Goal: Task Accomplishment & Management: Manage account settings

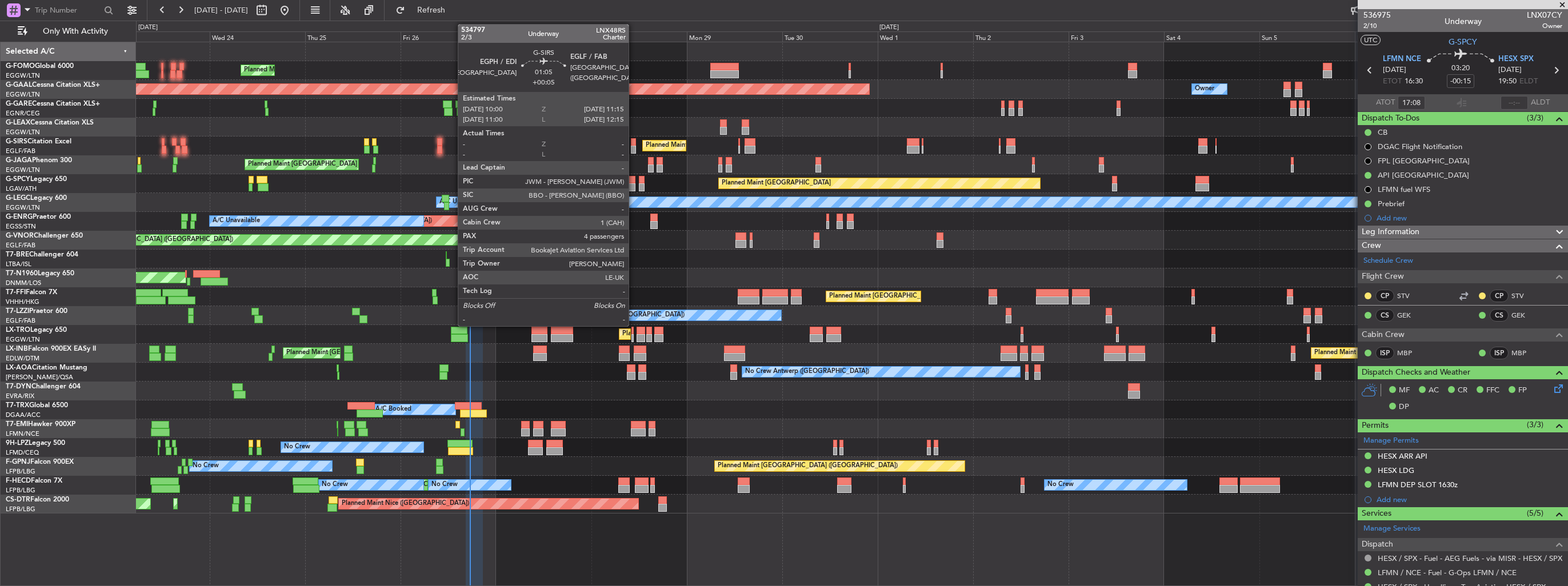
click at [633, 144] on div at bounding box center [633, 142] width 5 height 8
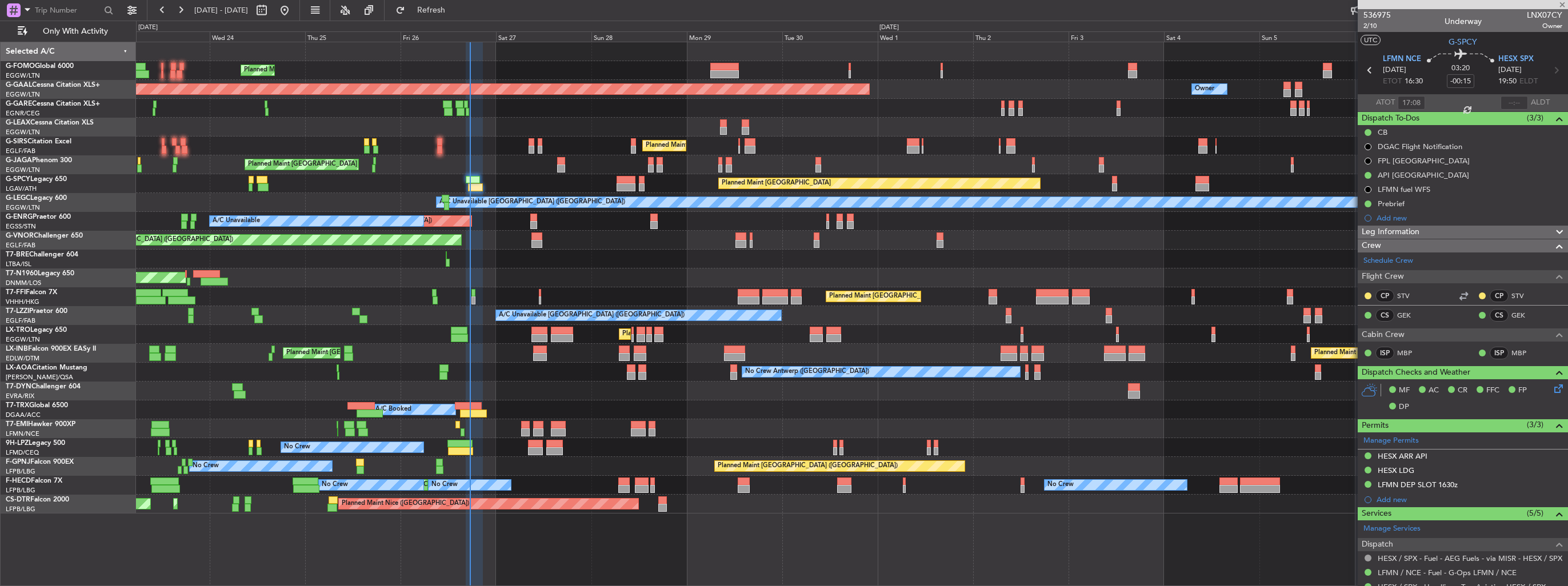
type input "+00:05"
type input "4"
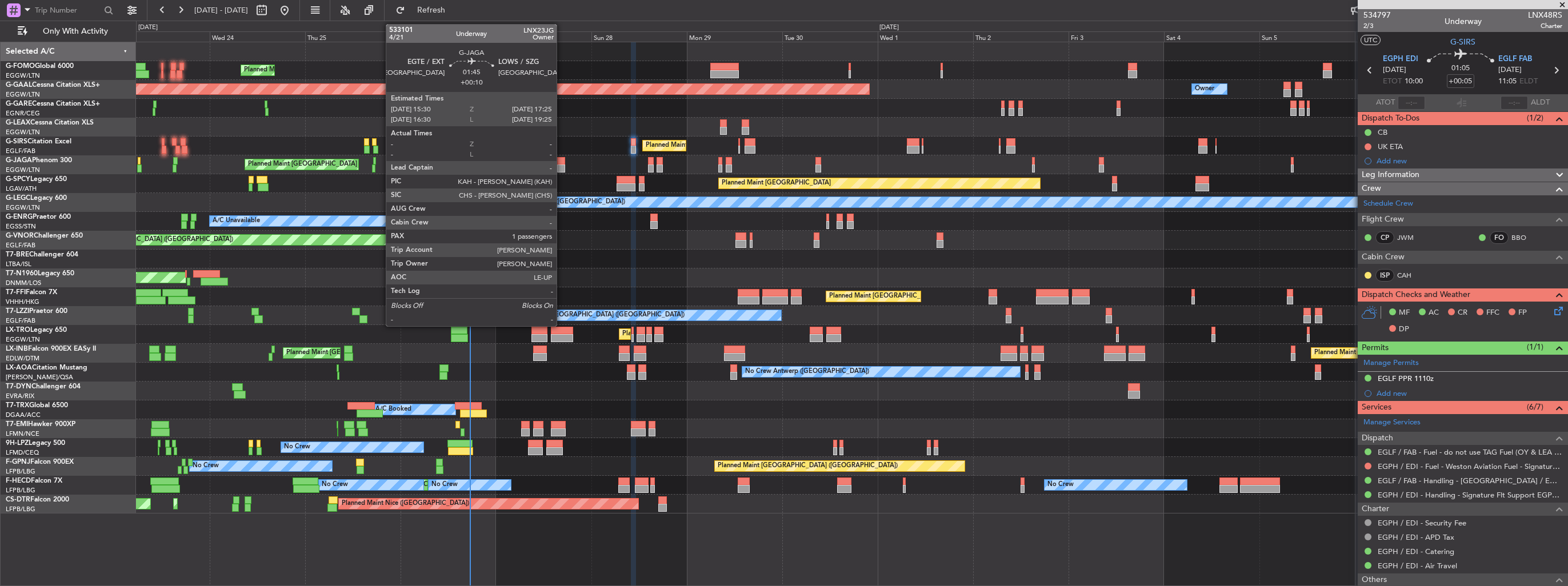
click at [561, 164] on div at bounding box center [561, 168] width 8 height 8
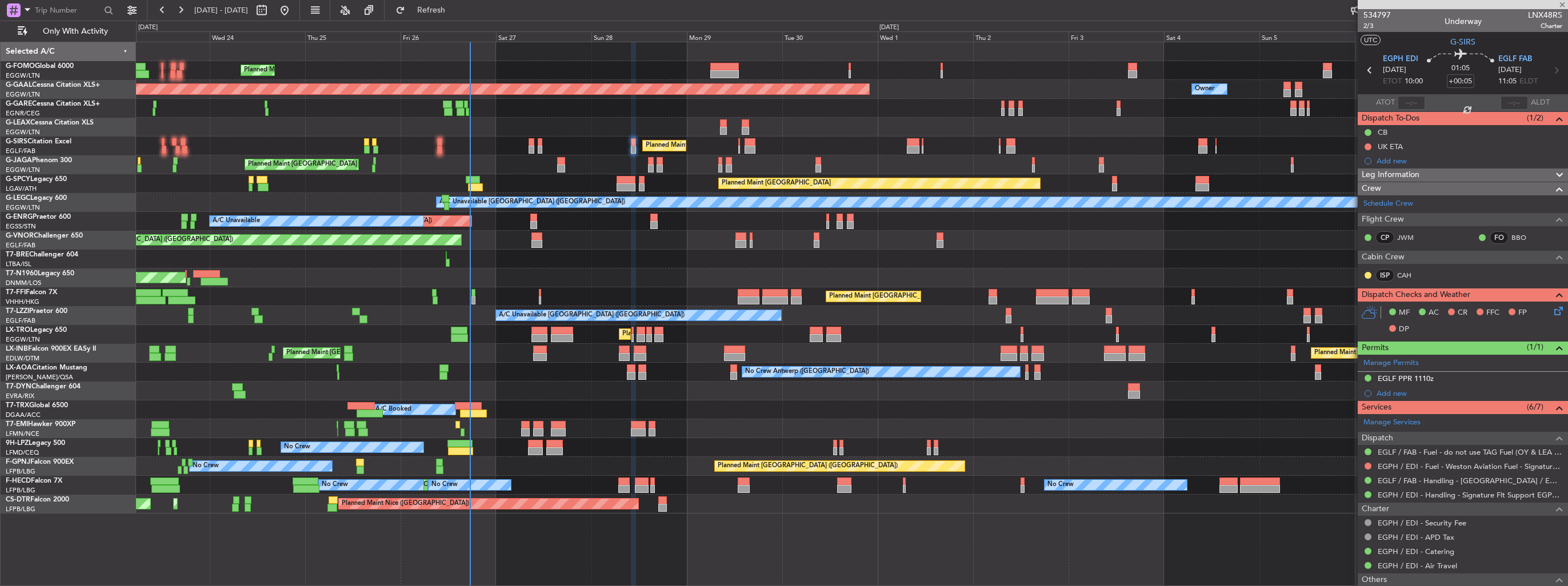
type input "+00:10"
type input "1"
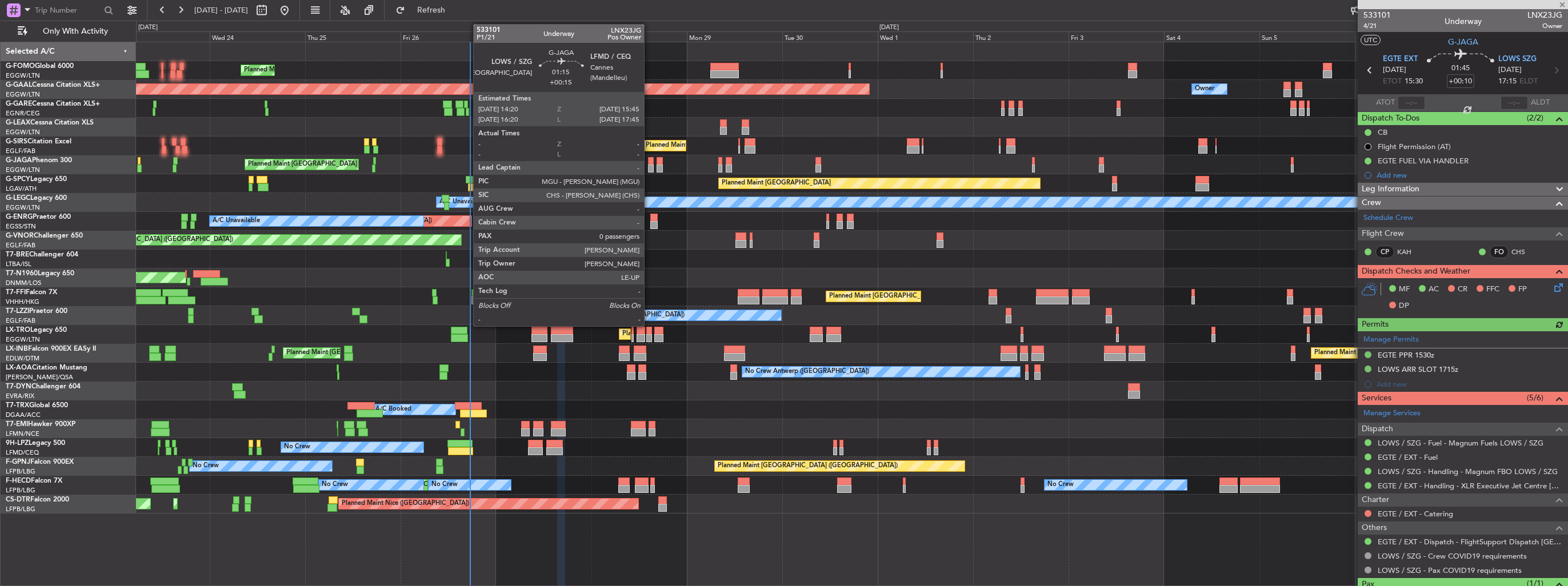
click at [649, 164] on div at bounding box center [650, 168] width 6 height 8
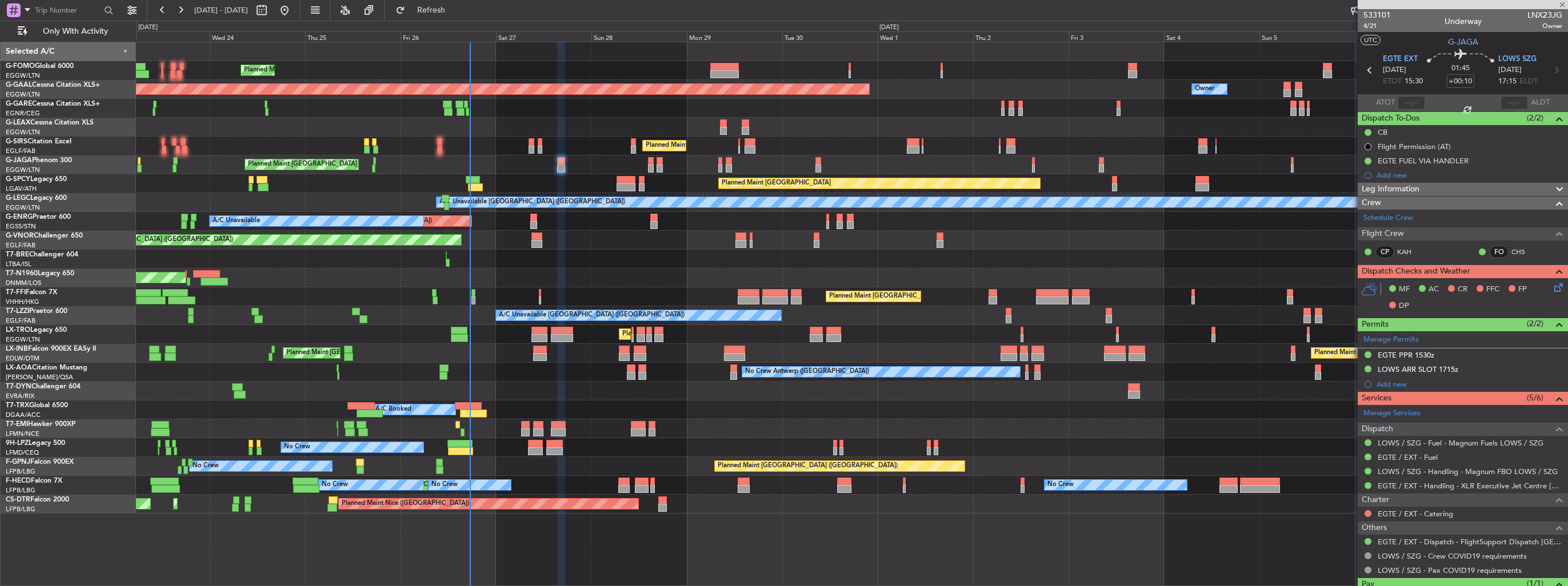
type input "+00:15"
type input "0"
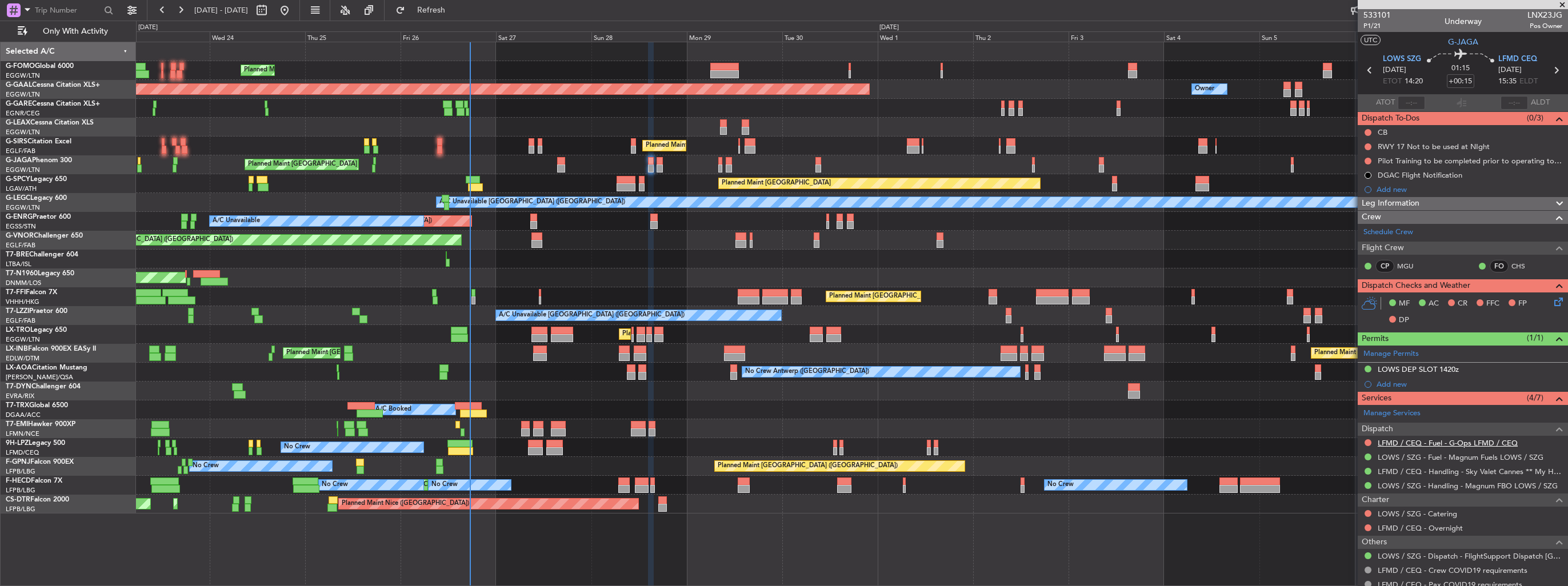
click at [1400, 438] on link "LFMD / CEQ - Fuel - G-Ops LFMD / CEQ" at bounding box center [1447, 443] width 140 height 10
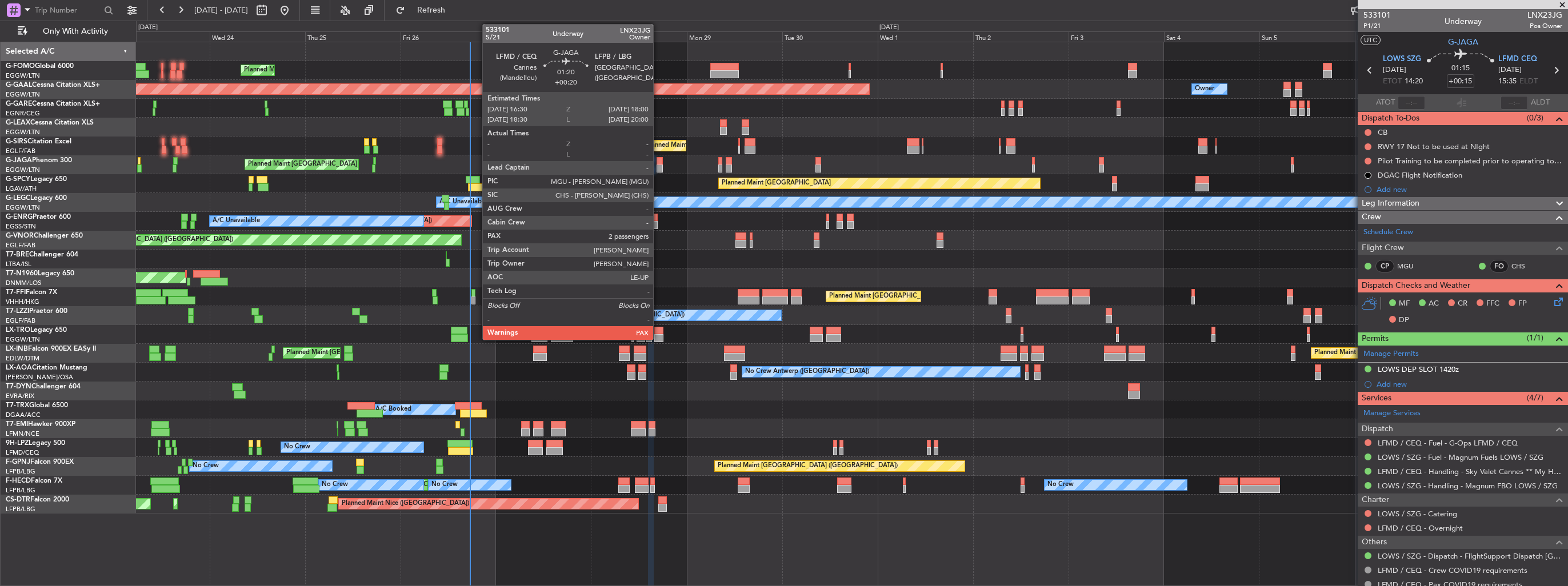
click at [658, 164] on div at bounding box center [660, 168] width 6 height 8
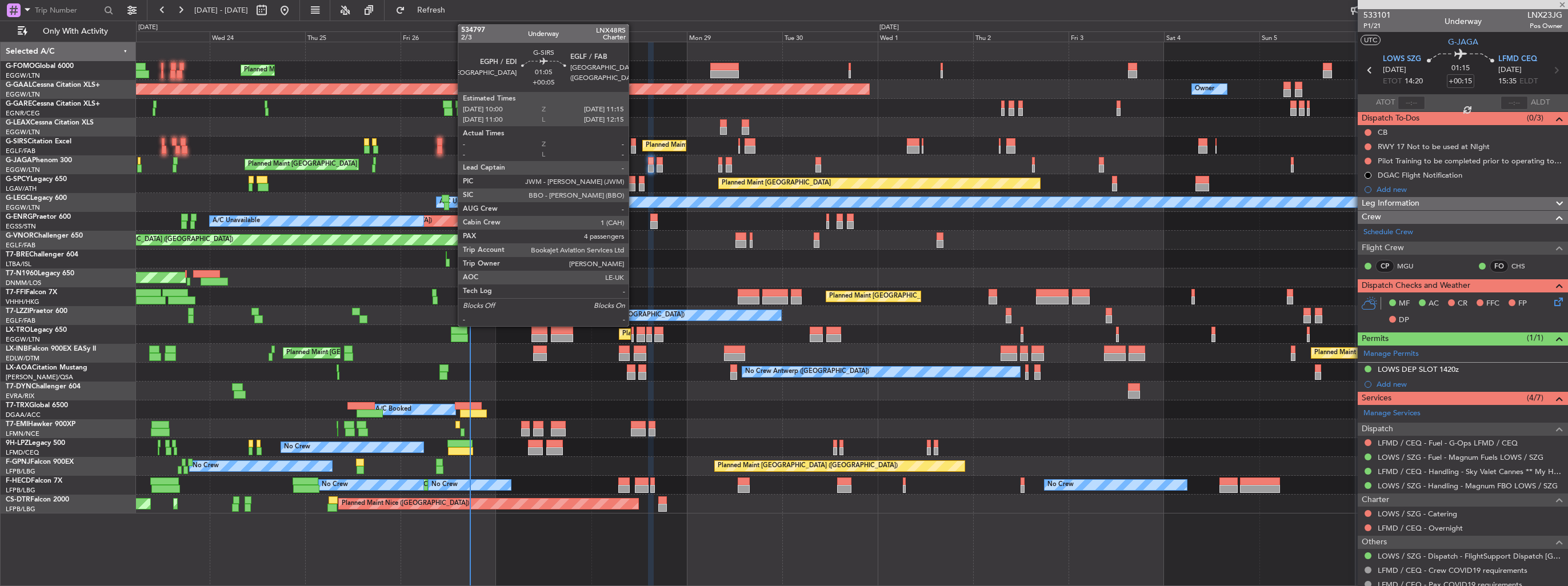
type input "+00:20"
type input "2"
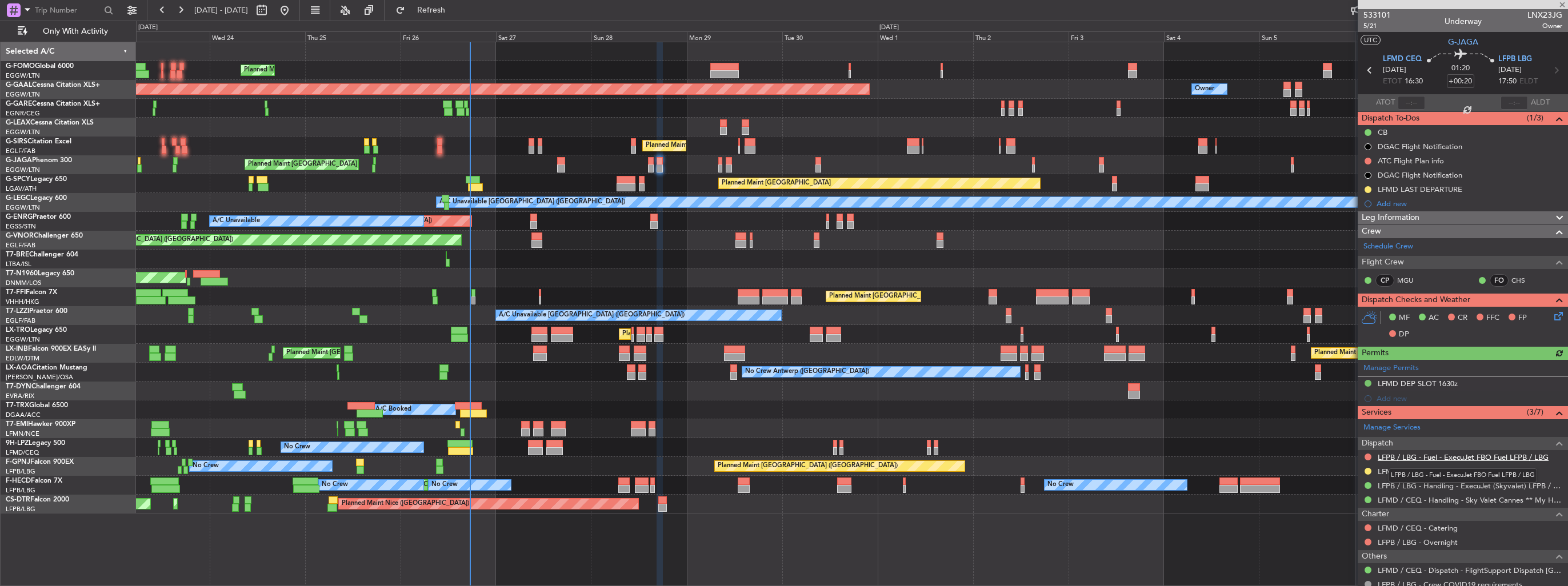
click at [1395, 460] on link "LFPB / LBG - Fuel - ExecuJet FBO Fuel LFPB / LBG" at bounding box center [1463, 457] width 171 height 10
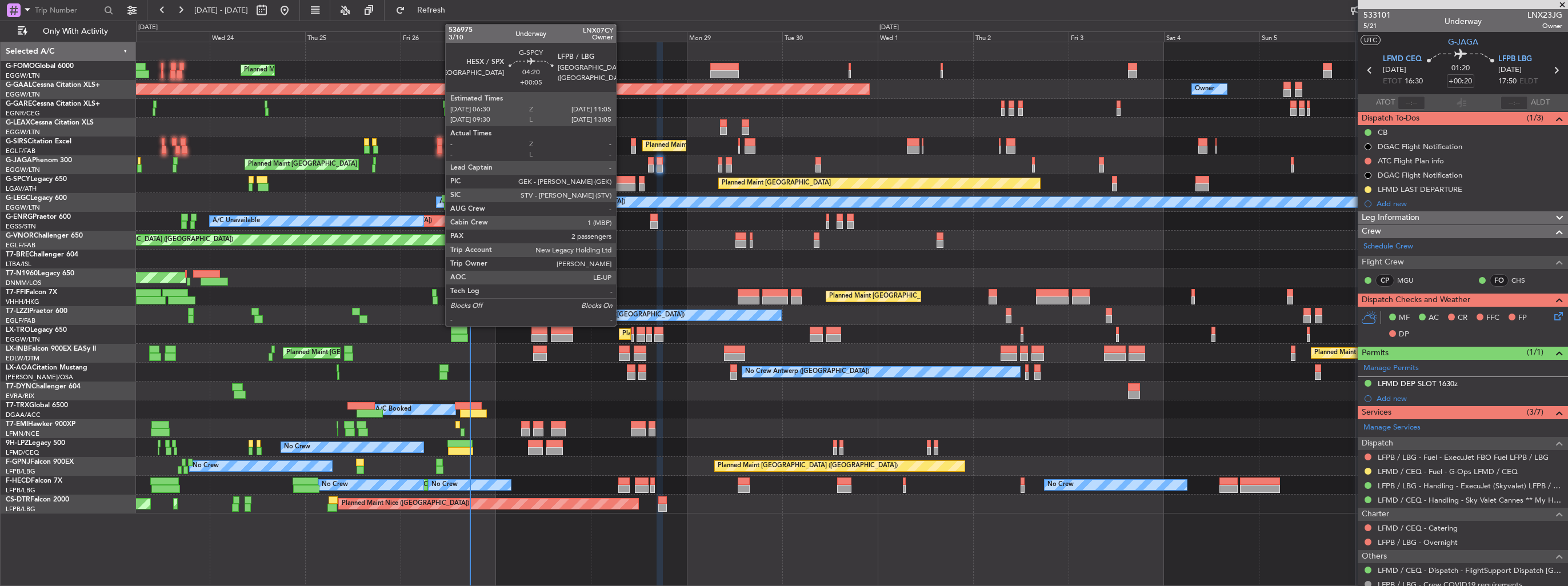
click at [621, 185] on div at bounding box center [625, 187] width 19 height 8
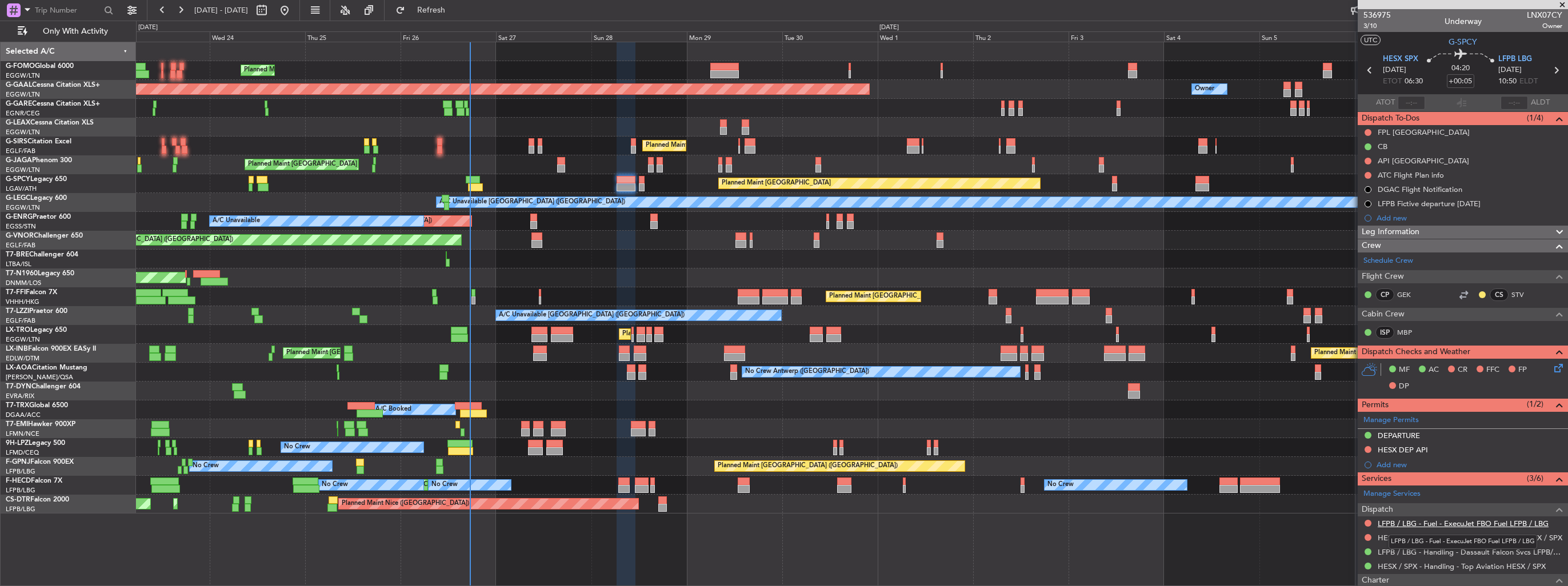
click at [1398, 519] on link "LFPB / LBG - Fuel - ExecuJet FBO Fuel LFPB / LBG" at bounding box center [1463, 524] width 171 height 10
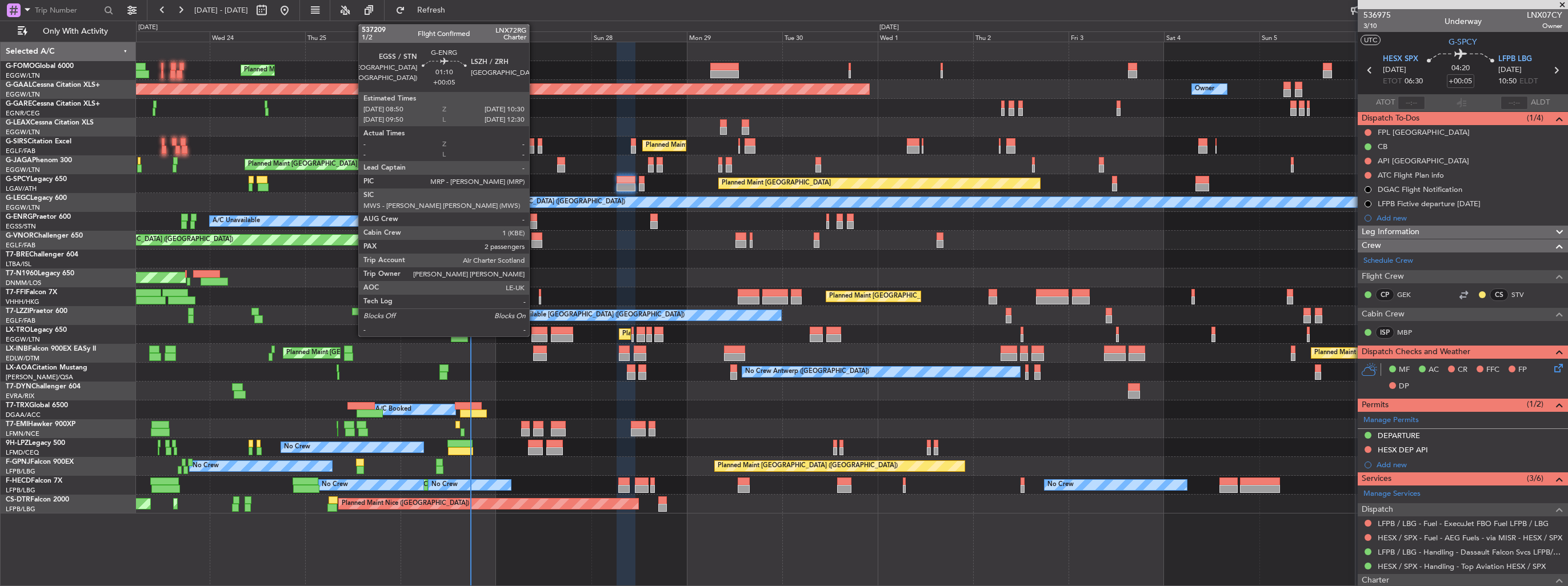
click at [535, 221] on div at bounding box center [534, 225] width 6 height 8
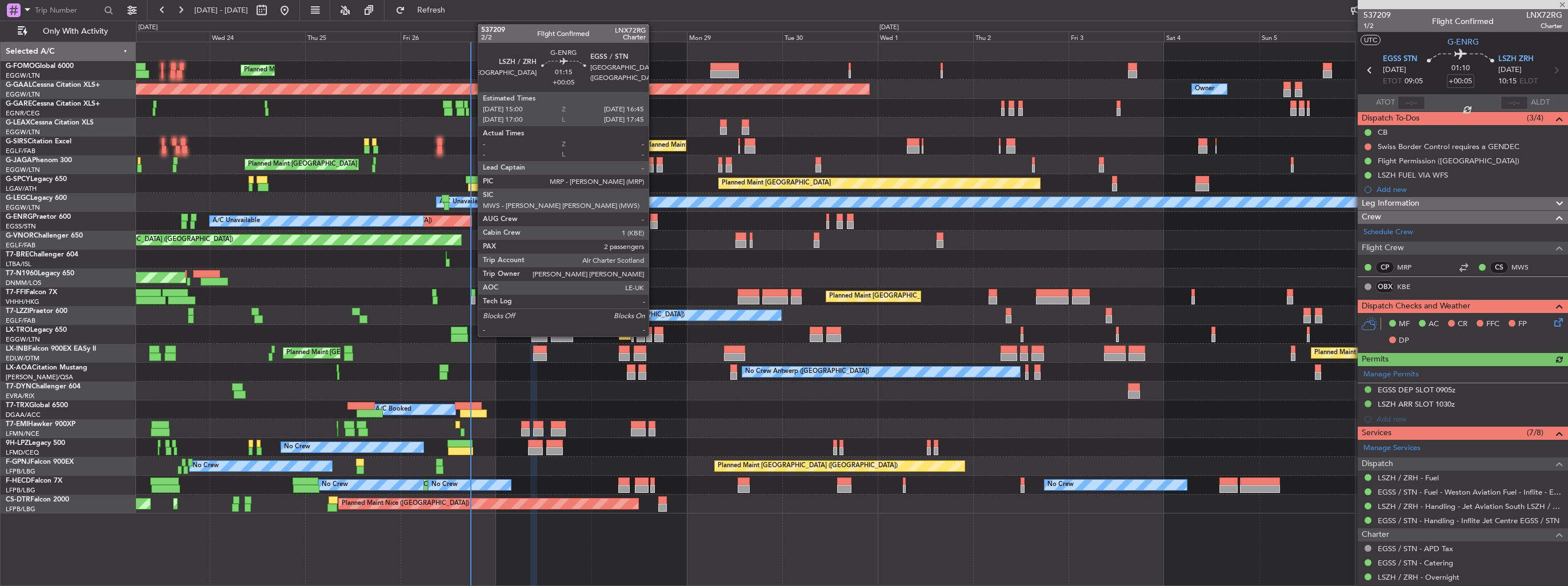
click at [654, 216] on div at bounding box center [654, 218] width 7 height 8
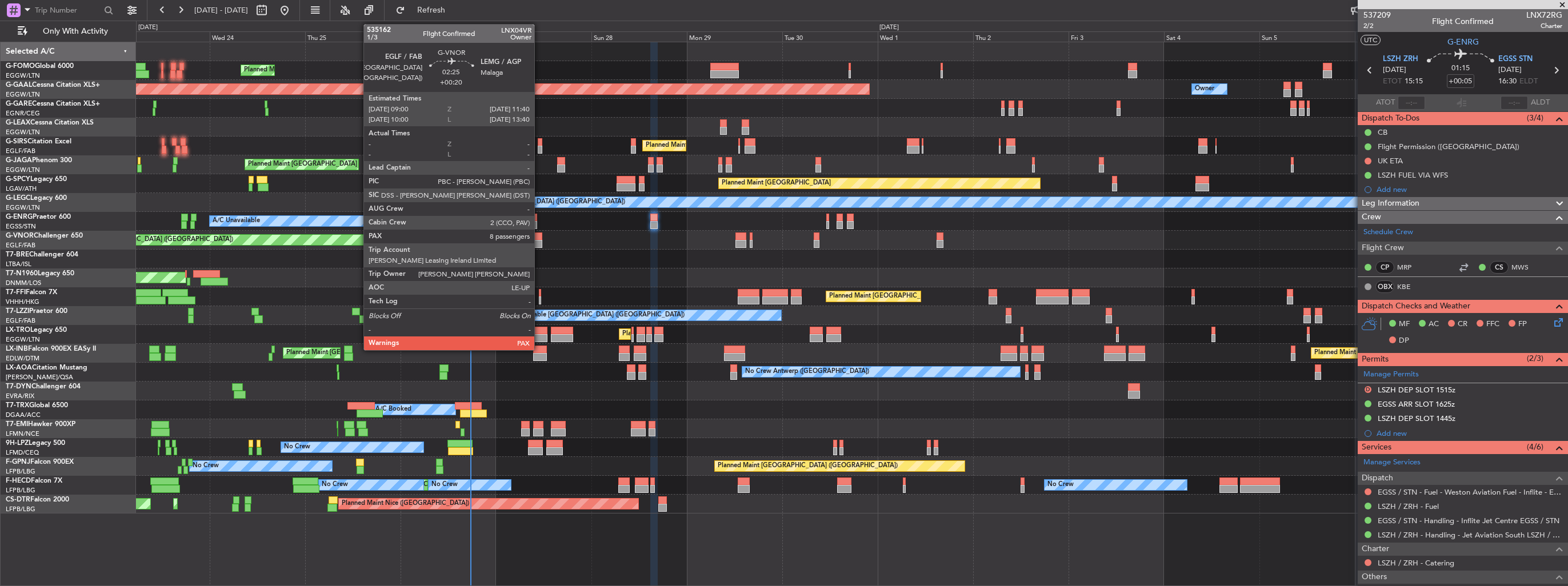
click at [539, 243] on div at bounding box center [536, 244] width 11 height 8
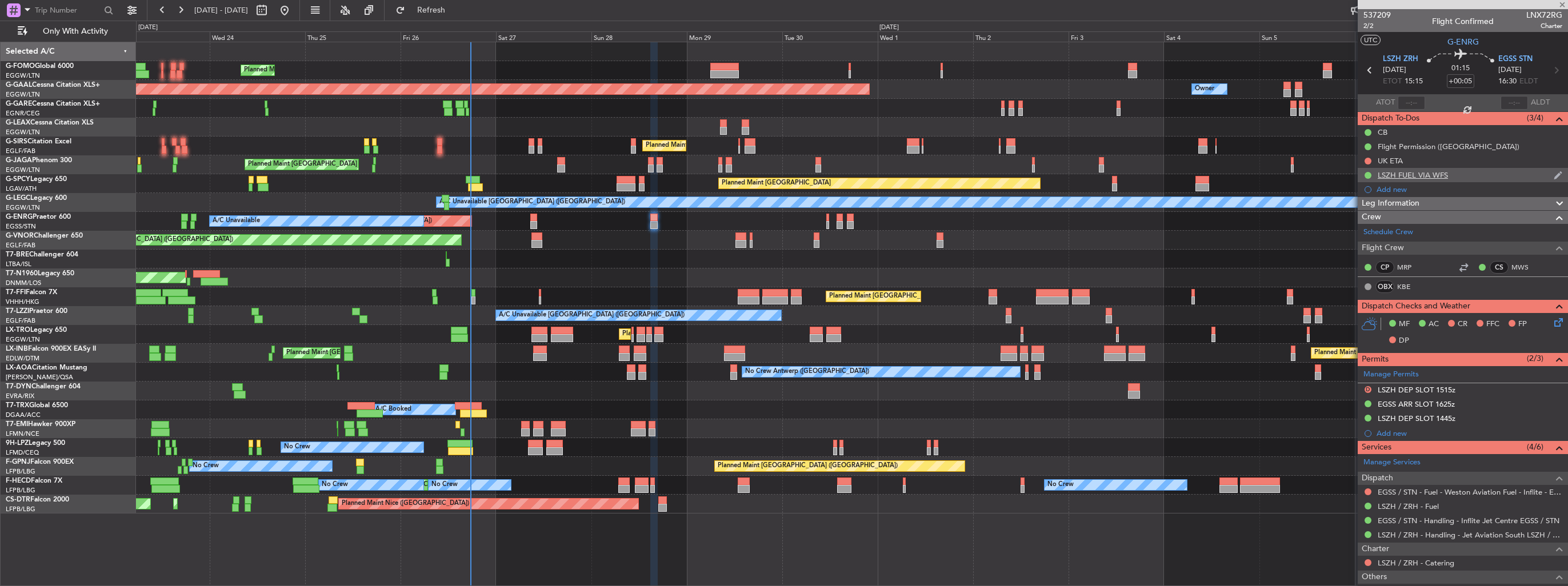
type input "+00:20"
type input "8"
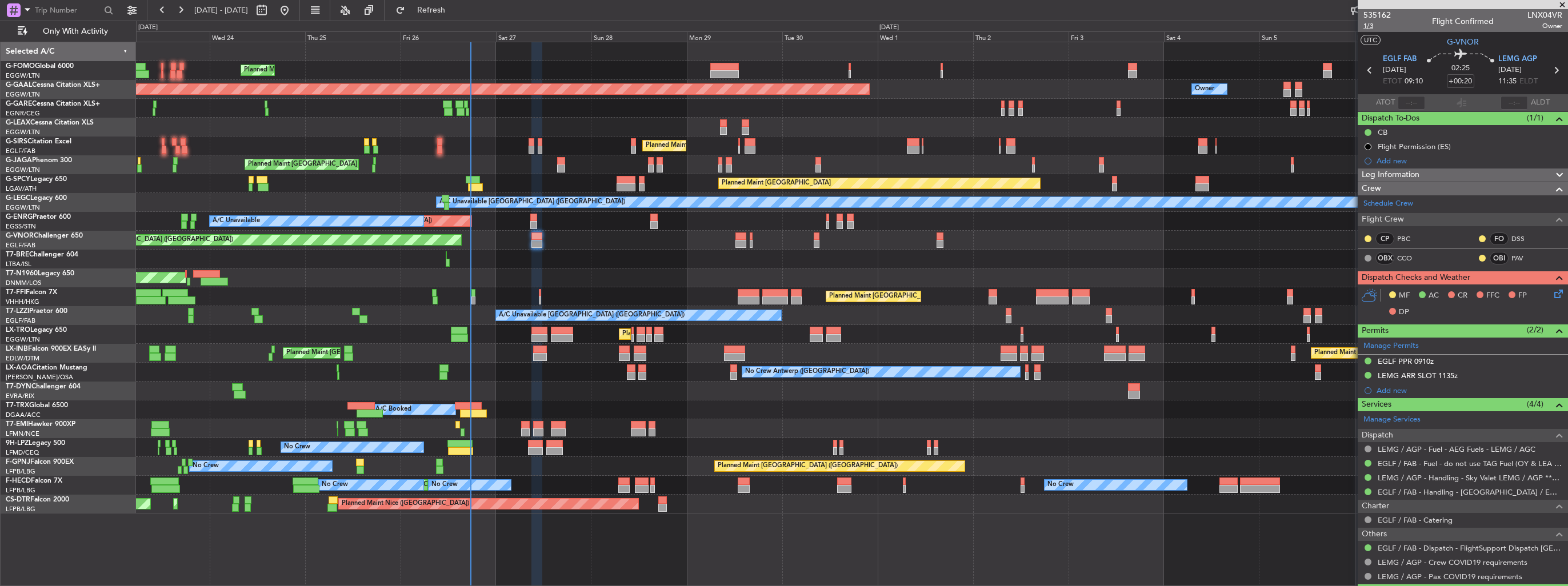
click at [1366, 28] on span "1/3" at bounding box center [1377, 26] width 28 height 10
click at [1552, 290] on icon at bounding box center [1556, 291] width 9 height 9
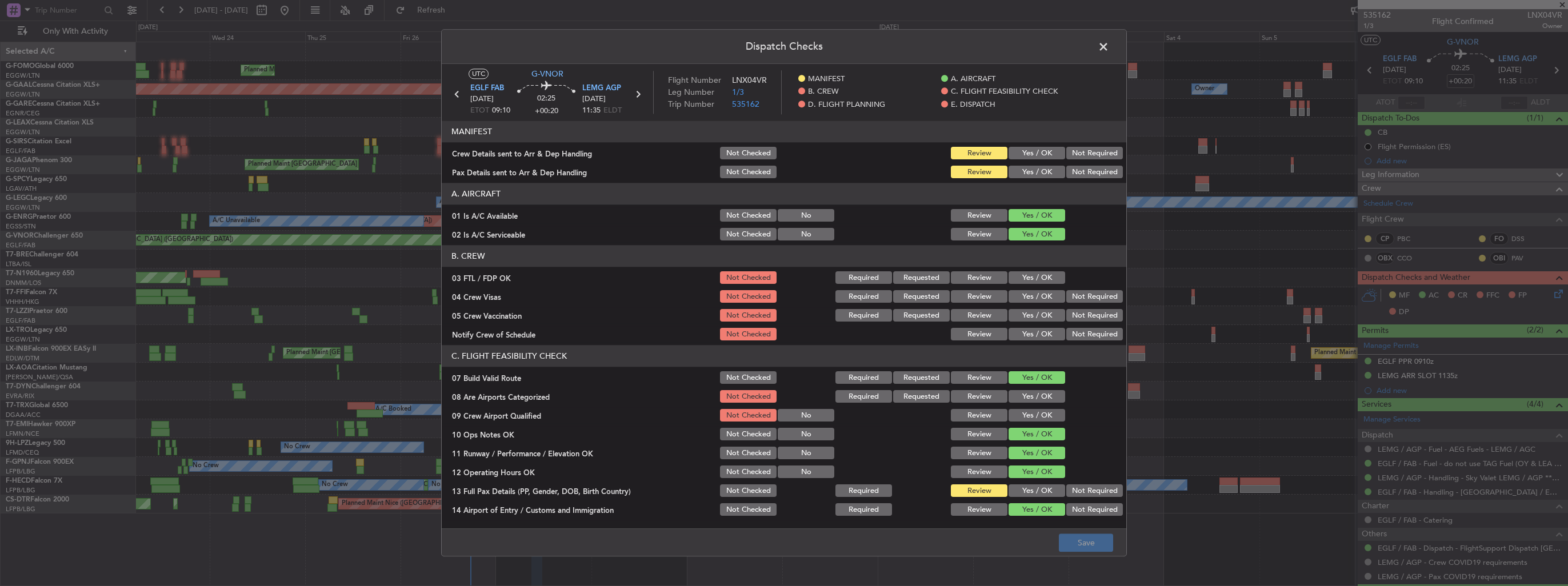
click at [1020, 151] on button "Yes / OK" at bounding box center [1037, 154] width 57 height 13
click at [1021, 170] on button "Yes / OK" at bounding box center [1037, 172] width 57 height 13
click at [1081, 550] on button "Save" at bounding box center [1085, 543] width 54 height 19
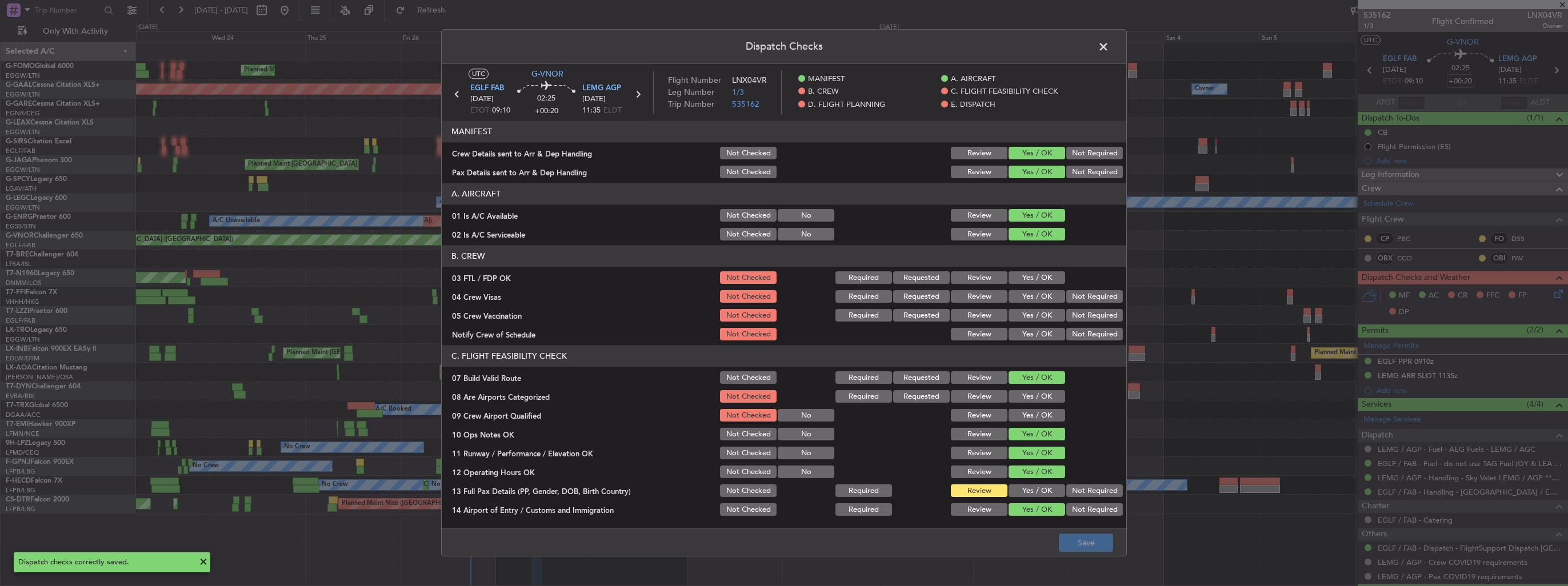
click at [1027, 398] on button "Yes / OK" at bounding box center [1037, 397] width 57 height 13
click at [1033, 412] on button "Yes / OK" at bounding box center [1037, 416] width 57 height 13
click at [1077, 540] on button "Save" at bounding box center [1085, 543] width 54 height 19
click at [1109, 45] on span at bounding box center [1109, 49] width 0 height 23
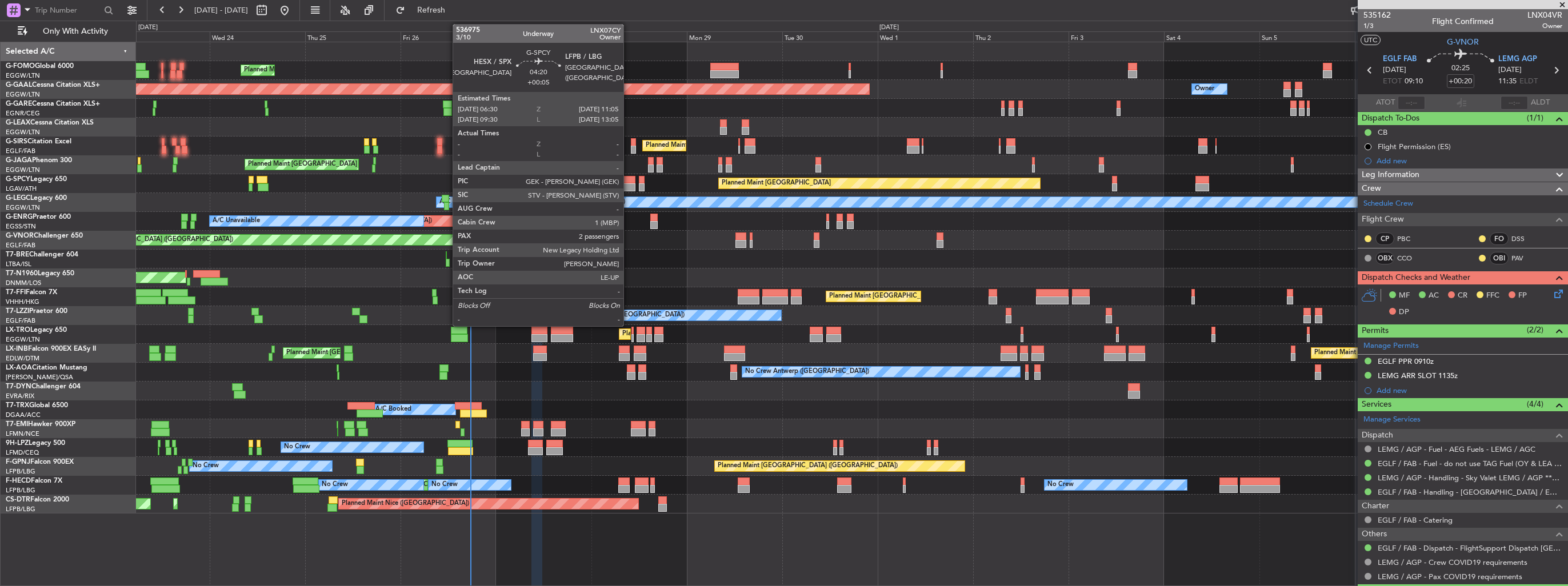
click at [628, 181] on div at bounding box center [625, 180] width 19 height 8
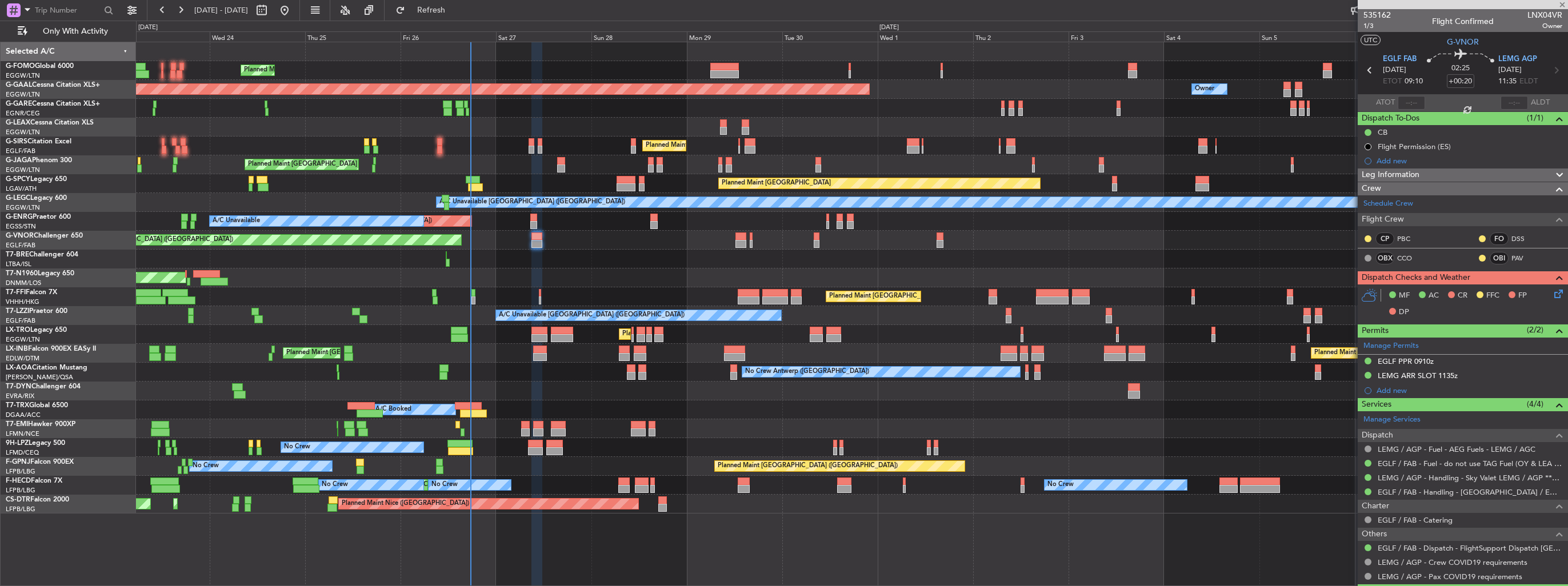
type input "+00:05"
type input "2"
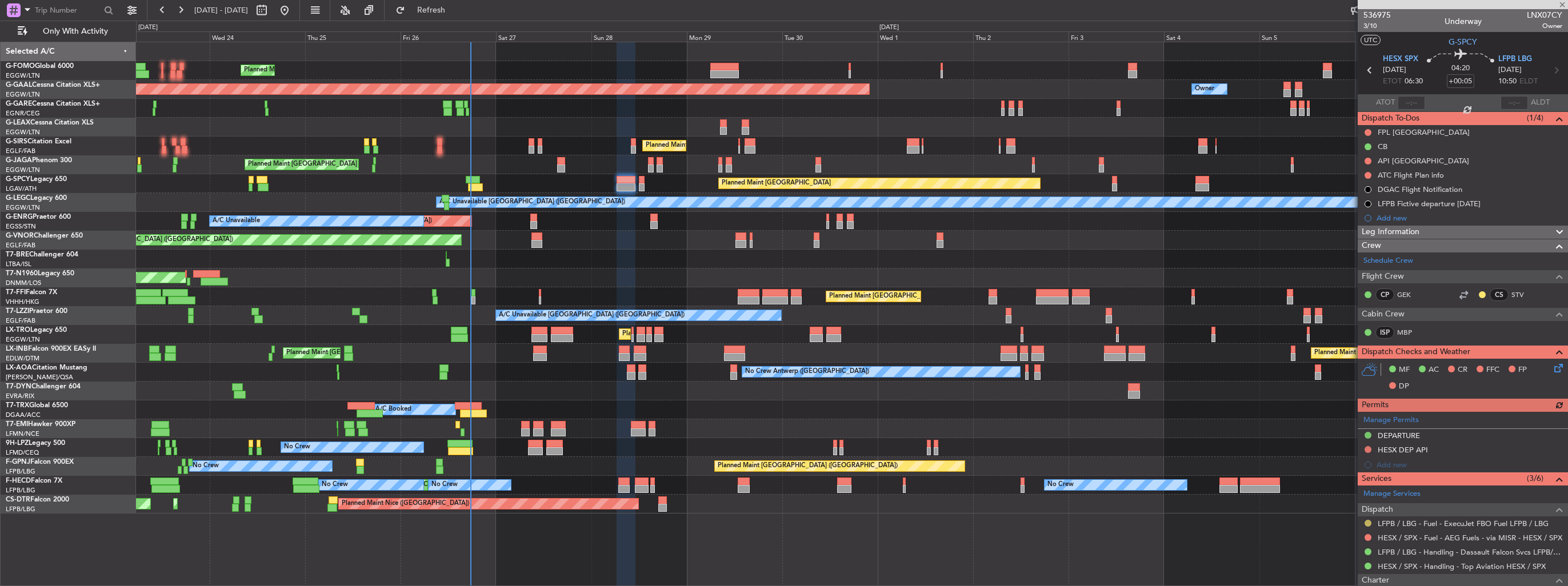
click at [1366, 520] on button at bounding box center [1368, 523] width 6 height 6
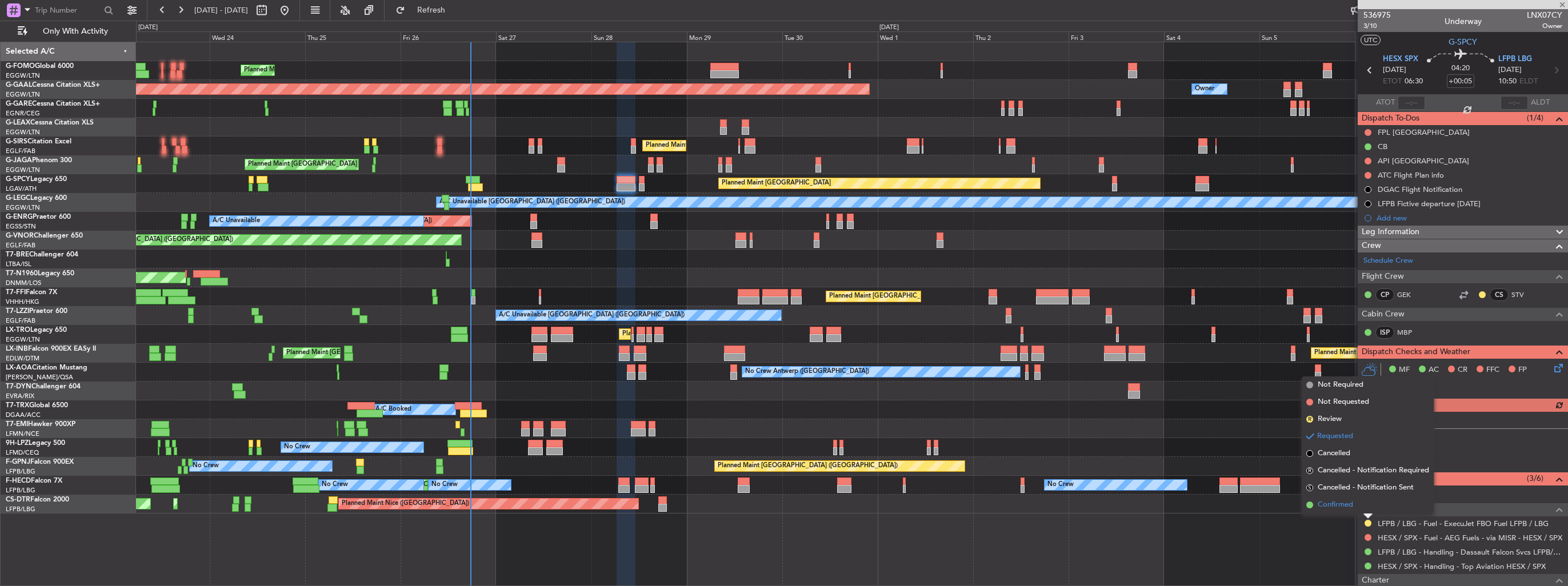
click at [1354, 509] on li "Confirmed" at bounding box center [1367, 504] width 132 height 17
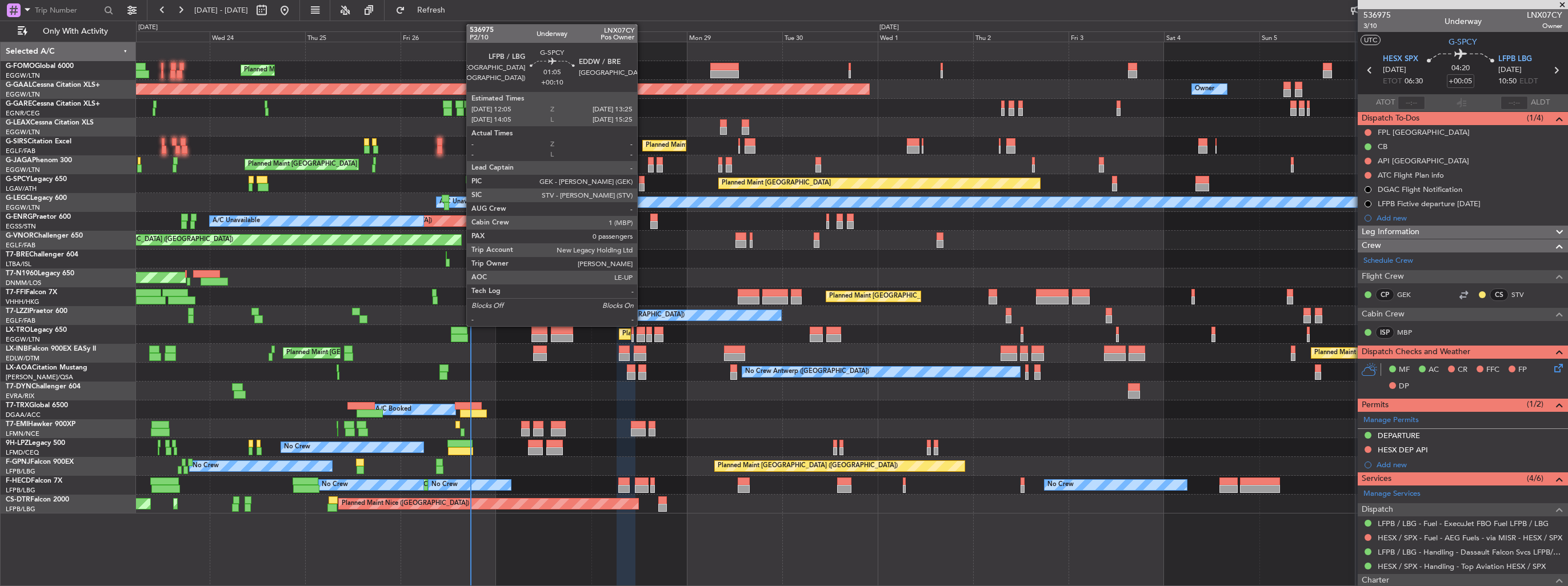
click at [642, 184] on div at bounding box center [641, 187] width 6 height 8
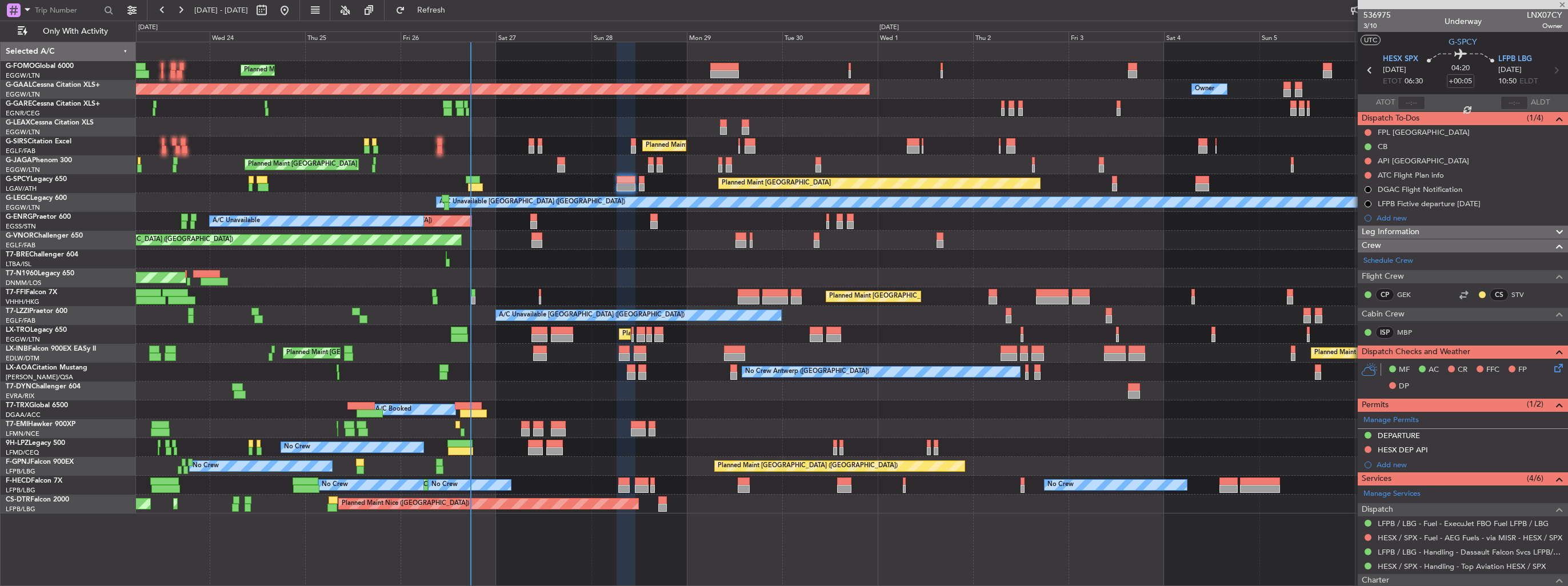
type input "+00:10"
type input "0"
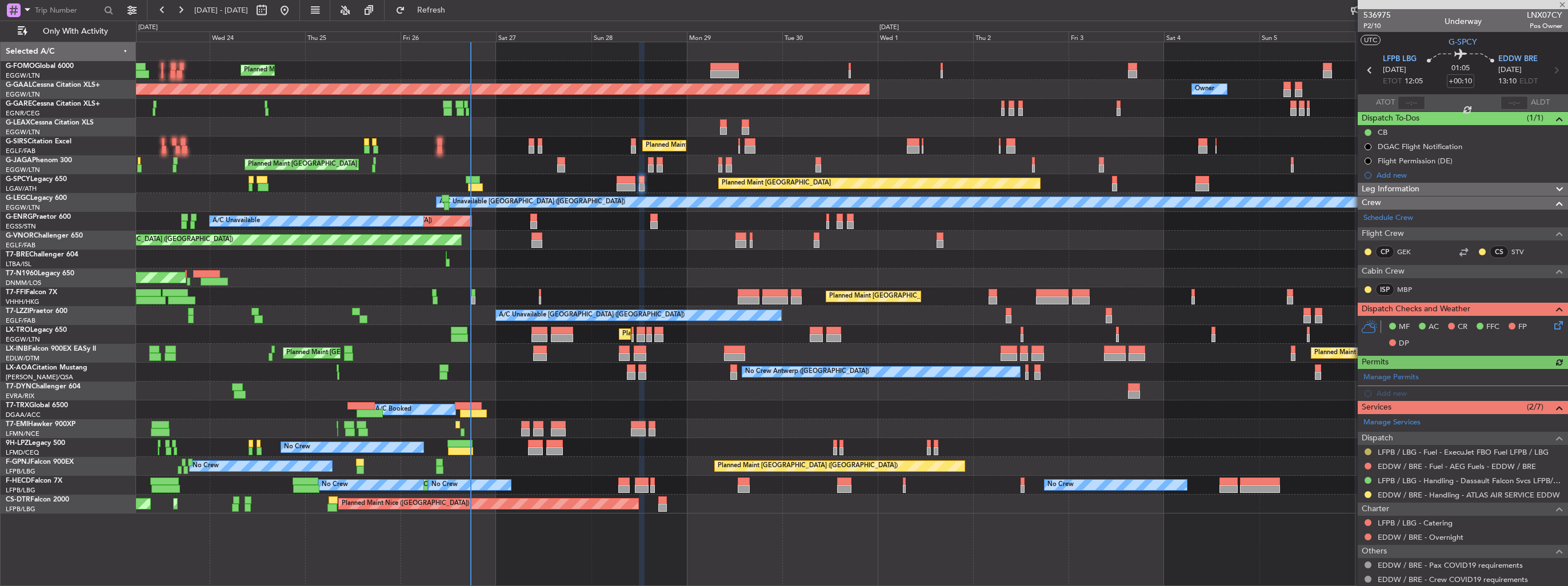
click at [1367, 450] on button at bounding box center [1368, 452] width 6 height 6
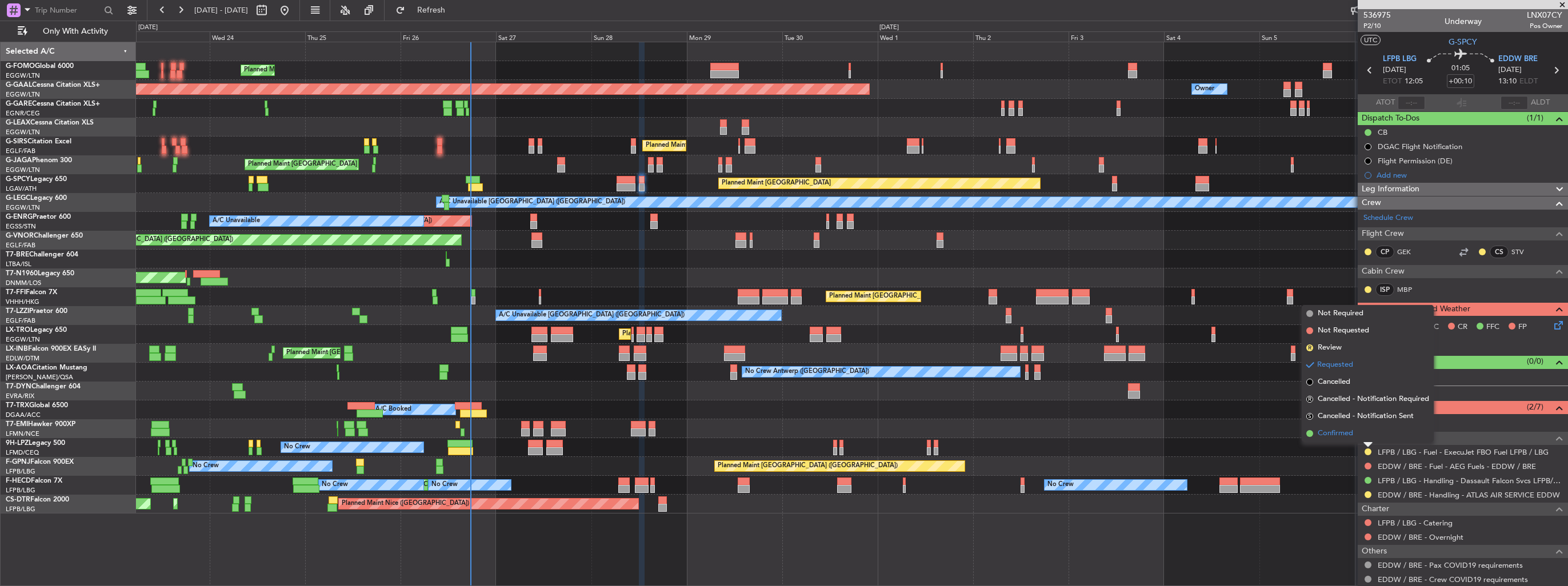
click at [1344, 435] on span "Confirmed" at bounding box center [1336, 433] width 36 height 11
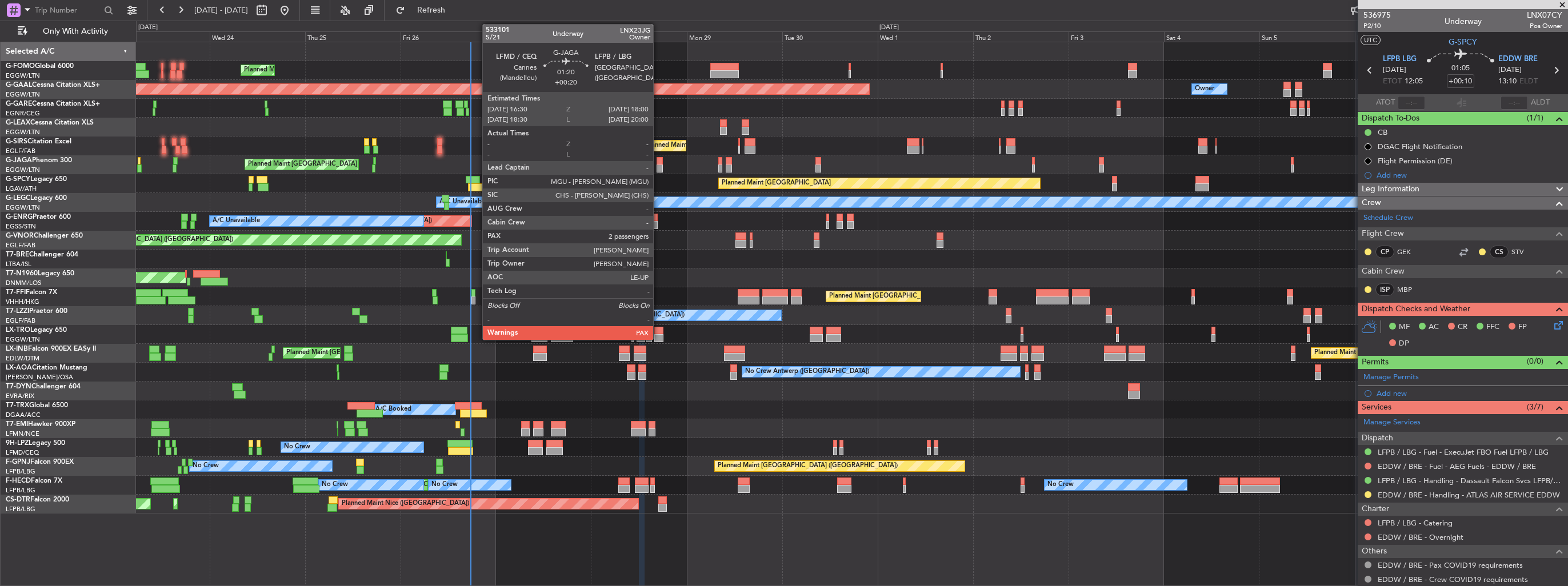
click at [658, 167] on div at bounding box center [660, 168] width 6 height 8
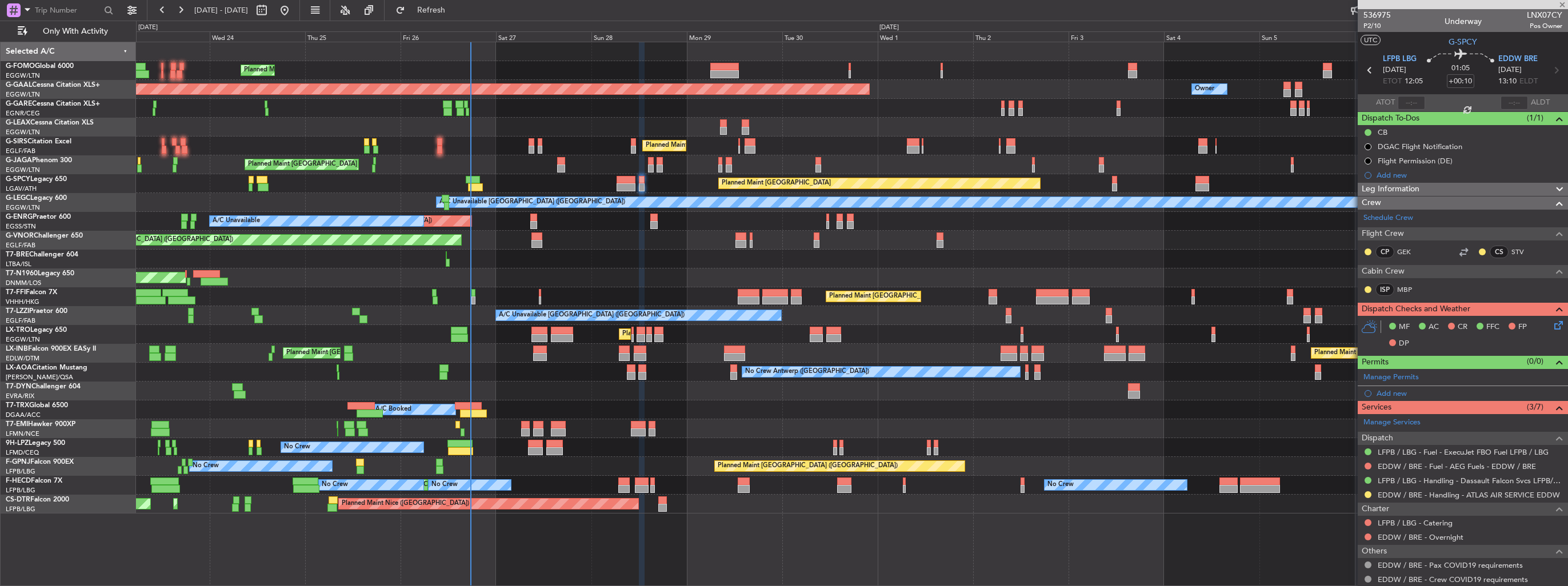
type input "+00:20"
type input "2"
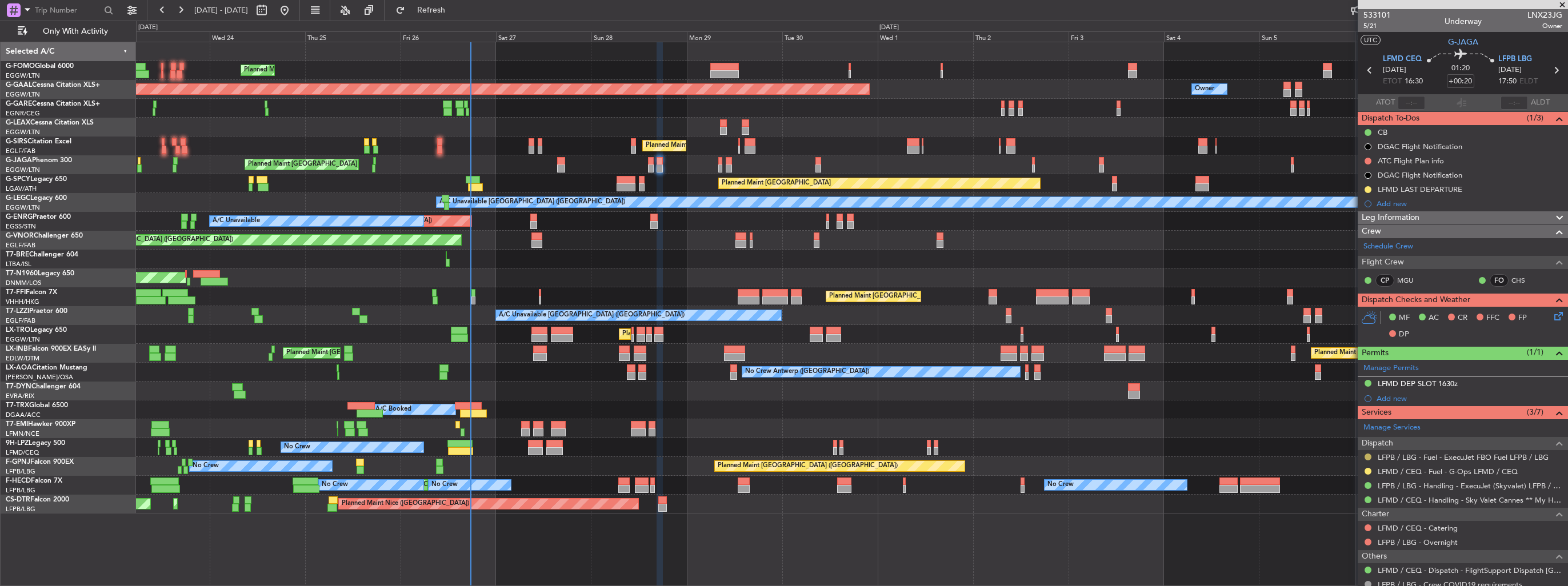
click at [1365, 453] on button at bounding box center [1368, 456] width 6 height 6
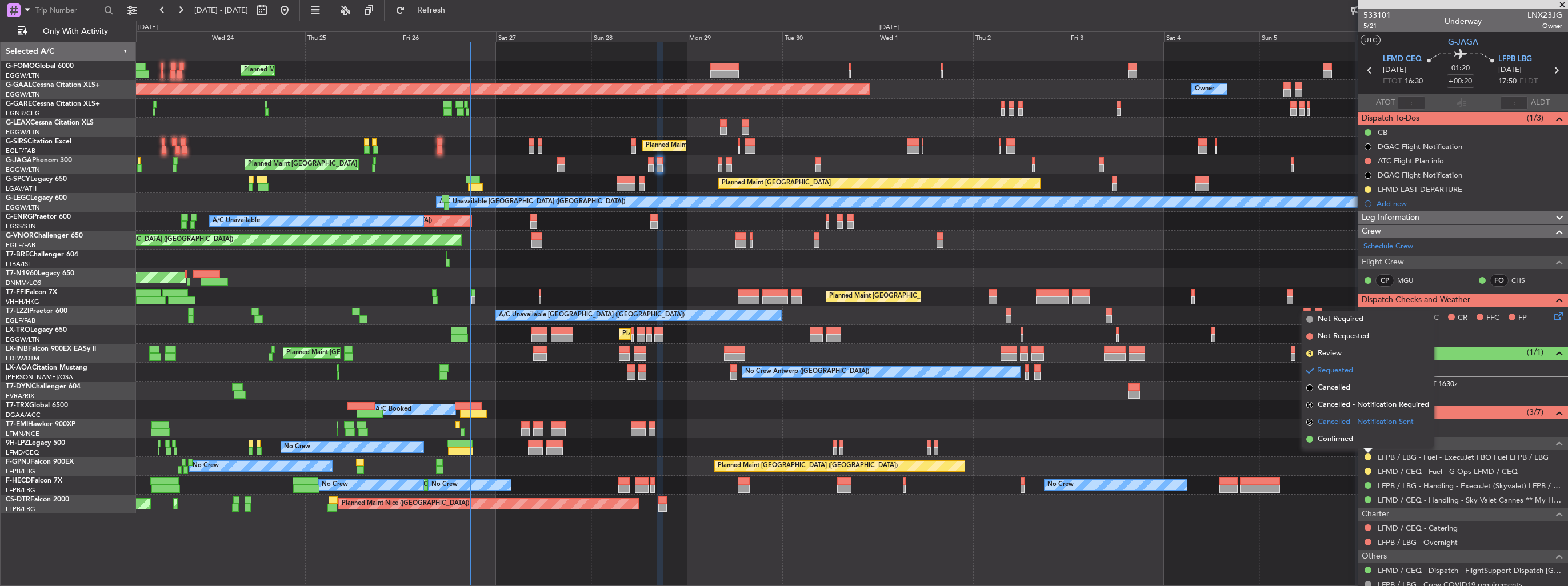
click at [1331, 424] on span "Cancelled - Notification Sent" at bounding box center [1366, 422] width 96 height 11
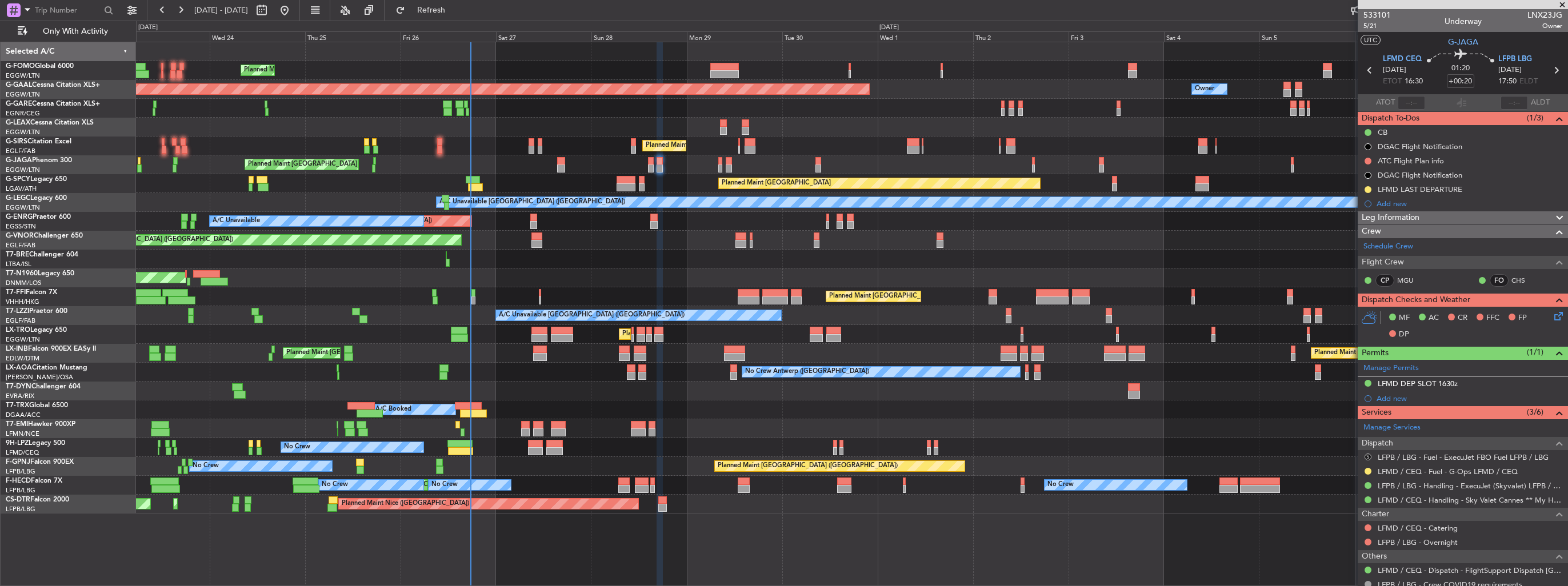
click at [1366, 455] on button "S" at bounding box center [1368, 456] width 6 height 6
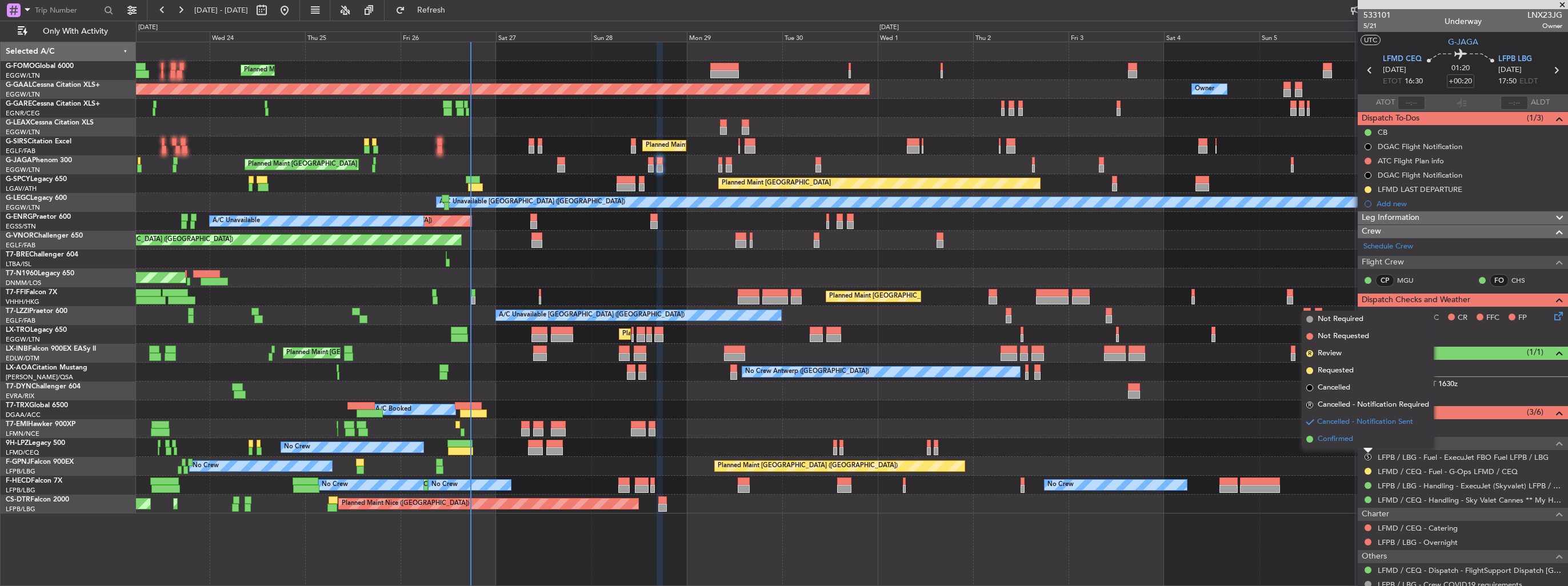
click at [1353, 443] on li "Confirmed" at bounding box center [1367, 439] width 132 height 17
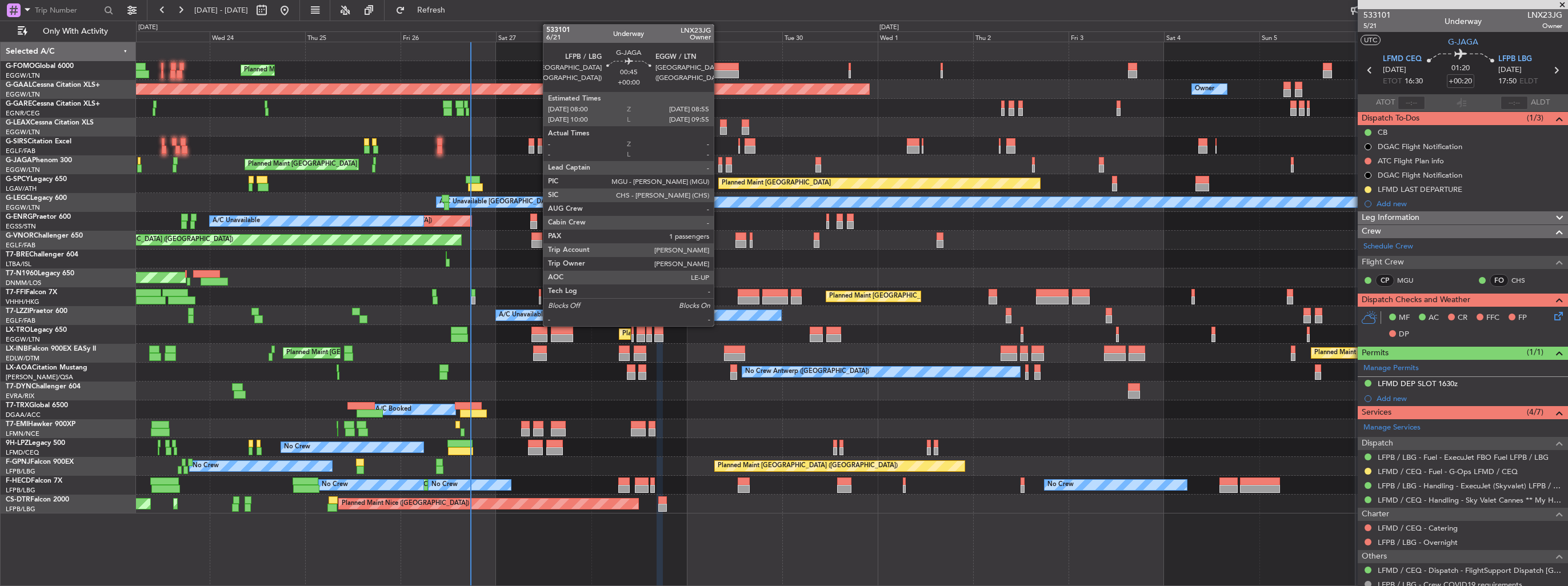
click at [718, 164] on div at bounding box center [720, 168] width 4 height 8
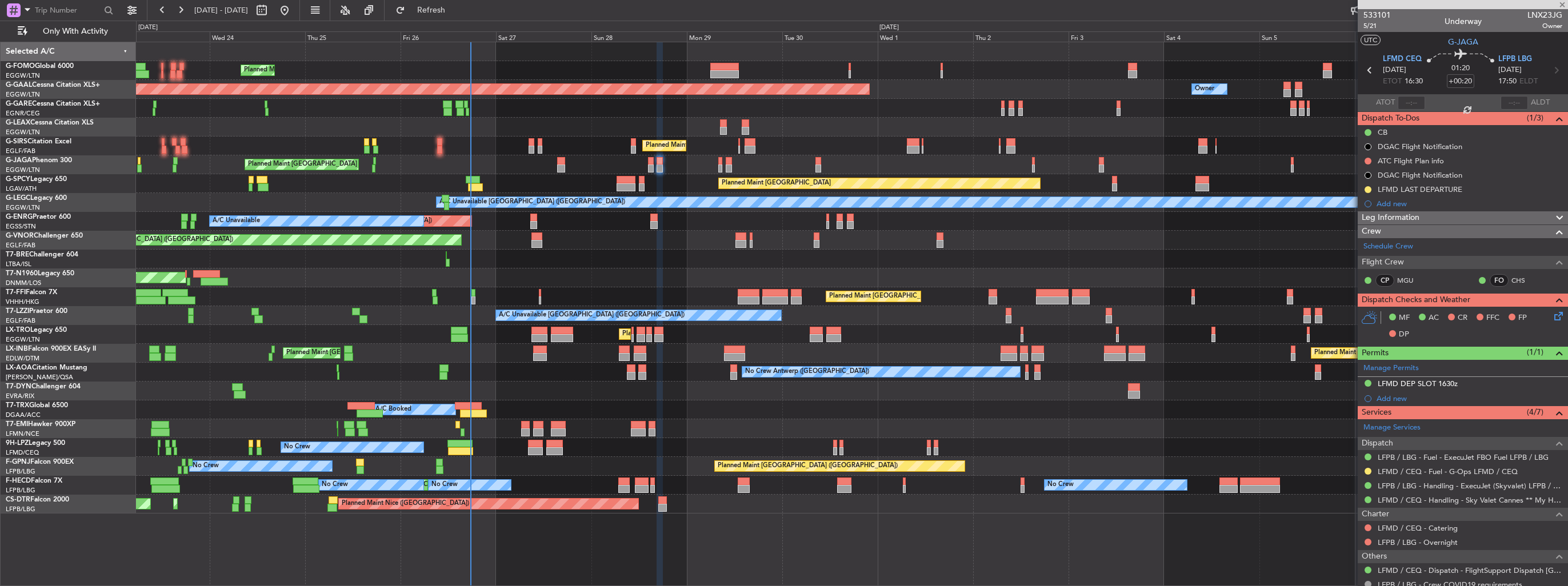
type input "1"
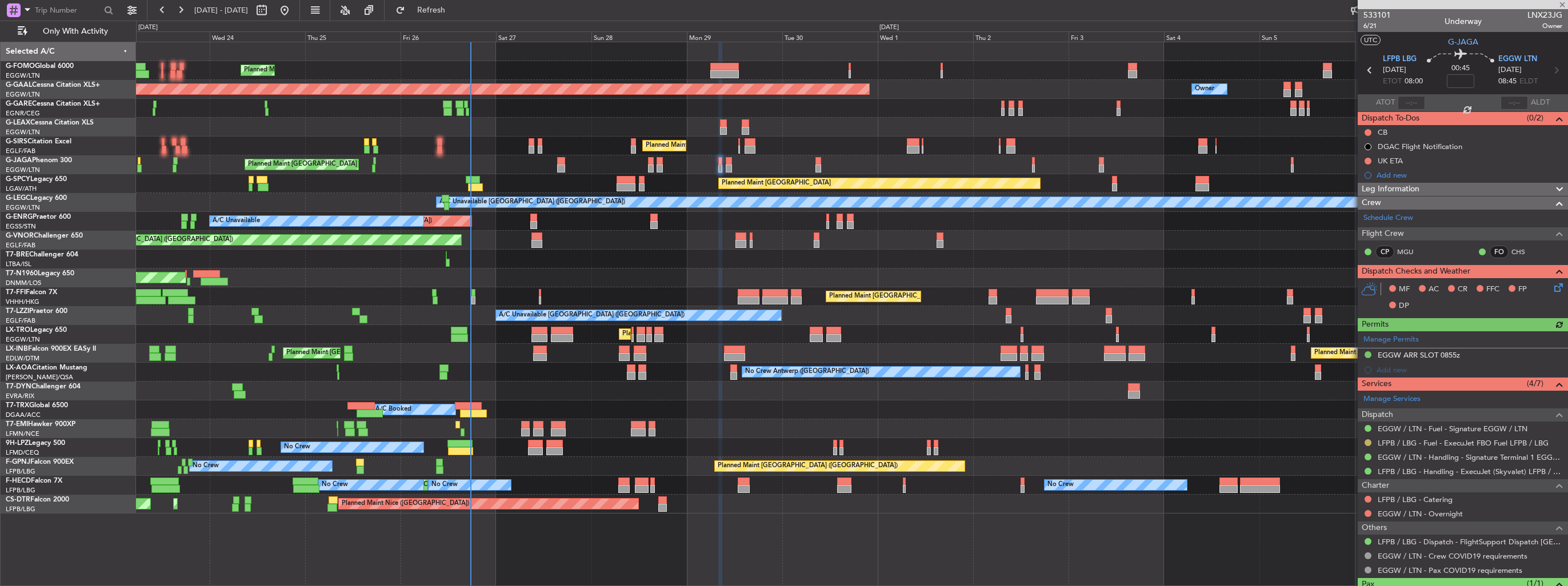
click at [1369, 440] on button at bounding box center [1368, 443] width 6 height 6
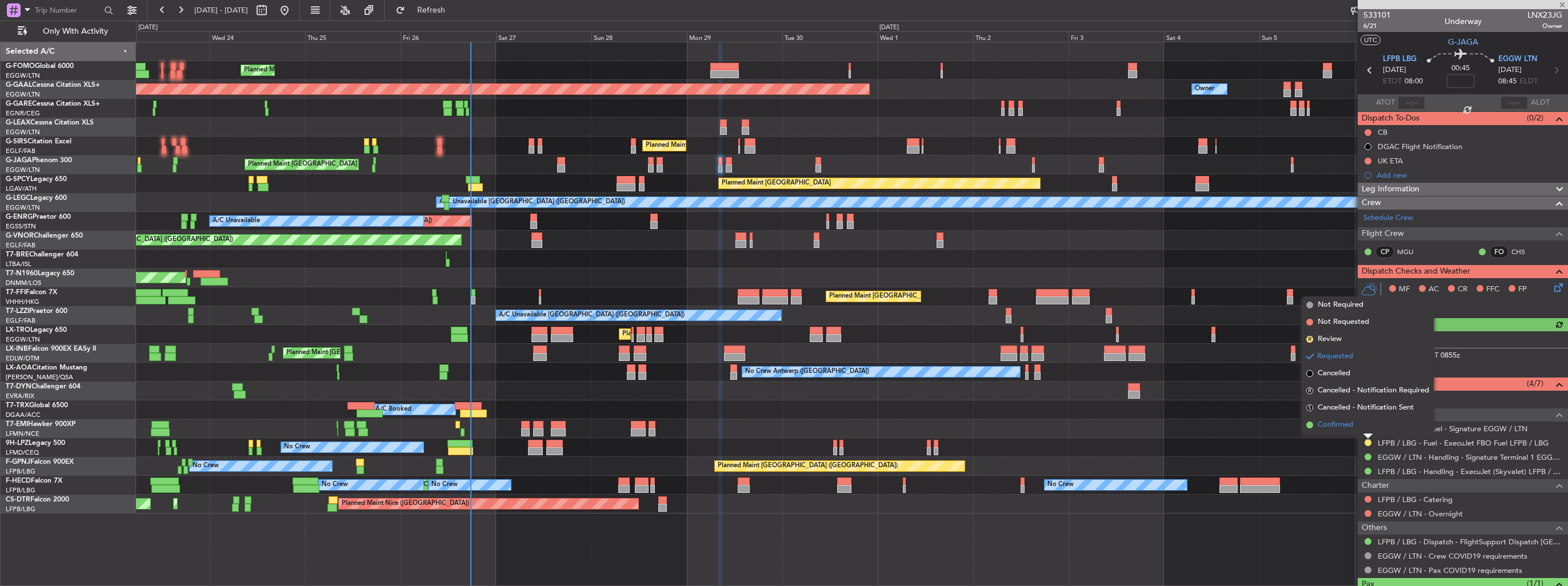
click at [1344, 426] on span "Confirmed" at bounding box center [1336, 425] width 36 height 11
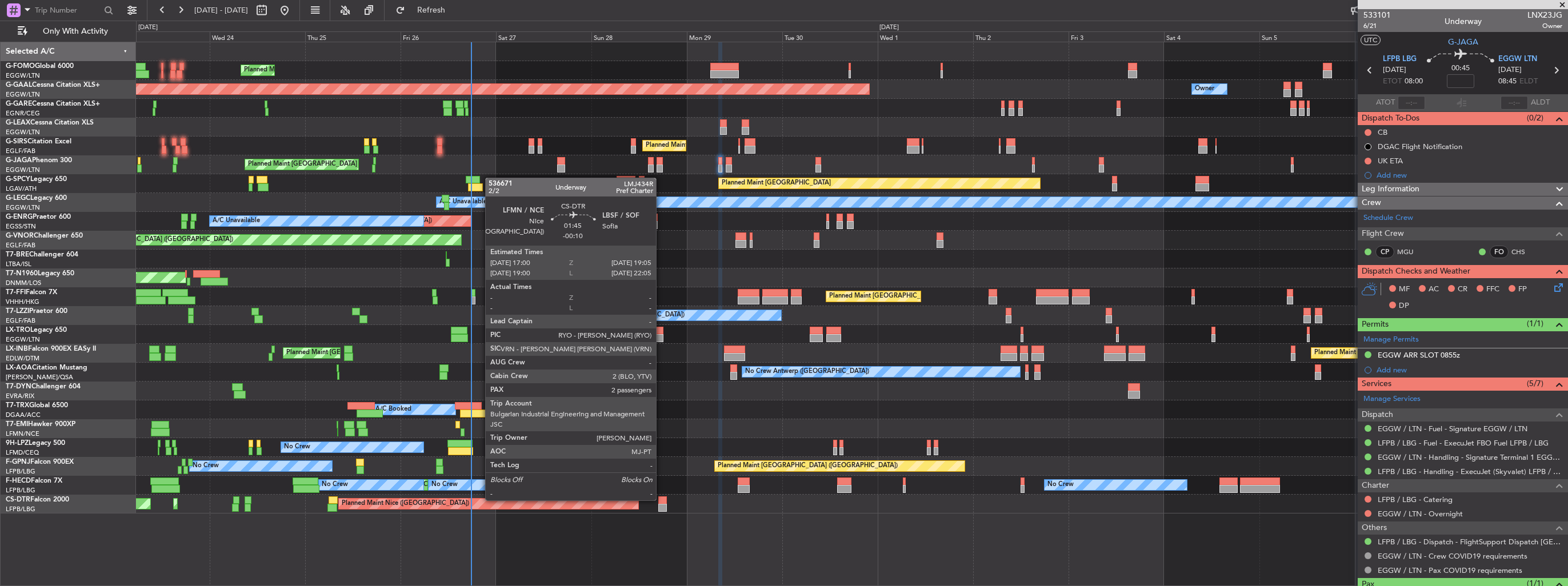
click at [661, 499] on div at bounding box center [663, 500] width 9 height 8
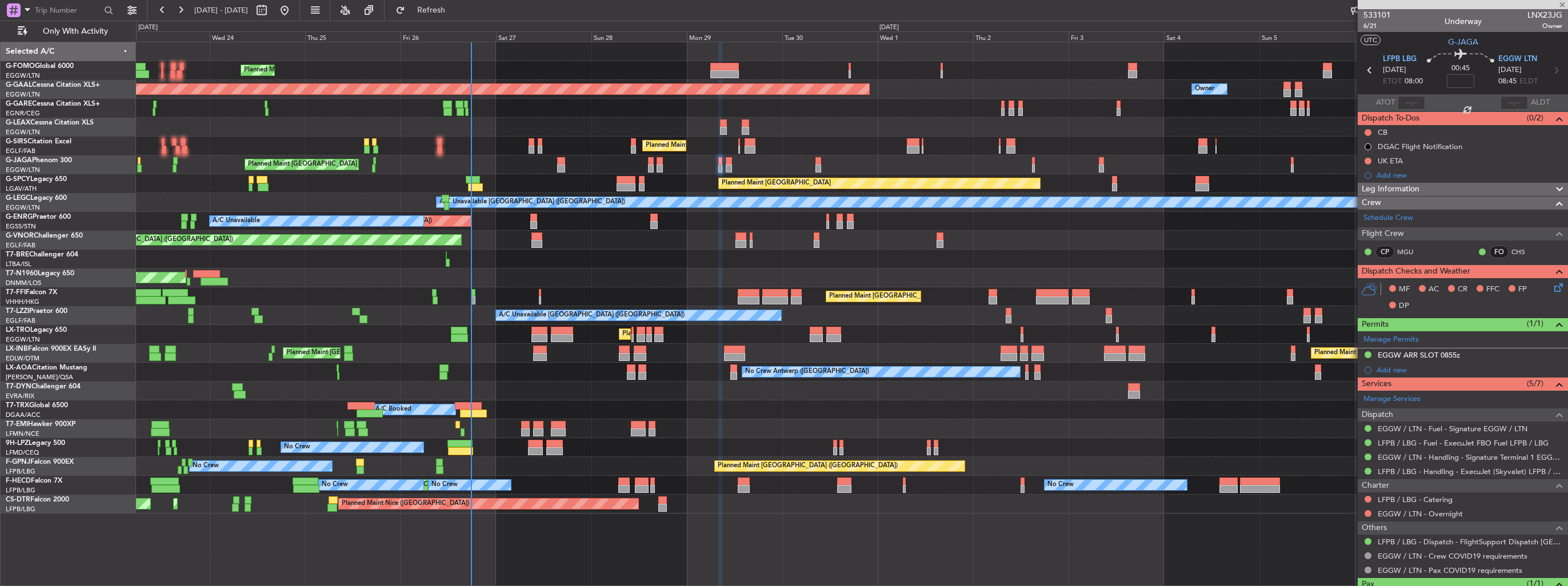
type input "-00:10"
type input "2"
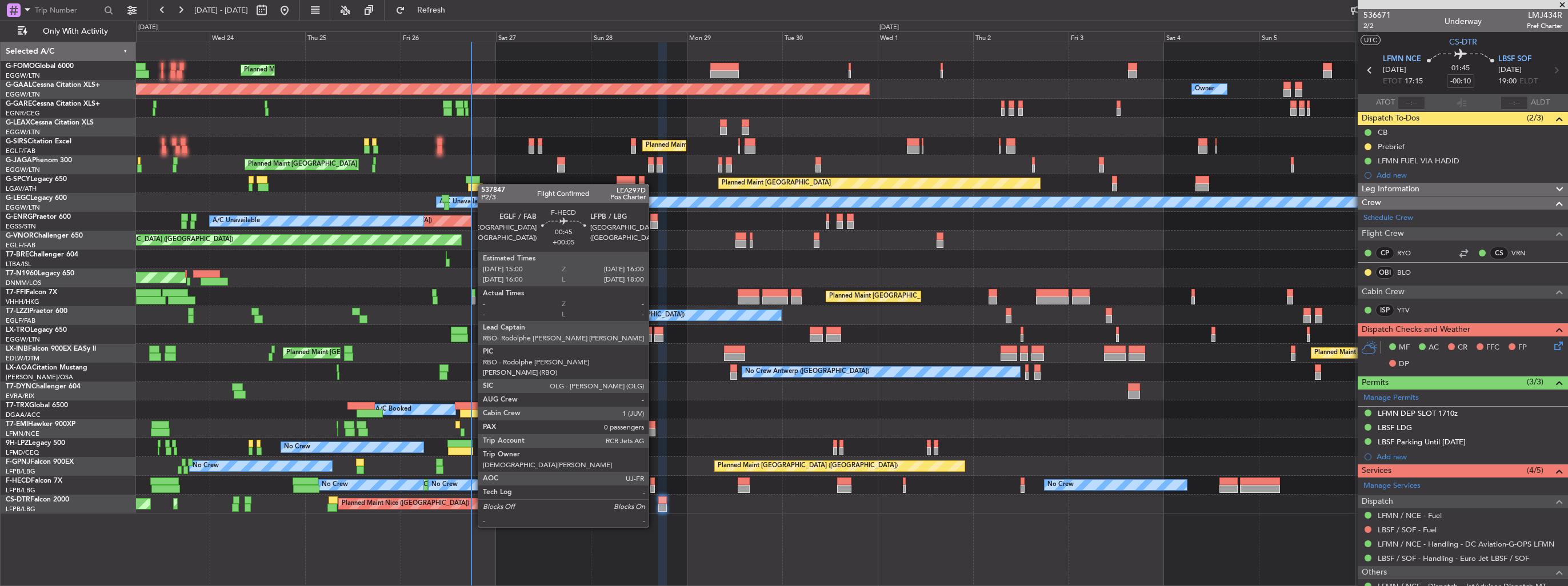
click at [654, 485] on div at bounding box center [652, 489] width 4 height 8
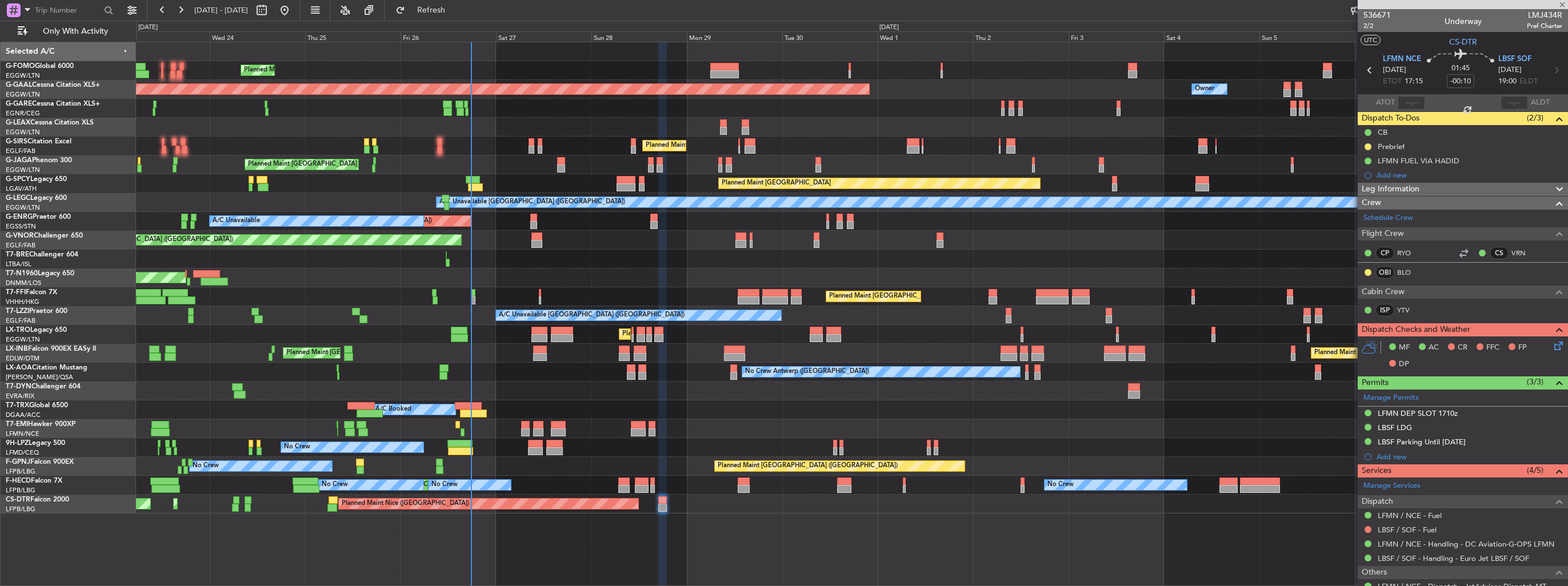
type input "+00:05"
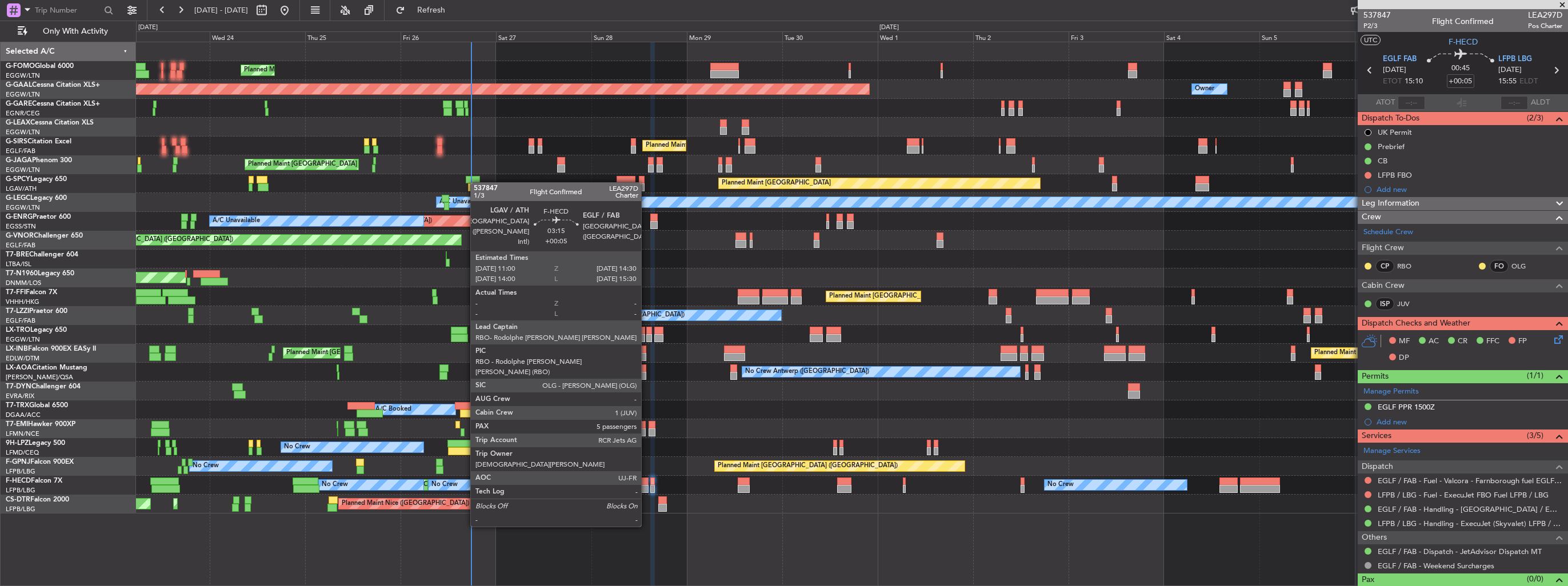
click at [646, 485] on div at bounding box center [642, 489] width 15 height 8
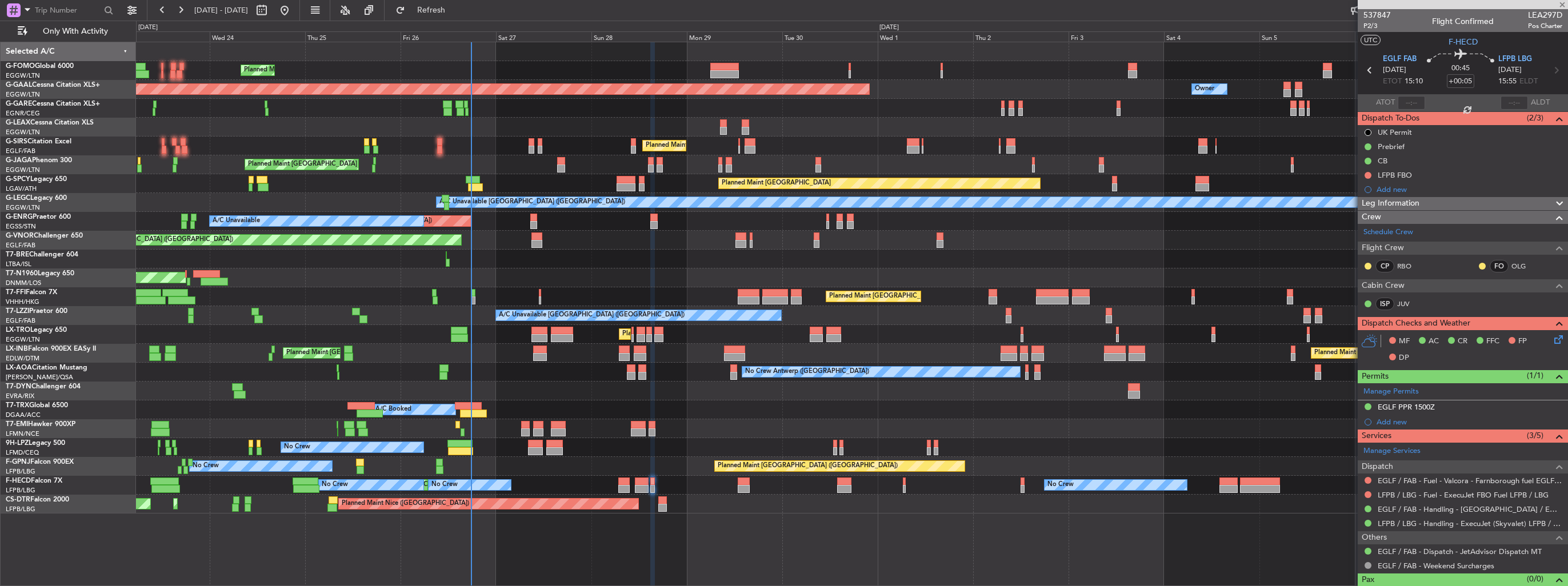
type input "5"
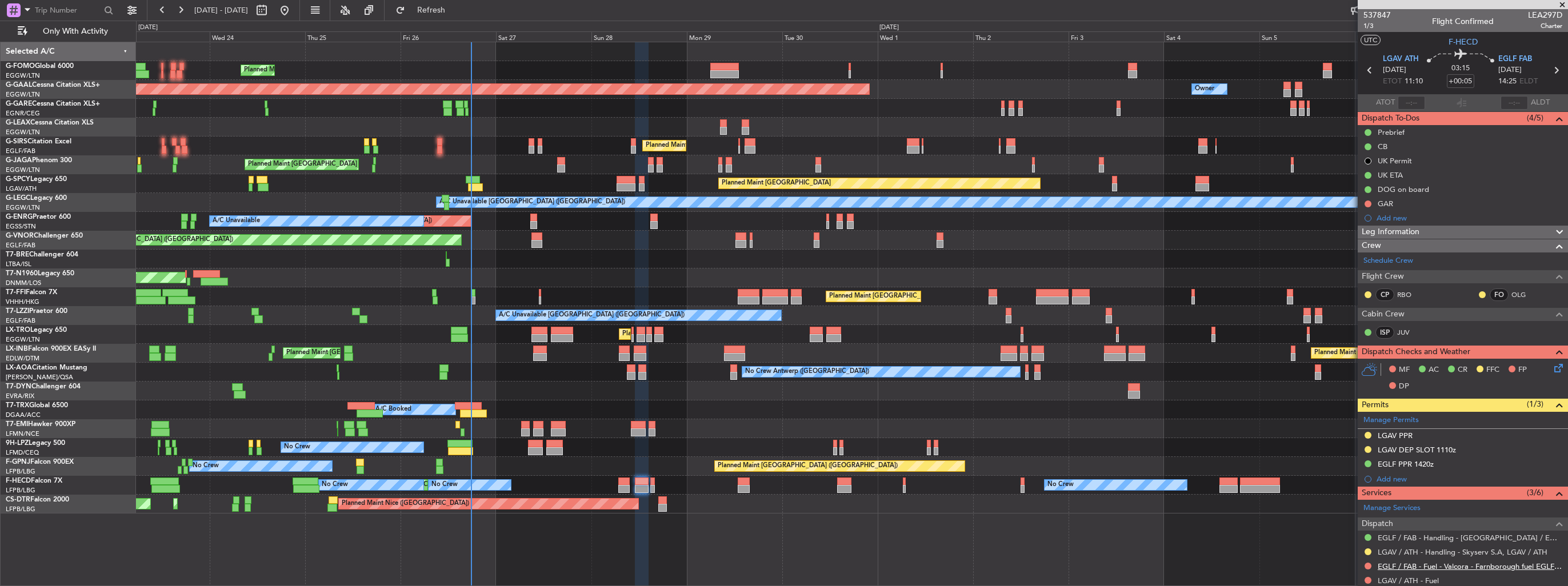
click at [1427, 567] on link "EGLF / FAB - Fuel - Valcora - Farnborough fuel EGLF / FAB" at bounding box center [1470, 566] width 185 height 10
click at [1368, 563] on button at bounding box center [1368, 566] width 6 height 6
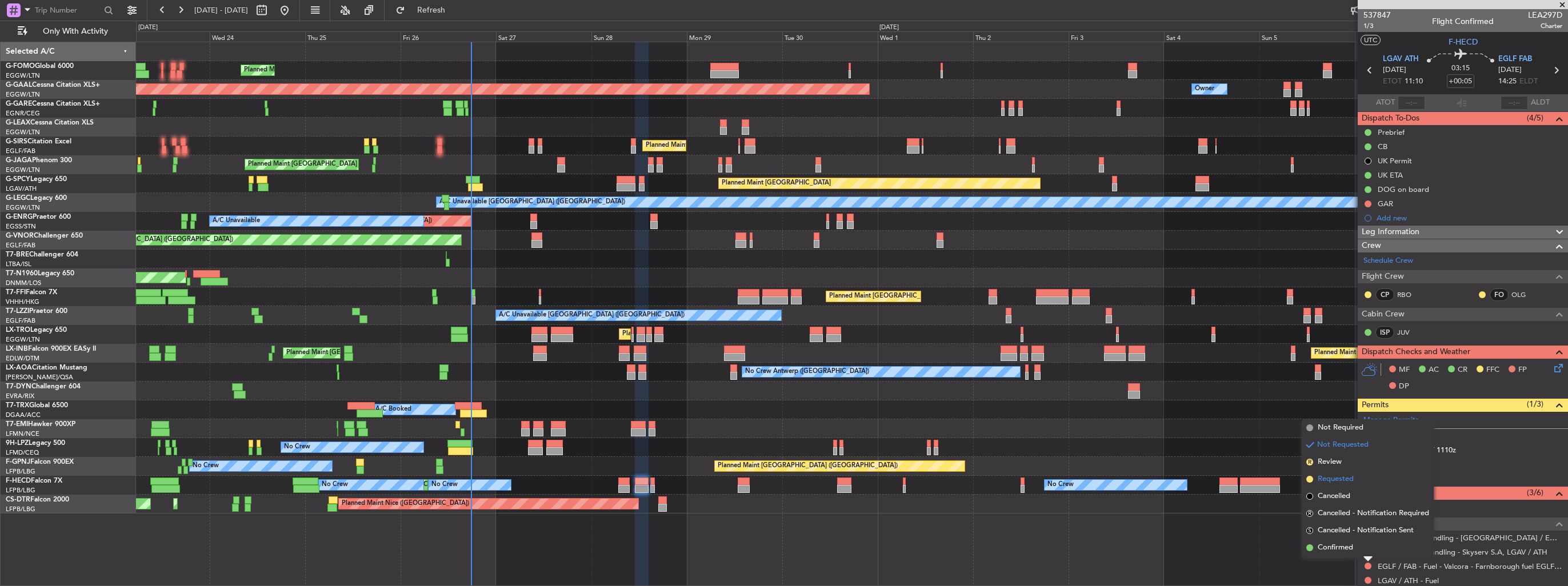
click at [1330, 482] on span "Requested" at bounding box center [1336, 479] width 36 height 11
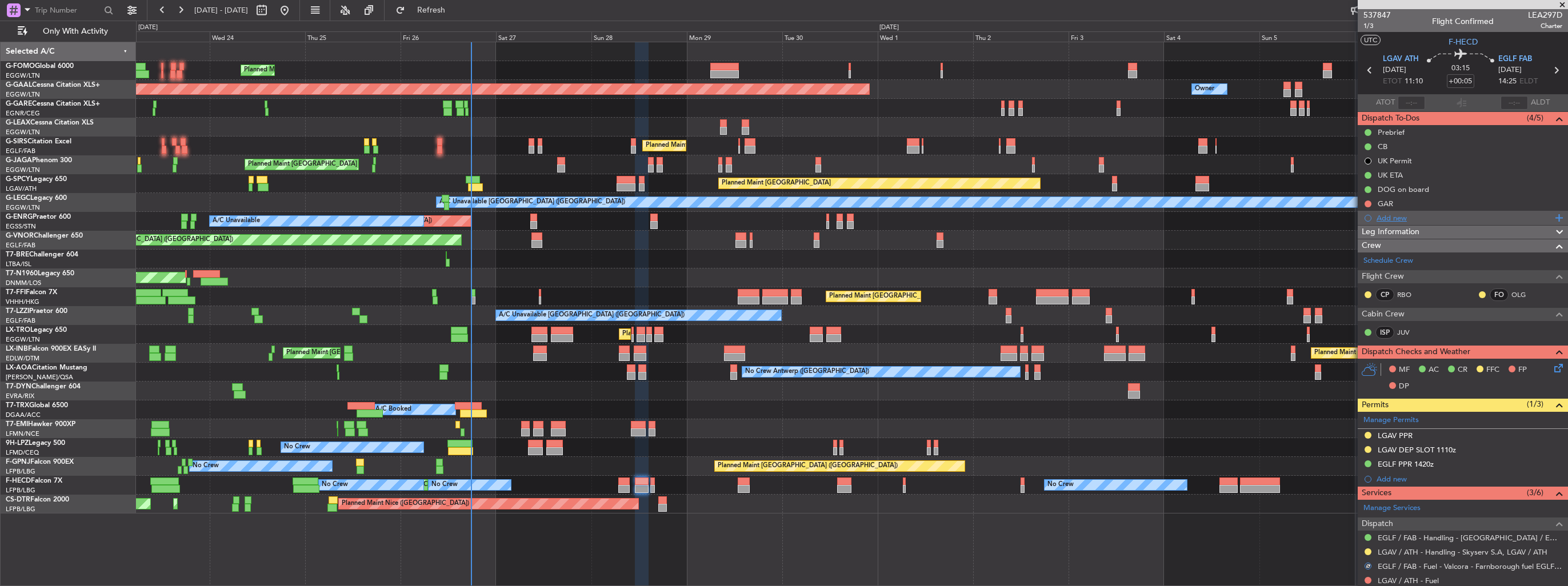
click at [1390, 216] on div "Add new" at bounding box center [1464, 218] width 176 height 10
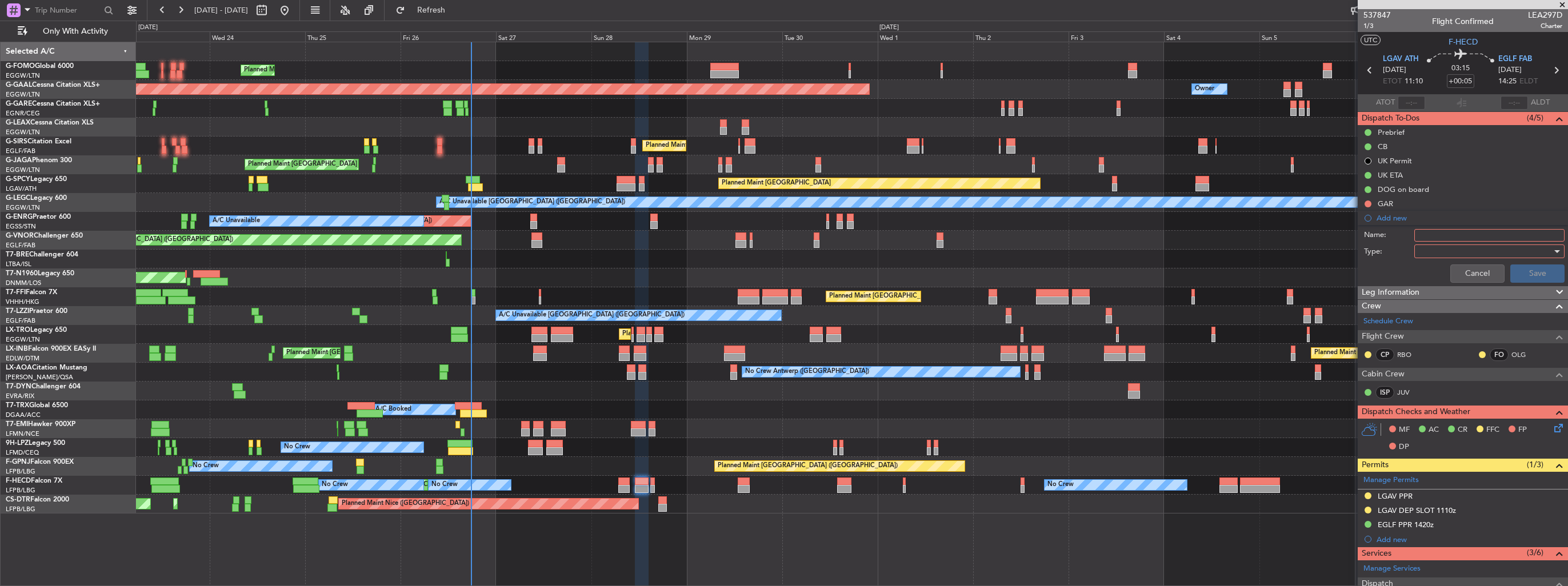
click at [1456, 234] on input "Name:" at bounding box center [1489, 236] width 151 height 13
type input "F"
drag, startPoint x: 1479, startPoint y: 269, endPoint x: 1204, endPoint y: 325, distance: 280.6
click at [1476, 269] on button "Cancel" at bounding box center [1476, 274] width 54 height 19
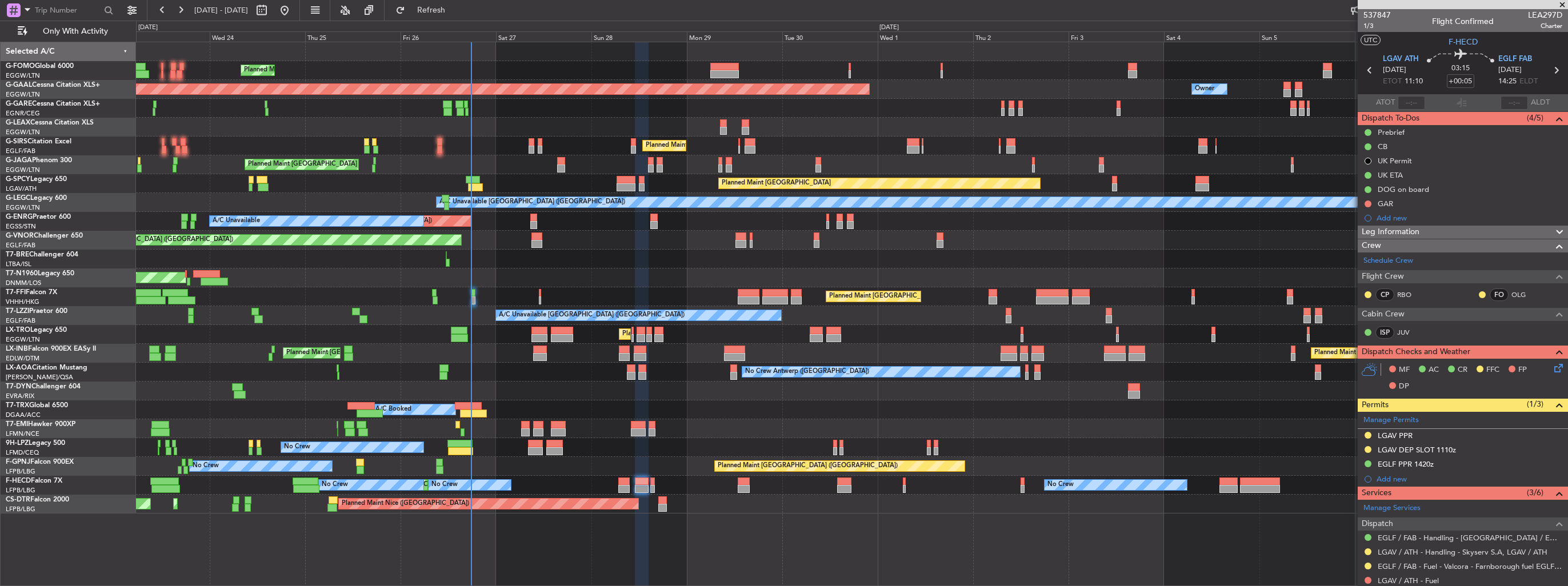
click at [1549, 70] on icon at bounding box center [1556, 70] width 15 height 15
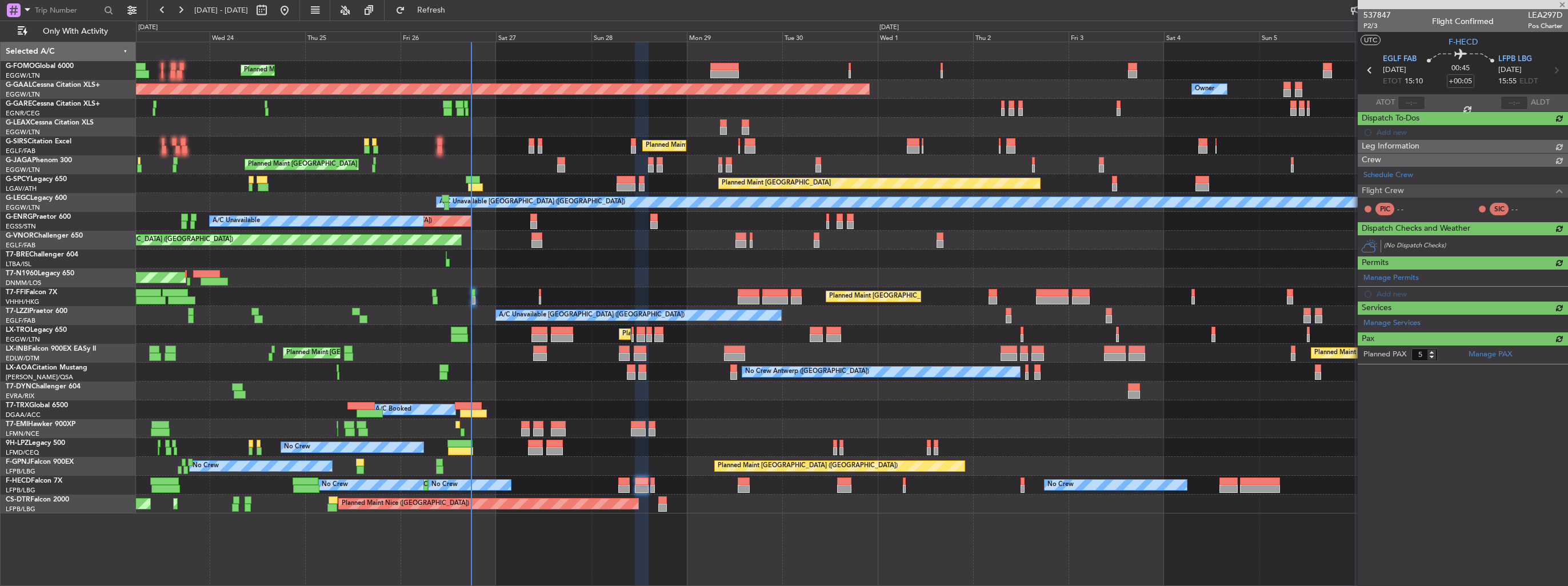
type input "0"
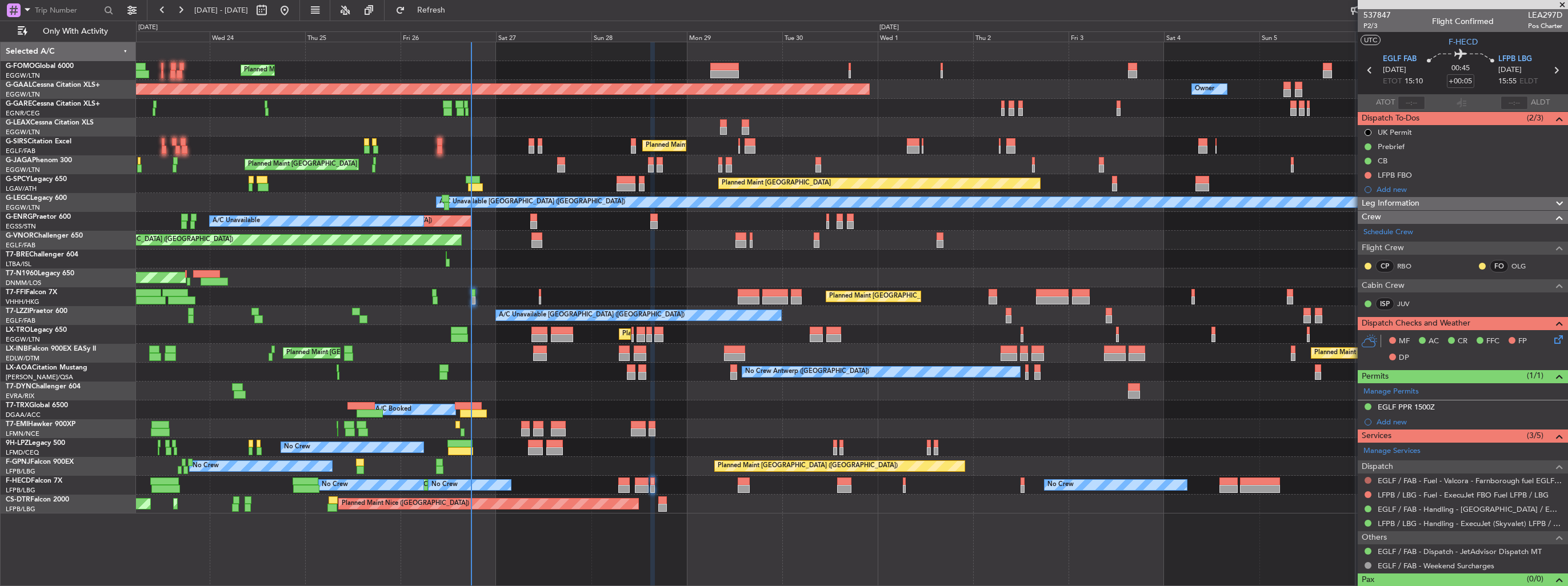
click at [1366, 481] on button at bounding box center [1368, 480] width 6 height 6
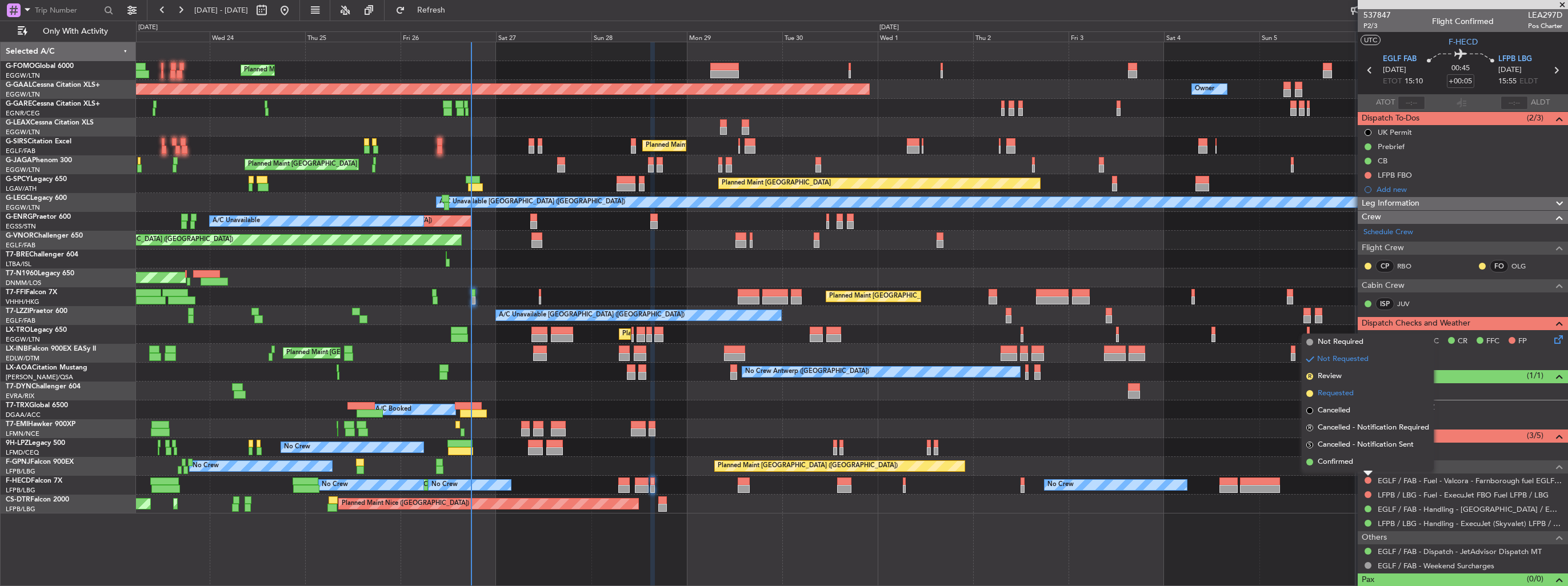
click at [1336, 398] on span "Requested" at bounding box center [1336, 393] width 36 height 11
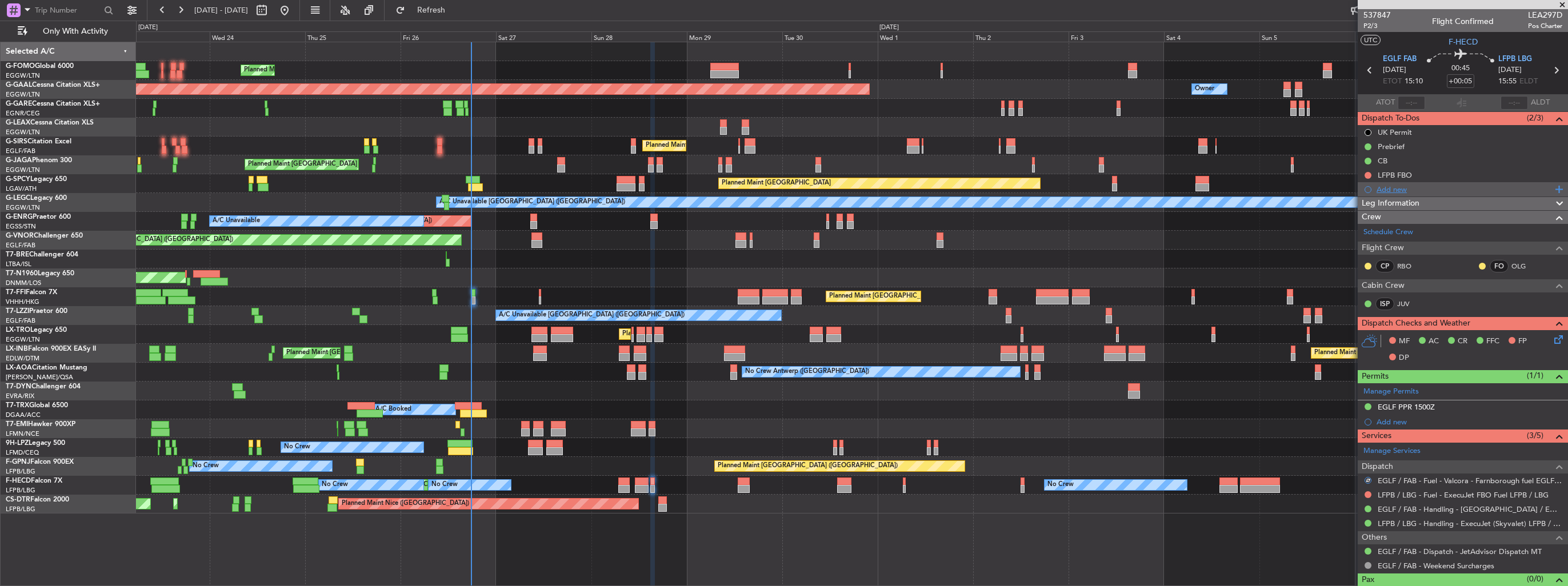
click at [1387, 189] on div "Add new" at bounding box center [1464, 189] width 176 height 10
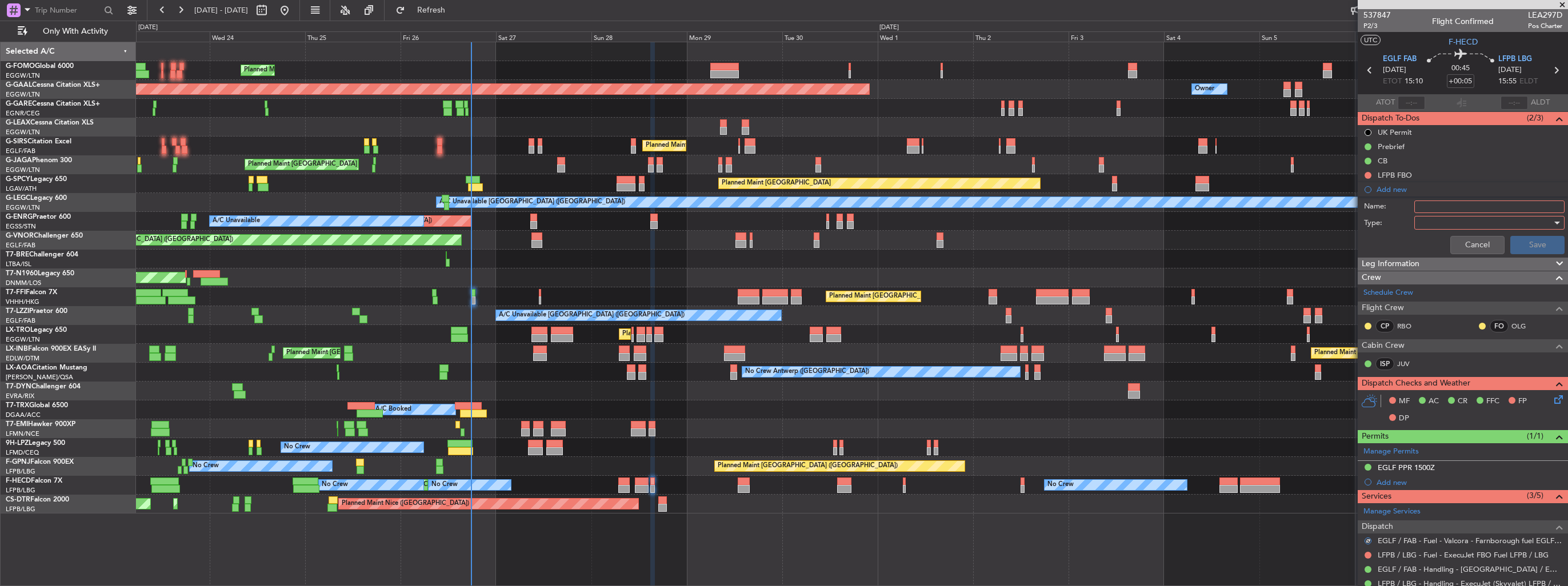
click at [1451, 206] on input "Name:" at bounding box center [1489, 207] width 151 height 13
type input "FUEL IN EGLG VIA HADID"
click at [1442, 227] on div at bounding box center [1485, 223] width 133 height 17
click at [1439, 240] on span "Generic" at bounding box center [1484, 244] width 134 height 17
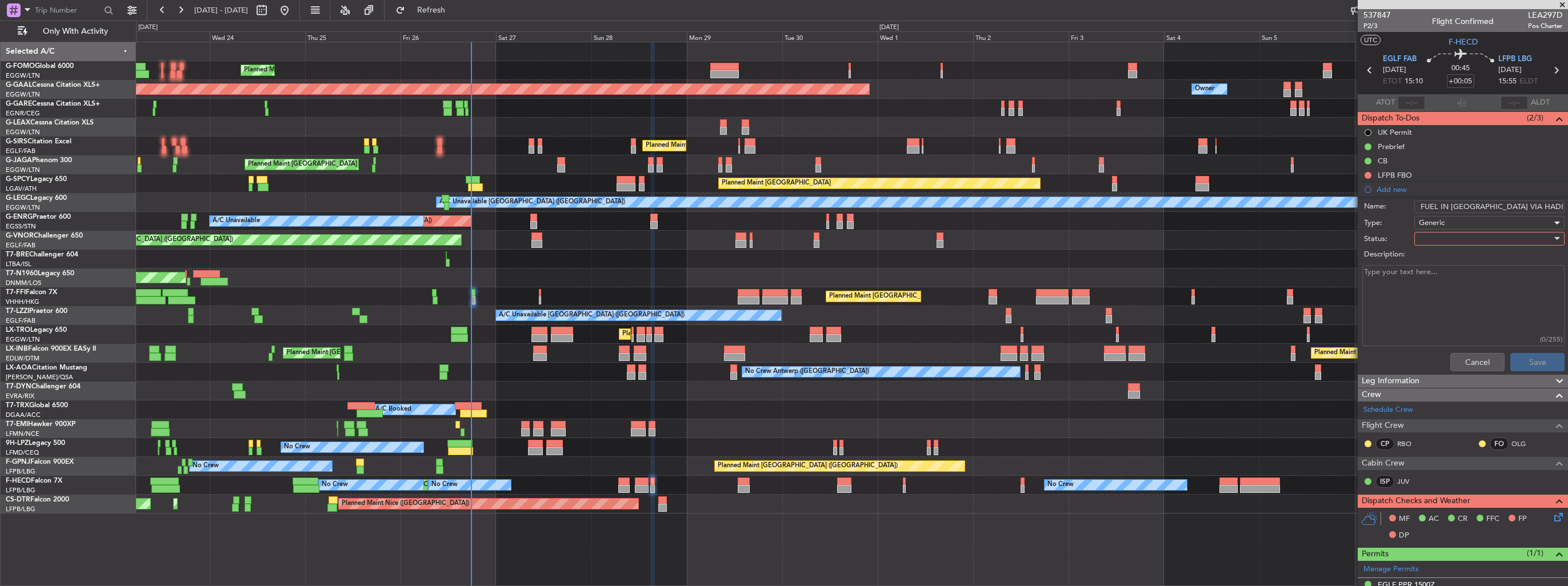
click at [1438, 236] on div at bounding box center [1485, 238] width 133 height 17
click at [1442, 273] on span "In Progress" at bounding box center [1484, 278] width 134 height 17
click at [1522, 354] on button "Save" at bounding box center [1537, 362] width 54 height 19
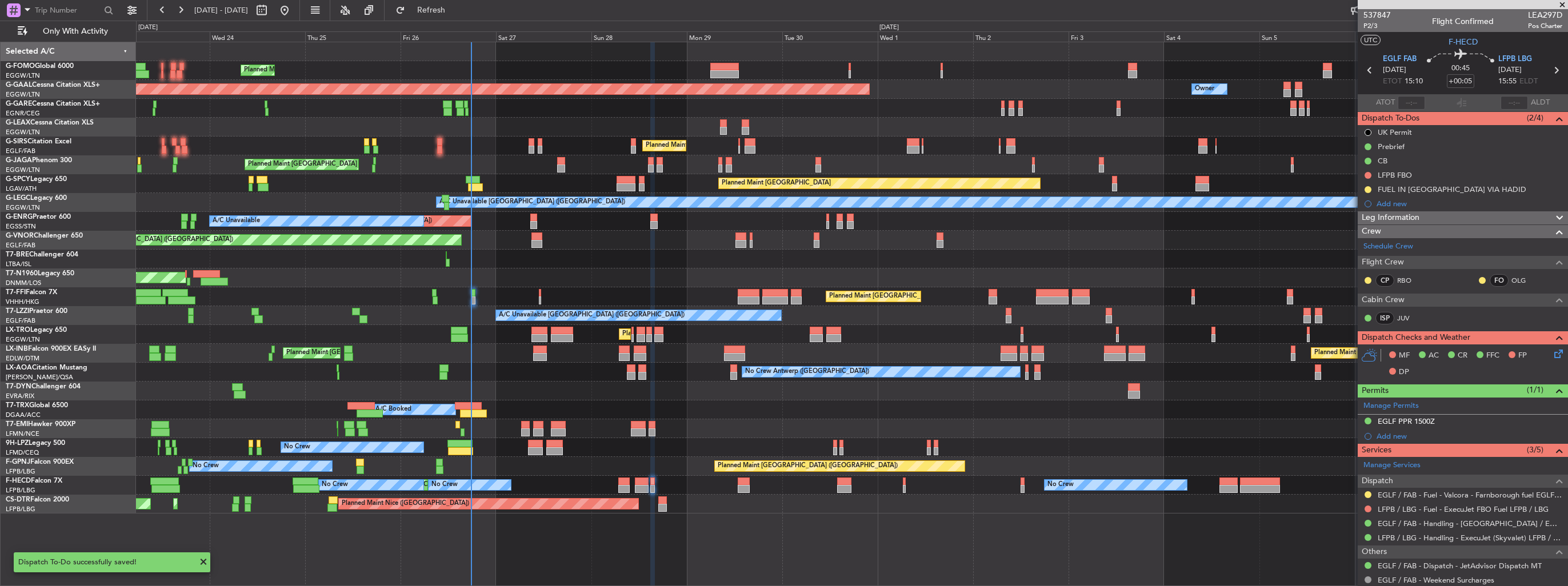
click at [1365, 70] on icon at bounding box center [1370, 70] width 15 height 15
type input "5"
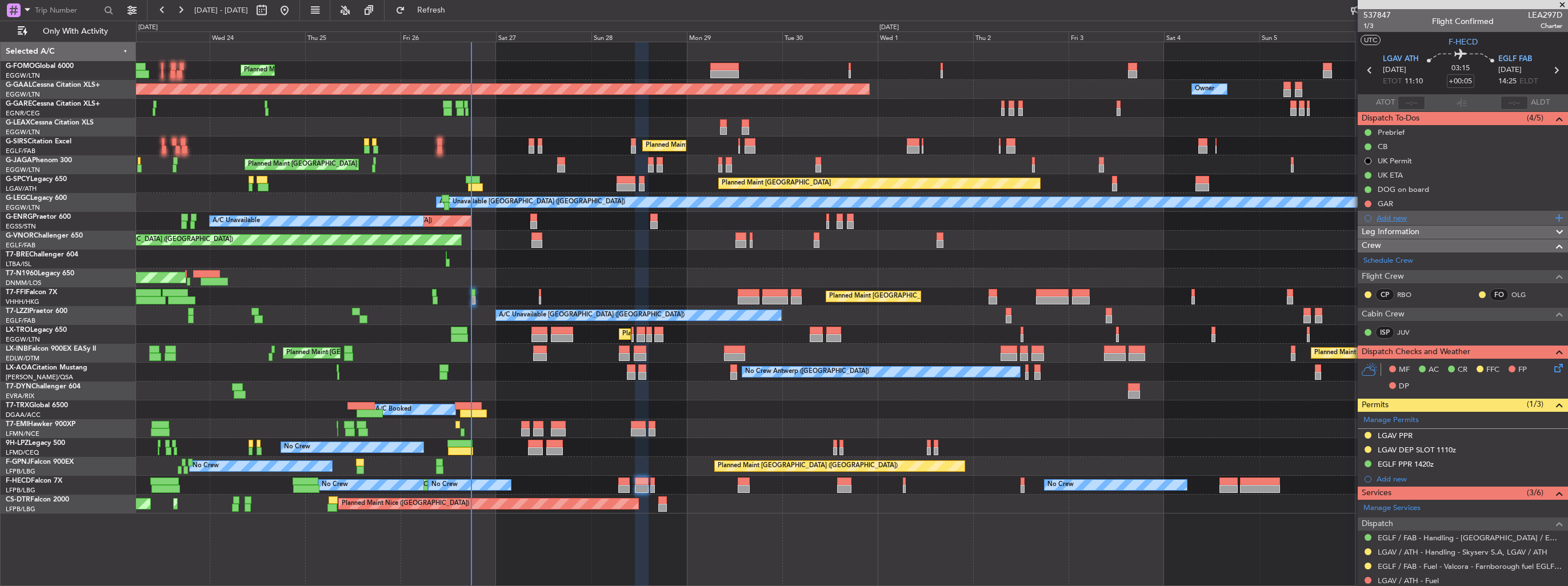
click at [1380, 214] on div "Add new" at bounding box center [1464, 218] width 176 height 10
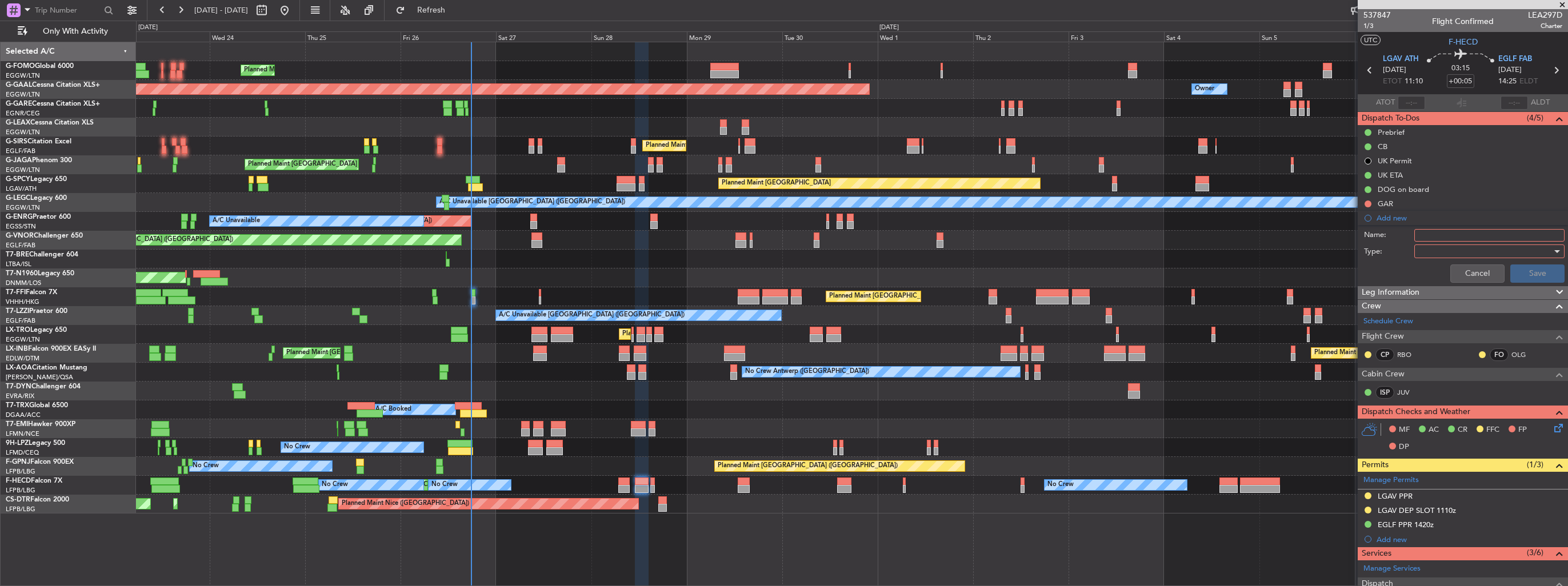
click at [1454, 234] on input "Name:" at bounding box center [1489, 236] width 151 height 13
type input "FUEL IN LGAV VIA HADID"
click at [1447, 248] on div at bounding box center [1485, 251] width 133 height 17
click at [1447, 269] on span "Generic" at bounding box center [1484, 273] width 134 height 17
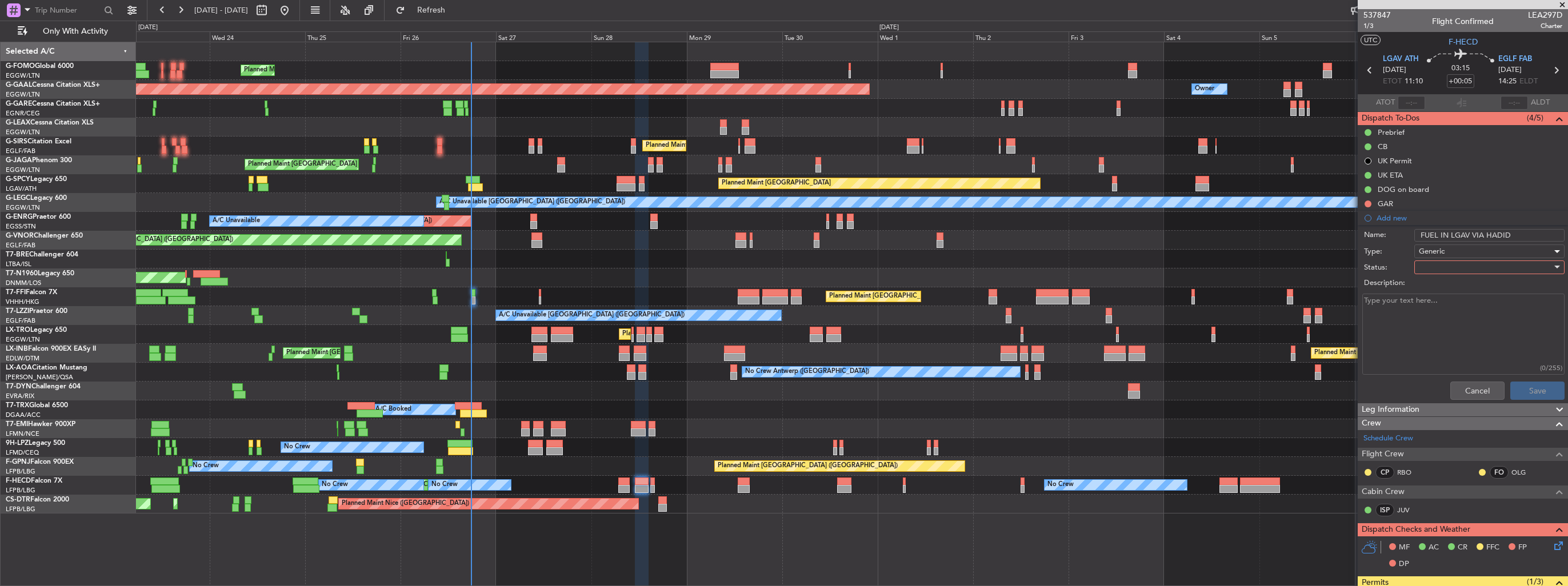
click at [1447, 266] on div at bounding box center [1485, 267] width 133 height 17
click at [1442, 301] on span "In Progress" at bounding box center [1484, 306] width 134 height 17
click at [1518, 387] on button "Save" at bounding box center [1537, 390] width 54 height 19
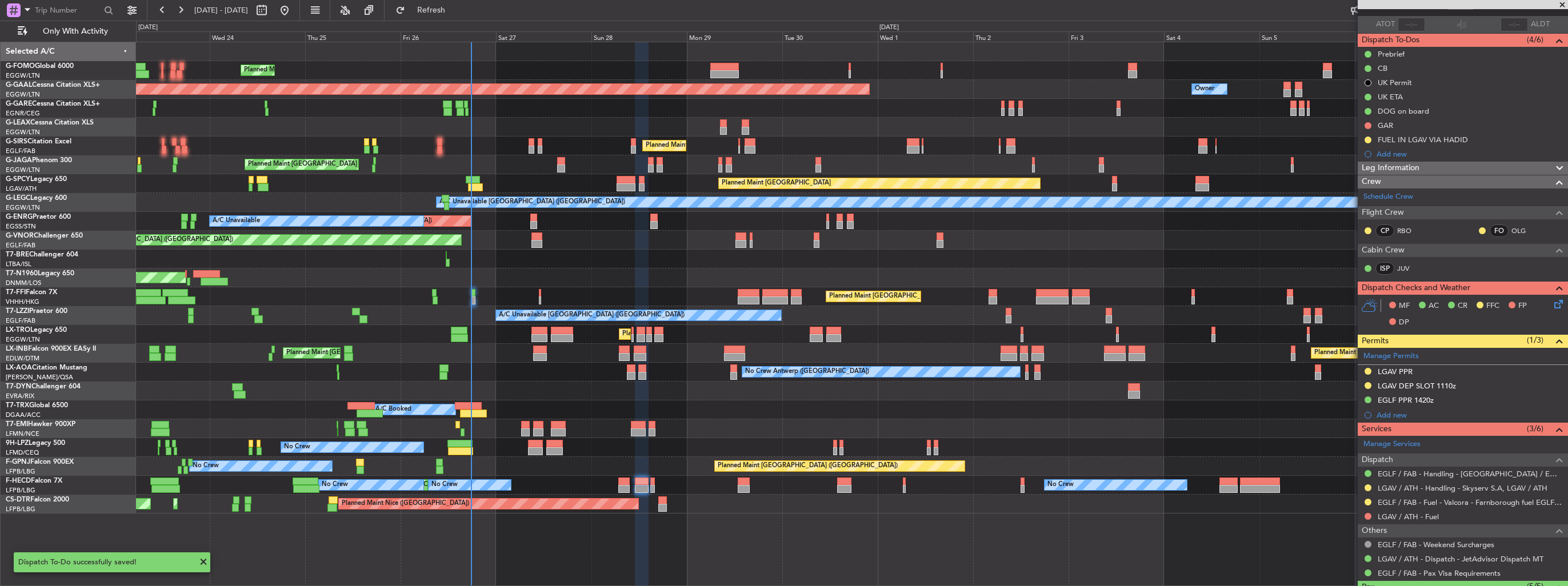
scroll to position [172, 0]
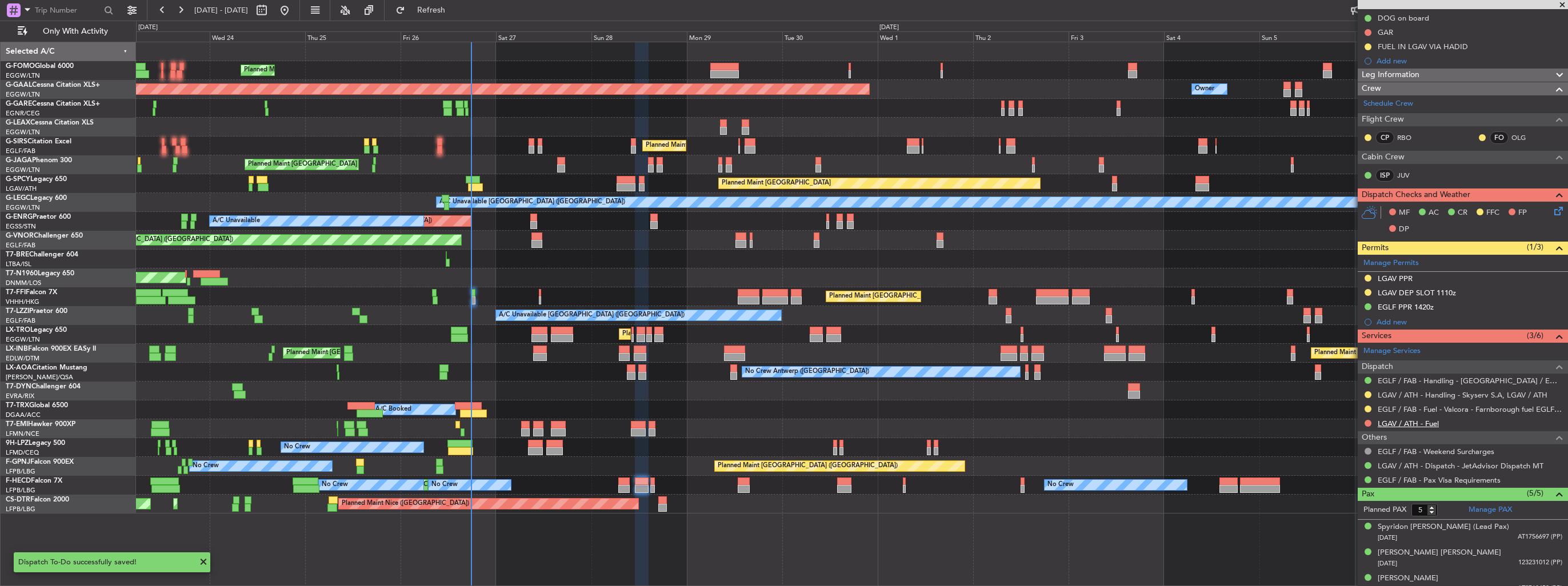
click at [1411, 423] on link "LGAV / ATH - Fuel" at bounding box center [1408, 423] width 61 height 10
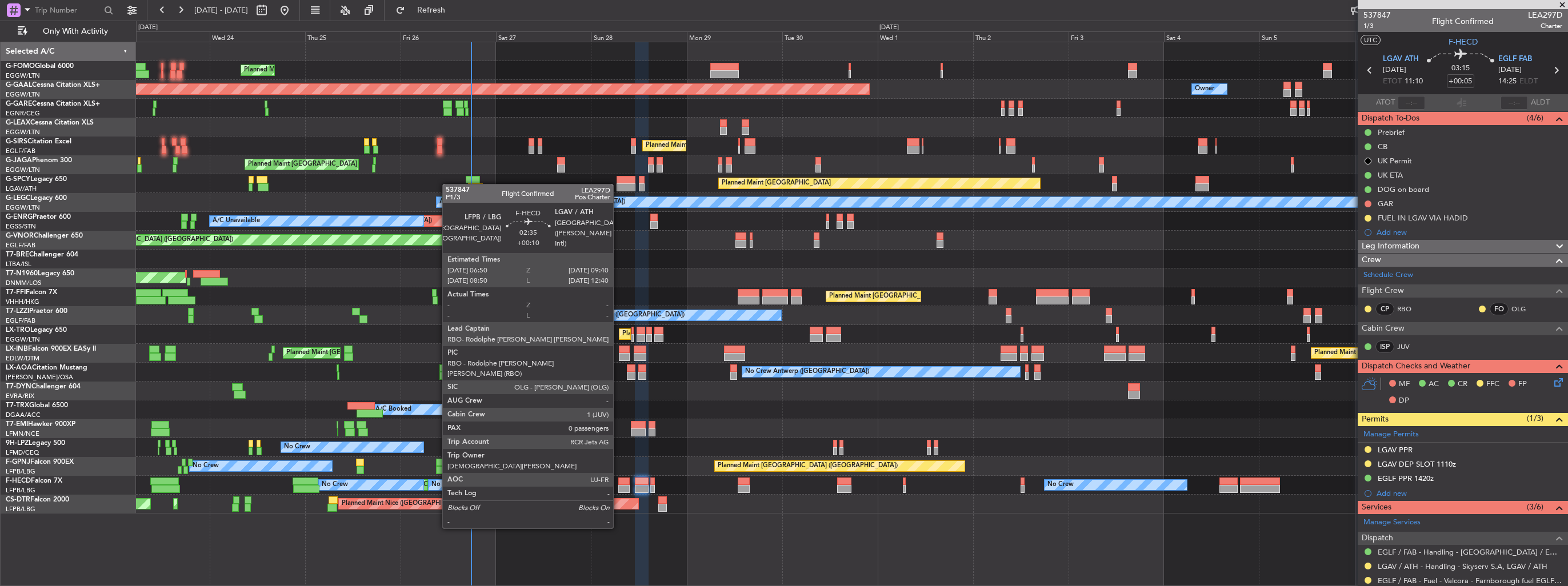
click at [618, 486] on div at bounding box center [624, 489] width 11 height 8
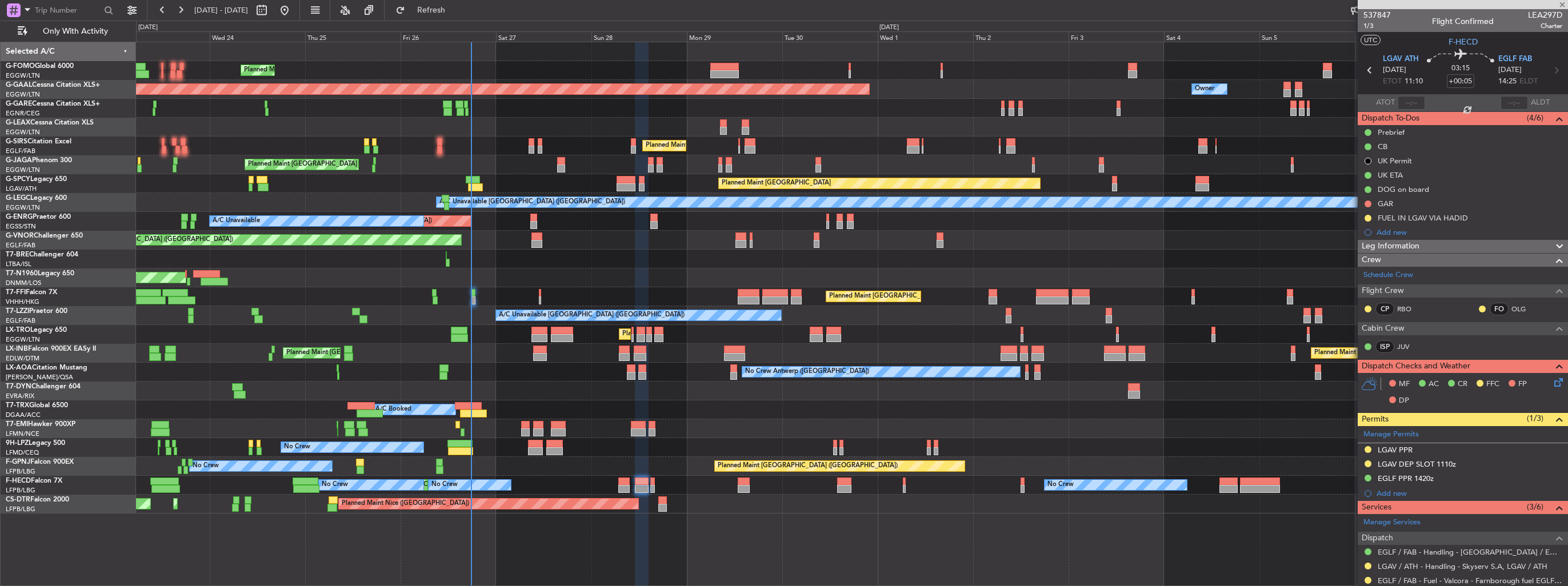
type input "+00:10"
type input "0"
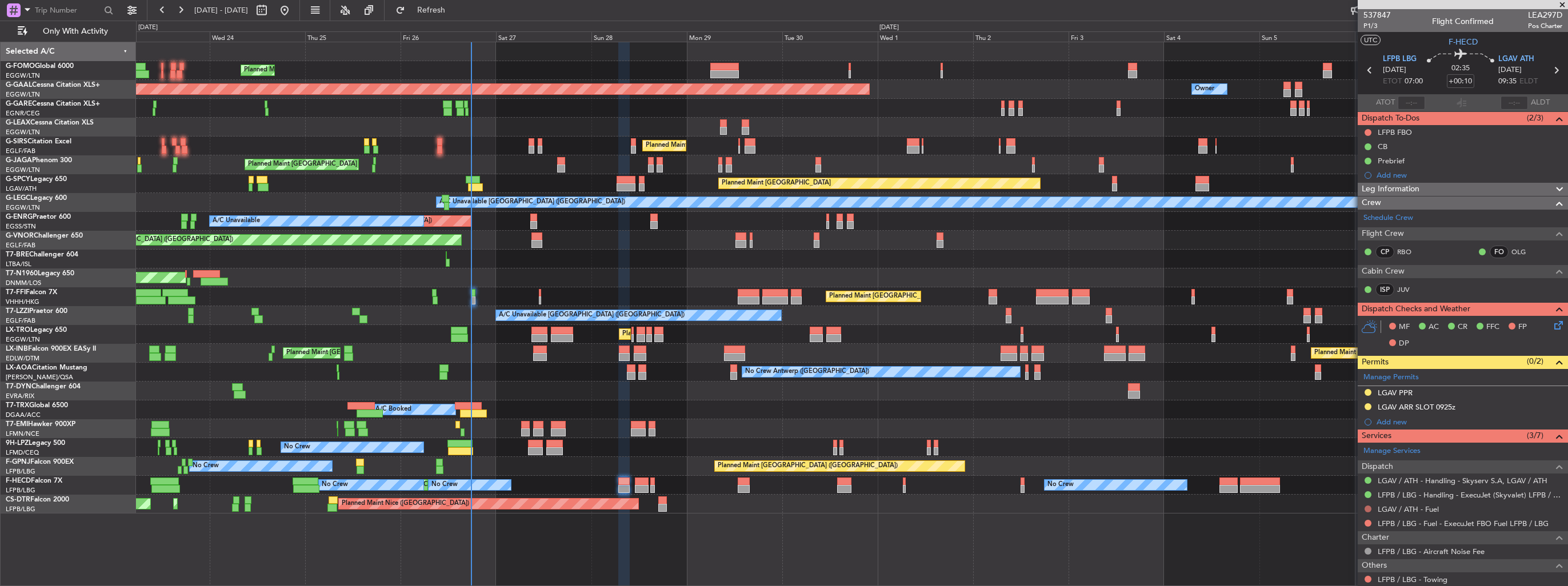
click at [1367, 509] on button at bounding box center [1368, 508] width 6 height 6
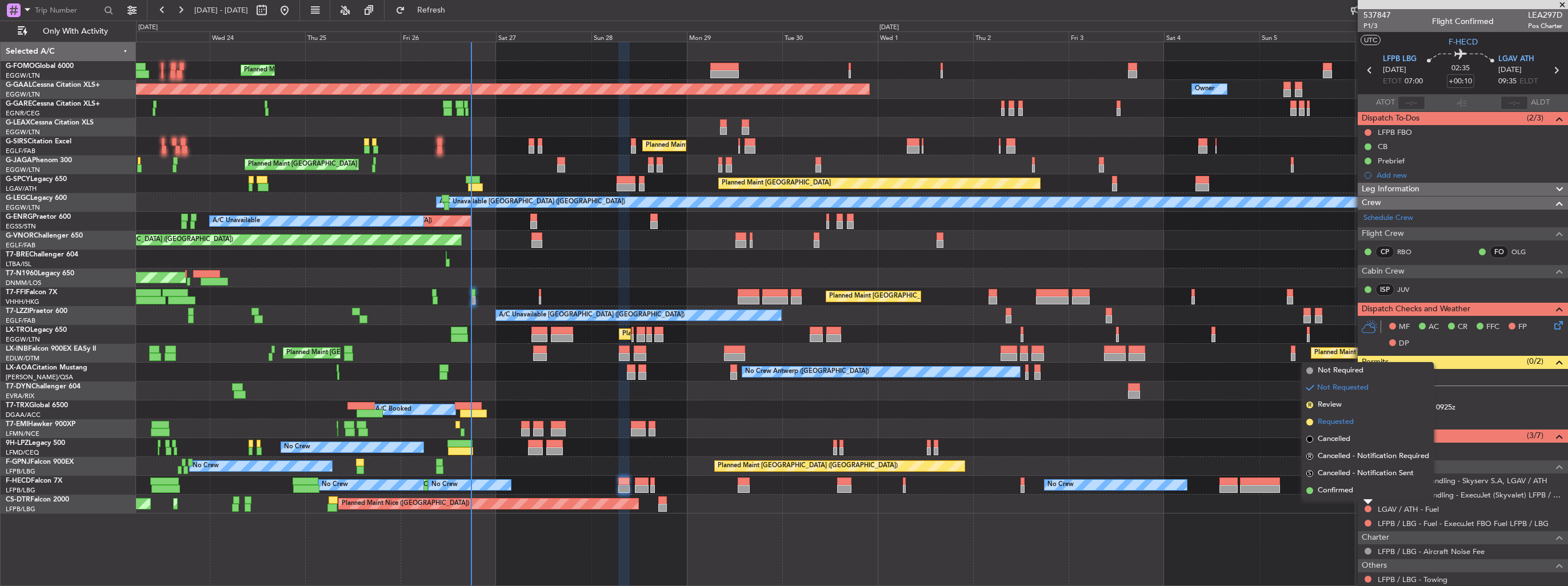
click at [1346, 423] on span "Requested" at bounding box center [1336, 422] width 36 height 11
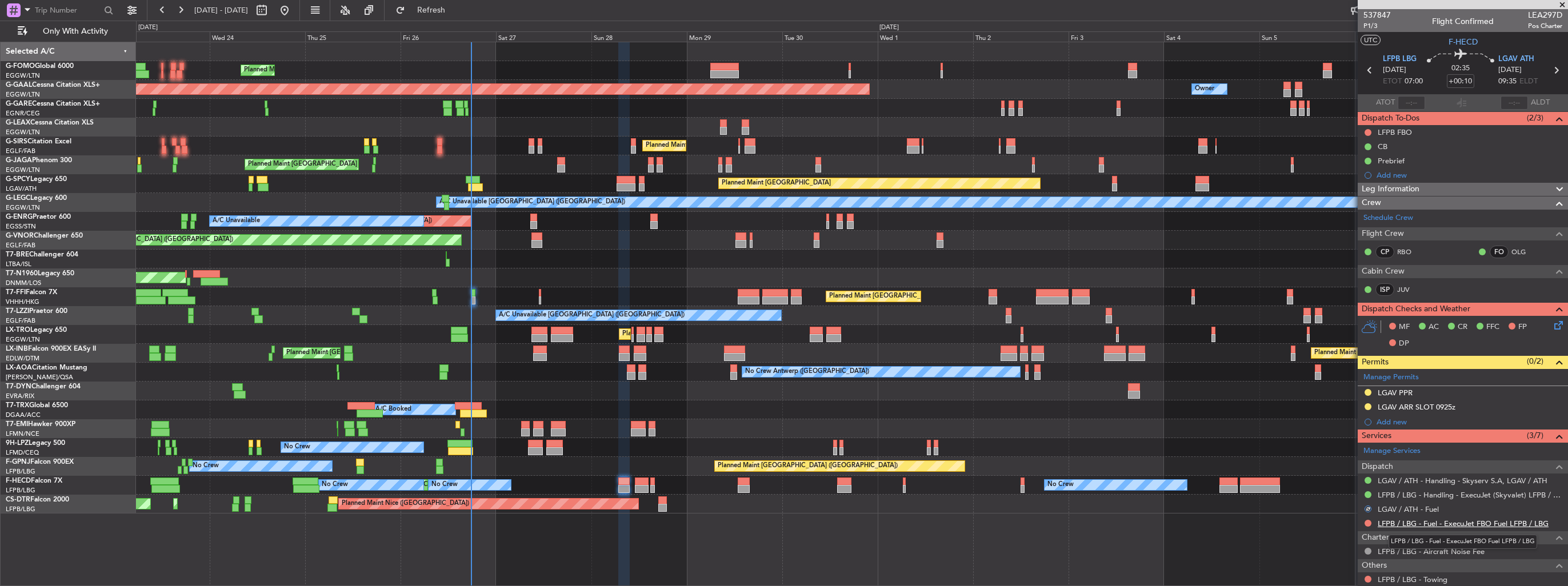
click at [1436, 523] on link "LFPB / LBG - Fuel - ExecuJet FBO Fuel LFPB / LBG" at bounding box center [1463, 524] width 171 height 10
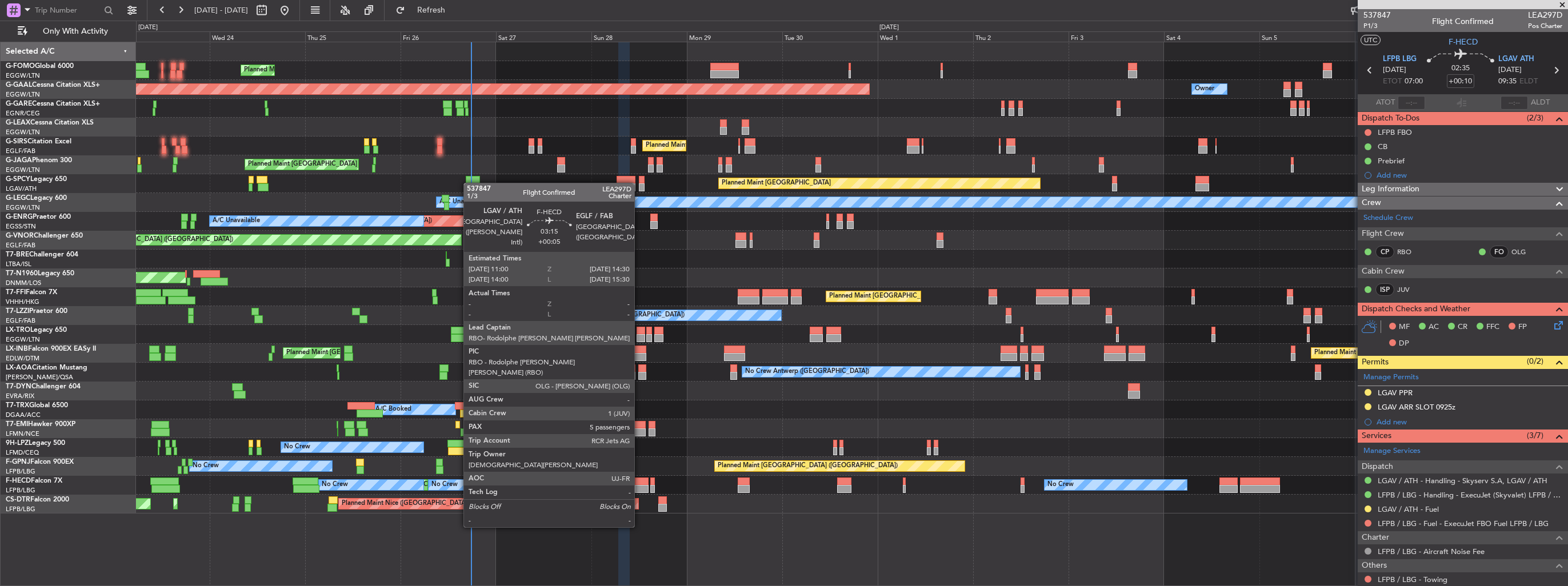
click at [639, 485] on div at bounding box center [642, 489] width 15 height 8
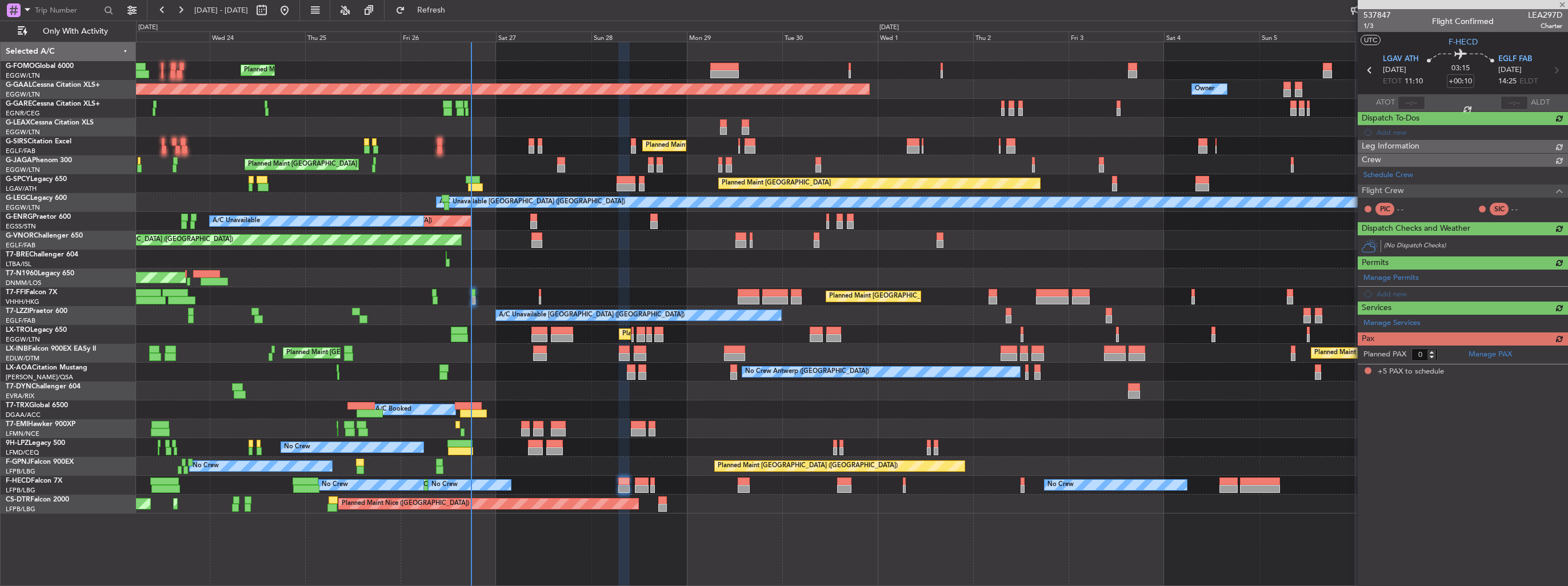
type input "+00:05"
type input "5"
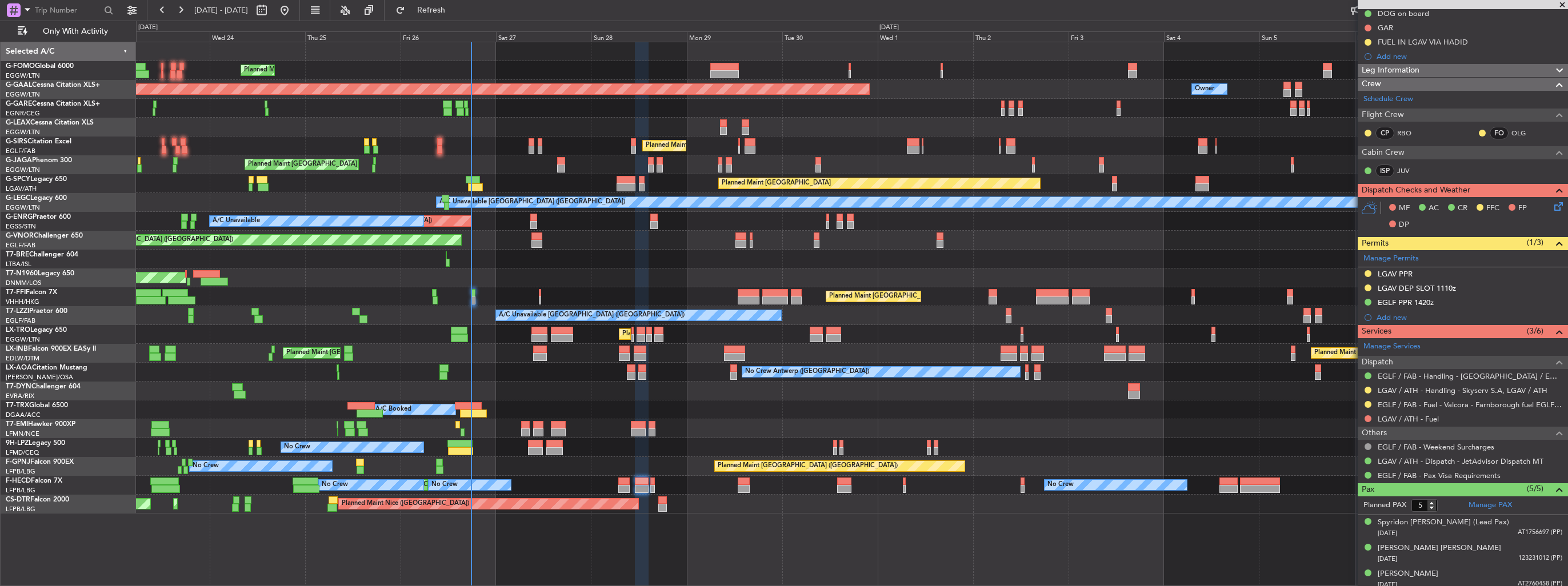
scroll to position [231, 0]
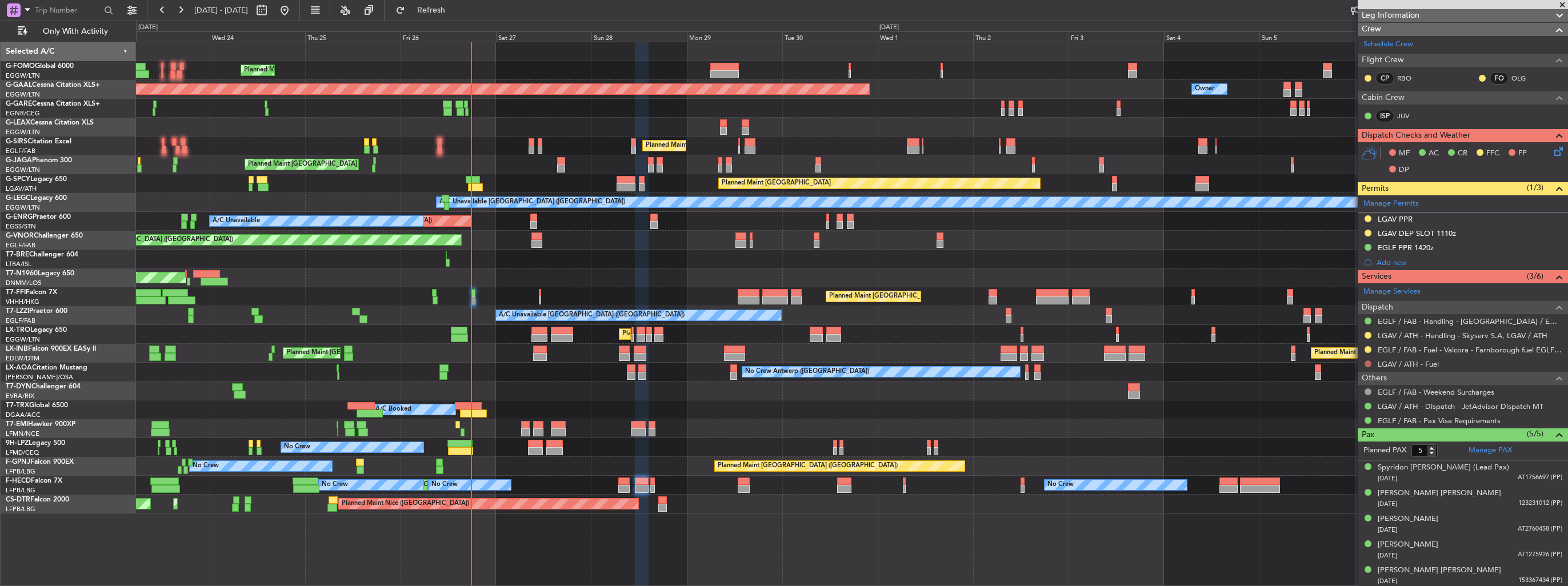
click at [1368, 362] on button at bounding box center [1368, 363] width 6 height 6
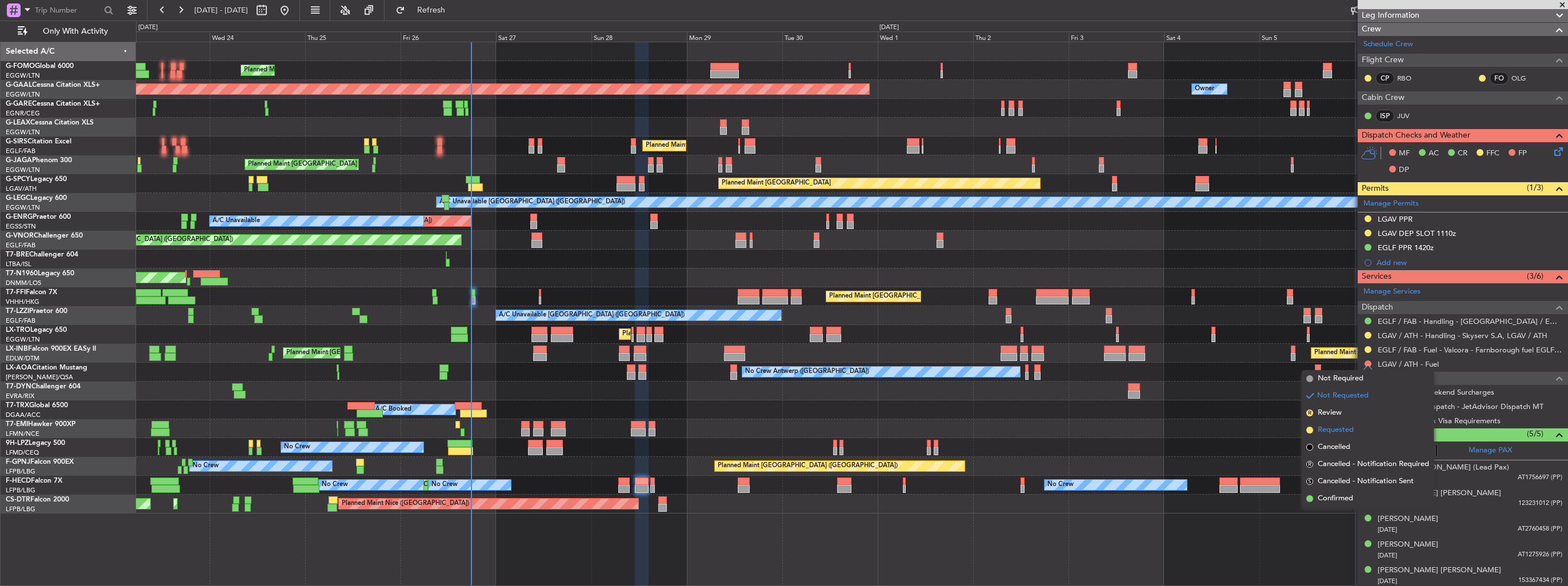
click at [1338, 426] on span "Requested" at bounding box center [1336, 430] width 36 height 11
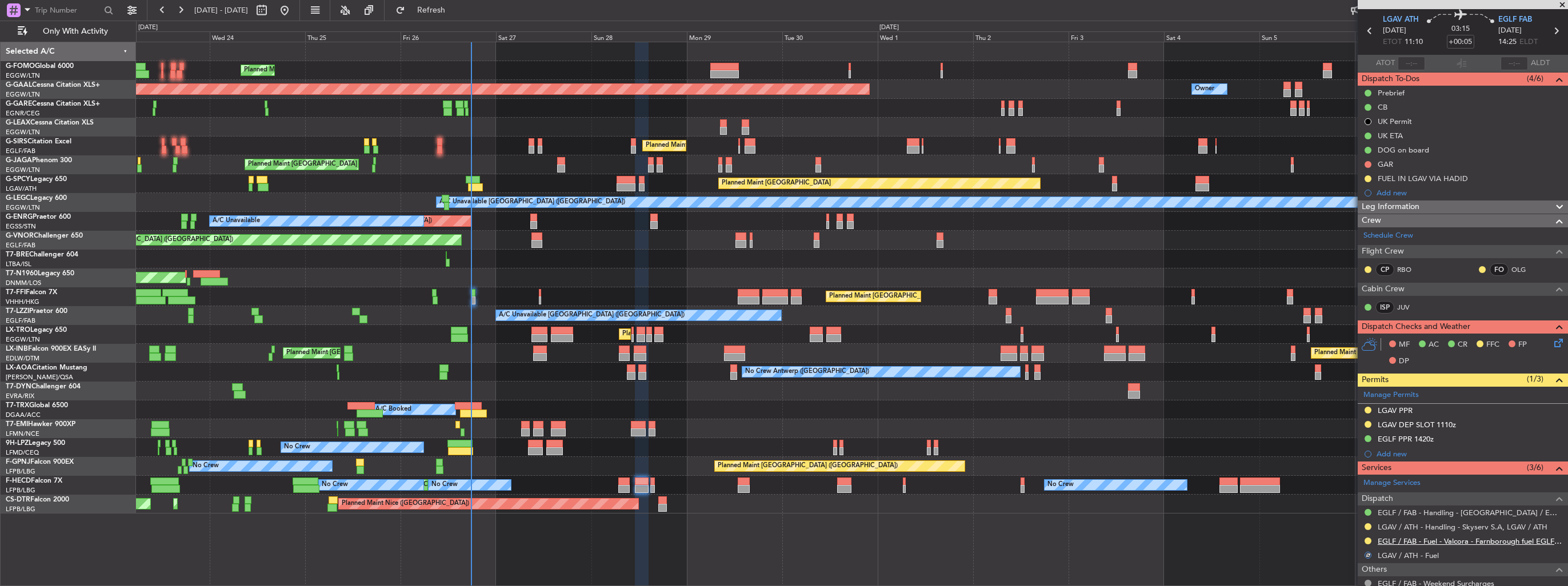
scroll to position [0, 0]
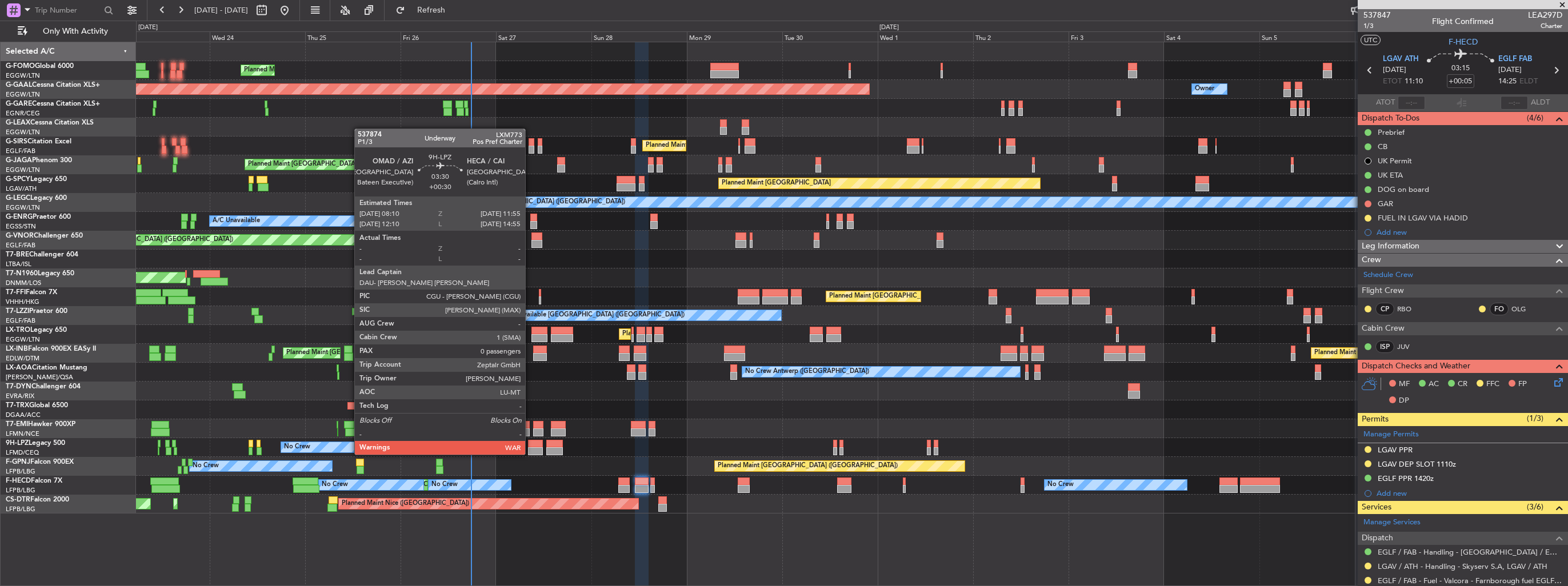
click at [530, 444] on div at bounding box center [535, 444] width 15 height 8
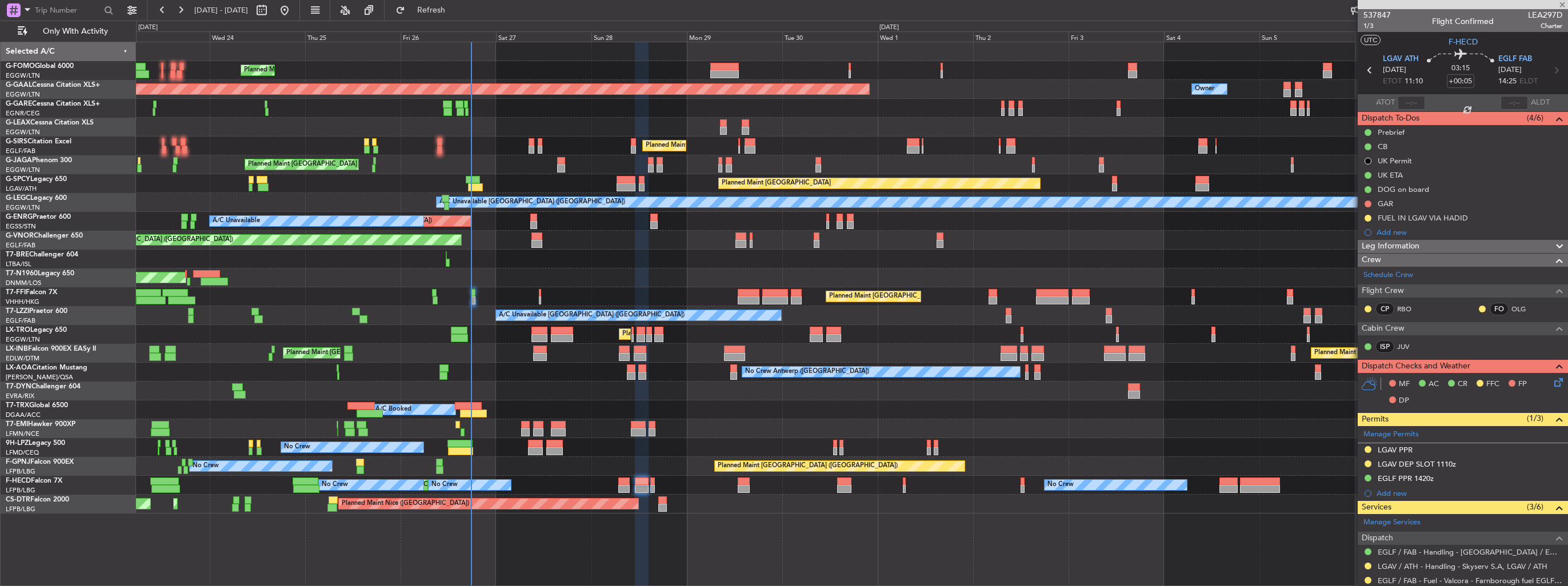
type input "+00:30"
type input "0"
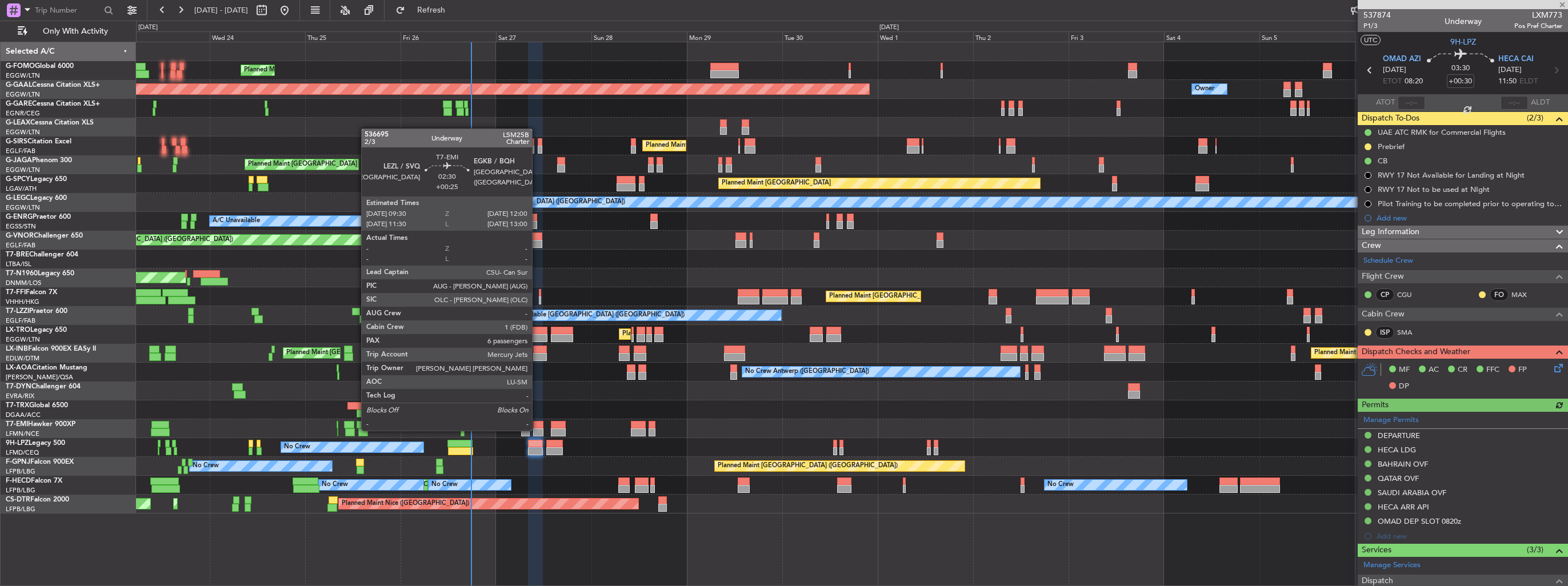
click at [537, 430] on div at bounding box center [538, 432] width 11 height 8
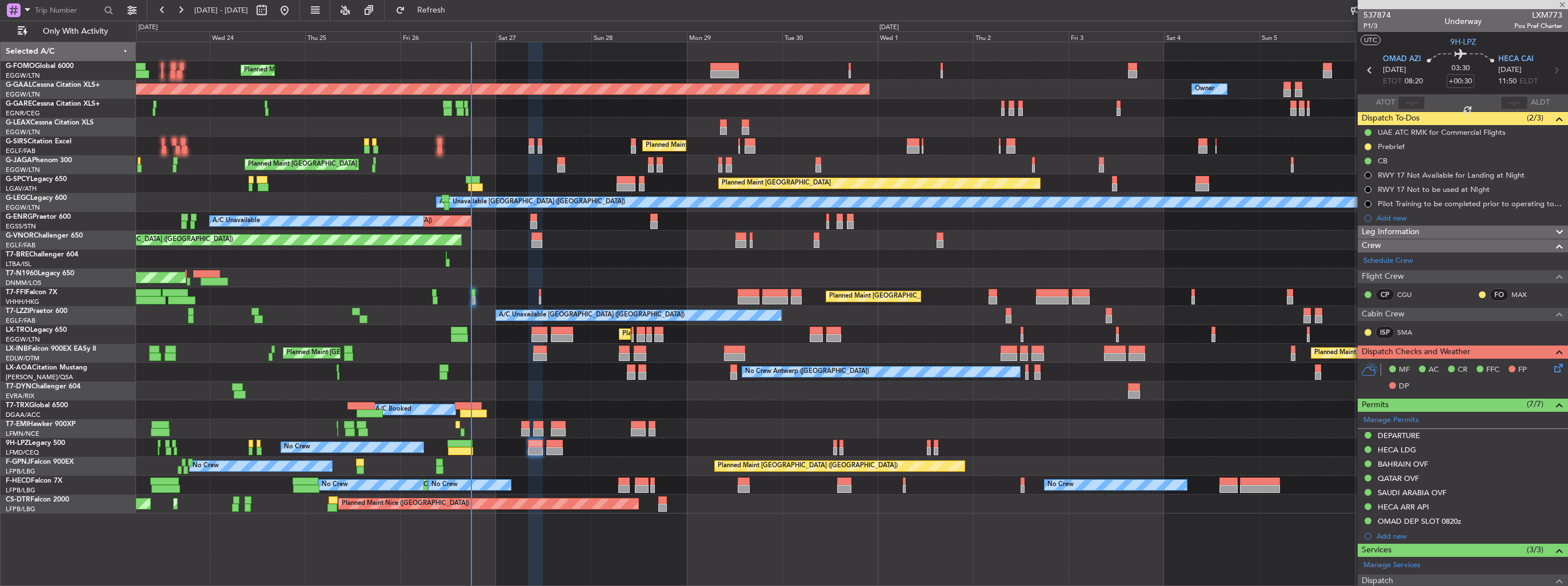
type input "+00:25"
type input "6"
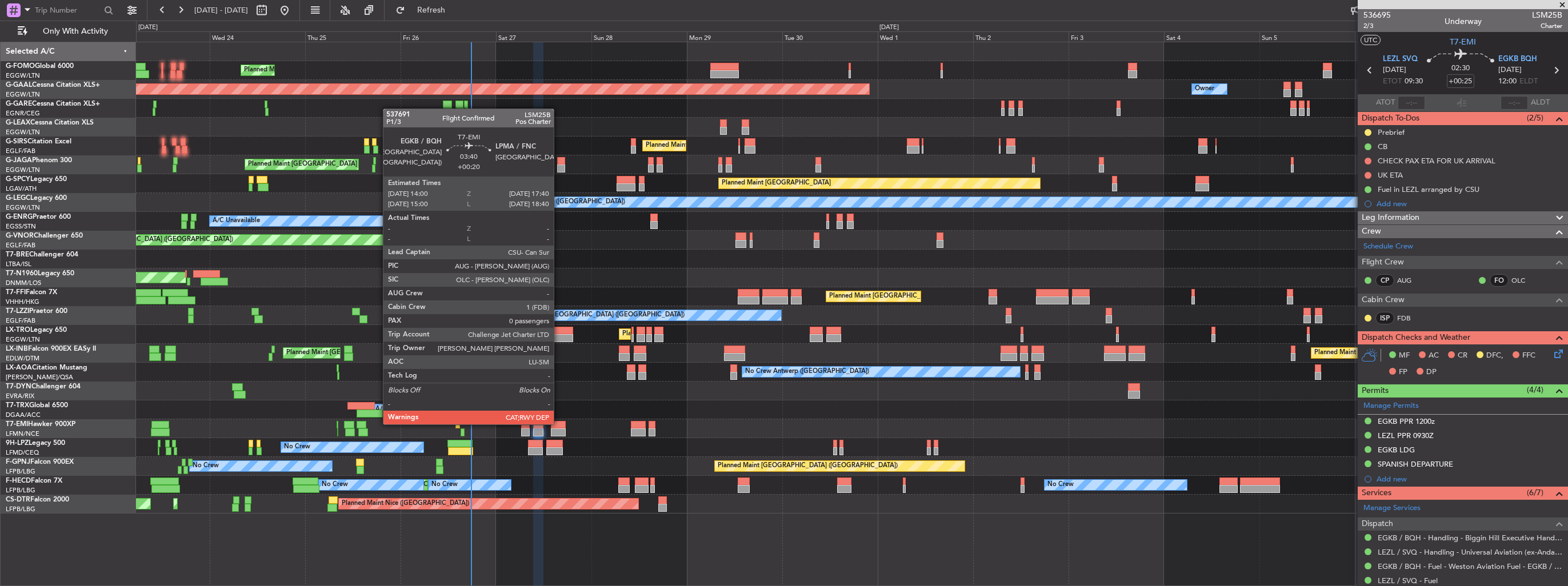
click at [559, 423] on div at bounding box center [558, 425] width 15 height 8
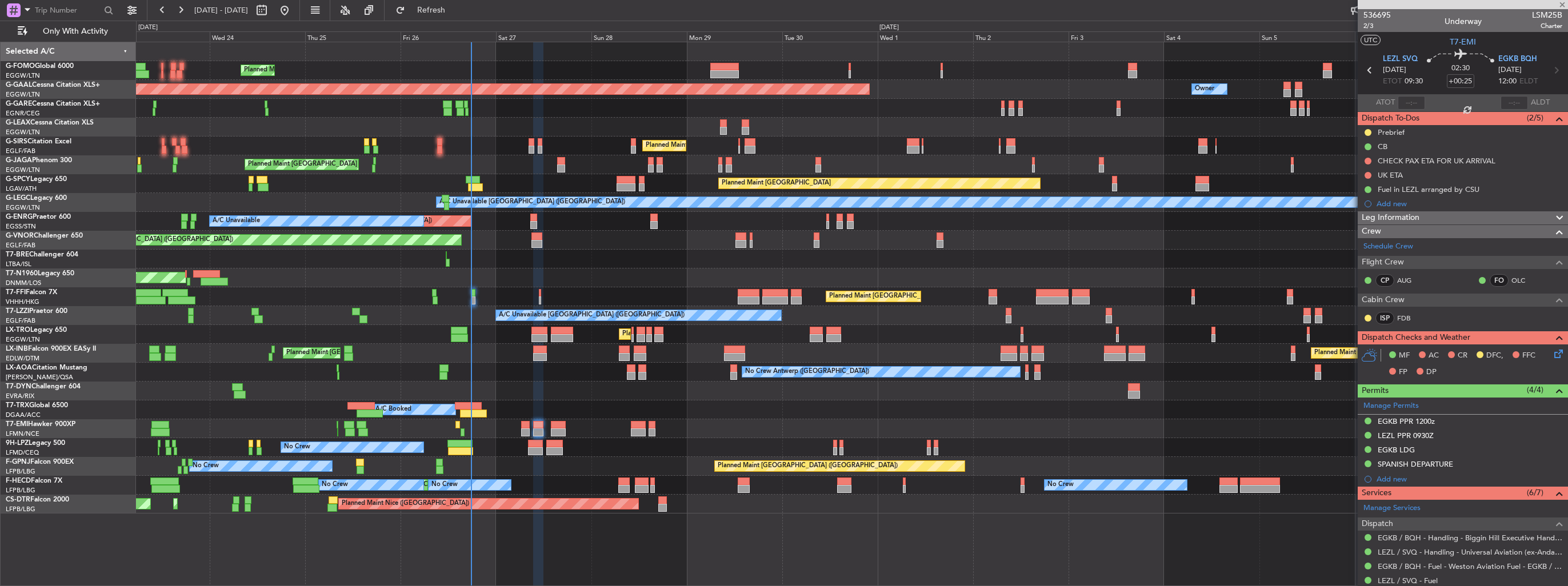
type input "+00:20"
type input "0"
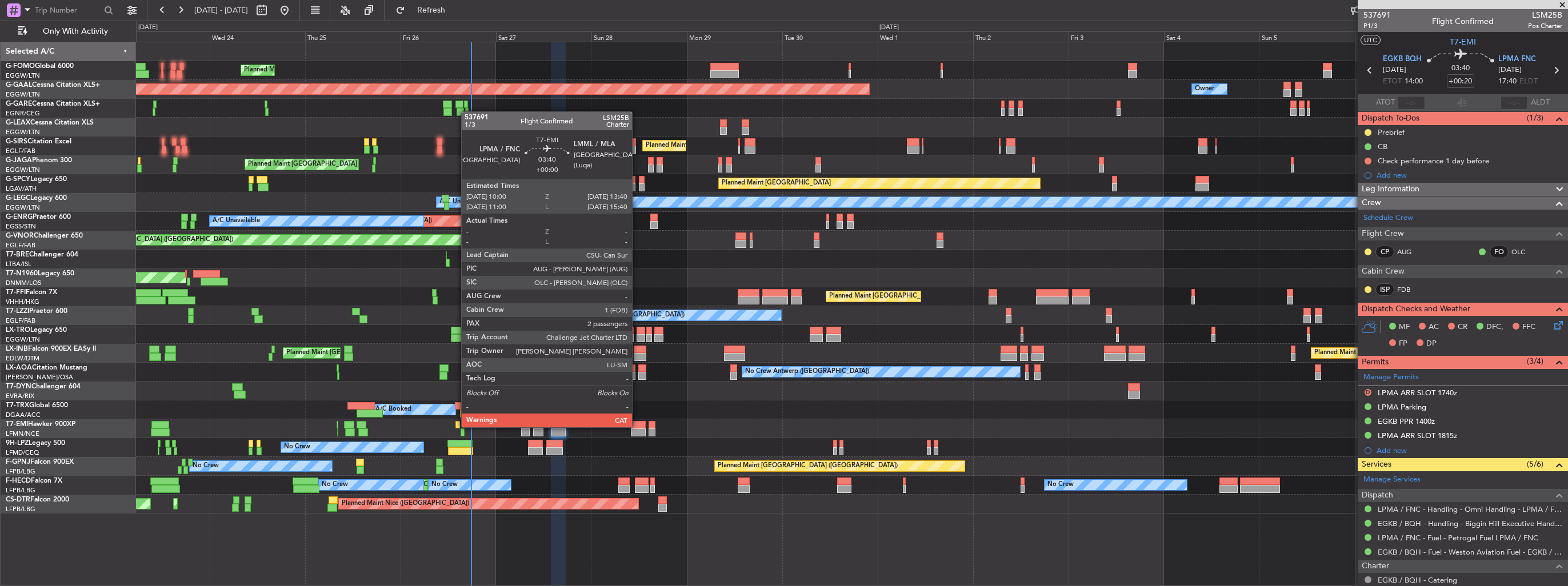
click at [637, 426] on div at bounding box center [638, 425] width 15 height 8
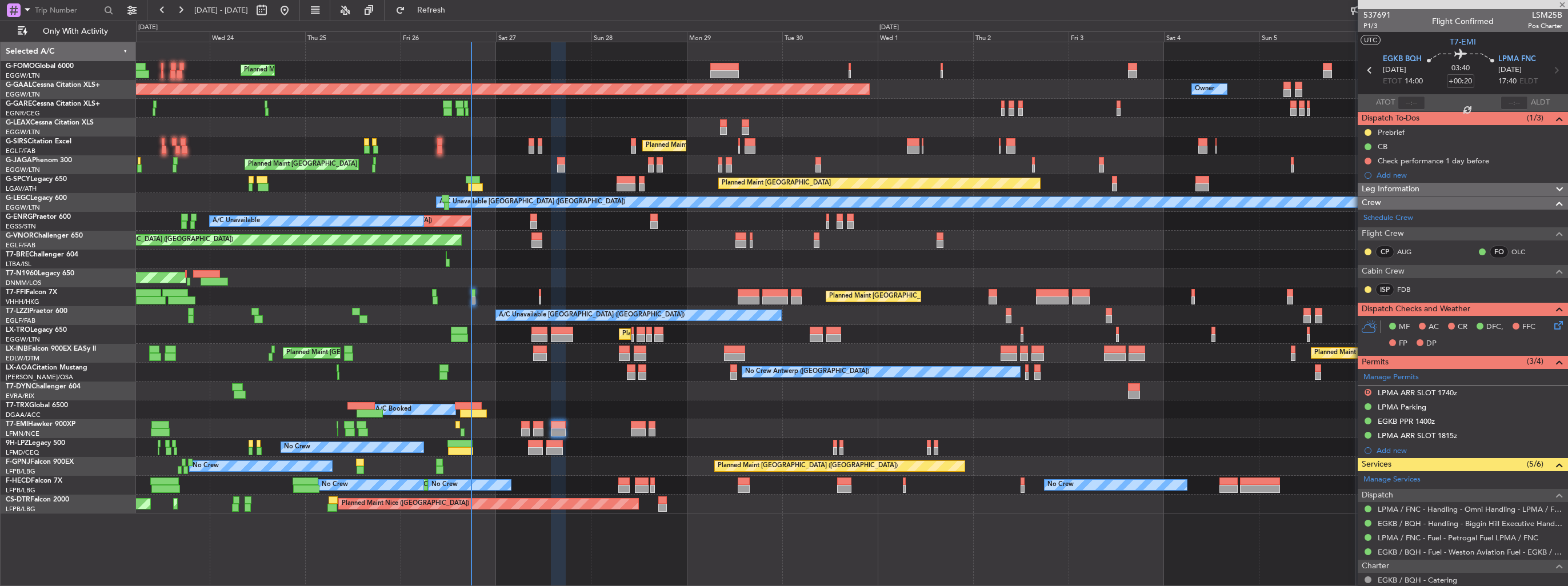
type input "2"
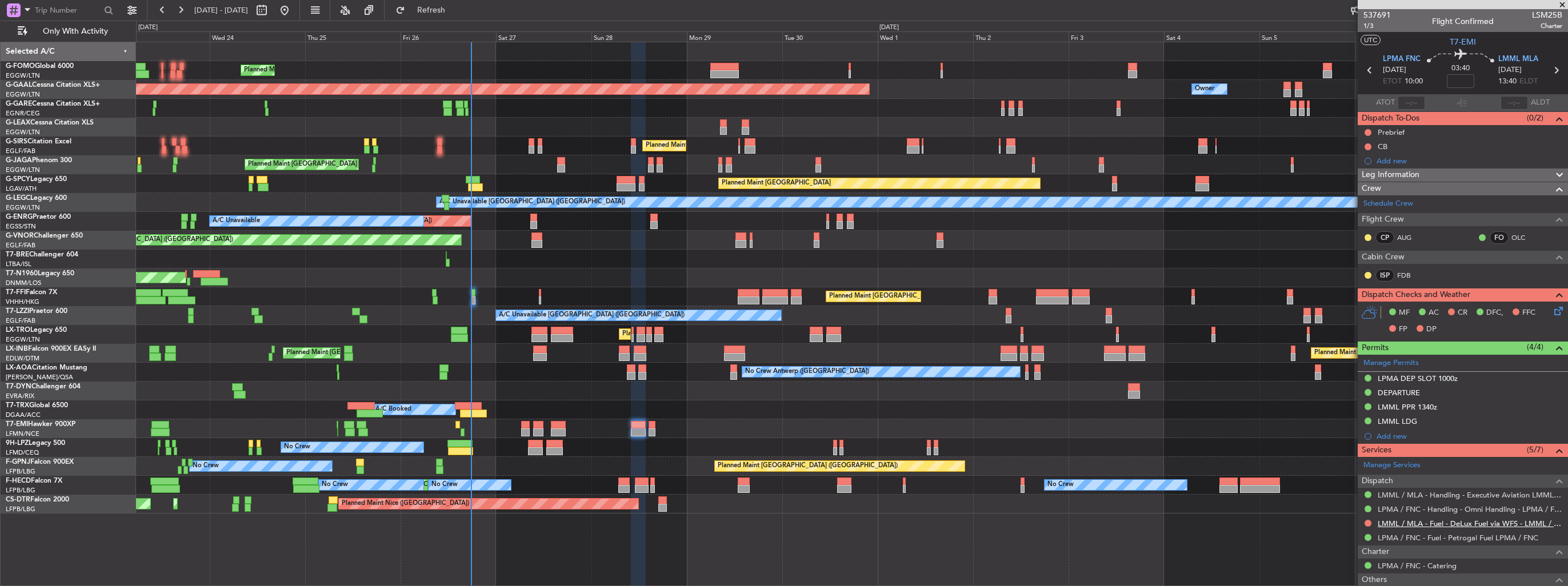
click at [1435, 522] on link "LMML / MLA - Fuel - DeLux Fuel via WFS - LMML / MLA" at bounding box center [1470, 524] width 185 height 10
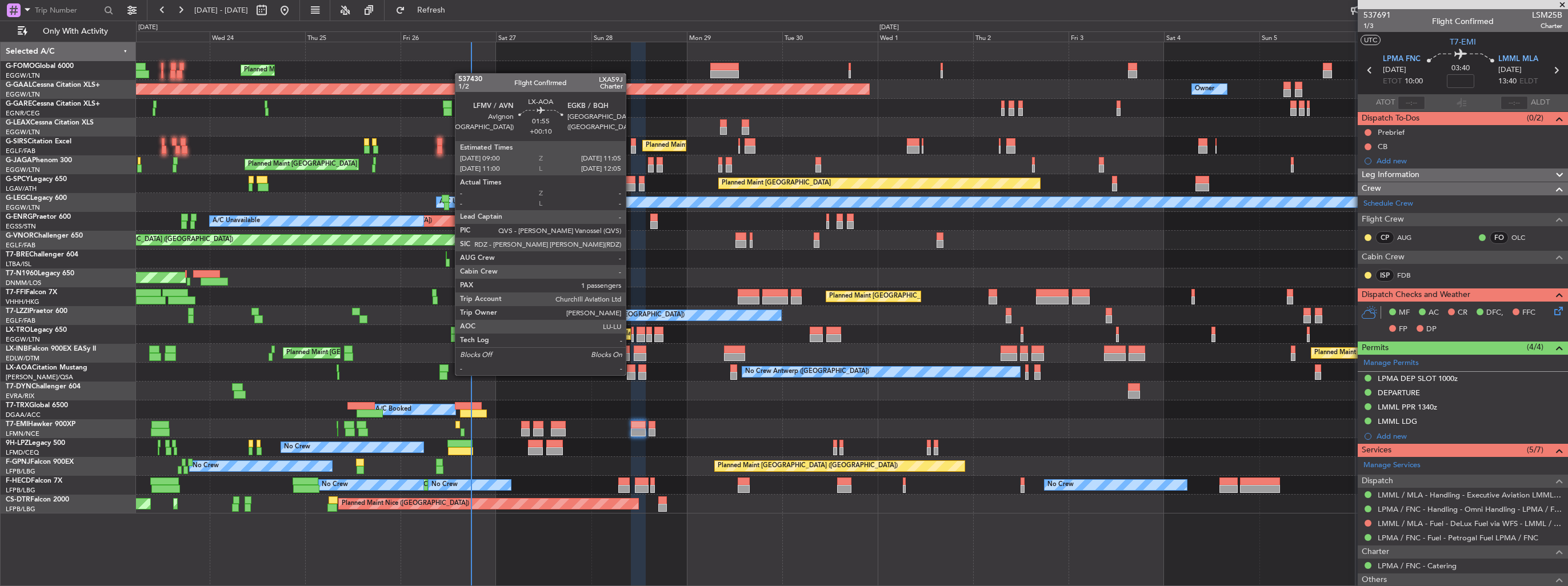
click at [631, 374] on div at bounding box center [631, 376] width 9 height 8
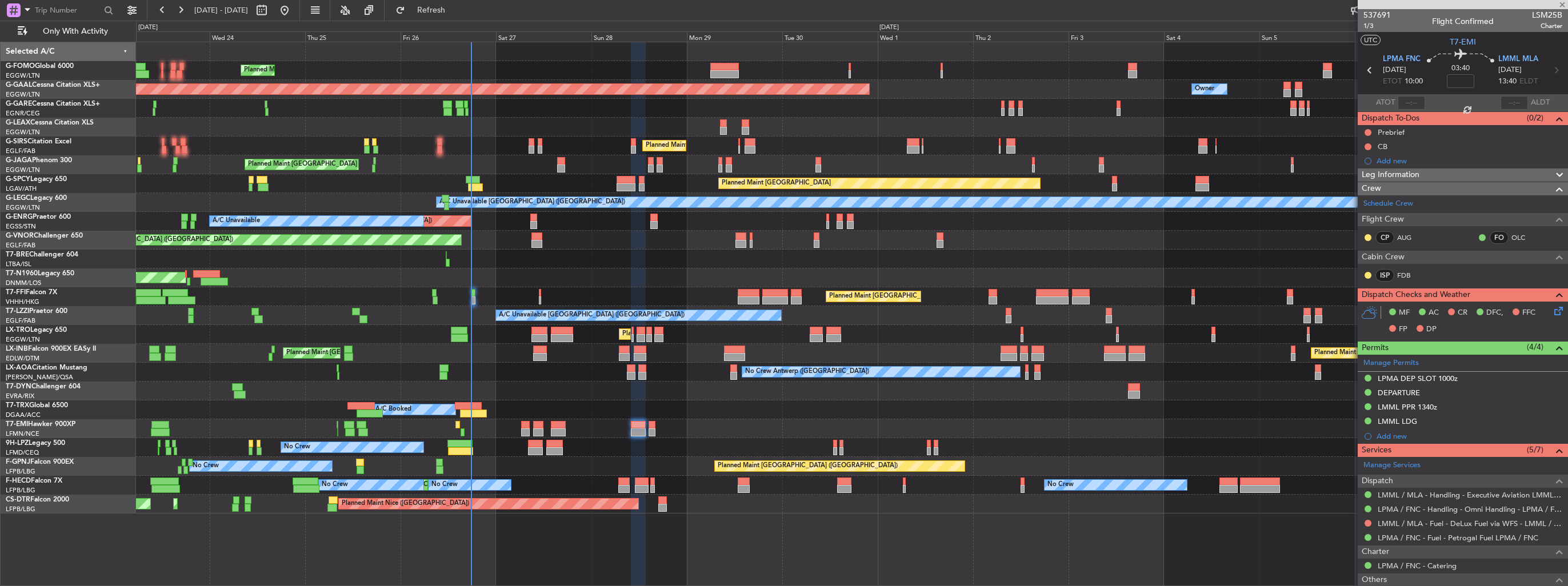
type input "+00:10"
type input "1"
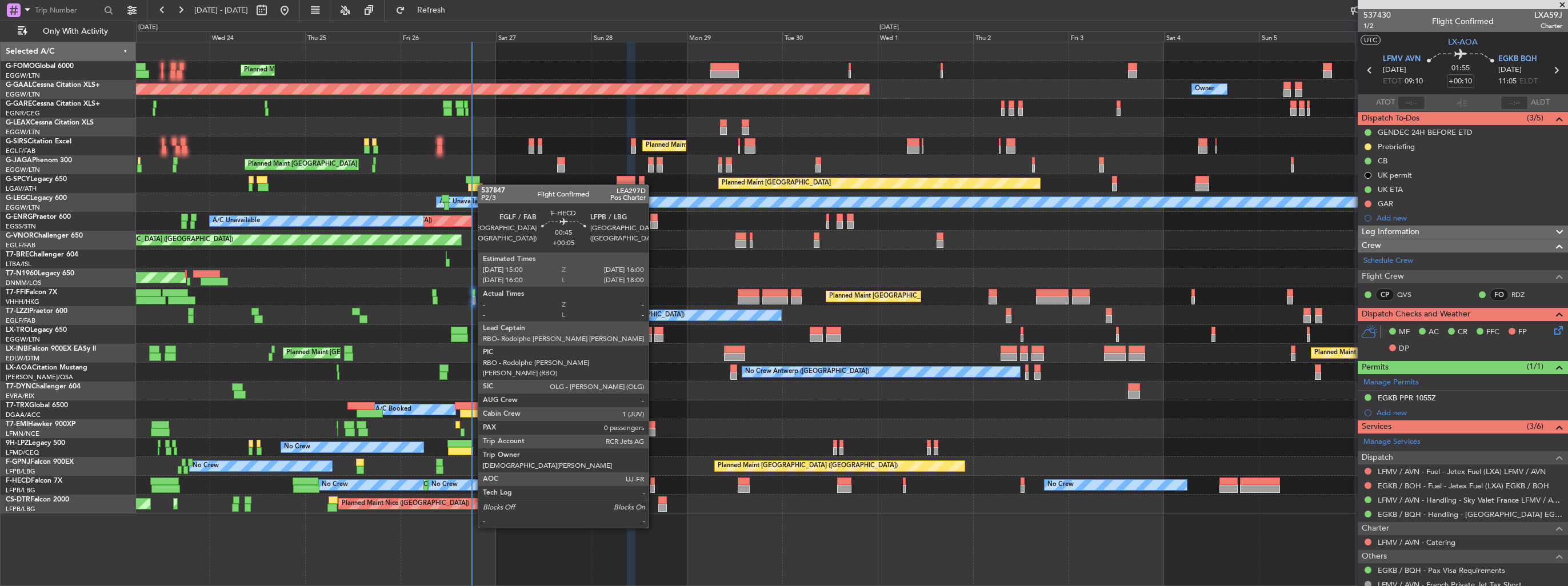
click at [654, 486] on div at bounding box center [652, 489] width 4 height 8
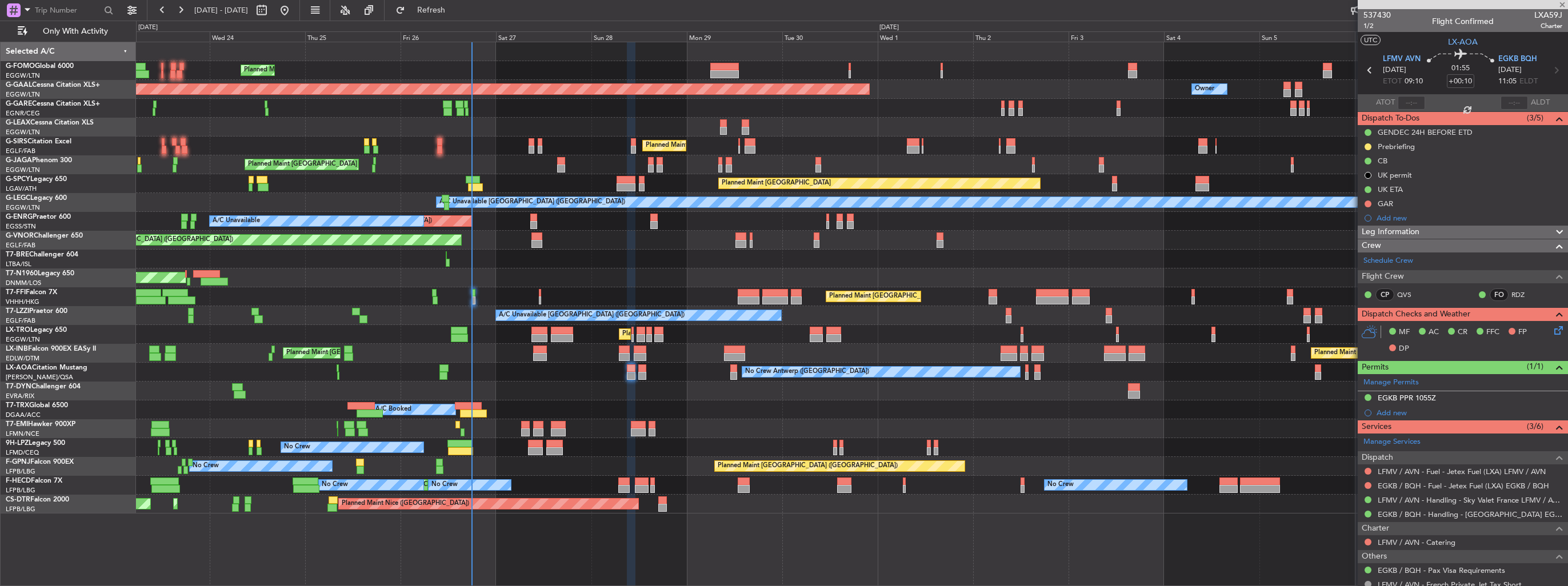
type input "+00:05"
type input "0"
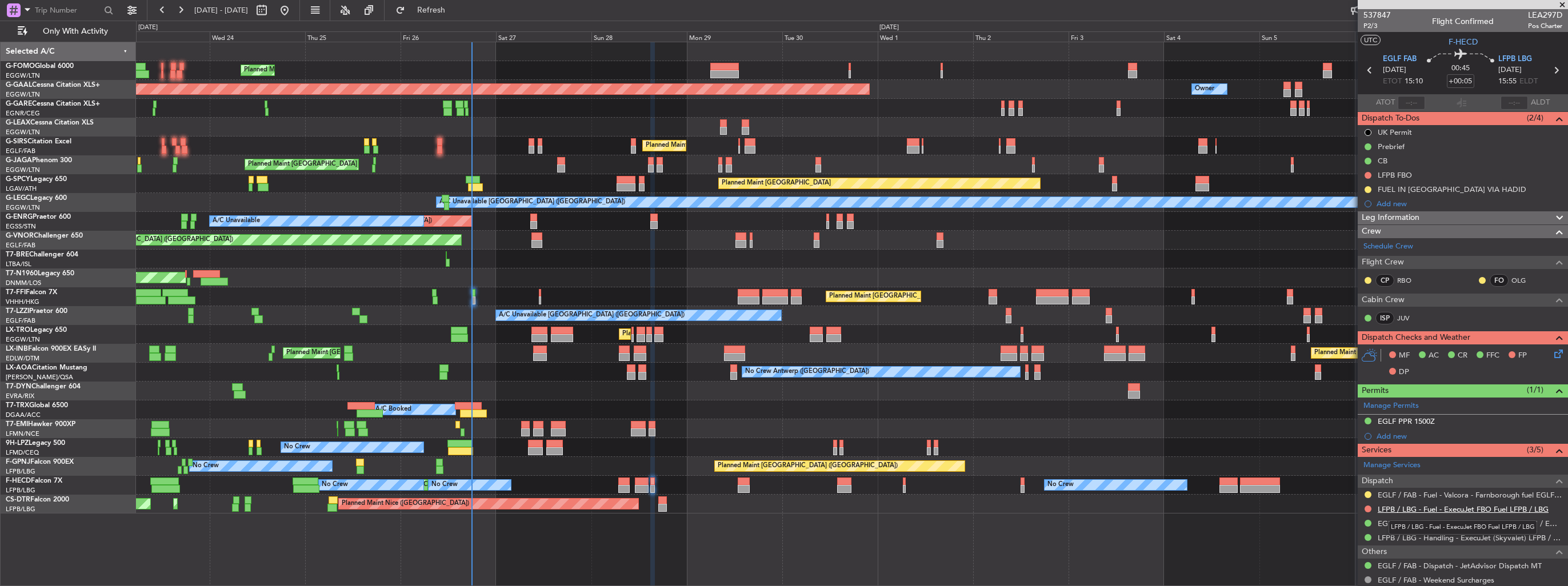
click at [1424, 505] on link "LFPB / LBG - Fuel - ExecuJet FBO Fuel LFPB / LBG" at bounding box center [1463, 509] width 171 height 10
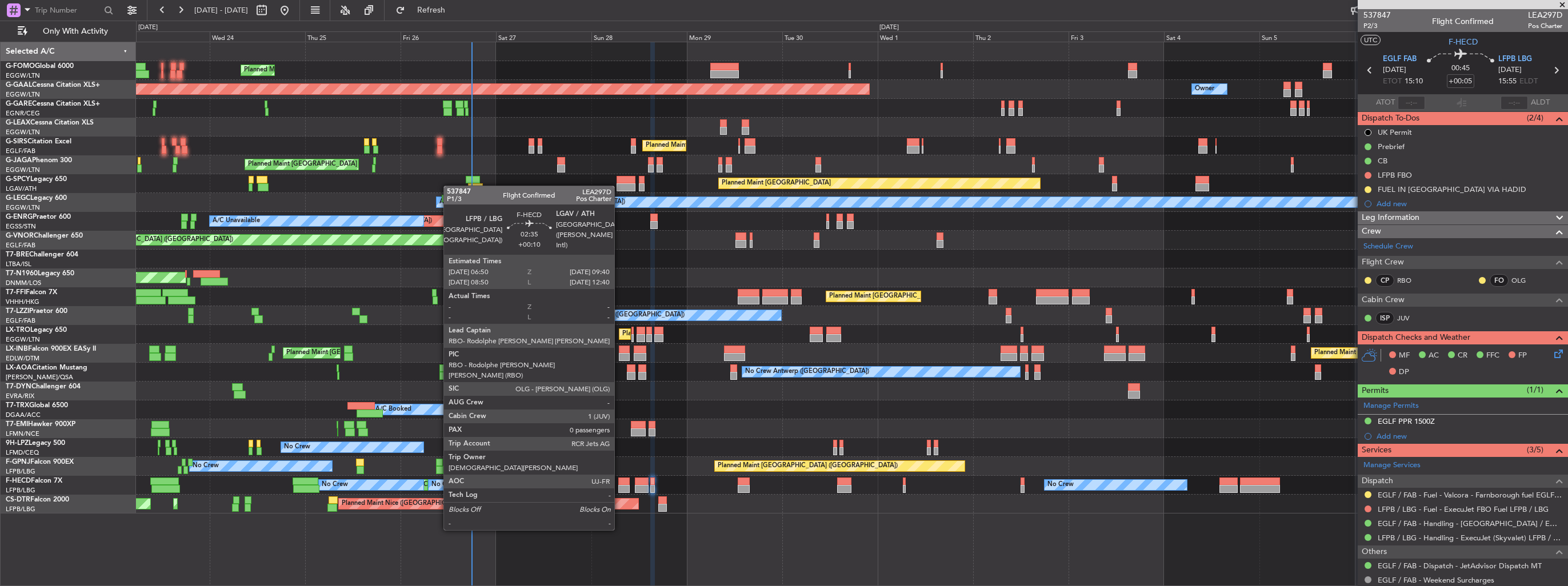
click at [622, 487] on div at bounding box center [624, 489] width 11 height 8
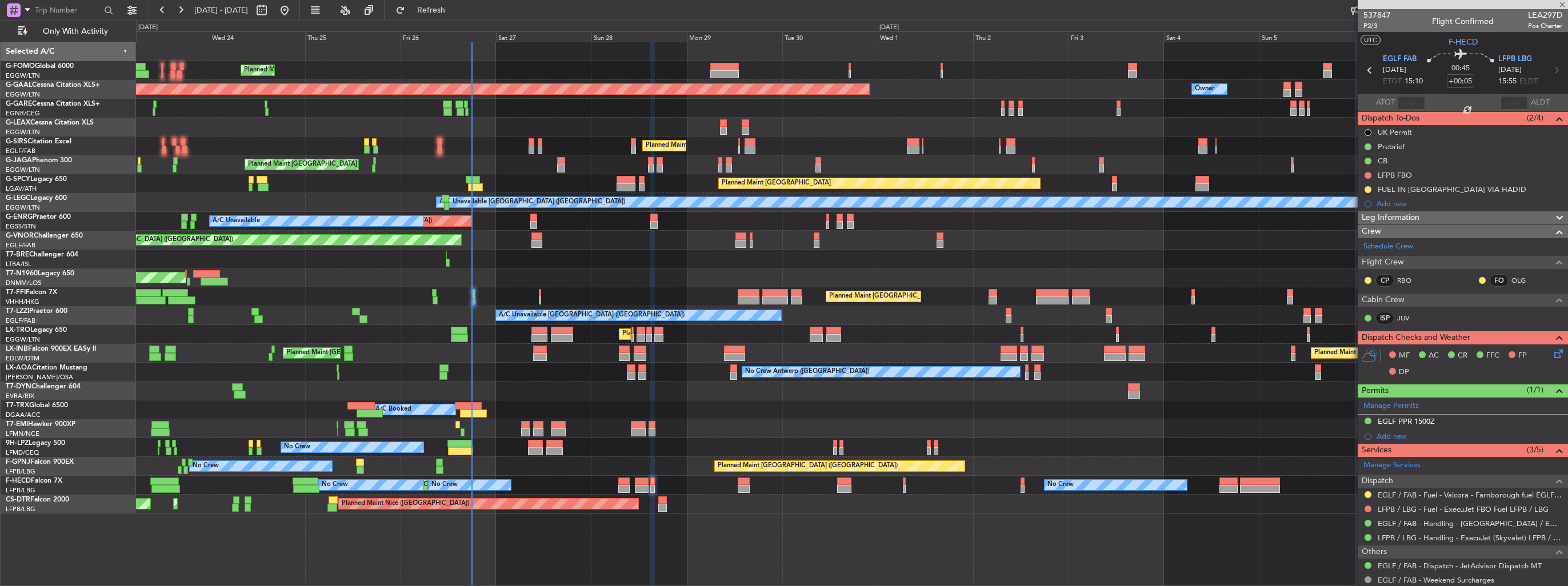
type input "+00:10"
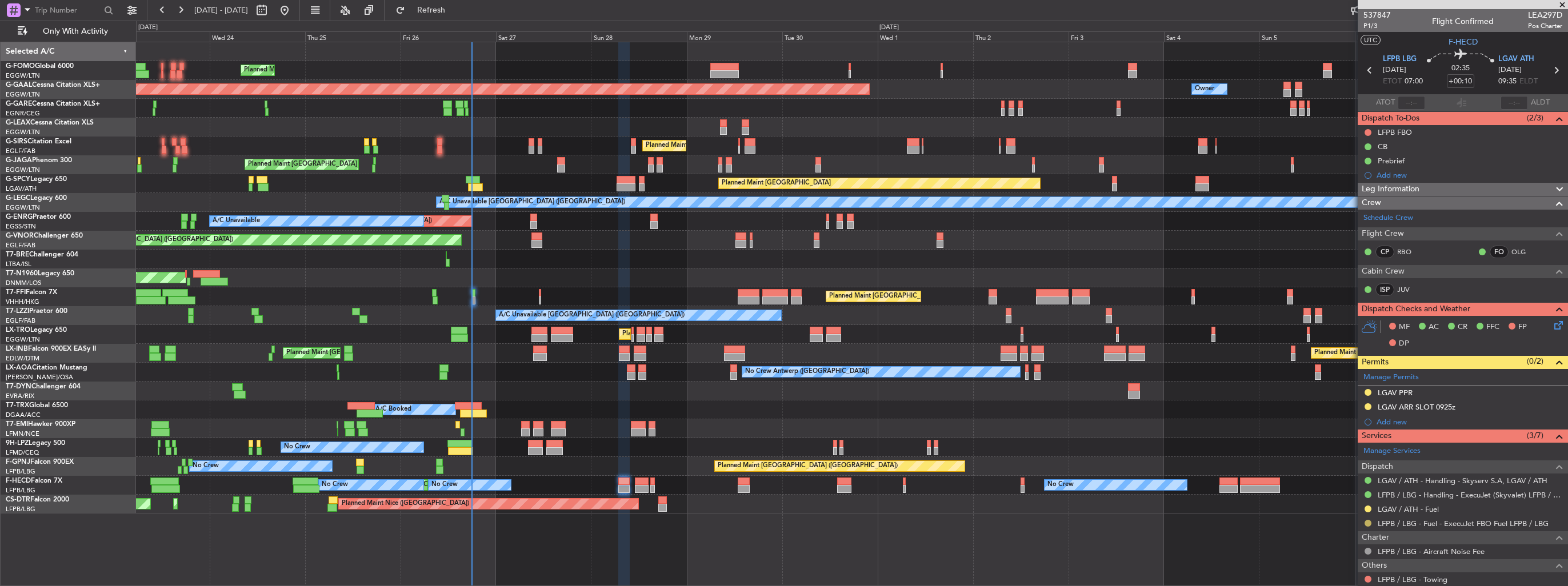
click at [1367, 523] on button at bounding box center [1368, 523] width 6 height 6
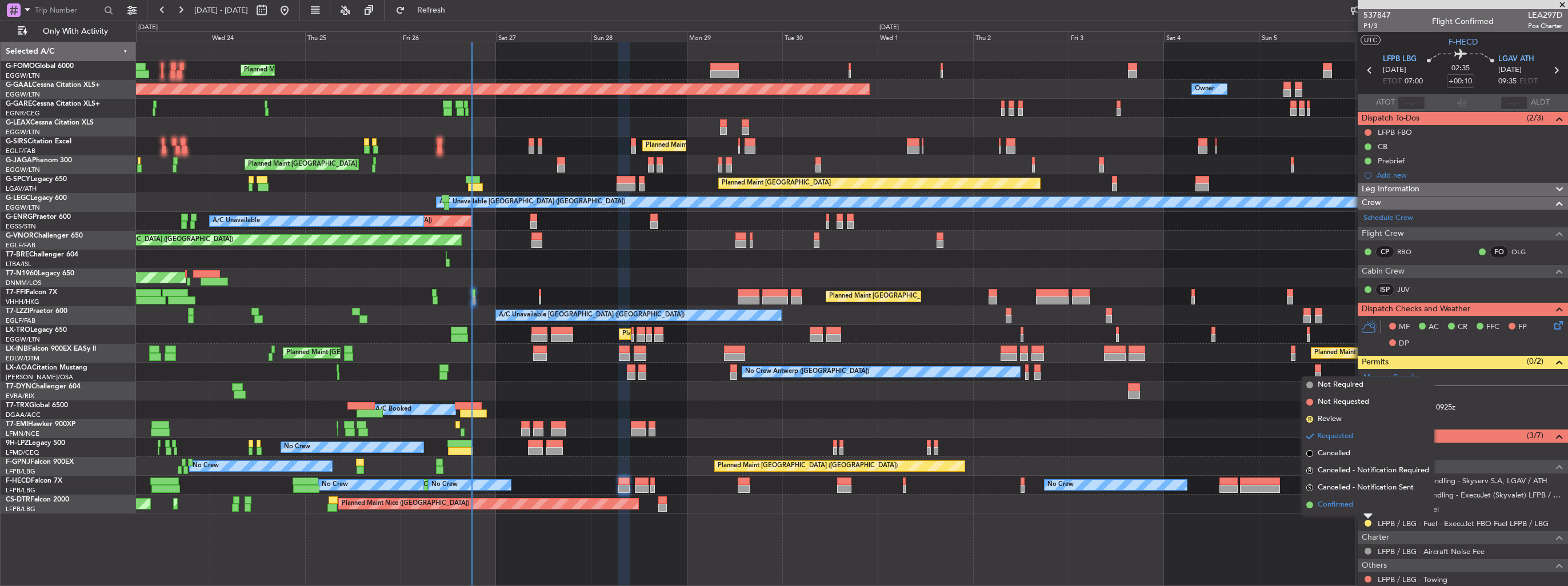
click at [1351, 512] on li "Confirmed" at bounding box center [1367, 504] width 132 height 17
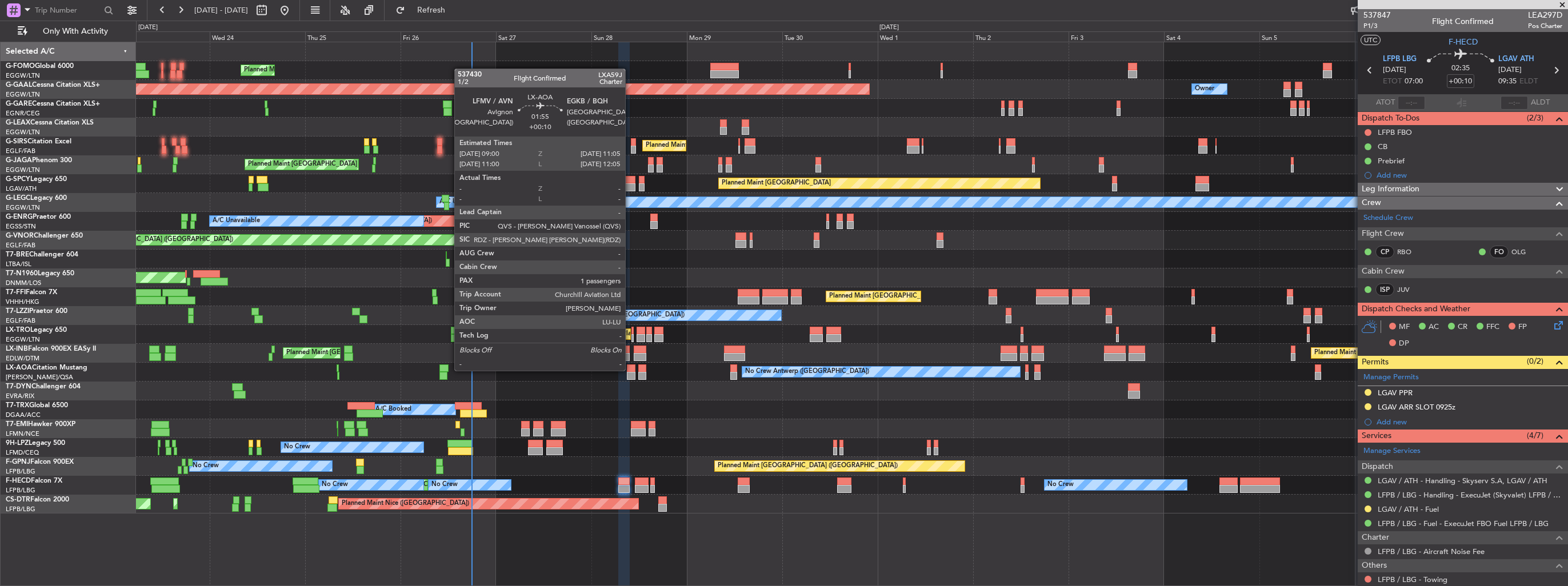
click at [630, 369] on div at bounding box center [631, 368] width 9 height 8
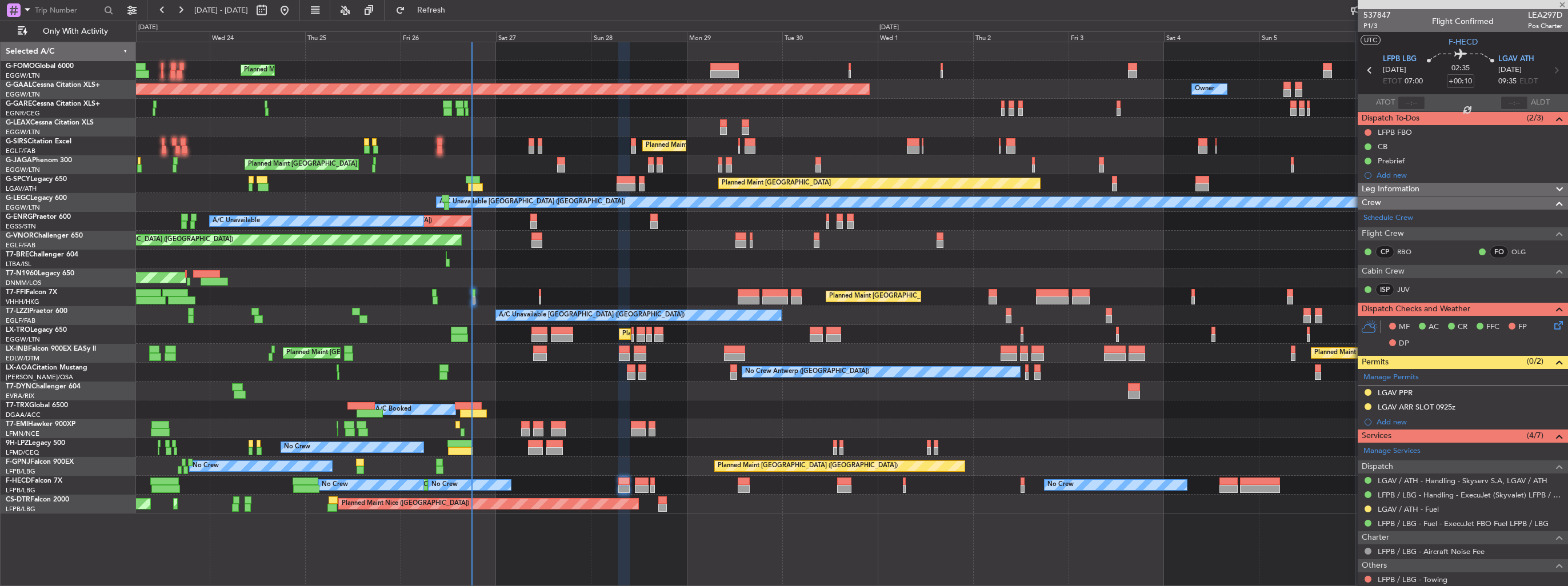
type input "1"
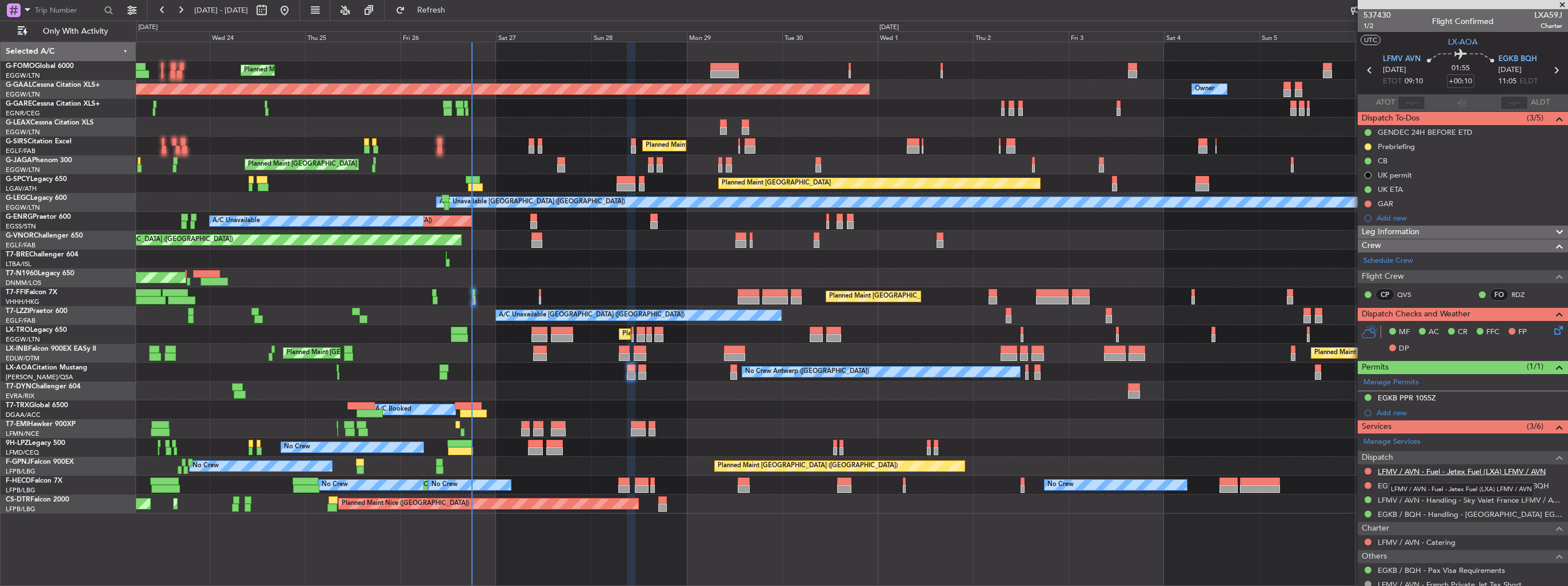
click at [1437, 466] on link "LFMV / AVN - Fuel - Jetex Fuel (LXA) LFMV / AVN" at bounding box center [1461, 471] width 168 height 10
click at [1490, 486] on link "EGKB / BQH - Fuel - Jetex Fuel (LXA) EGKB / BQH" at bounding box center [1464, 486] width 172 height 10
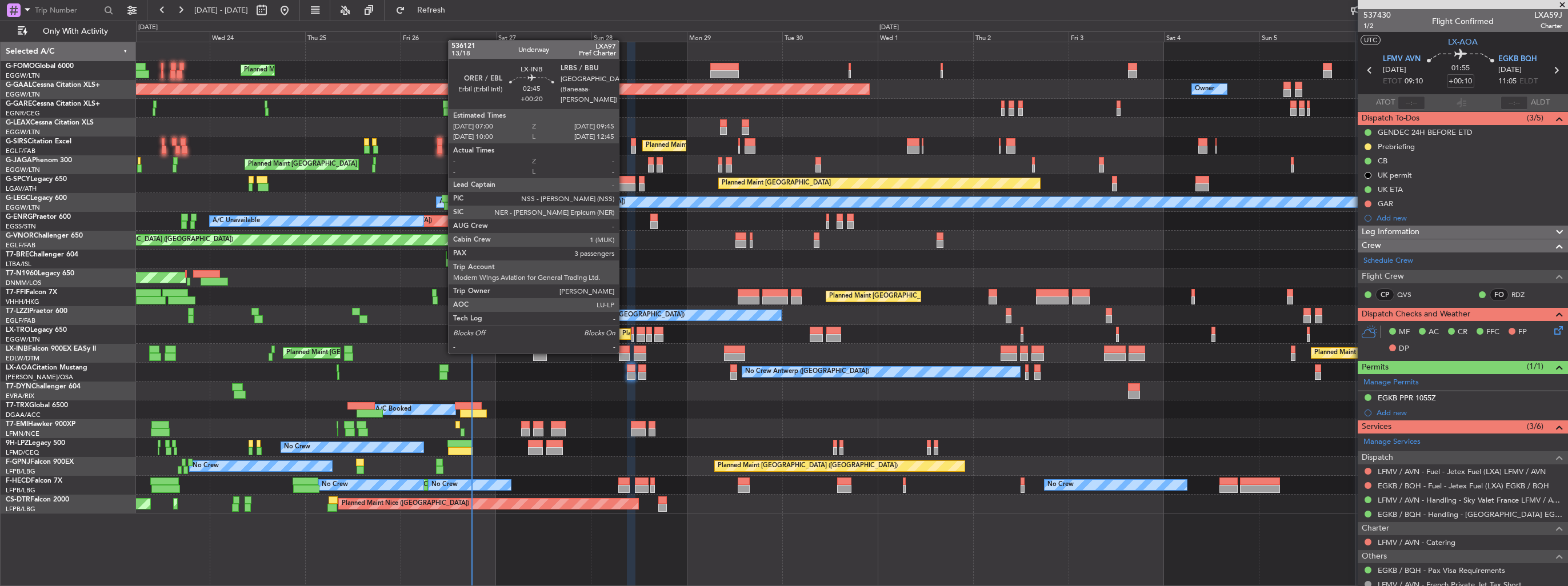
click at [624, 353] on div at bounding box center [624, 357] width 11 height 8
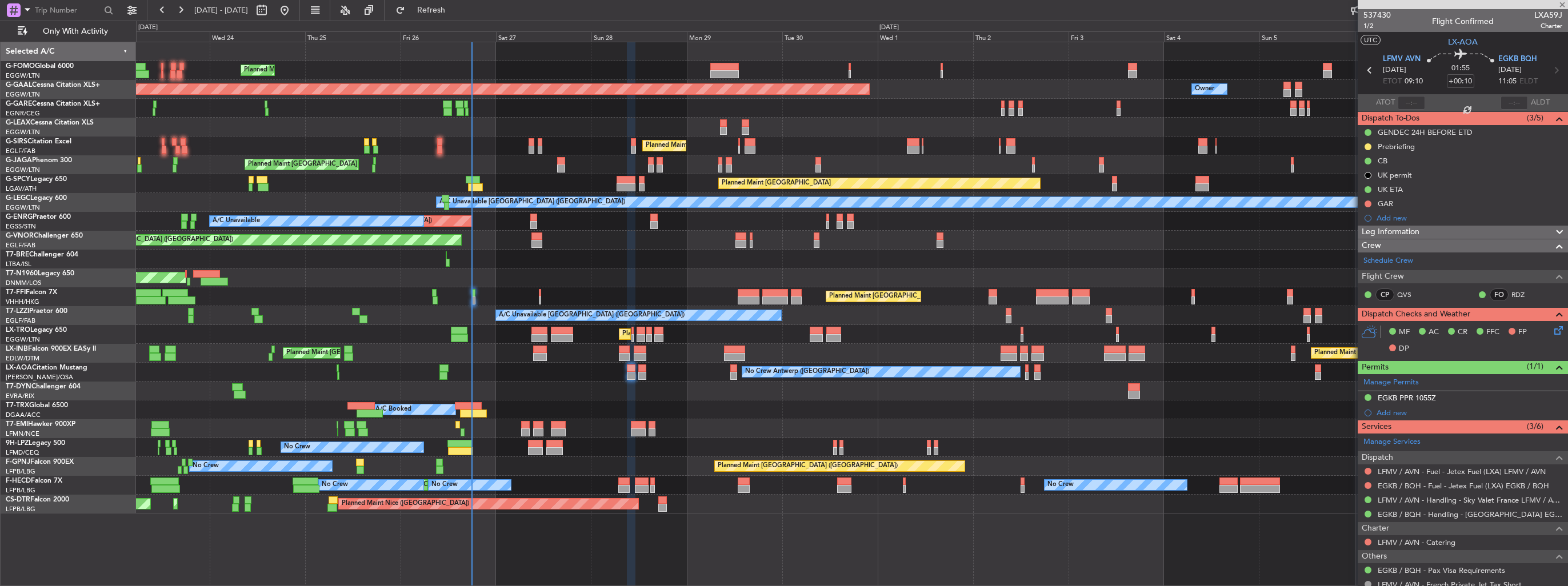
type input "+00:20"
type input "3"
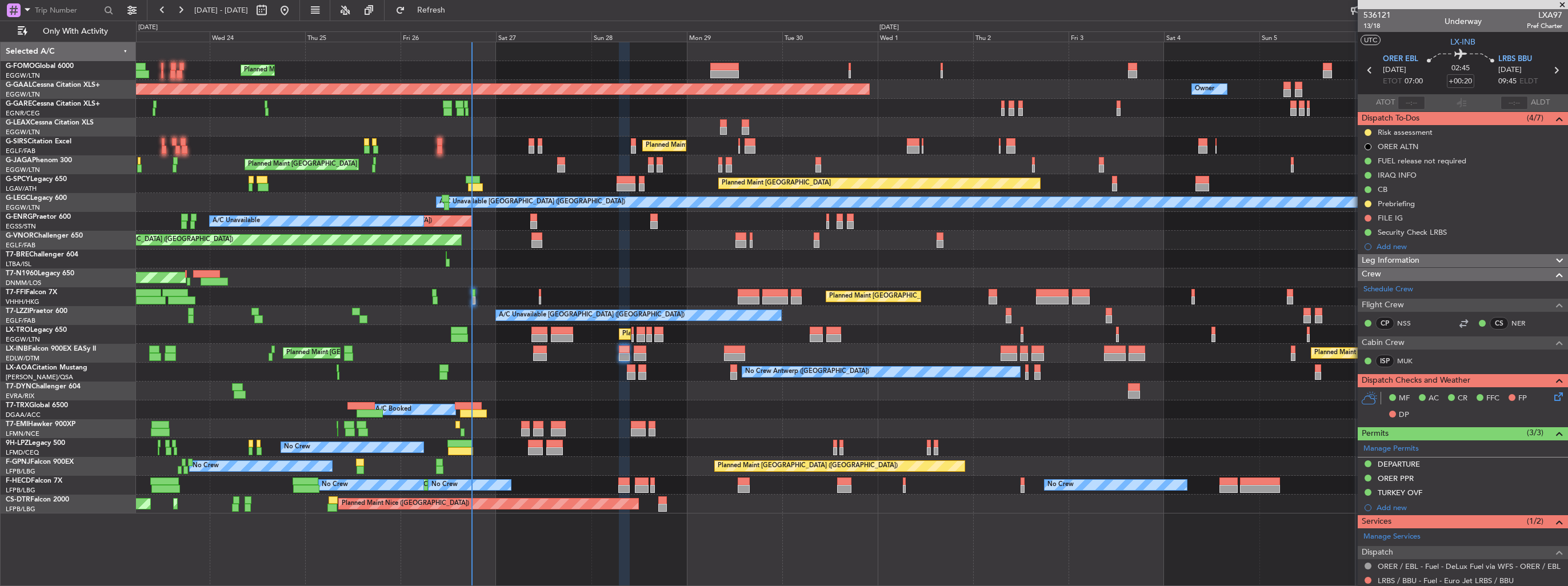
scroll to position [137, 0]
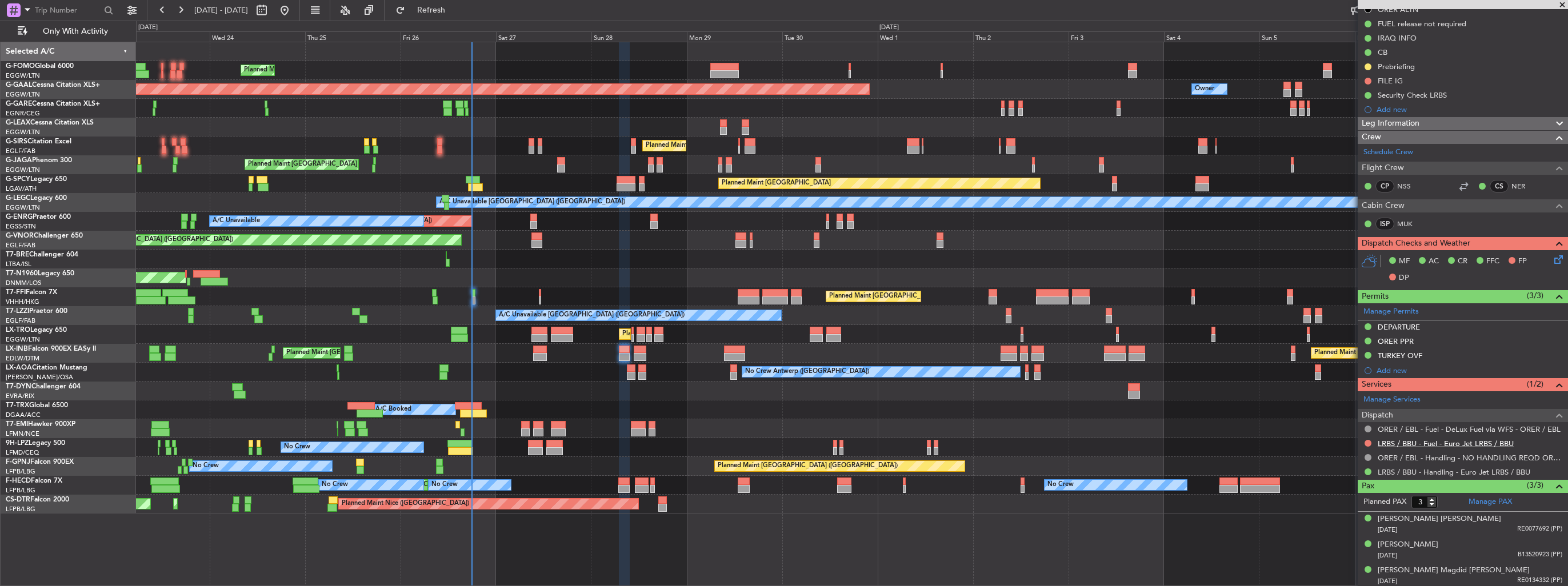
click at [1438, 442] on link "LRBS / BBU - Fuel - Euro Jet LRBS / BBU" at bounding box center [1446, 444] width 136 height 10
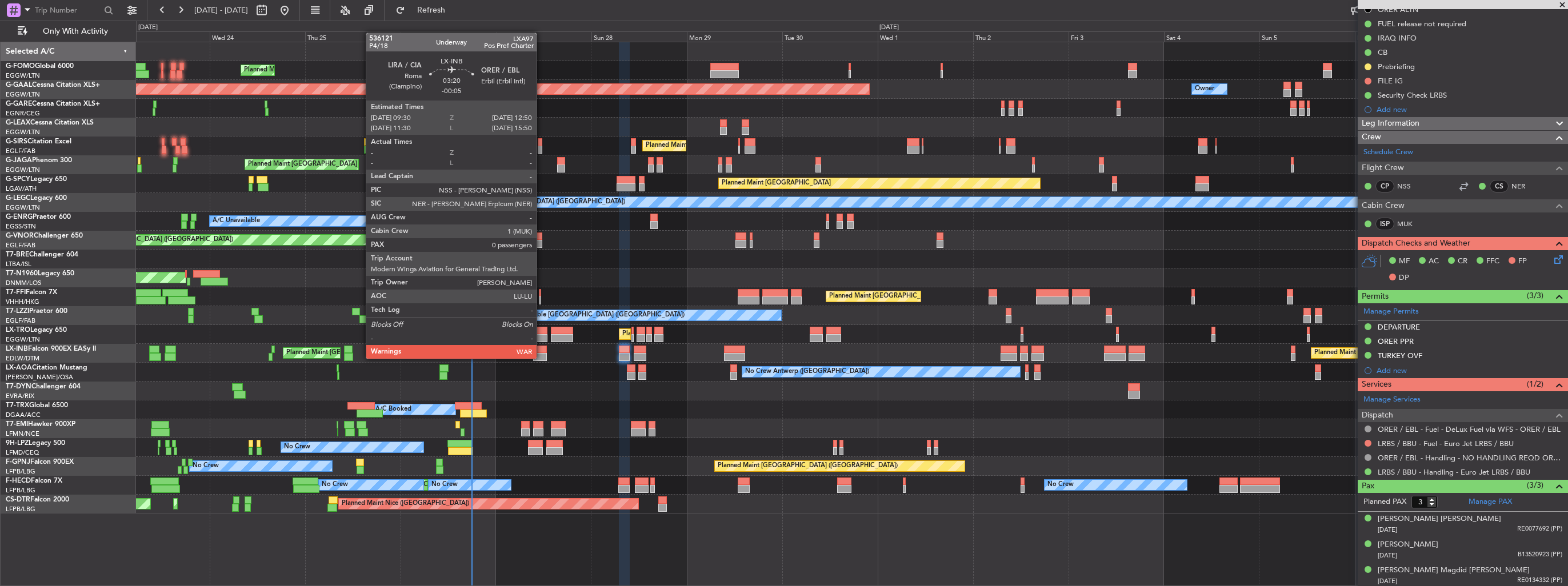
click at [542, 358] on div at bounding box center [539, 357] width 14 height 8
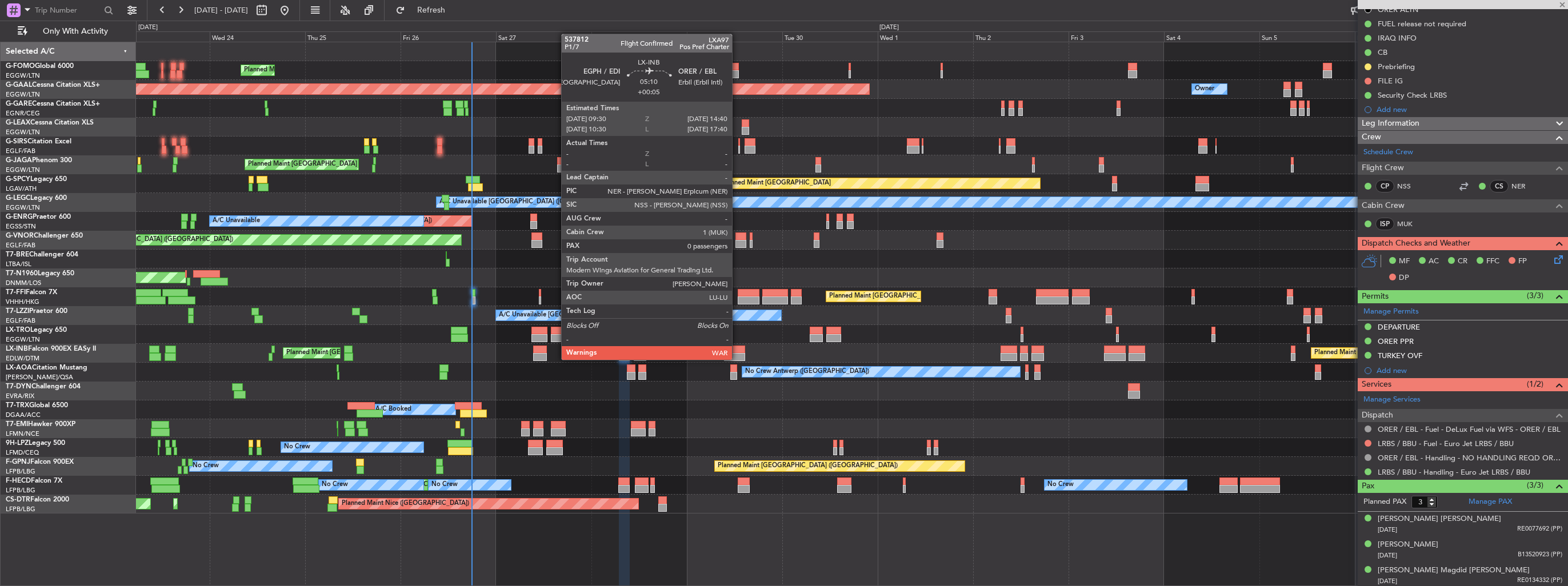
type input "-00:05"
type input "0"
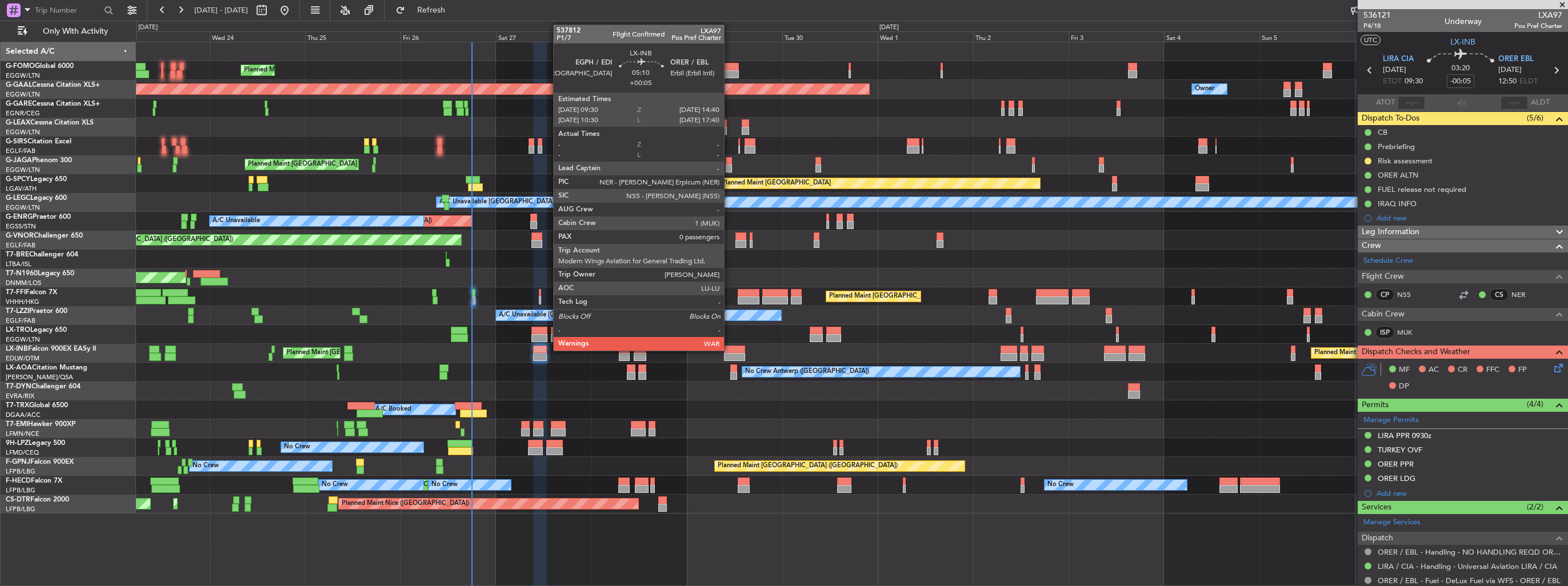
click at [729, 350] on div at bounding box center [734, 350] width 20 height 8
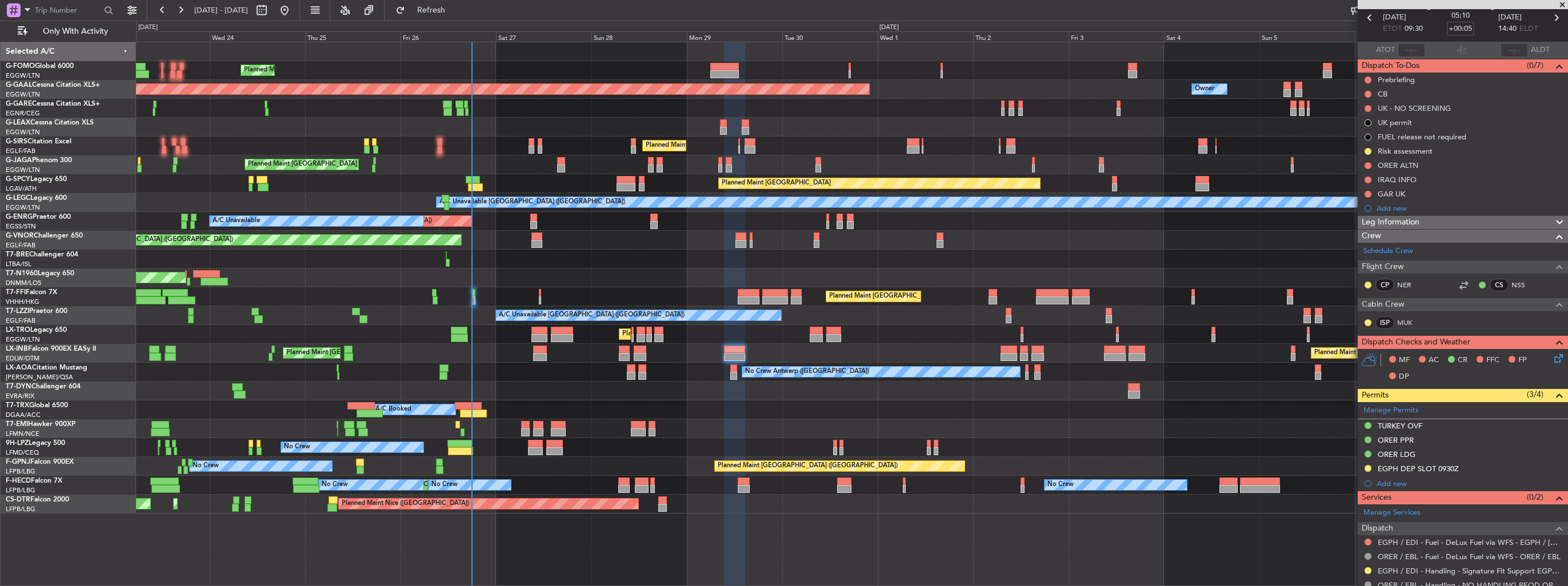
scroll to position [89, 0]
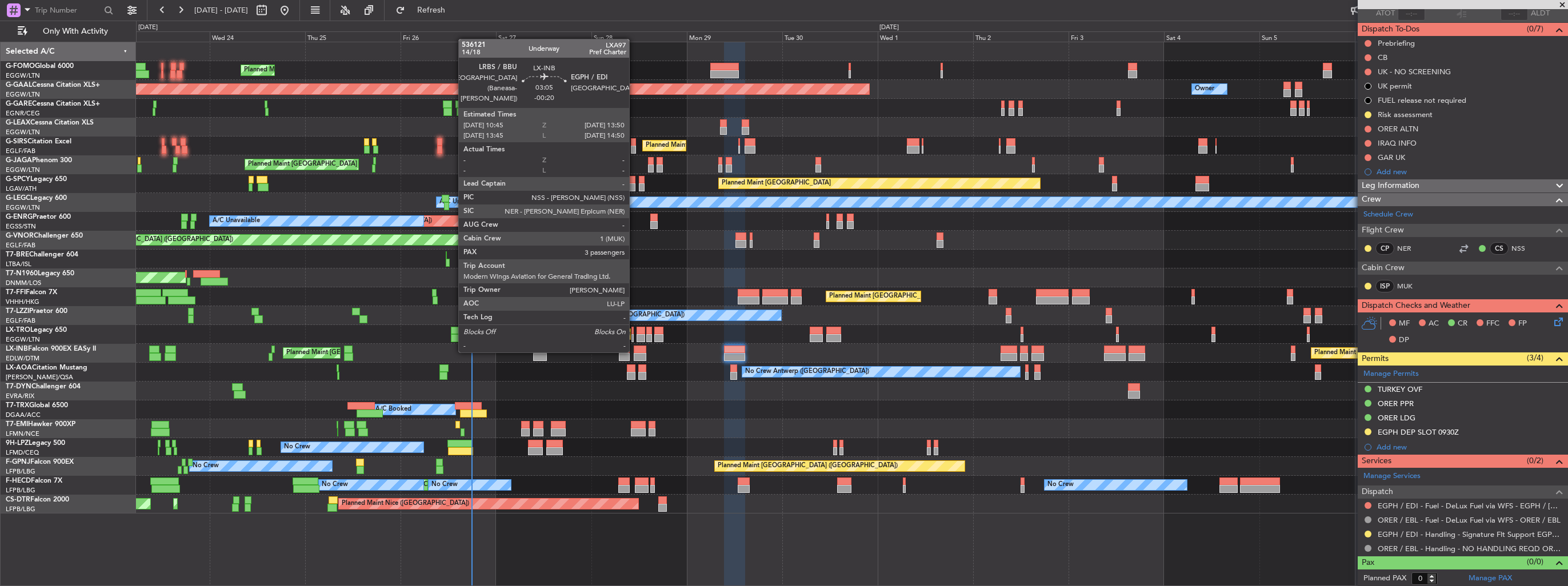
click at [634, 351] on div at bounding box center [640, 350] width 13 height 8
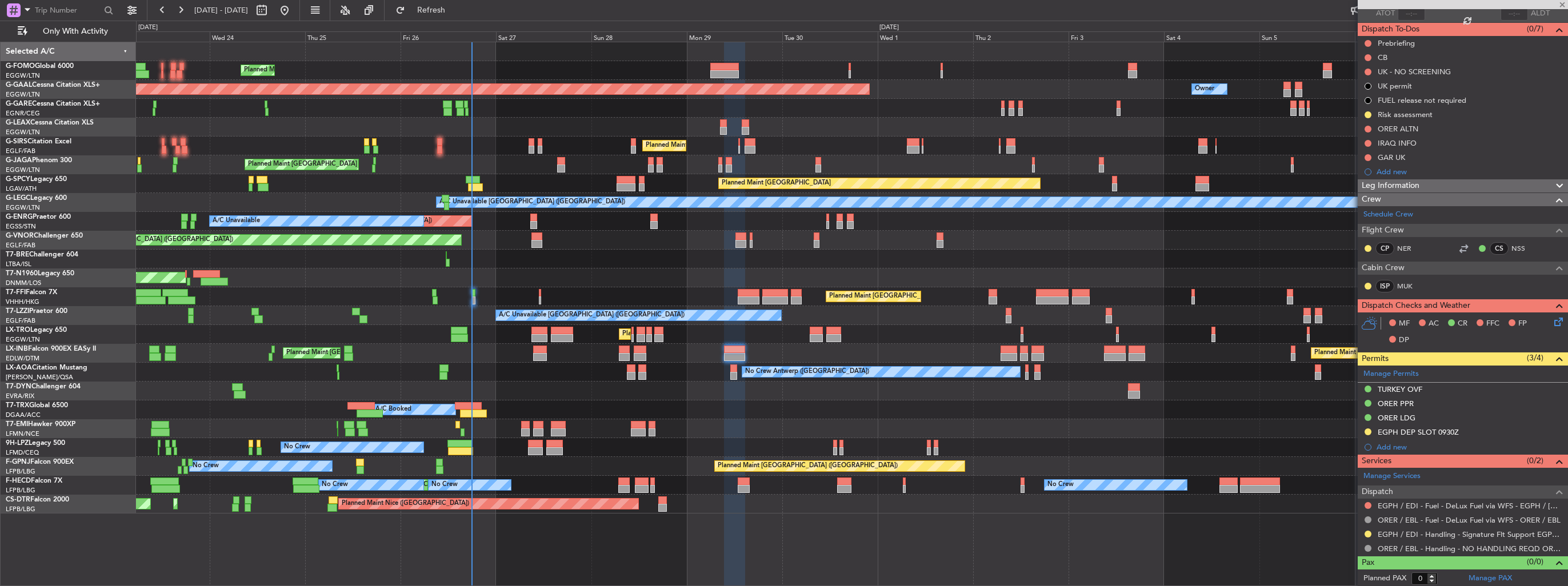
type input "-00:20"
type input "3"
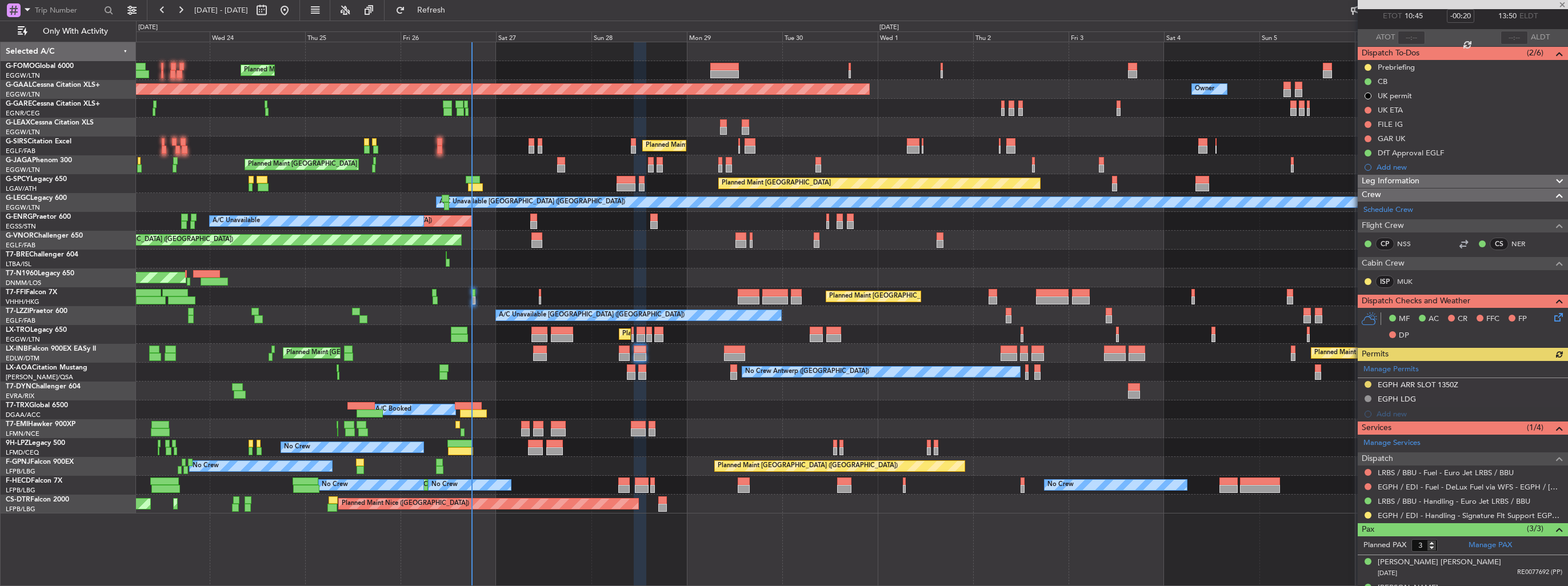
scroll to position [109, 0]
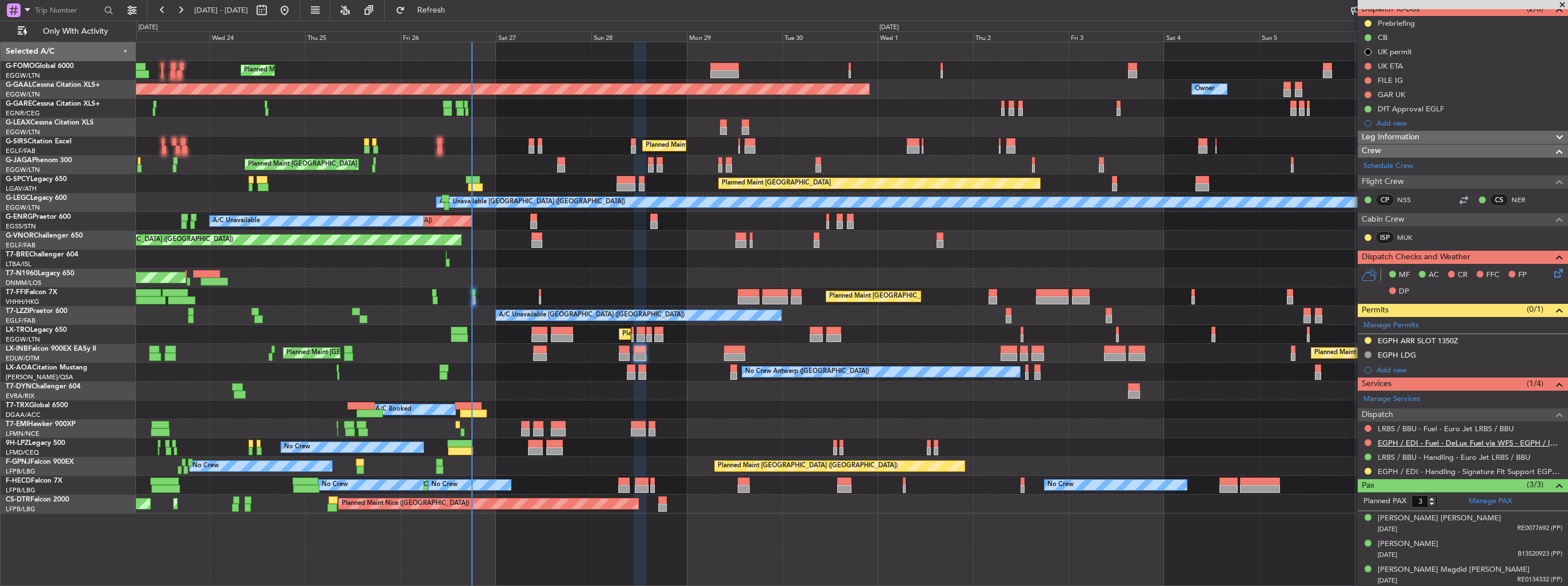
click at [1440, 439] on link "EGPH / EDI - Fuel - DeLux Fuel via WFS - EGPH / [GEOGRAPHIC_DATA]" at bounding box center [1470, 443] width 185 height 10
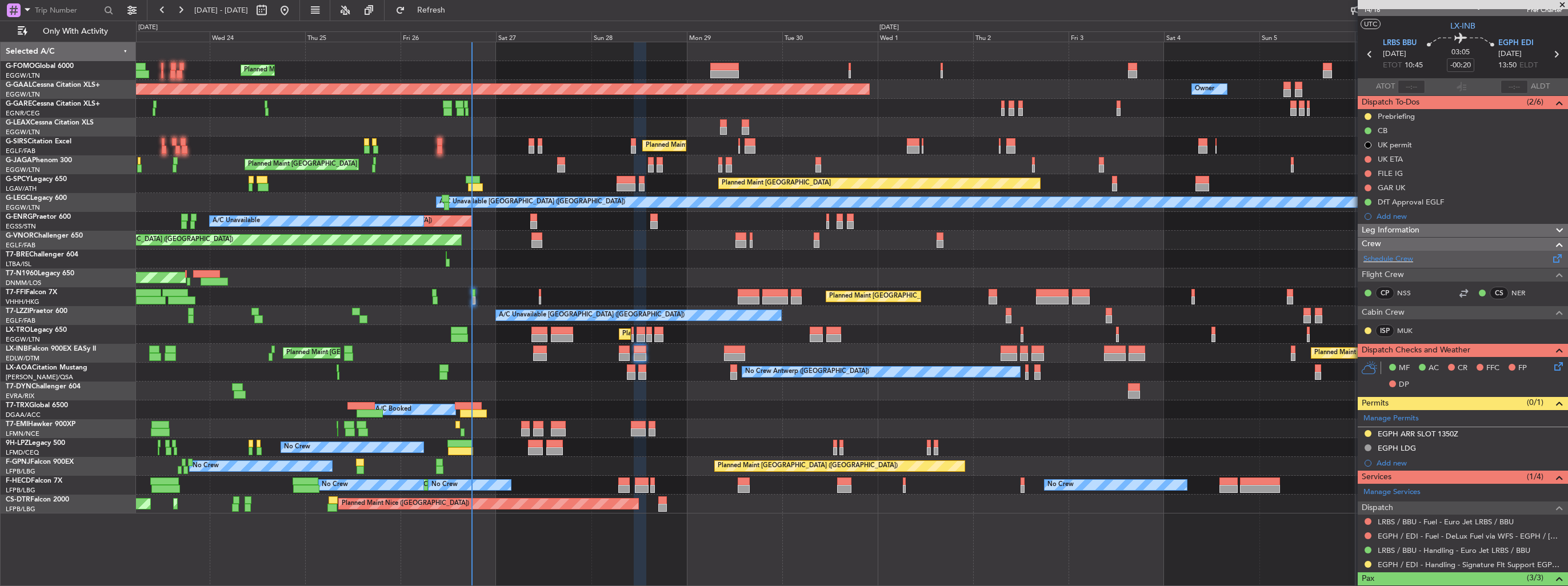
scroll to position [0, 0]
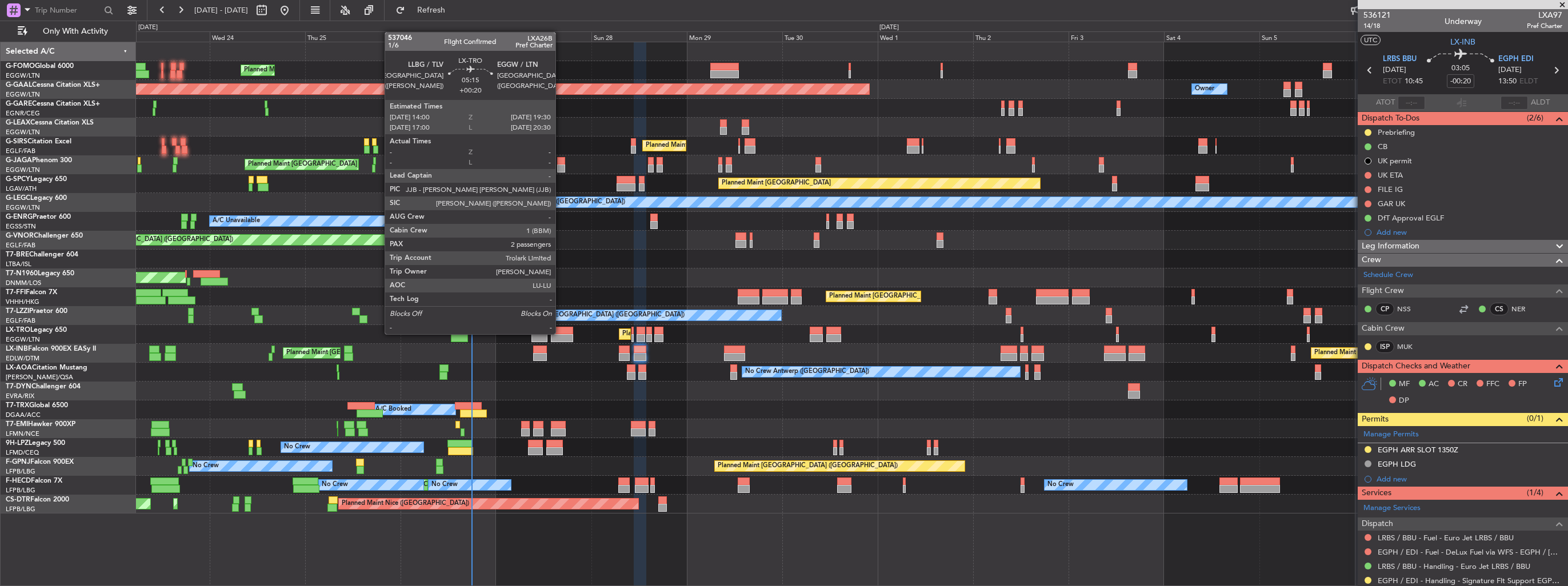
click at [560, 333] on div at bounding box center [562, 331] width 23 height 8
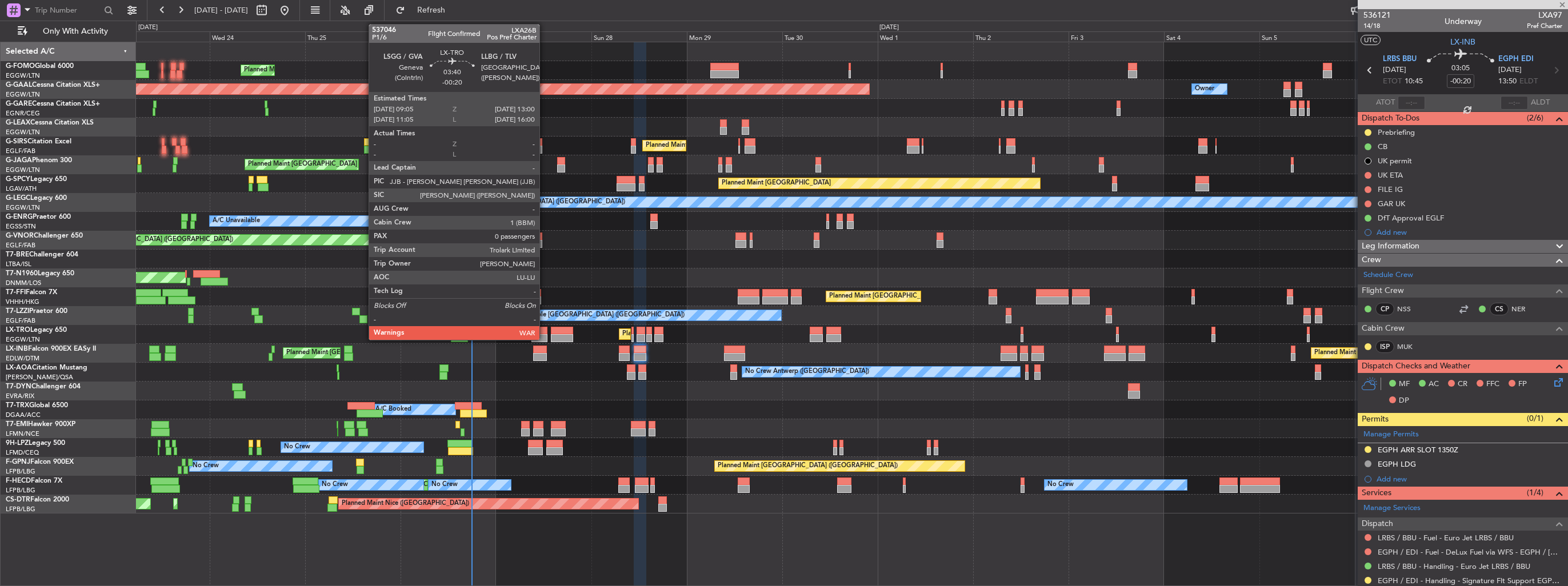
type input "+00:20"
type input "2"
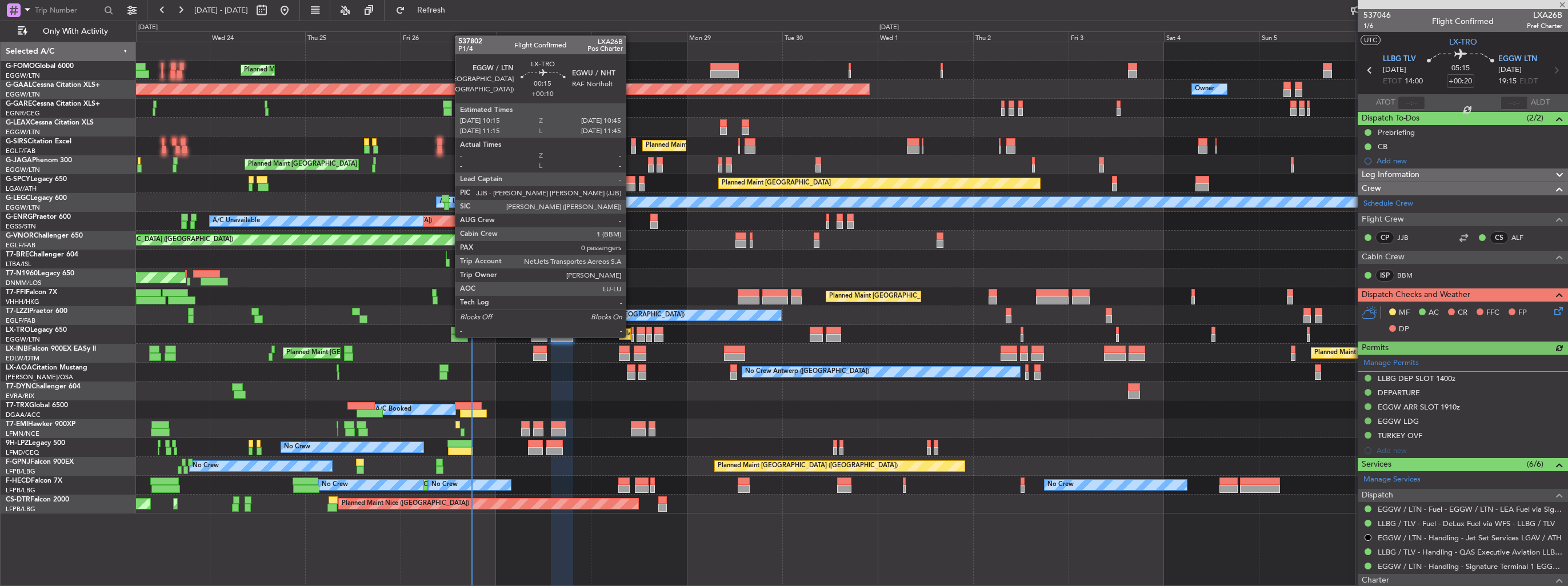
click at [632, 337] on div at bounding box center [633, 338] width 2 height 8
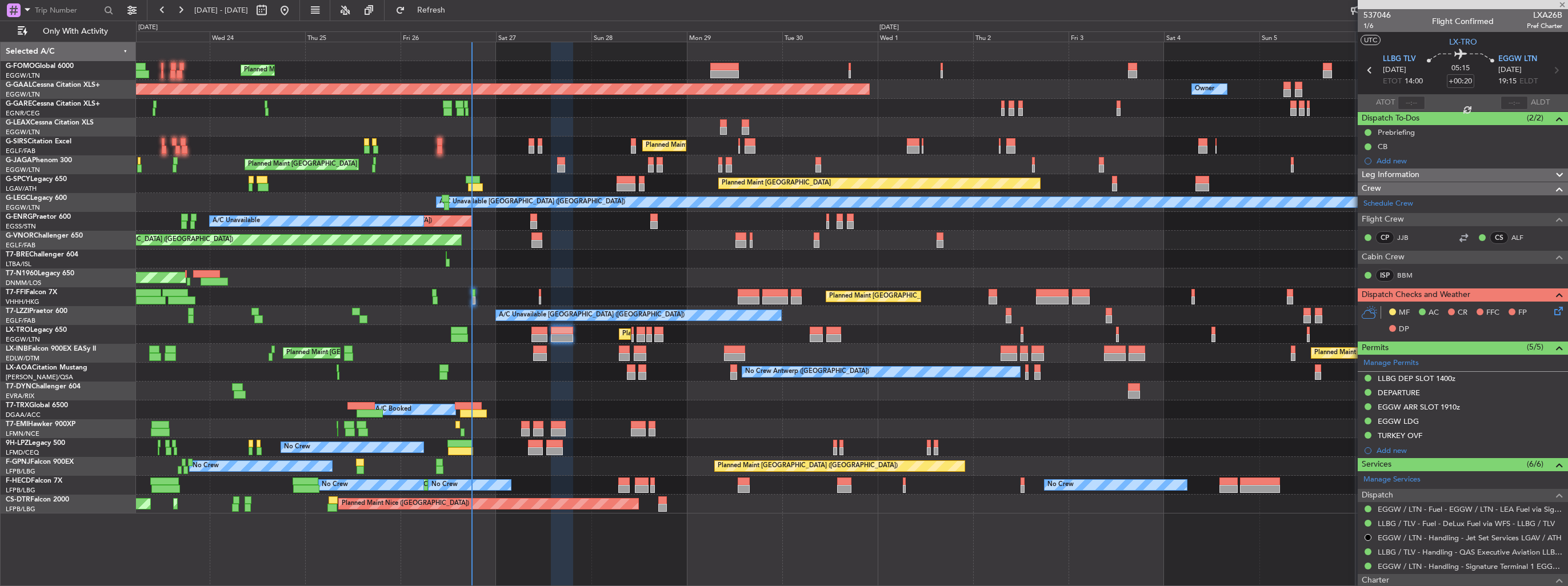
type input "+00:10"
type input "0"
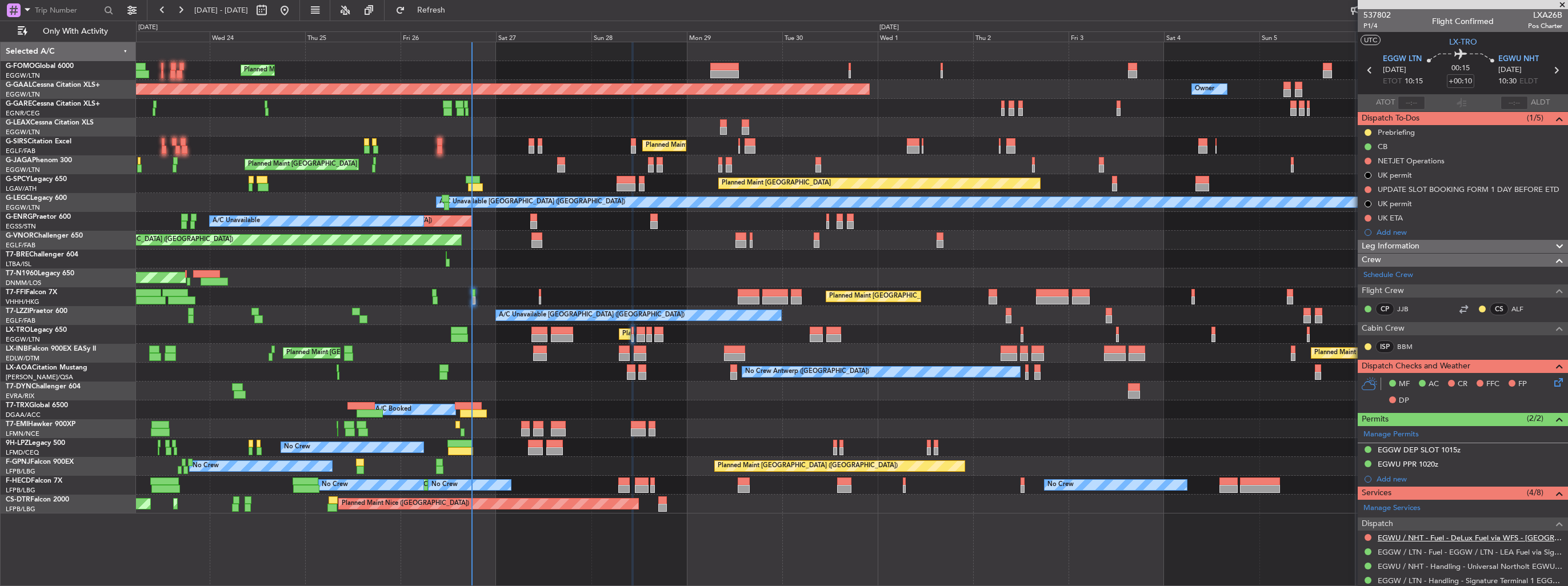
scroll to position [114, 0]
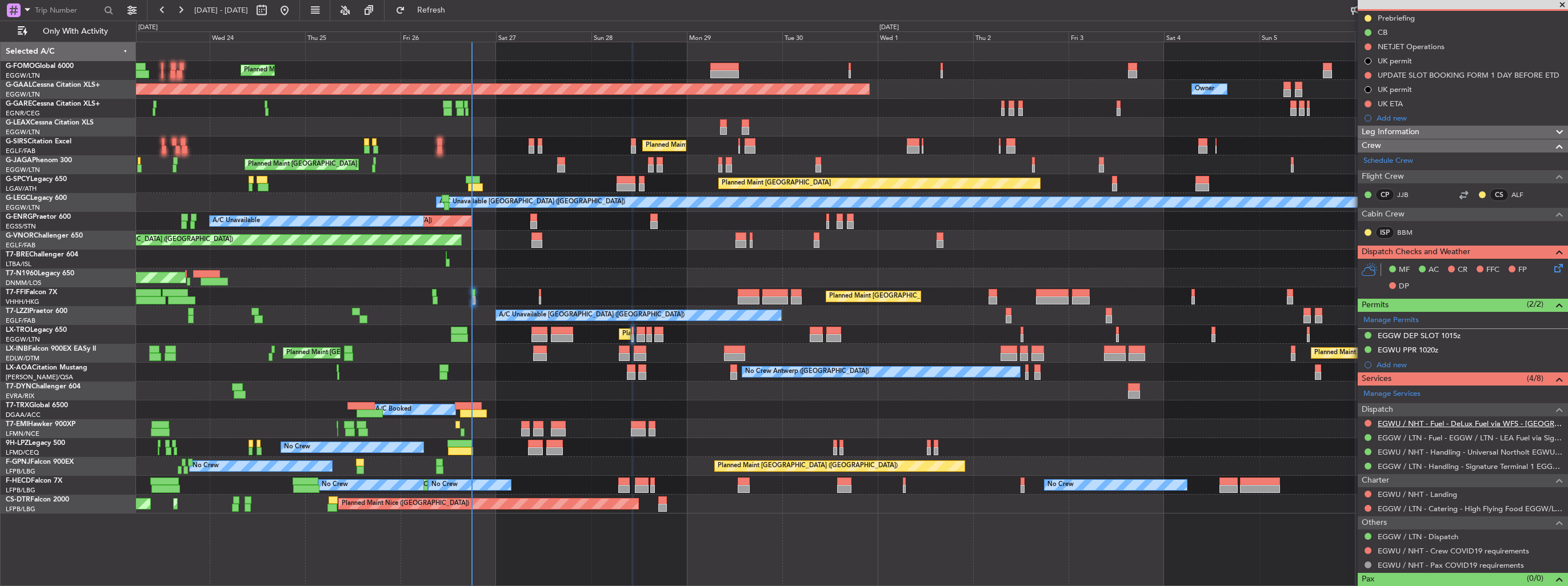
click at [1409, 422] on link "EGWU / NHT - Fuel - DeLux Fuel via WFS - EGWU / NHT" at bounding box center [1470, 423] width 185 height 10
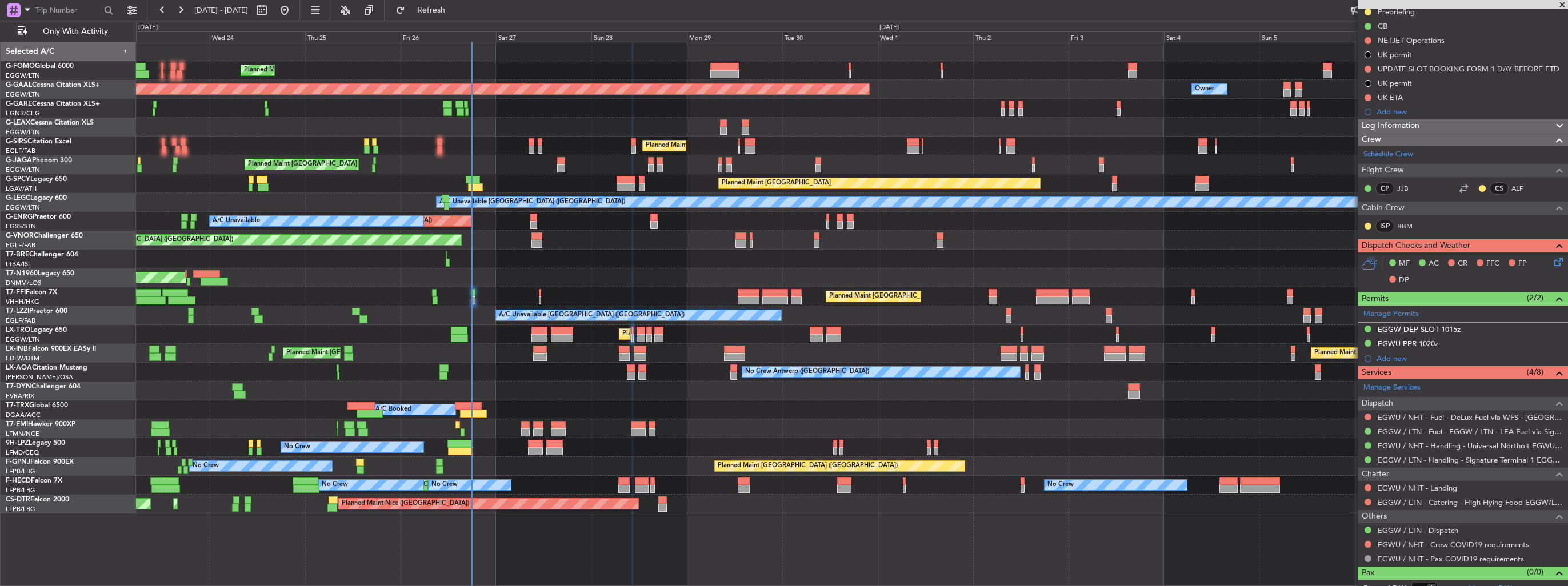
scroll to position [130, 0]
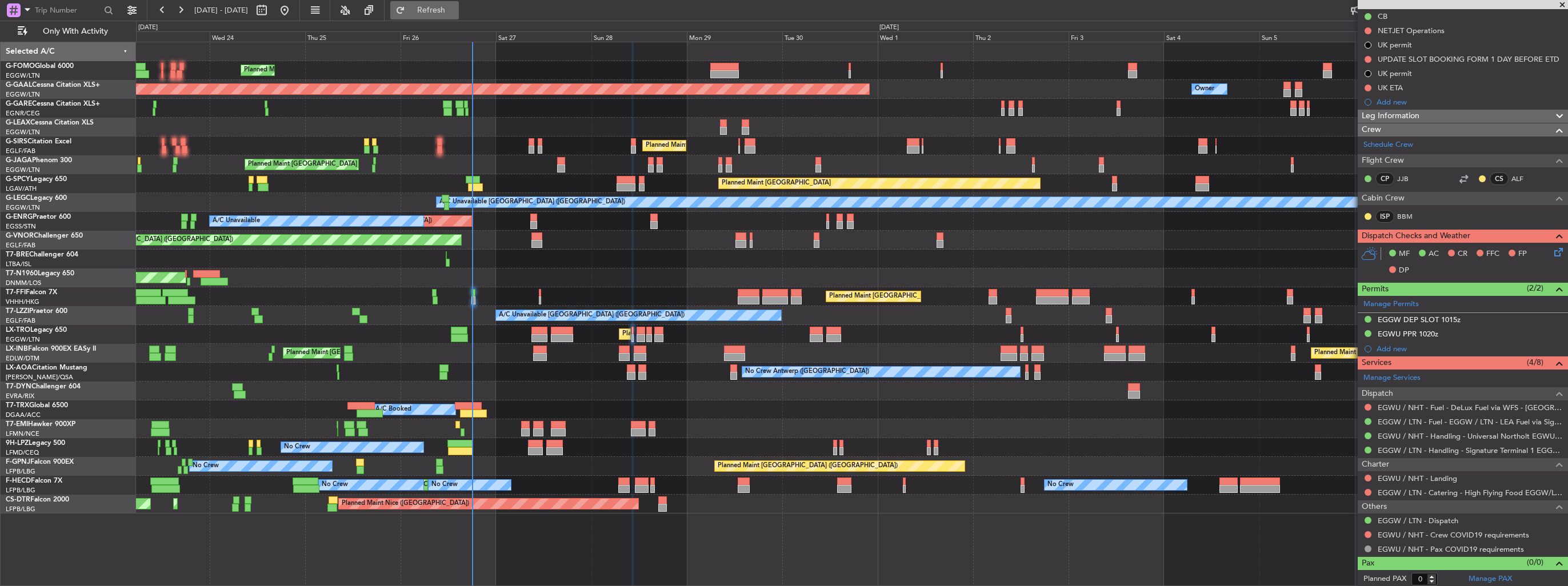
click at [448, 8] on span "Refresh" at bounding box center [431, 11] width 48 height 8
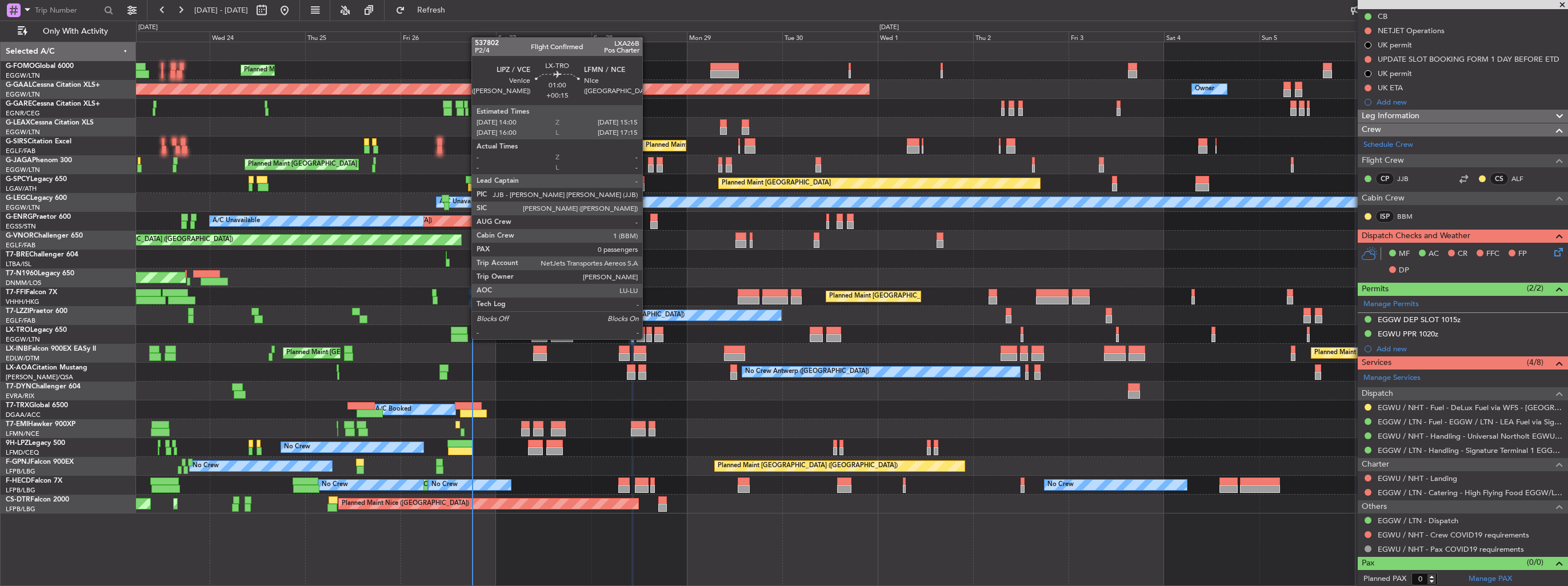
click at [647, 338] on div at bounding box center [649, 338] width 5 height 8
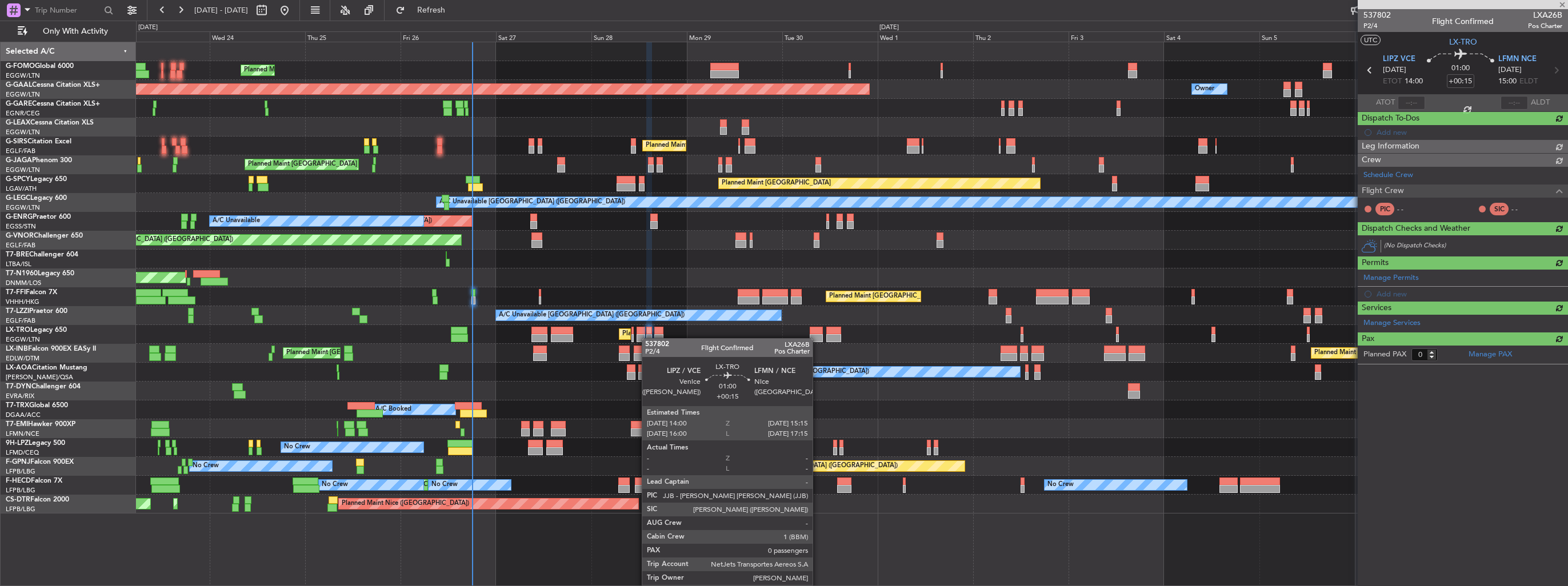
scroll to position [0, 0]
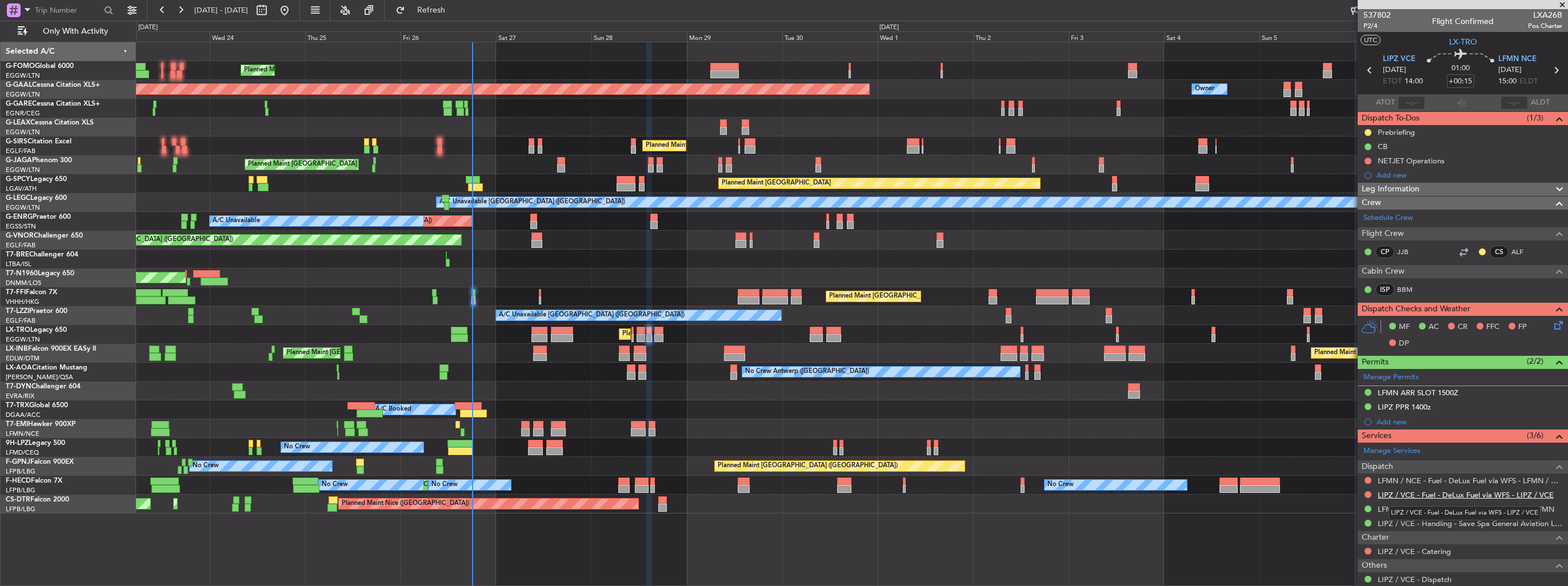
click at [1422, 490] on link "LIPZ / VCE - Fuel - DeLux Fuel via WFS - LIPZ / VCE" at bounding box center [1465, 495] width 176 height 10
click at [1425, 478] on link "LFMN / NCE - Fuel - DeLux Fuel via WFS - LFMN / NCE" at bounding box center [1470, 481] width 185 height 10
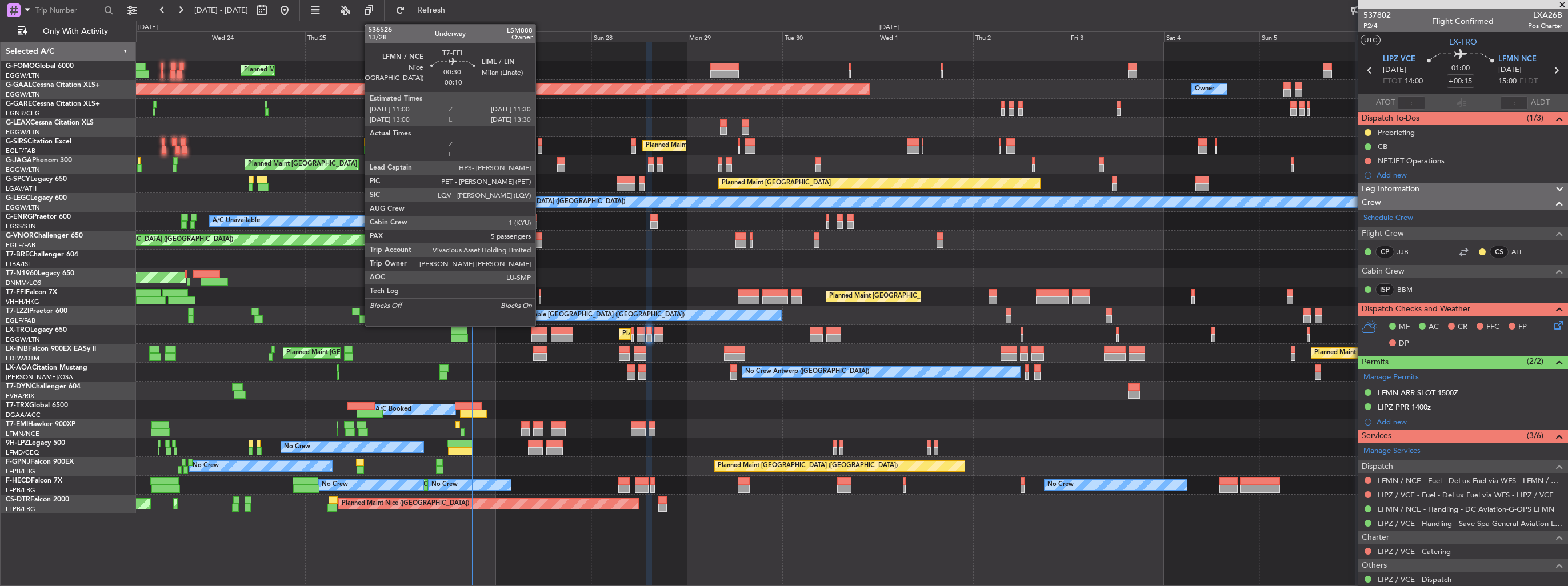
click at [540, 299] on div at bounding box center [539, 300] width 2 height 8
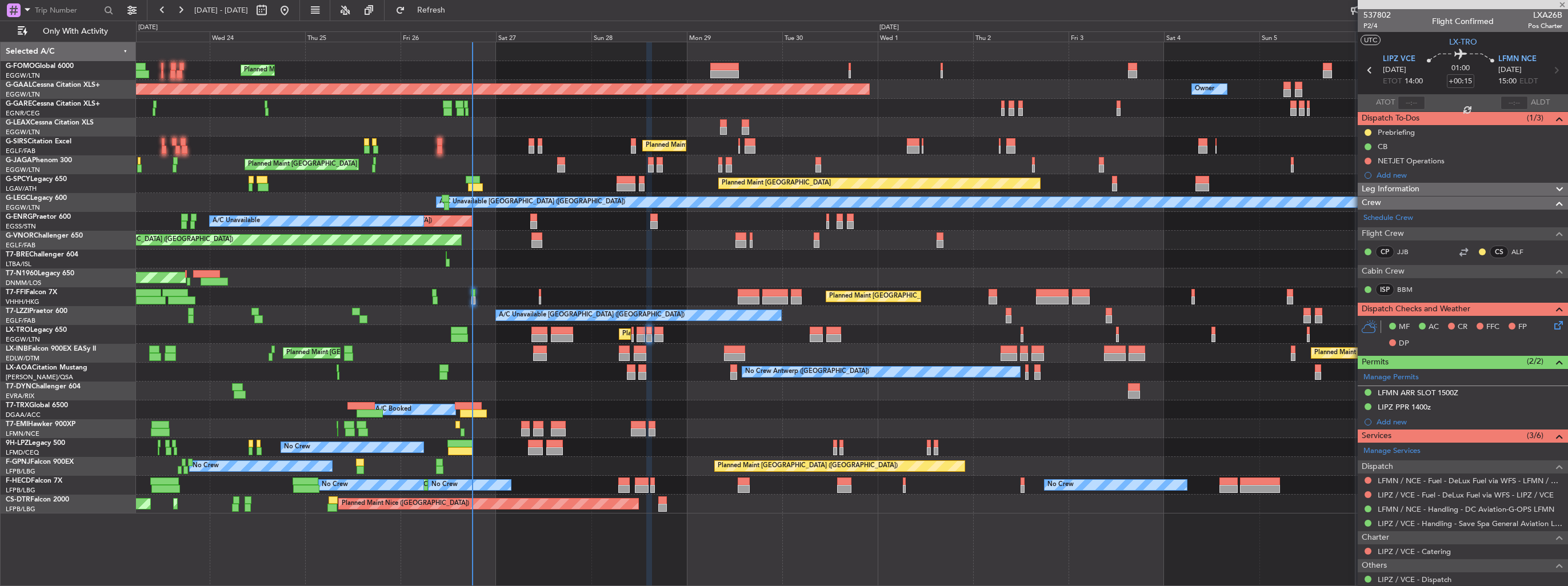
type input "-00:10"
type input "5"
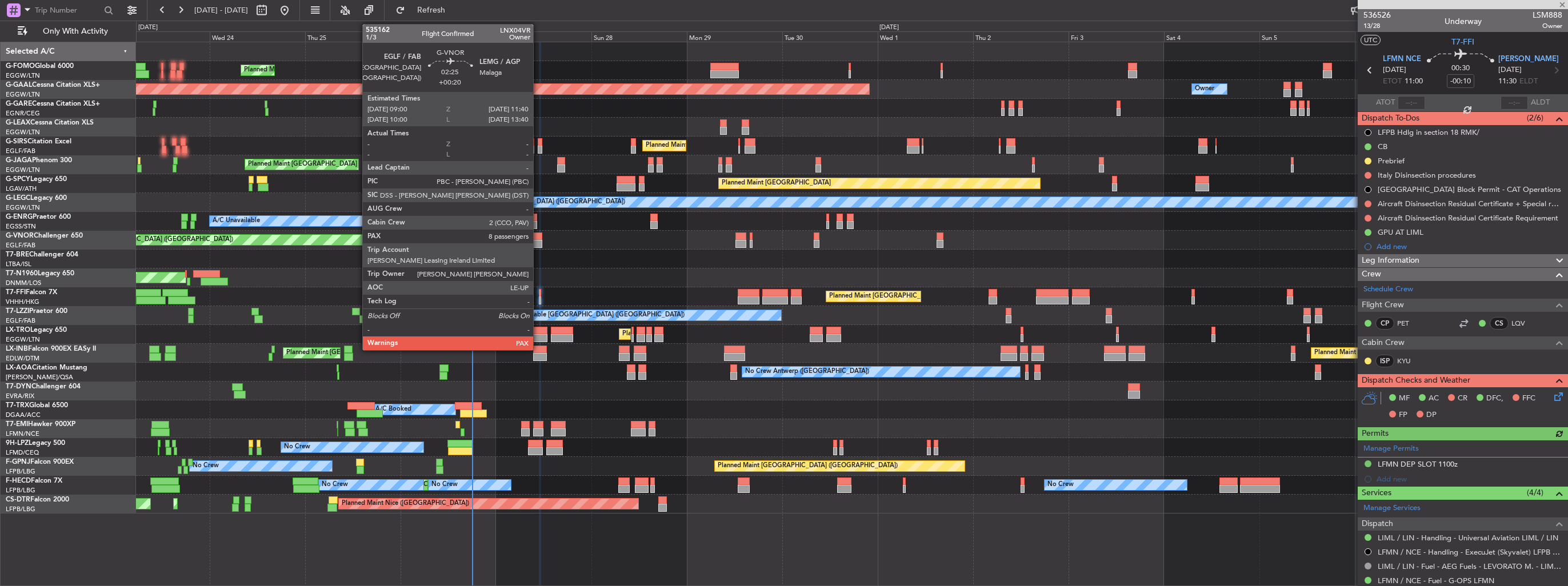
click at [539, 239] on div at bounding box center [536, 236] width 11 height 8
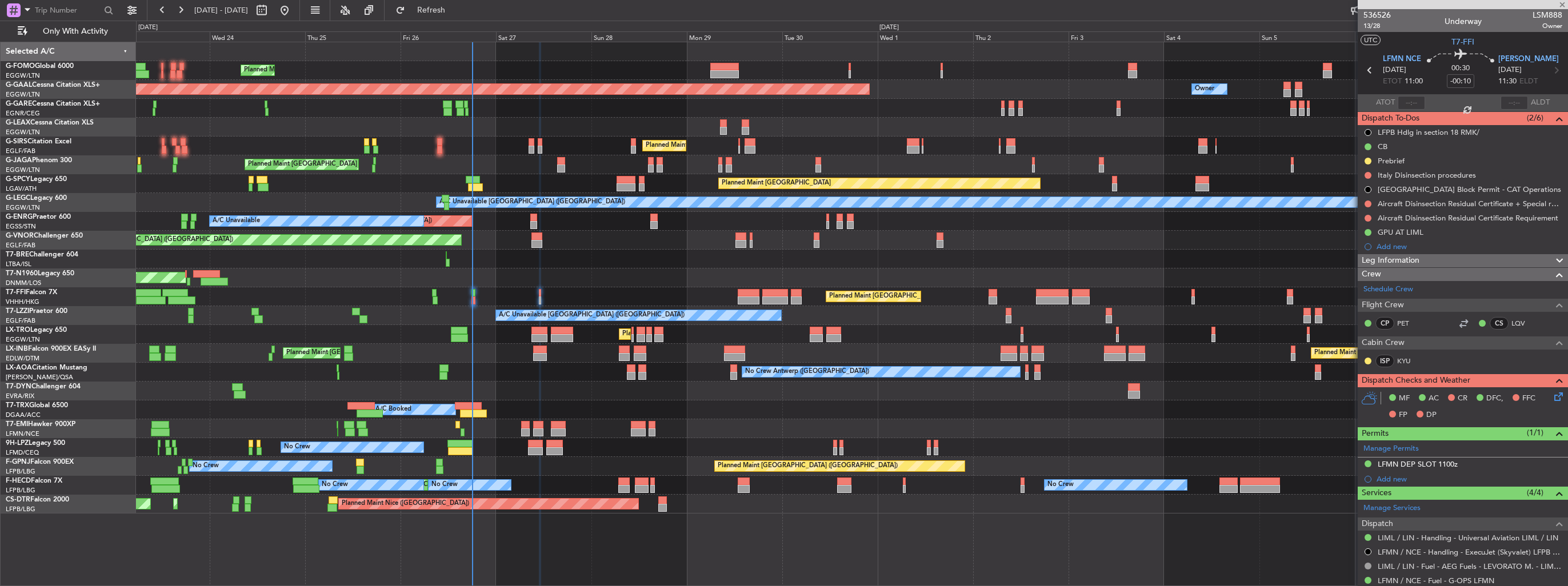
type input "+00:20"
type input "8"
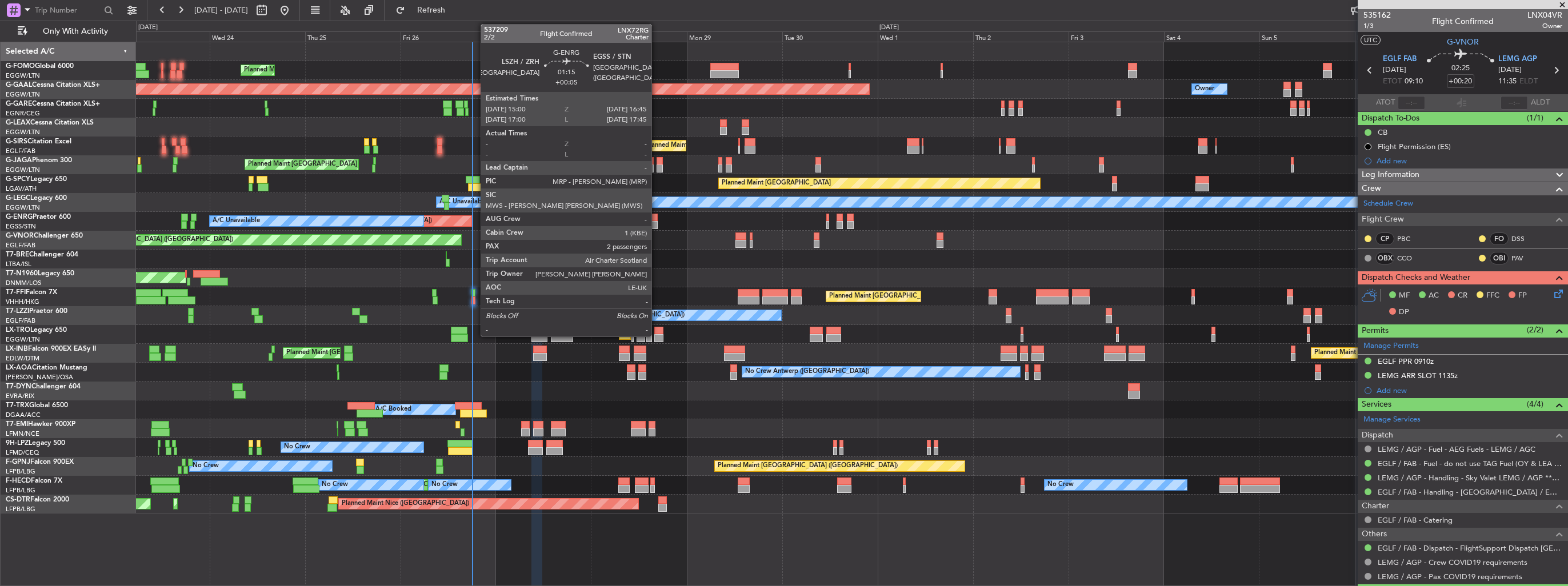
click at [657, 221] on div at bounding box center [654, 225] width 7 height 8
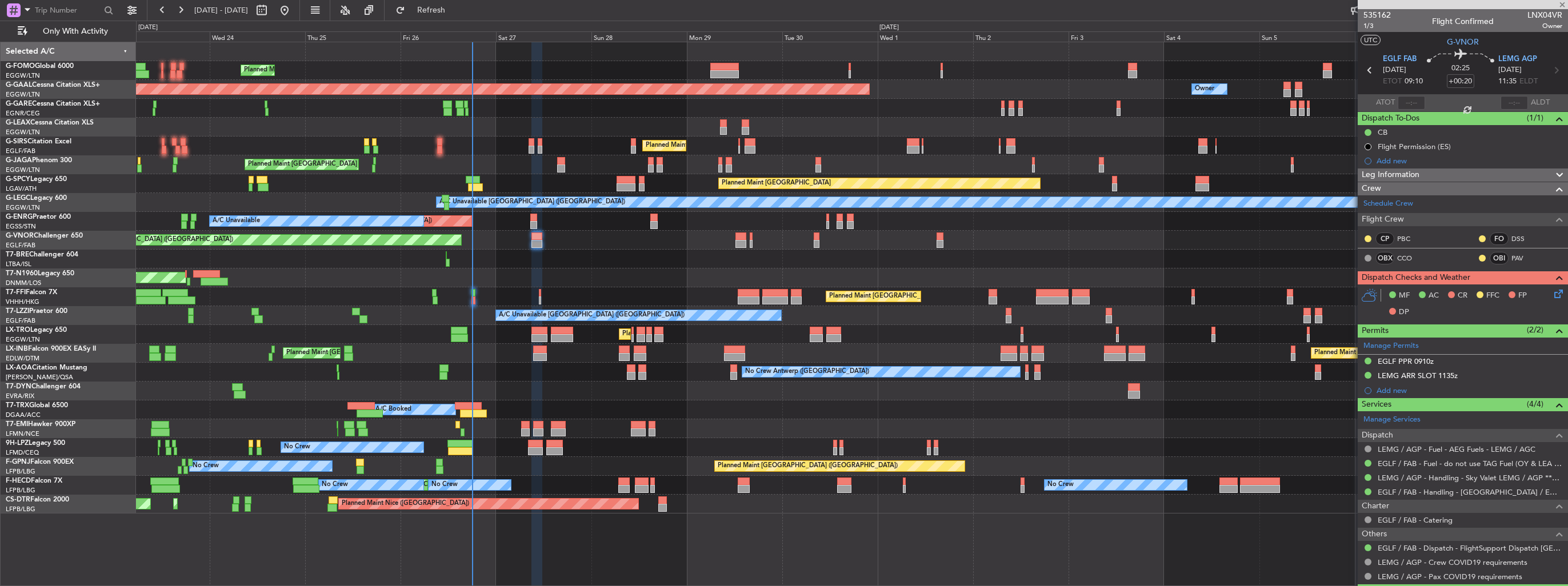
type input "+00:05"
type input "2"
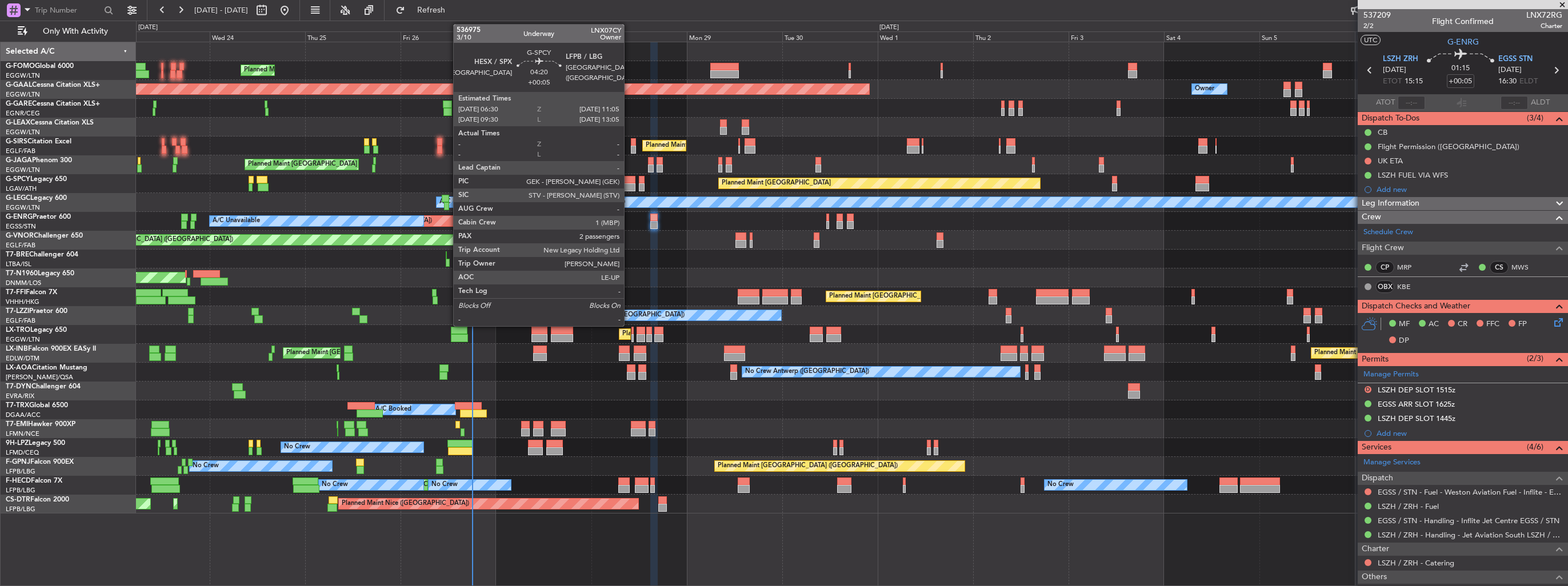
click at [629, 180] on div at bounding box center [625, 180] width 19 height 8
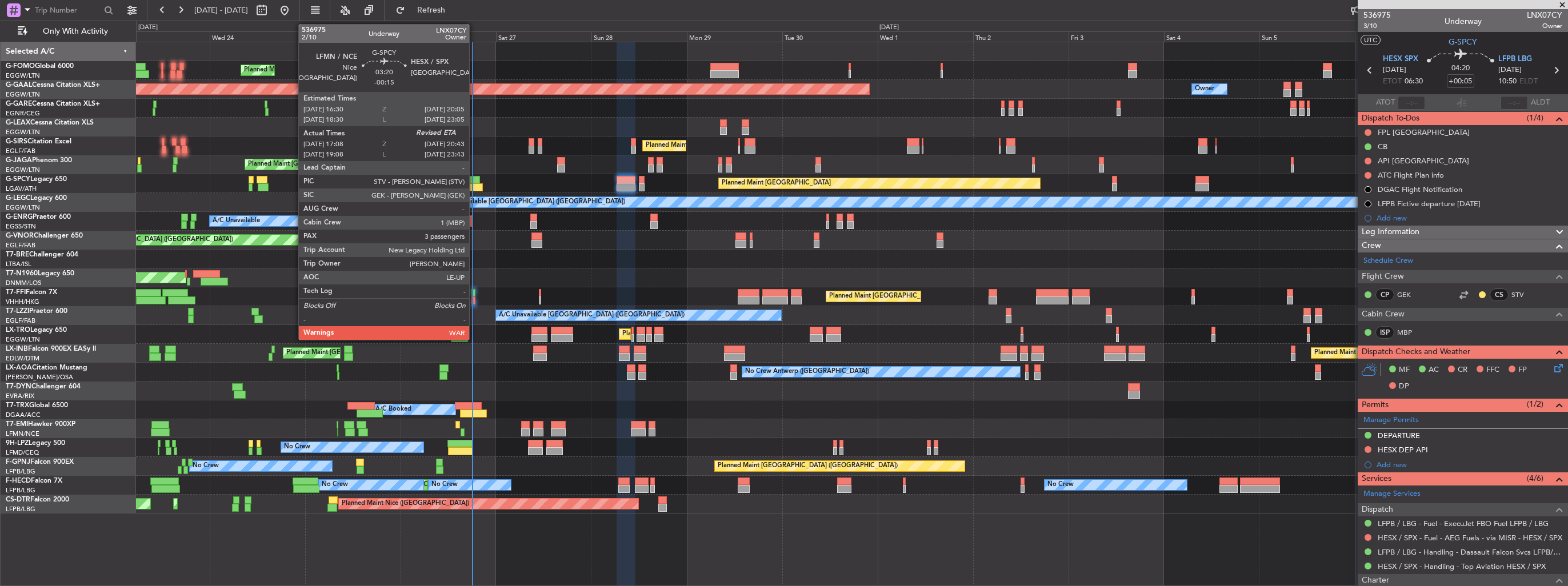
click at [475, 186] on div at bounding box center [475, 187] width 15 height 8
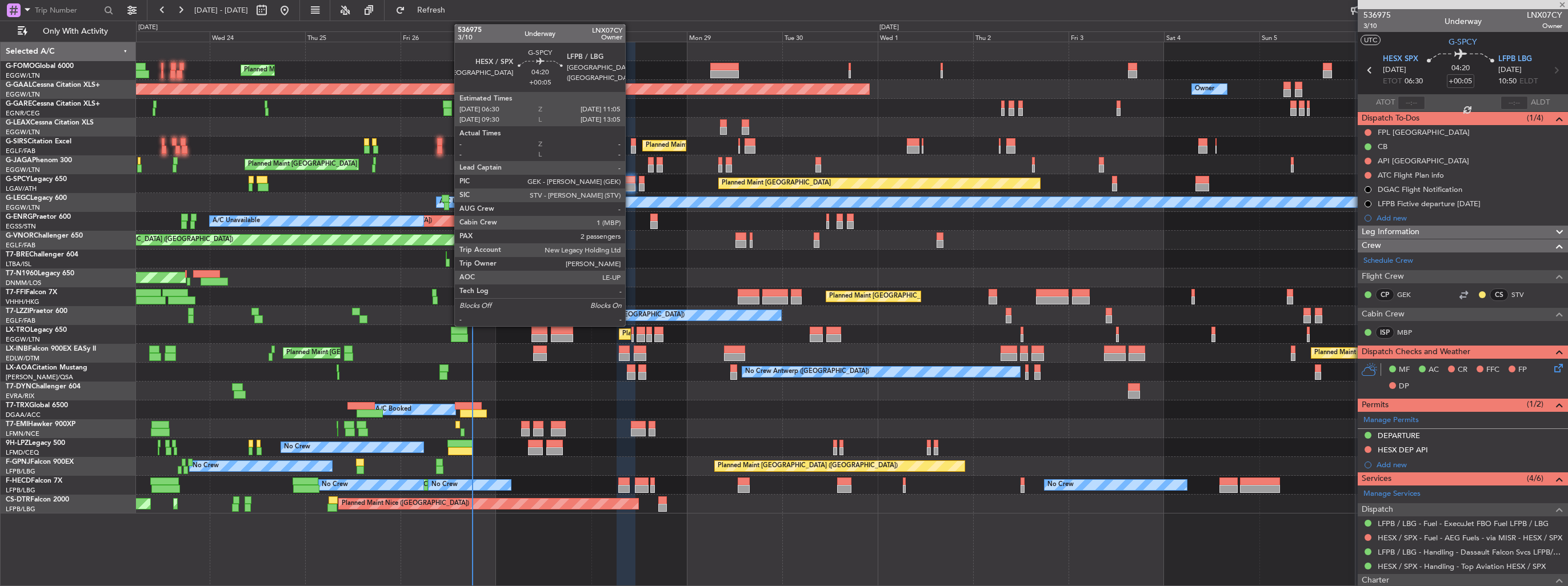
type input "-00:15"
type input "17:08"
type input "3"
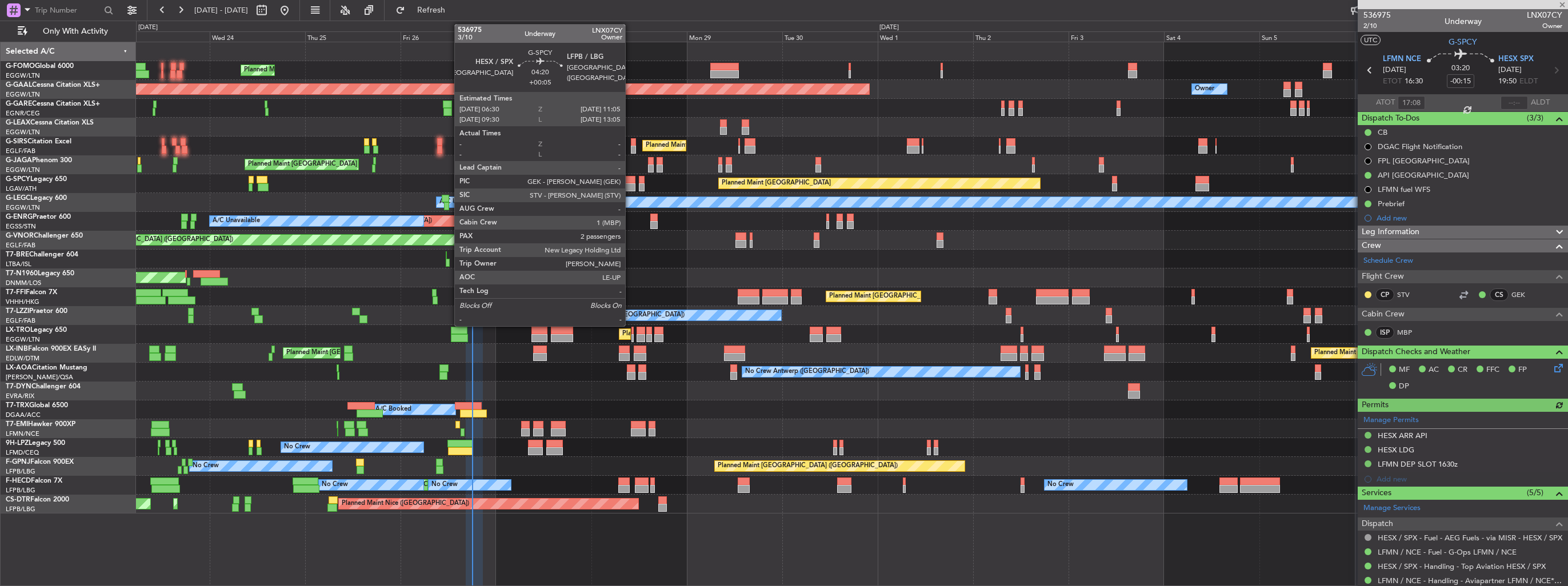
click at [630, 185] on div at bounding box center [625, 187] width 19 height 8
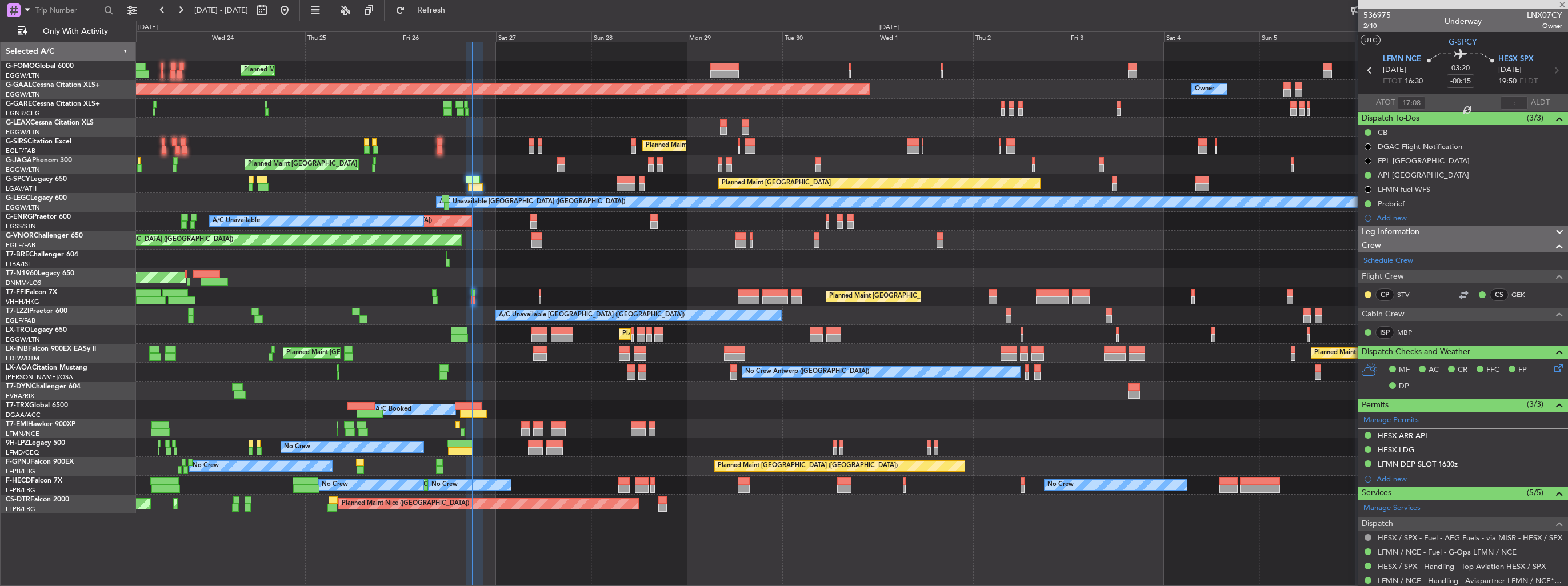
type input "+00:05"
type input "2"
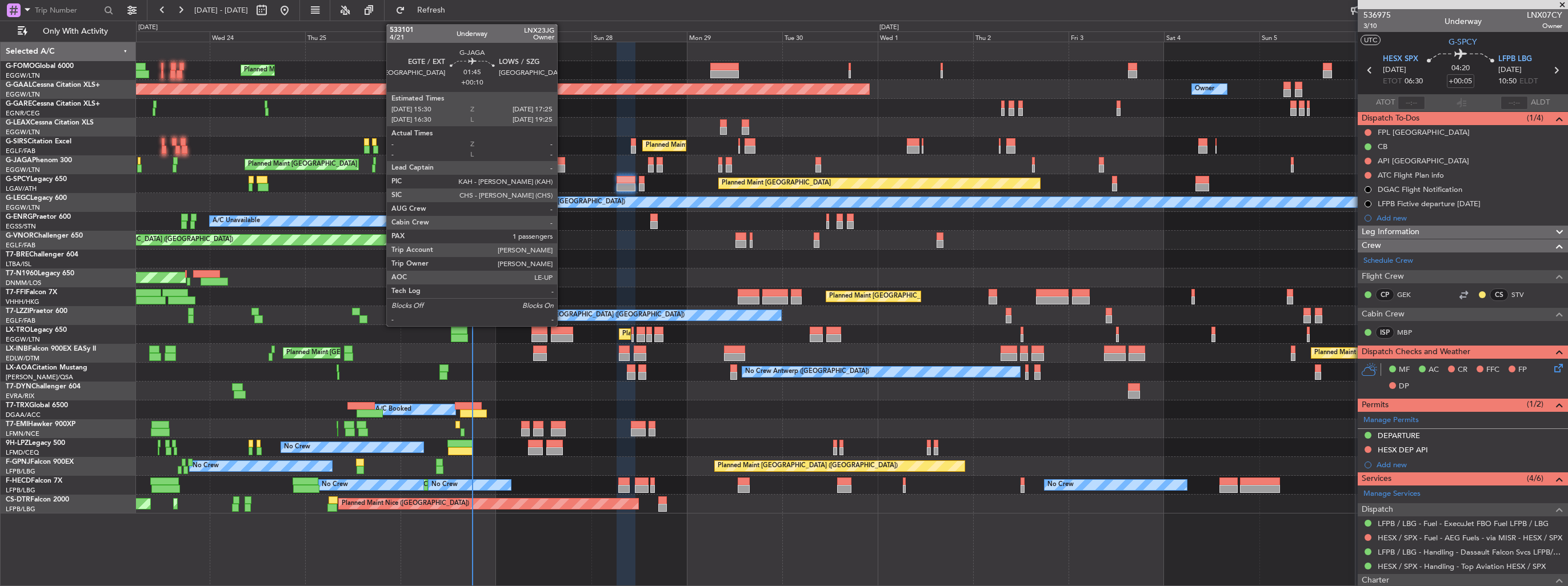
click at [562, 159] on div at bounding box center [561, 161] width 8 height 8
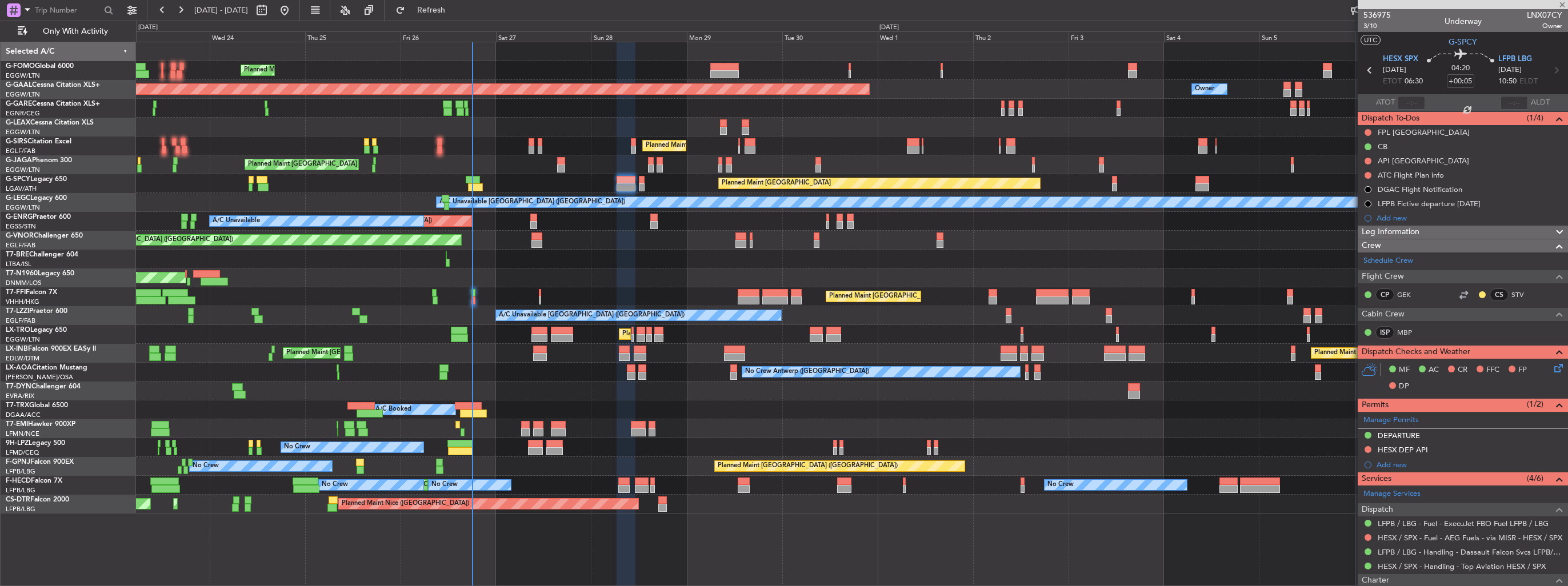
type input "+00:10"
type input "1"
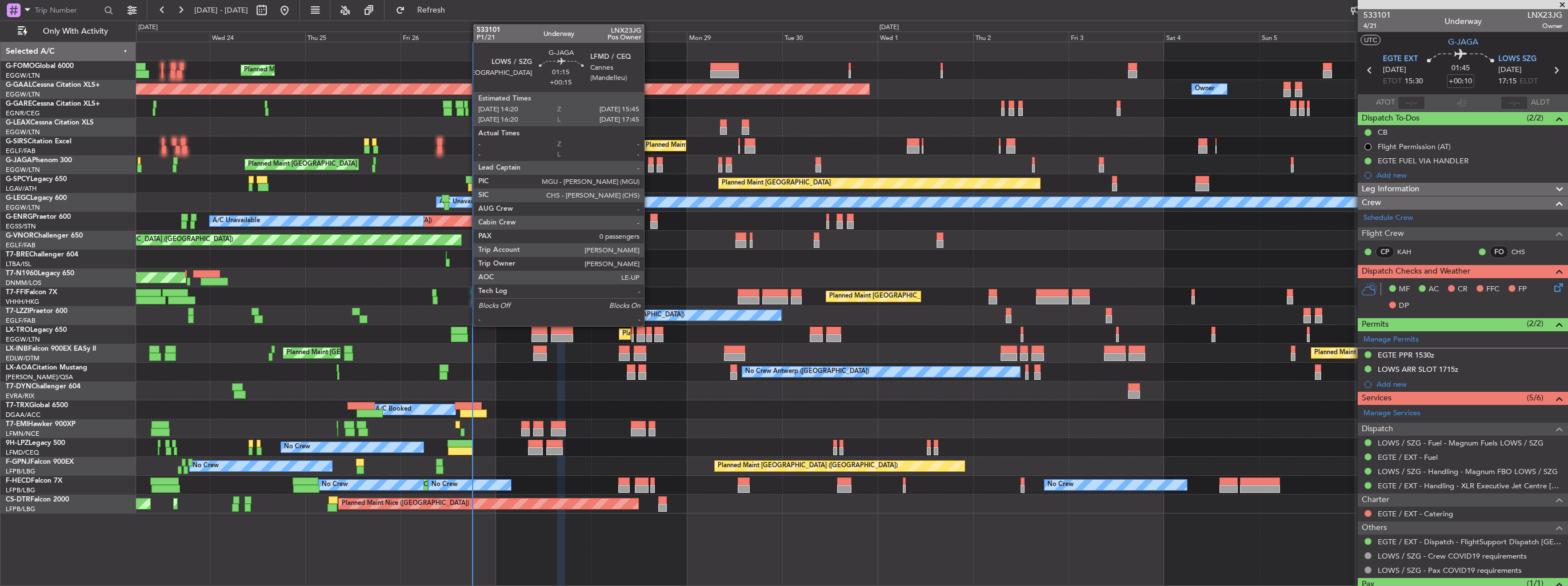
click at [649, 167] on div at bounding box center [650, 168] width 6 height 8
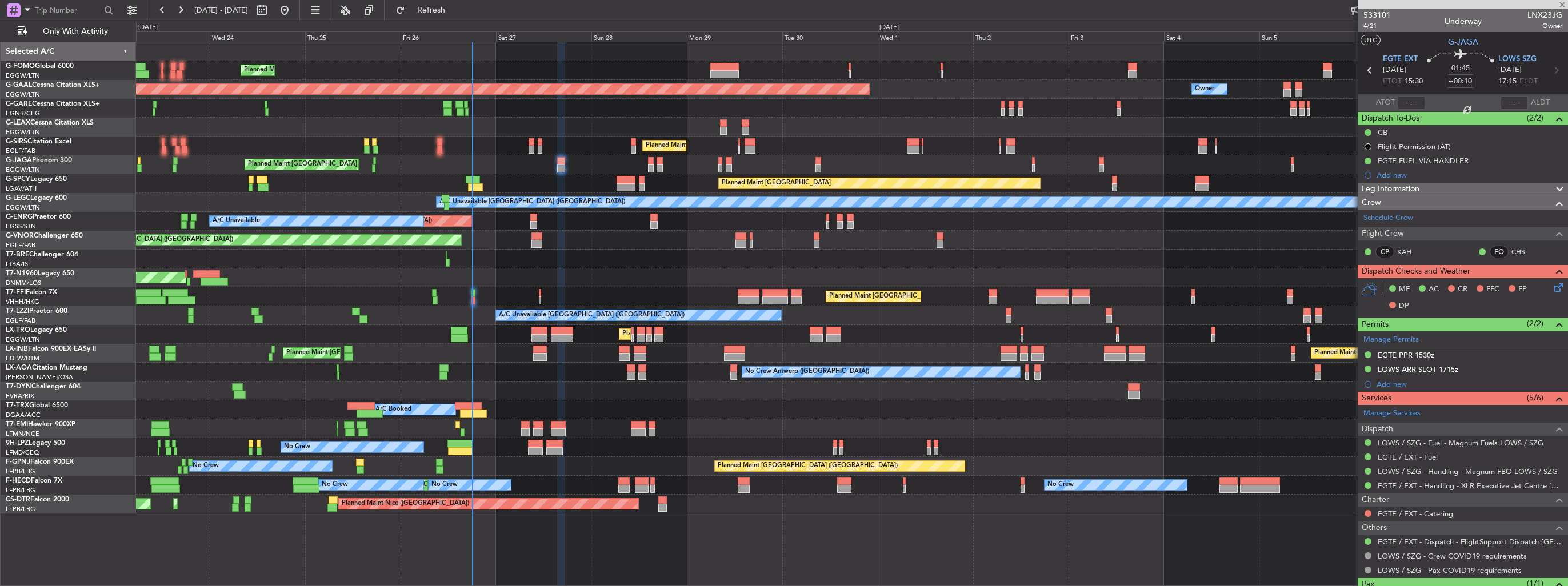
type input "+00:15"
type input "0"
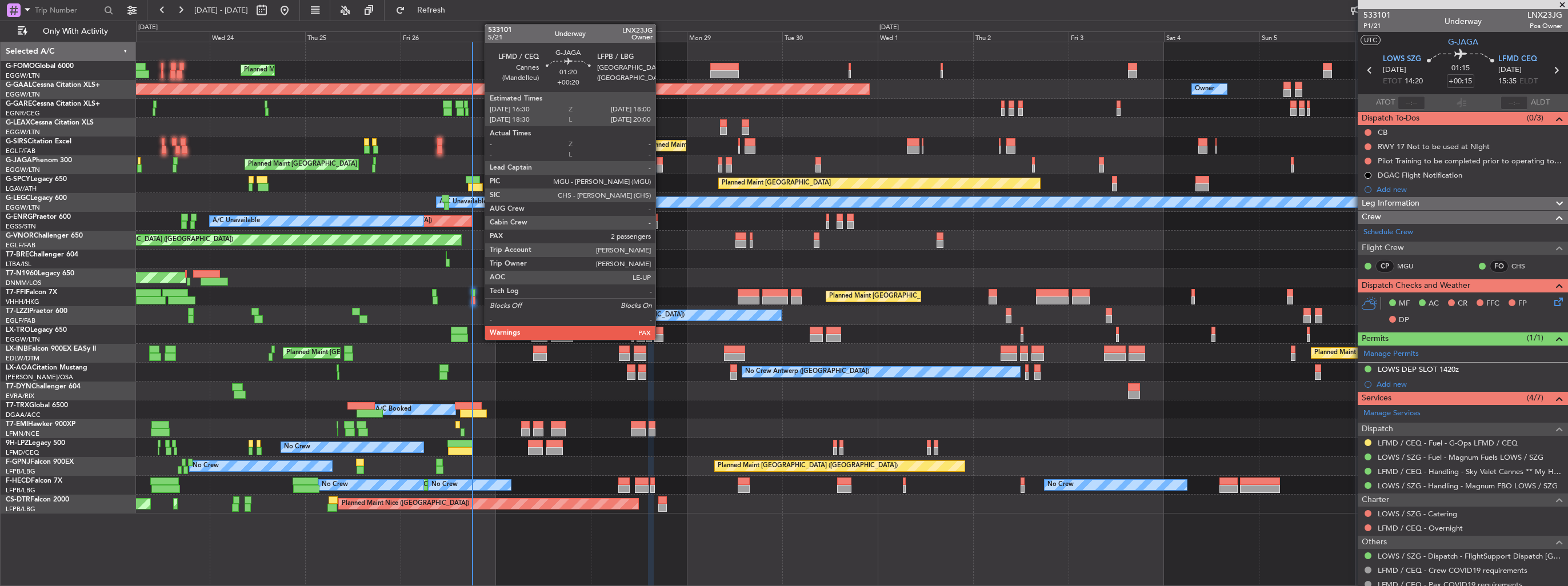
click at [661, 168] on div at bounding box center [660, 168] width 6 height 8
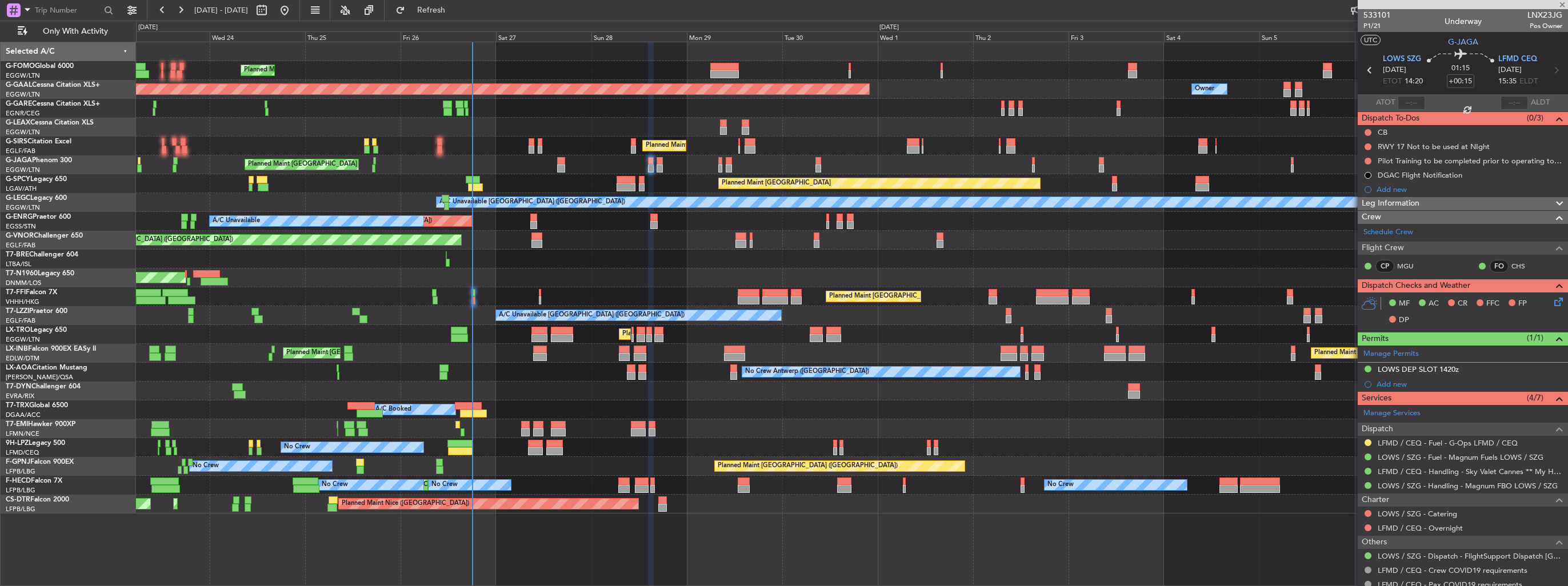
type input "+00:20"
type input "2"
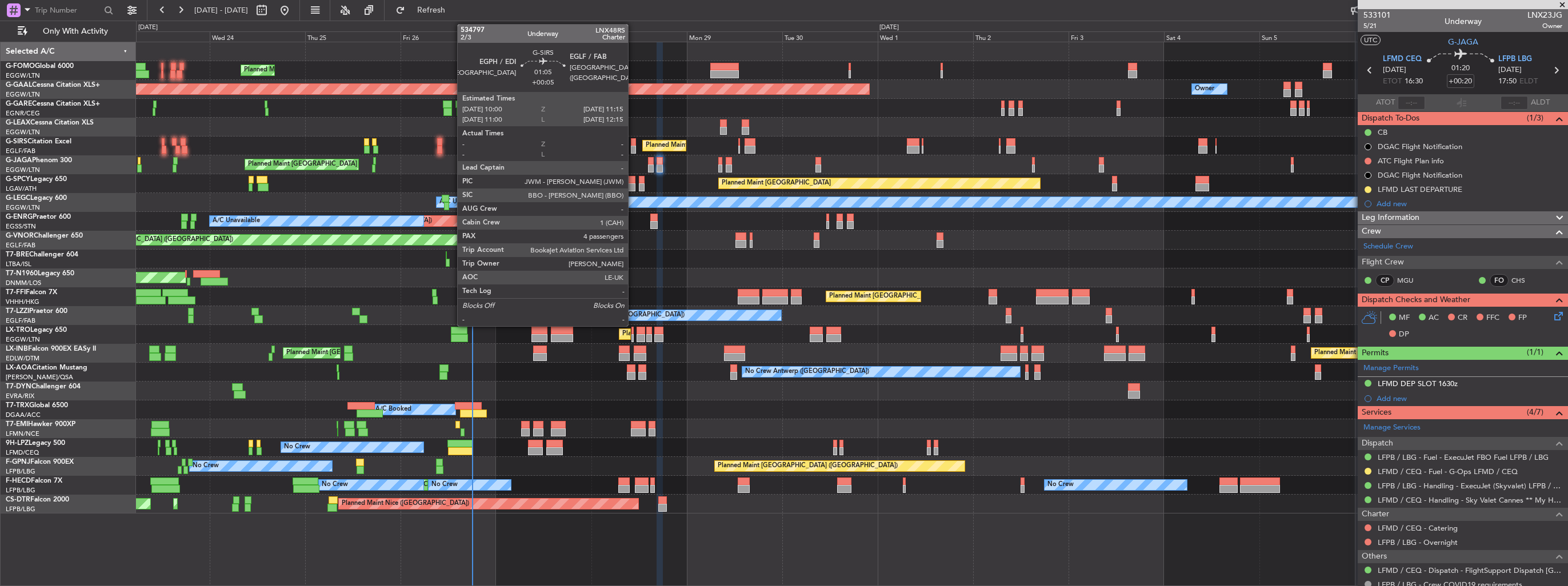
click at [633, 147] on div at bounding box center [633, 150] width 5 height 8
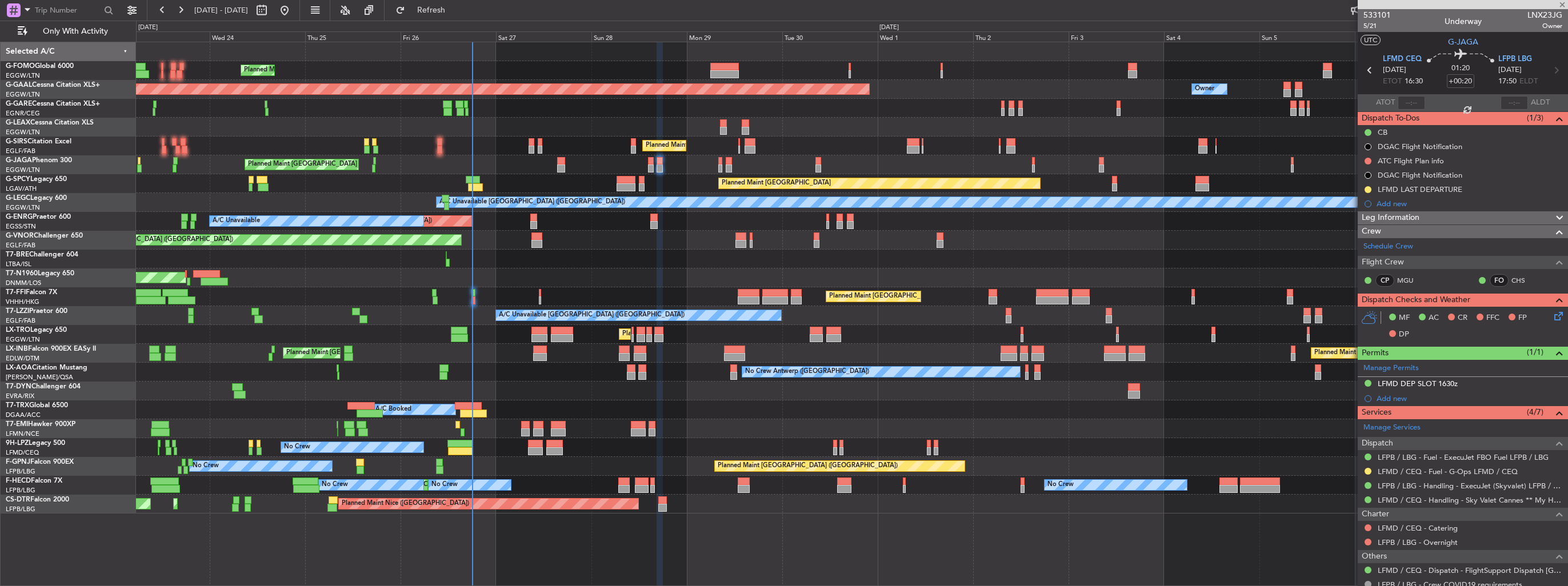
type input "+00:05"
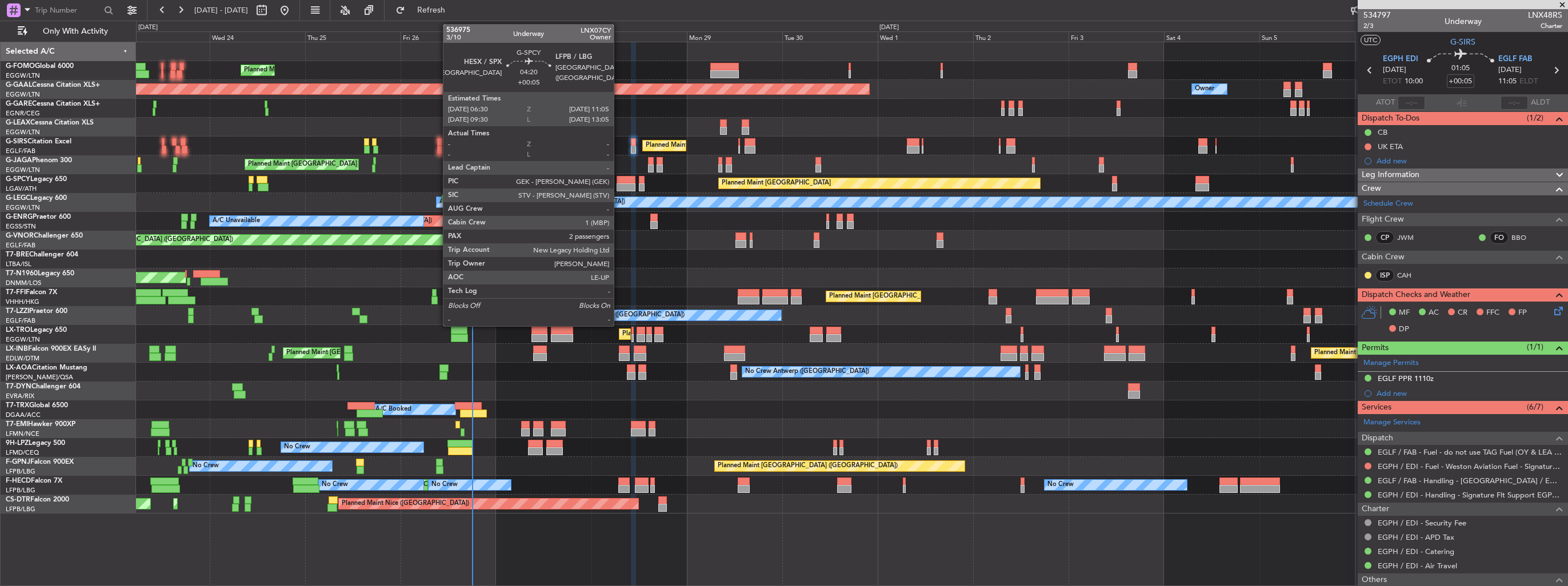
click at [619, 182] on div at bounding box center [625, 180] width 19 height 8
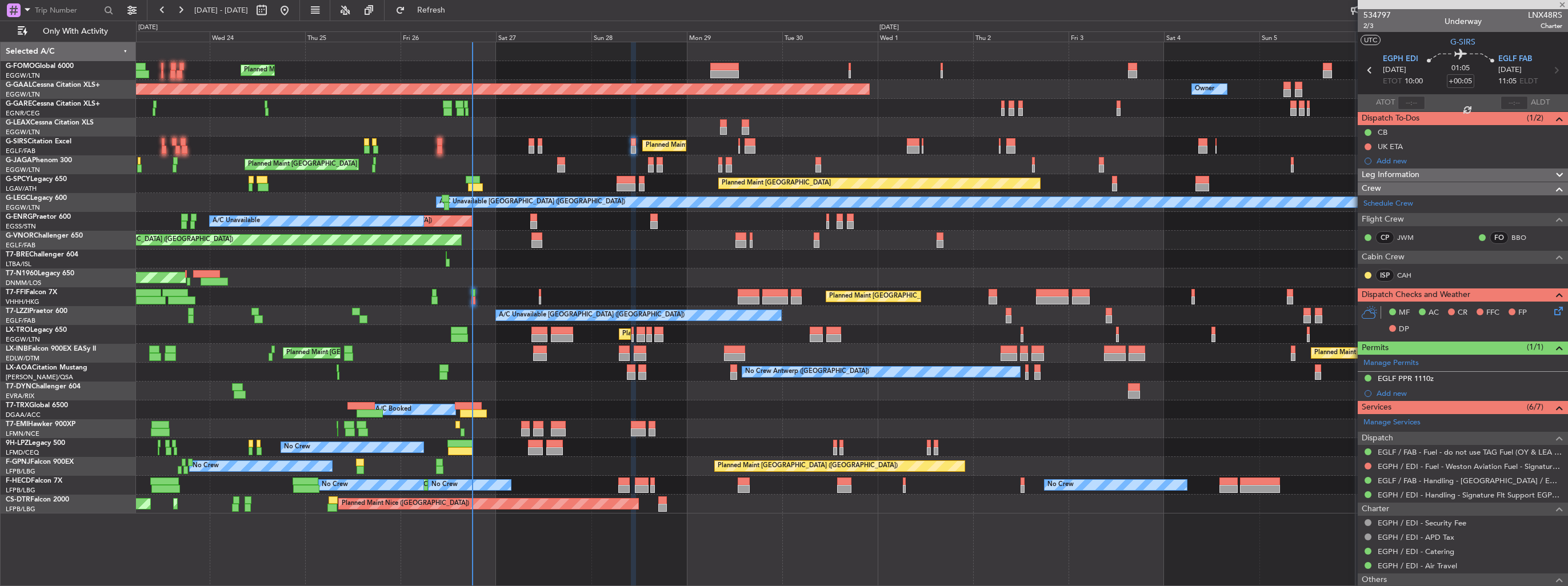
type input "2"
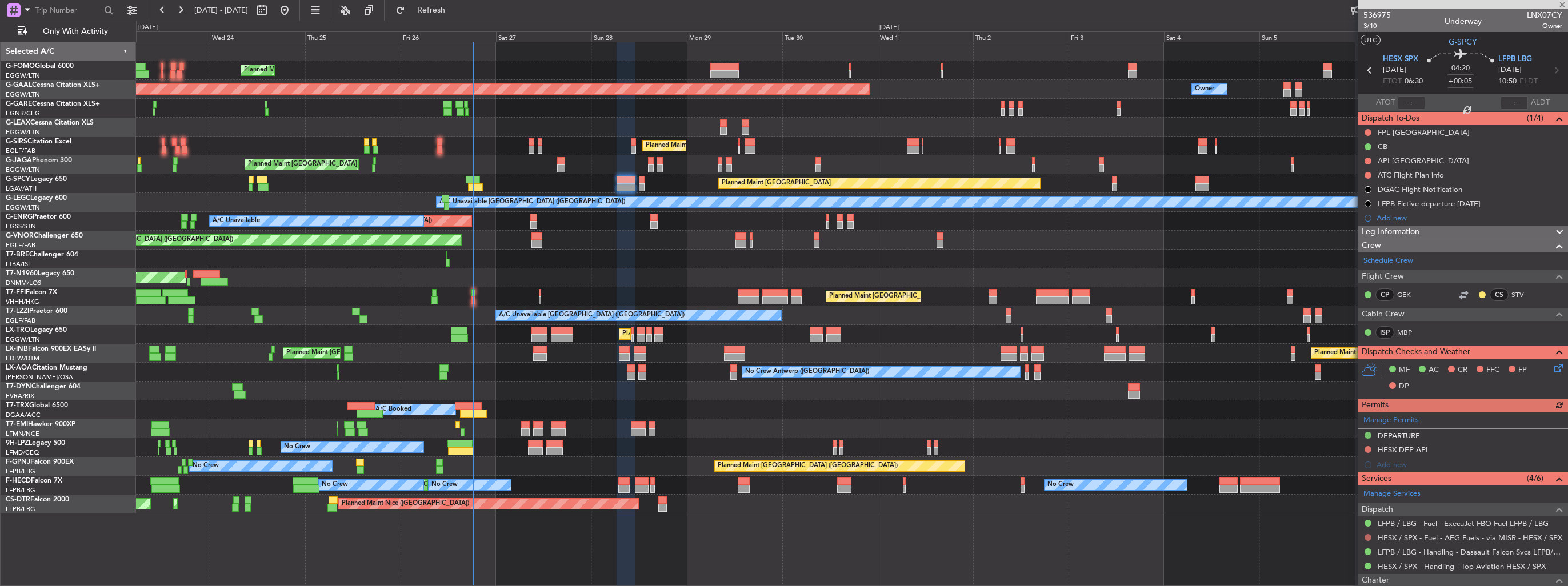
click at [1368, 535] on button at bounding box center [1368, 537] width 6 height 6
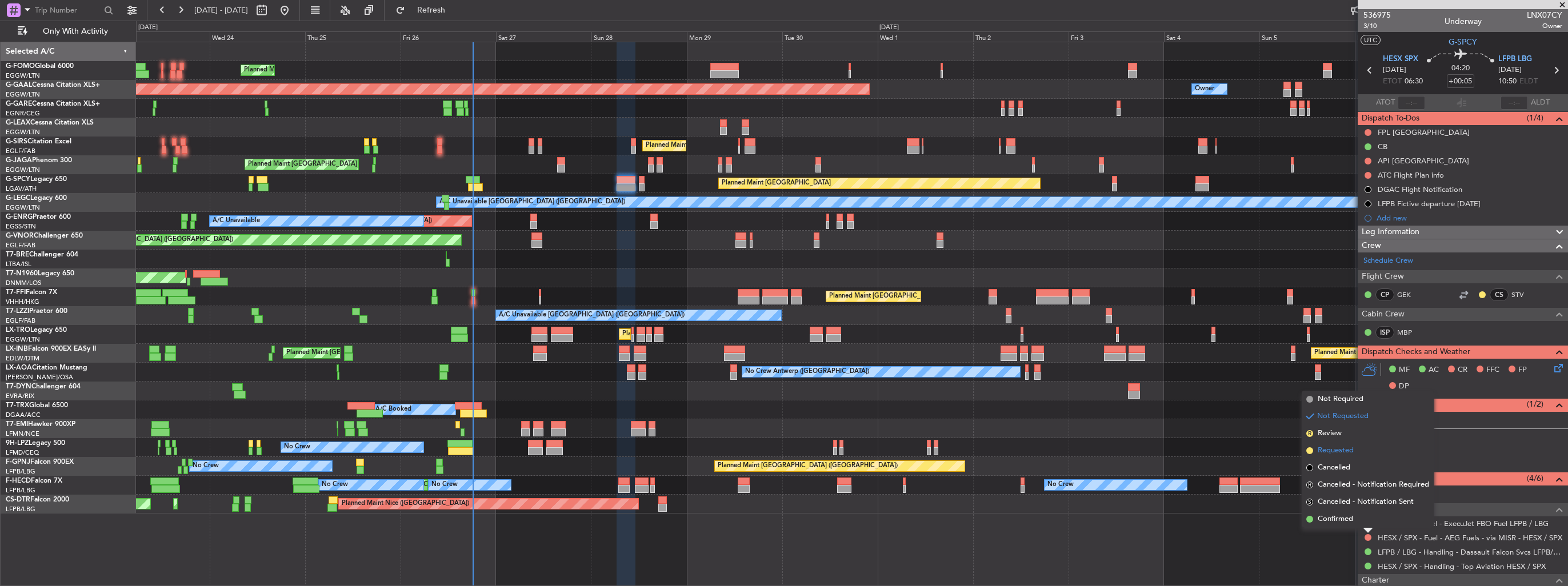
click at [1340, 445] on span "Requested" at bounding box center [1336, 451] width 36 height 11
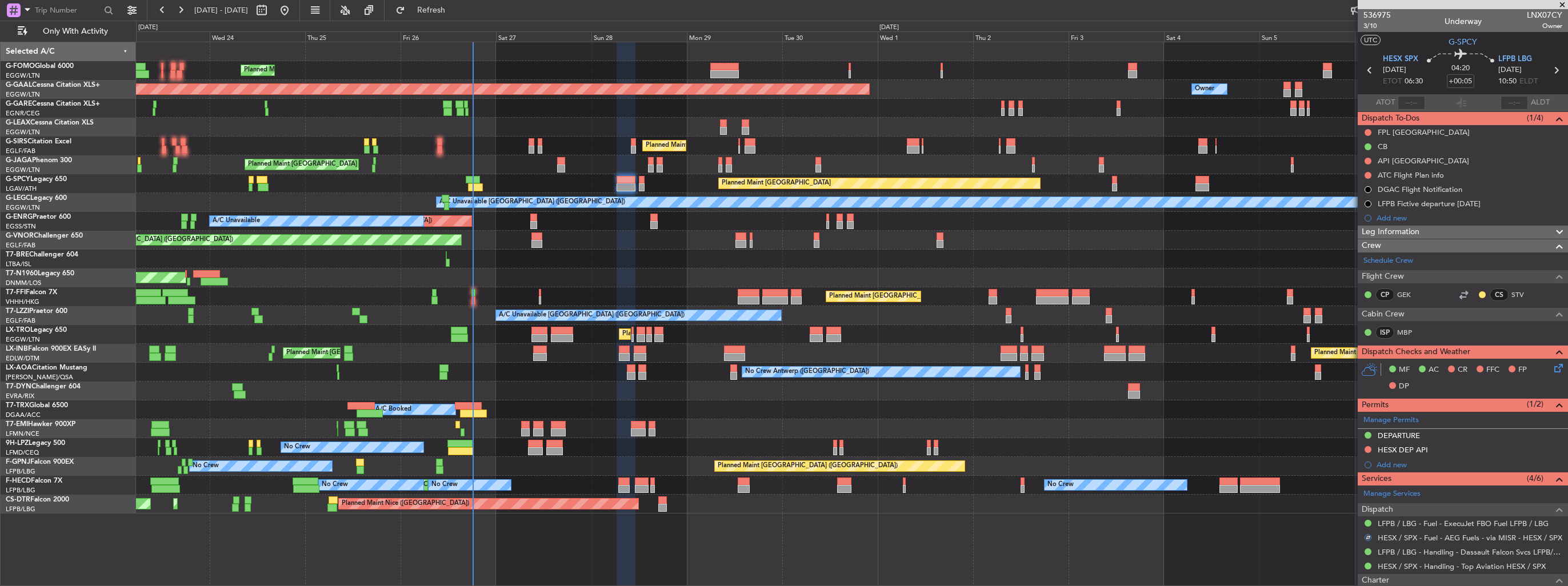
click at [1380, 217] on div "Add new" at bounding box center [1468, 218] width 185 height 10
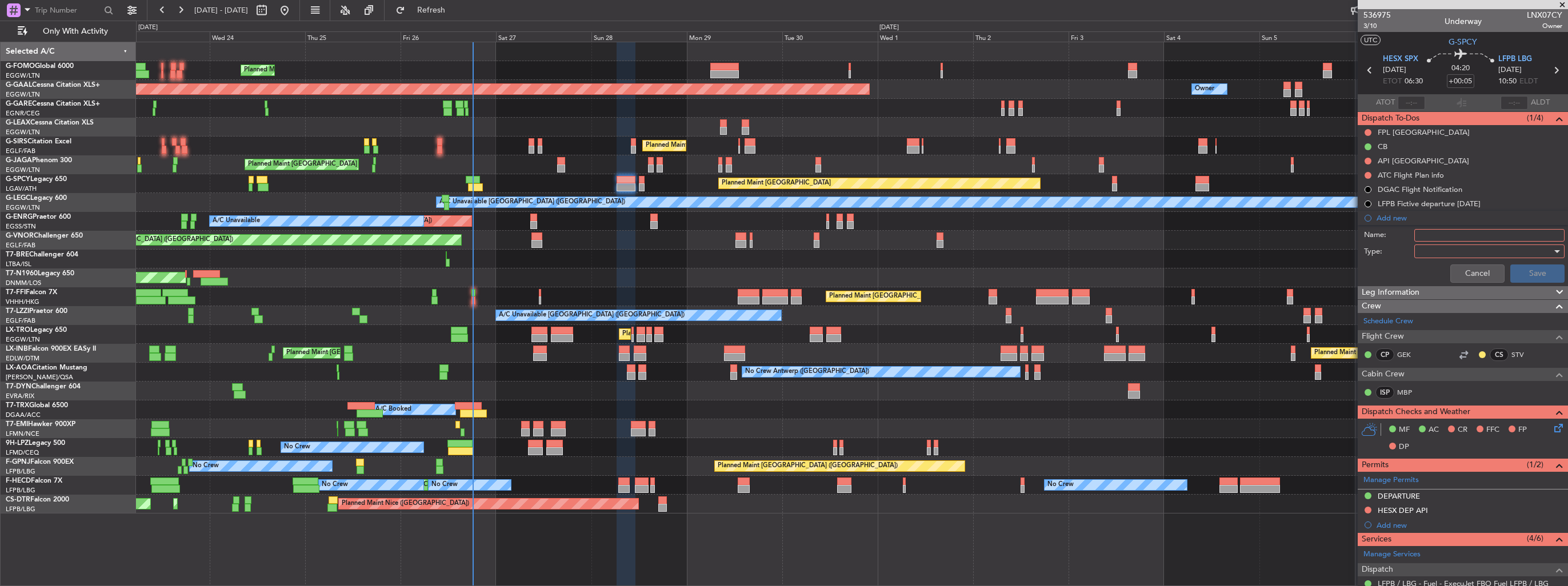
click at [1442, 237] on input "Name:" at bounding box center [1489, 236] width 151 height 13
type input "FUEL IN HESX VIA HANDLER"
click at [1445, 244] on div at bounding box center [1485, 251] width 133 height 17
click at [1450, 270] on span "Generic" at bounding box center [1484, 273] width 134 height 17
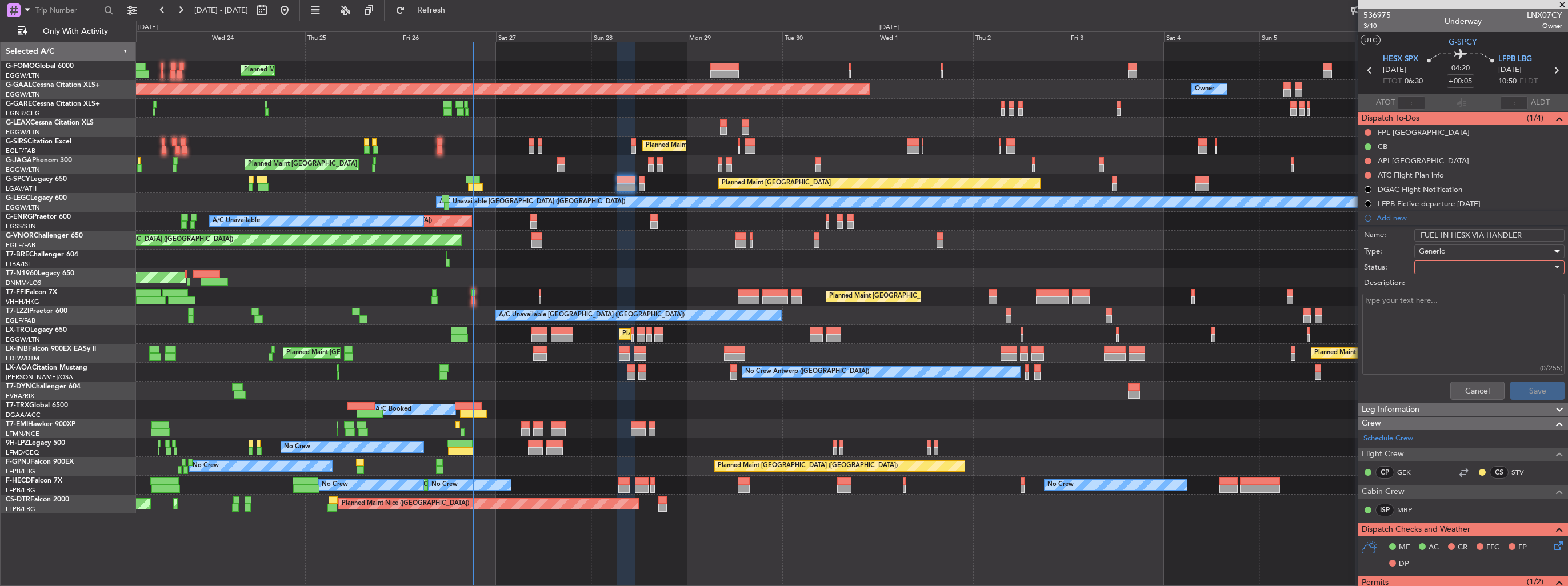
click at [1451, 266] on div at bounding box center [1485, 267] width 133 height 17
click at [1453, 308] on span "In Progress" at bounding box center [1484, 306] width 134 height 17
click at [1532, 393] on button "Save" at bounding box center [1537, 390] width 54 height 19
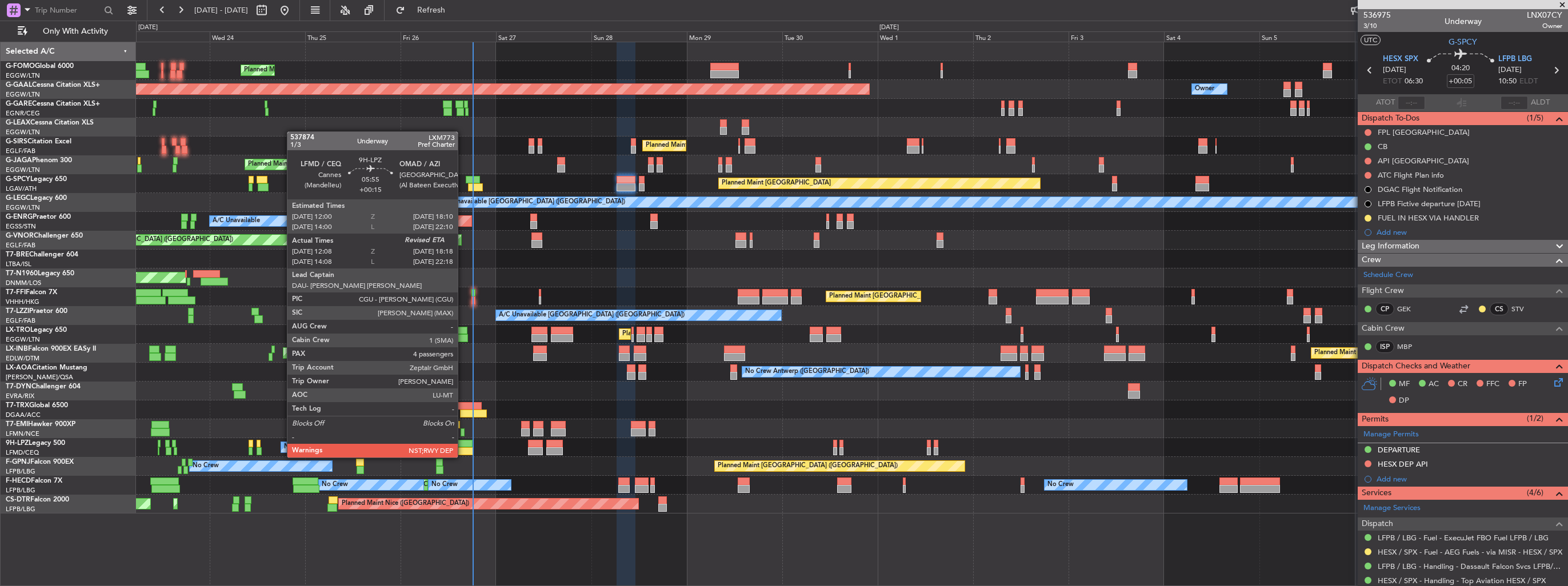
click at [462, 447] on div at bounding box center [460, 451] width 24 height 8
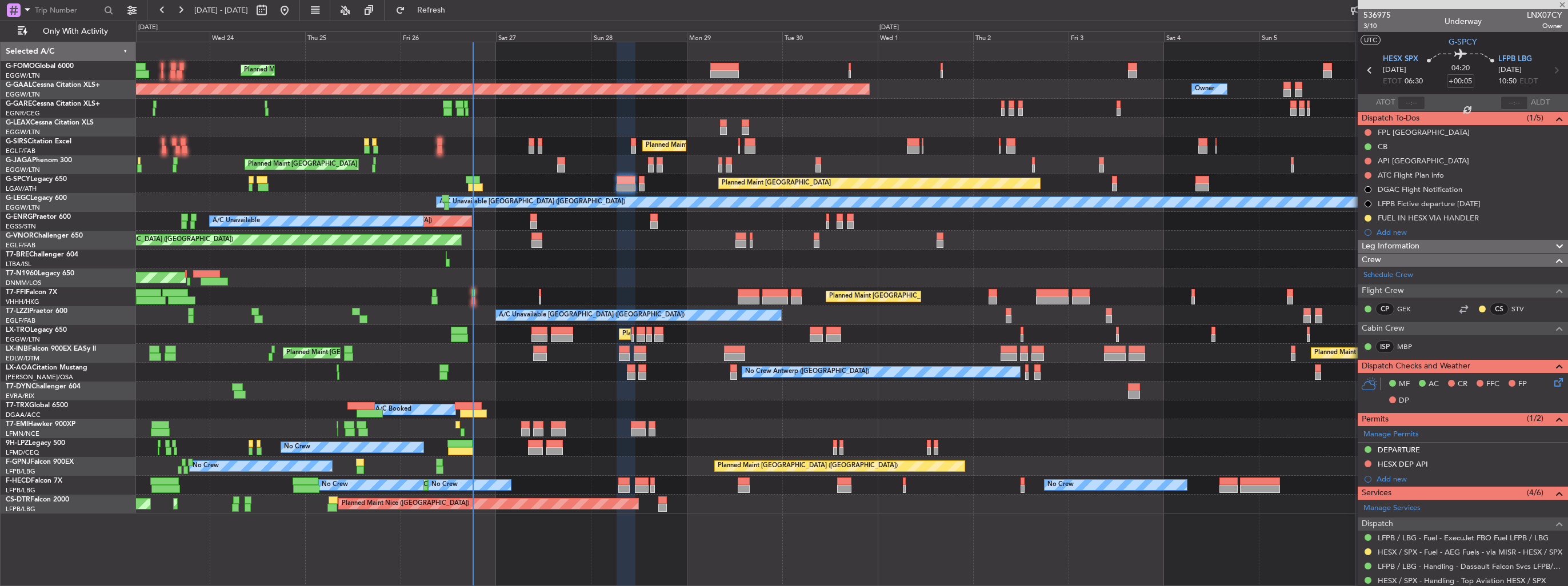
type input "+00:15"
type input "12:18"
type input "4"
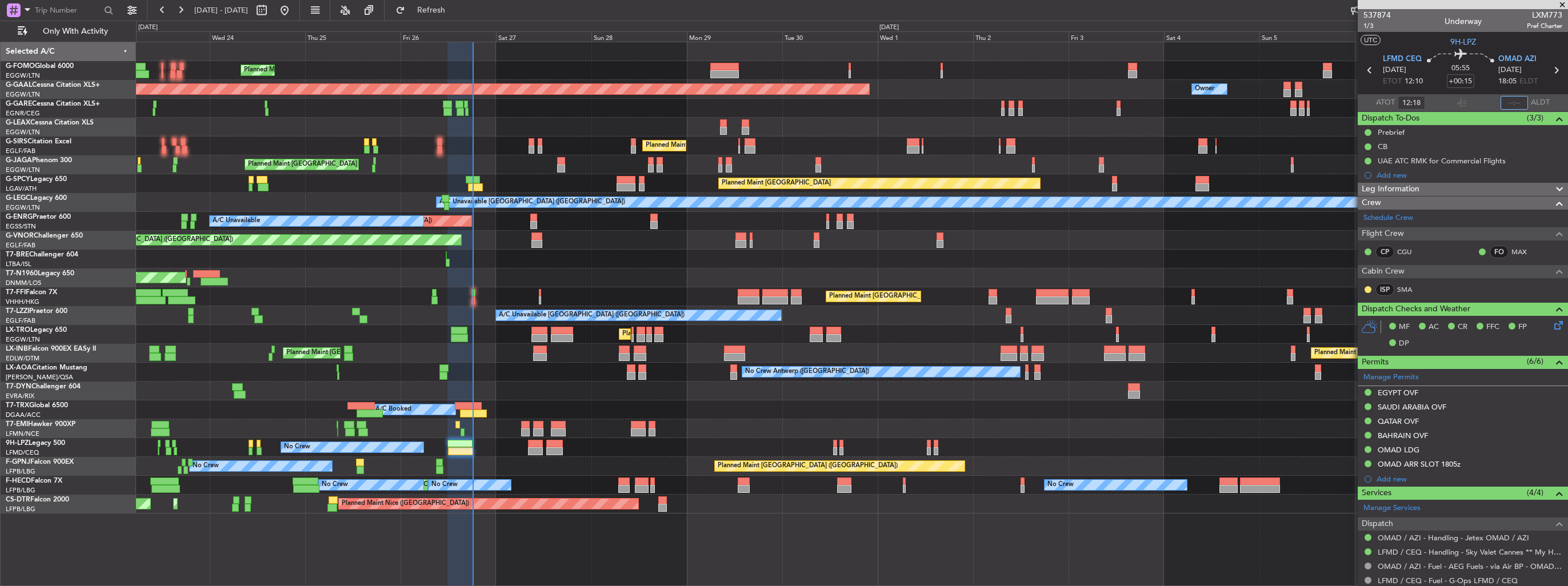
click at [1502, 103] on input "text" at bounding box center [1515, 103] width 28 height 14
type input "18:08"
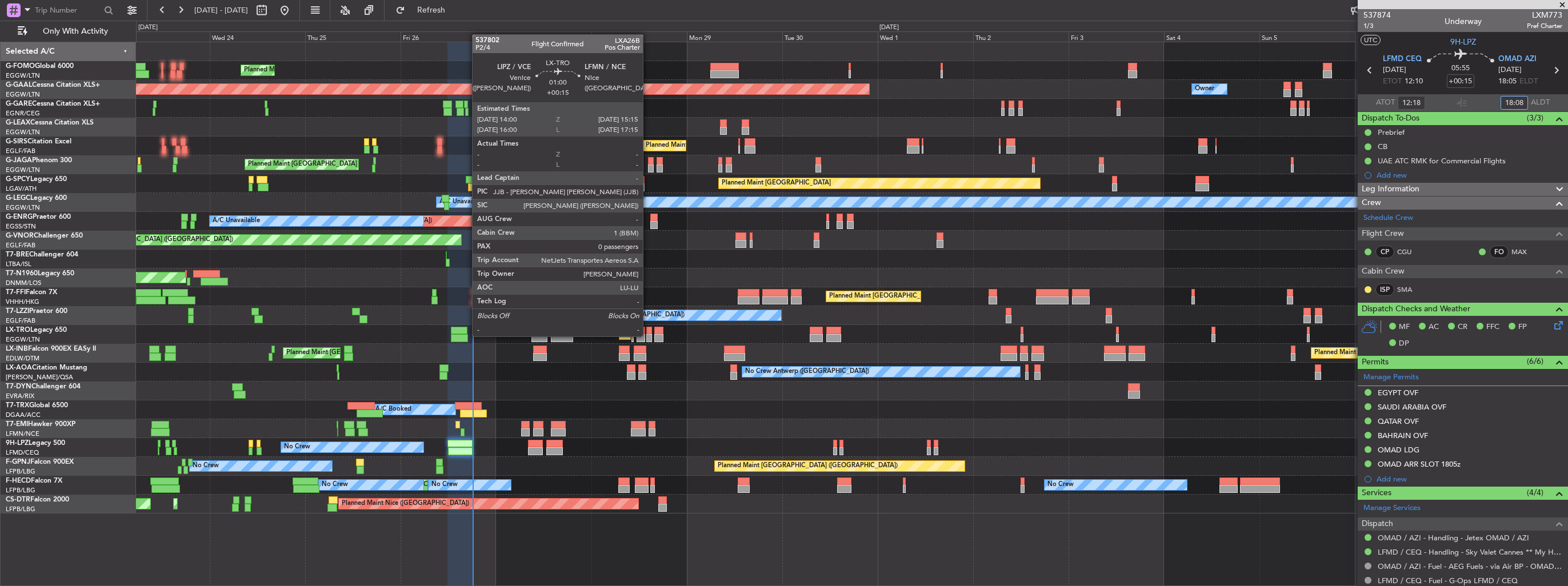
click at [648, 335] on div at bounding box center [649, 338] width 5 height 8
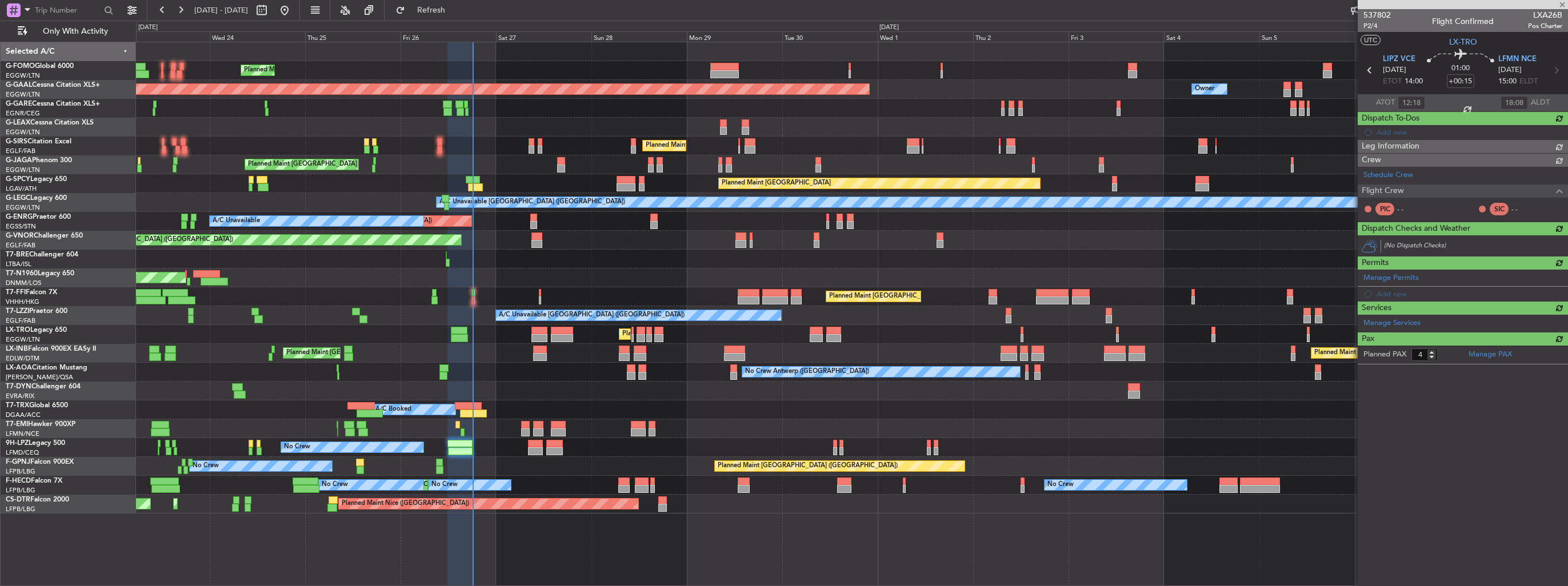
type input "0"
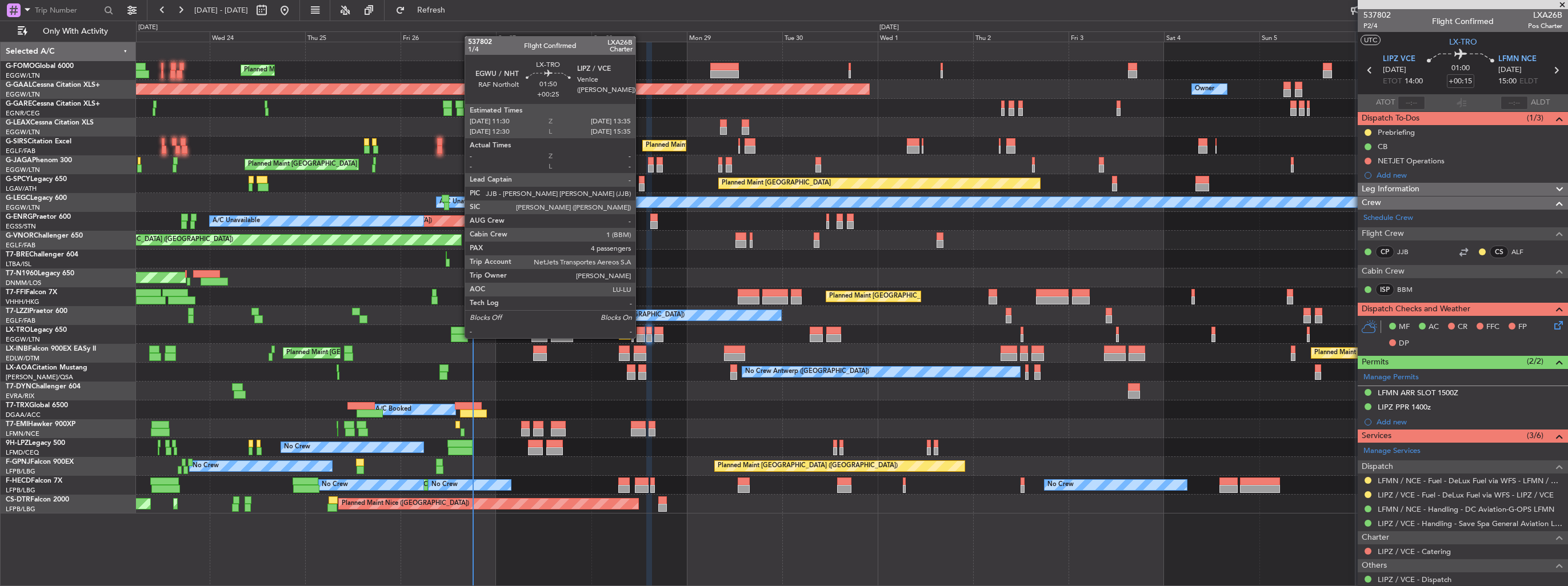
click at [641, 337] on div at bounding box center [641, 338] width 9 height 8
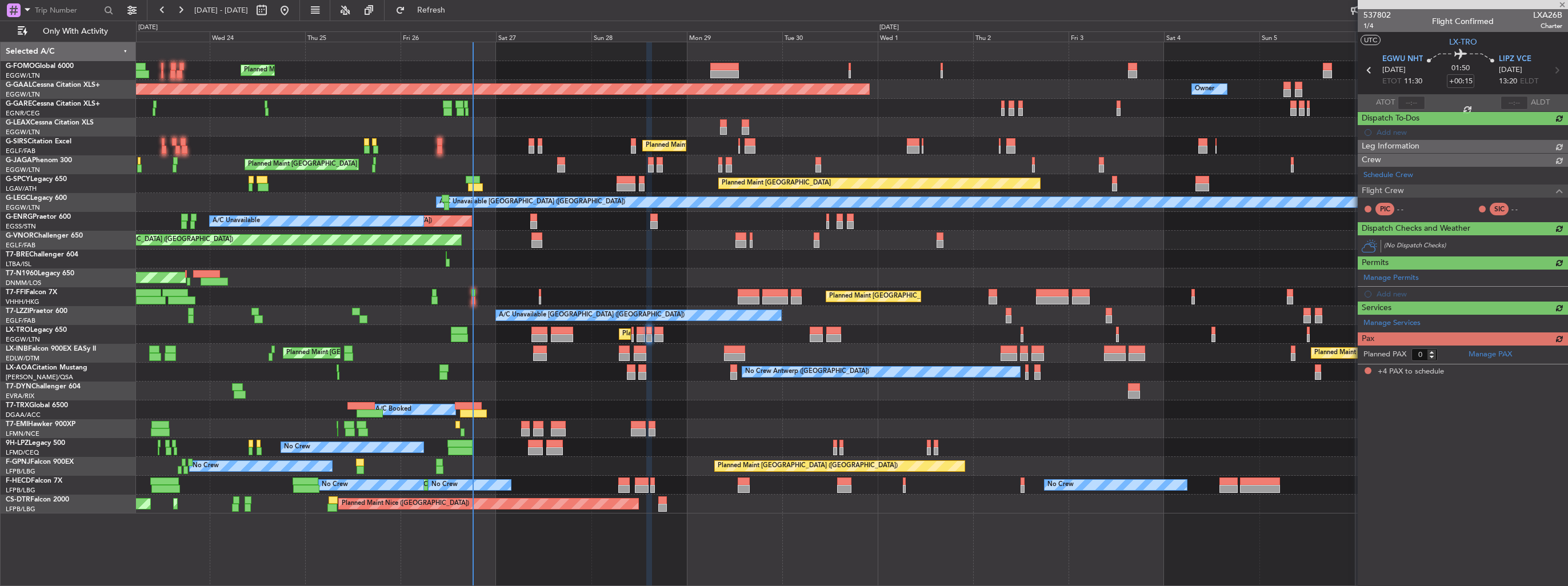
type input "+00:25"
type input "4"
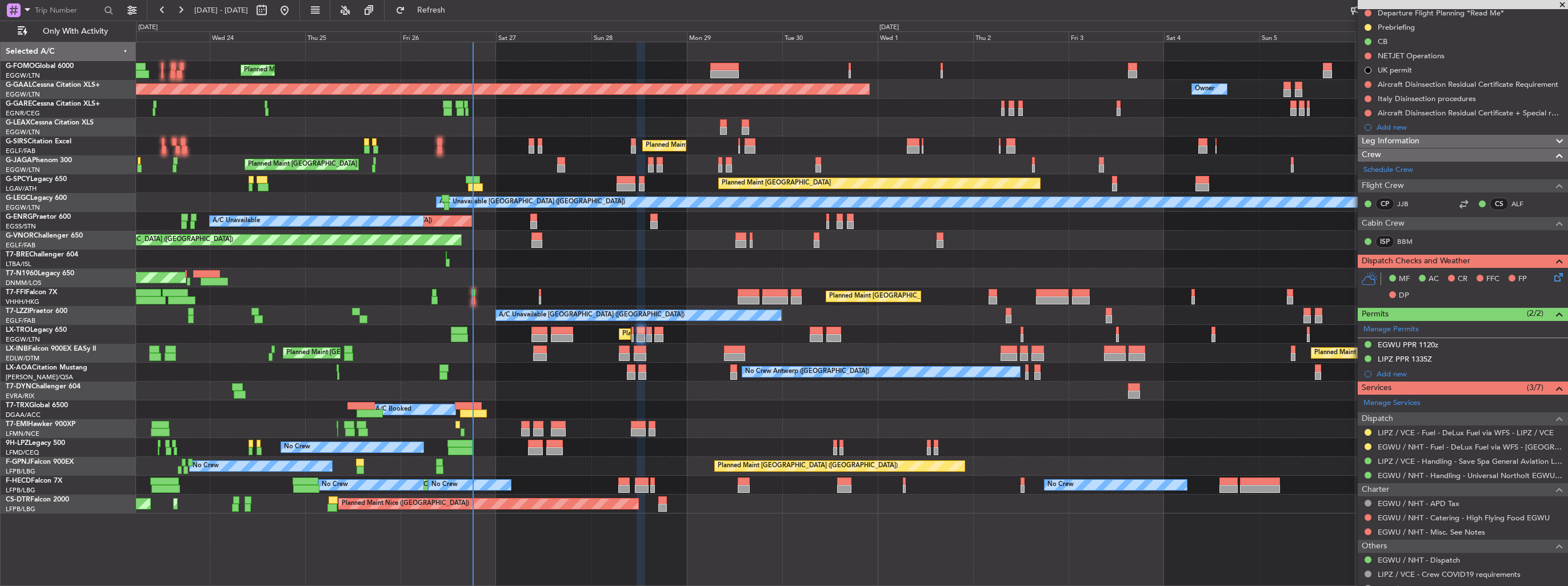
scroll to position [172, 0]
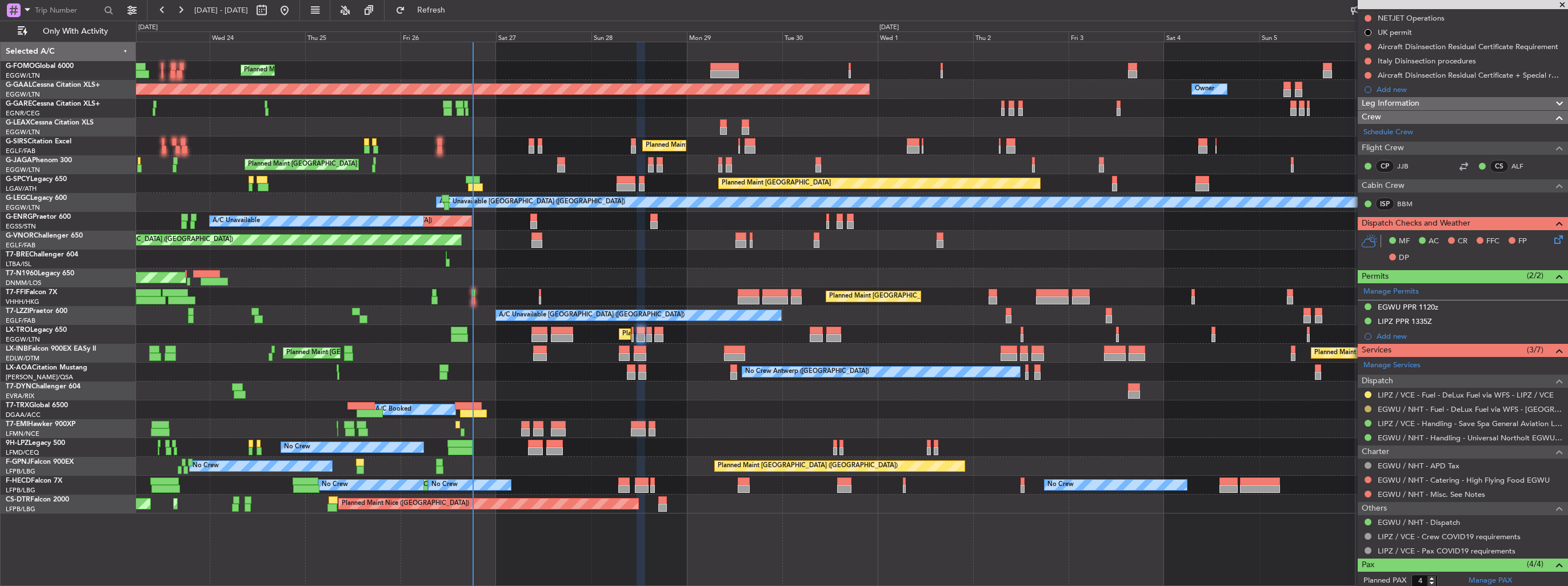
click at [1366, 408] on button at bounding box center [1368, 409] width 6 height 6
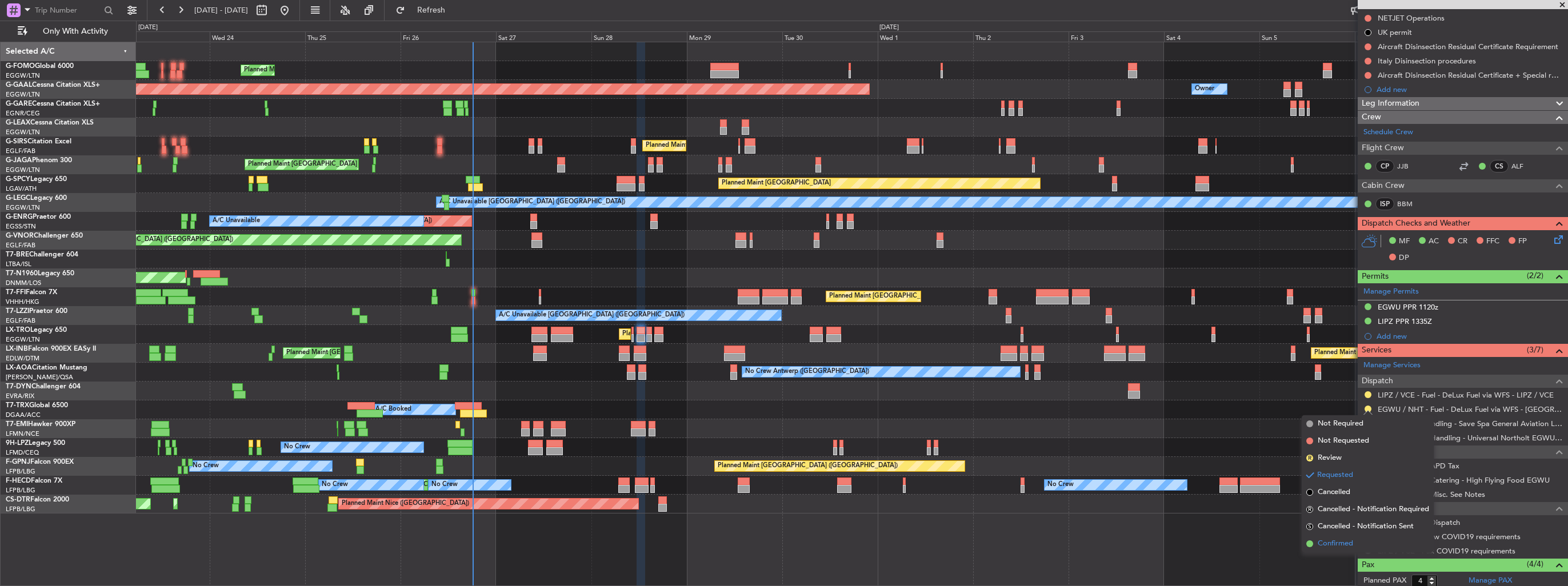
click at [1324, 546] on span "Confirmed" at bounding box center [1336, 544] width 36 height 11
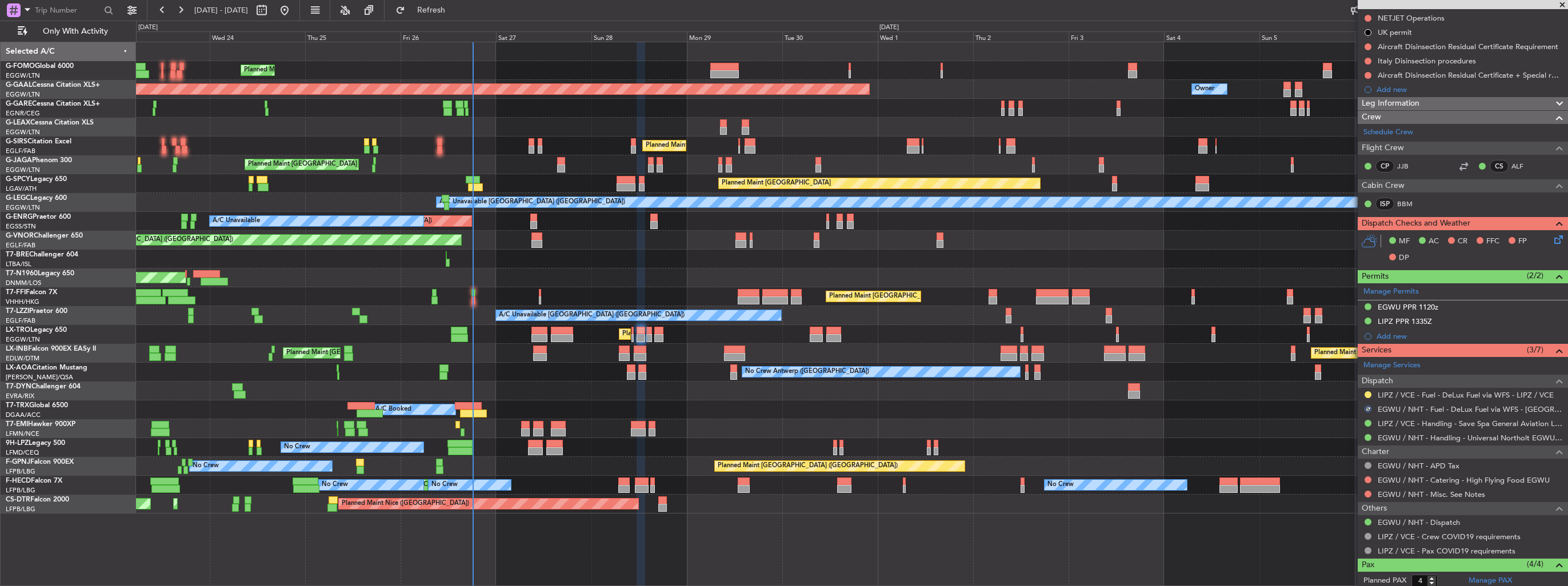
scroll to position [0, 0]
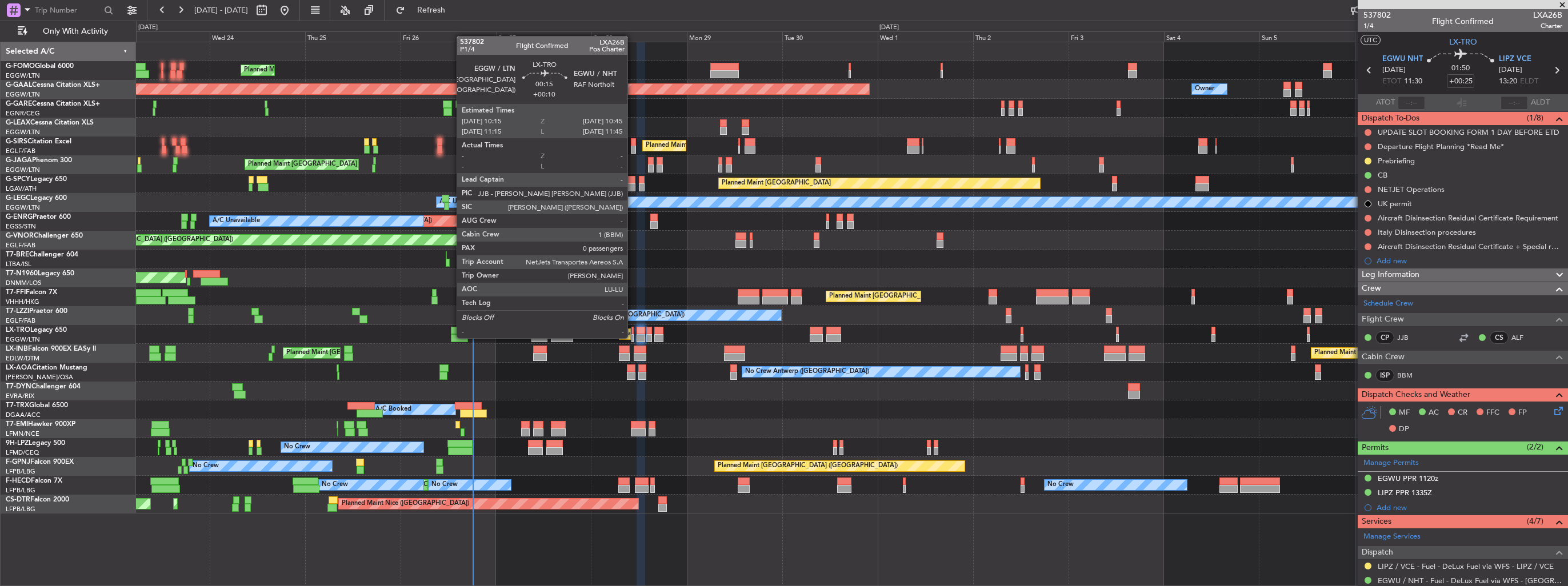
click at [633, 337] on div at bounding box center [633, 338] width 2 height 8
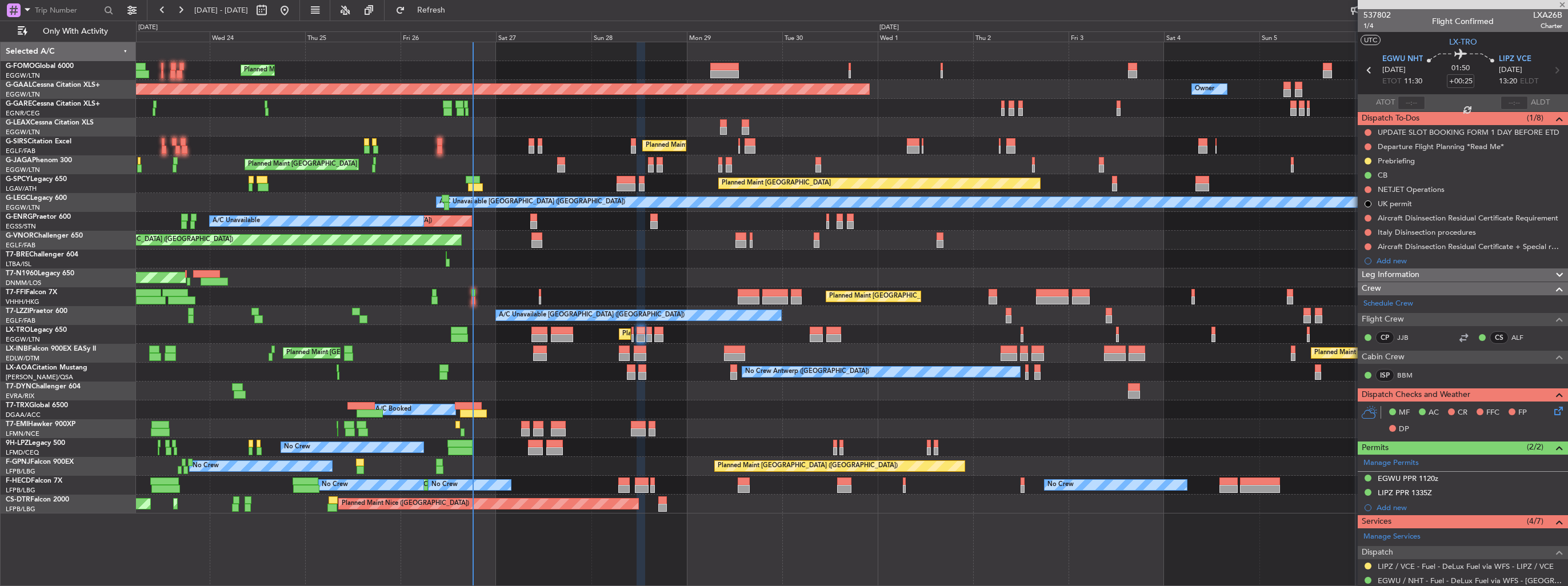
type input "+00:10"
type input "0"
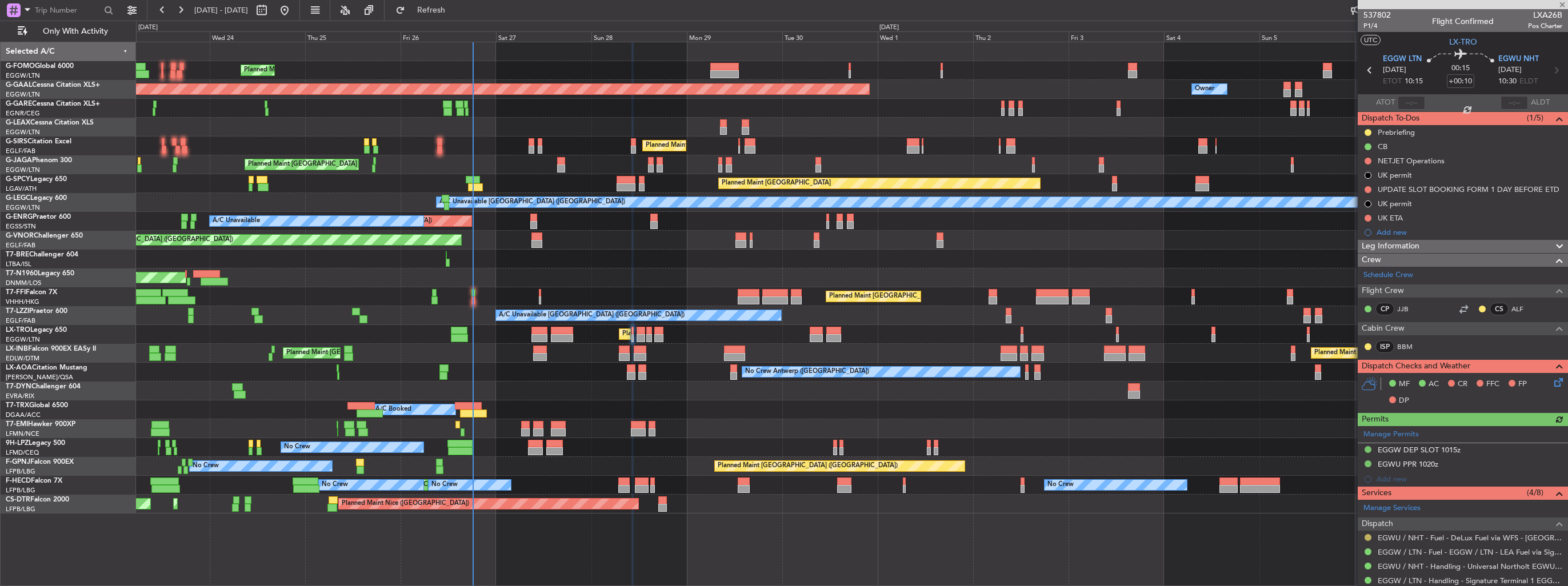
click at [1368, 534] on button at bounding box center [1368, 537] width 6 height 6
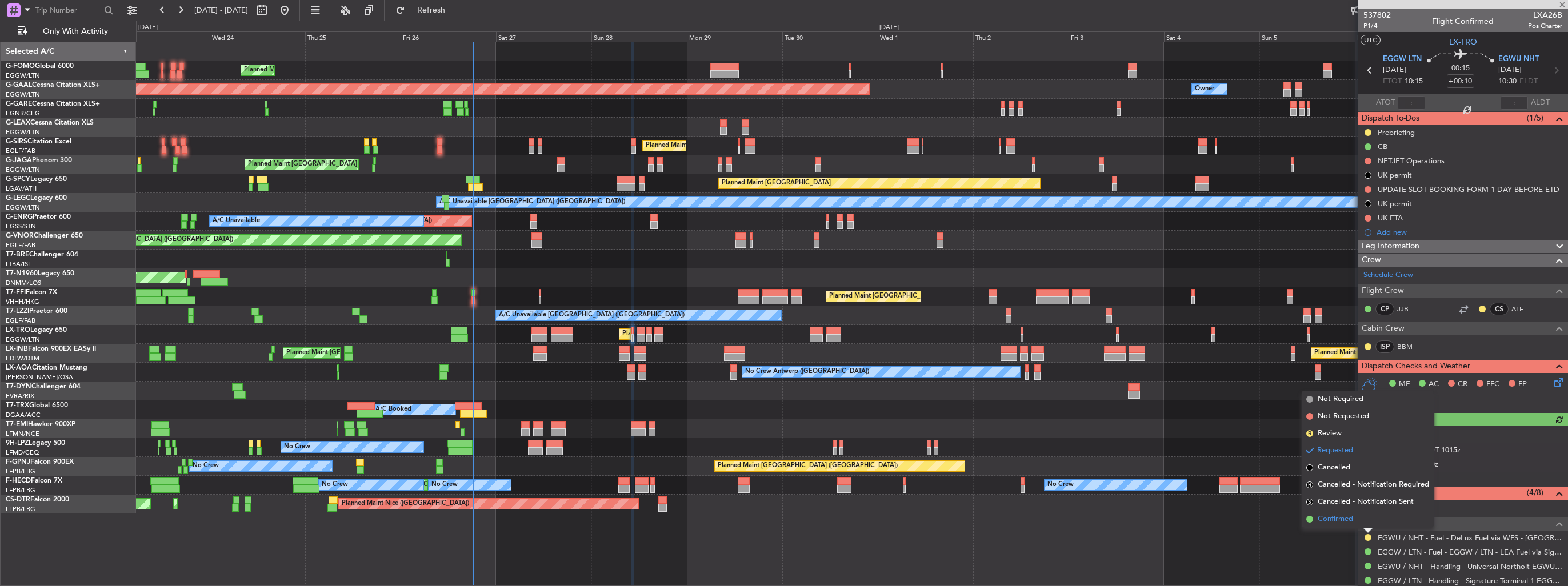
click at [1353, 520] on span "Confirmed" at bounding box center [1336, 519] width 36 height 11
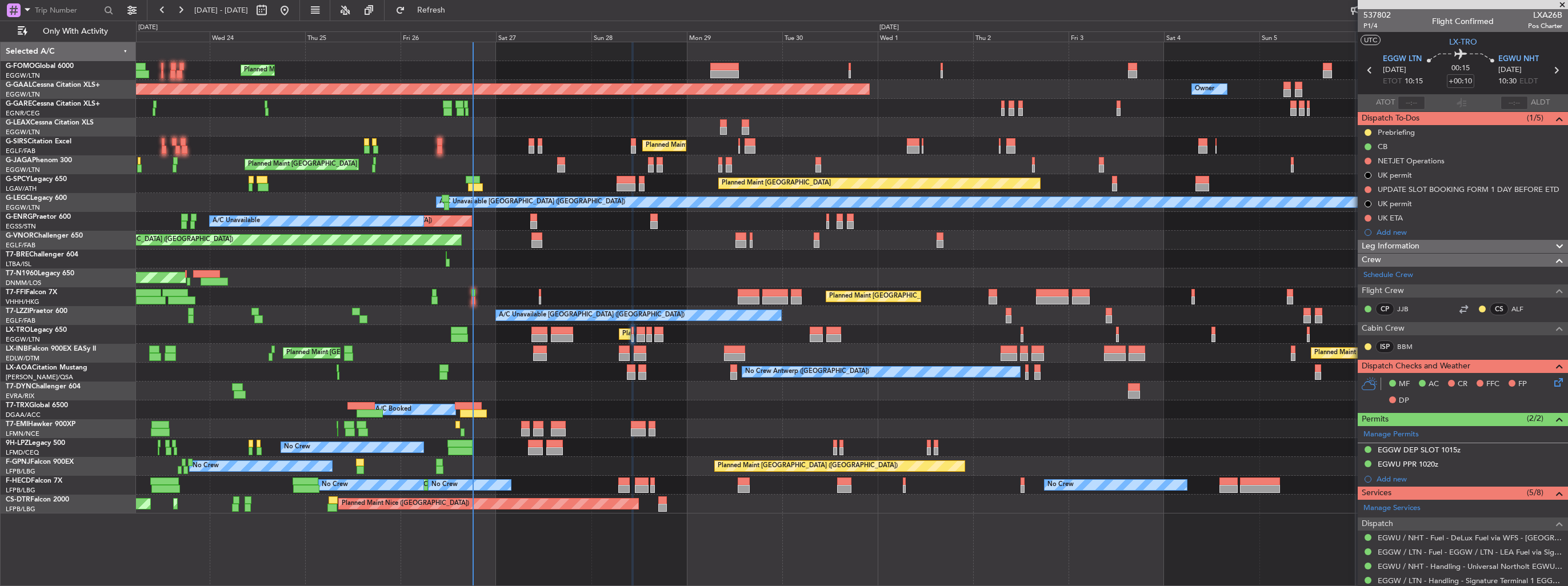
click at [1549, 70] on icon at bounding box center [1556, 70] width 15 height 15
type input "+00:25"
type input "4"
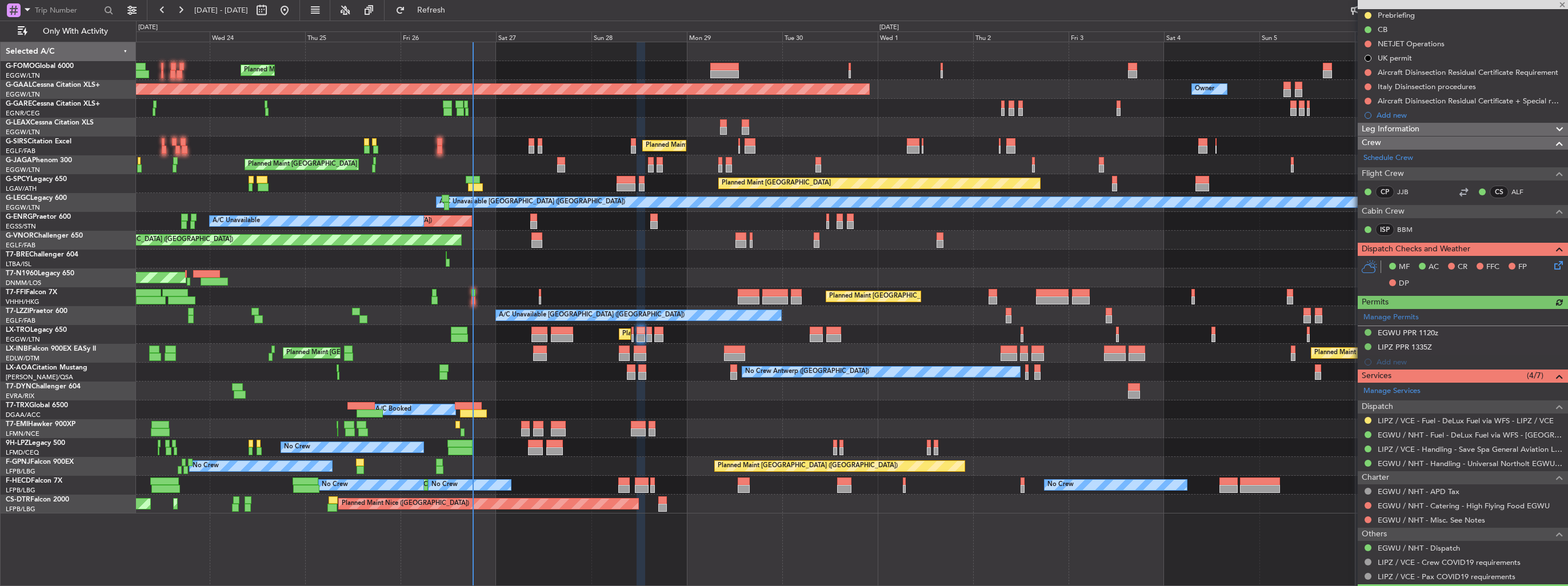
scroll to position [172, 0]
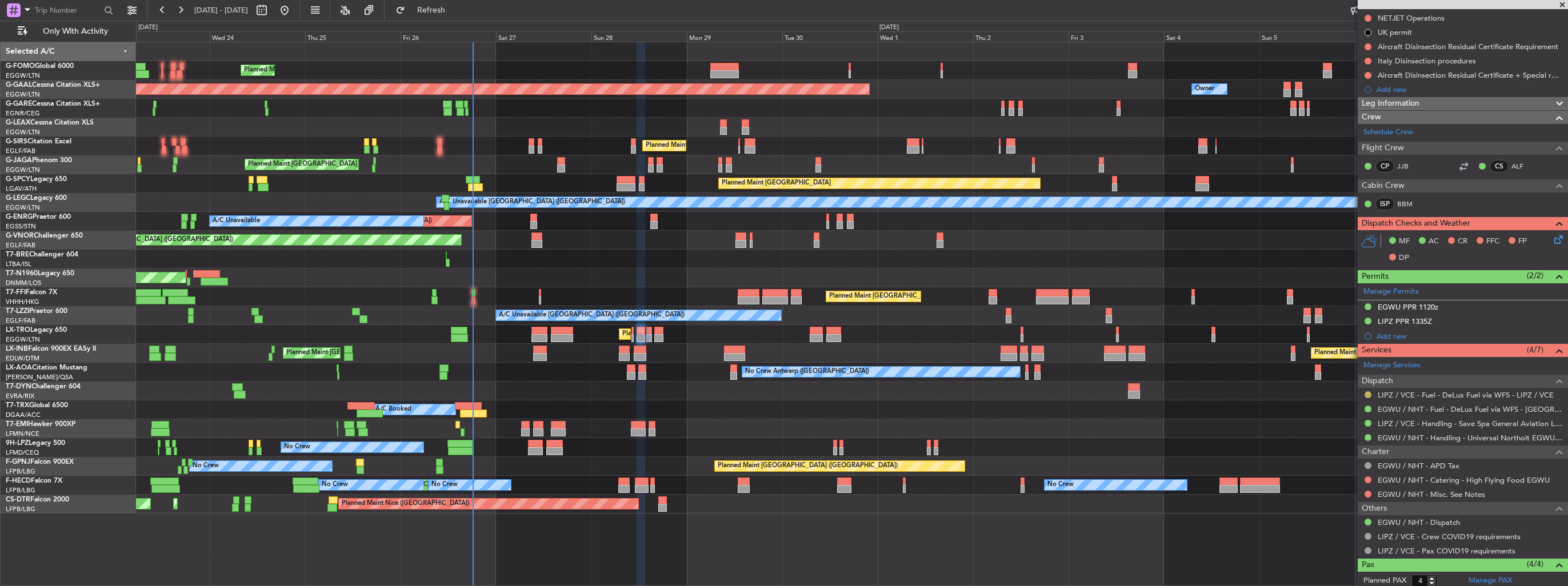
click at [1368, 392] on button at bounding box center [1368, 394] width 6 height 6
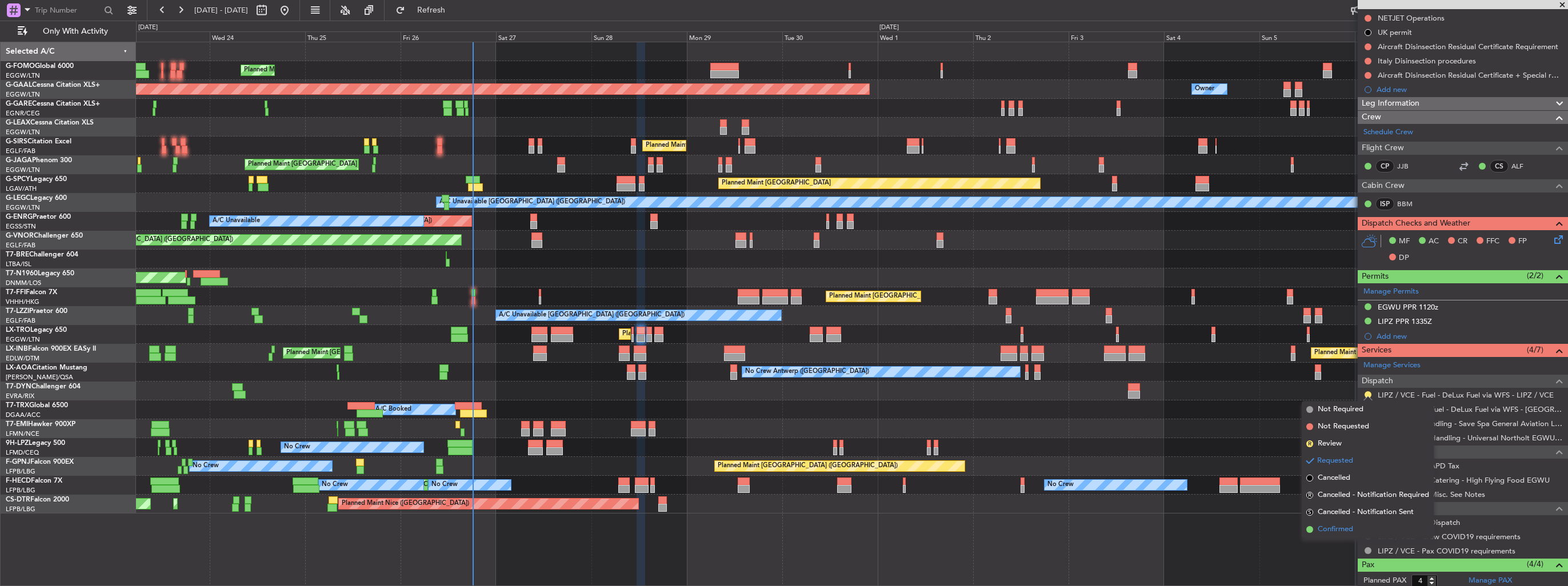
click at [1330, 528] on span "Confirmed" at bounding box center [1336, 529] width 36 height 11
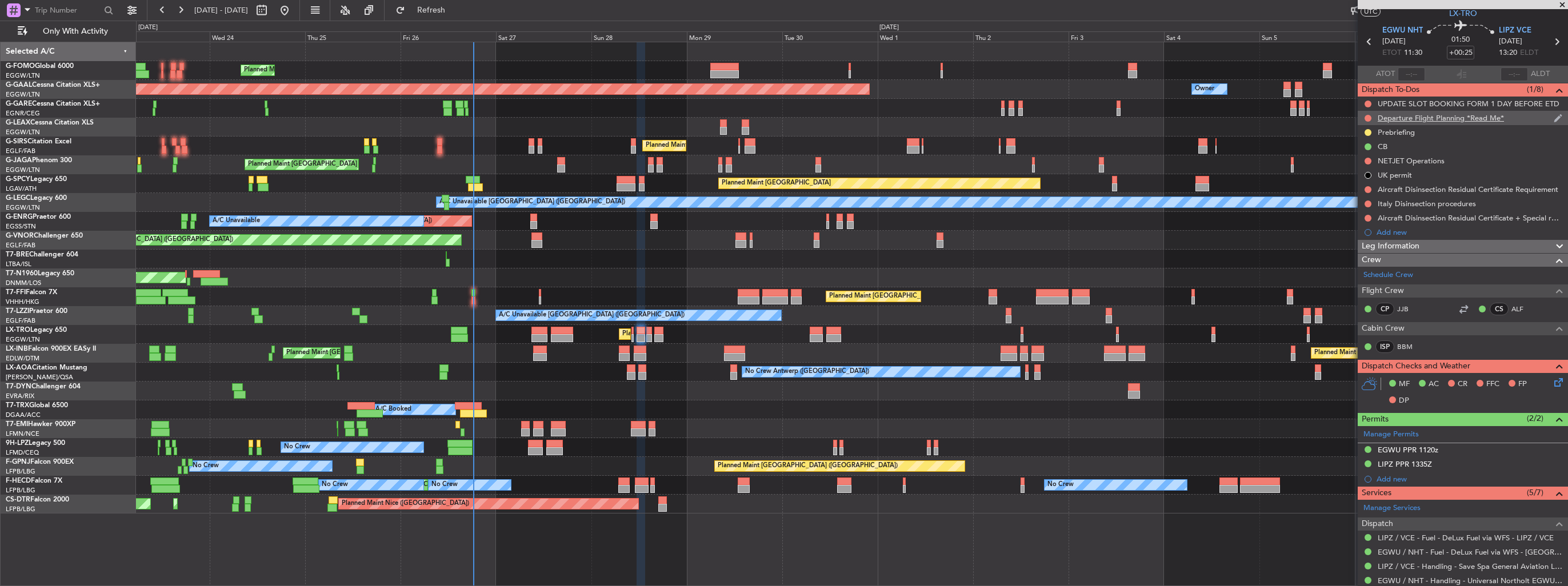
scroll to position [0, 0]
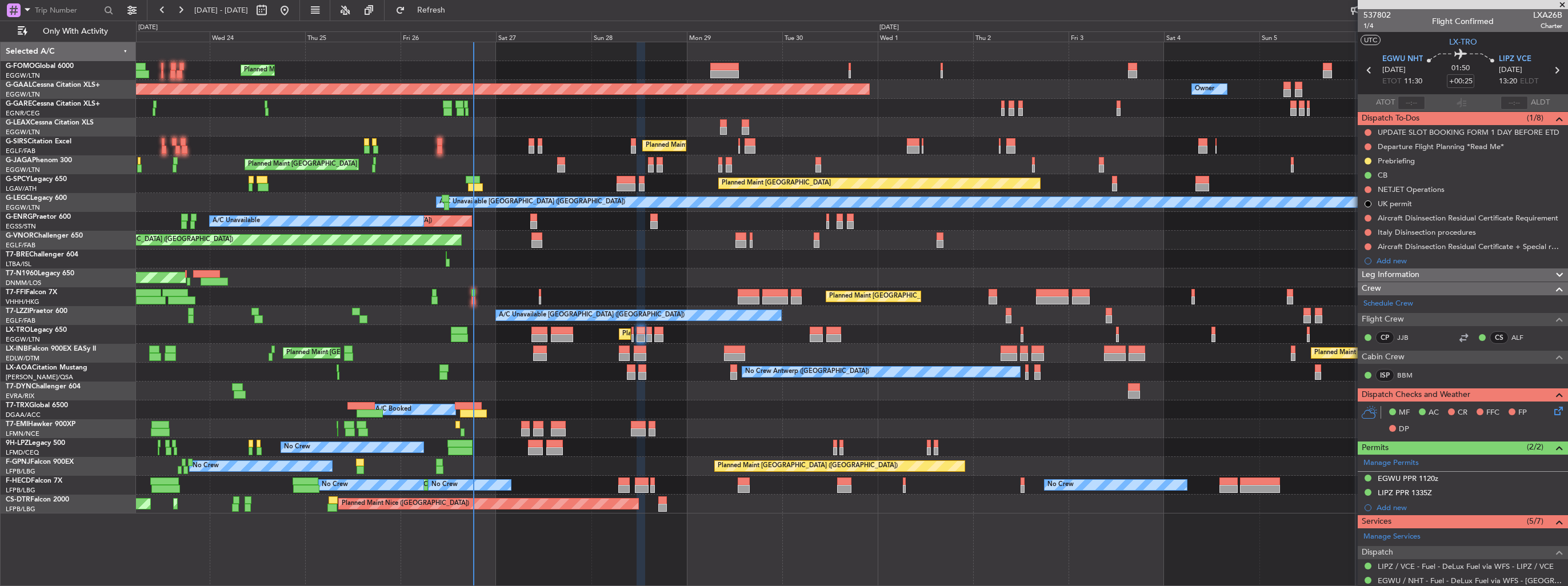
click at [1549, 72] on icon at bounding box center [1557, 70] width 15 height 15
type input "+00:15"
type input "0"
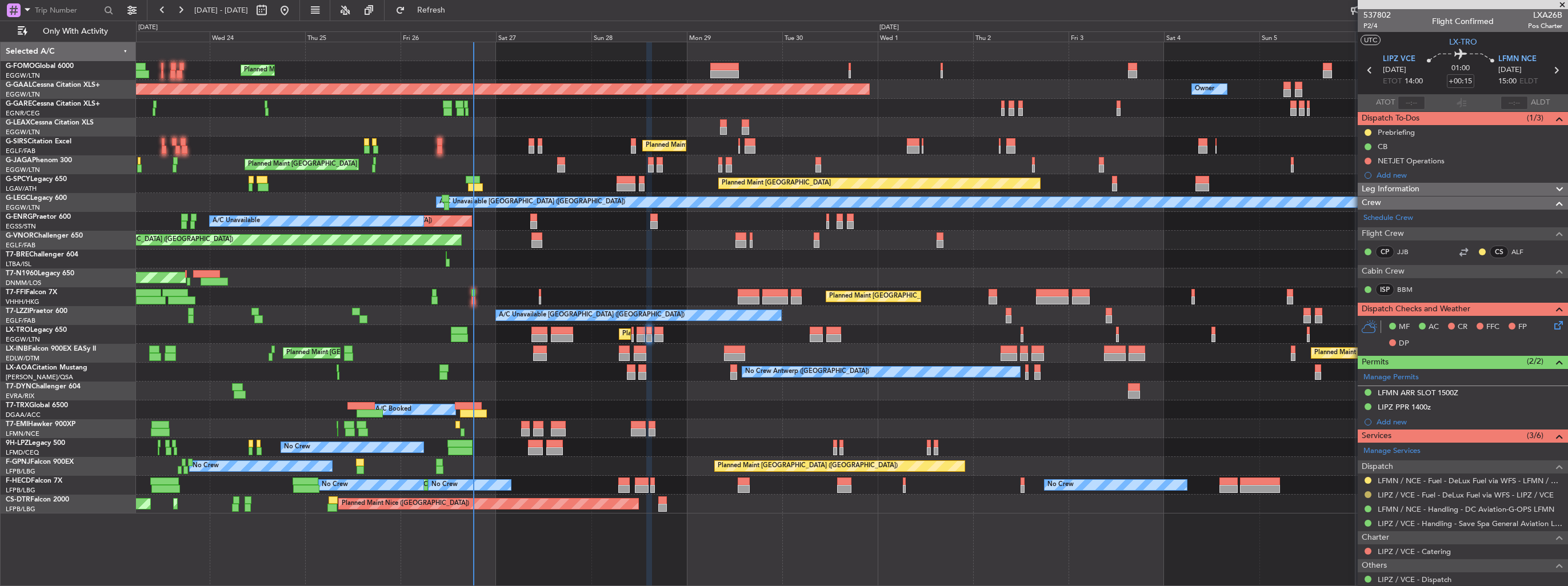
click at [1367, 495] on button at bounding box center [1368, 495] width 6 height 6
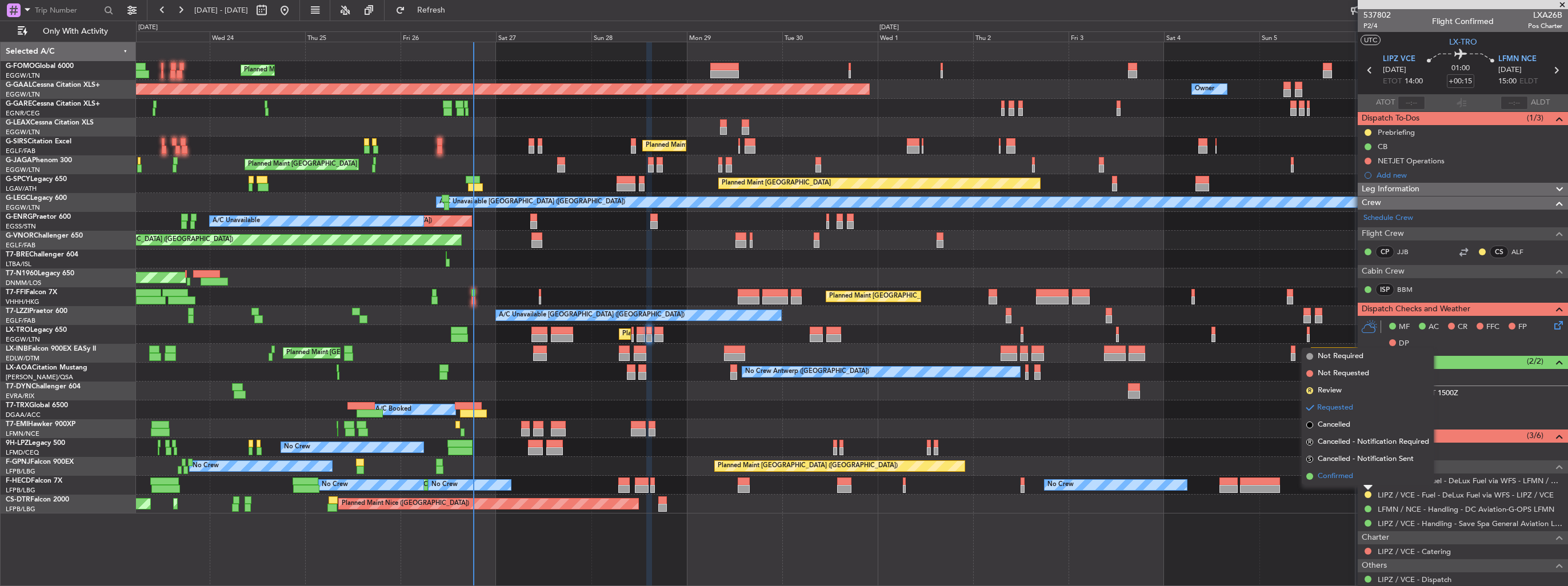
click at [1344, 483] on li "Confirmed" at bounding box center [1367, 476] width 132 height 17
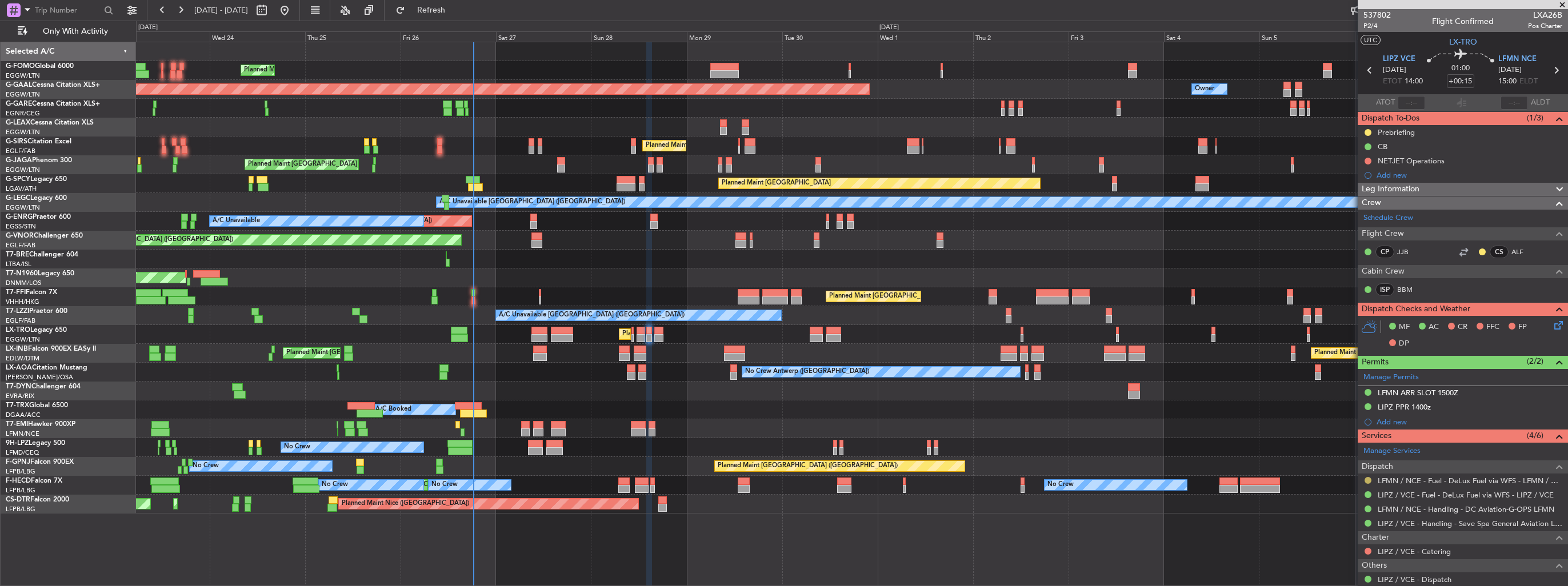
click at [1367, 478] on button at bounding box center [1368, 480] width 6 height 6
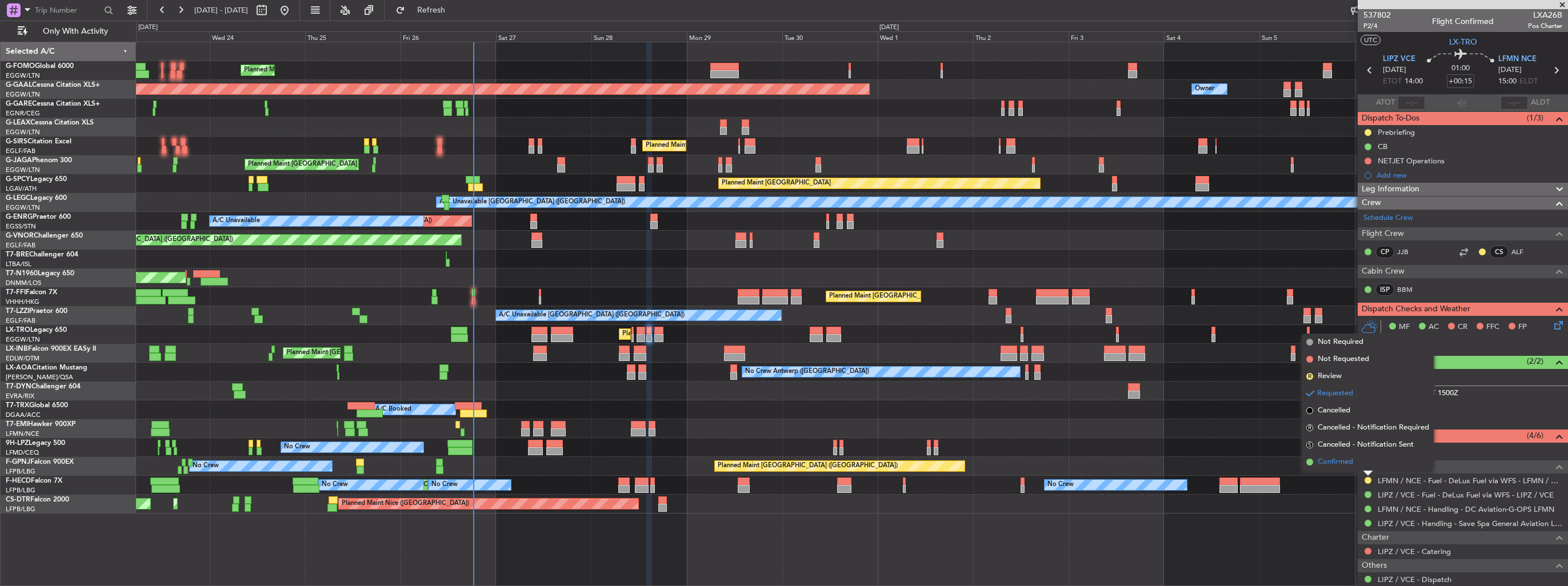
click at [1344, 462] on span "Confirmed" at bounding box center [1336, 462] width 36 height 11
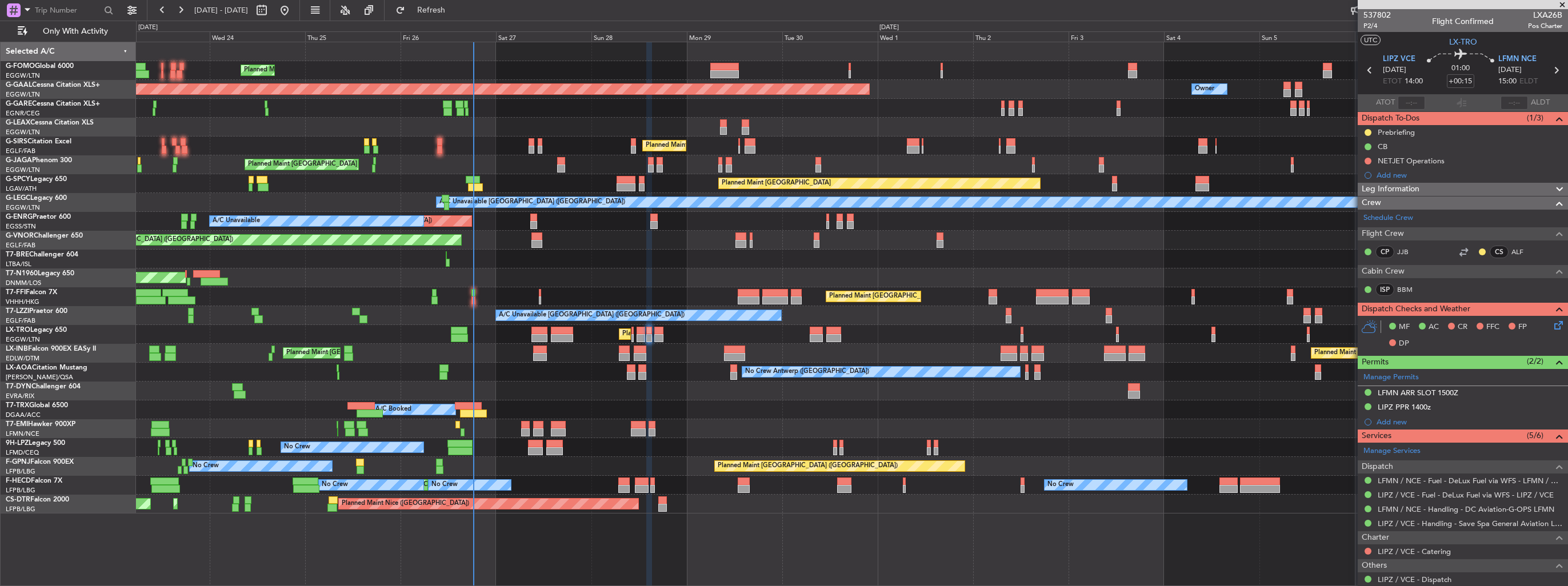
click at [1549, 69] on icon at bounding box center [1556, 70] width 15 height 15
type input "+00:30"
type input "4"
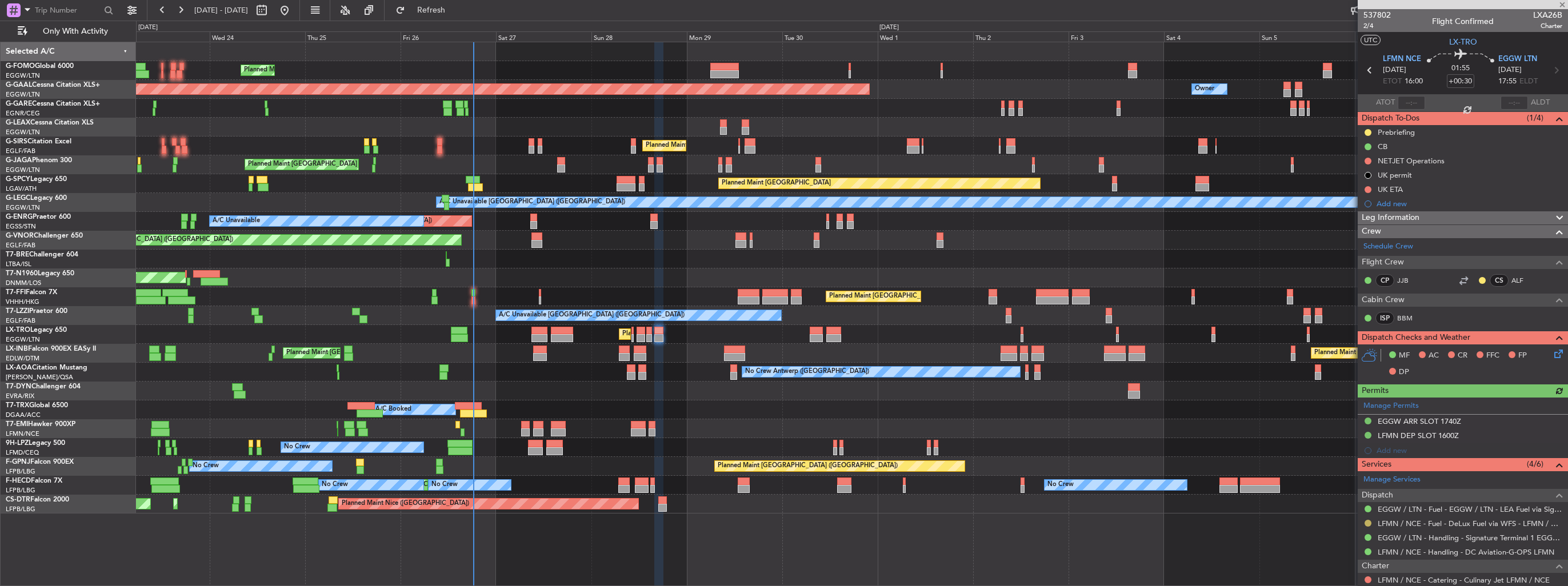
click at [1370, 520] on button at bounding box center [1368, 523] width 6 height 6
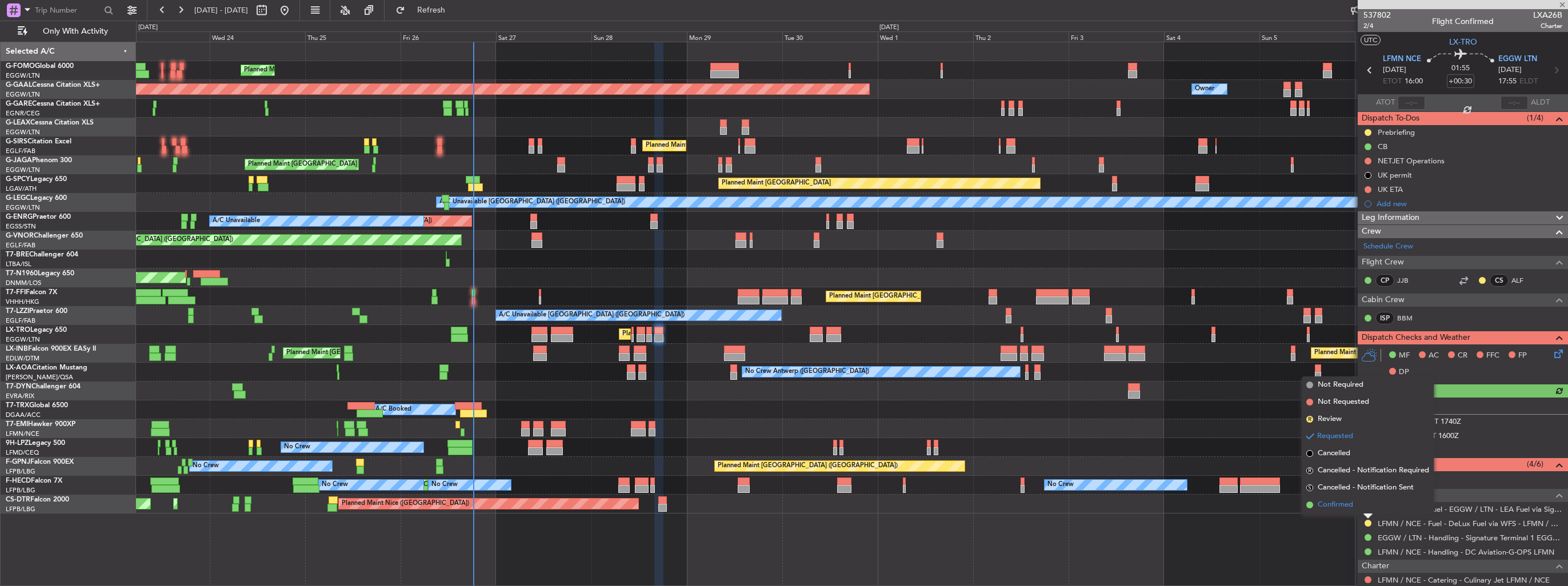
click at [1352, 508] on span "Confirmed" at bounding box center [1336, 505] width 36 height 11
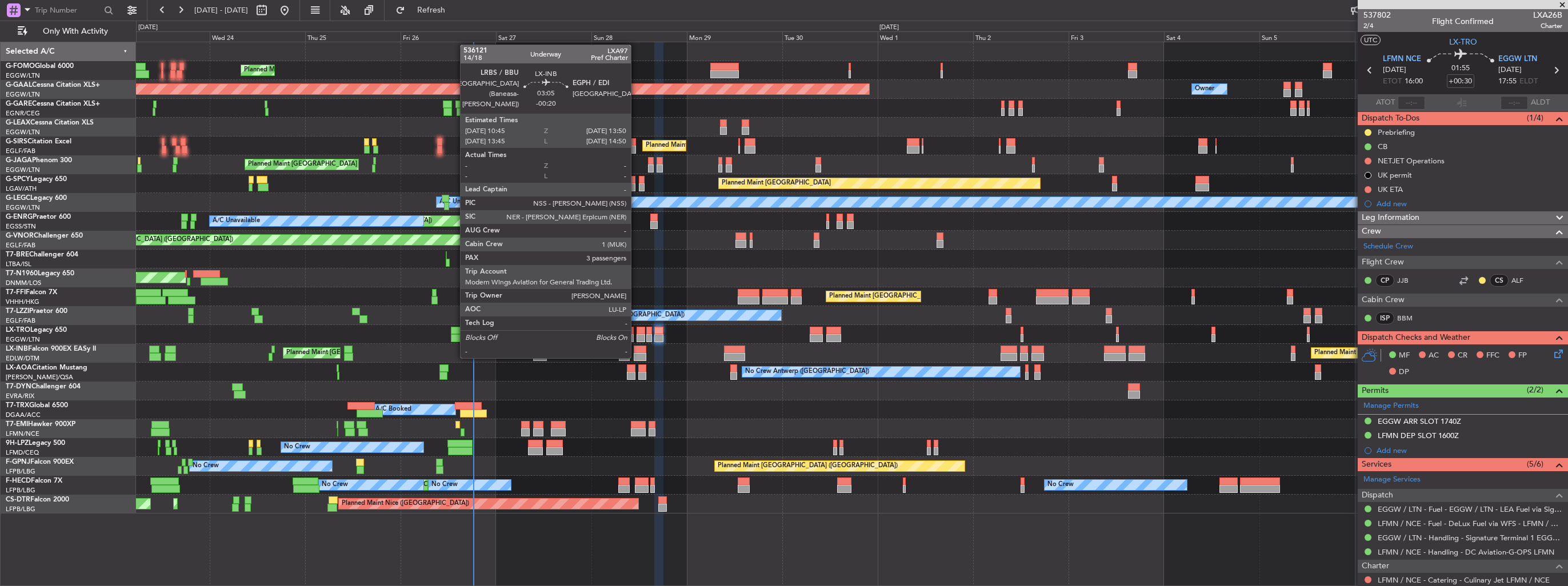
click at [636, 357] on div at bounding box center [640, 357] width 13 height 8
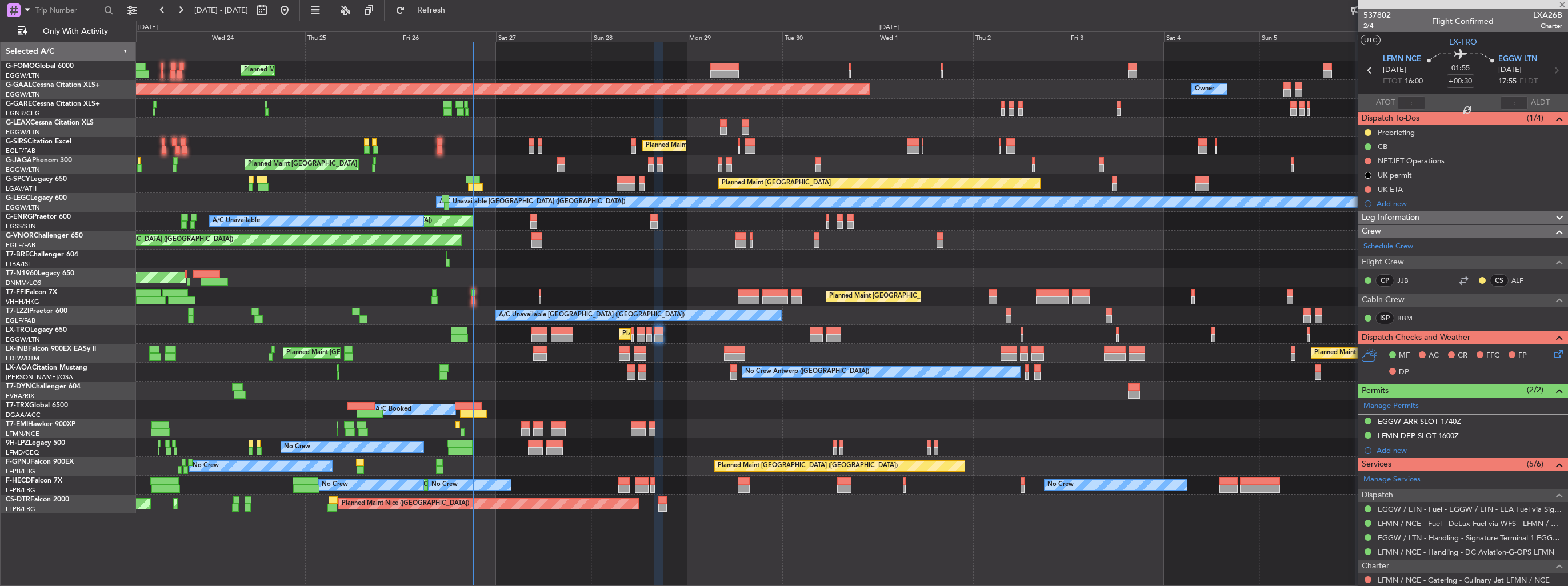
type input "-00:20"
type input "3"
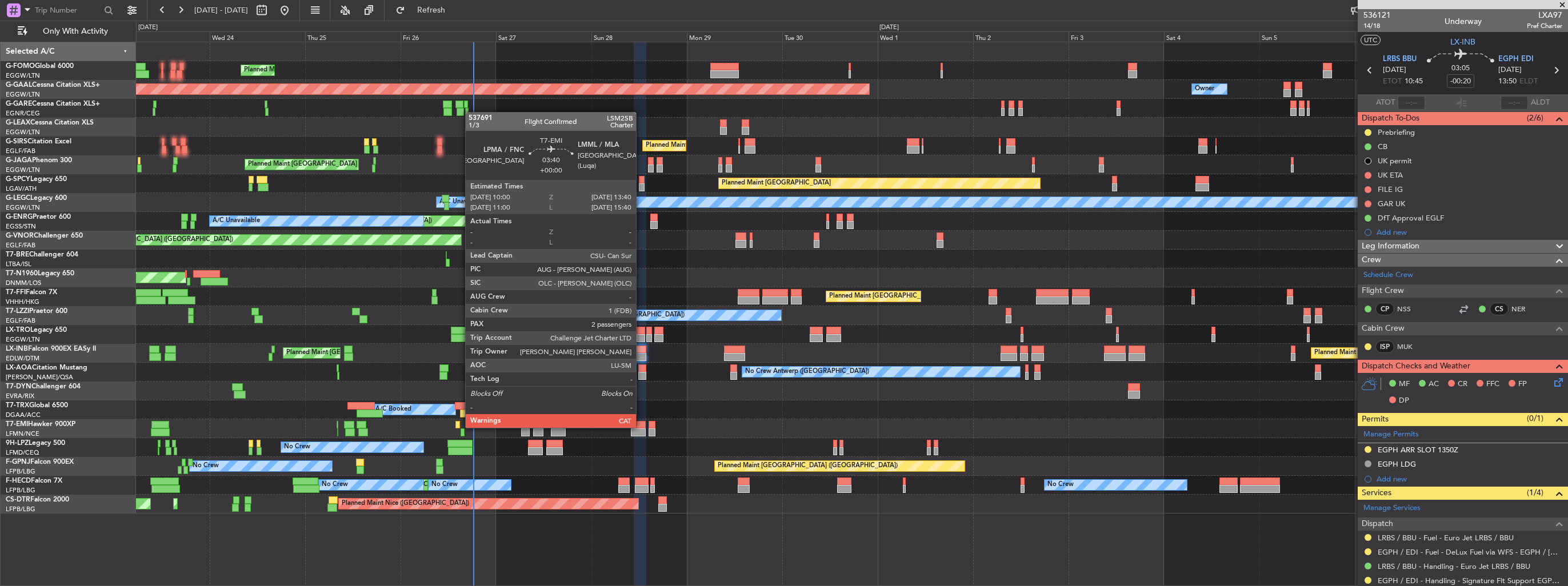
click at [641, 427] on div at bounding box center [638, 425] width 15 height 8
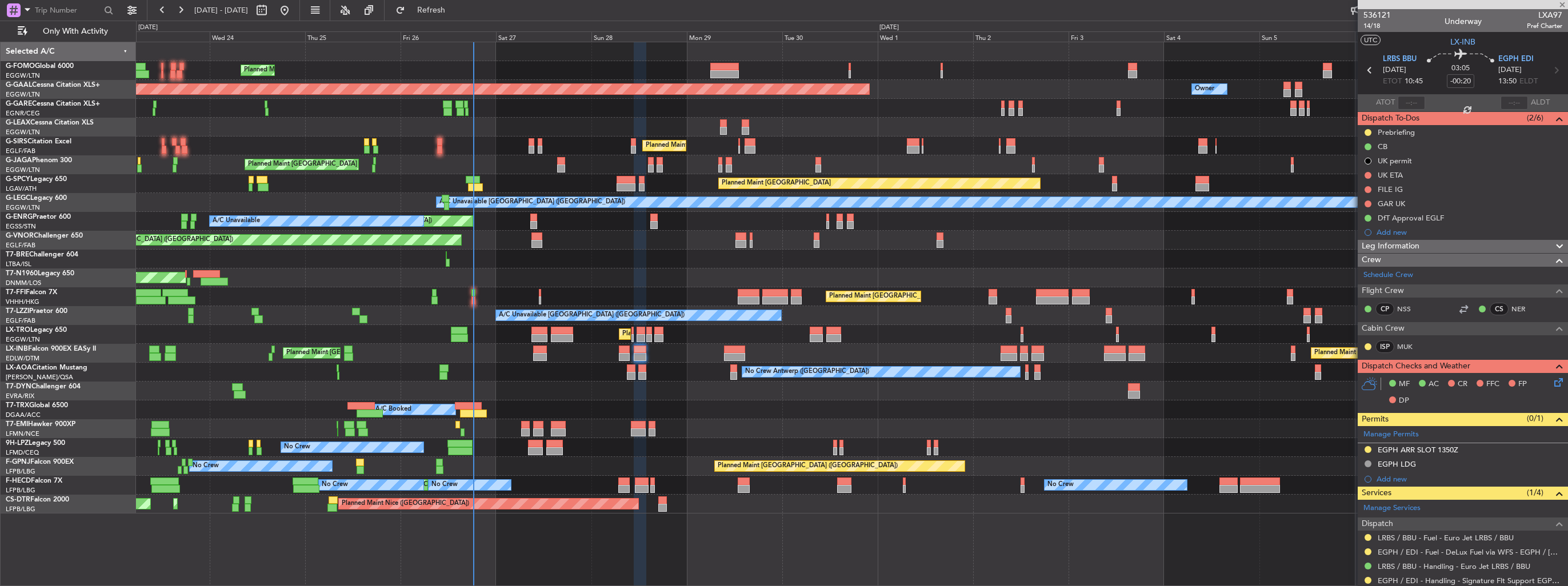
type input "2"
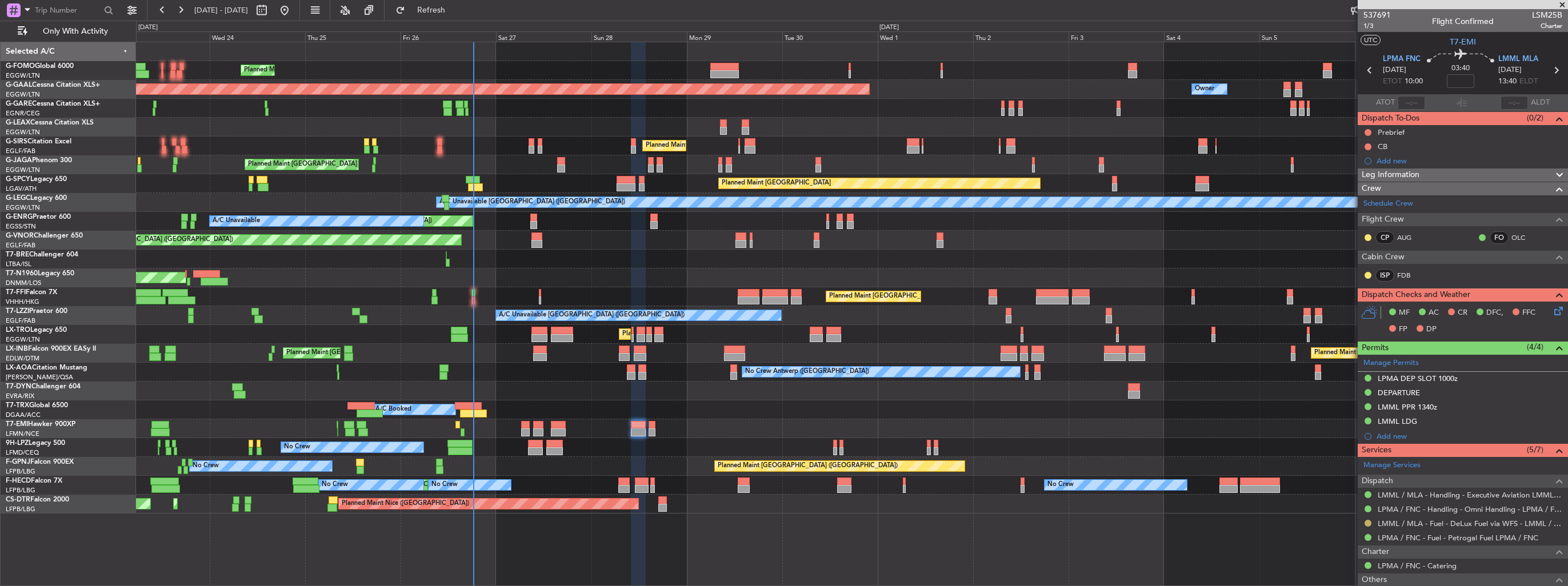
click at [1366, 520] on button at bounding box center [1368, 523] width 6 height 6
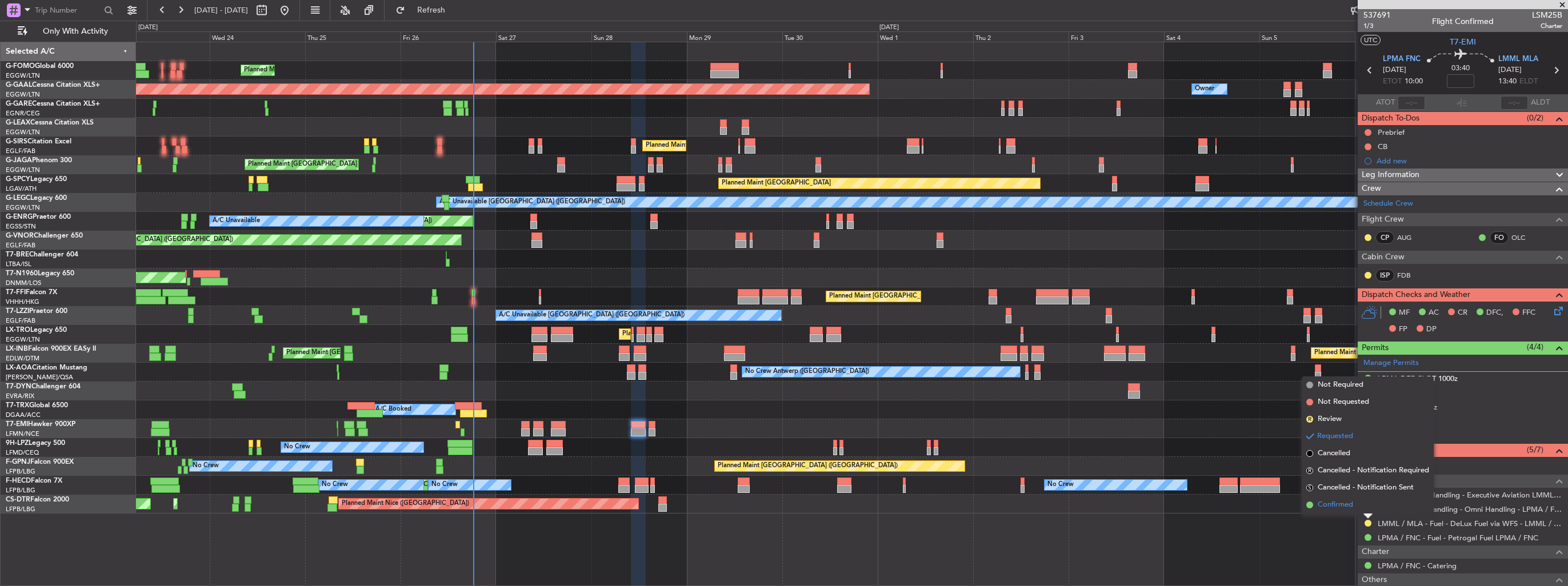
click at [1351, 507] on span "Confirmed" at bounding box center [1336, 505] width 36 height 11
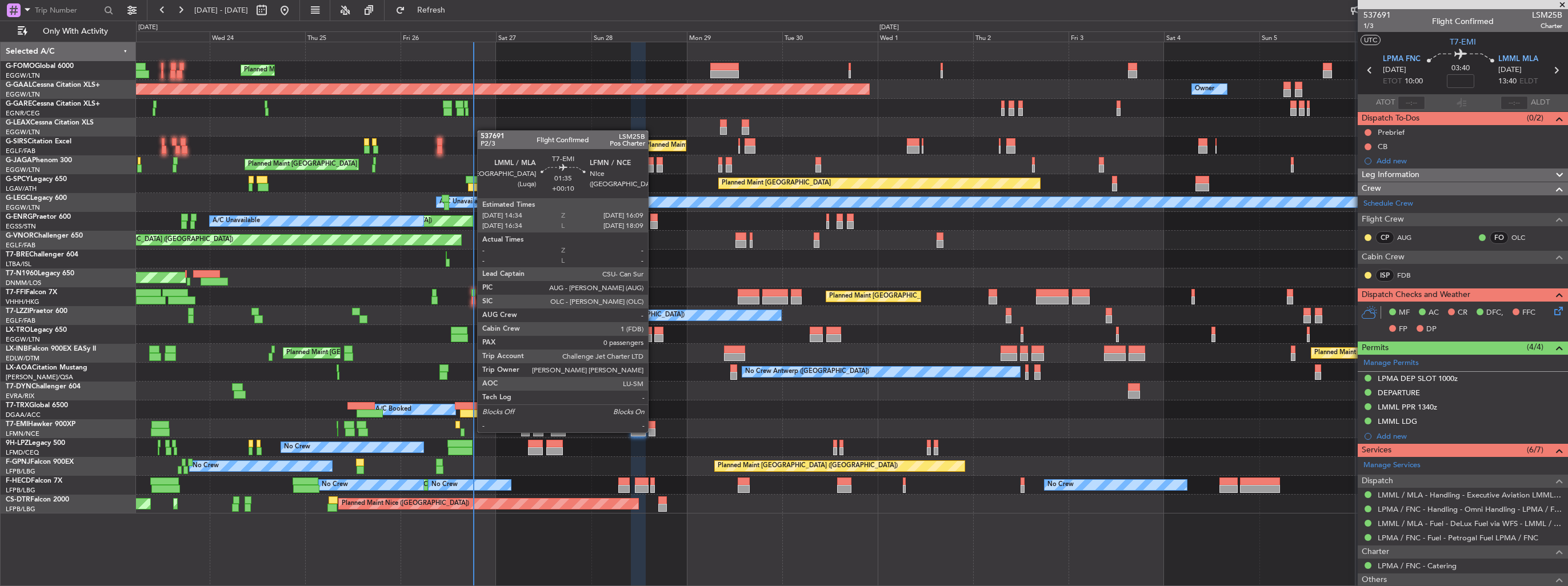
click at [653, 431] on div at bounding box center [652, 432] width 6 height 8
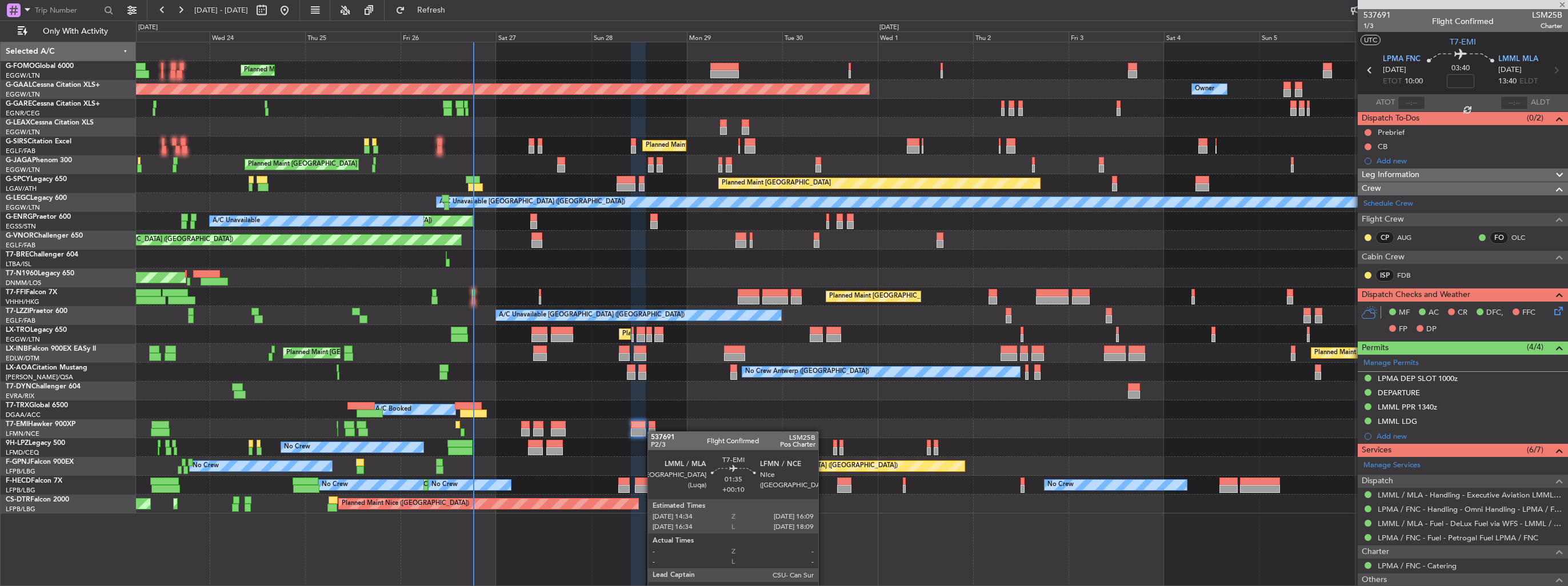
type input "+00:10"
type input "0"
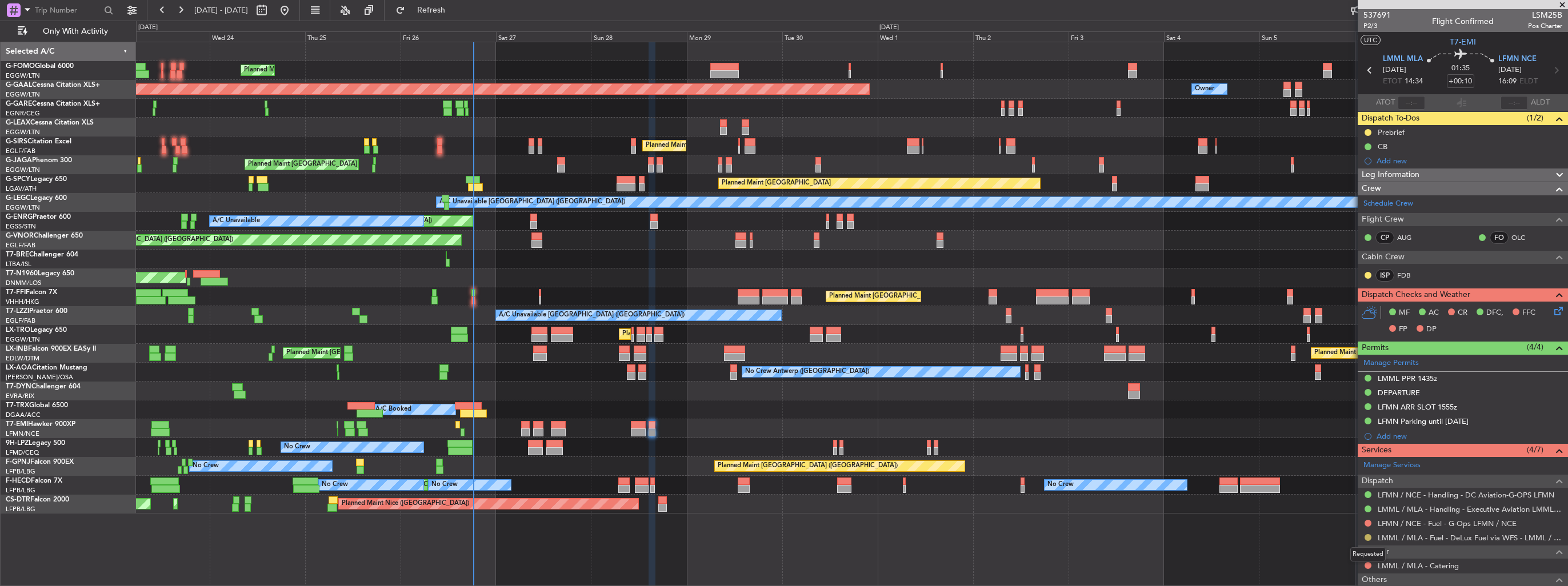
click at [1366, 536] on button at bounding box center [1368, 537] width 6 height 6
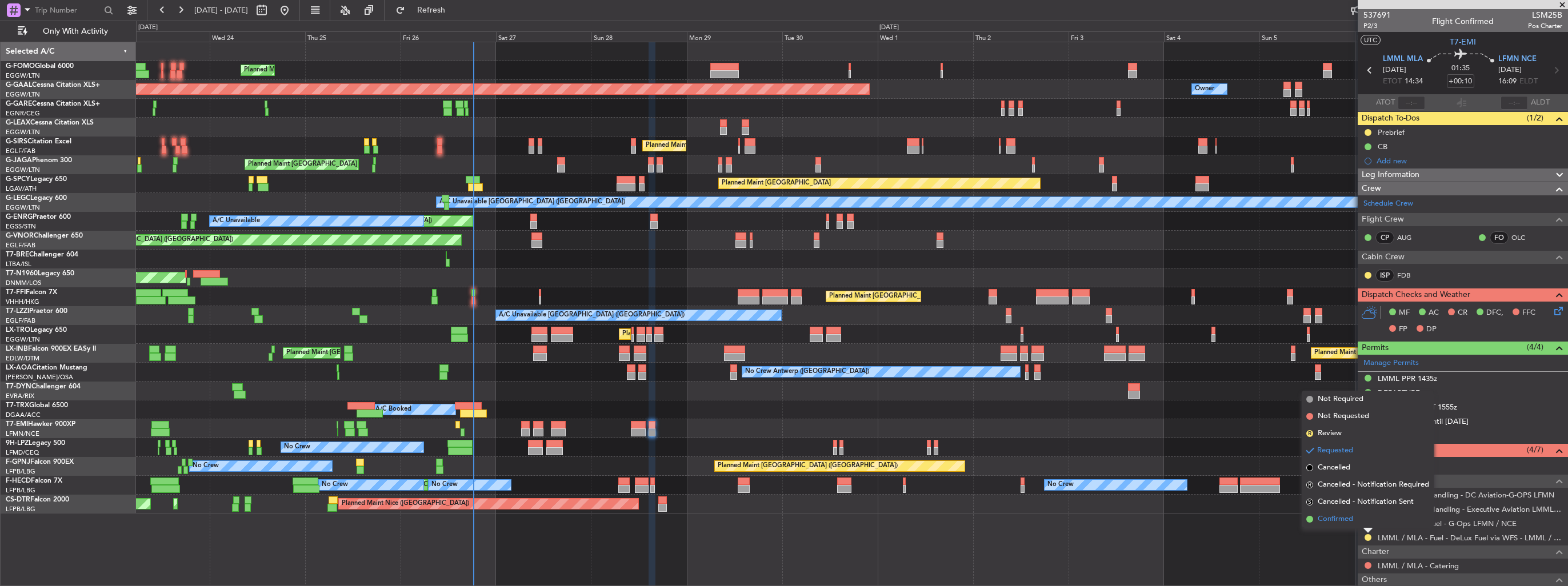
click at [1346, 517] on span "Confirmed" at bounding box center [1336, 519] width 36 height 11
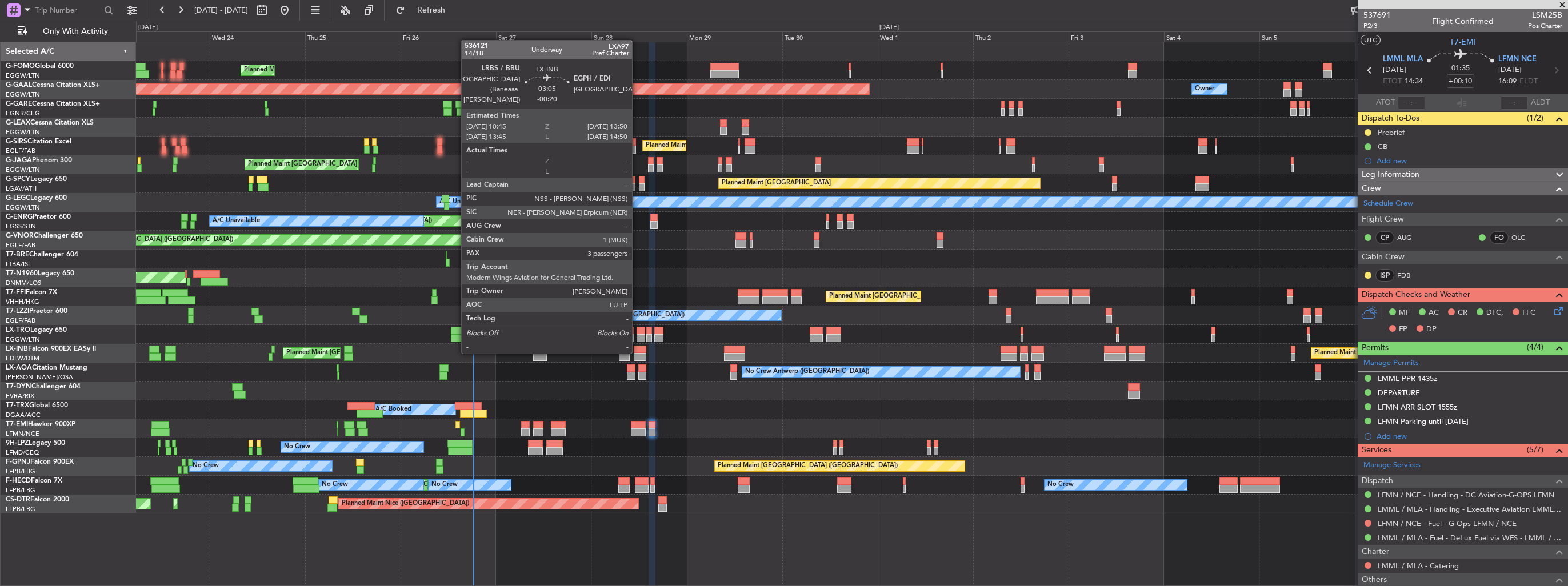
click at [637, 353] on div at bounding box center [640, 357] width 13 height 8
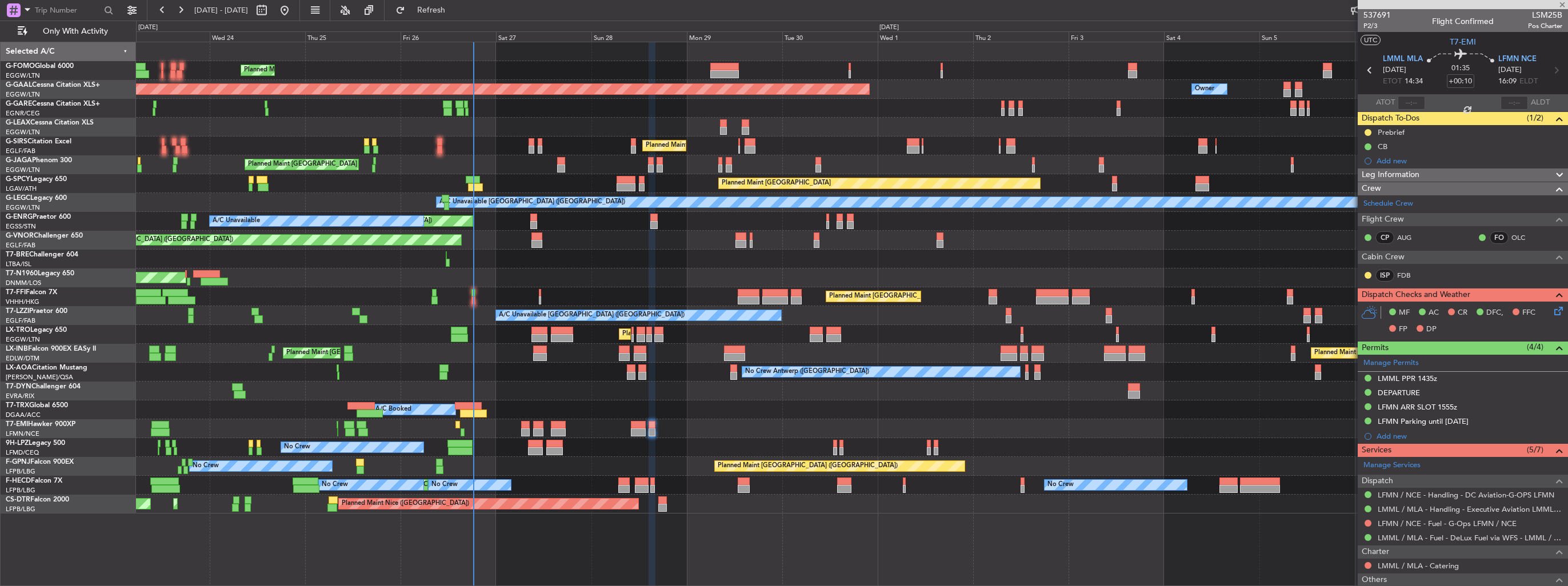
type input "-00:20"
type input "3"
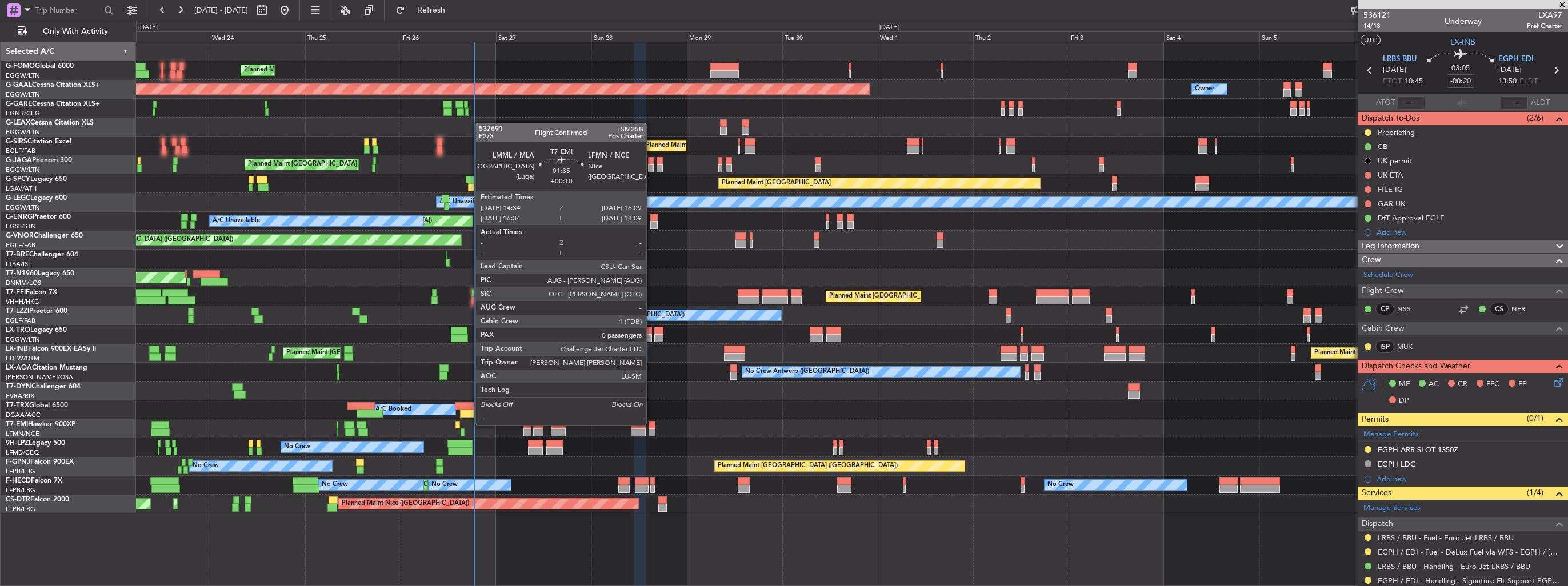
click at [651, 423] on div at bounding box center [652, 425] width 6 height 8
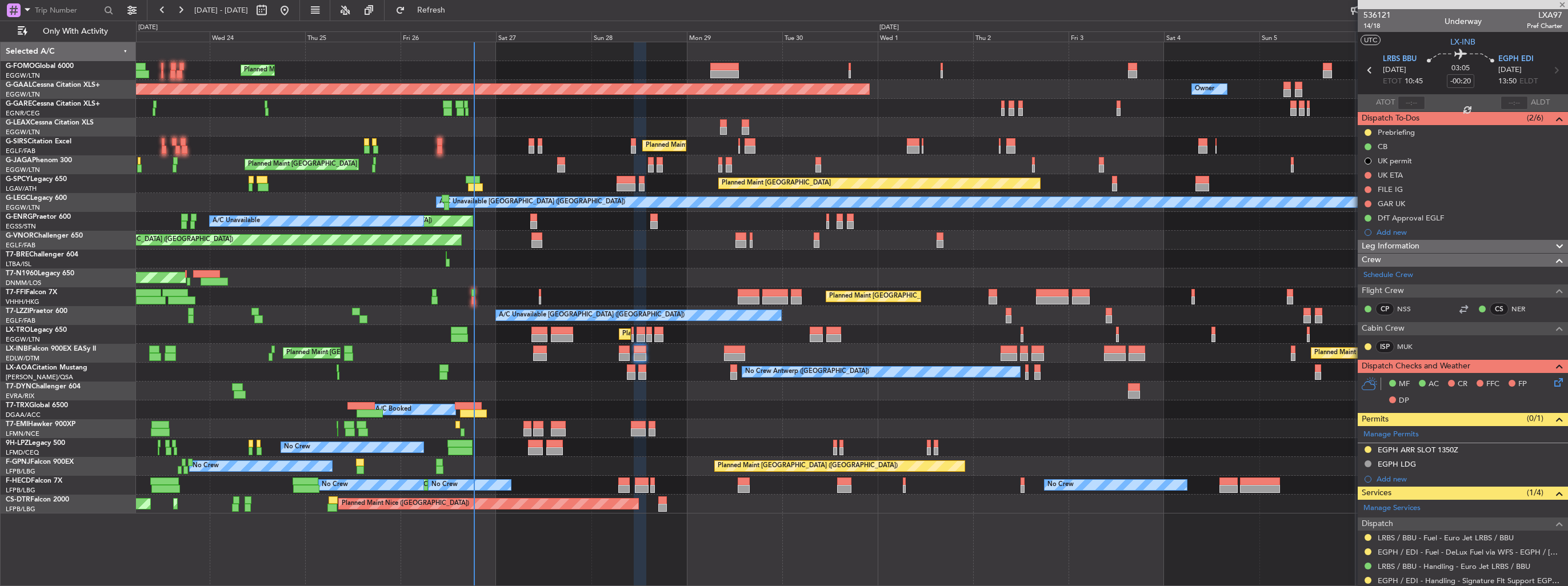
type input "+00:10"
type input "0"
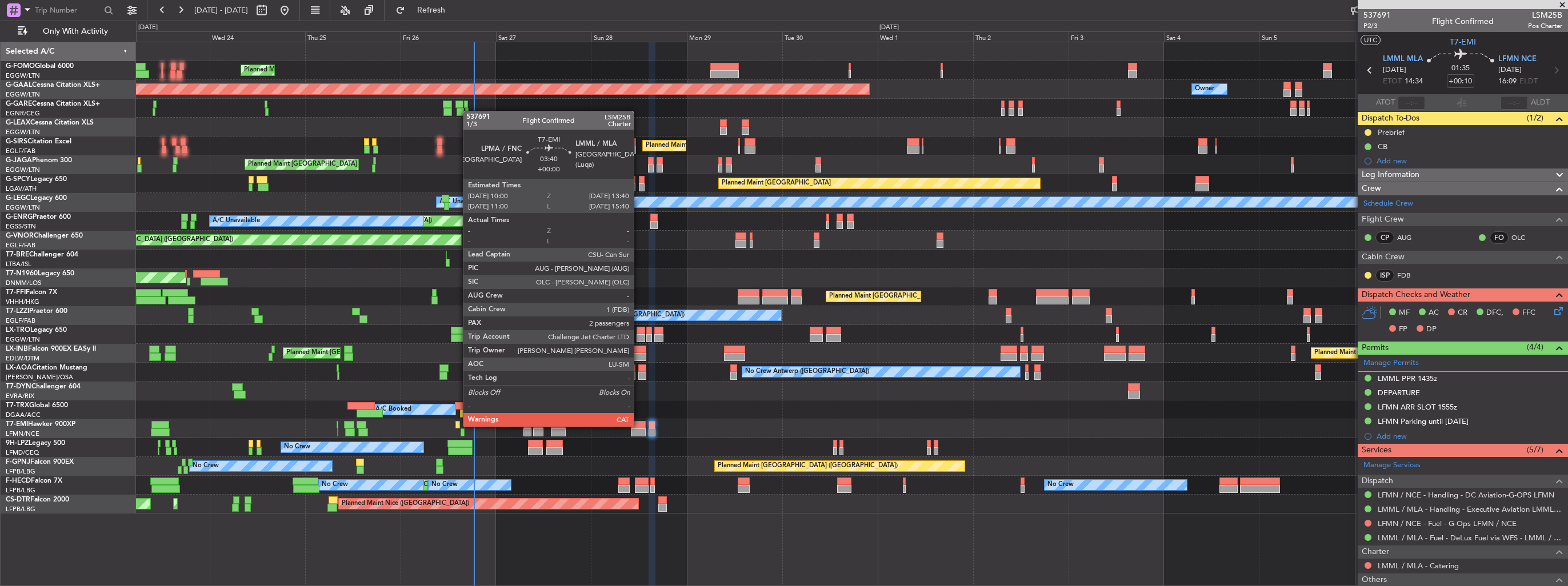
click at [639, 426] on div at bounding box center [638, 425] width 15 height 8
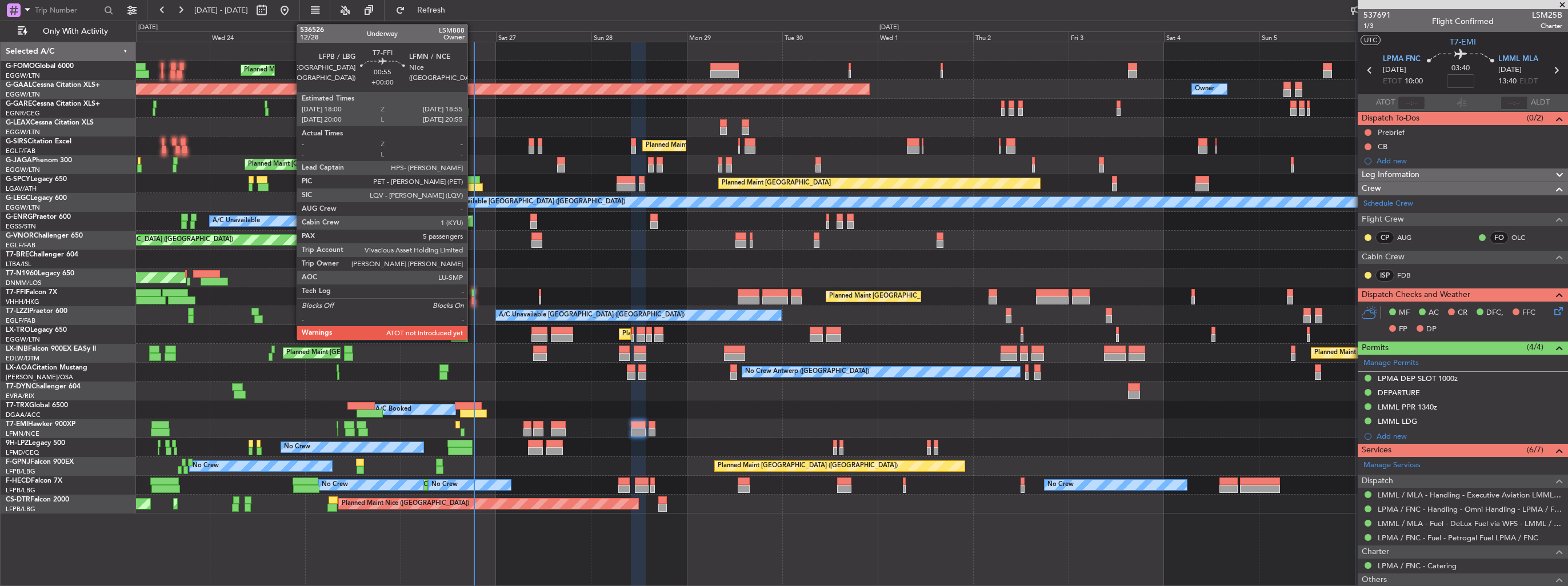
click at [472, 300] on div at bounding box center [473, 300] width 4 height 8
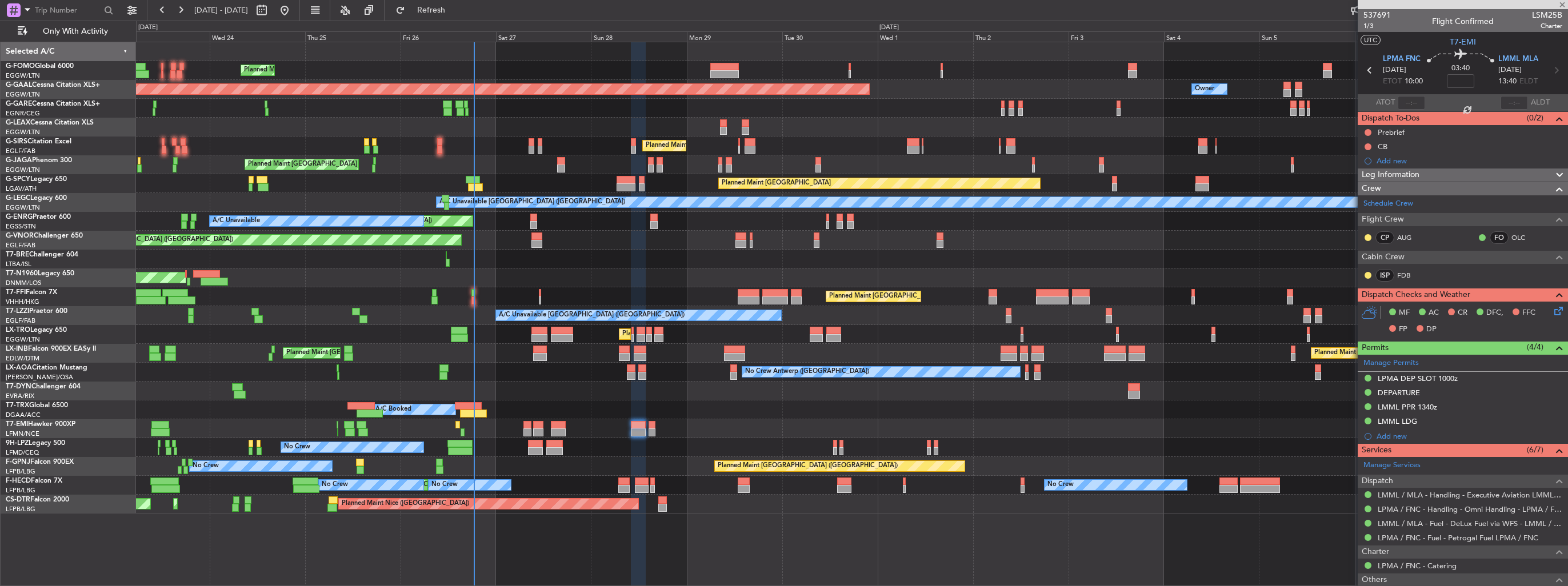
type input "5"
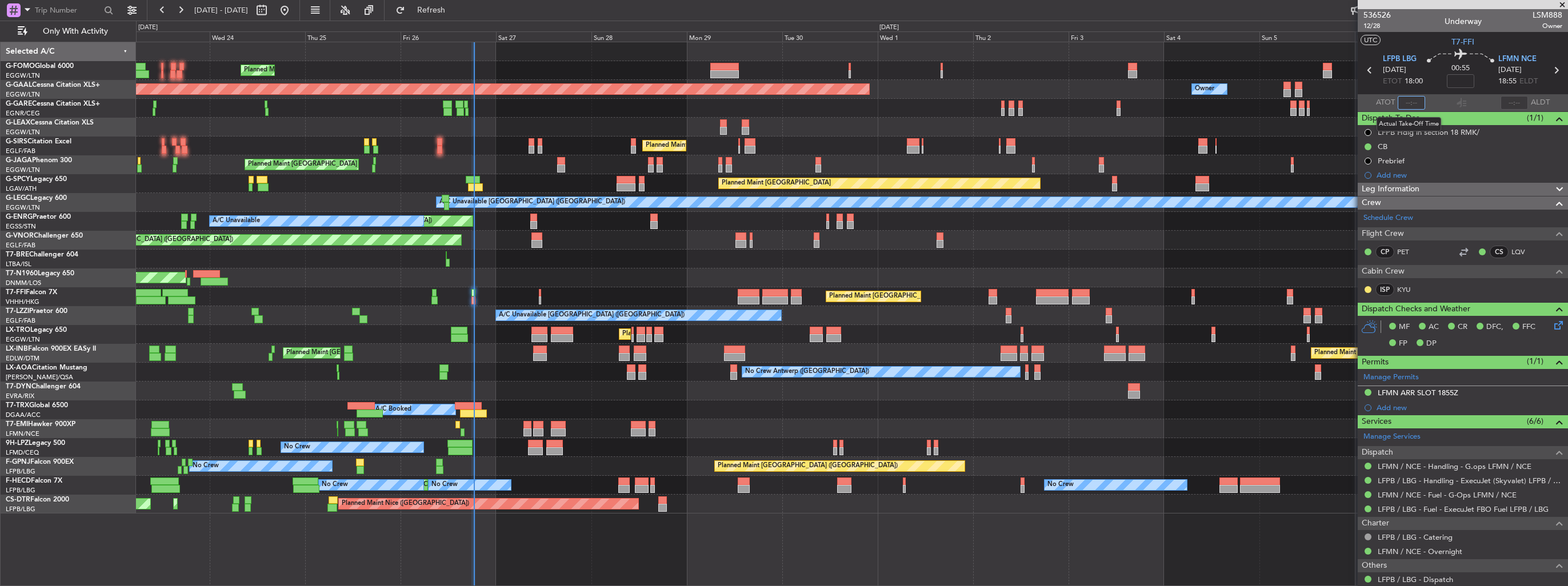
click at [1408, 102] on input "text" at bounding box center [1412, 103] width 28 height 14
type input "18:26"
click at [1364, 57] on section "LFPB LBG [DATE] ETOT 18:00 00:55 LFMN NCE [DATE] 18:55 ELDT" at bounding box center [1463, 72] width 211 height 45
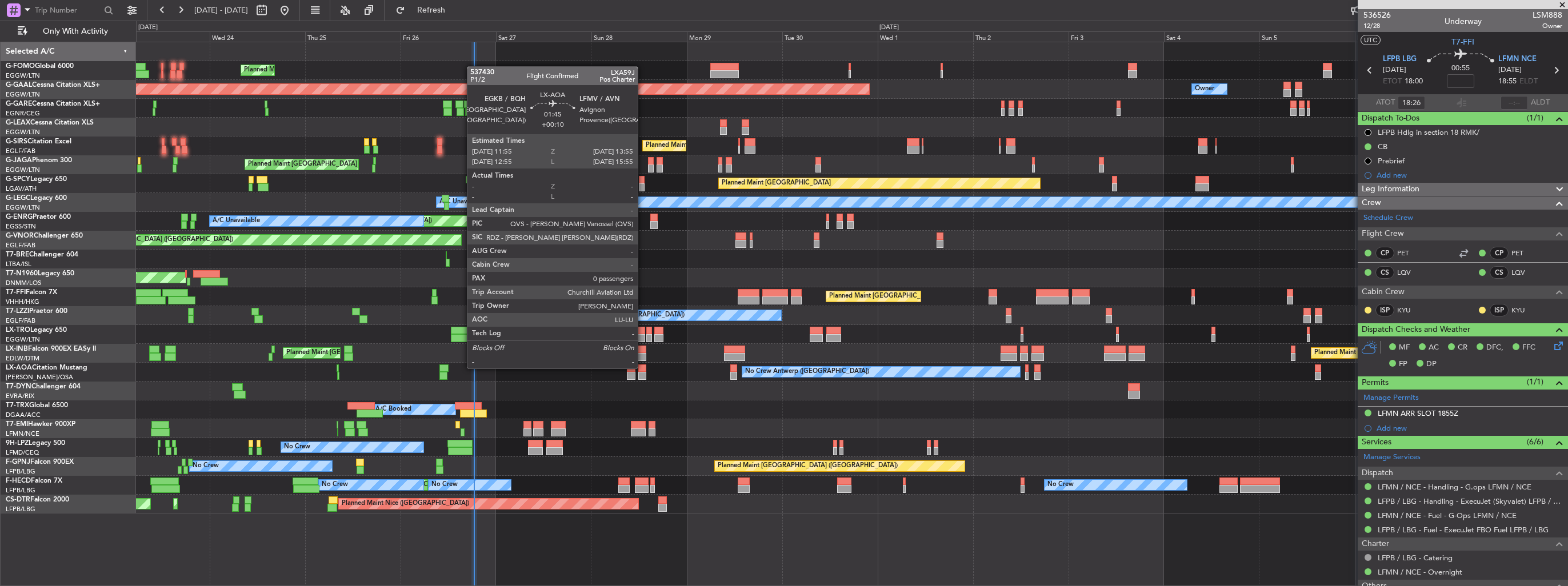
click at [643, 367] on div at bounding box center [642, 368] width 8 height 8
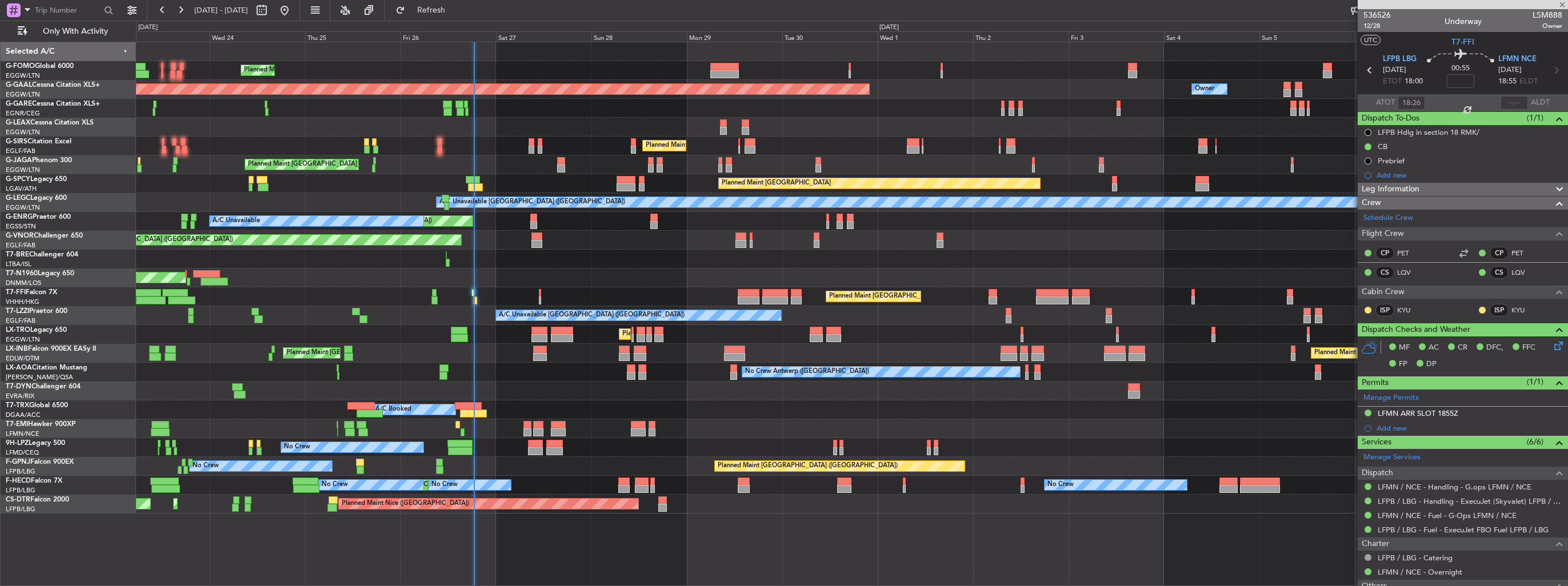
type input "+00:10"
type input "0"
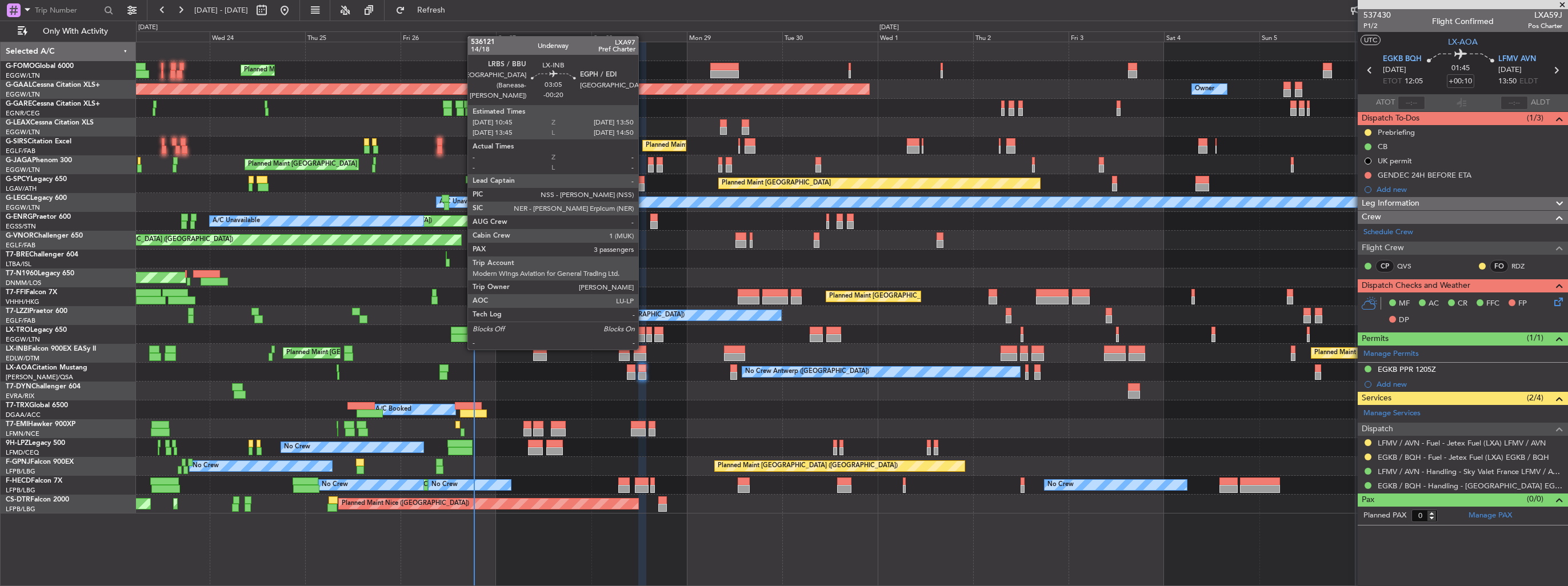
click at [643, 348] on div at bounding box center [640, 350] width 13 height 8
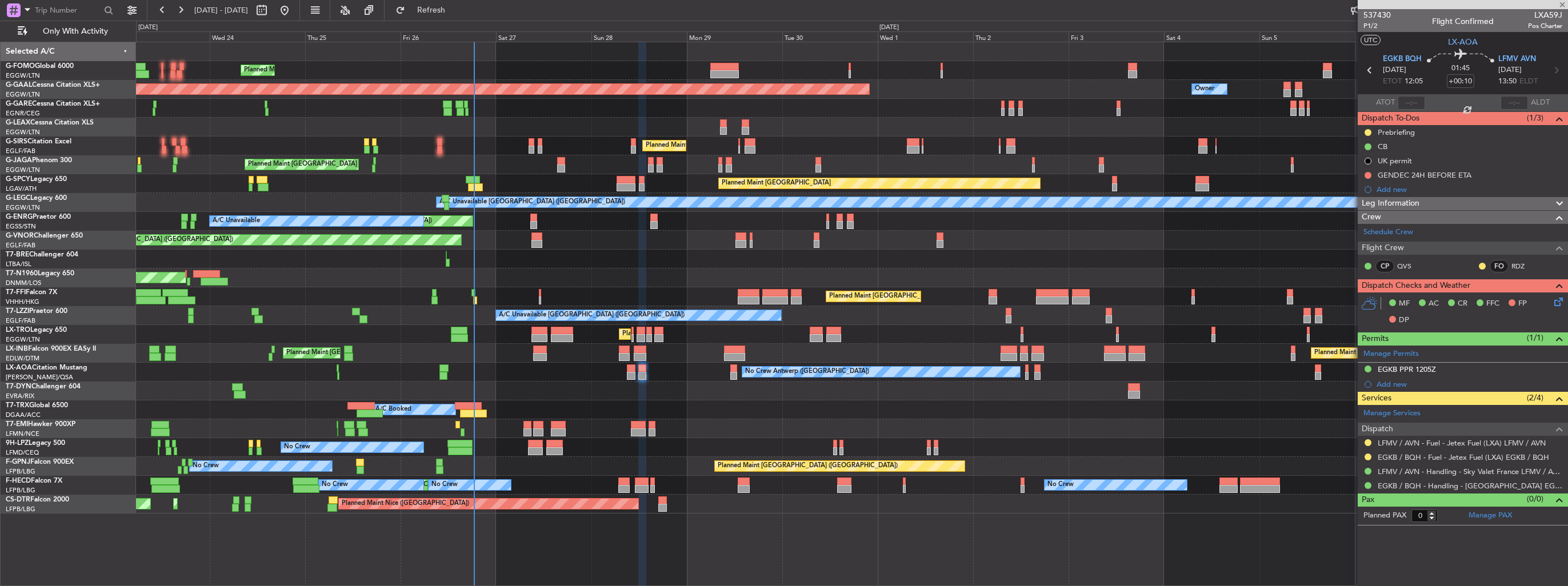
type input "-00:20"
type input "3"
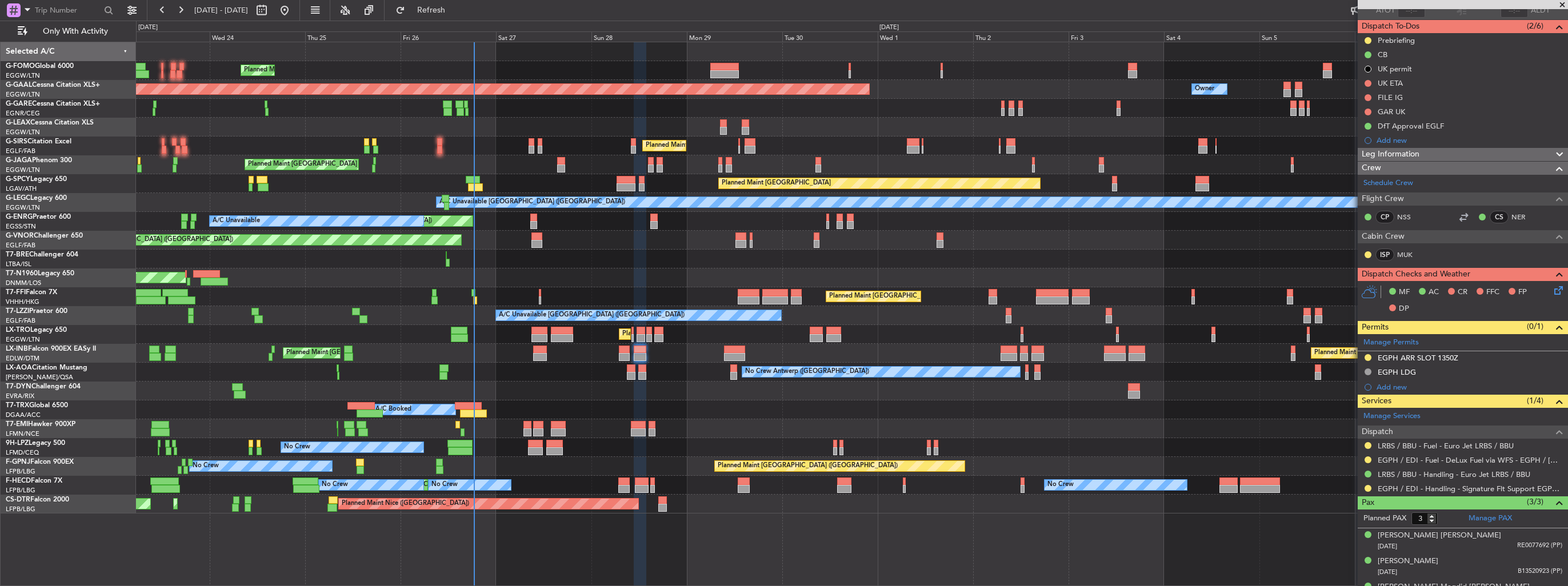
scroll to position [109, 0]
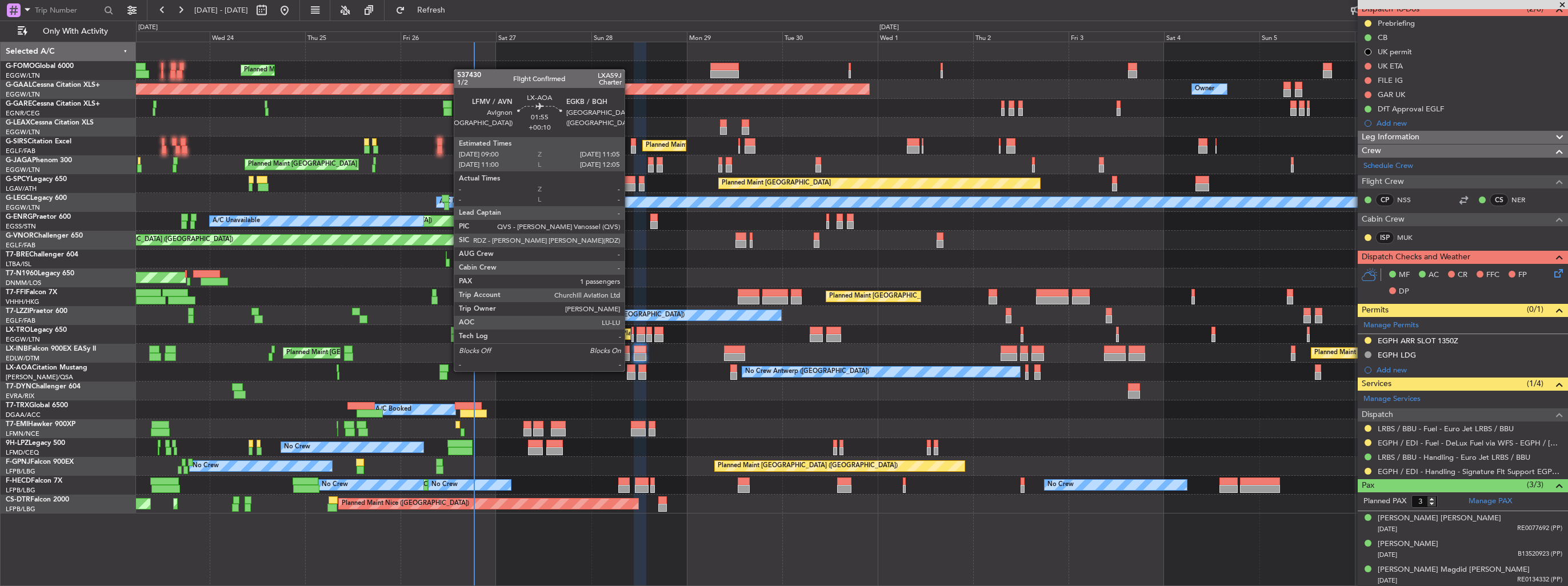
click at [629, 370] on div at bounding box center [631, 368] width 9 height 8
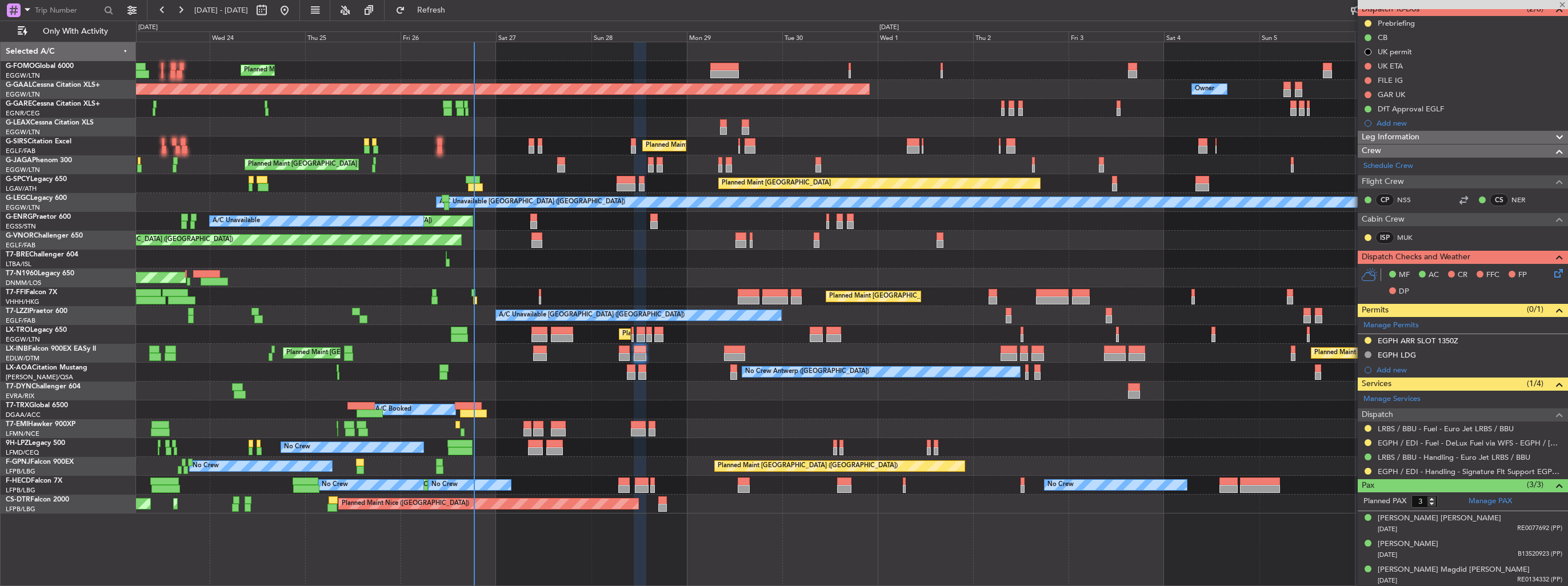
type input "+00:10"
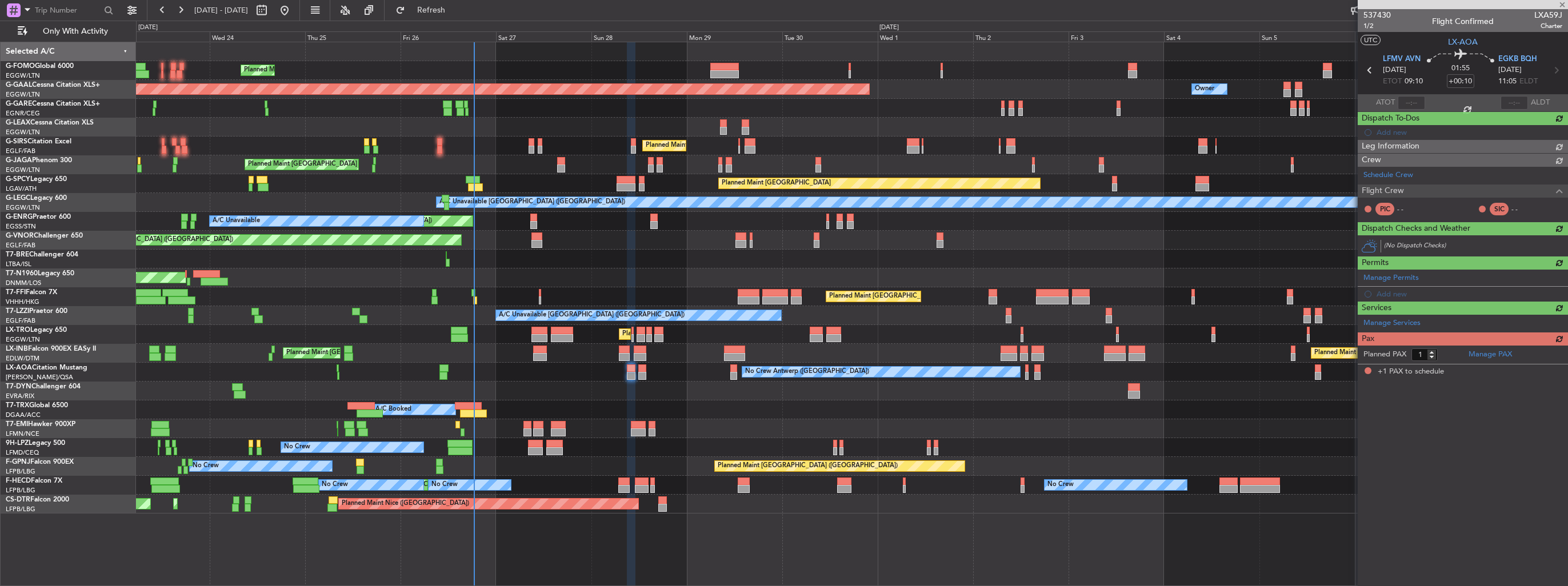
scroll to position [0, 0]
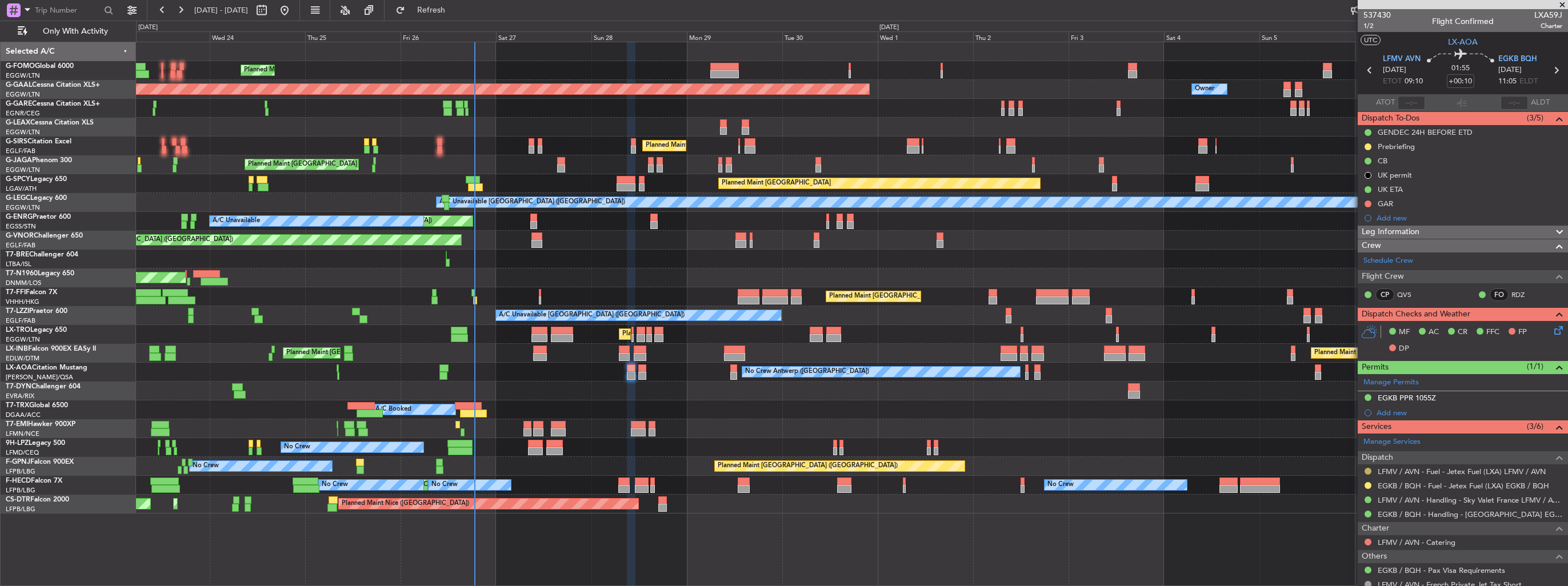
click at [1366, 469] on button at bounding box center [1368, 471] width 6 height 6
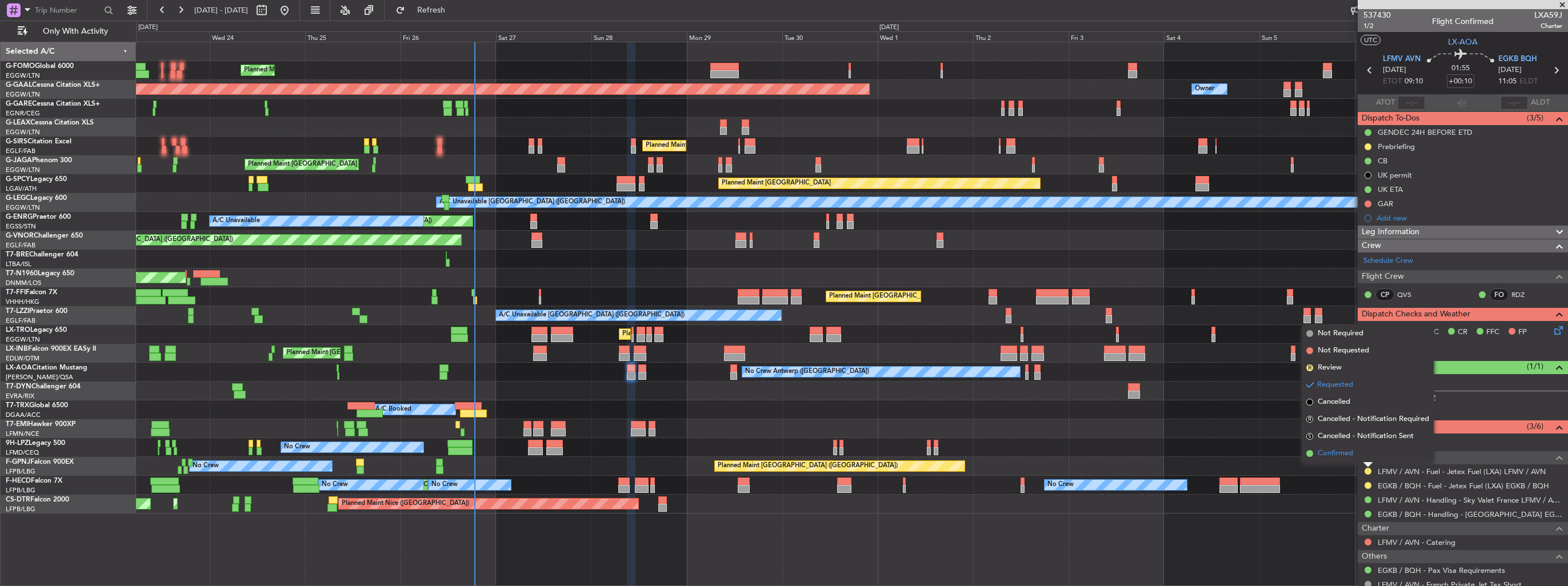
click at [1344, 455] on span "Confirmed" at bounding box center [1336, 453] width 36 height 11
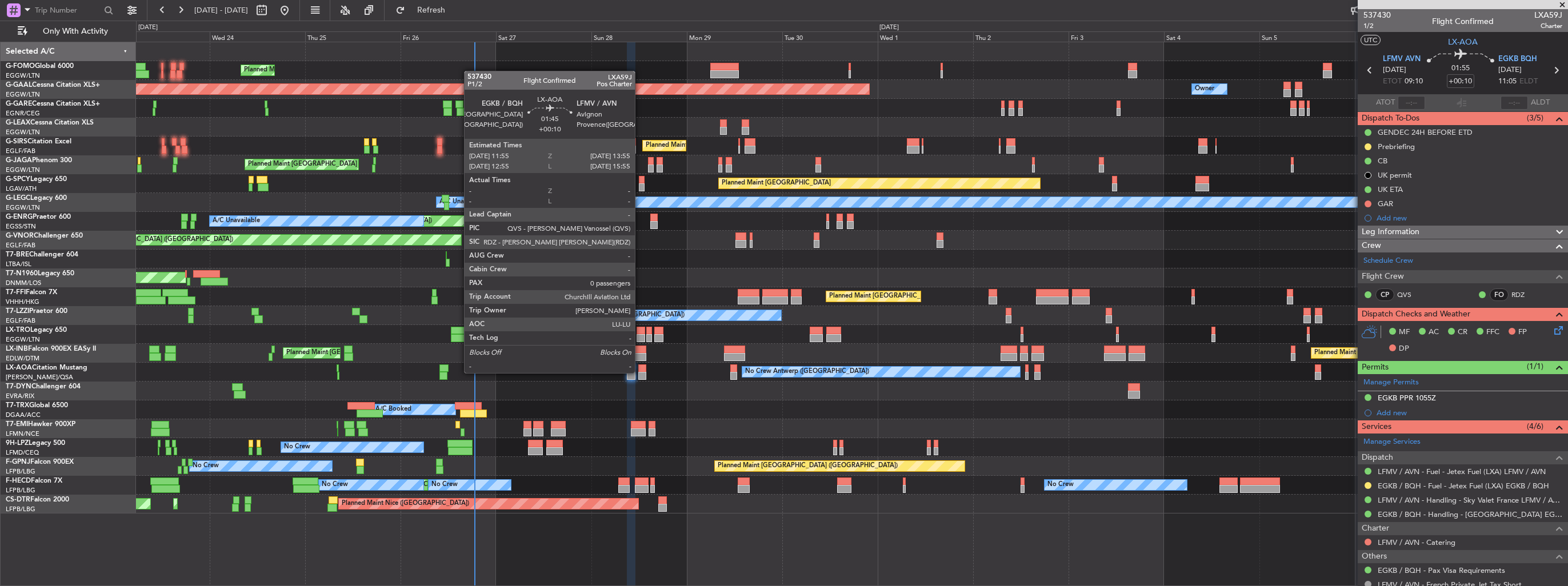
click at [640, 372] on div at bounding box center [642, 376] width 8 height 8
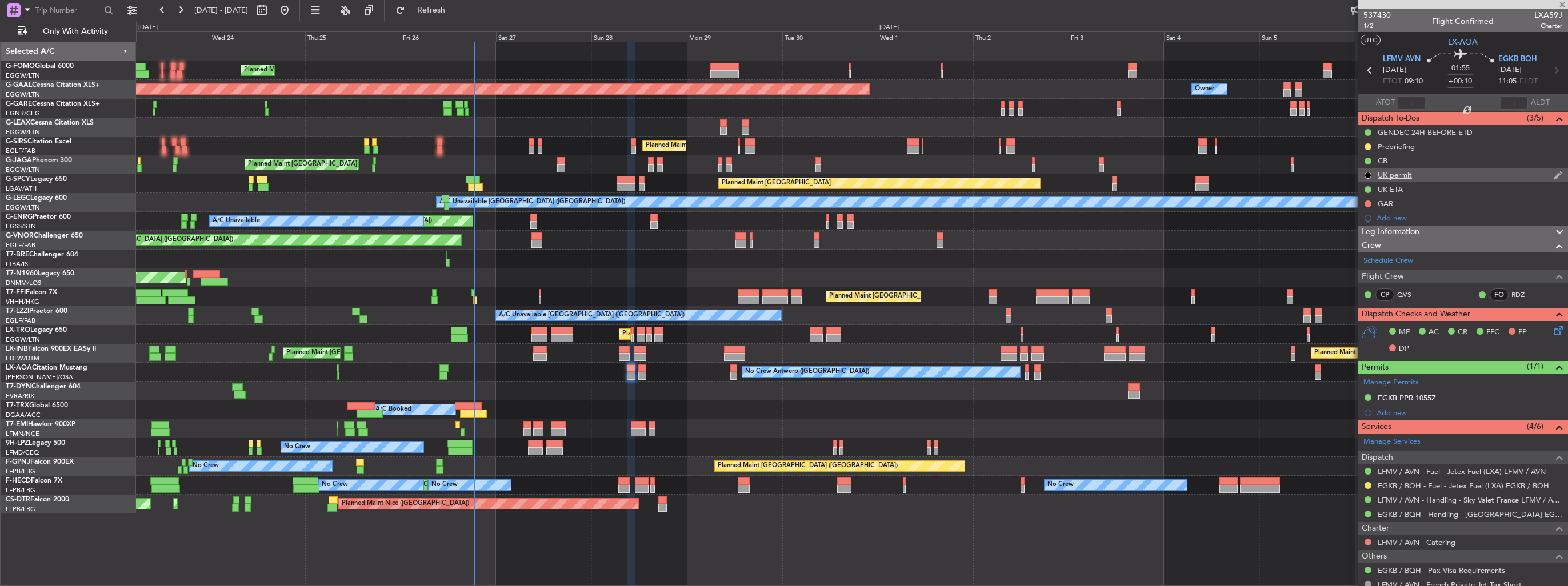
type input "0"
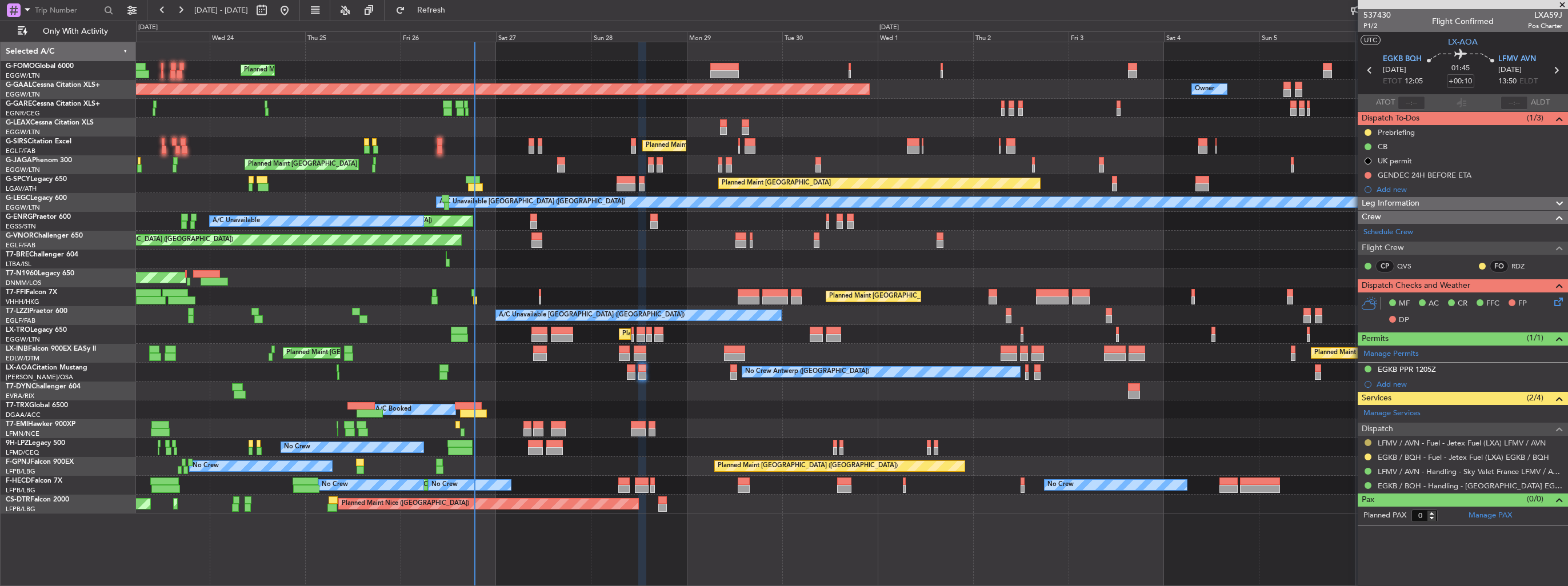
click at [1367, 440] on button at bounding box center [1368, 443] width 6 height 6
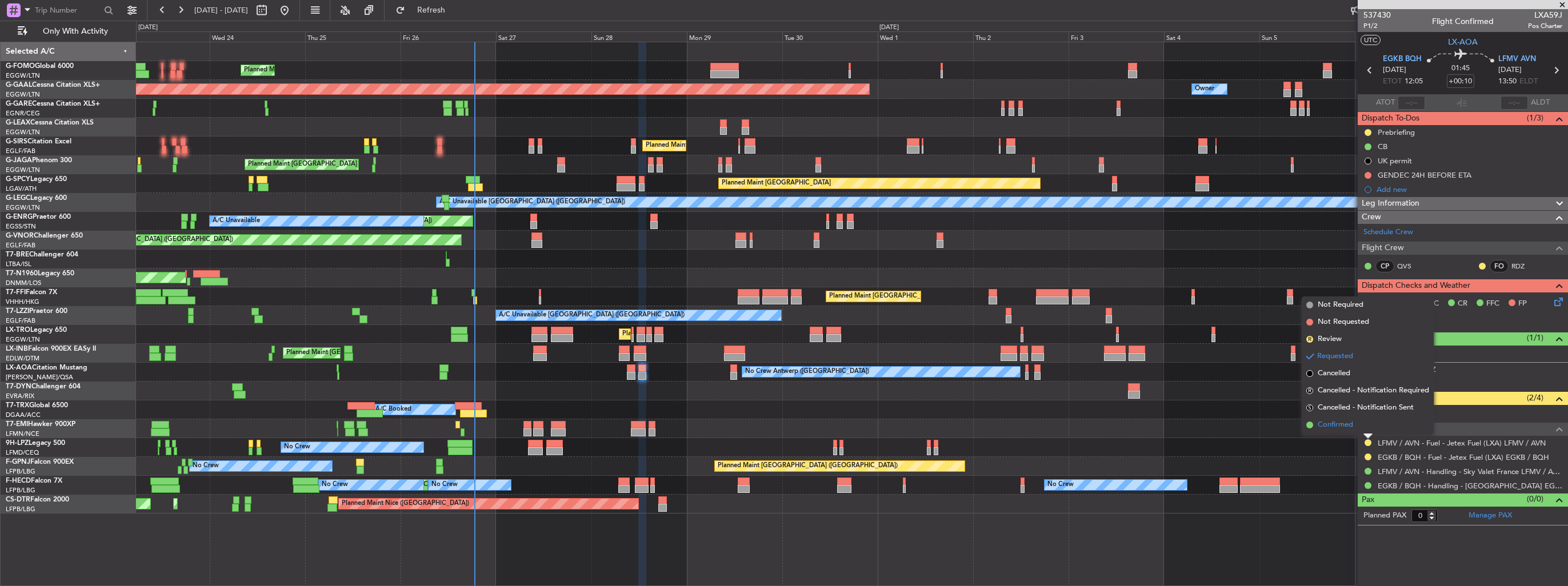
click at [1333, 424] on span "Confirmed" at bounding box center [1336, 425] width 36 height 11
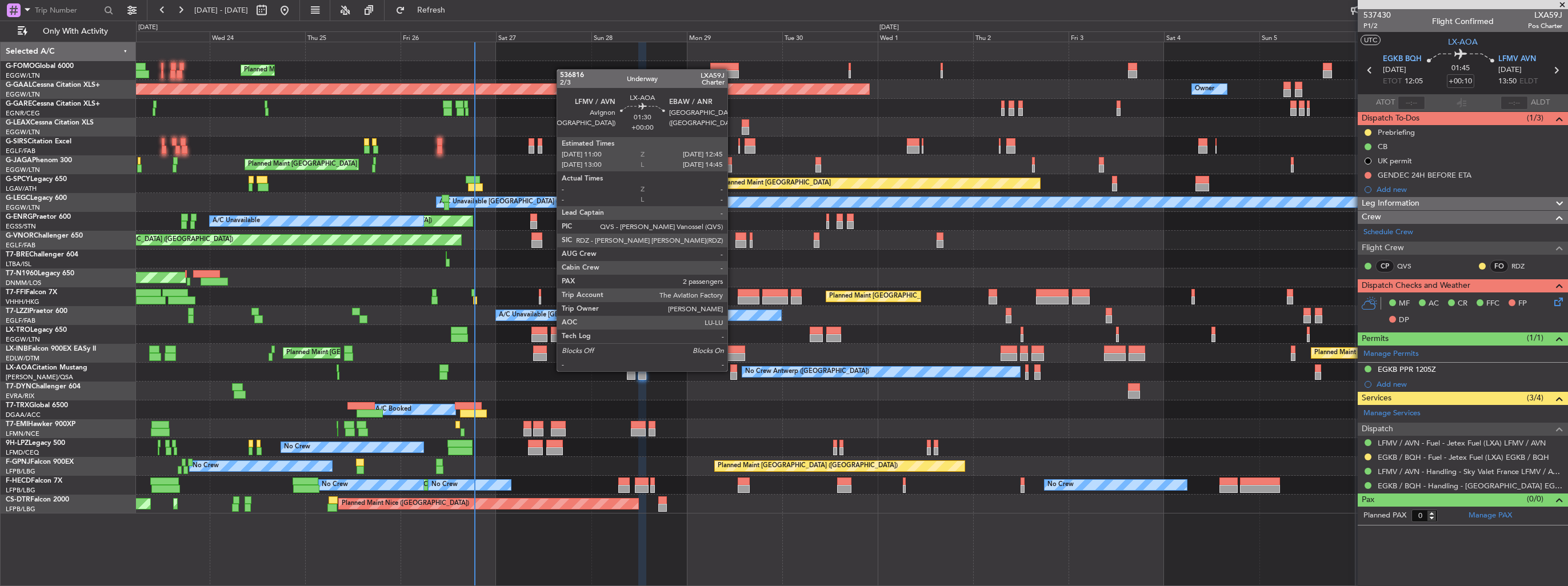
click at [732, 370] on div at bounding box center [734, 368] width 7 height 8
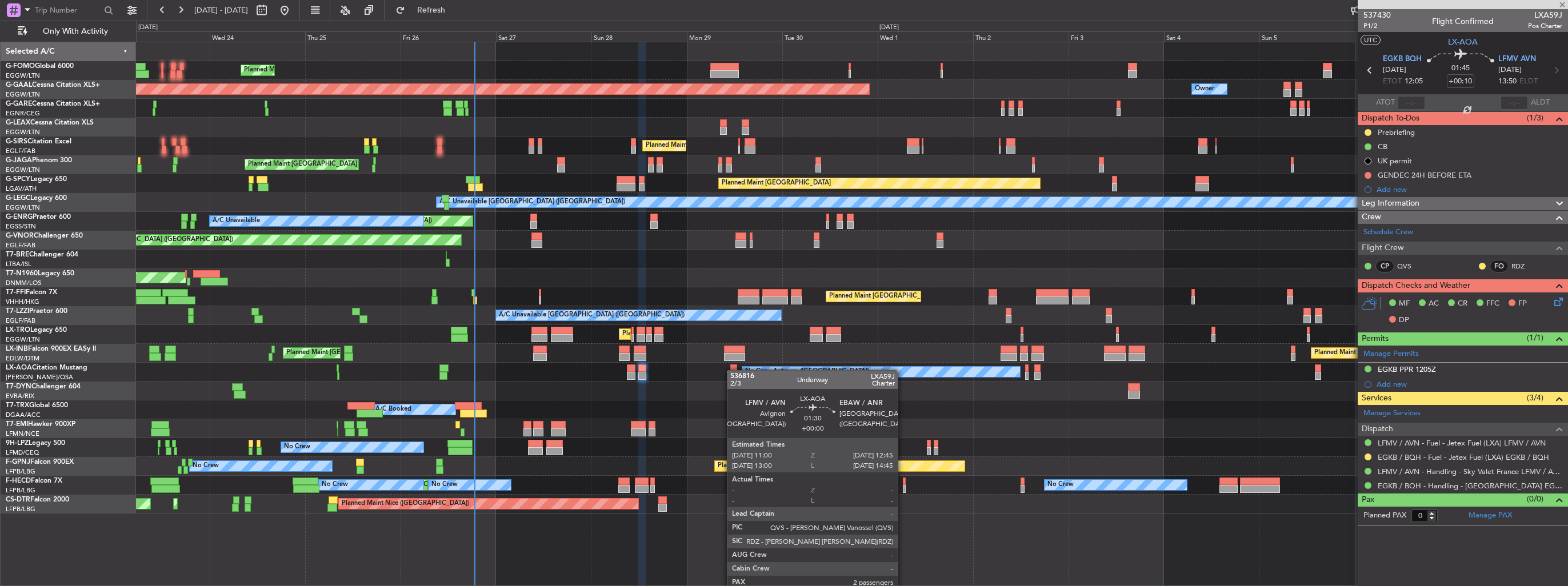
type input "2"
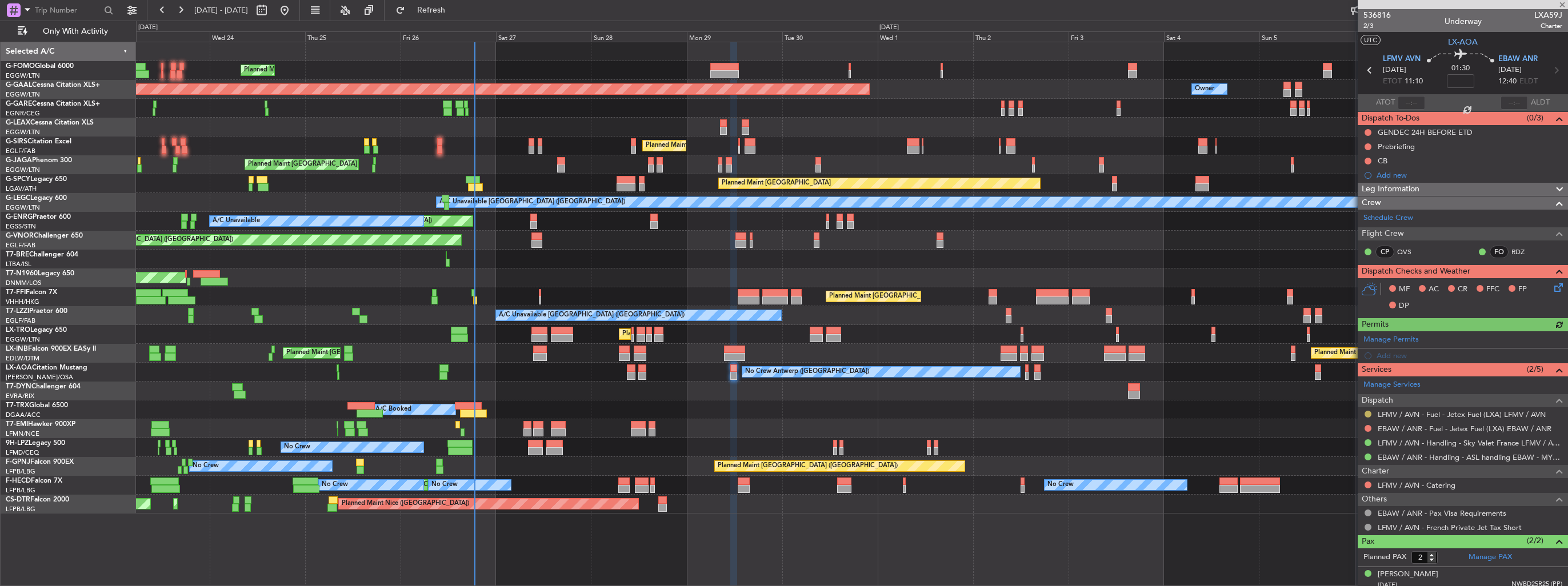
click at [1369, 410] on button at bounding box center [1368, 414] width 6 height 6
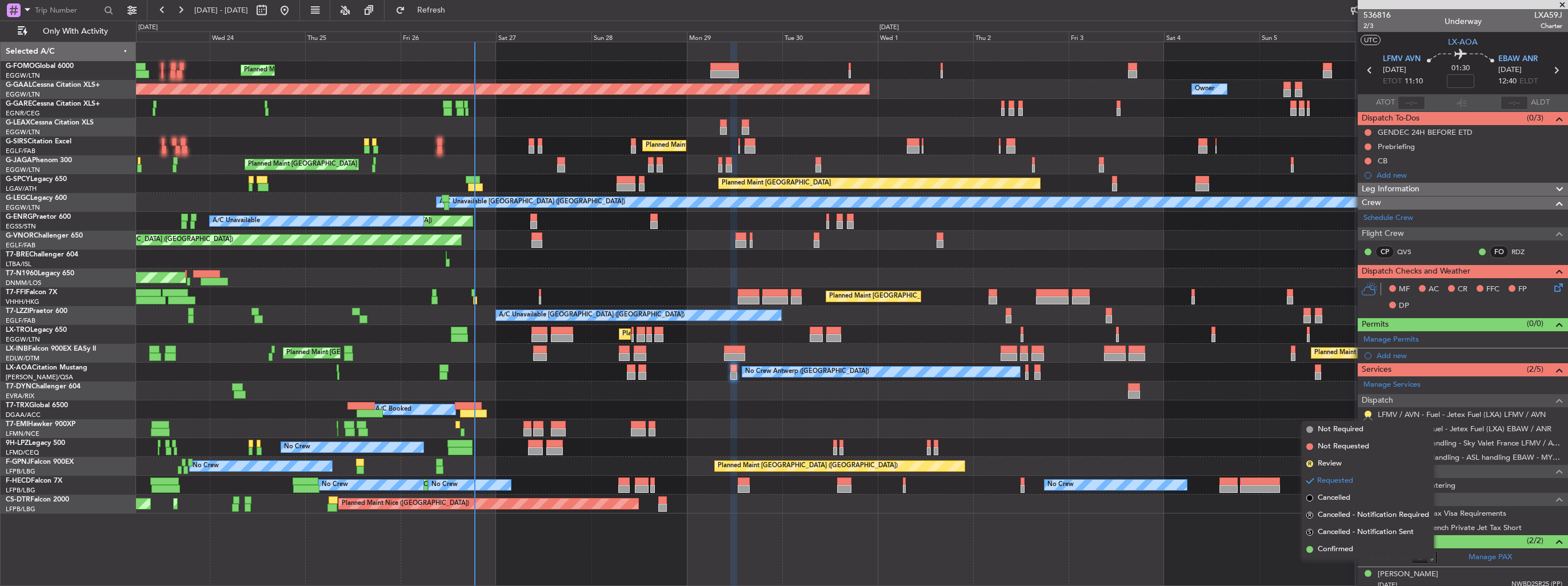
click at [1322, 545] on span "Confirmed" at bounding box center [1336, 550] width 36 height 11
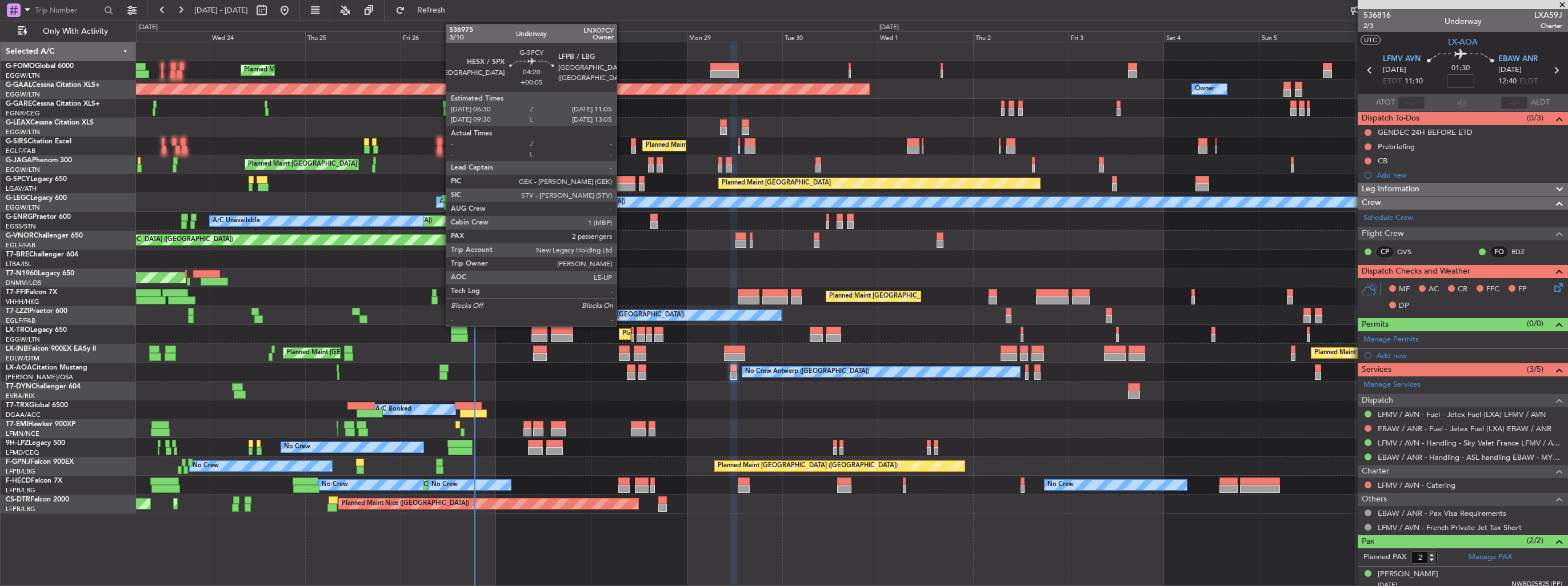
click at [622, 181] on div at bounding box center [625, 180] width 19 height 8
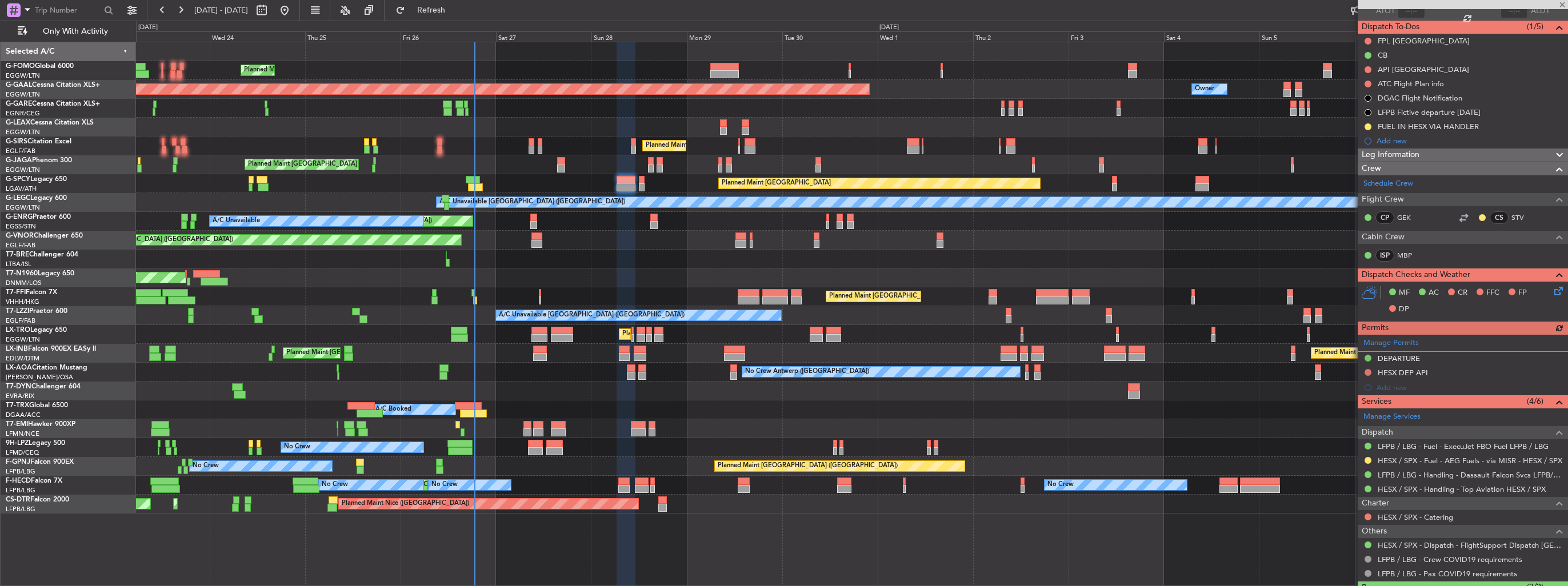
scroll to position [168, 0]
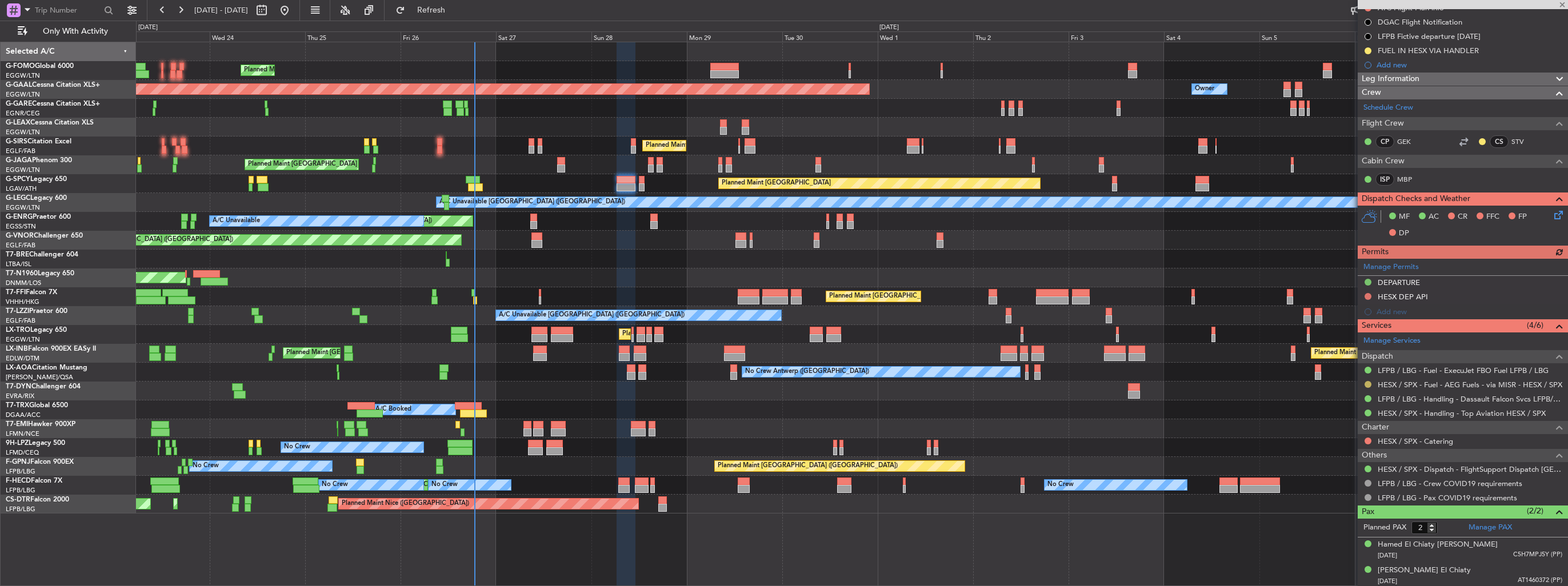
click at [1370, 383] on button at bounding box center [1368, 384] width 6 height 6
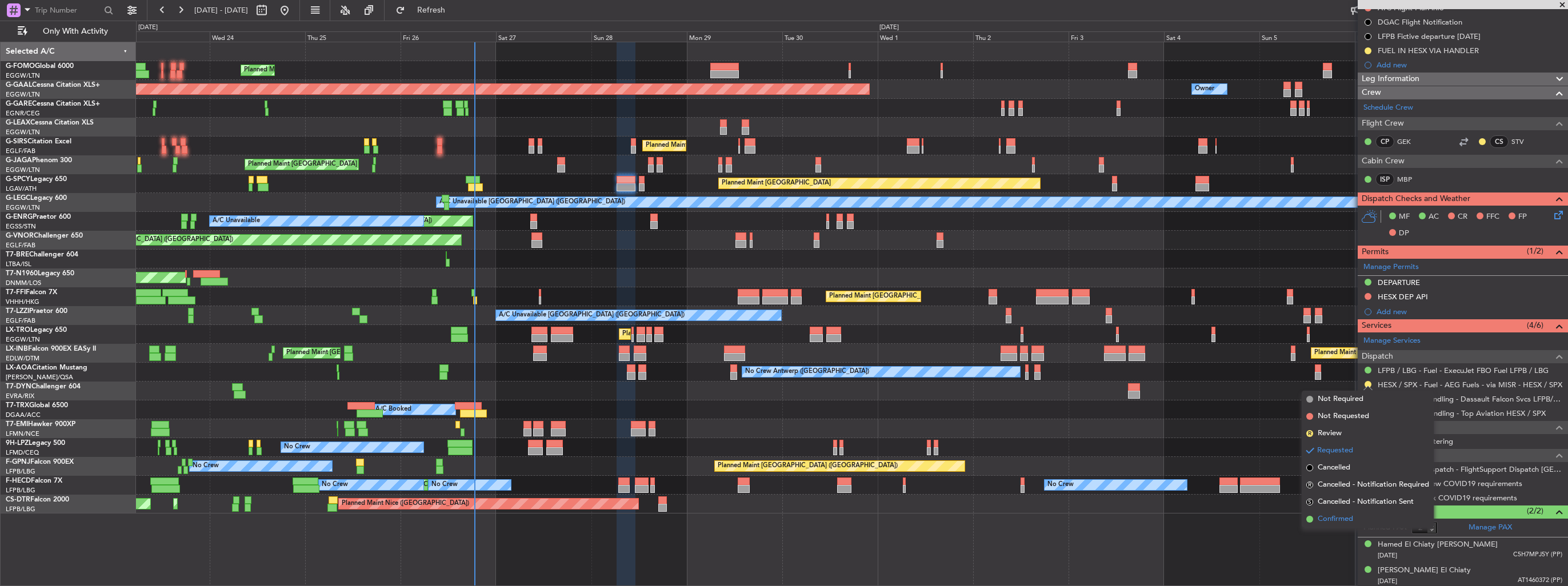
click at [1336, 516] on span "Confirmed" at bounding box center [1336, 519] width 36 height 11
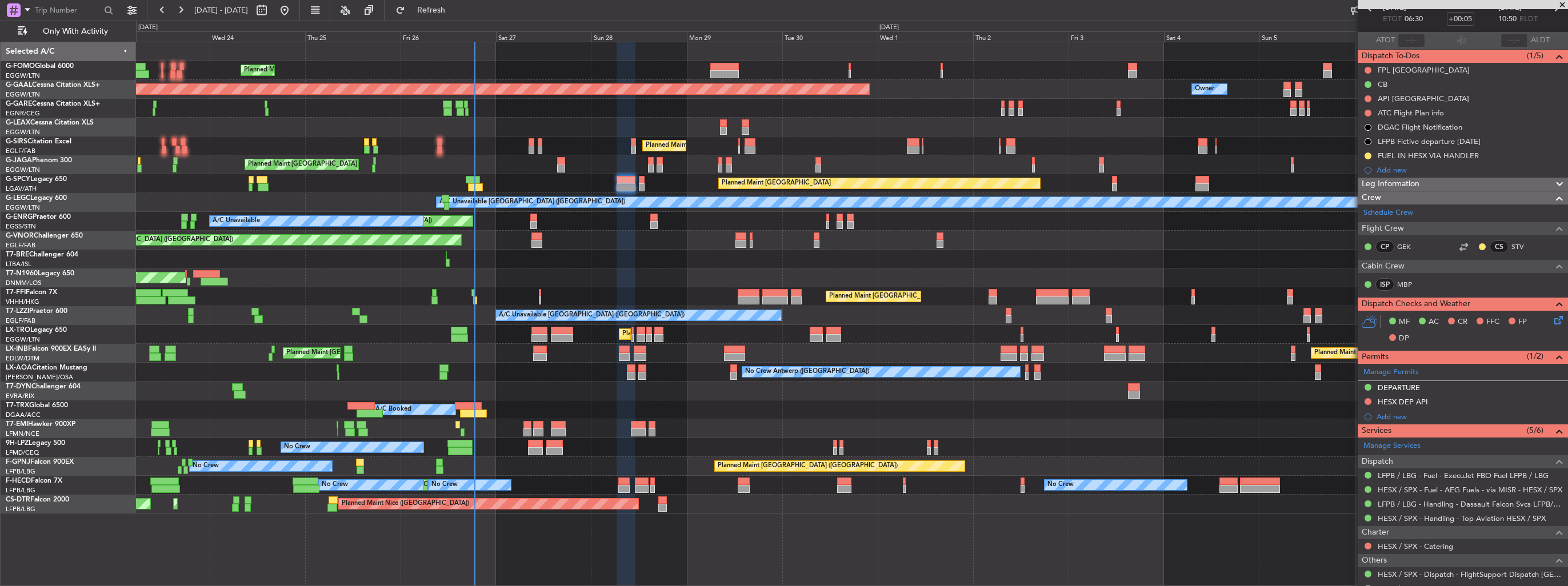
scroll to position [0, 0]
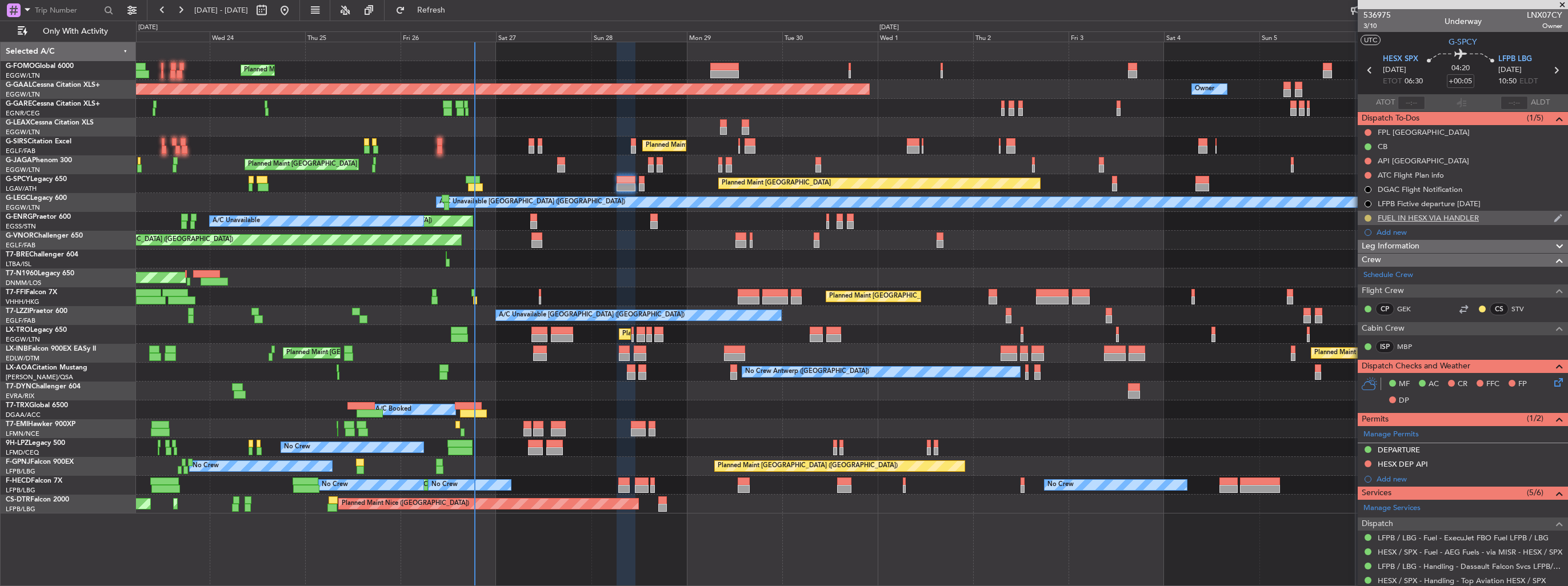
click at [1365, 218] on button at bounding box center [1368, 218] width 6 height 6
click at [1374, 269] on span "Completed" at bounding box center [1372, 269] width 38 height 11
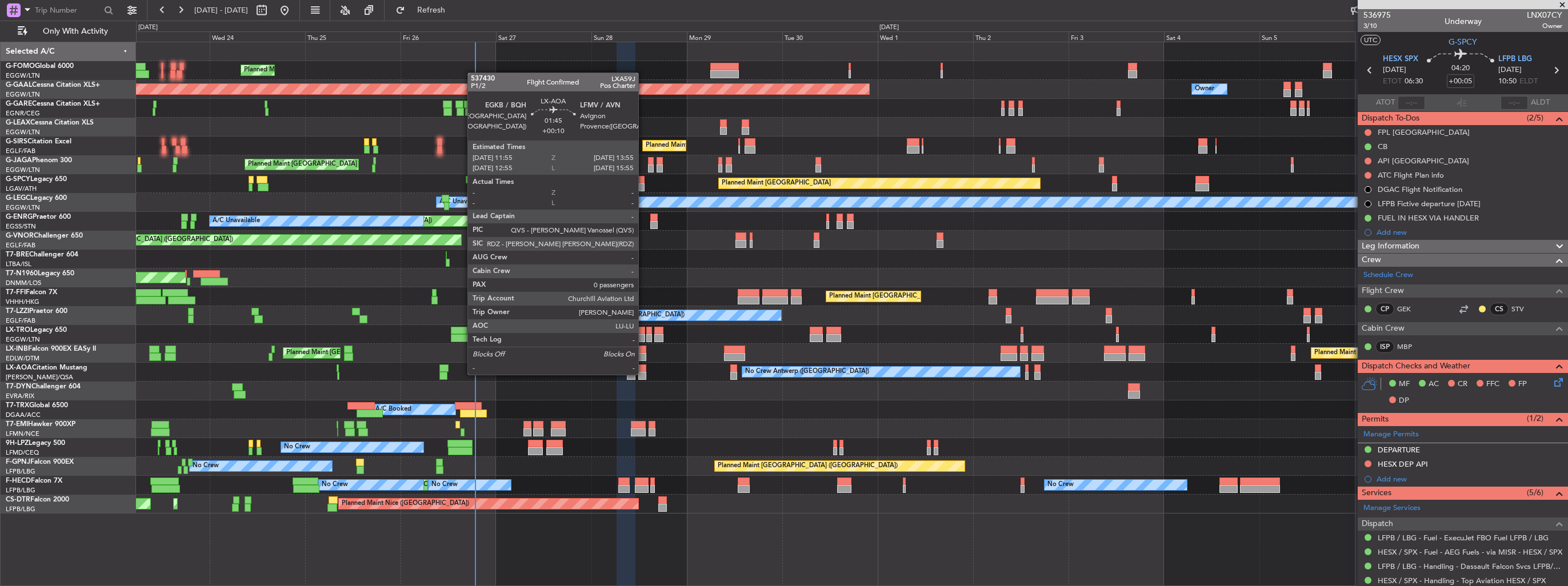
click at [643, 373] on div at bounding box center [642, 376] width 8 height 8
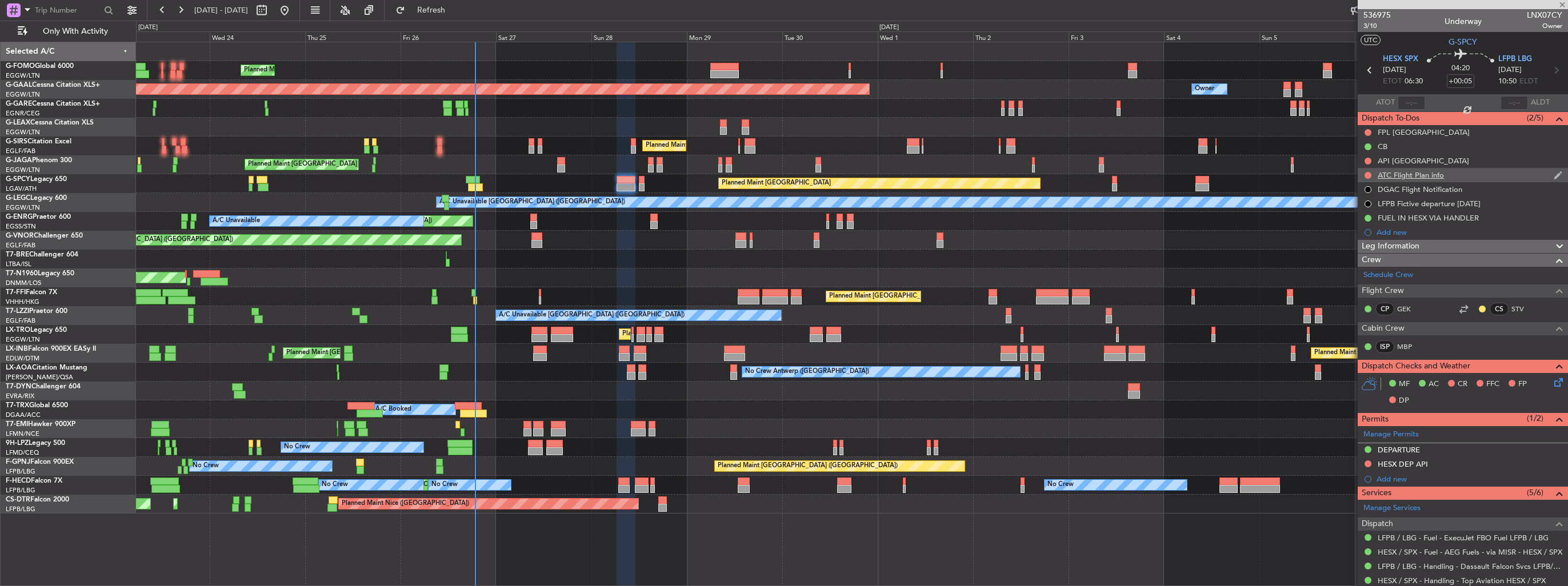
type input "+00:10"
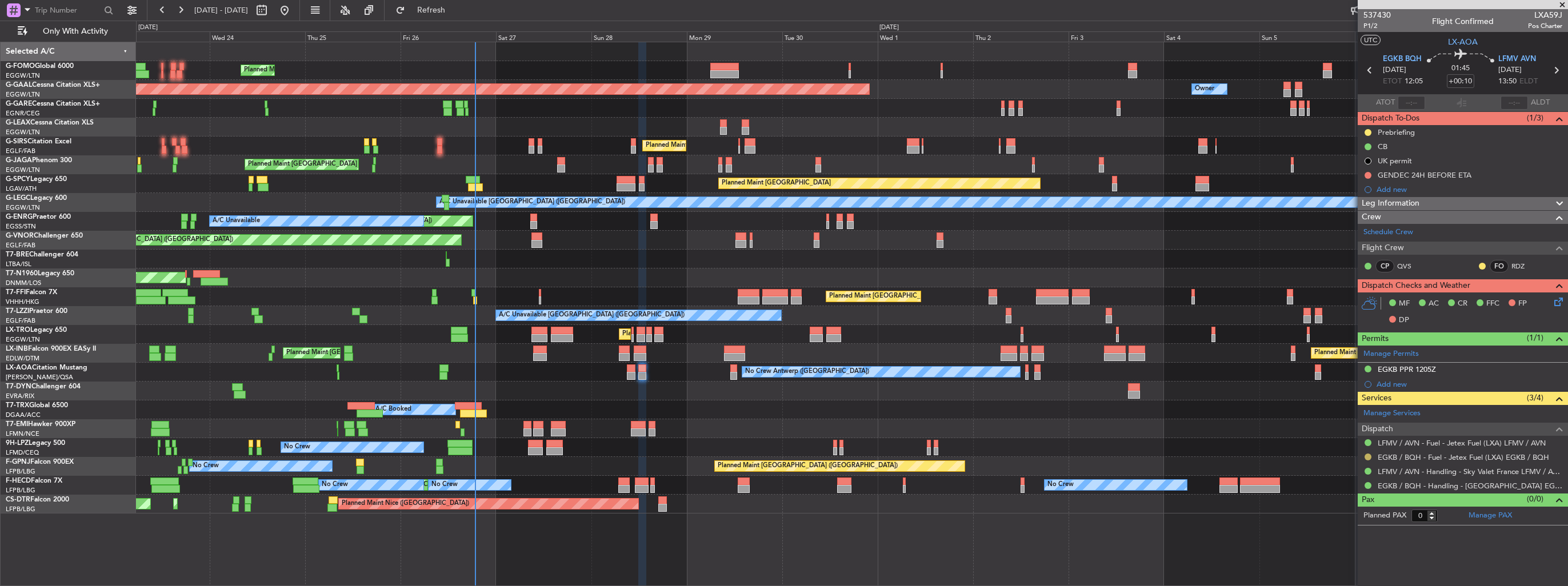
click at [1369, 453] on button at bounding box center [1368, 456] width 6 height 6
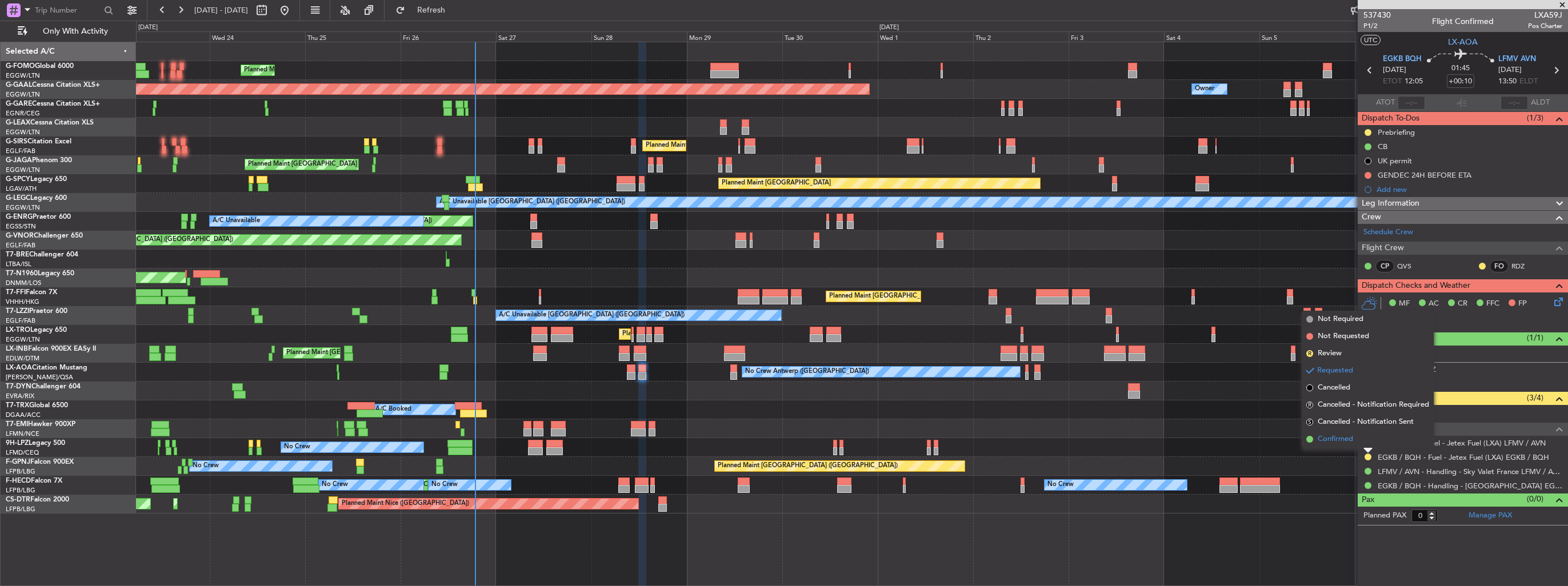
click at [1326, 438] on span "Confirmed" at bounding box center [1336, 439] width 36 height 11
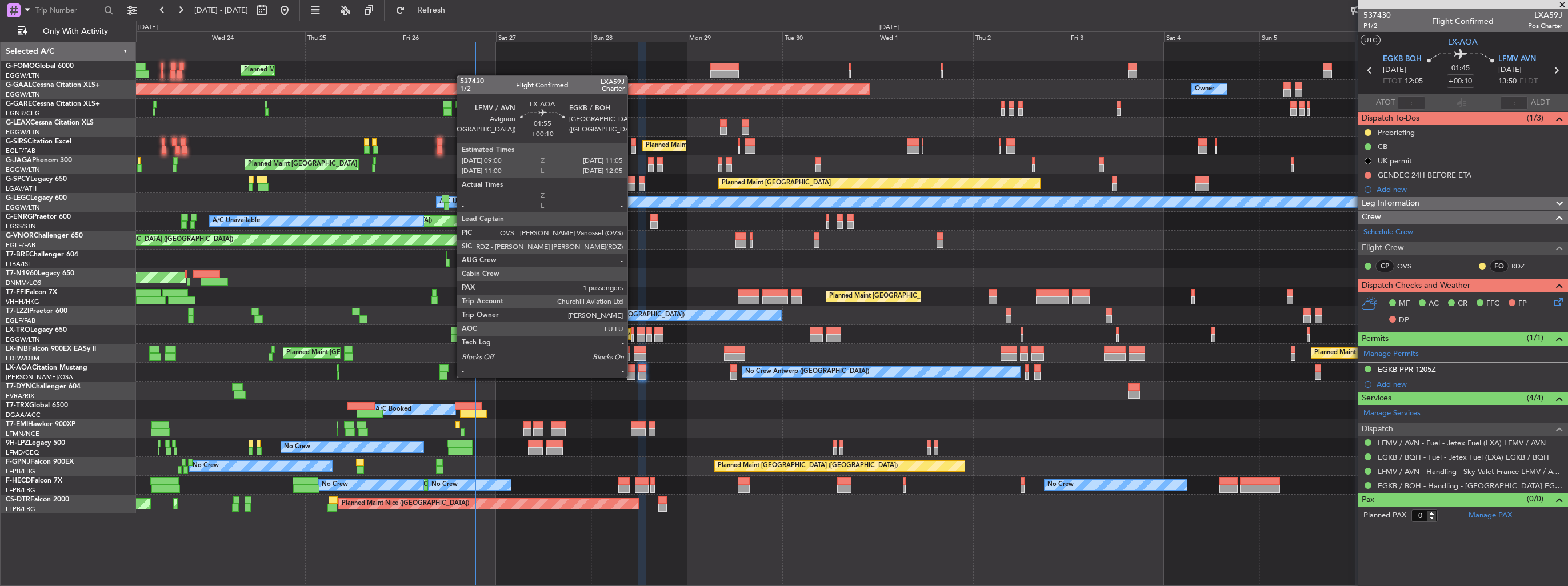
click at [633, 376] on div at bounding box center [631, 376] width 9 height 8
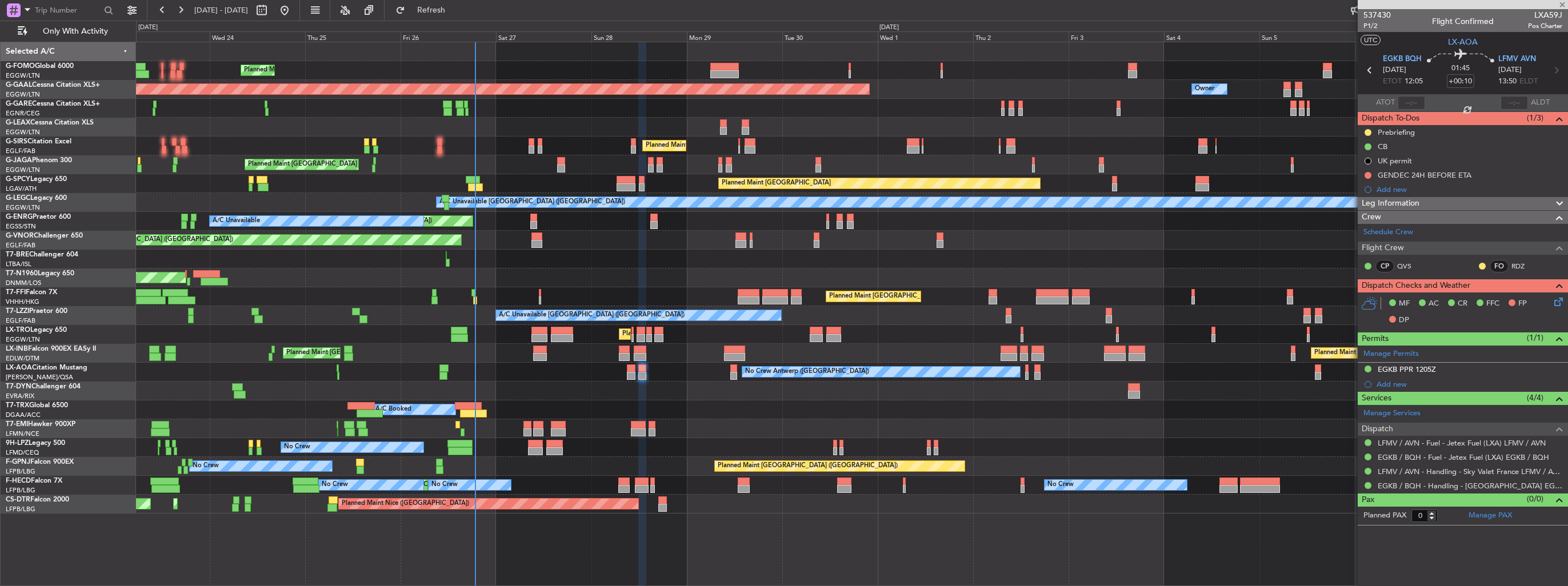
type input "1"
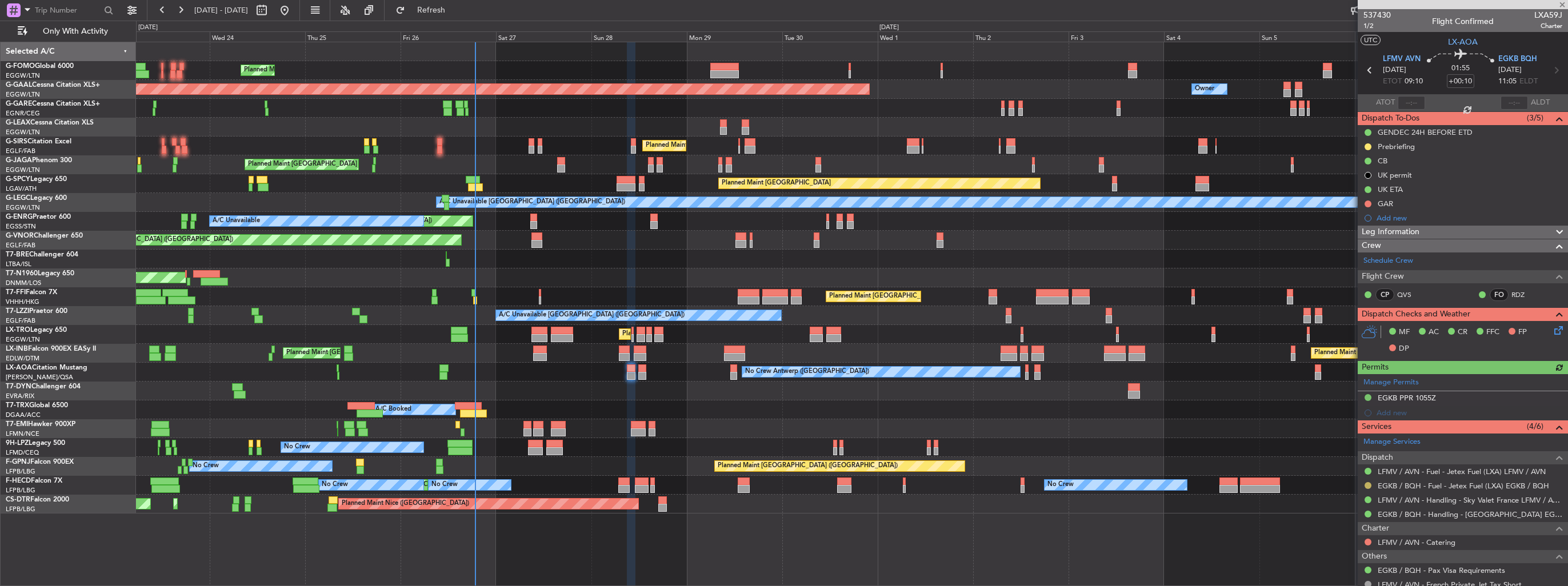
click at [1366, 485] on button at bounding box center [1368, 485] width 6 height 6
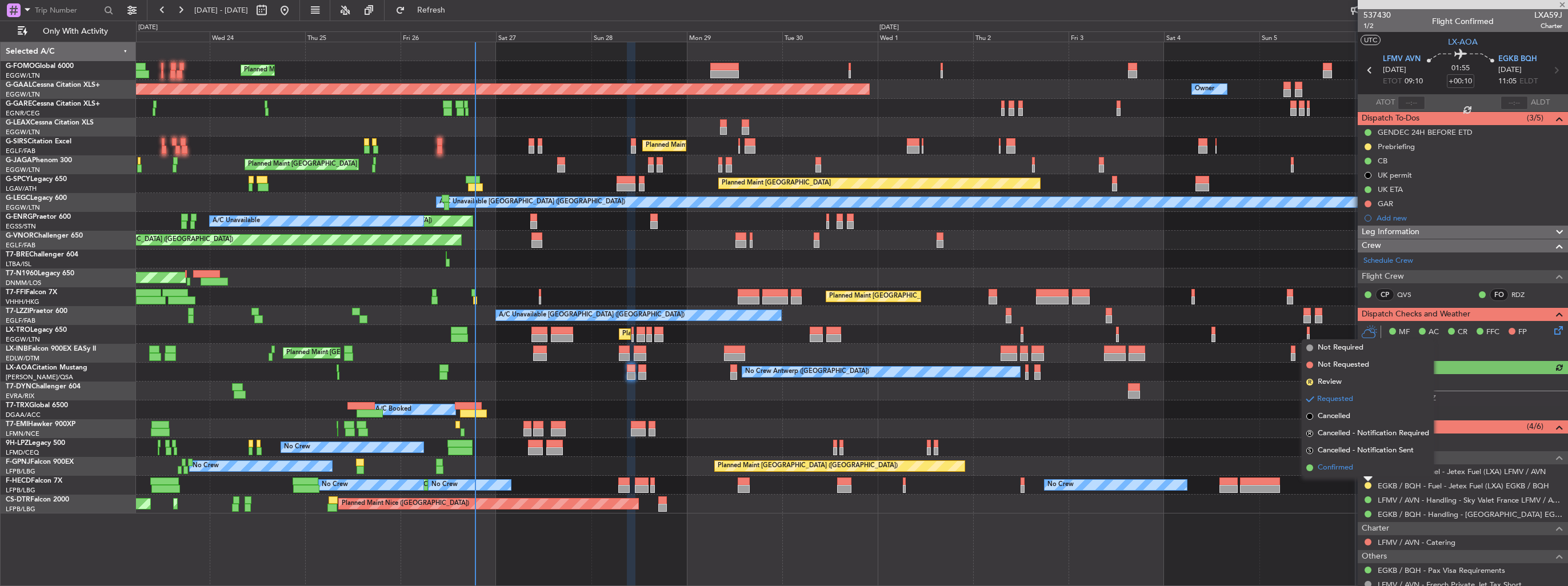
click at [1341, 465] on span "Confirmed" at bounding box center [1336, 468] width 36 height 11
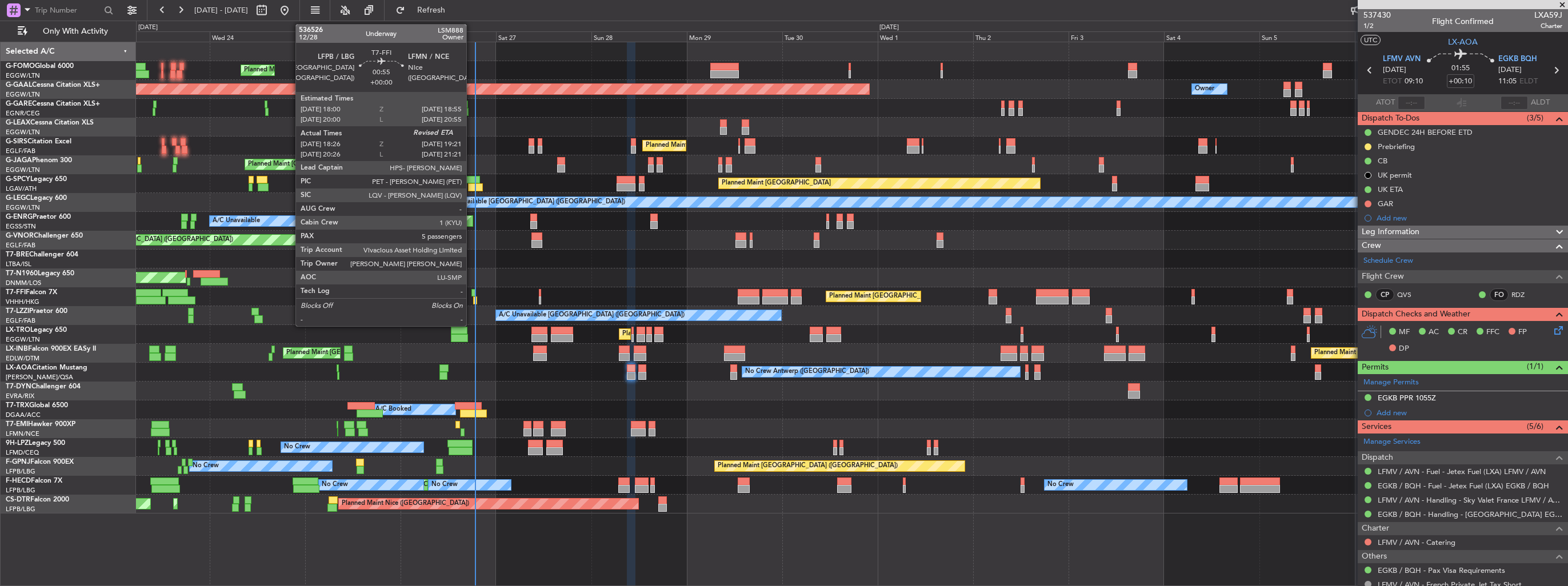
click at [471, 294] on div at bounding box center [473, 293] width 4 height 8
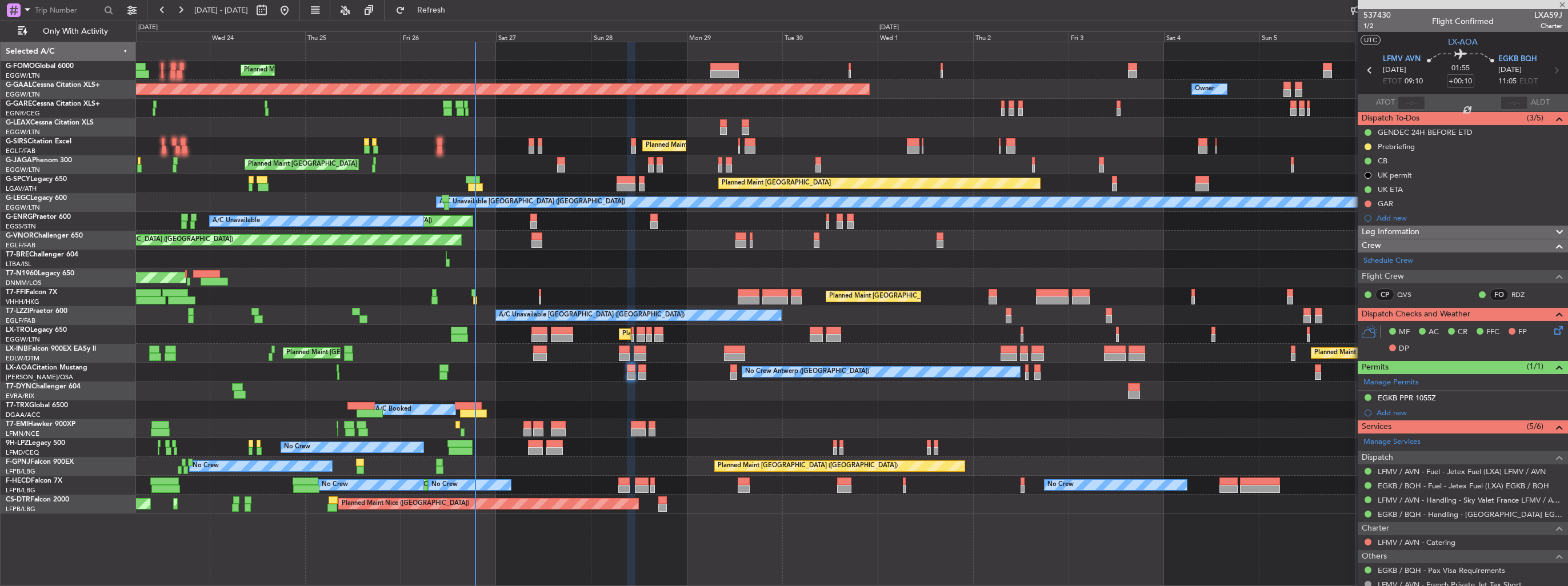
type input "18:26"
type input "5"
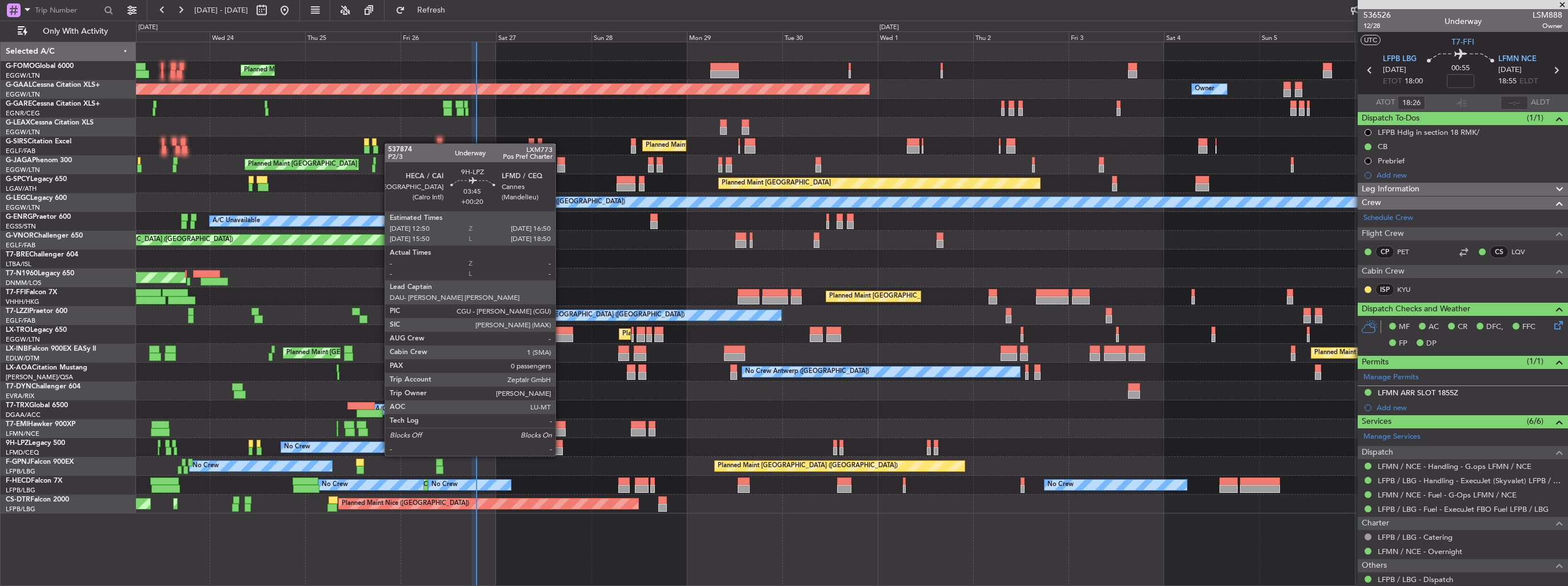
click at [560, 444] on div at bounding box center [554, 444] width 16 height 8
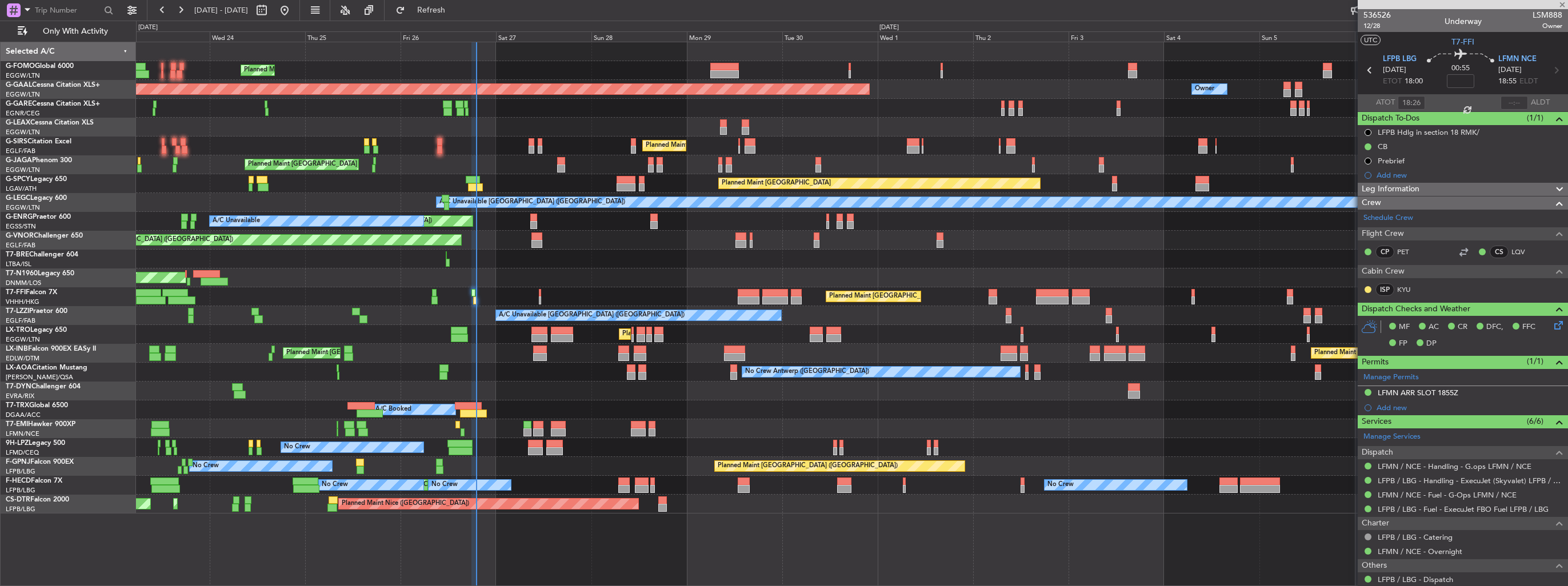
type input "+00:20"
type input "0"
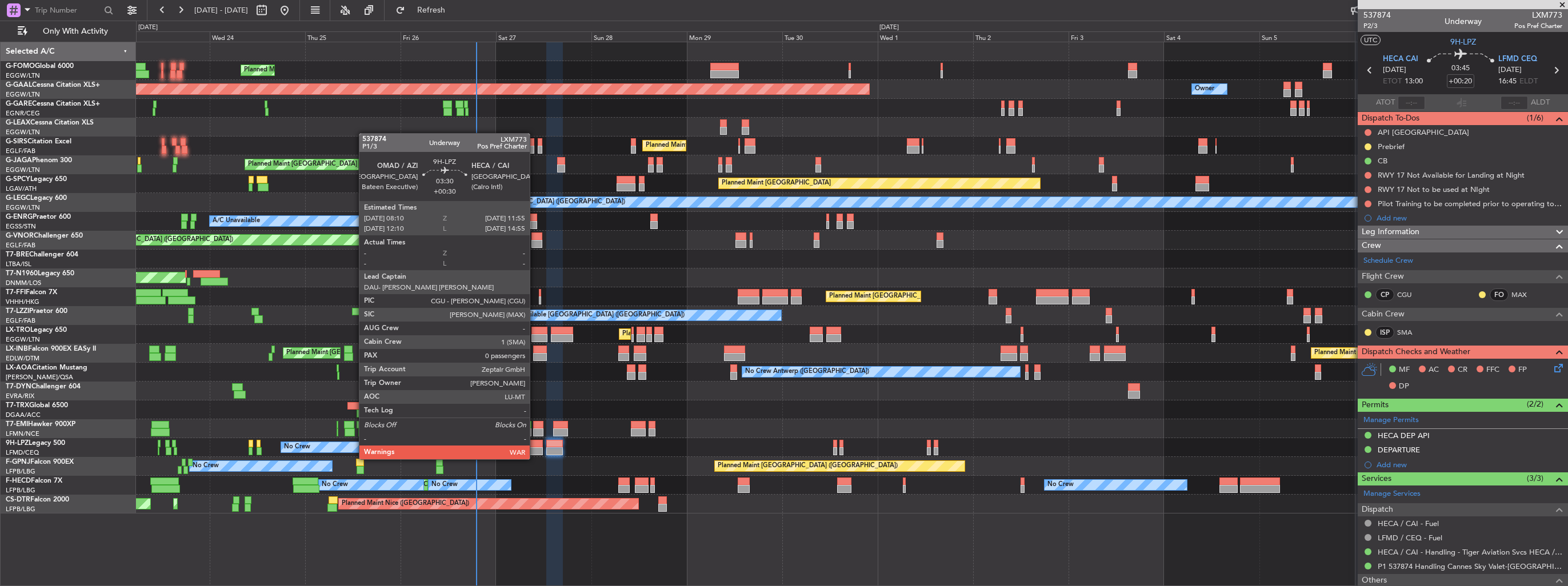
click at [535, 449] on div at bounding box center [535, 451] width 15 height 8
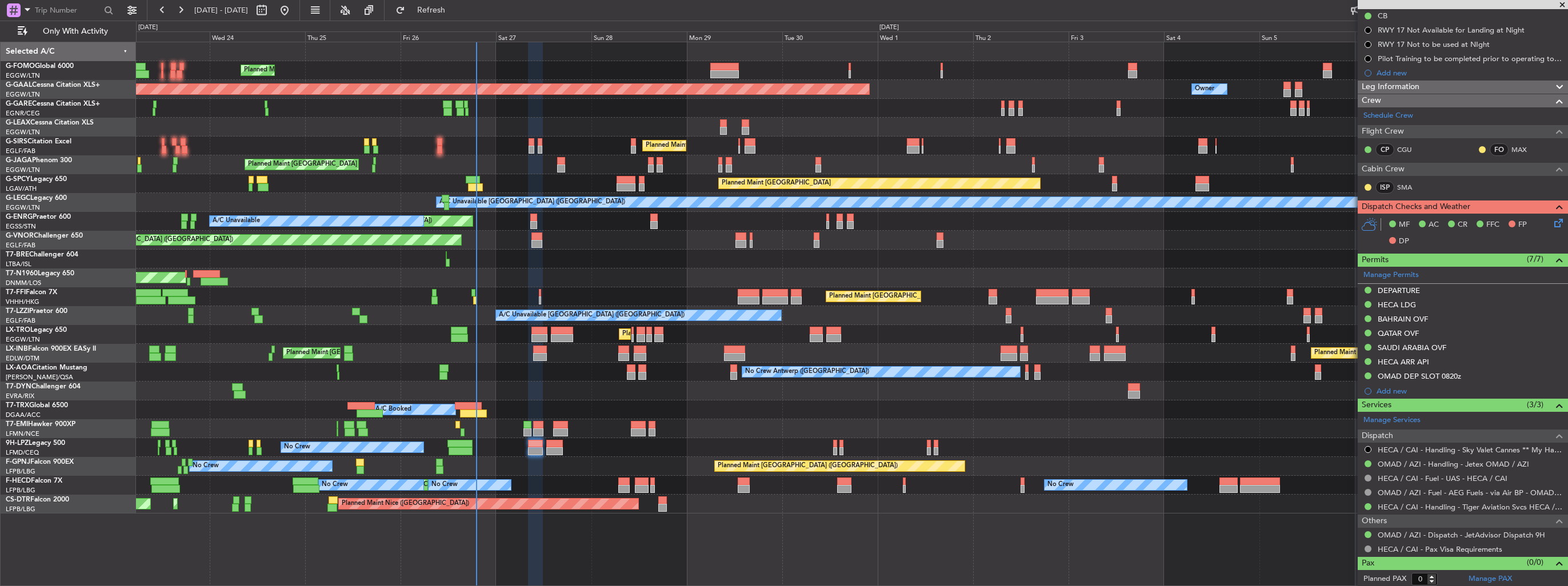
scroll to position [146, 0]
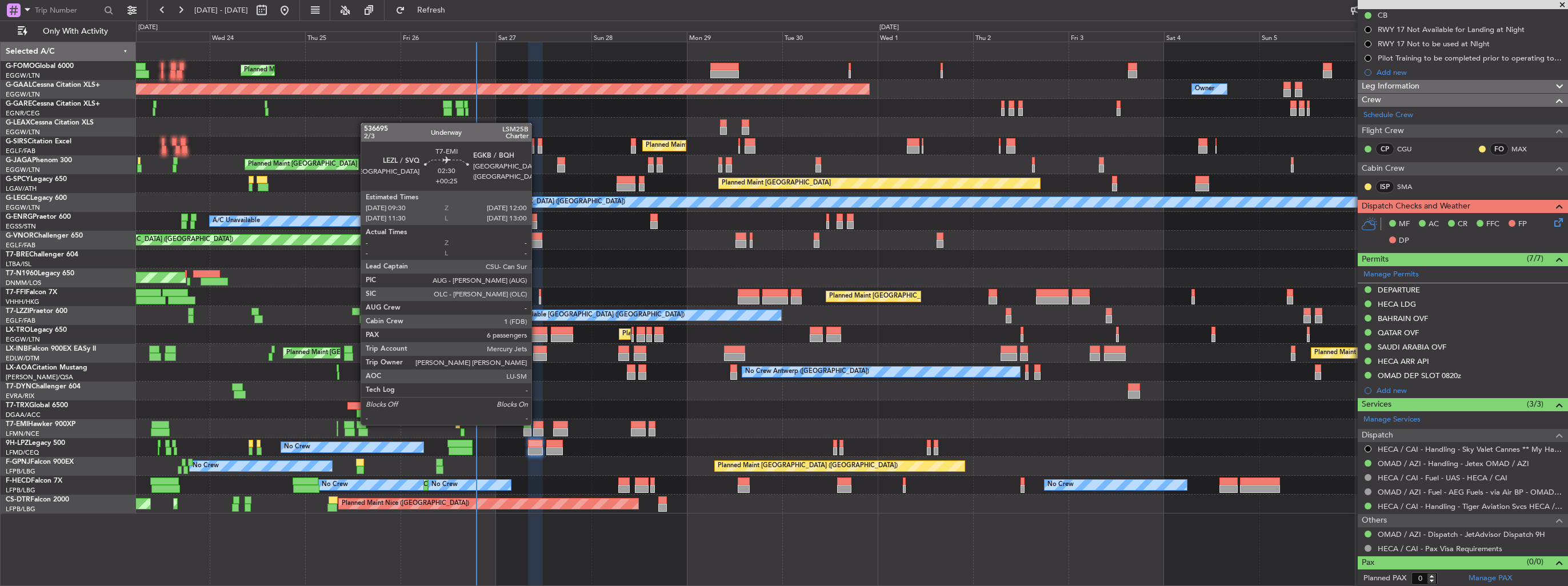
click at [536, 423] on div at bounding box center [538, 425] width 11 height 8
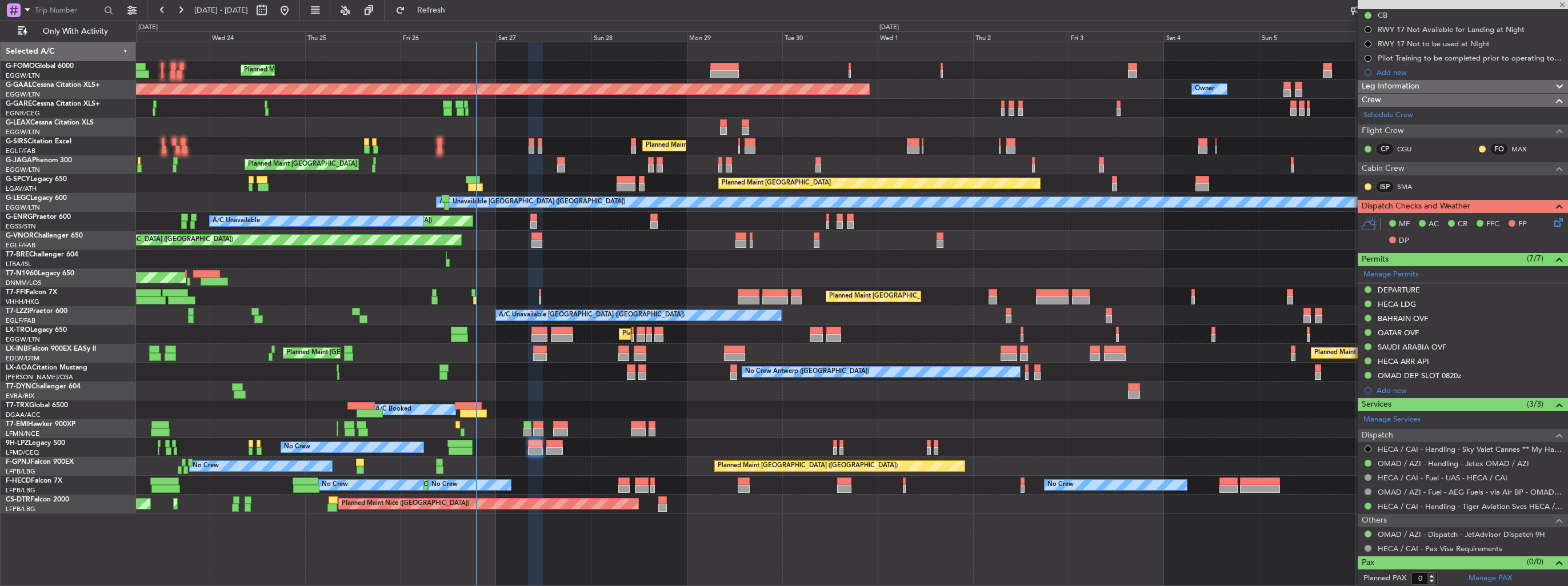
type input "+00:25"
type input "6"
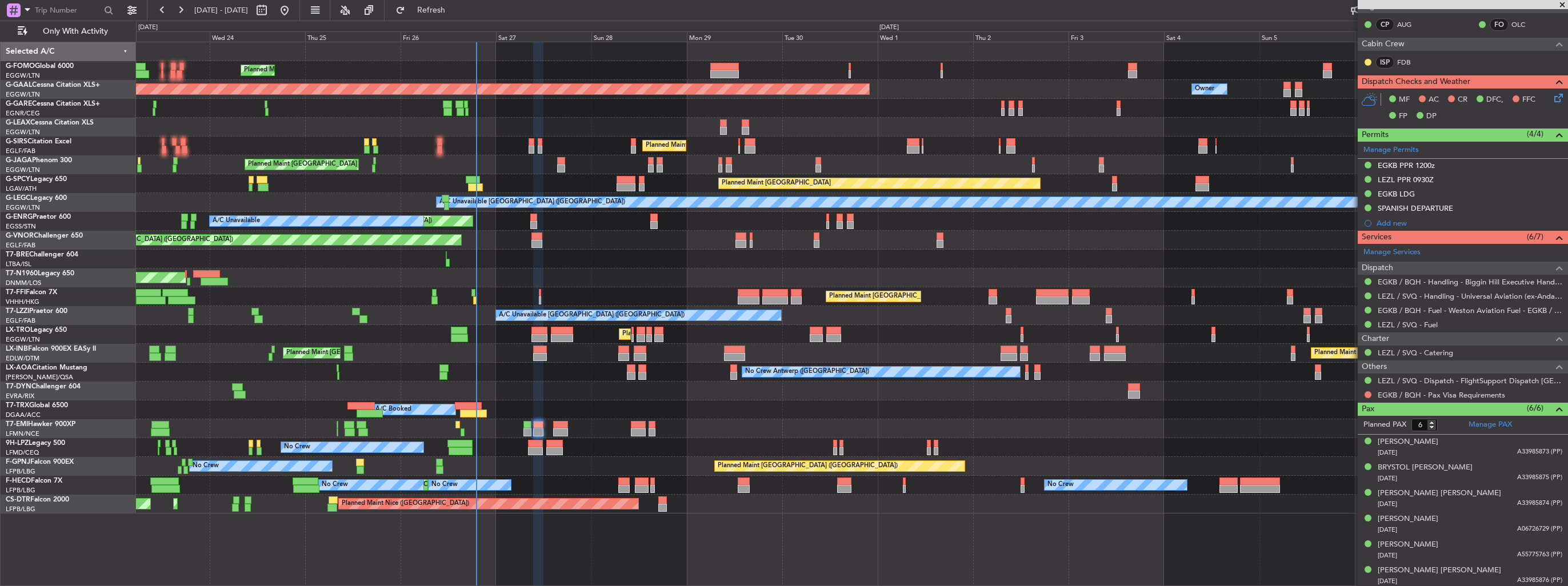
scroll to position [0, 0]
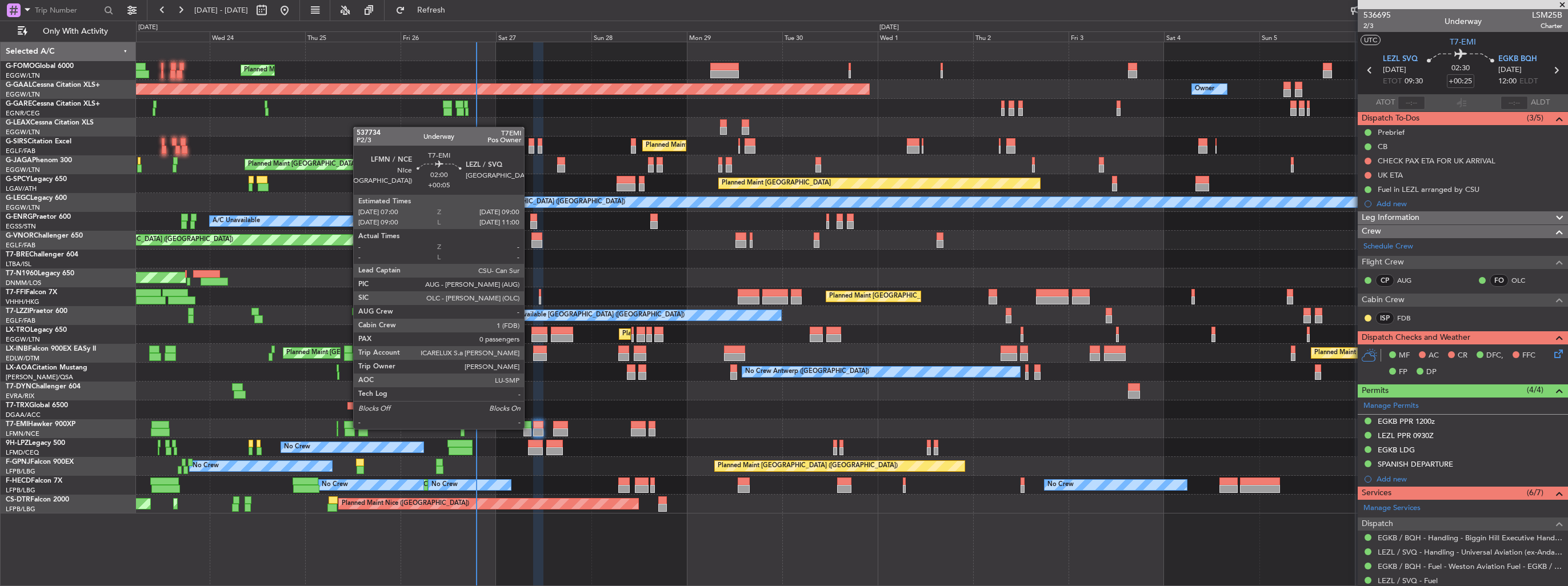
click at [529, 428] on div at bounding box center [527, 432] width 8 height 8
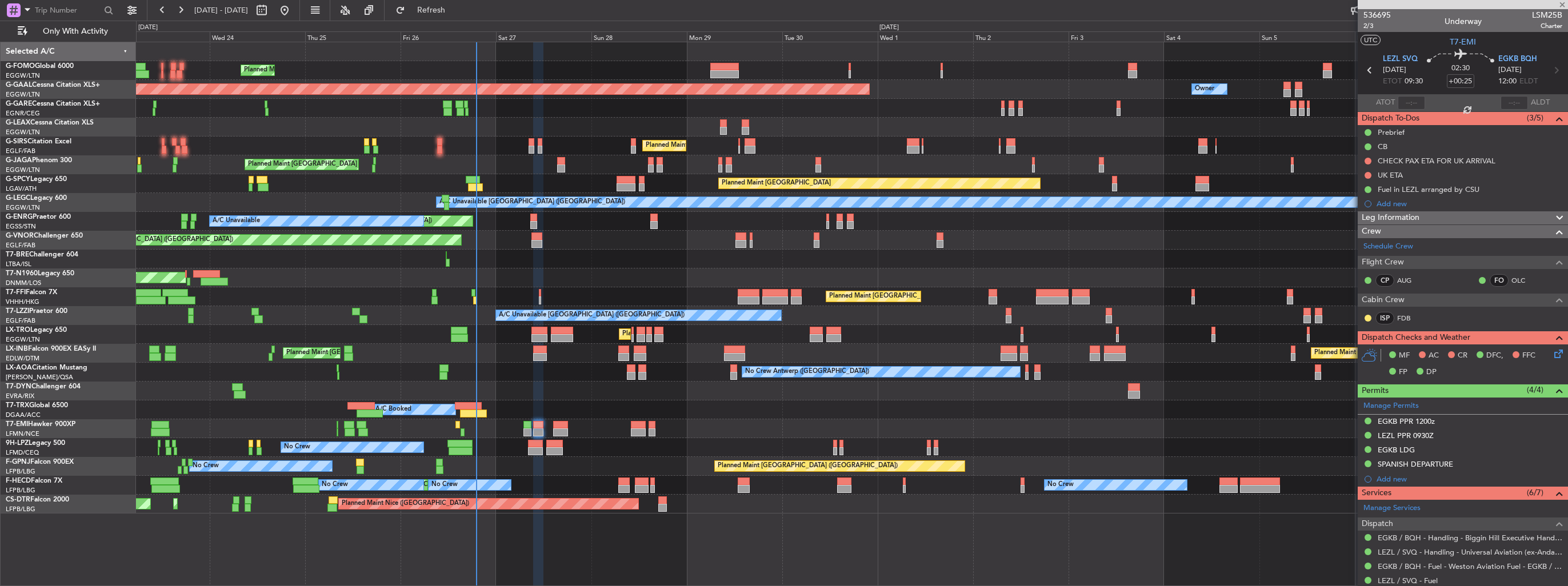
type input "+00:05"
type input "0"
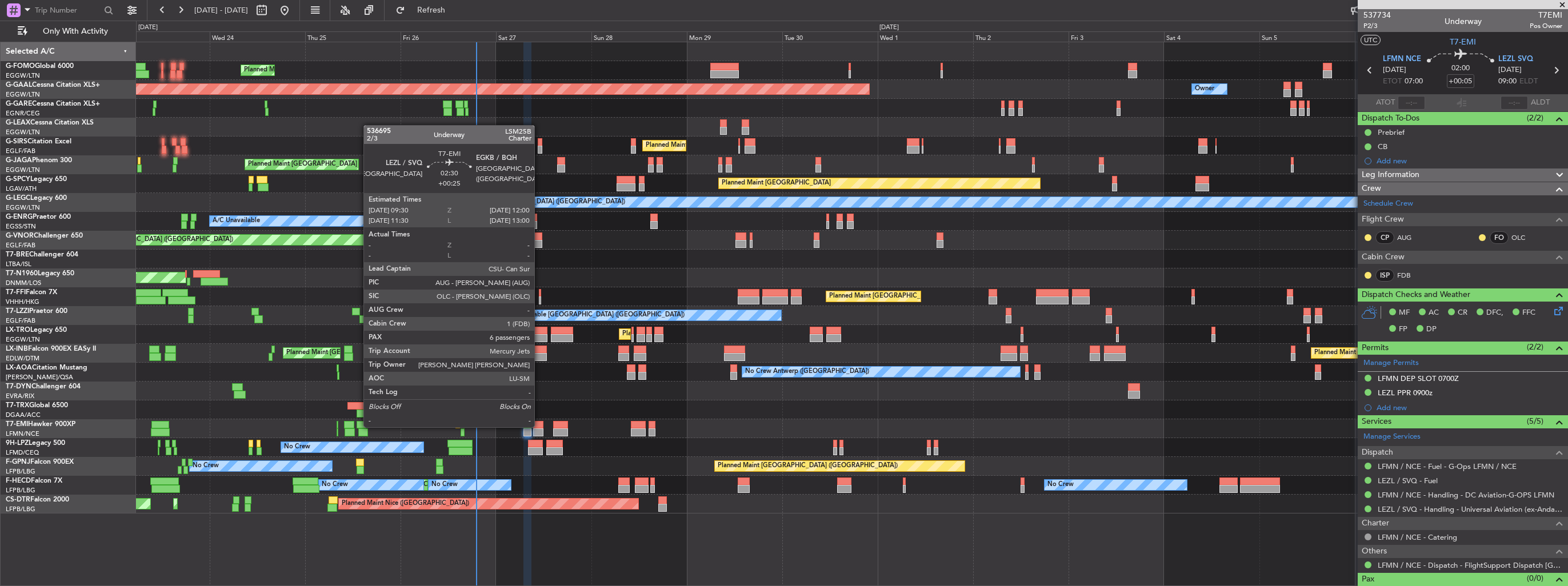
click at [539, 426] on div at bounding box center [538, 425] width 11 height 8
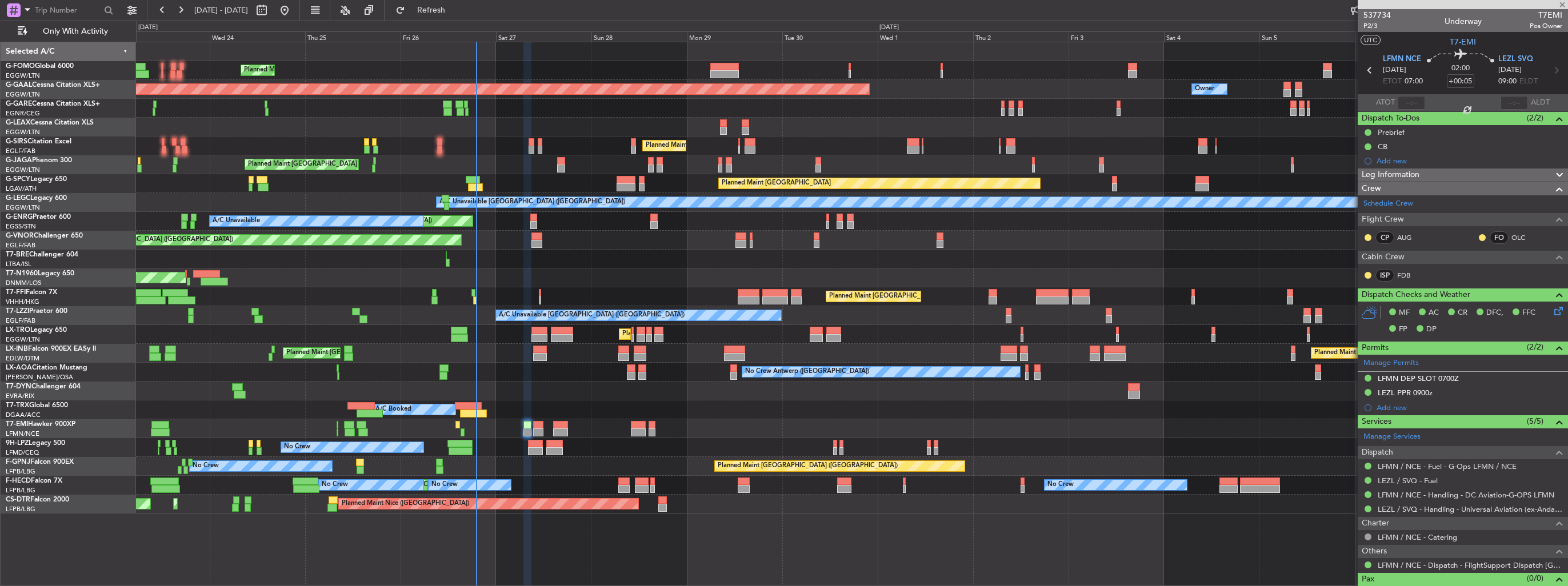
type input "+00:25"
type input "6"
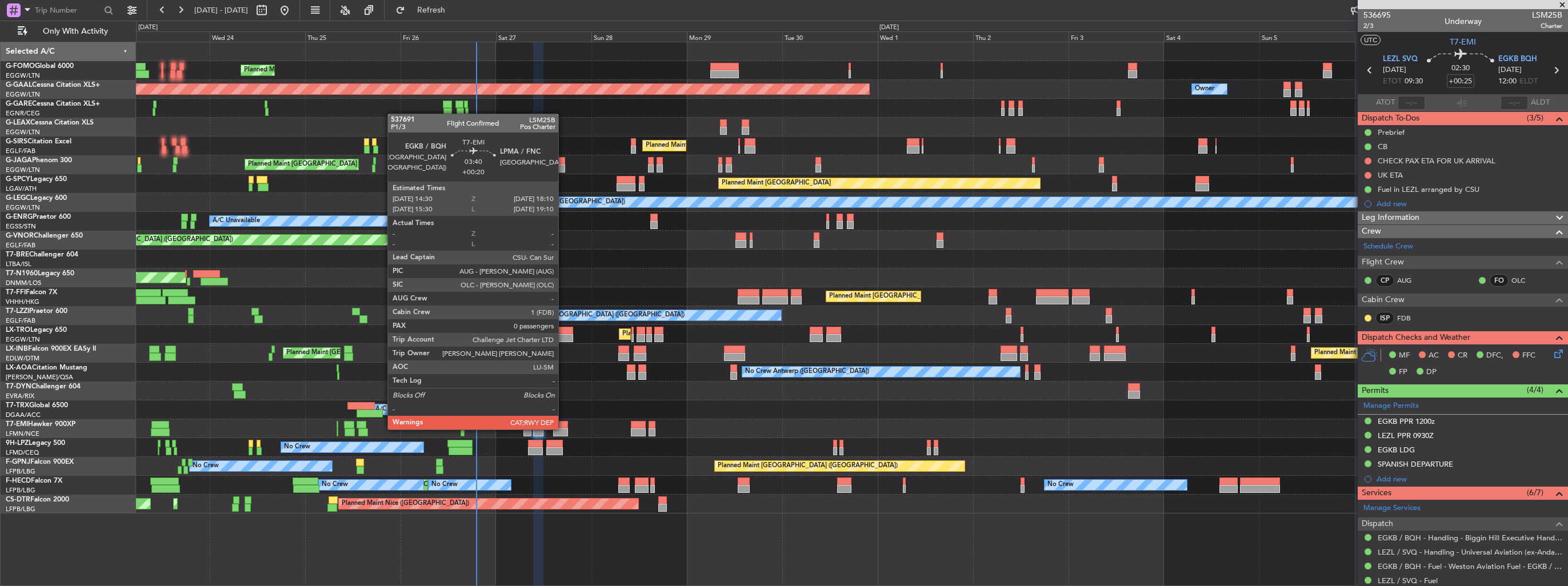
click at [564, 428] on div at bounding box center [560, 432] width 15 height 8
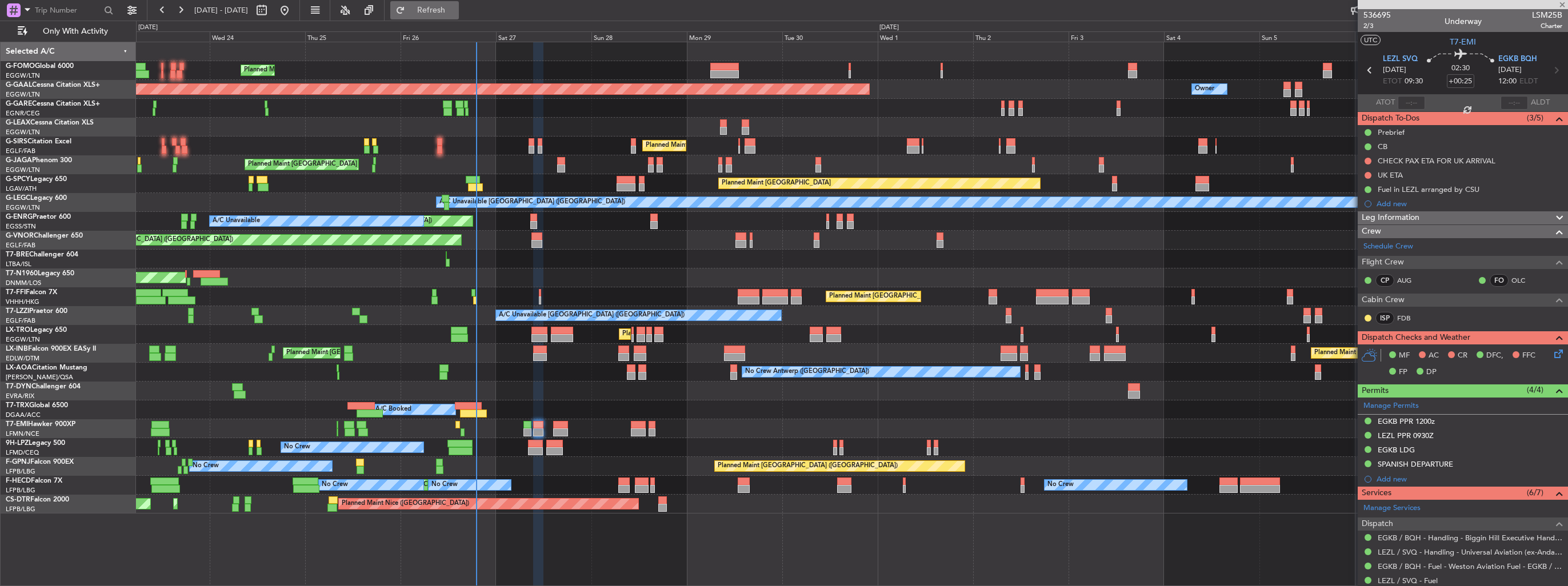
click at [451, 10] on span "Refresh" at bounding box center [431, 11] width 48 height 8
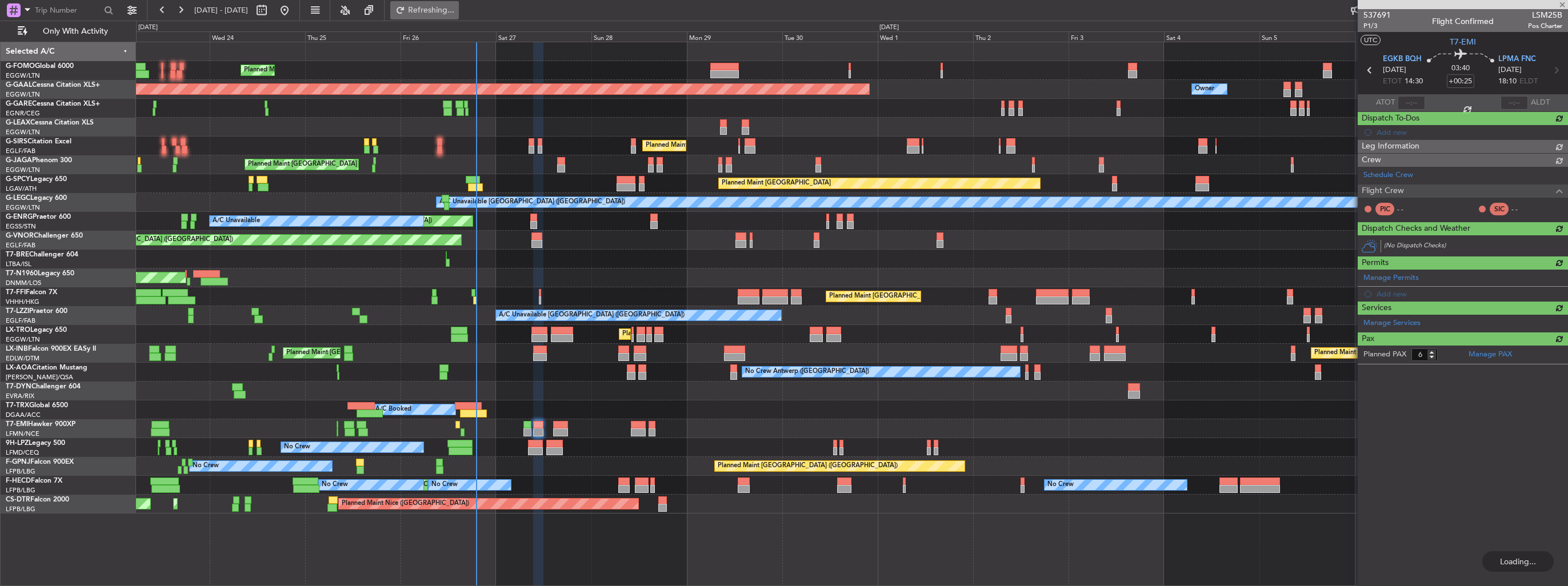
type input "+00:20"
type input "0"
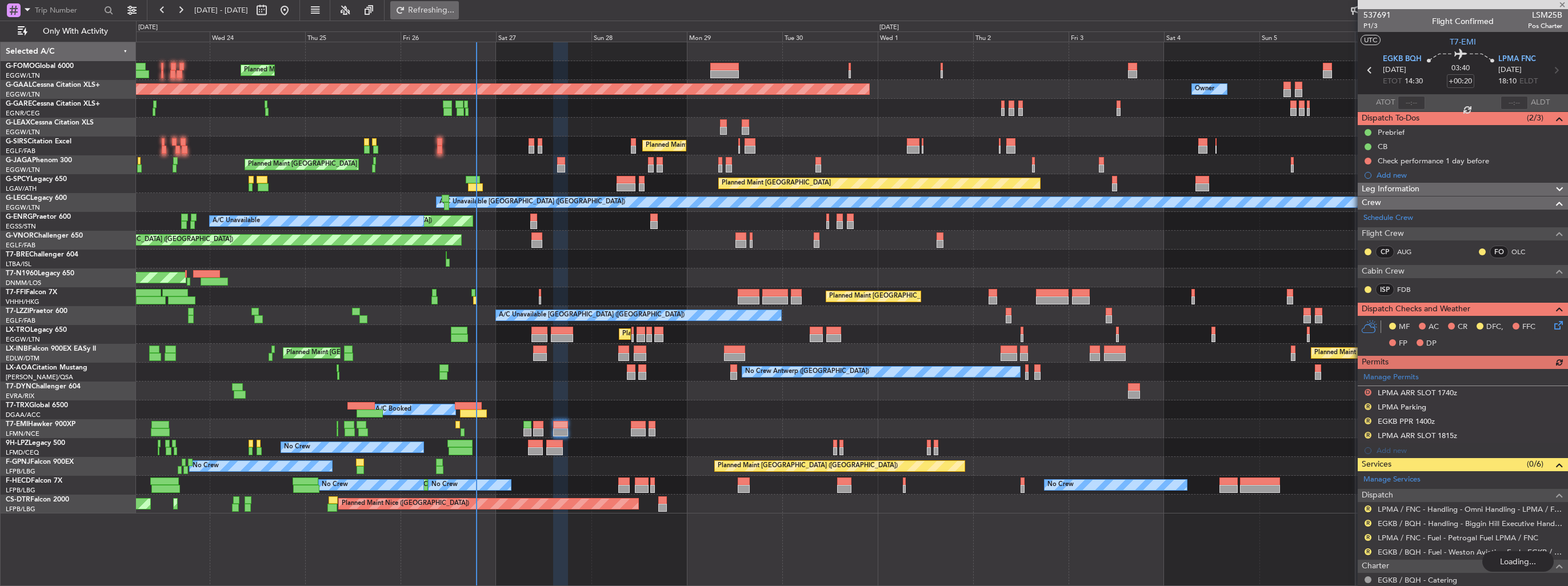
type input "+00:25"
type input "6"
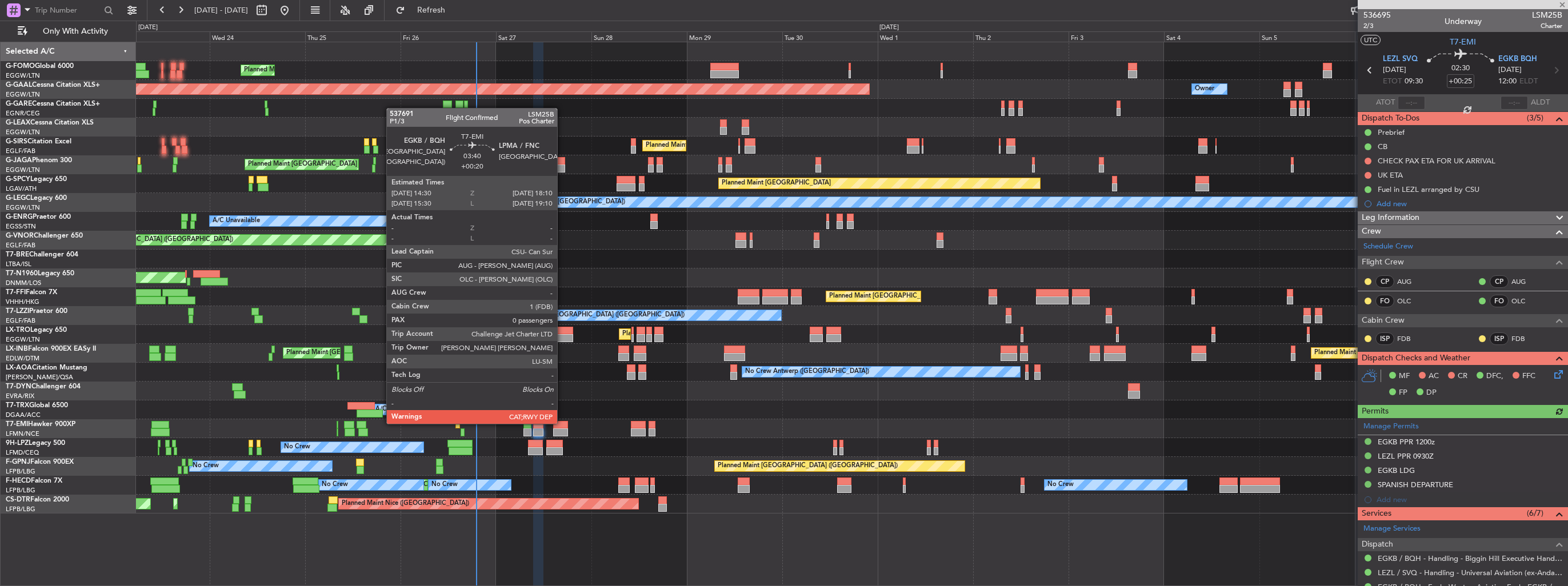
click at [562, 423] on div at bounding box center [560, 425] width 15 height 8
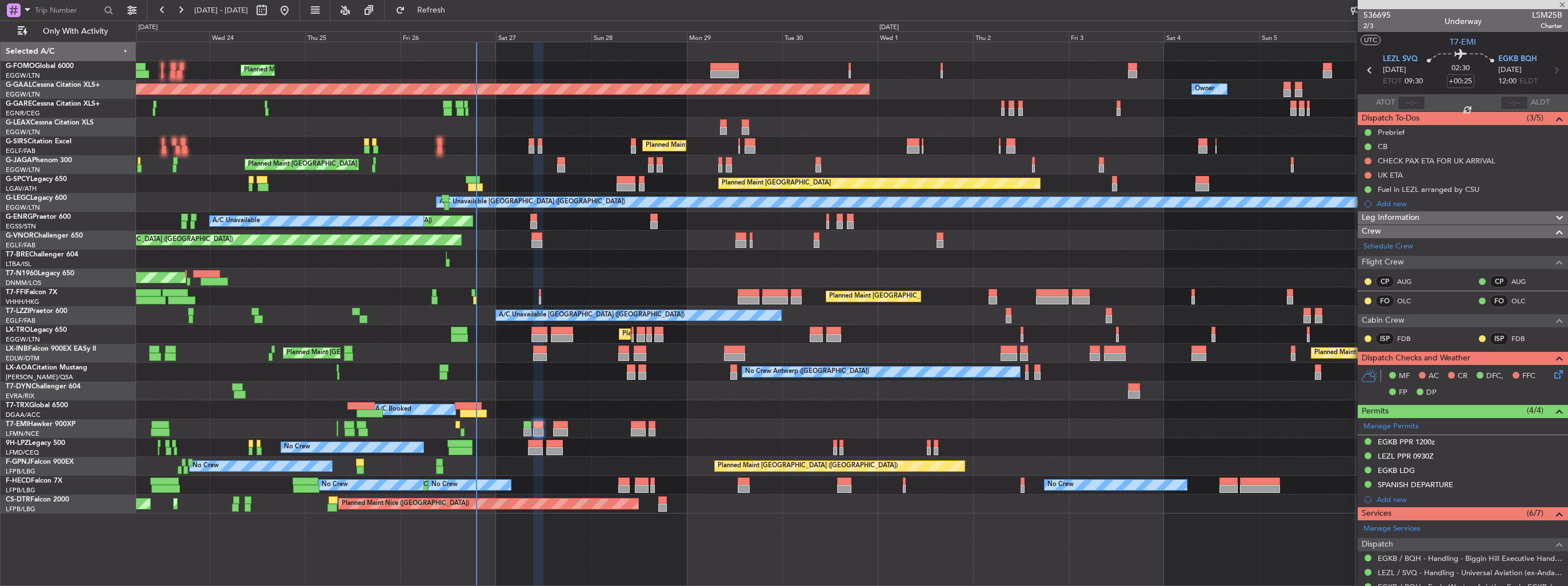
type input "+00:20"
type input "0"
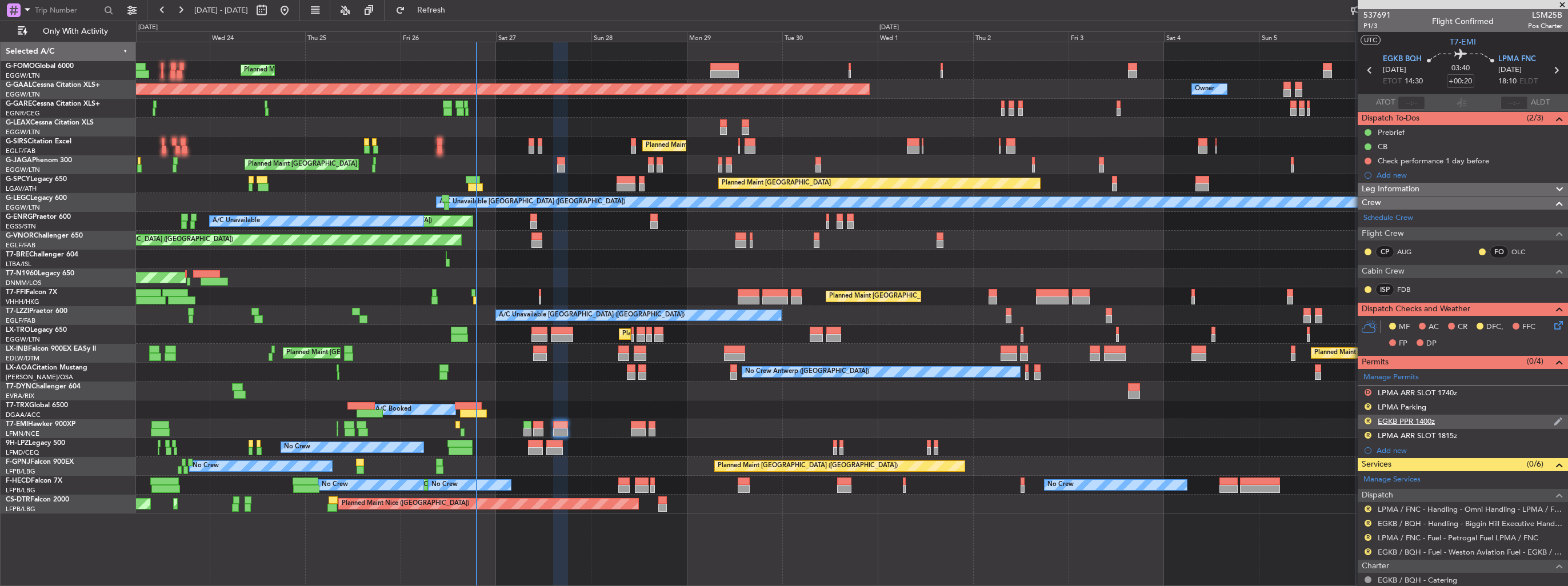
click at [1553, 419] on img at bounding box center [1557, 421] width 9 height 11
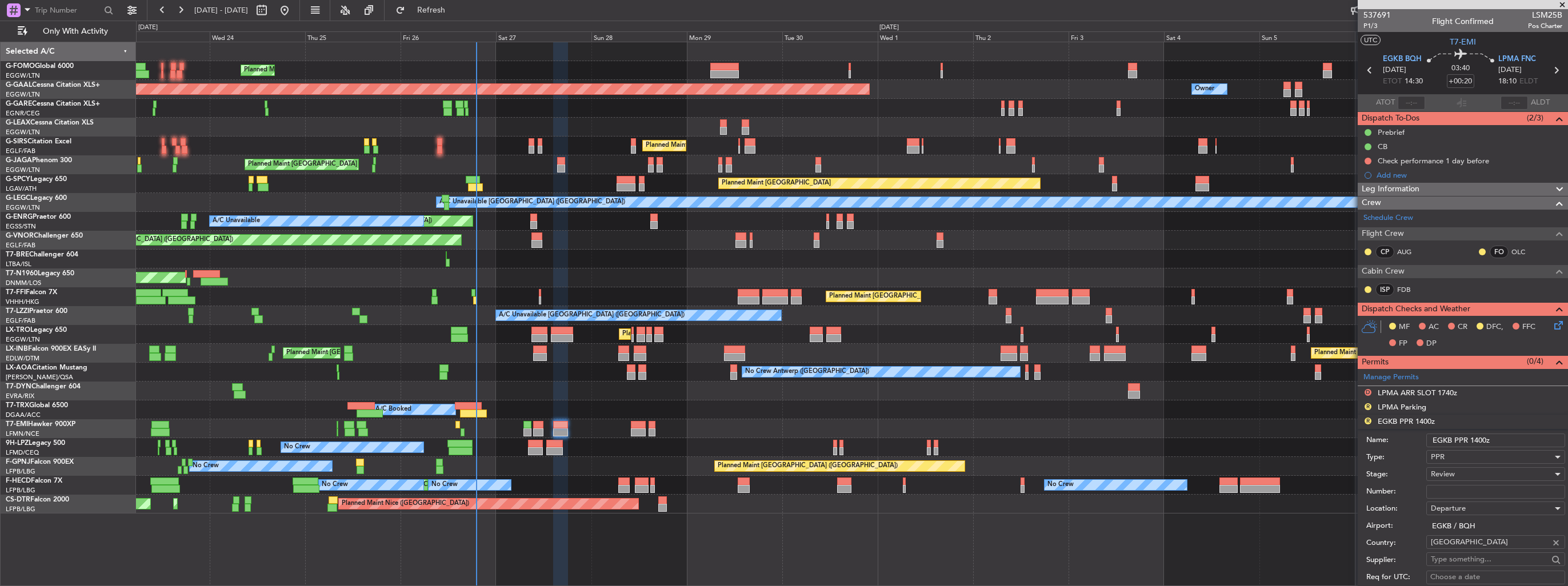
click at [1482, 437] on input "EGKB PPR 1400z" at bounding box center [1495, 440] width 138 height 14
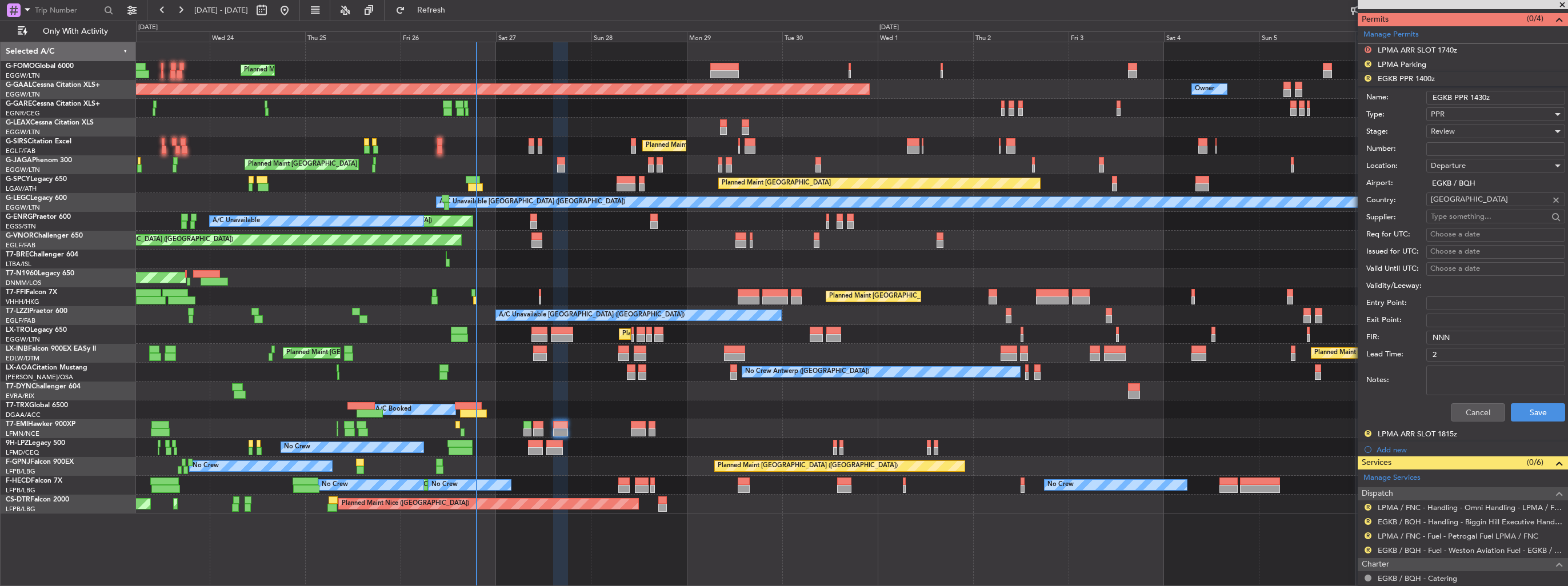
type input "EGKB PPR 1430z"
click at [1465, 132] on div "Review" at bounding box center [1492, 131] width 121 height 17
click at [1483, 202] on span "Requested" at bounding box center [1491, 205] width 120 height 17
click at [1536, 412] on button "Save" at bounding box center [1537, 412] width 54 height 19
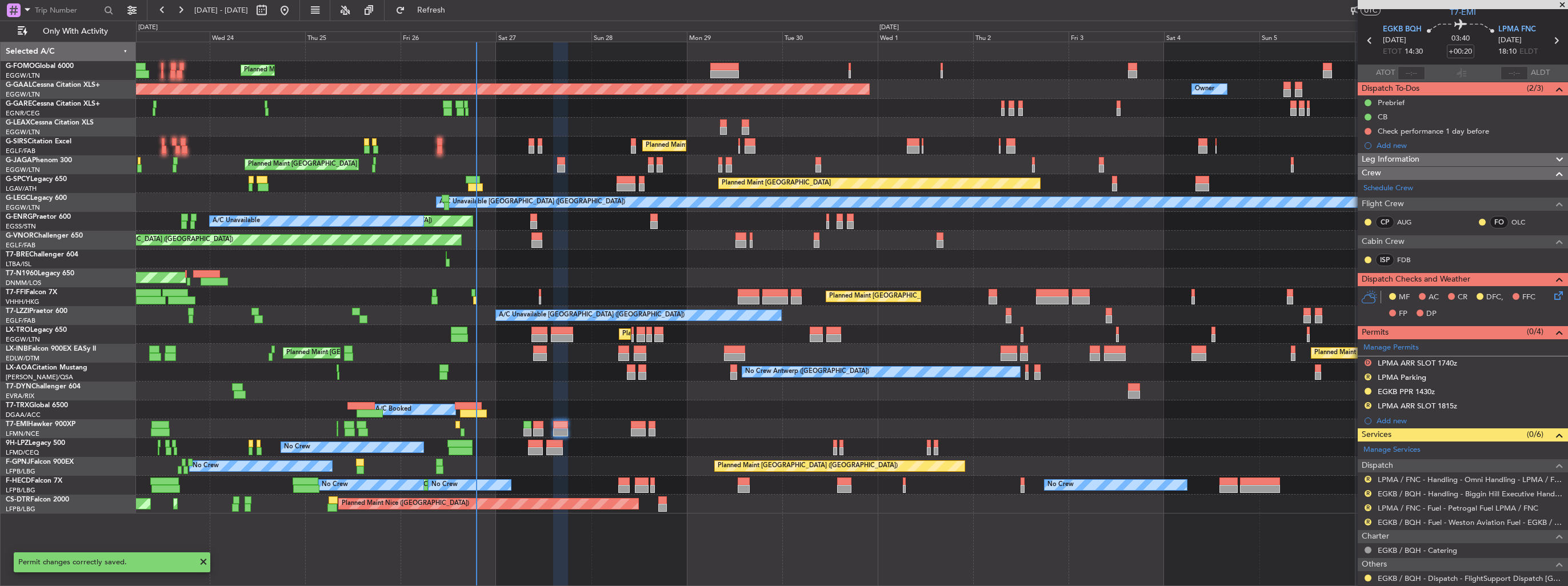
scroll to position [0, 0]
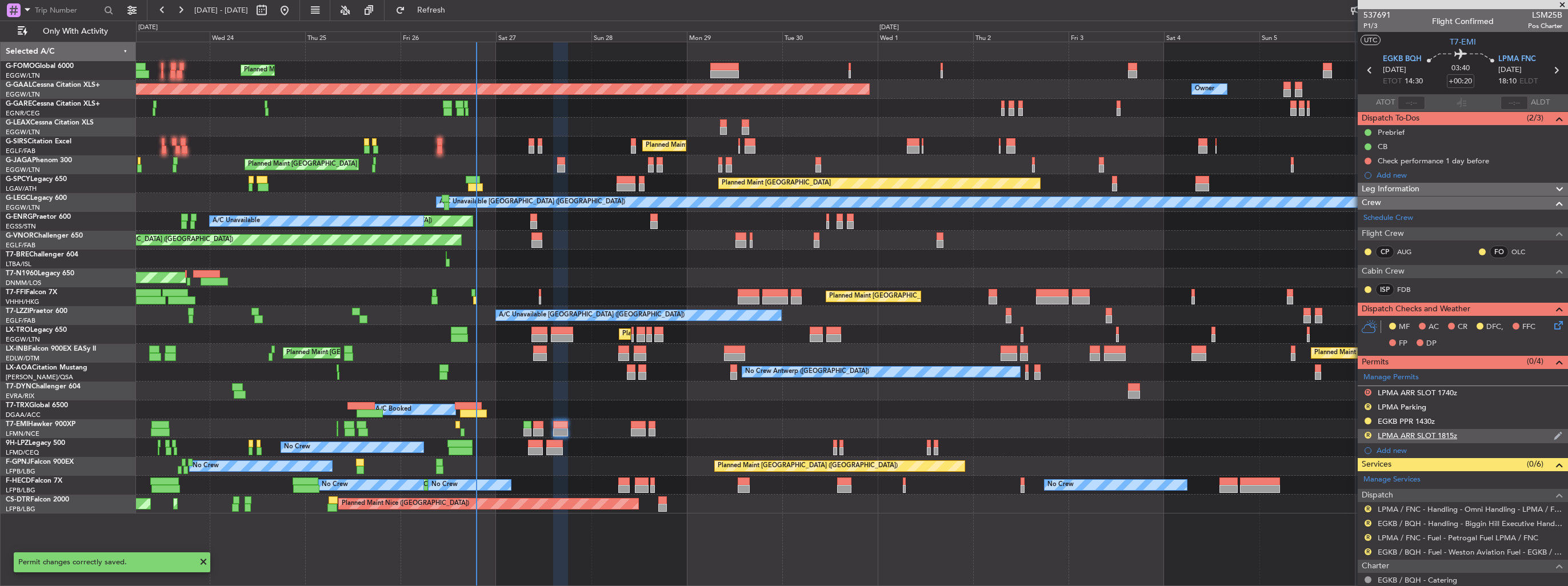
click at [1553, 431] on img at bounding box center [1557, 435] width 9 height 11
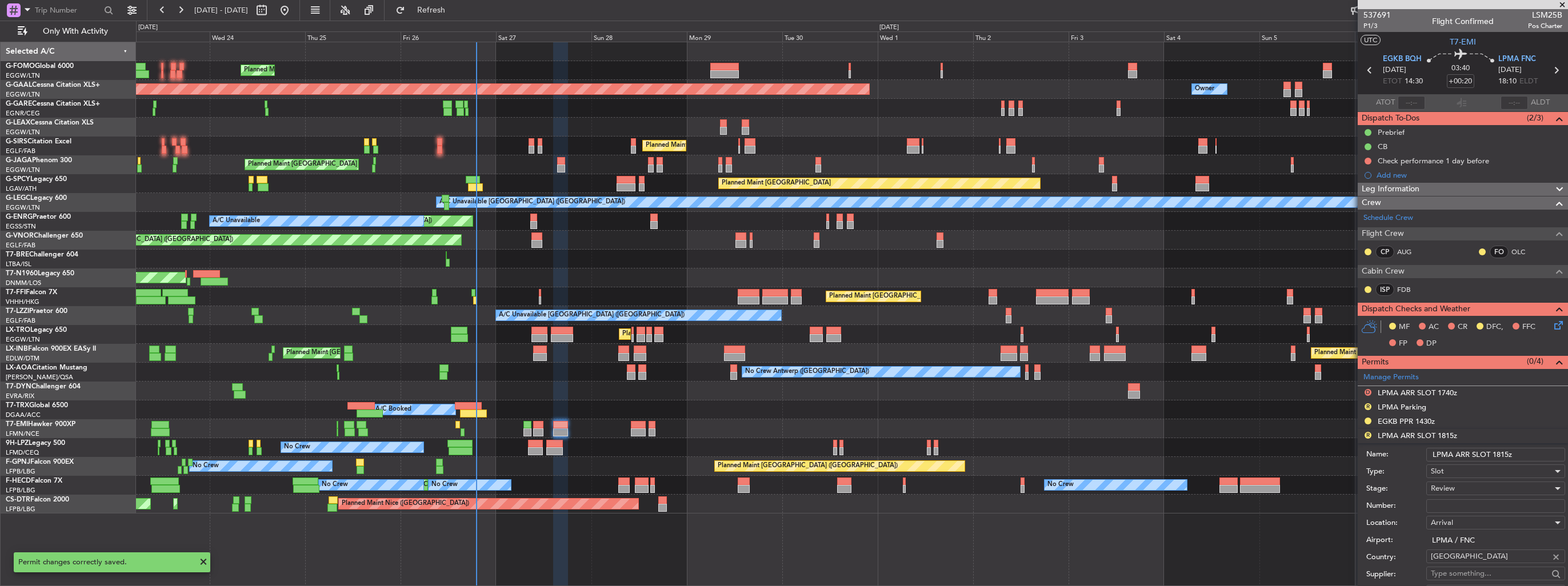
click at [1507, 451] on input "LPMA ARR SLOT 1815z" at bounding box center [1495, 454] width 138 height 14
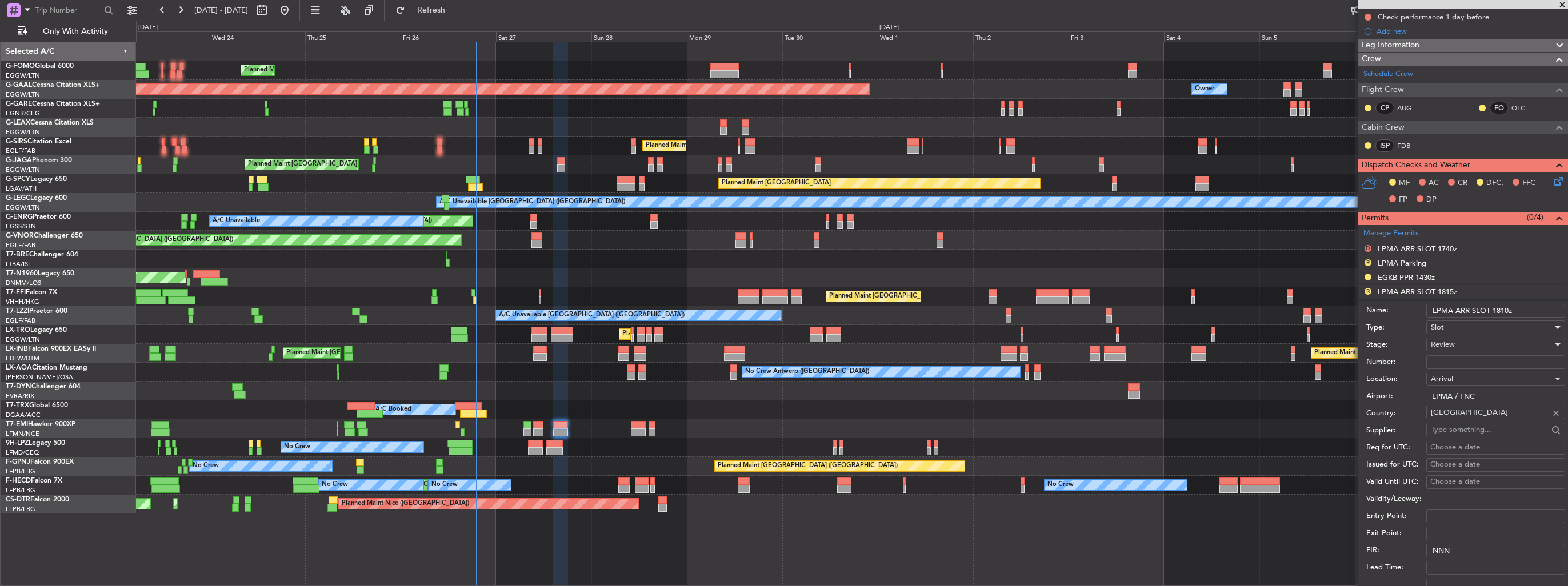
scroll to position [228, 0]
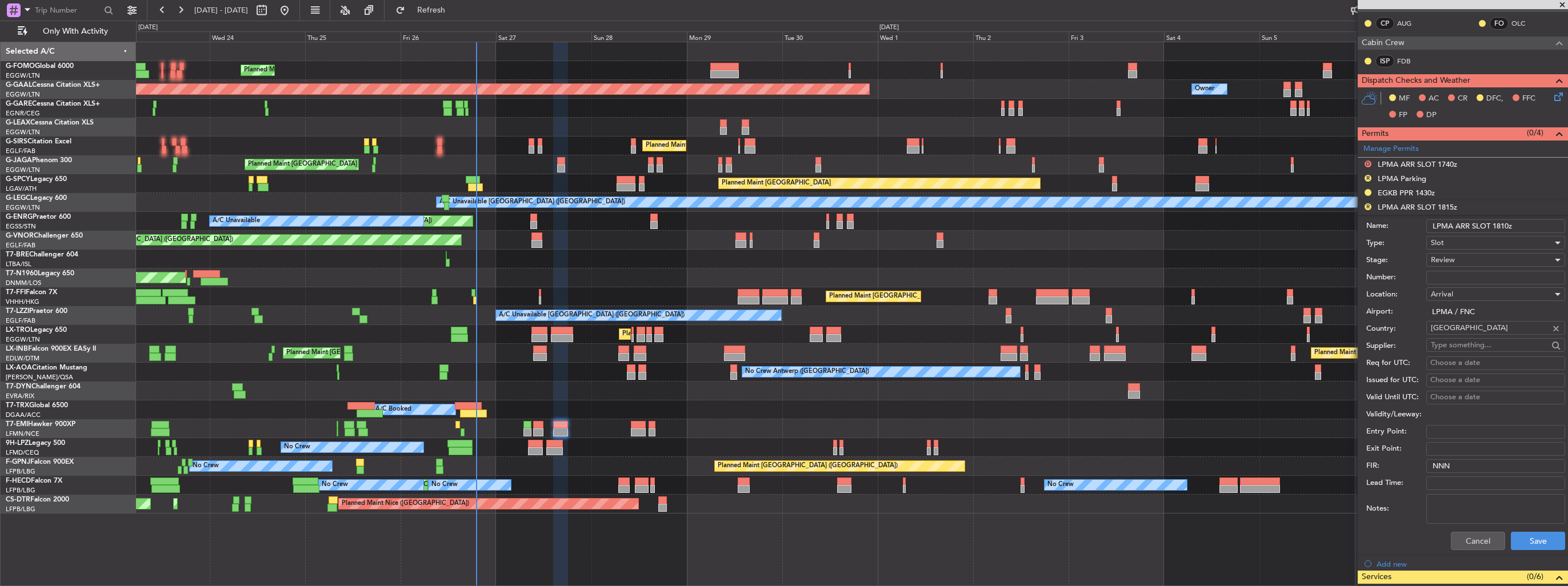
type input "LPMA ARR SLOT 1810z"
click at [1458, 261] on div "Review" at bounding box center [1492, 259] width 121 height 17
click at [1465, 334] on span "Requested" at bounding box center [1491, 333] width 120 height 17
click at [1519, 533] on button "Save" at bounding box center [1537, 541] width 54 height 19
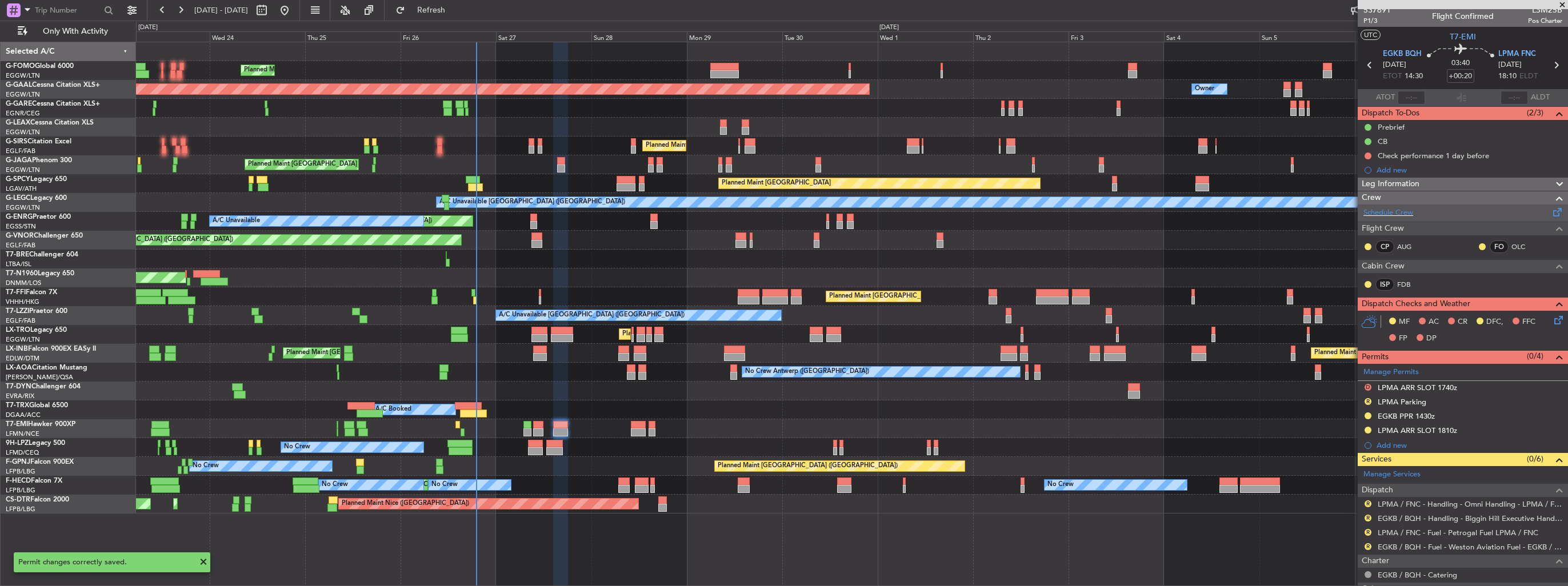
scroll to position [0, 0]
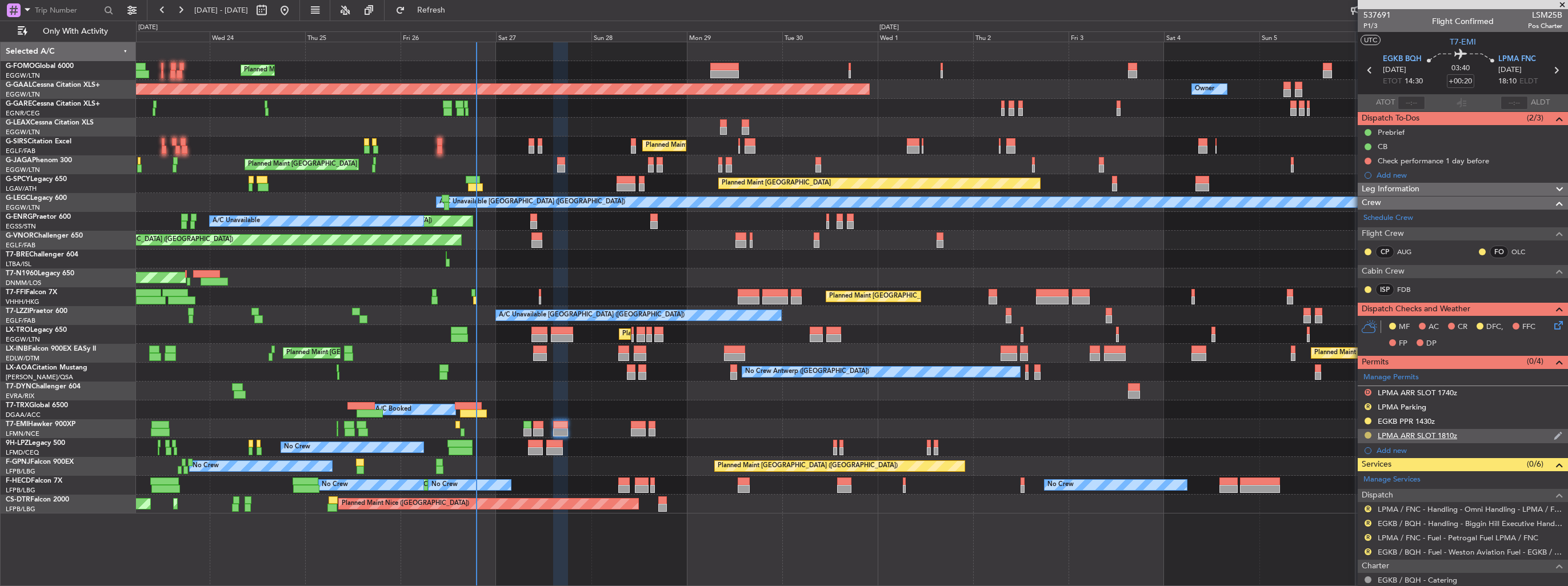
click at [1366, 433] on button at bounding box center [1368, 435] width 6 height 6
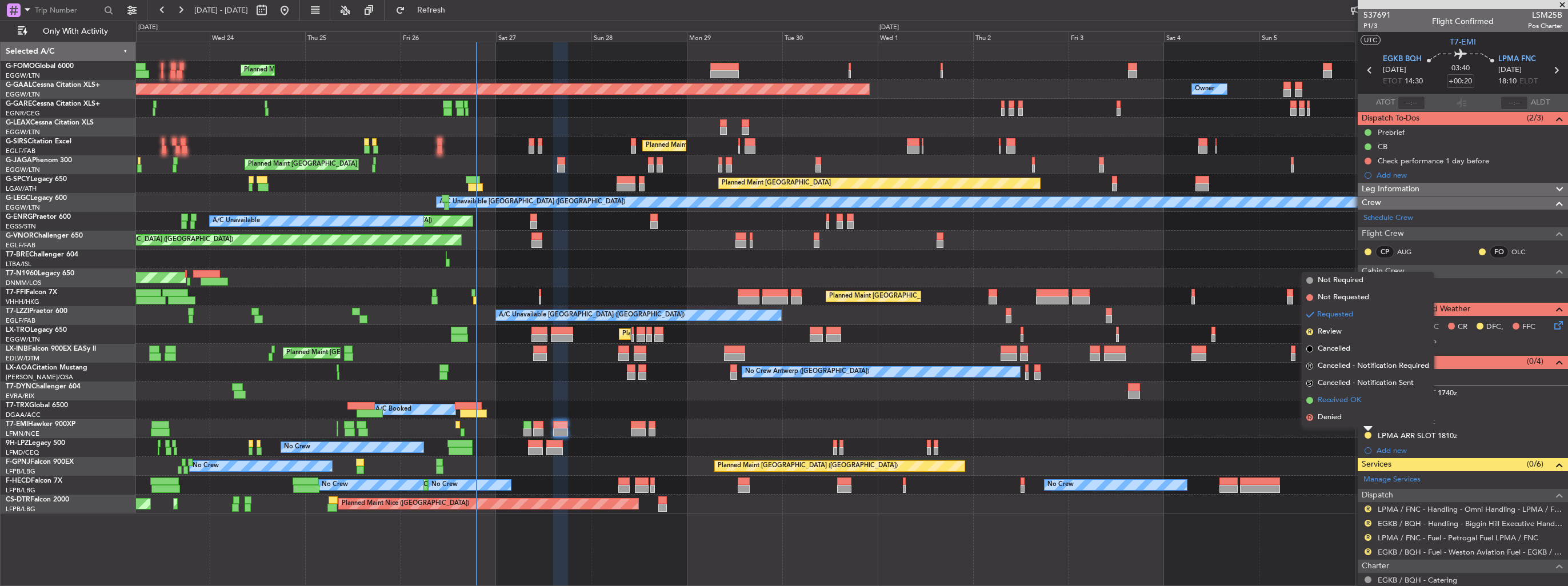
click at [1341, 402] on span "Received OK" at bounding box center [1340, 400] width 44 height 11
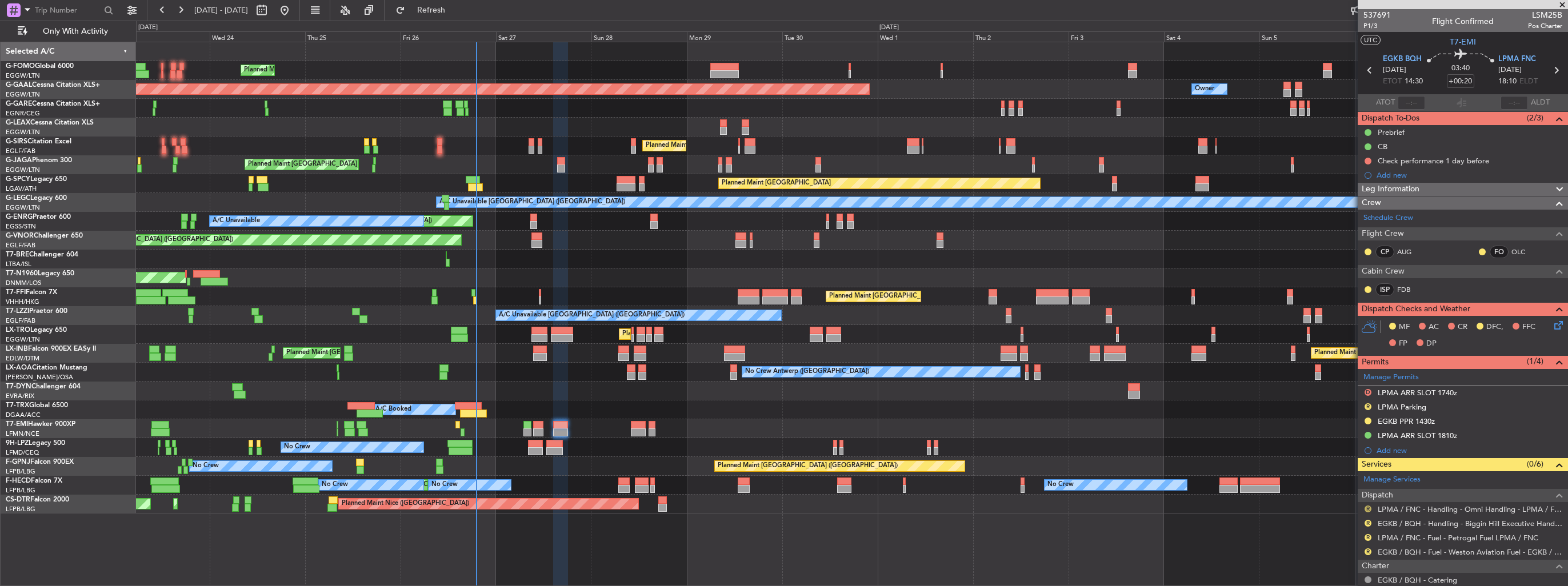
click at [1367, 507] on button "R" at bounding box center [1368, 508] width 6 height 6
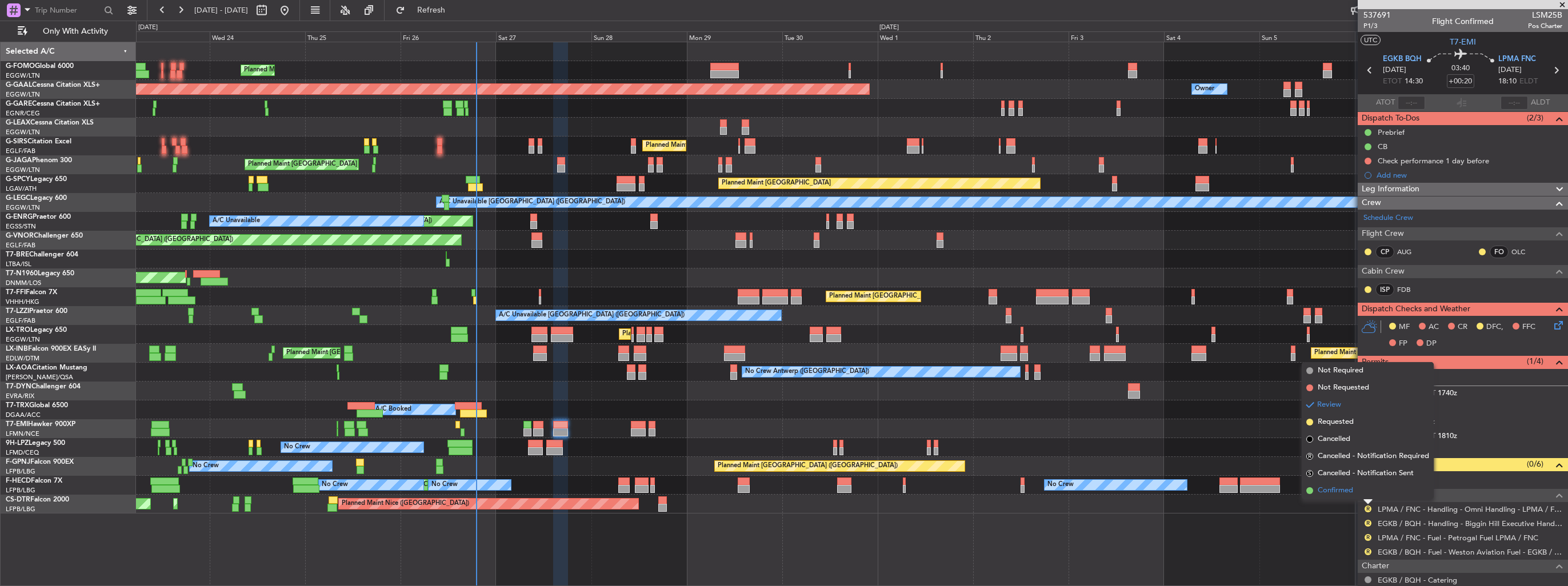
click at [1345, 490] on span "Confirmed" at bounding box center [1336, 490] width 36 height 11
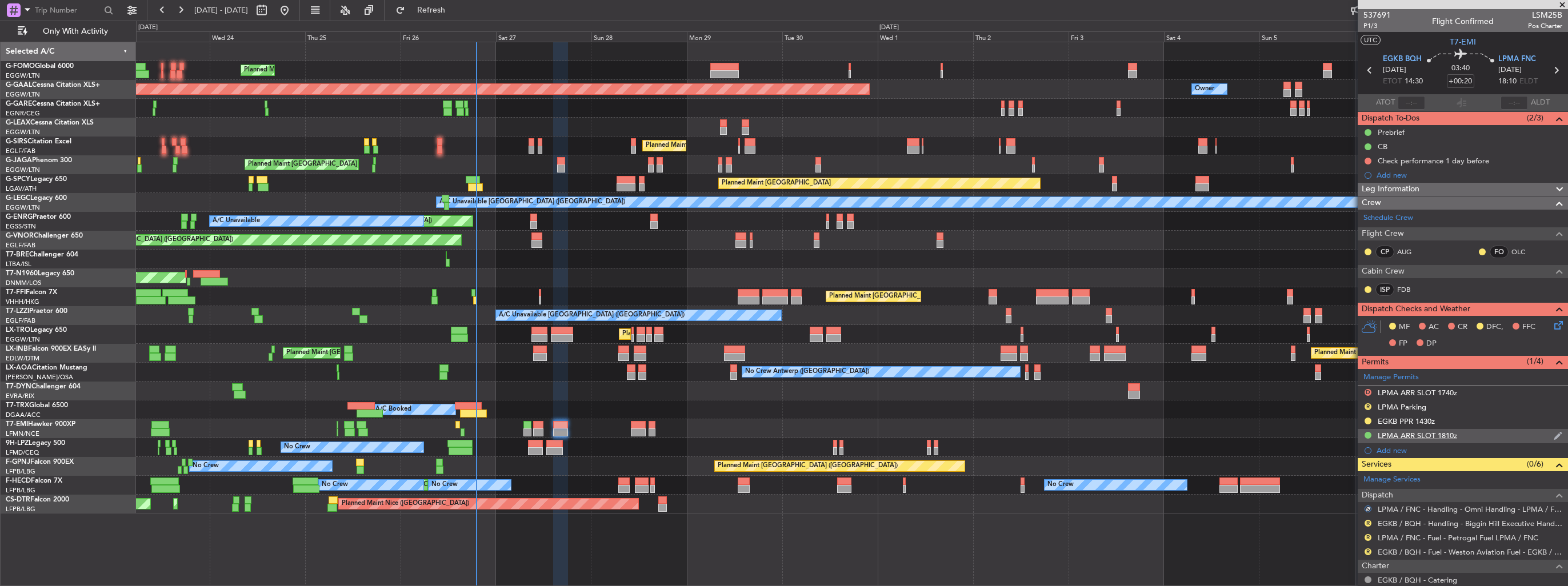
click at [1553, 431] on img at bounding box center [1557, 435] width 9 height 11
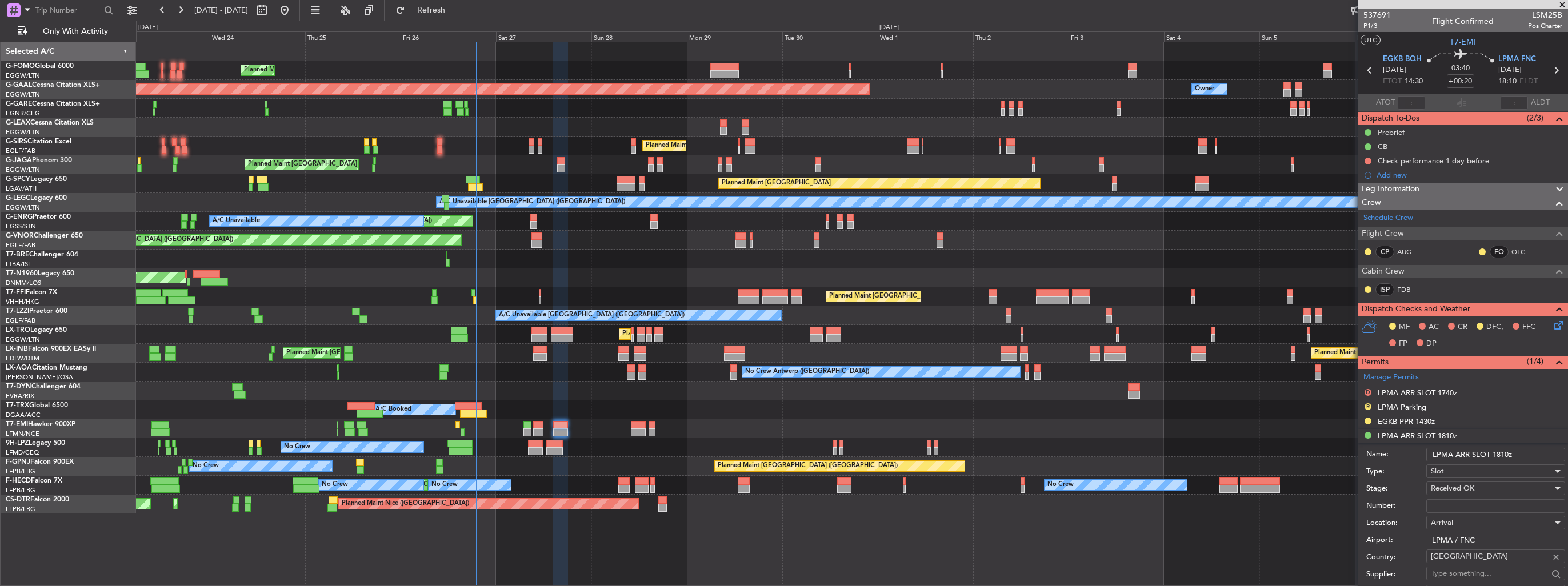
click at [1508, 452] on input "LPMA ARR SLOT 1810z" at bounding box center [1495, 454] width 138 height 14
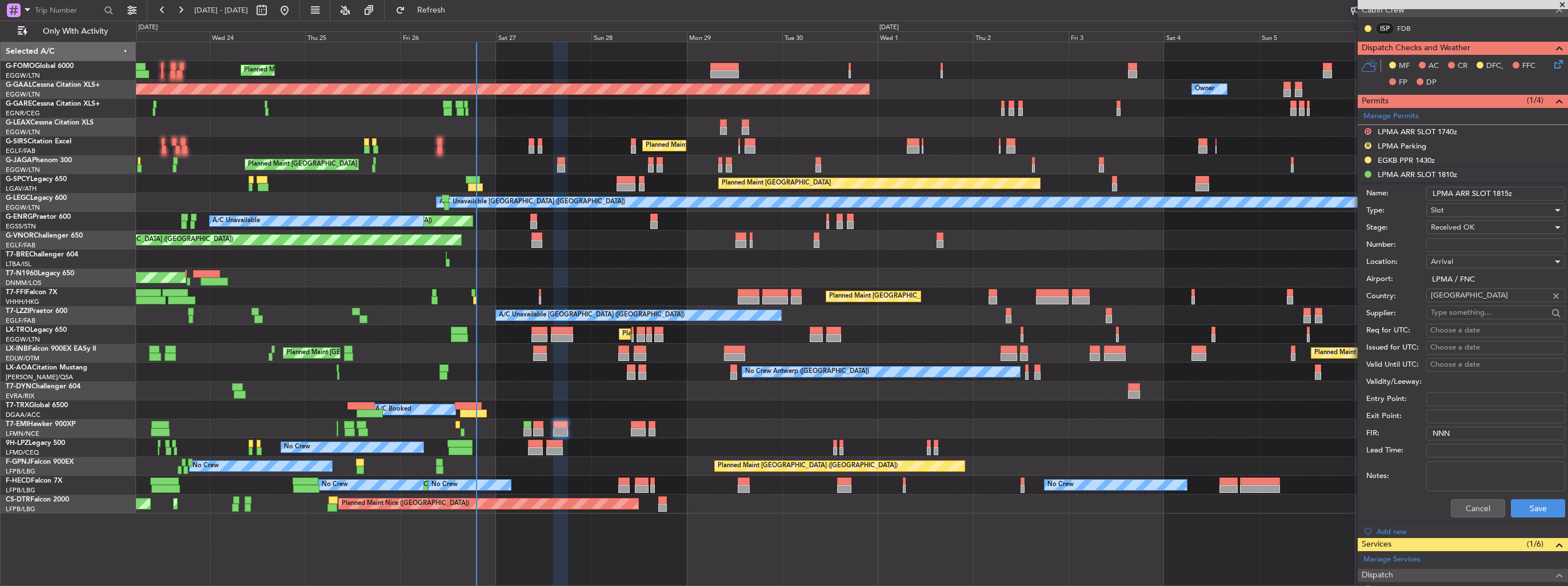
scroll to position [286, 0]
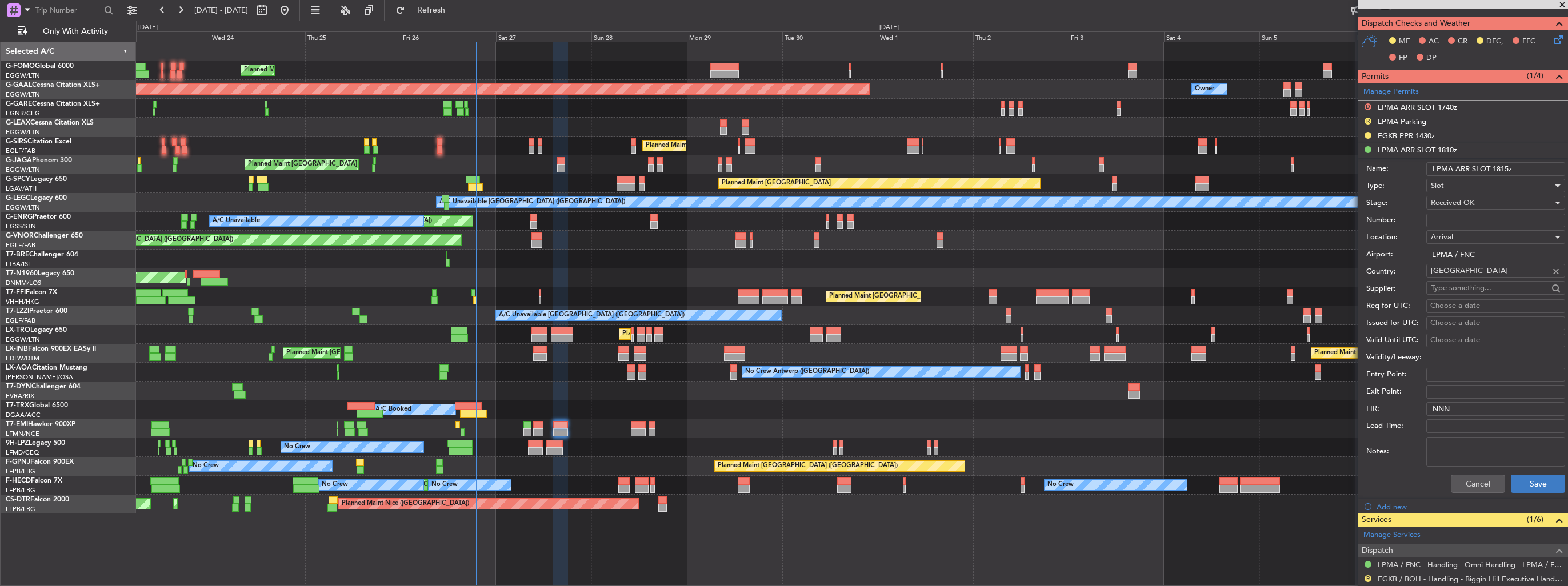
type input "LPMA ARR SLOT 1815z"
click at [1520, 482] on button "Save" at bounding box center [1537, 483] width 54 height 19
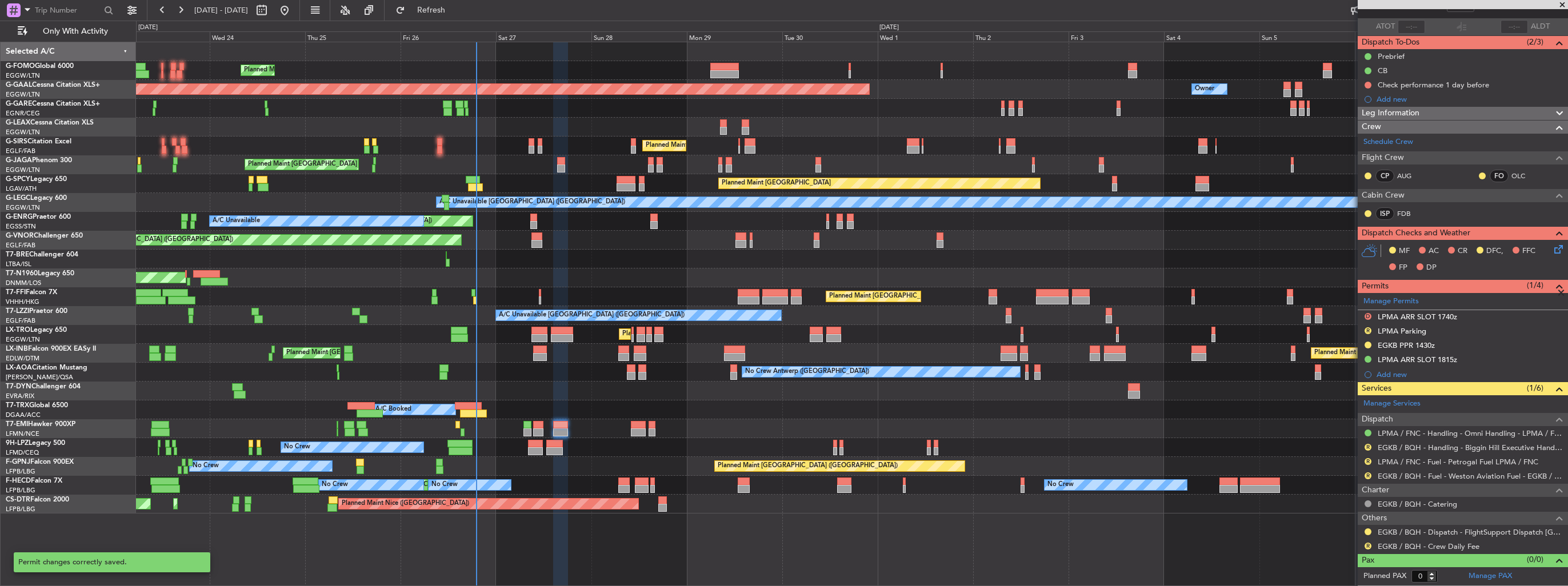
scroll to position [73, 0]
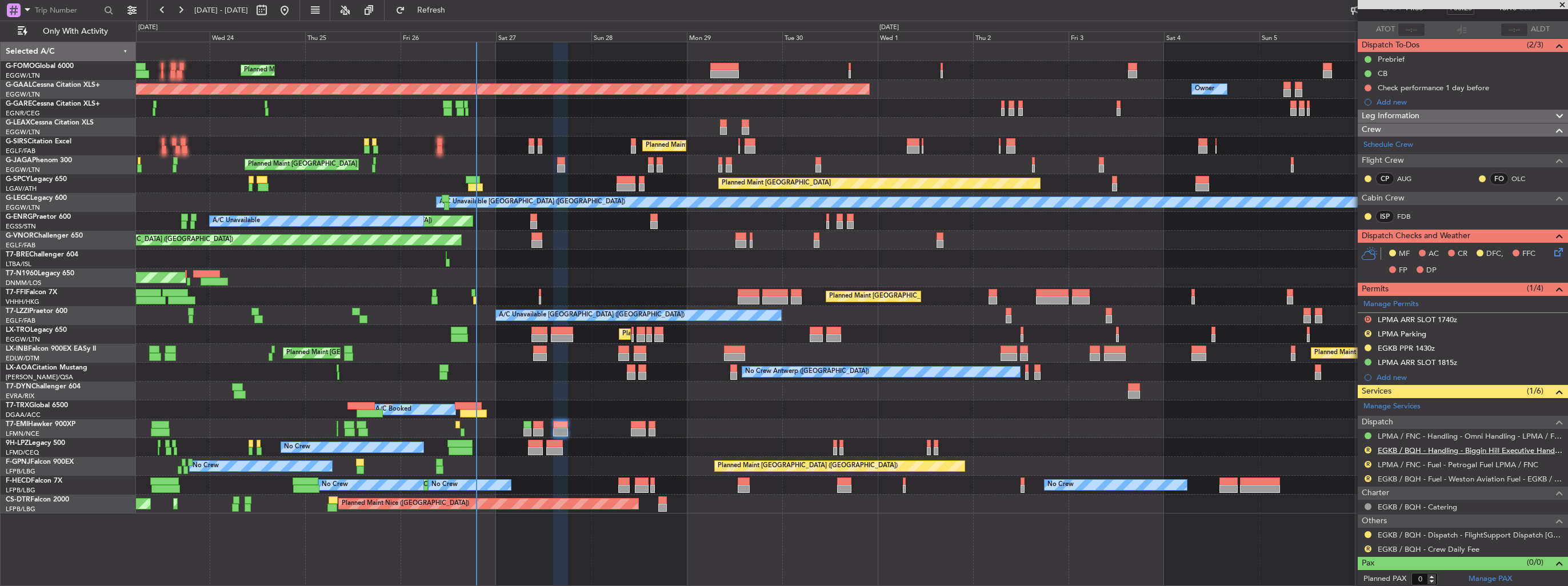
click at [1424, 445] on link "EGKB / BQH - Handling - Biggin Hill Executive Handling EGKB / BQH" at bounding box center [1470, 450] width 185 height 10
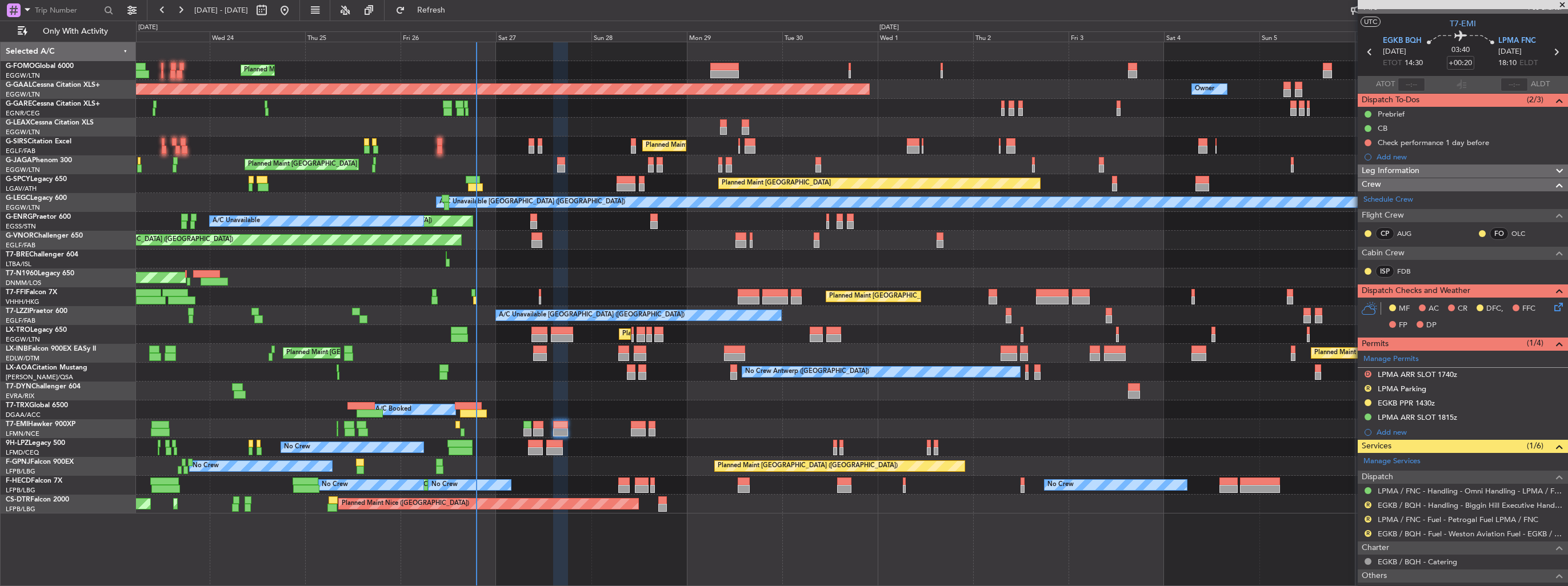
scroll to position [0, 0]
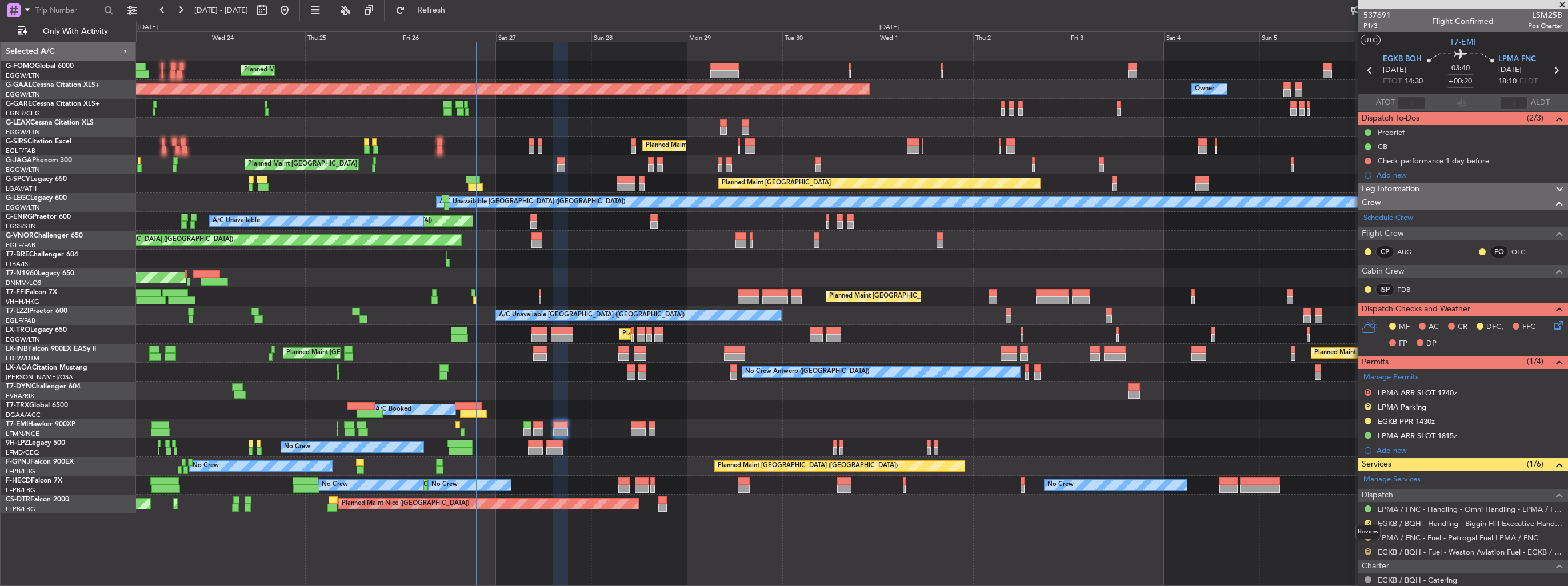
click at [1366, 554] on button "R" at bounding box center [1368, 551] width 6 height 6
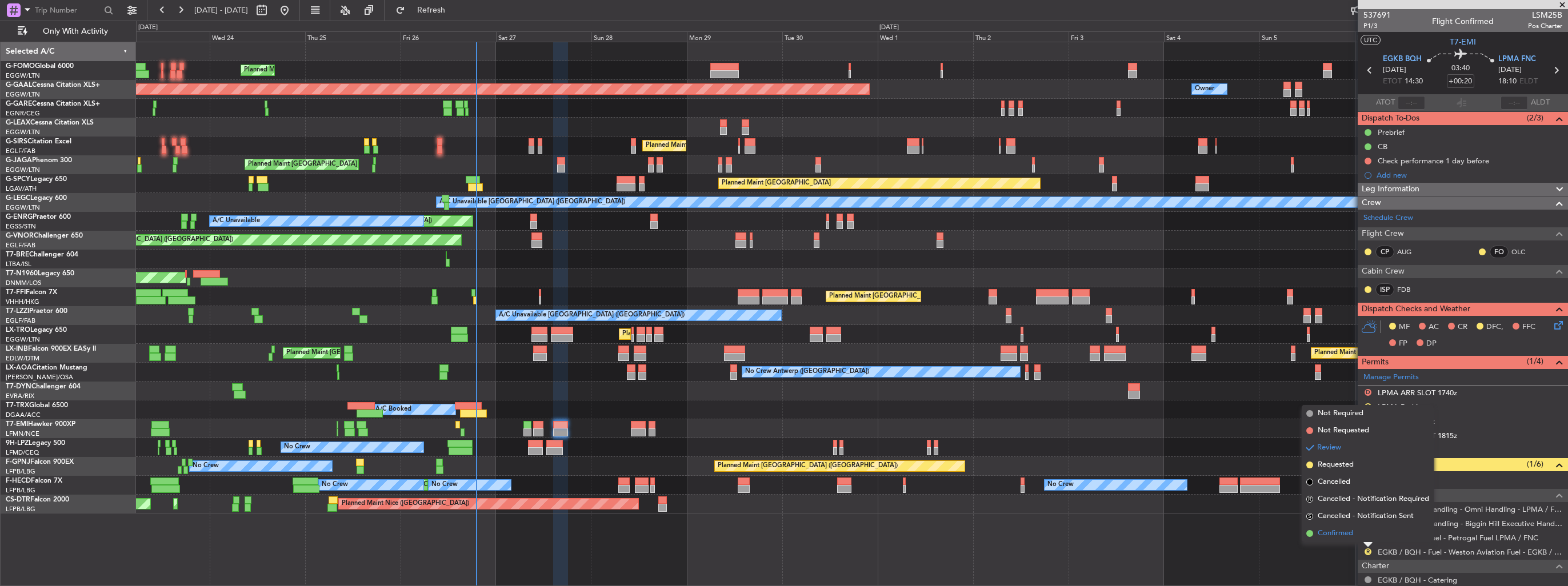
click at [1351, 536] on span "Confirmed" at bounding box center [1336, 533] width 36 height 11
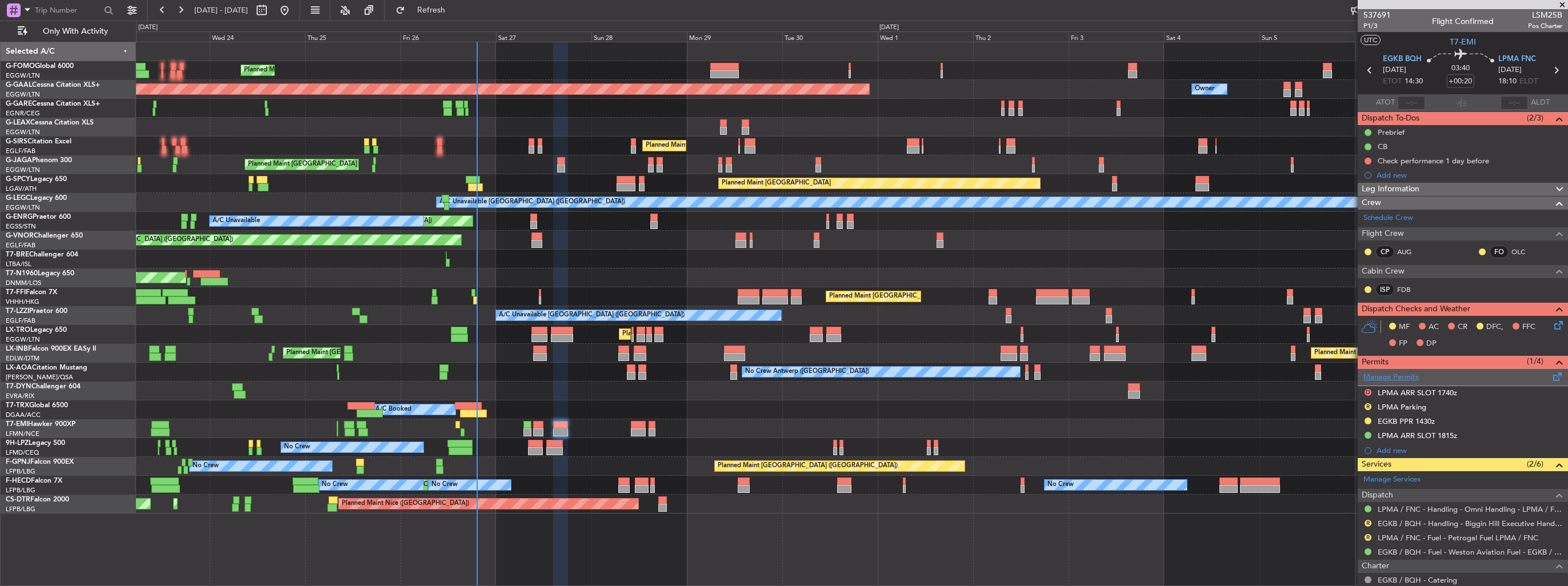
click at [1395, 376] on link "Manage Permits" at bounding box center [1391, 377] width 55 height 11
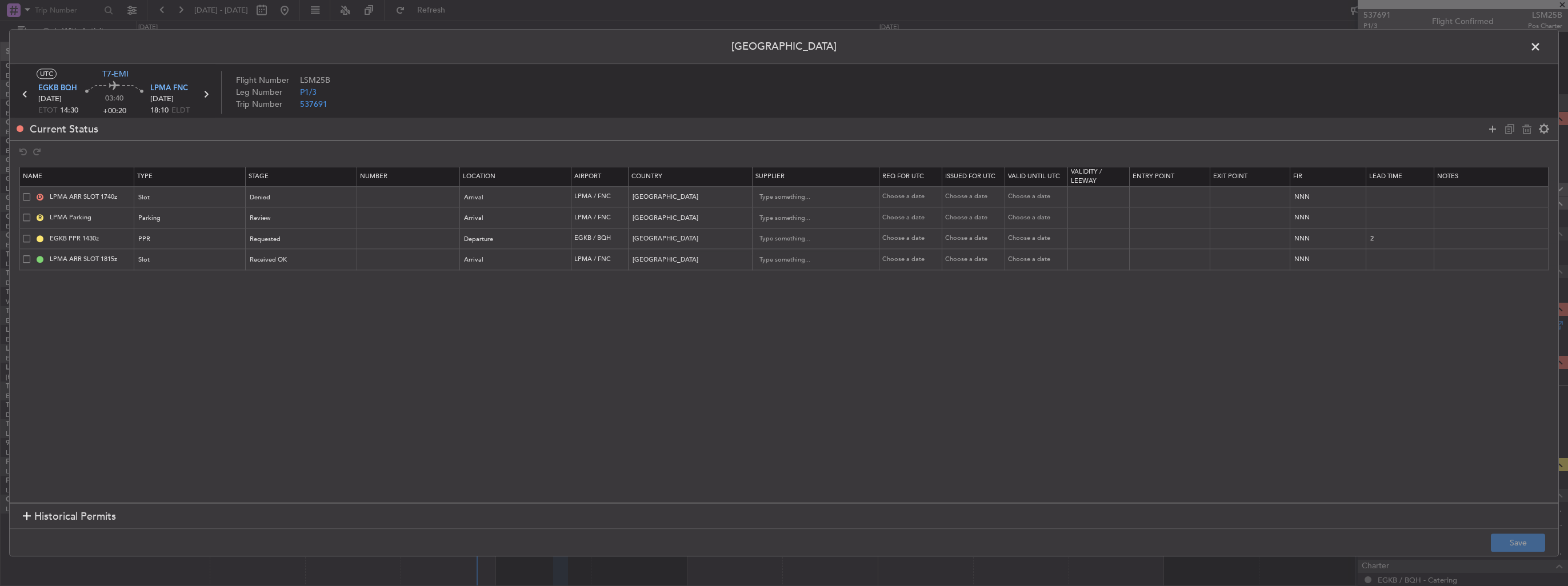
click at [27, 196] on span at bounding box center [26, 196] width 7 height 7
click at [31, 193] on input "checkbox" at bounding box center [31, 193] width 0 height 0
click at [1527, 129] on icon at bounding box center [1527, 129] width 14 height 14
type input "LPMA Parking"
type input "EGKB PPR 1430z"
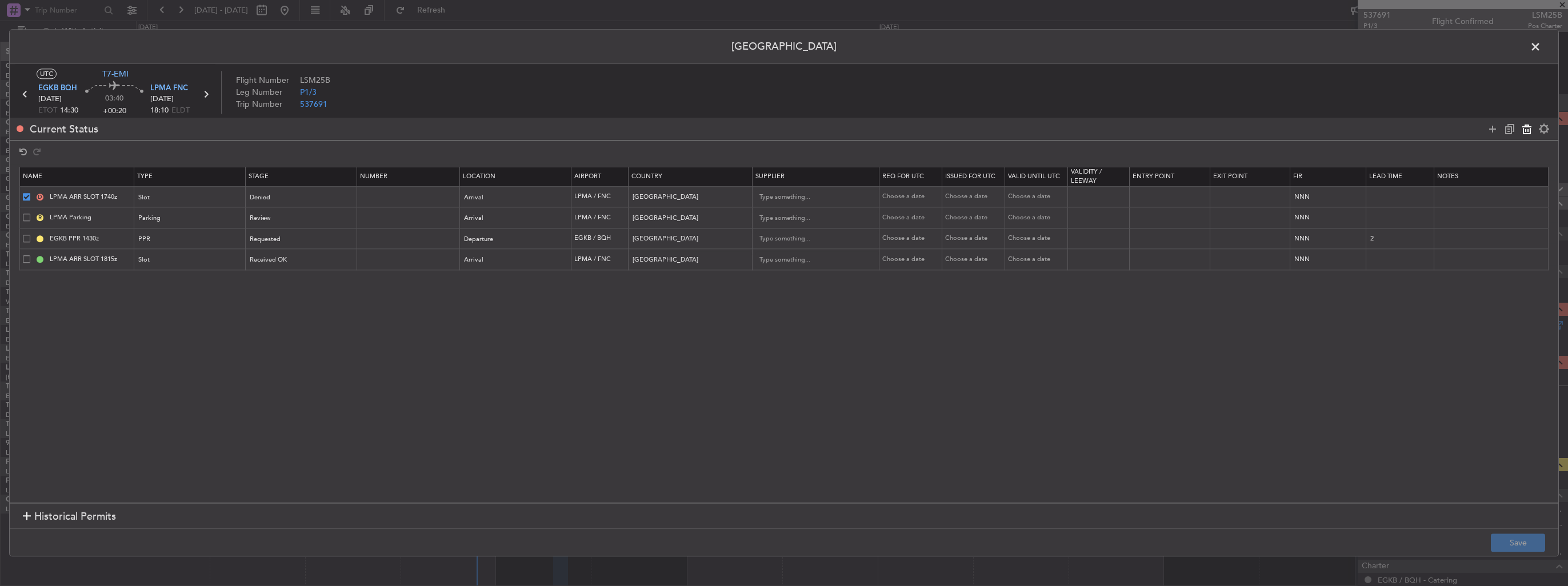
type input "United Kingdom"
type input "2"
type input "LPMA ARR SLOT 1815z"
type input "Portugal"
click at [1528, 532] on footer "Save" at bounding box center [784, 542] width 1549 height 28
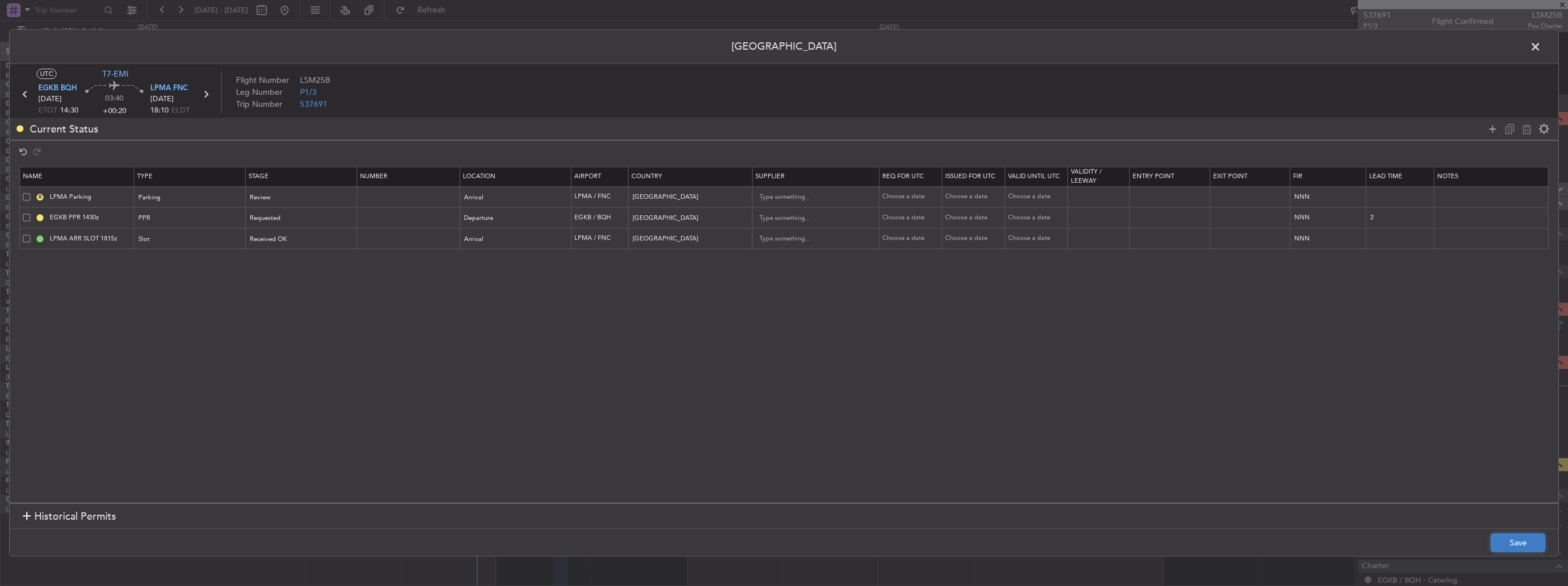
click at [1525, 541] on button "Save" at bounding box center [1518, 543] width 54 height 19
click at [1541, 47] on span at bounding box center [1541, 49] width 0 height 23
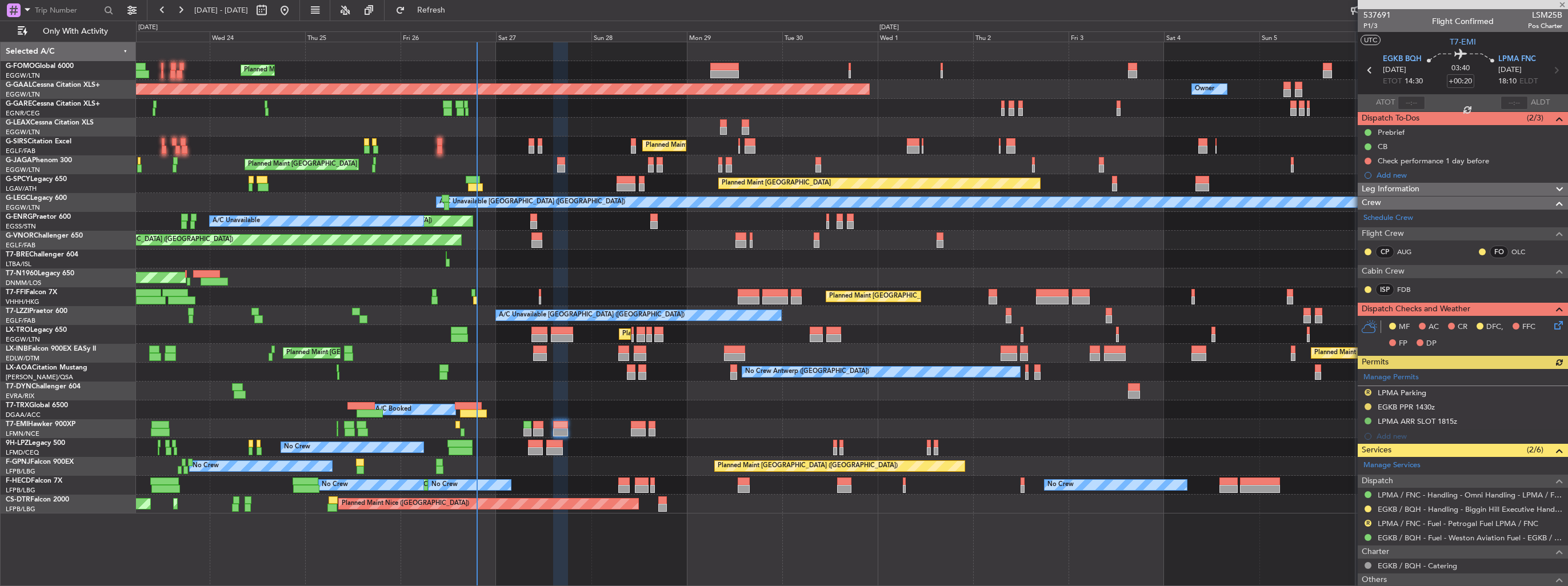
click at [1367, 390] on div "Manage Permits R LPMA Parking EGKB PPR 1430z LPMA ARR SLOT 1815z Add new" at bounding box center [1463, 406] width 211 height 74
click at [1367, 389] on button "R" at bounding box center [1368, 392] width 6 height 6
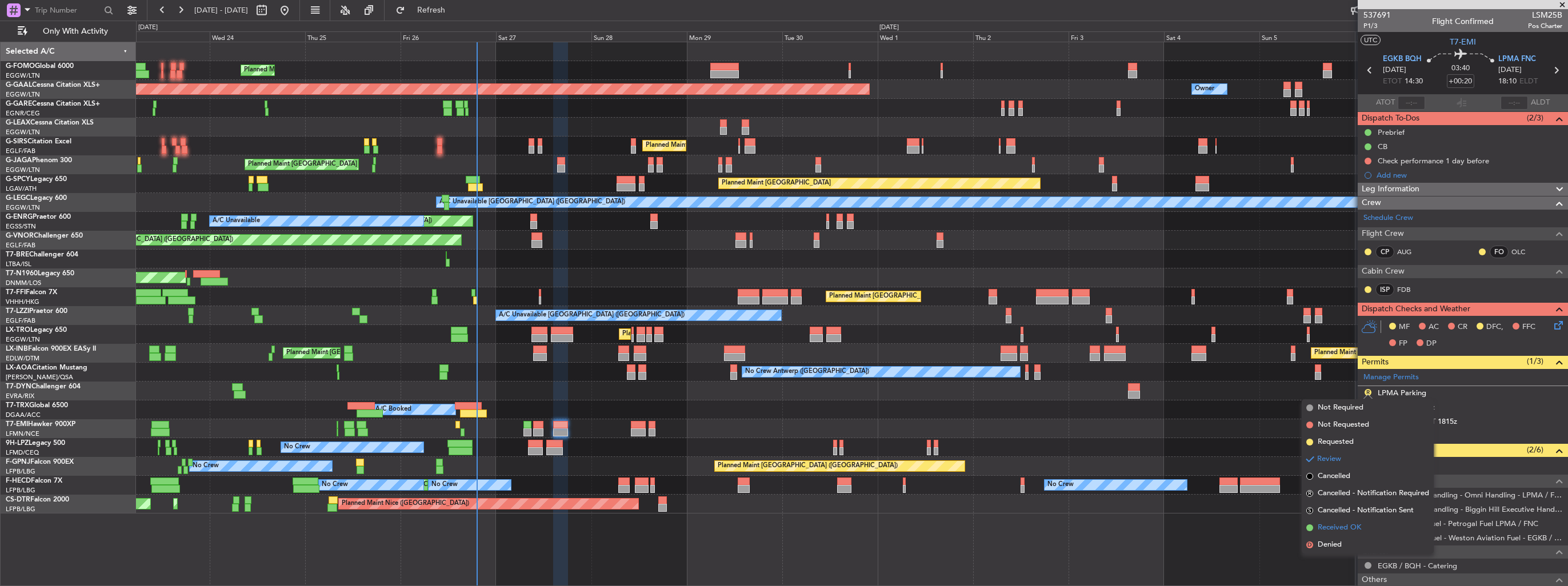
click at [1324, 526] on span "Received OK" at bounding box center [1340, 528] width 44 height 11
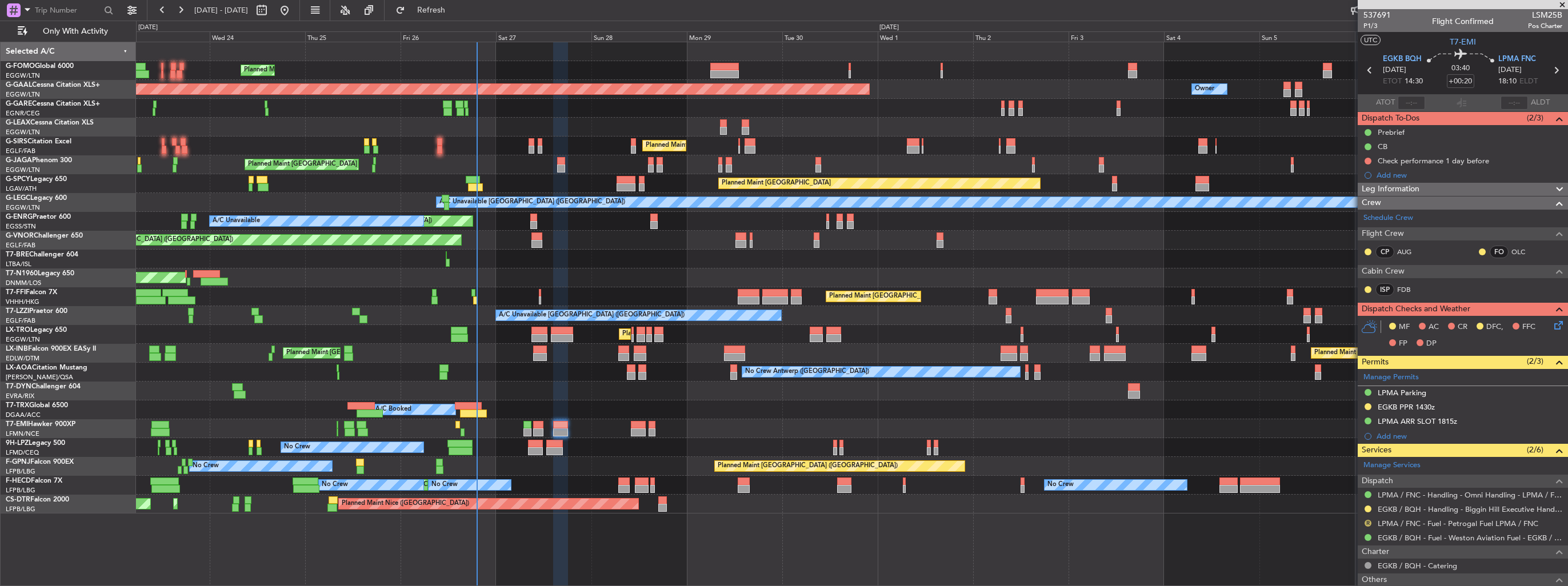
click at [1366, 521] on button "R" at bounding box center [1368, 523] width 6 height 6
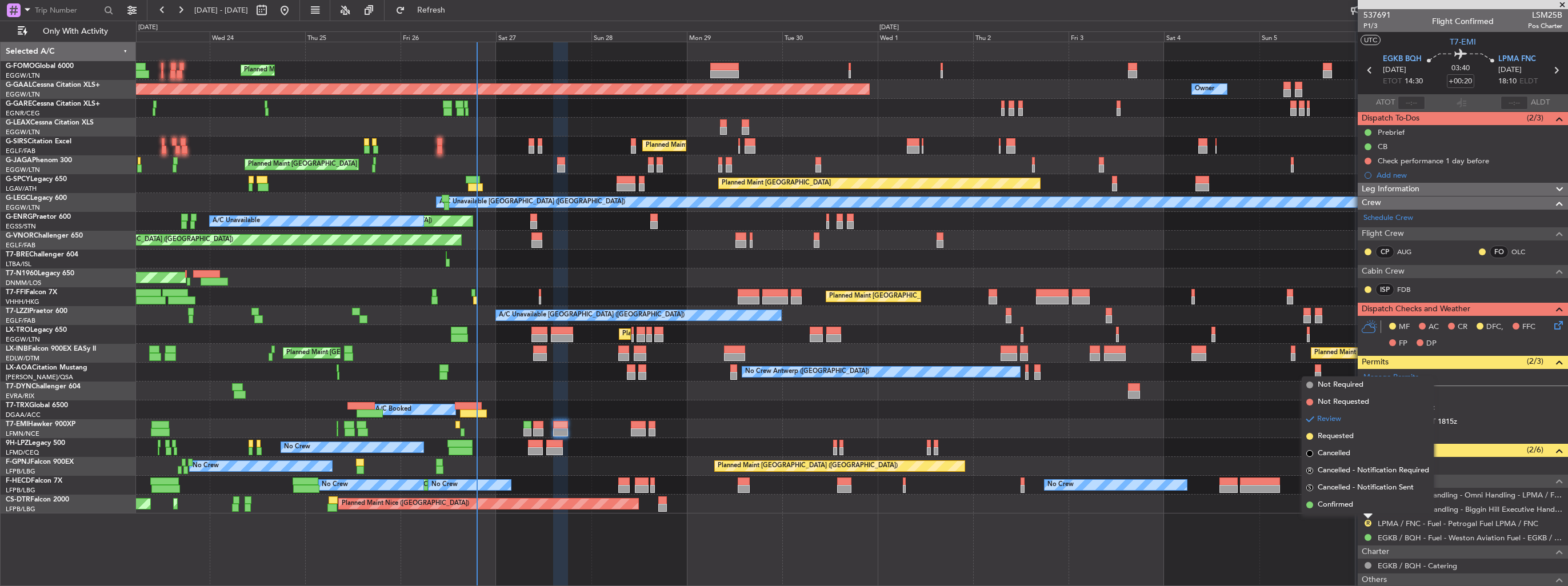
drag, startPoint x: 1344, startPoint y: 506, endPoint x: 1340, endPoint y: 499, distance: 8.1
click at [1344, 505] on span "Confirmed" at bounding box center [1336, 505] width 36 height 11
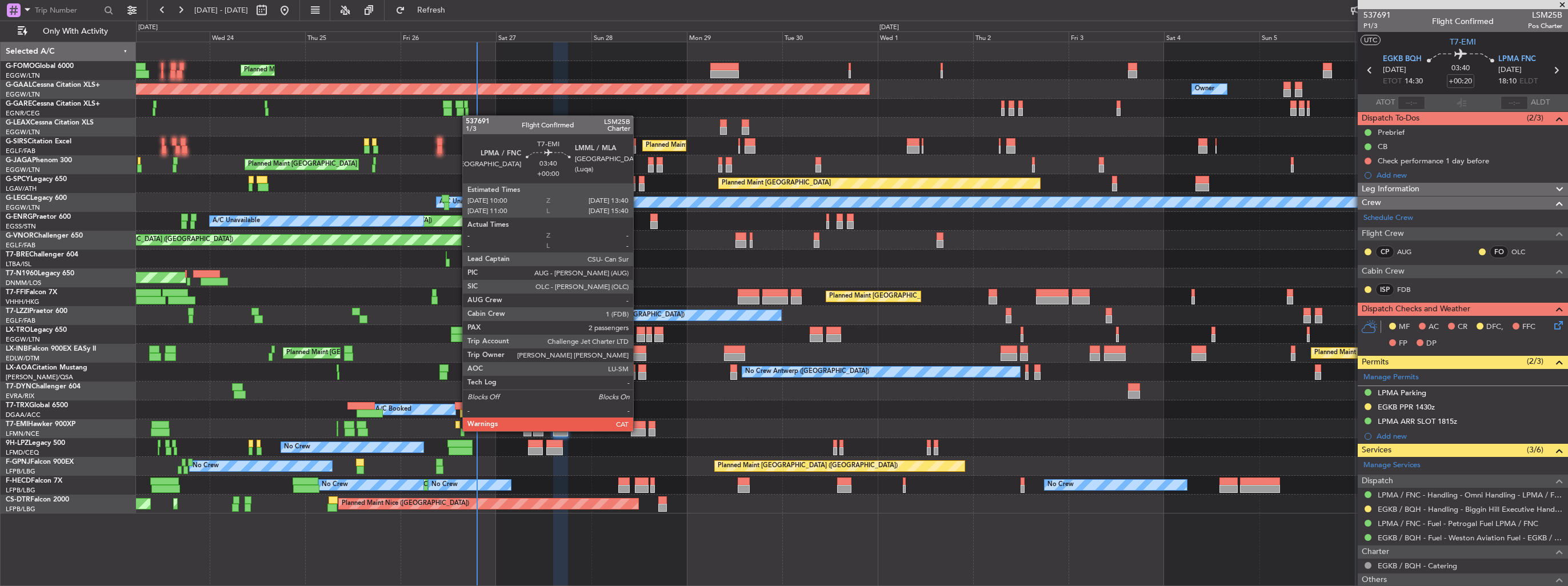
click at [638, 430] on div at bounding box center [638, 432] width 15 height 8
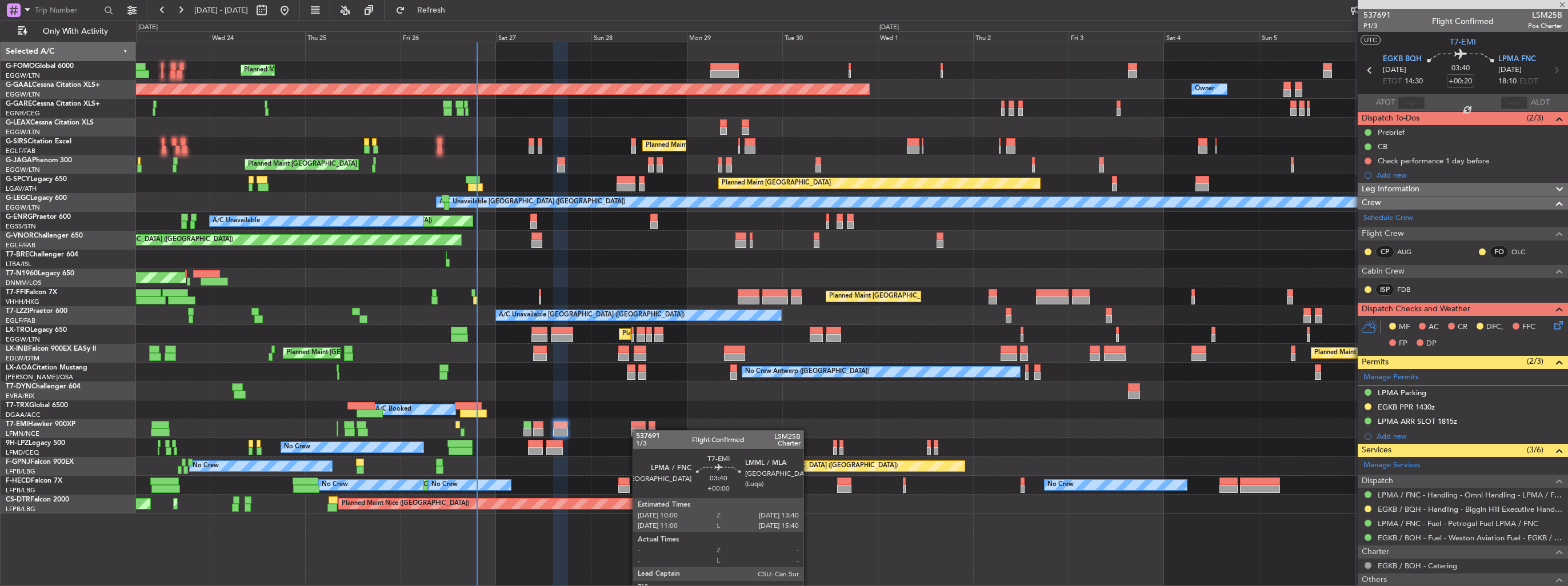
type input "2"
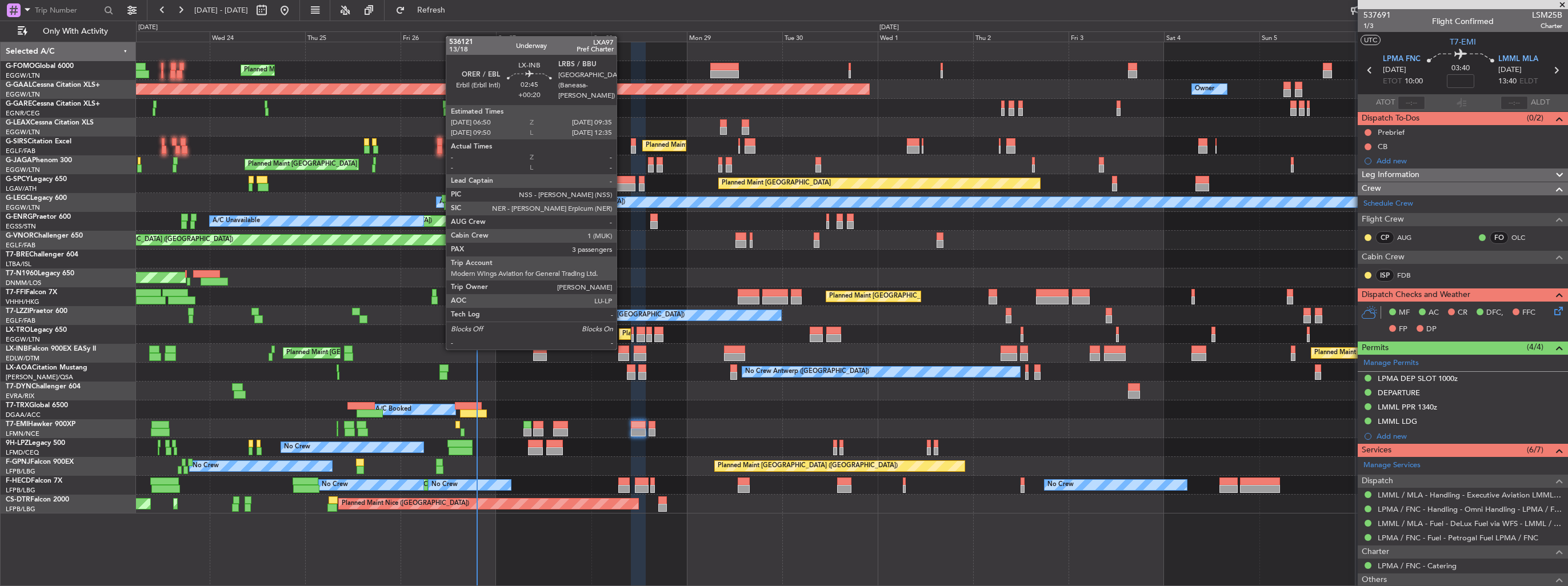
click at [622, 348] on div at bounding box center [624, 350] width 11 height 8
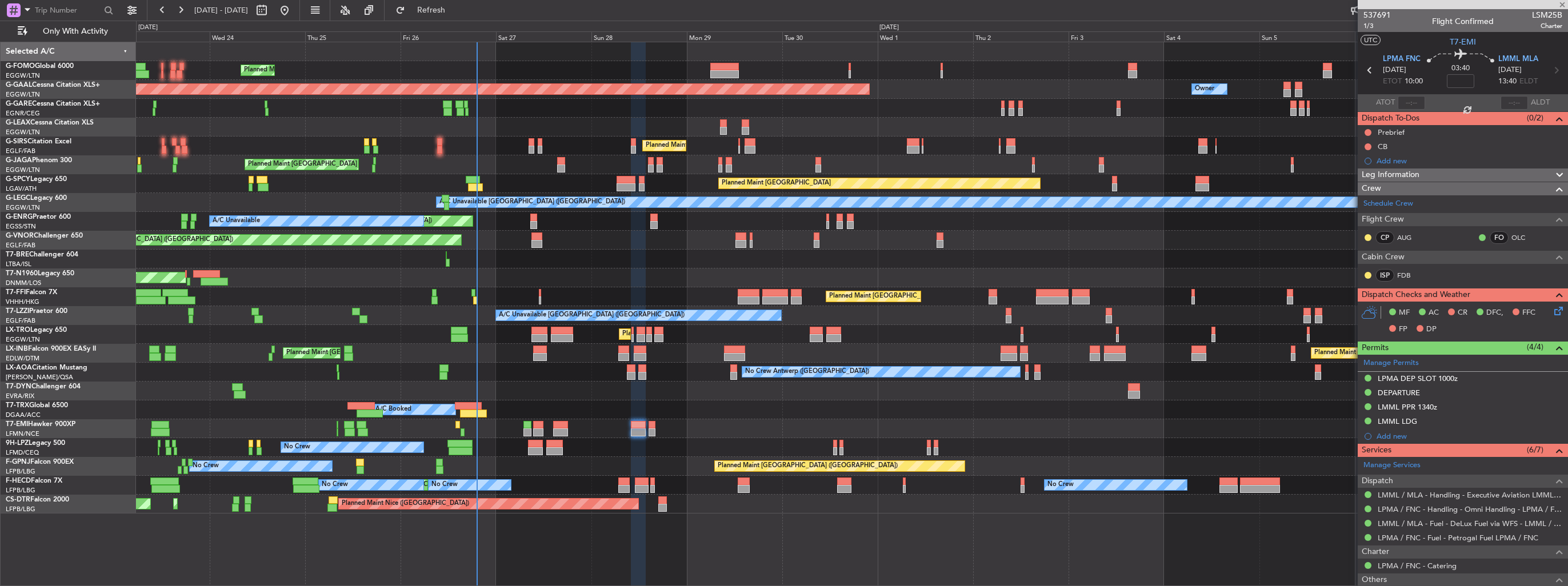
type input "+00:20"
type input "3"
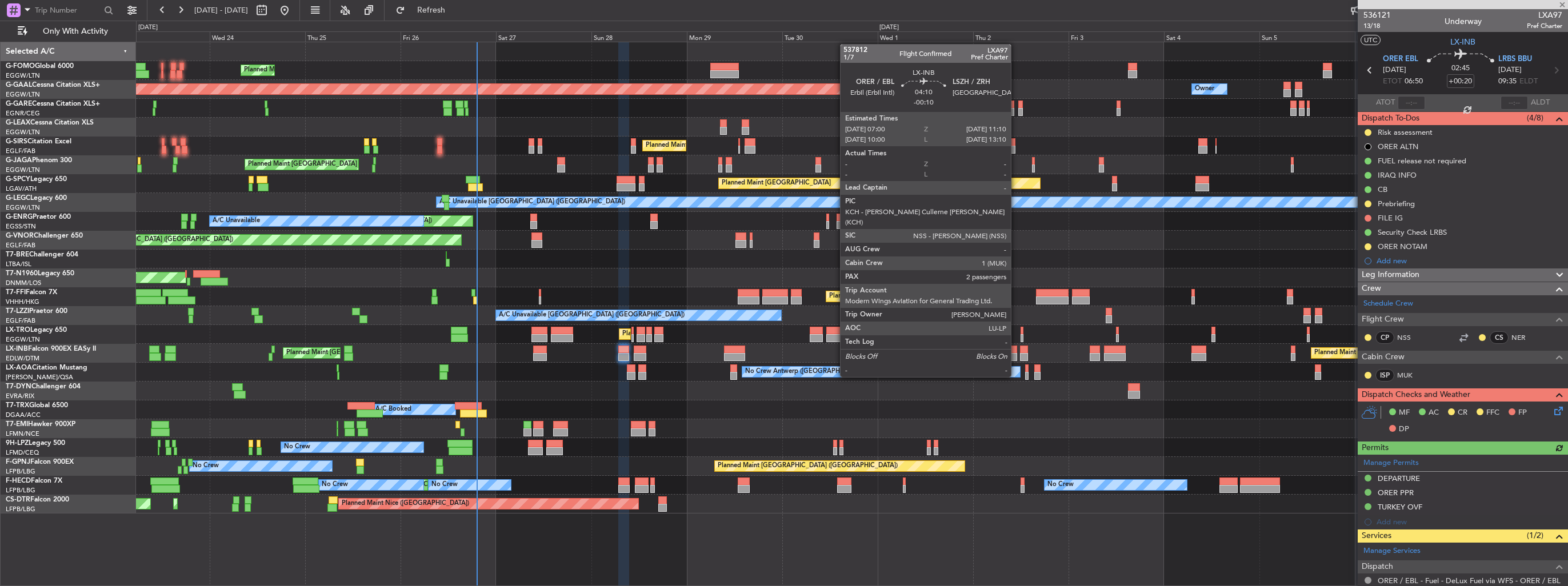
click at [1016, 355] on div at bounding box center [1008, 357] width 16 height 8
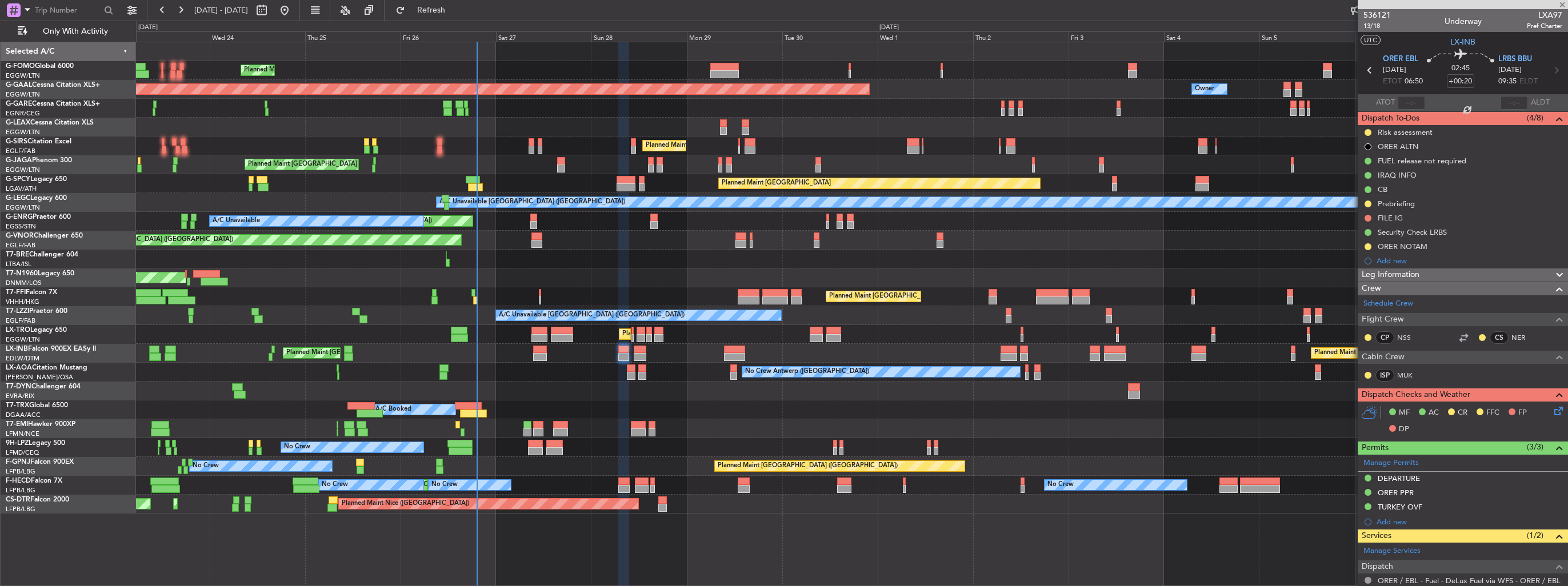
type input "-00:10"
type input "2"
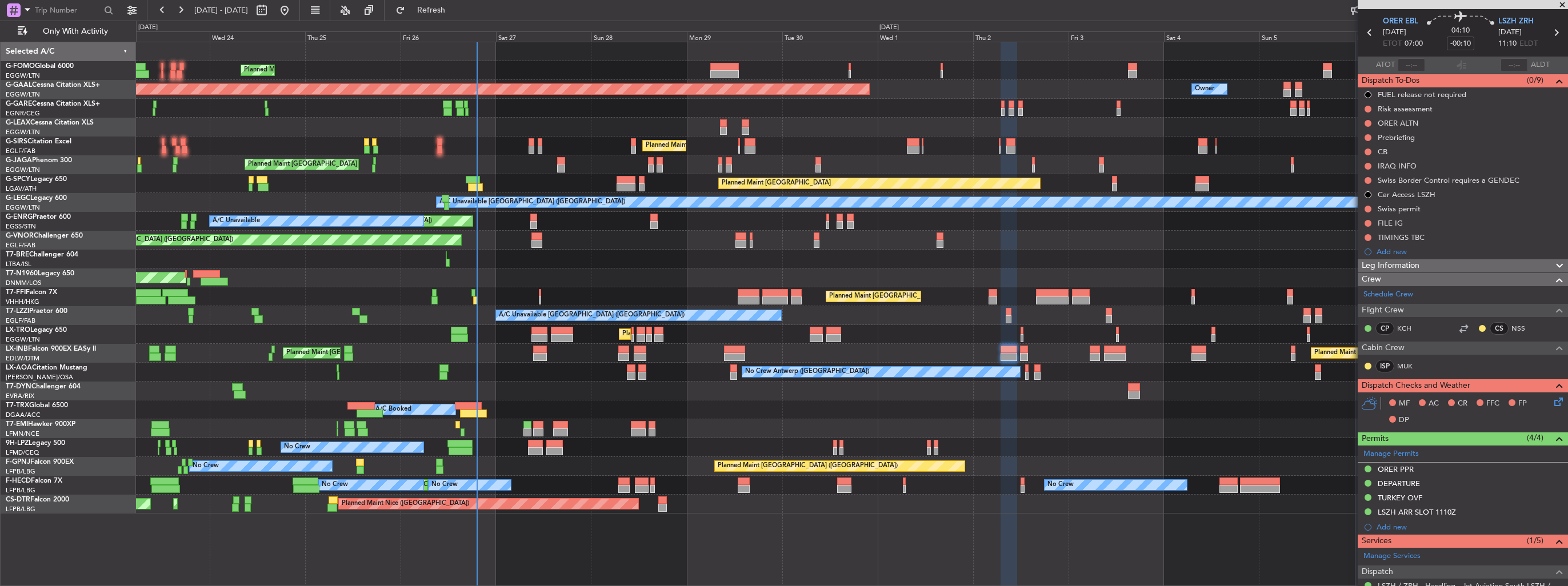
scroll to position [25, 0]
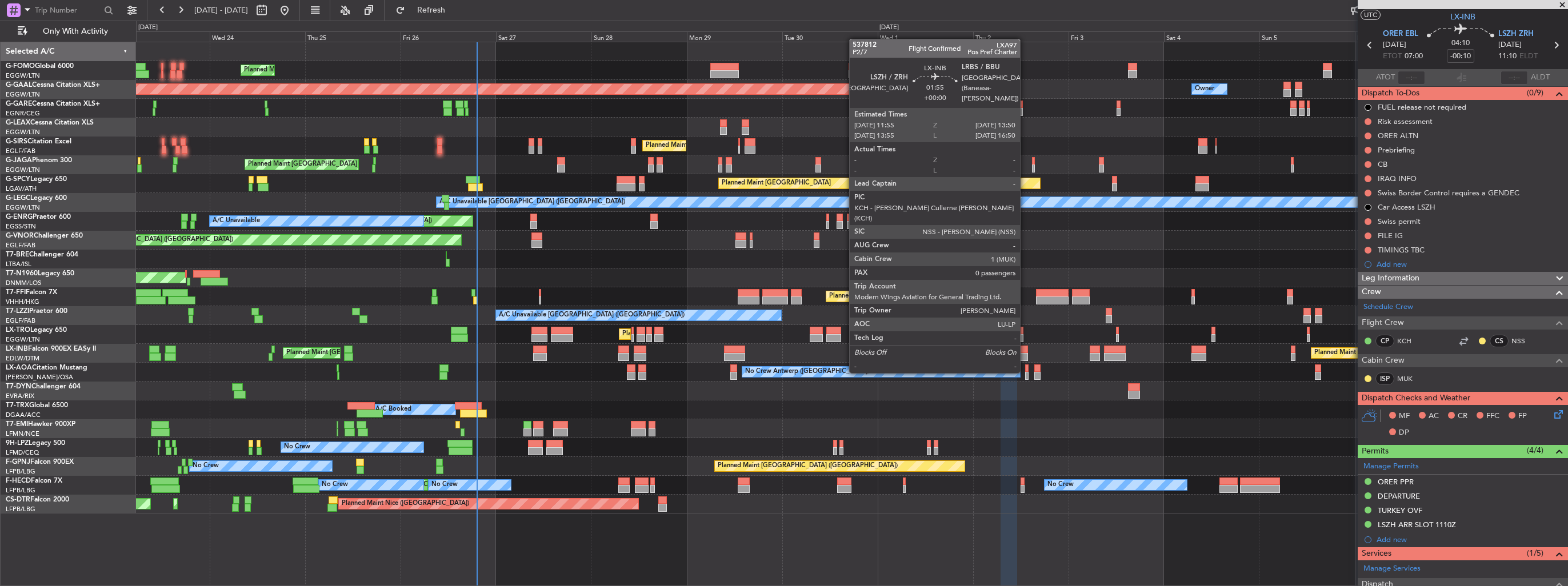
click at [1025, 351] on div at bounding box center [1024, 350] width 8 height 8
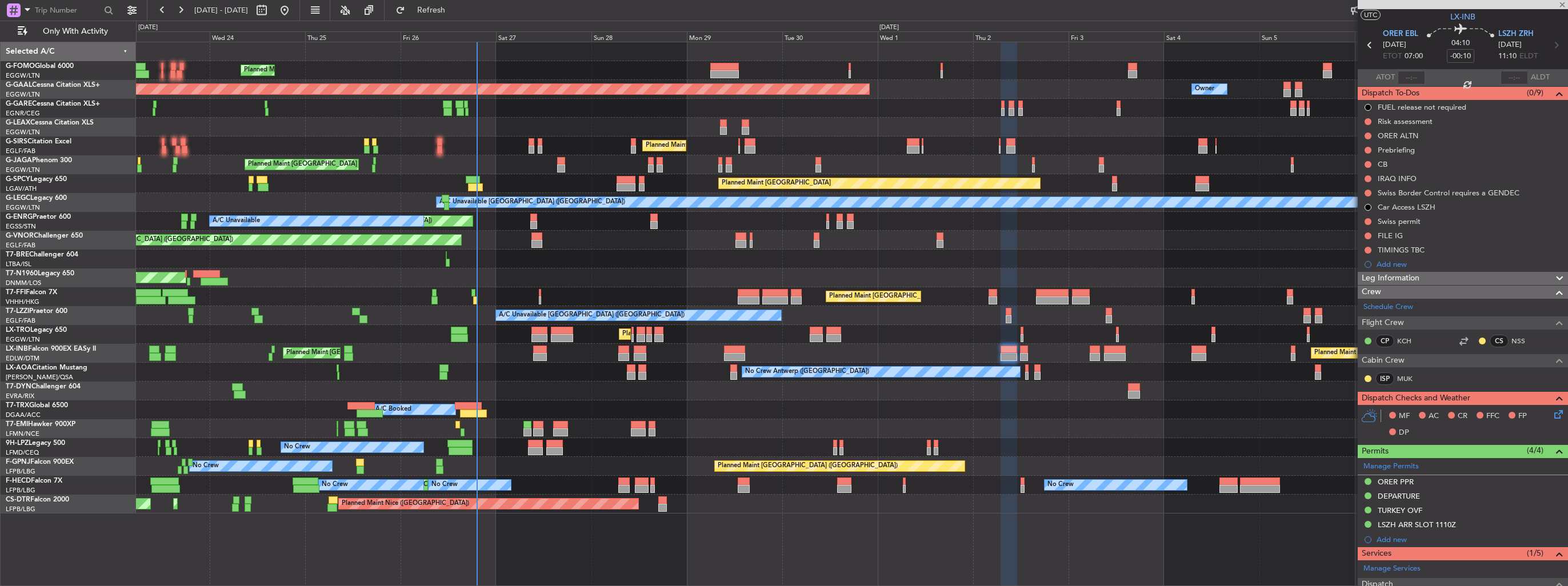
type input "0"
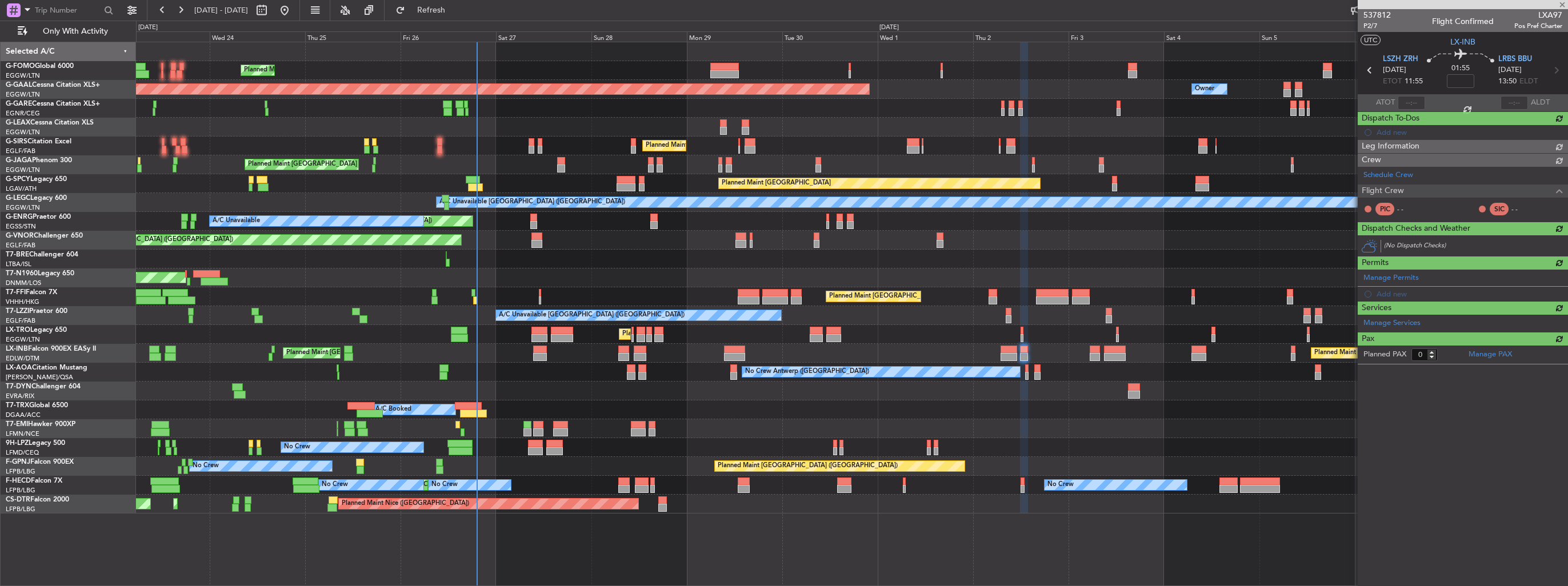
scroll to position [0, 0]
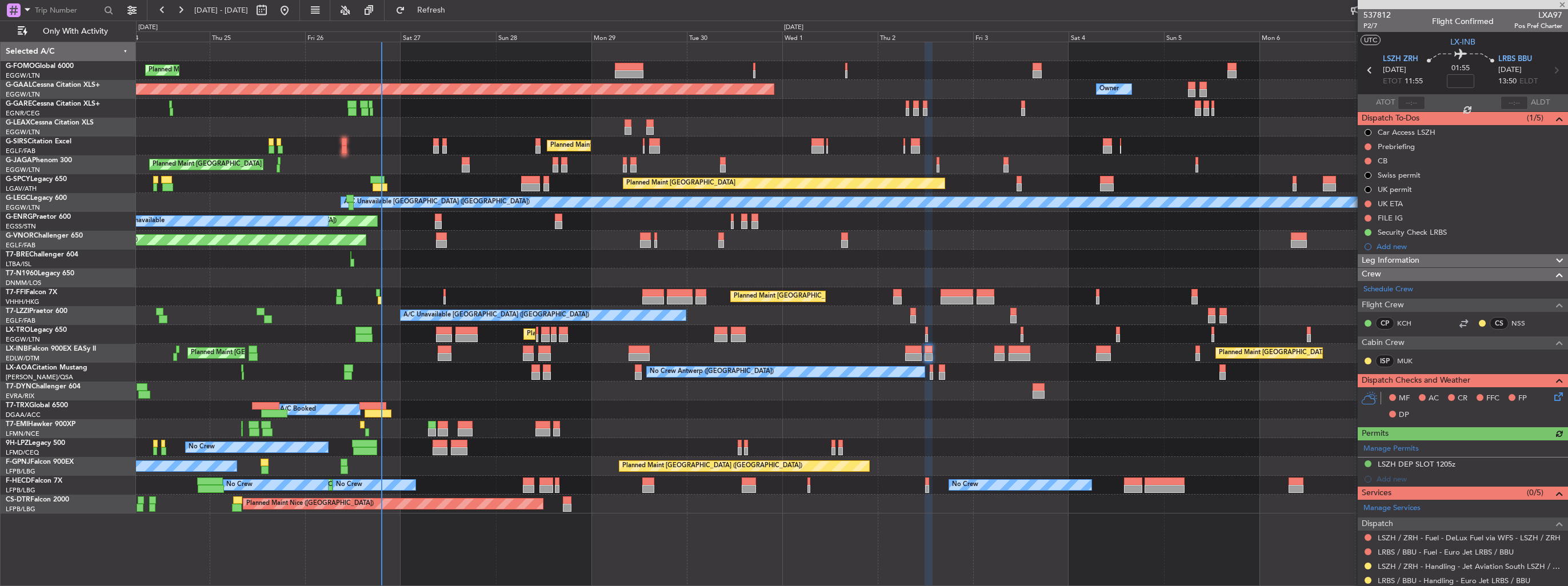
click at [974, 375] on div "Planned Maint London (Luton) Planned Maint Dusseldorf Owner Owner Owner Planned…" at bounding box center [851, 278] width 1431 height 471
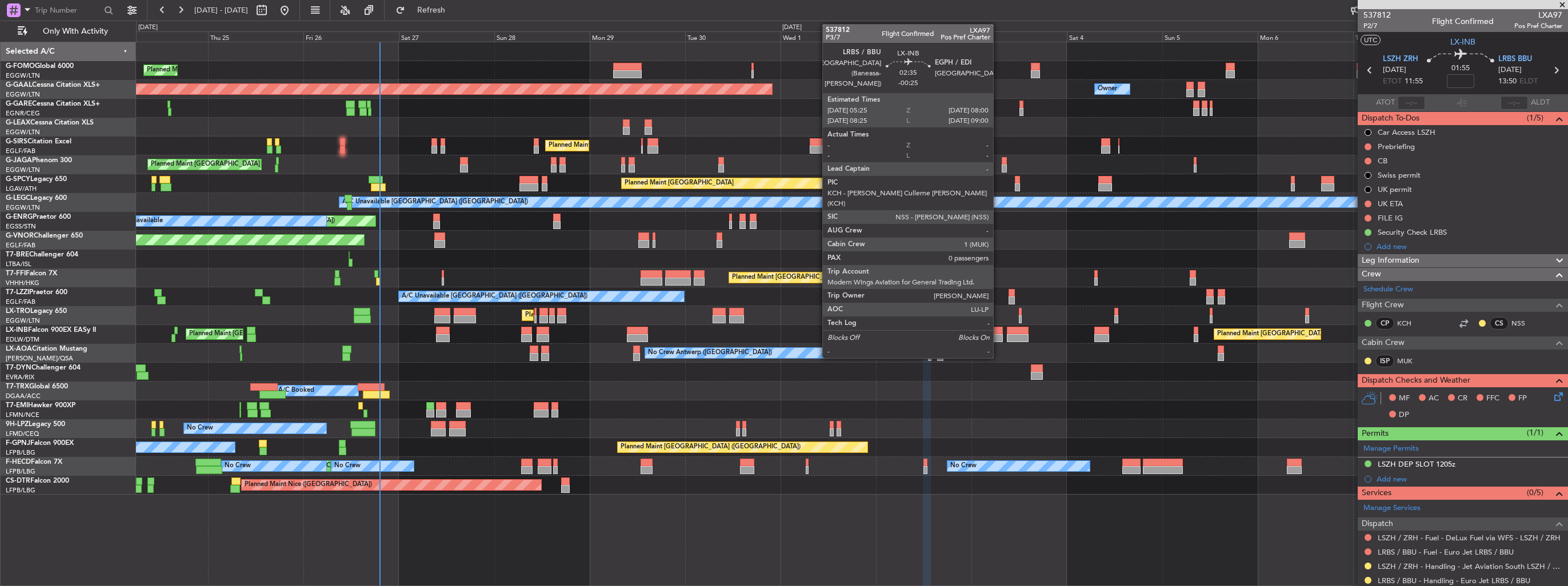
click at [998, 334] on div at bounding box center [997, 338] width 11 height 8
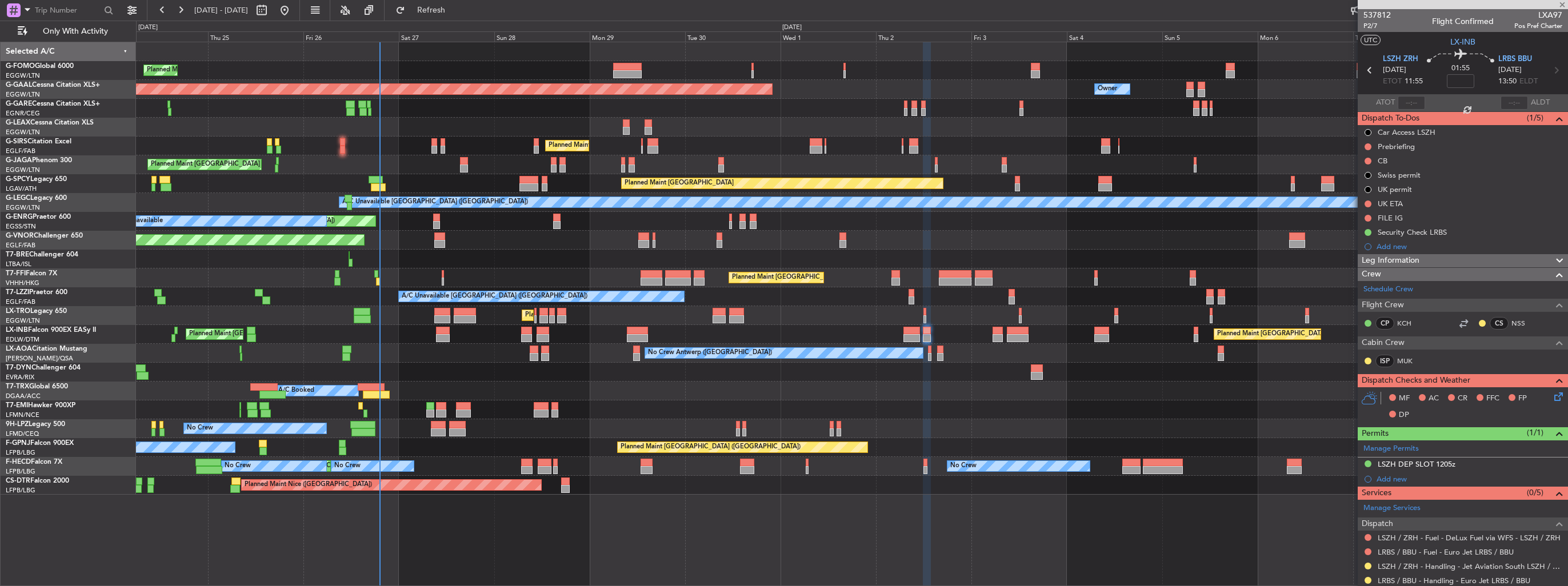
type input "-00:25"
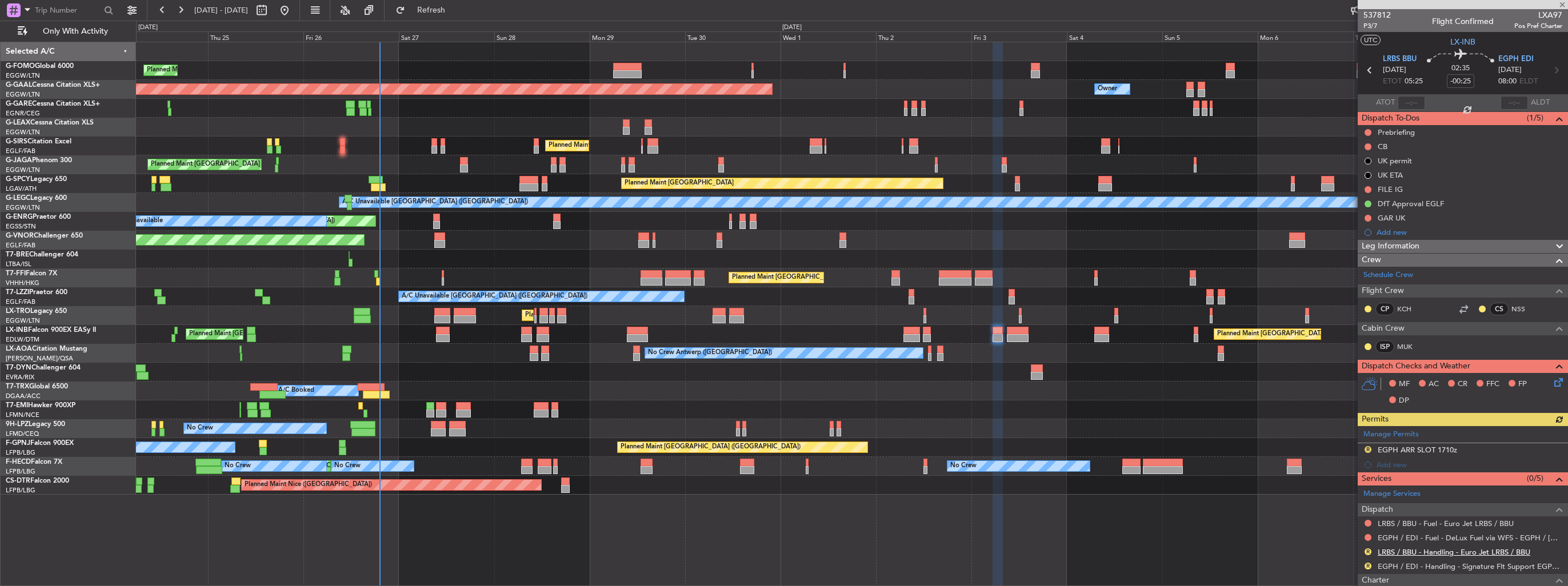
click at [1382, 550] on link "LRBS / BBU - Handling - Euro Jet LRBS / BBU" at bounding box center [1454, 552] width 152 height 10
click at [1400, 563] on link "EGPH / EDI - Handling - Signature Flt Support EGPH / EDI" at bounding box center [1470, 566] width 185 height 10
drag, startPoint x: 1369, startPoint y: 449, endPoint x: 1371, endPoint y: 456, distance: 7.3
click at [1369, 449] on button "R" at bounding box center [1368, 449] width 6 height 6
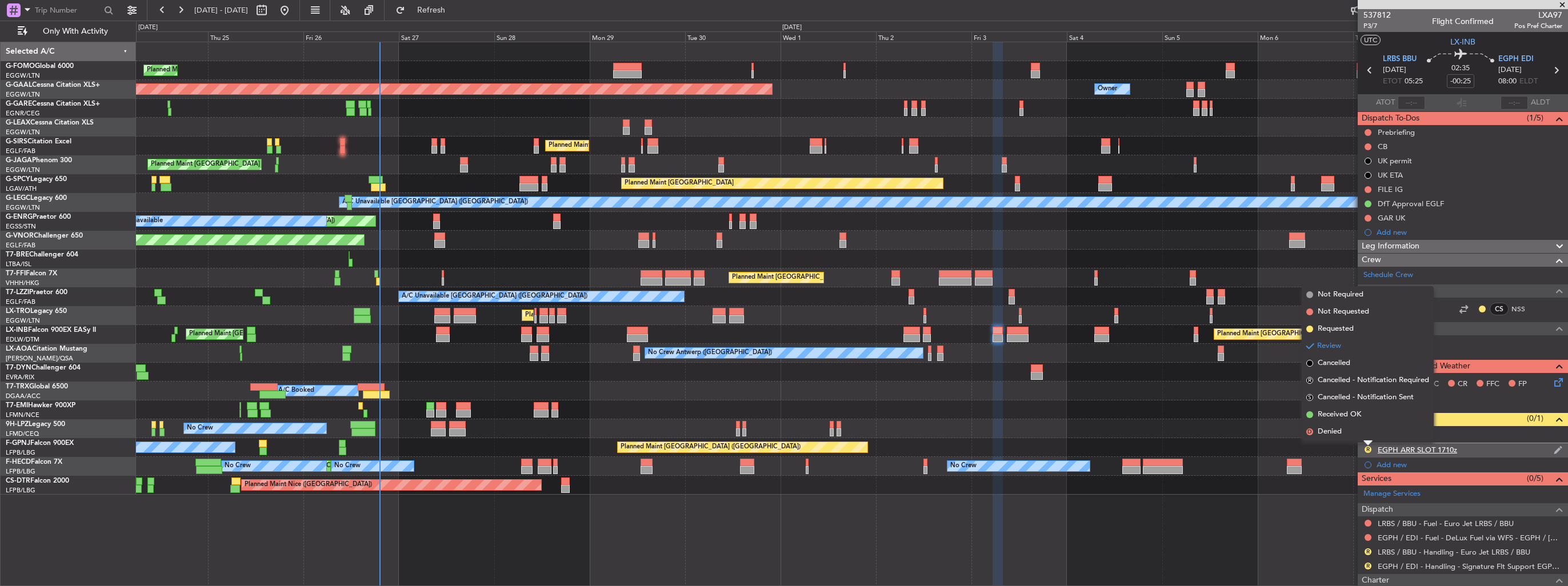
click at [1553, 448] on img at bounding box center [1557, 450] width 9 height 11
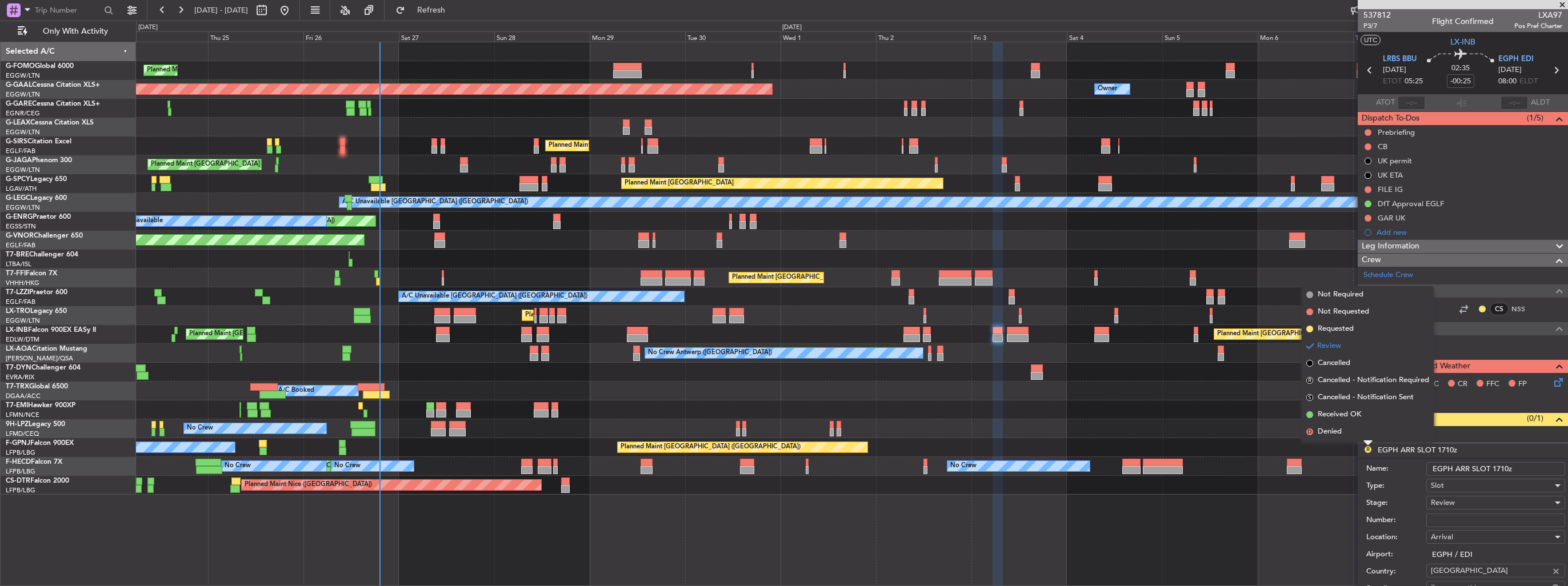
drag, startPoint x: 1509, startPoint y: 465, endPoint x: 1491, endPoint y: 461, distance: 18.4
click at [1491, 462] on input "EGPH ARR SLOT 1710z" at bounding box center [1495, 469] width 138 height 14
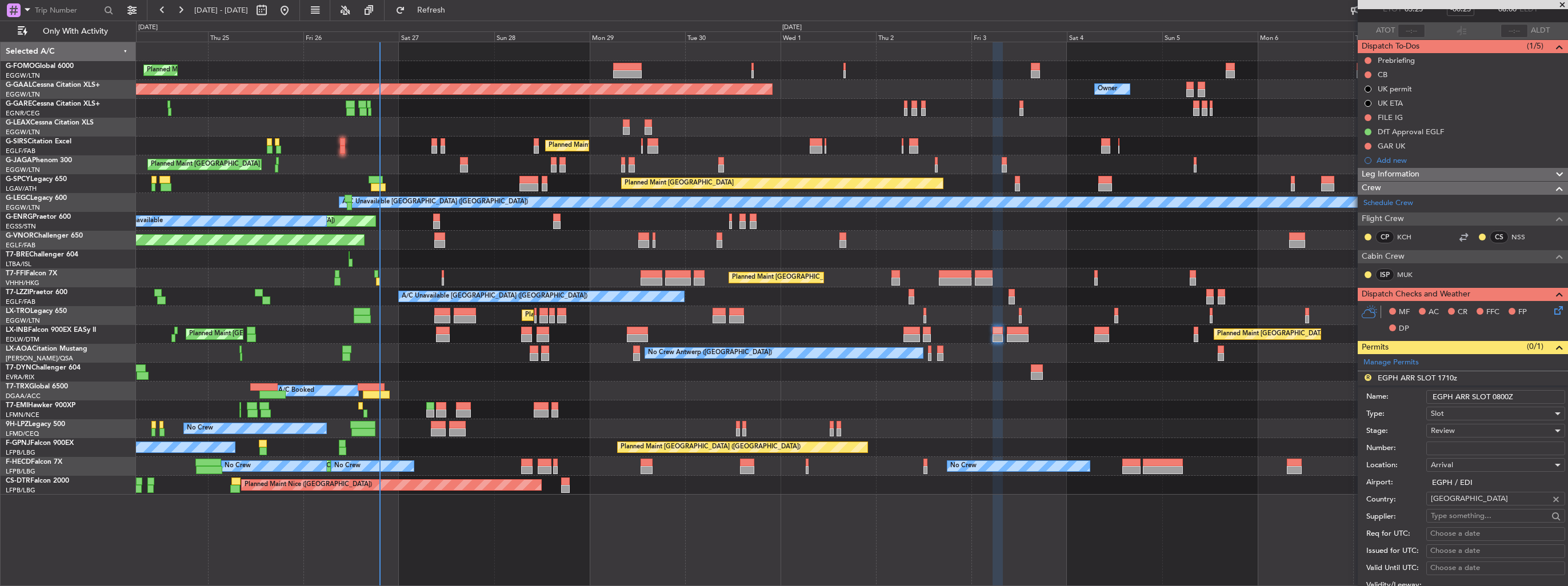
scroll to position [172, 0]
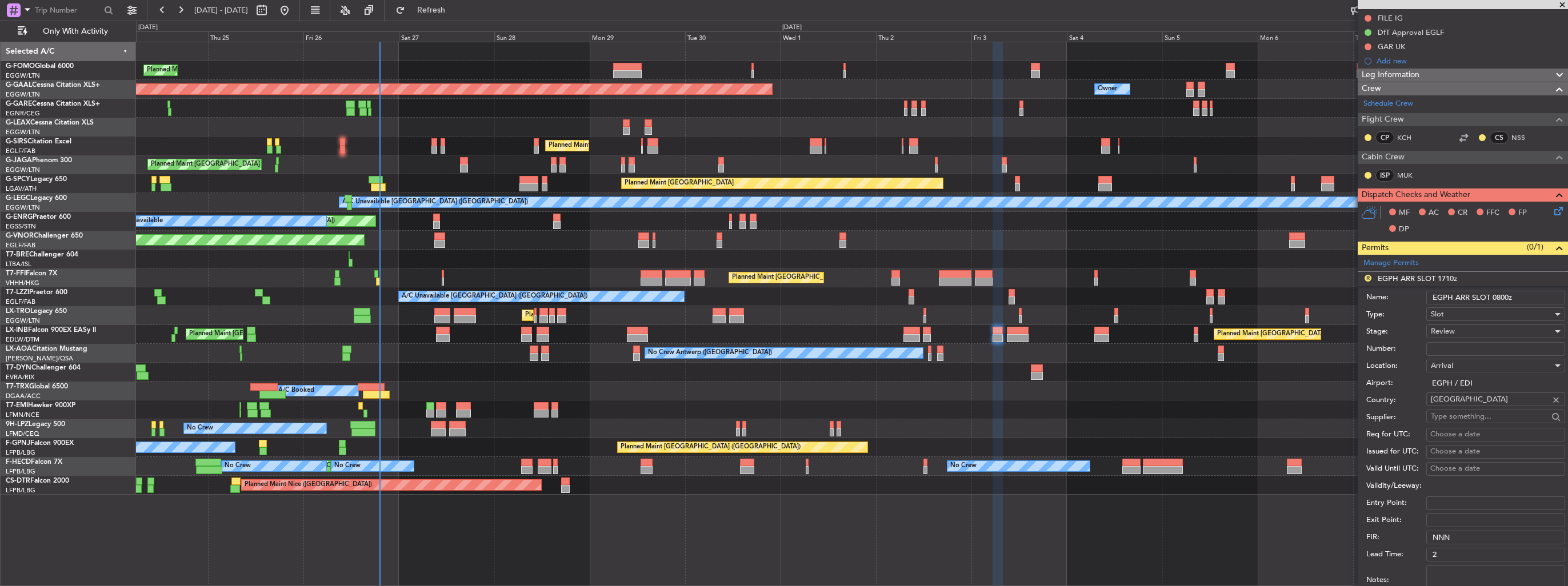
type input "EGPH ARR SLOT 0800z"
click at [1469, 329] on div "Review" at bounding box center [1492, 331] width 121 height 17
click at [1481, 401] on span "Requested" at bounding box center [1491, 405] width 120 height 17
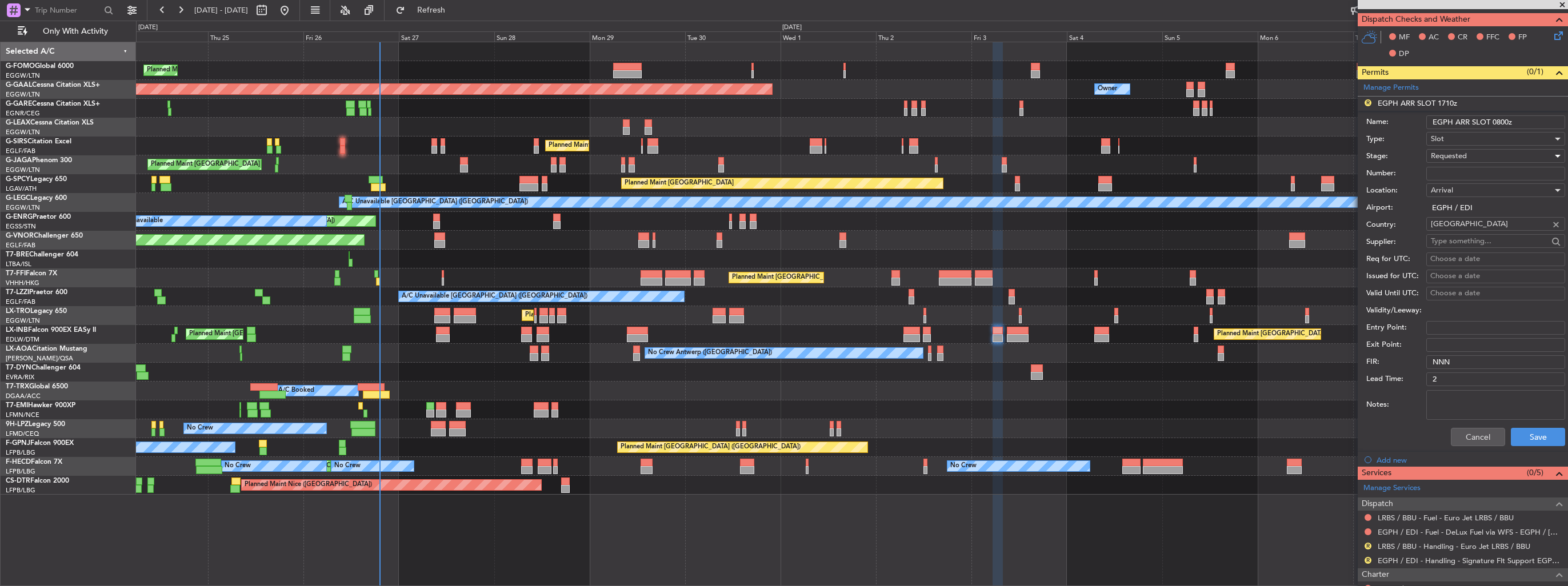
scroll to position [386, 0]
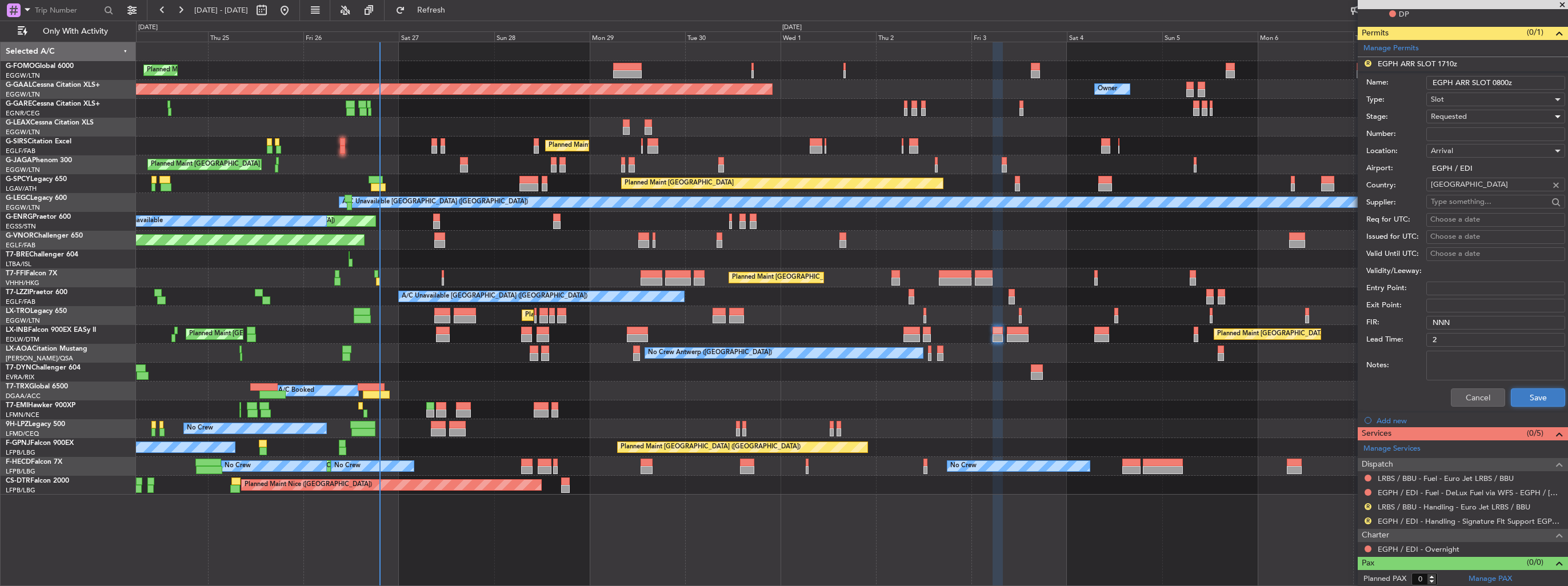
click at [1514, 391] on button "Save" at bounding box center [1537, 397] width 54 height 19
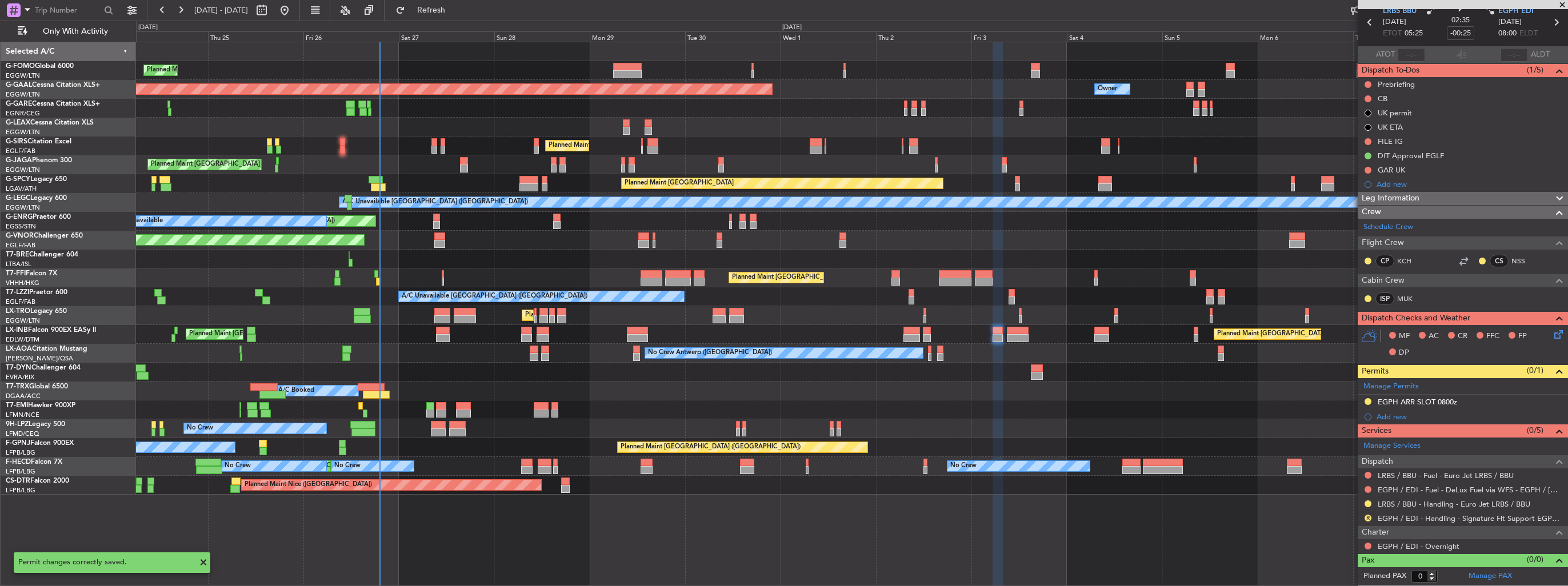
scroll to position [45, 0]
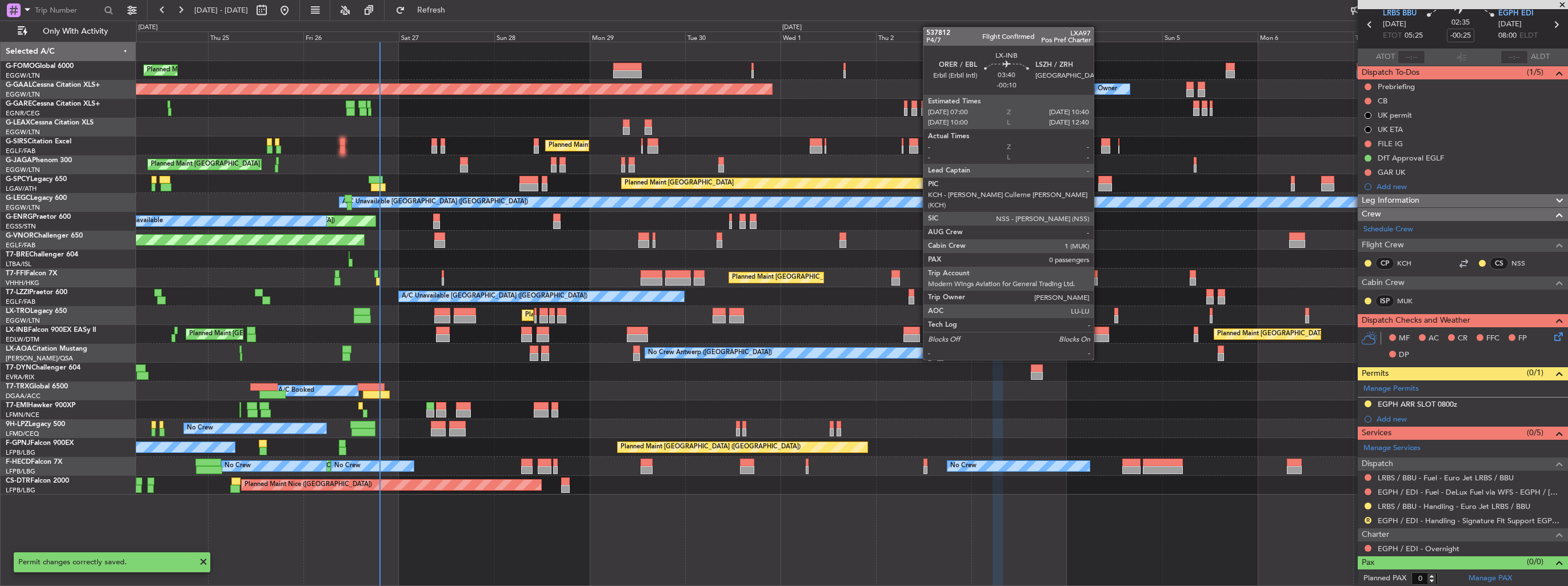
click at [1099, 338] on div at bounding box center [1101, 338] width 15 height 8
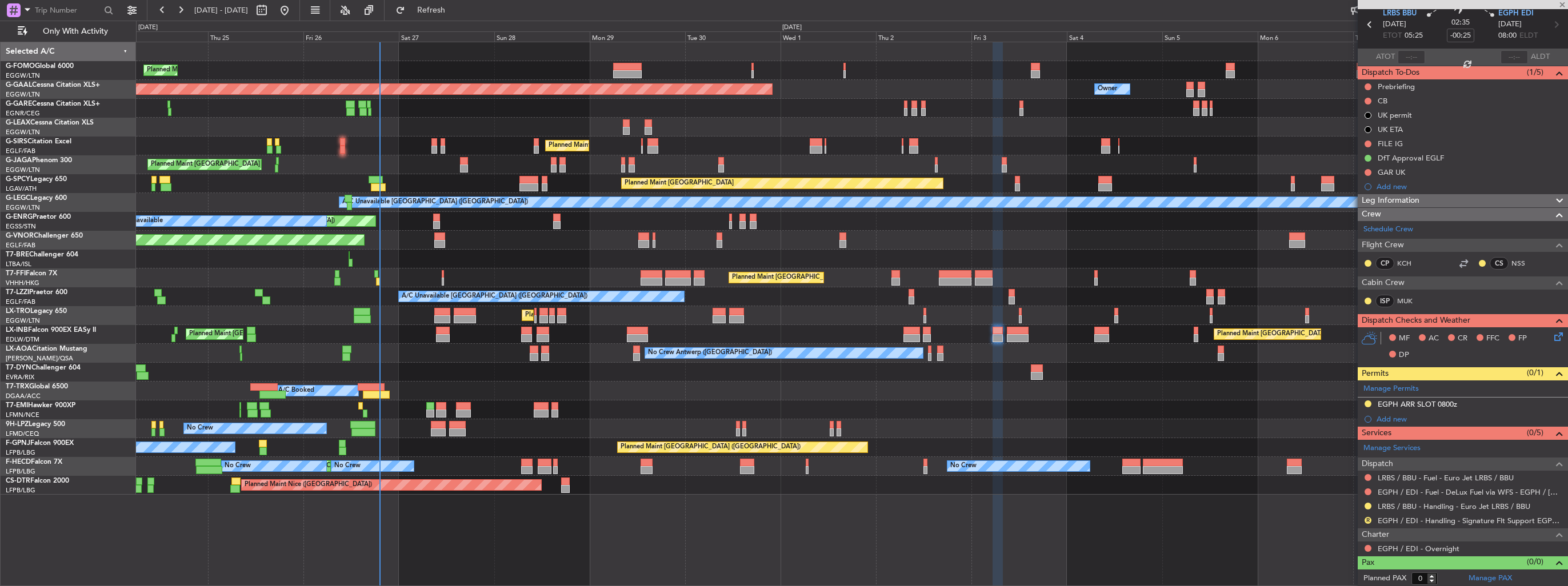
type input "-00:10"
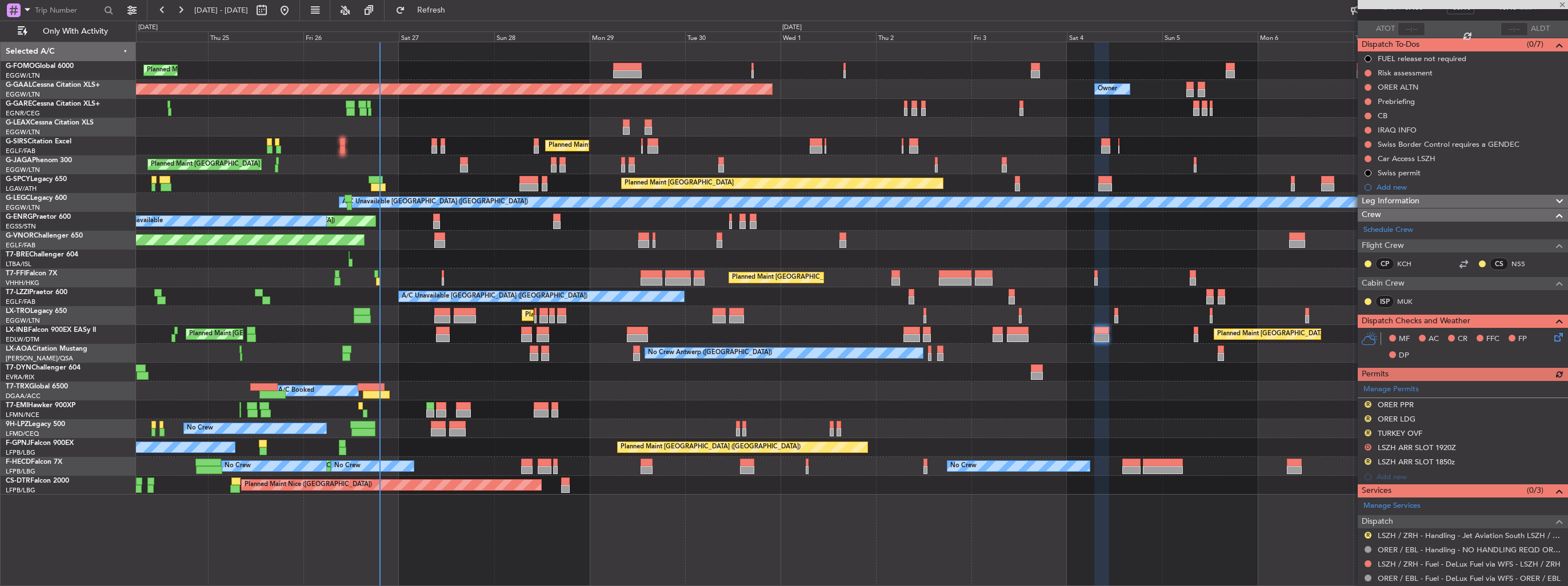
scroll to position [131, 0]
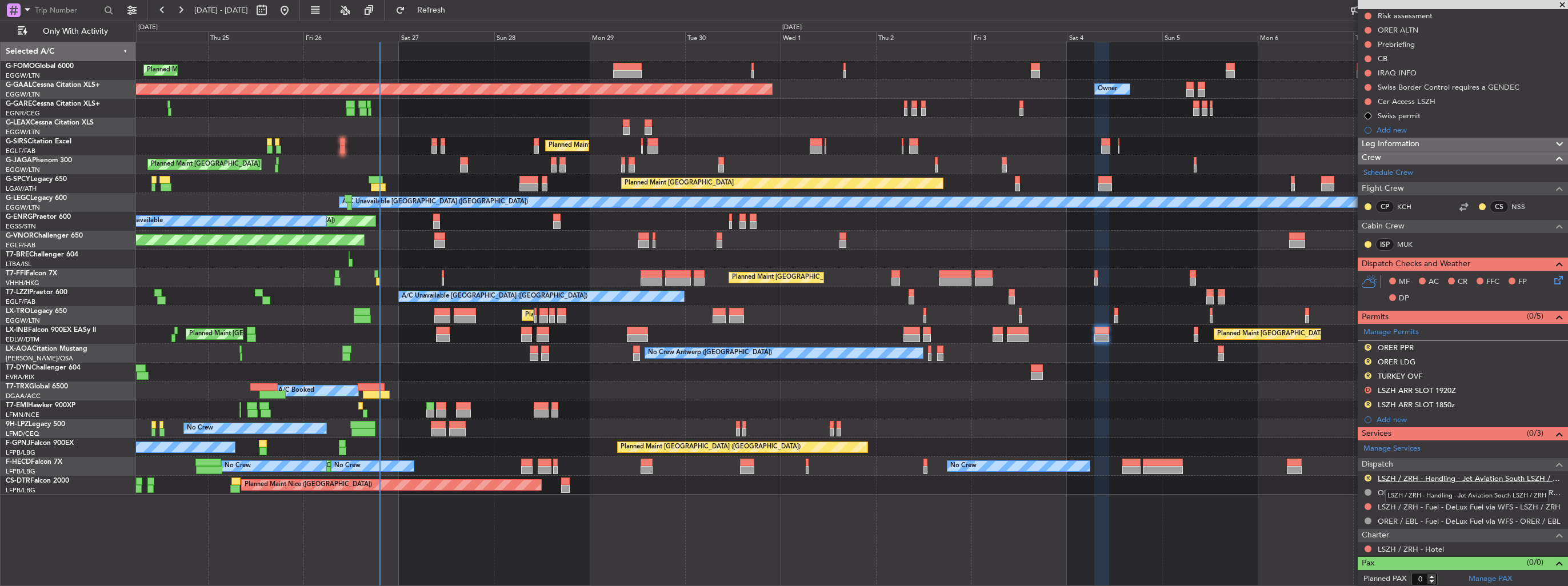
click at [1394, 473] on link "LSZH / ZRH - Handling - Jet Aviation South LSZH / ZRH" at bounding box center [1470, 478] width 185 height 10
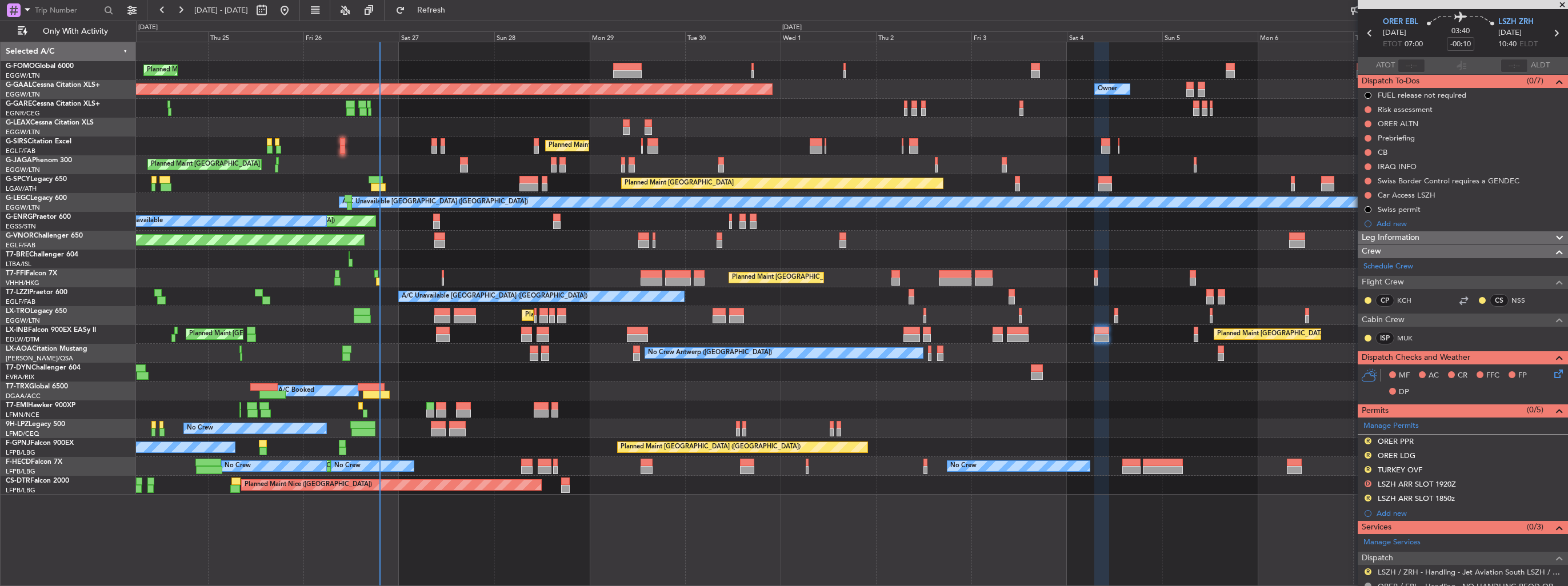
scroll to position [0, 0]
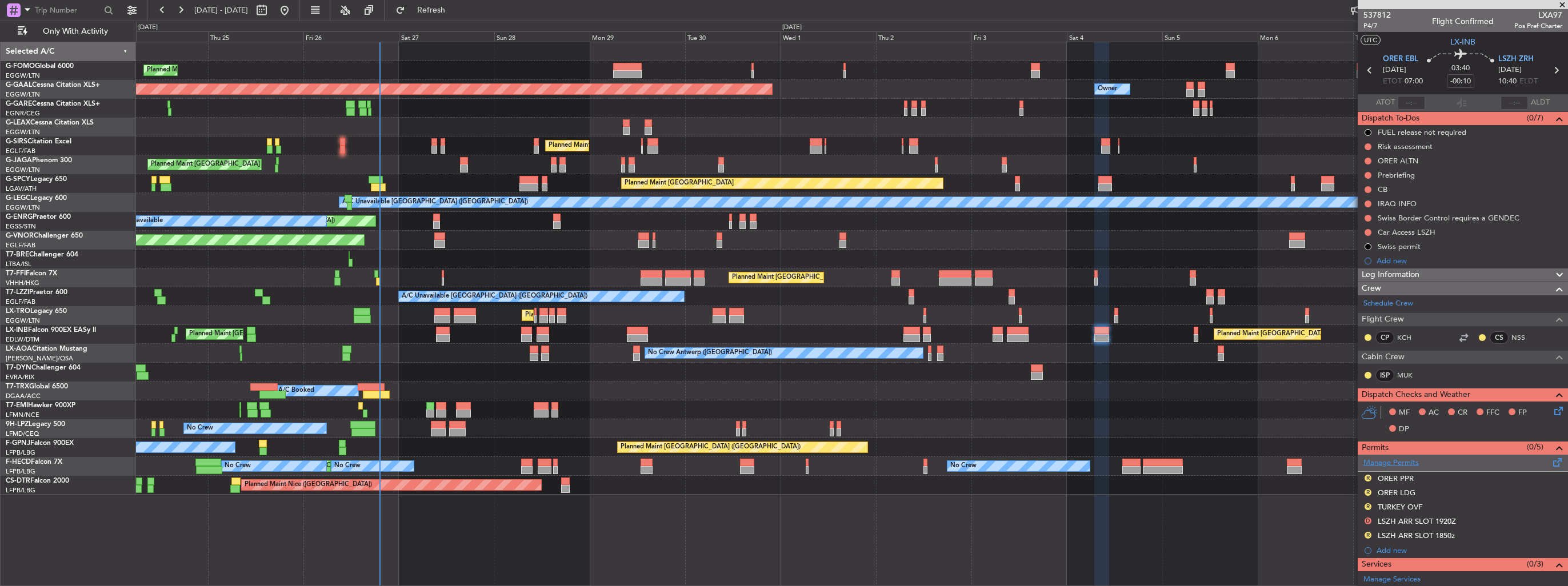
click at [1385, 462] on link "Manage Permits" at bounding box center [1391, 463] width 55 height 11
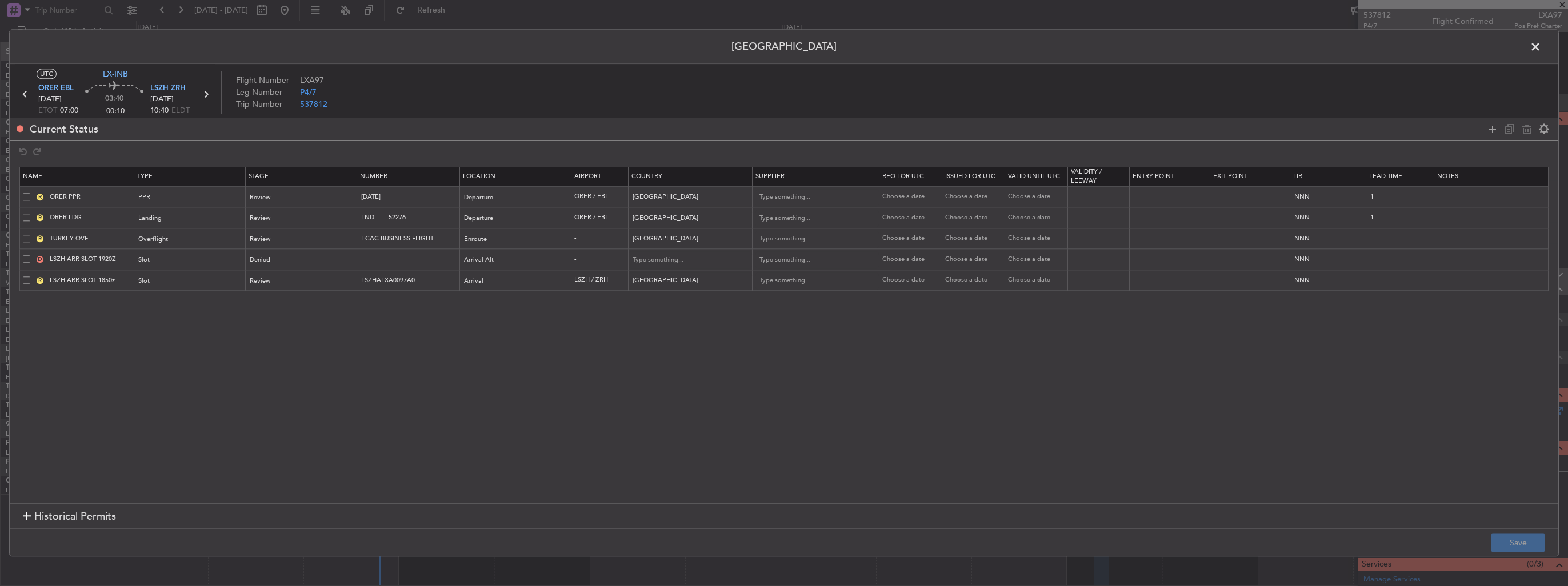
click at [25, 258] on span at bounding box center [26, 258] width 7 height 7
click at [31, 255] on input "checkbox" at bounding box center [31, 255] width 0 height 0
click at [1521, 129] on icon at bounding box center [1527, 129] width 14 height 14
type input "LSZH ARR SLOT 1850z"
type input "LSZHALXA0097A0"
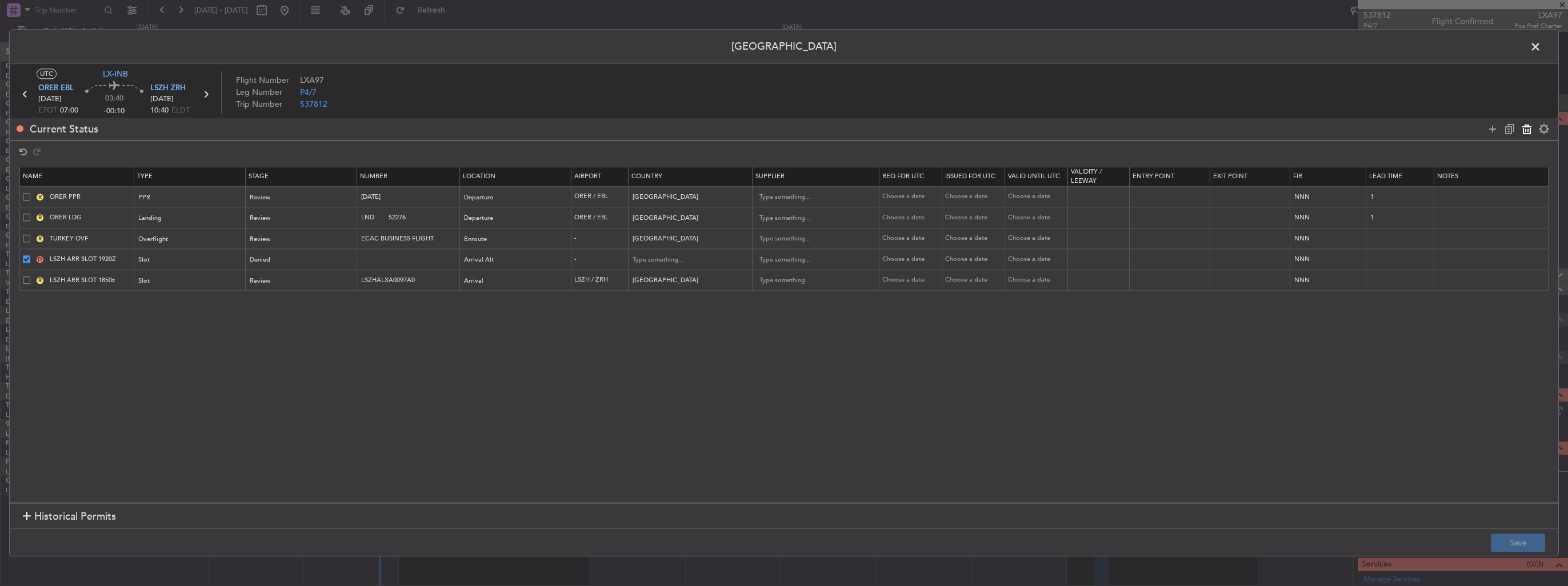
type input "[GEOGRAPHIC_DATA]"
click at [1502, 540] on button "Save" at bounding box center [1518, 543] width 54 height 19
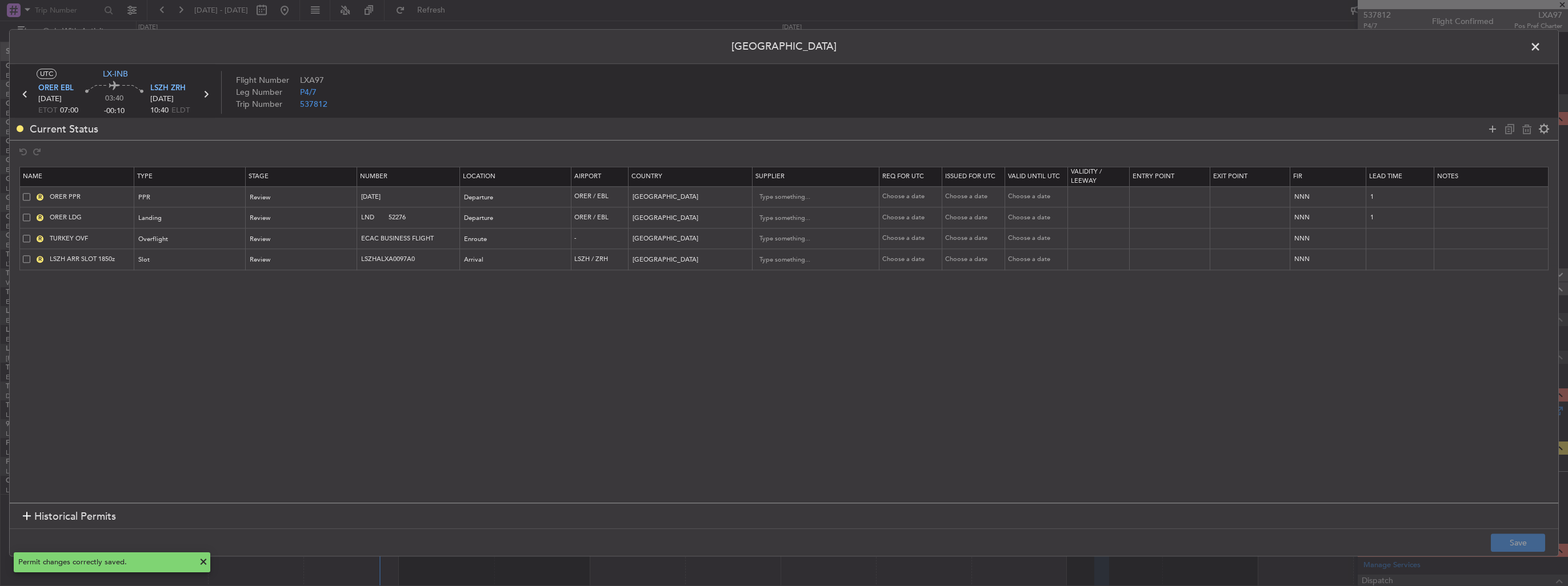
click at [1541, 45] on span at bounding box center [1541, 49] width 0 height 23
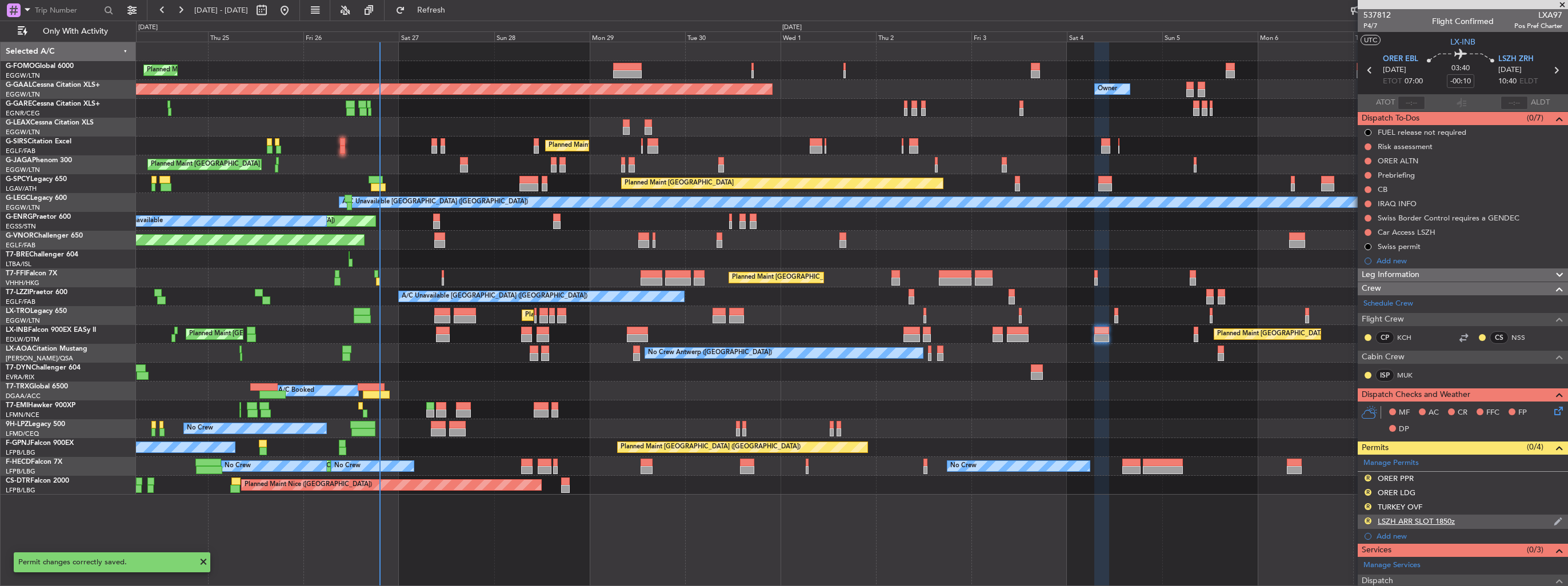
click at [1553, 517] on img at bounding box center [1557, 521] width 9 height 11
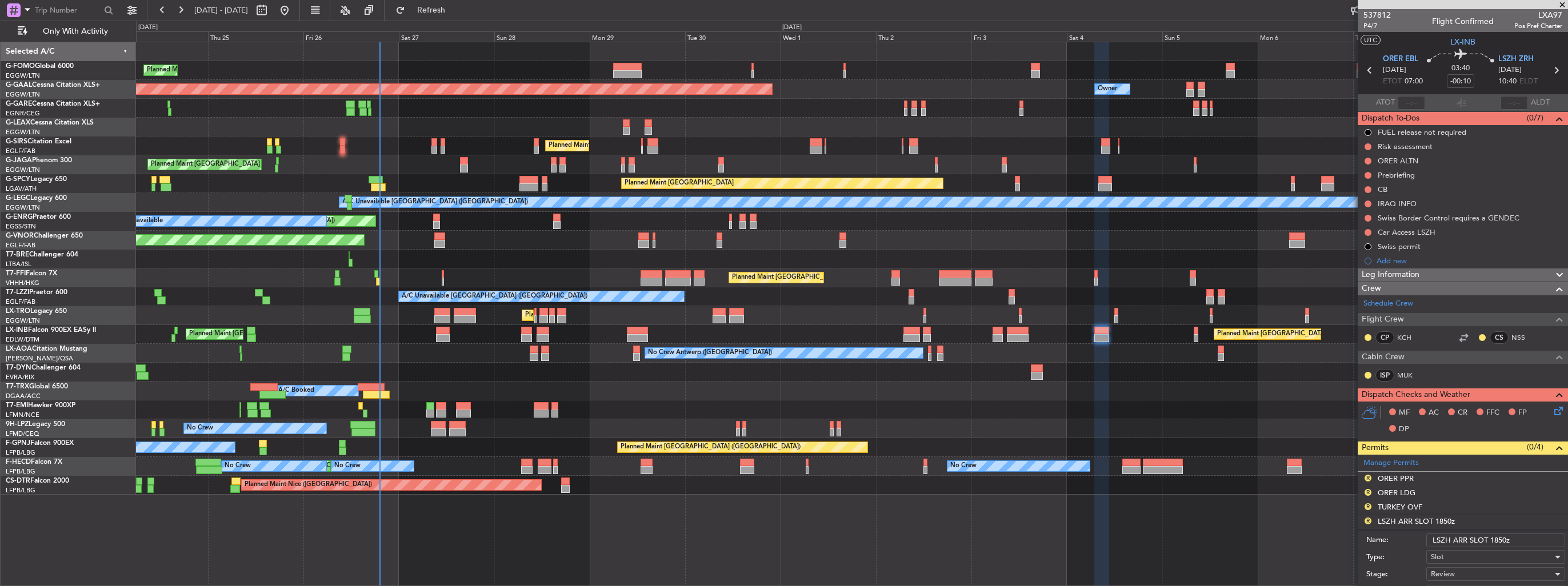
drag, startPoint x: 1525, startPoint y: 536, endPoint x: 1494, endPoint y: 538, distance: 31.1
click at [1494, 538] on input "LSZH ARR SLOT 1850z" at bounding box center [1495, 540] width 138 height 14
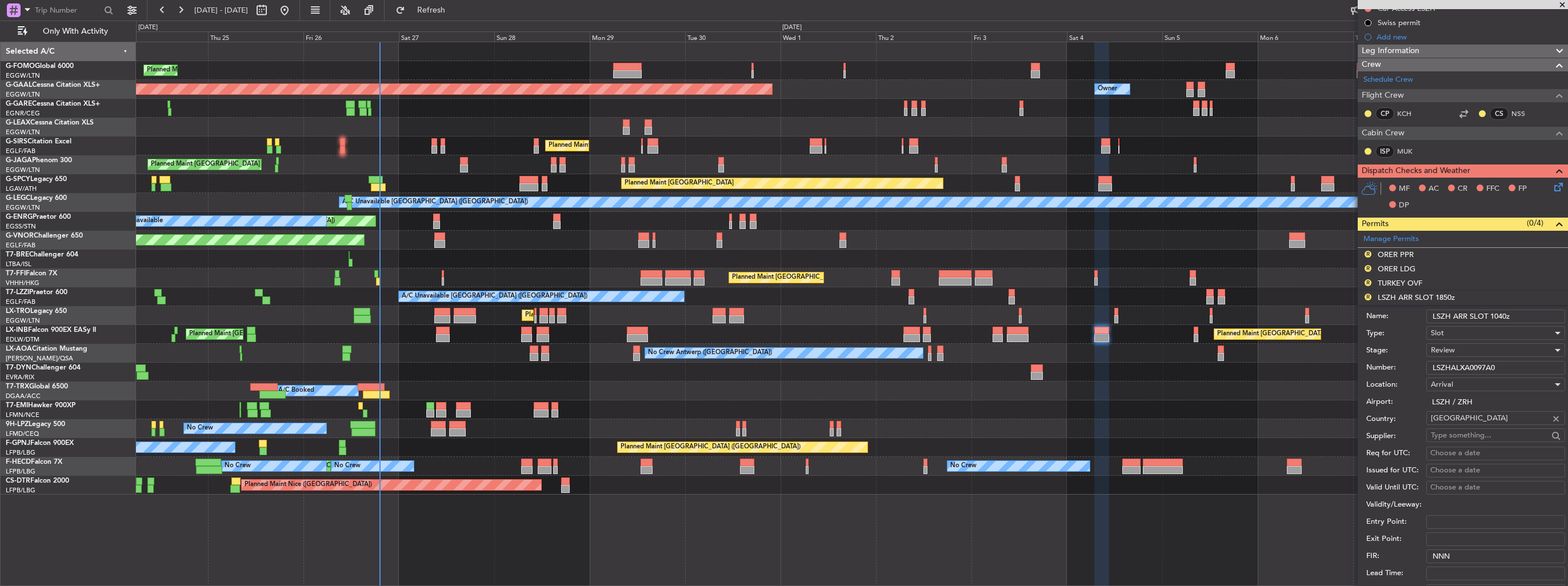
scroll to position [286, 0]
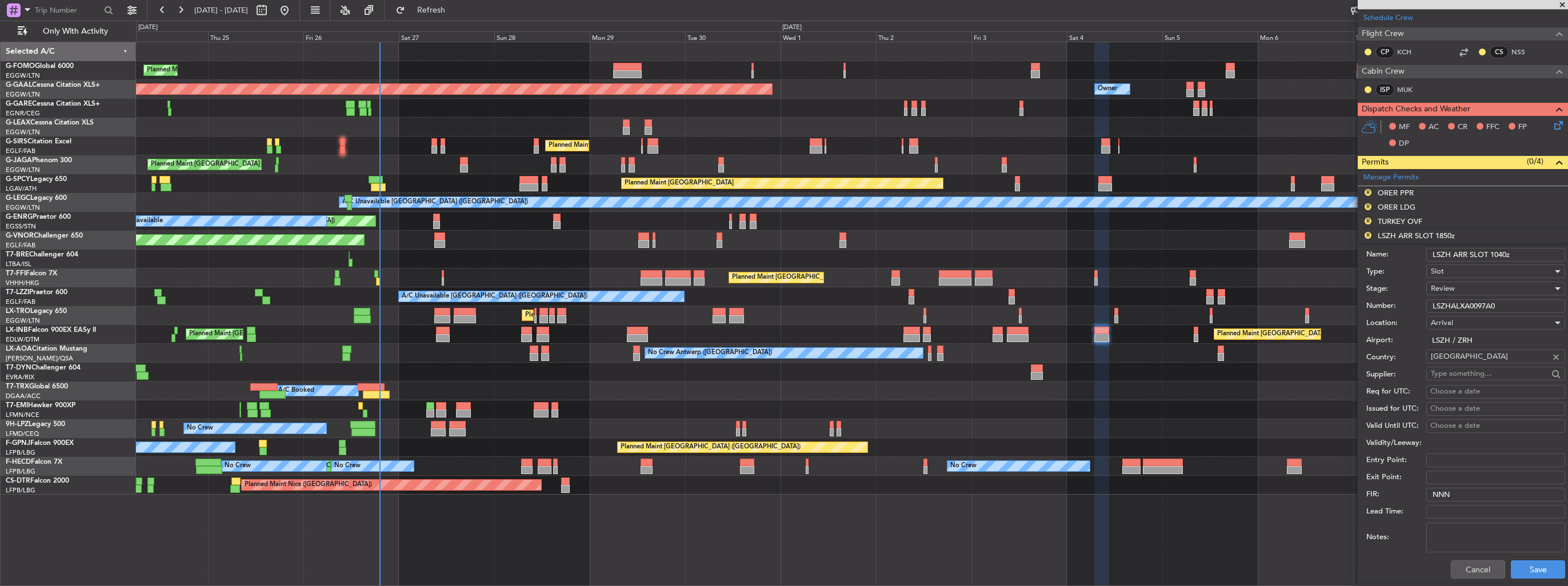
type input "LSZH ARR SLOT 1040z"
click at [1463, 290] on div "Review" at bounding box center [1492, 288] width 121 height 17
click at [1476, 359] on span "Requested" at bounding box center [1491, 362] width 120 height 17
click at [1516, 563] on button "Save" at bounding box center [1537, 569] width 54 height 19
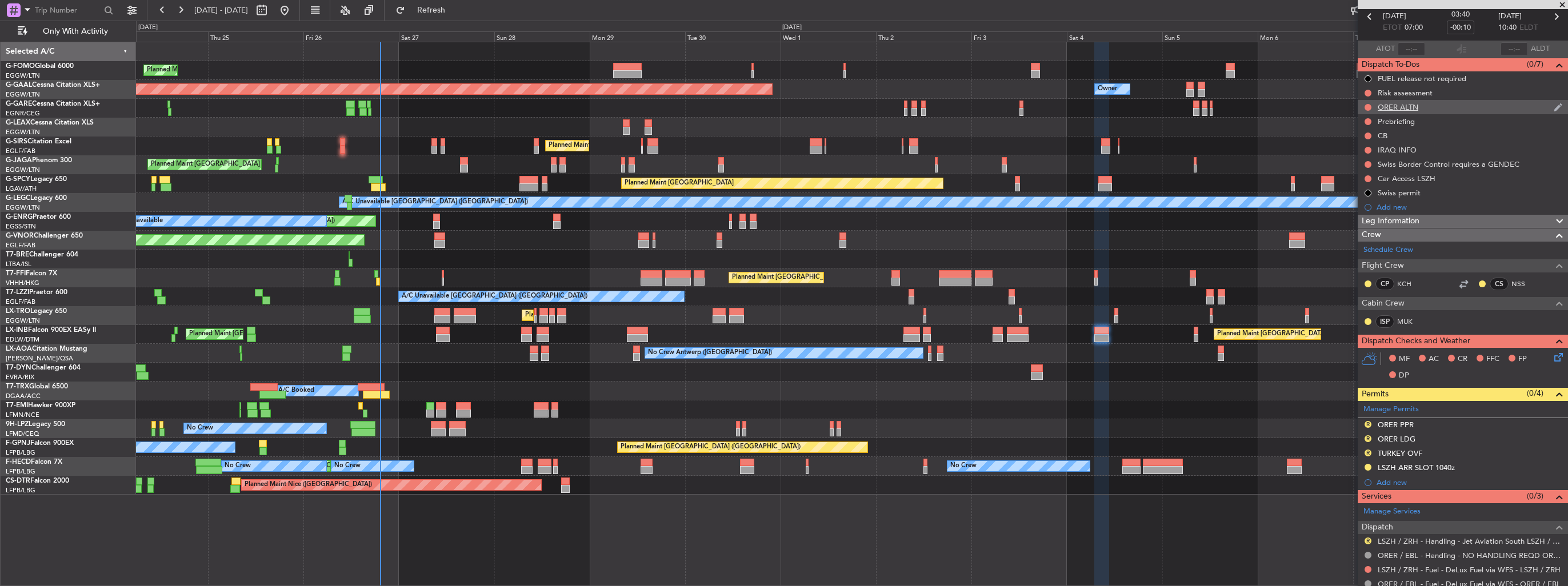
scroll to position [0, 0]
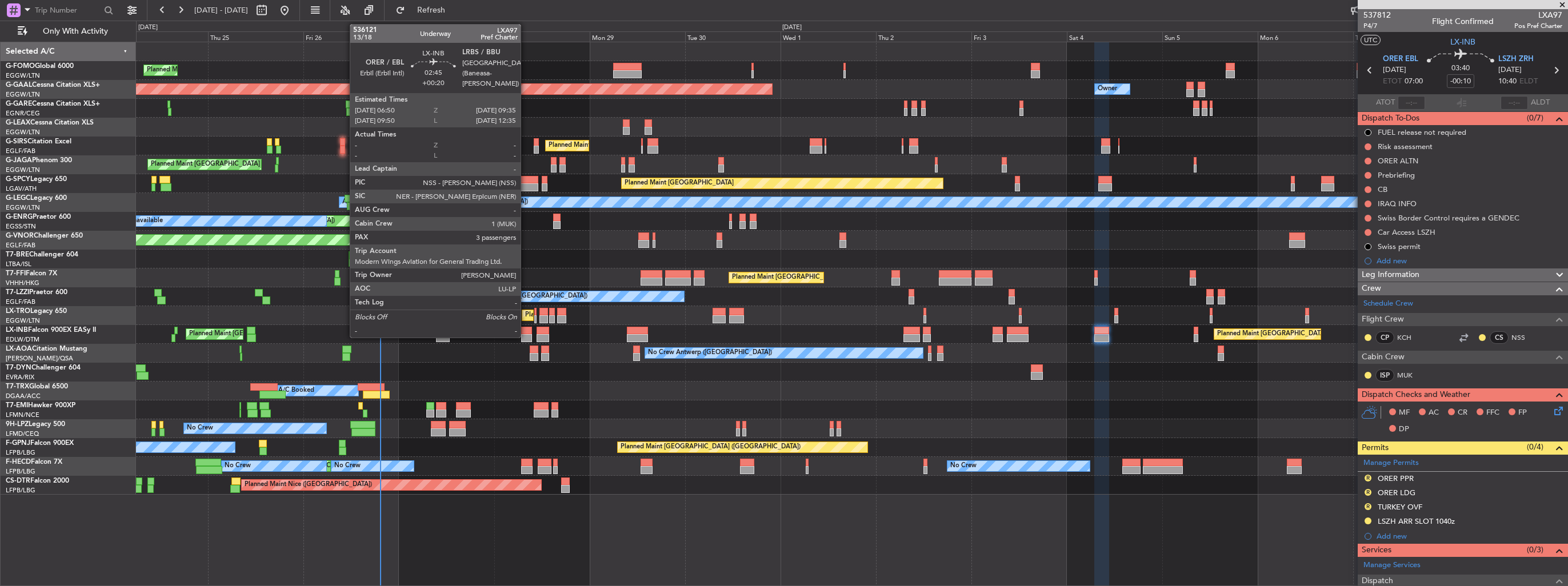
click at [526, 334] on div at bounding box center [526, 338] width 11 height 8
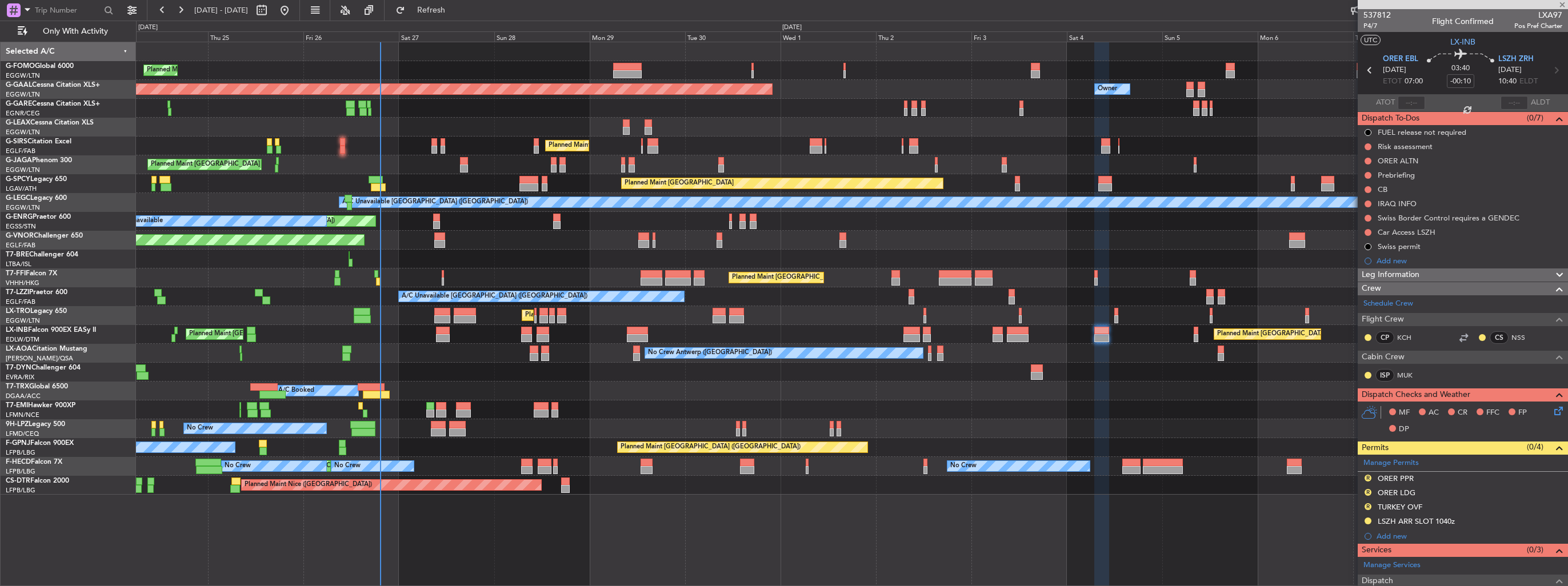
type input "+00:20"
type input "3"
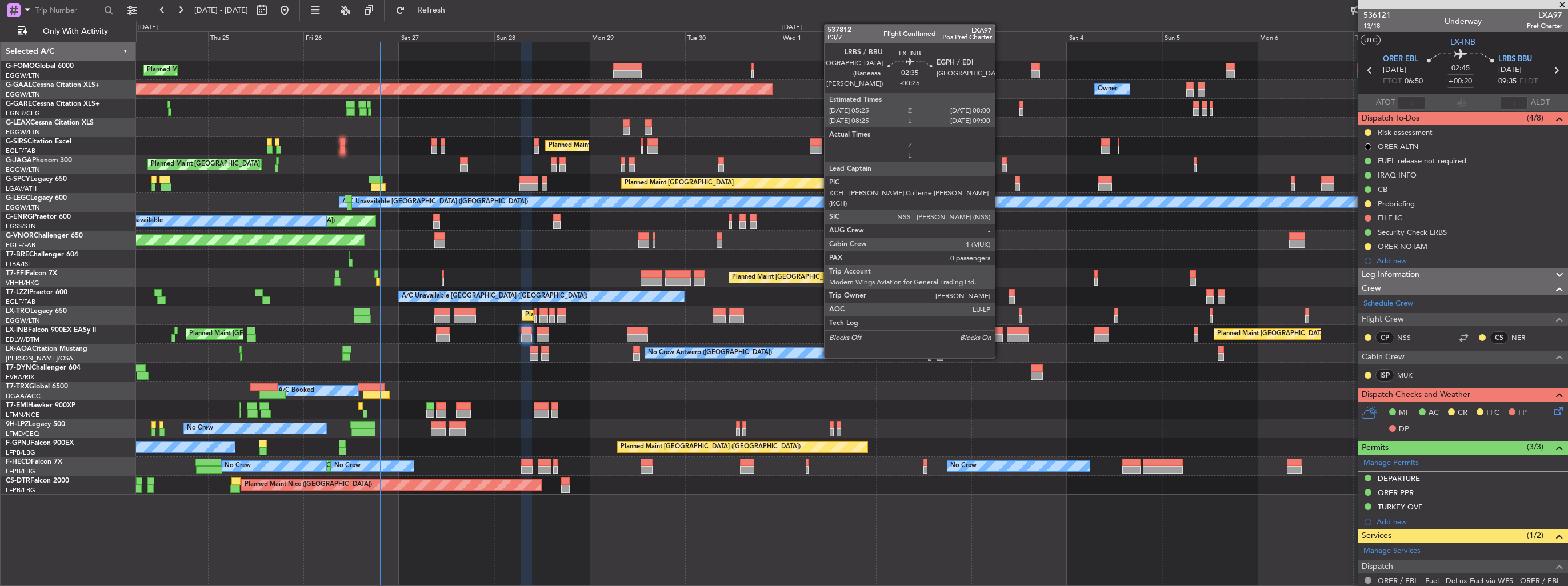
click at [1000, 333] on div at bounding box center [997, 331] width 11 height 8
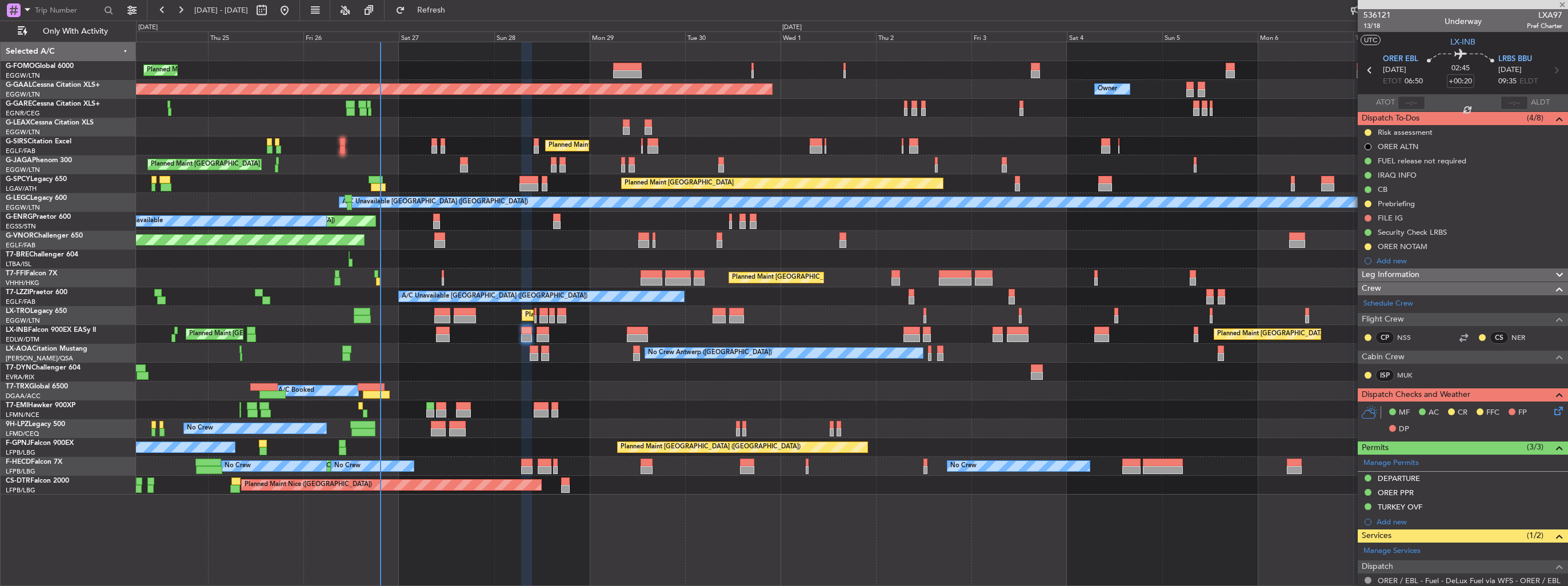
type input "-00:25"
type input "0"
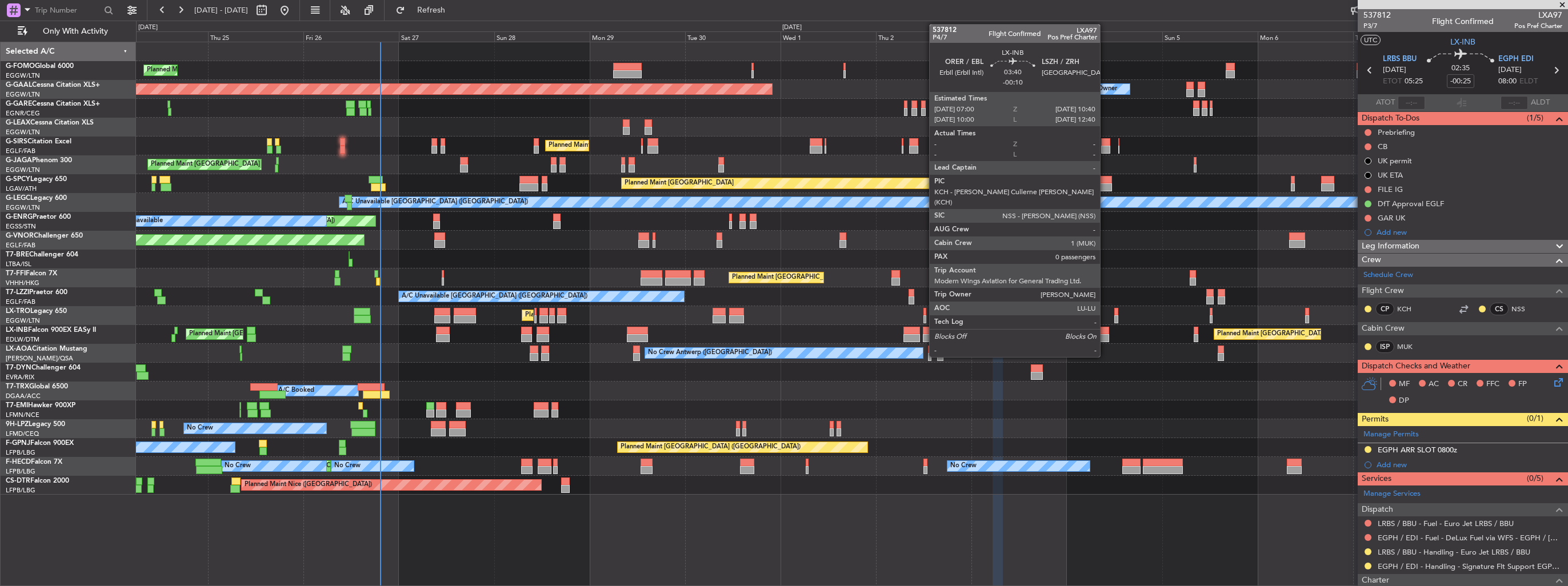
click at [1105, 333] on div at bounding box center [1101, 331] width 15 height 8
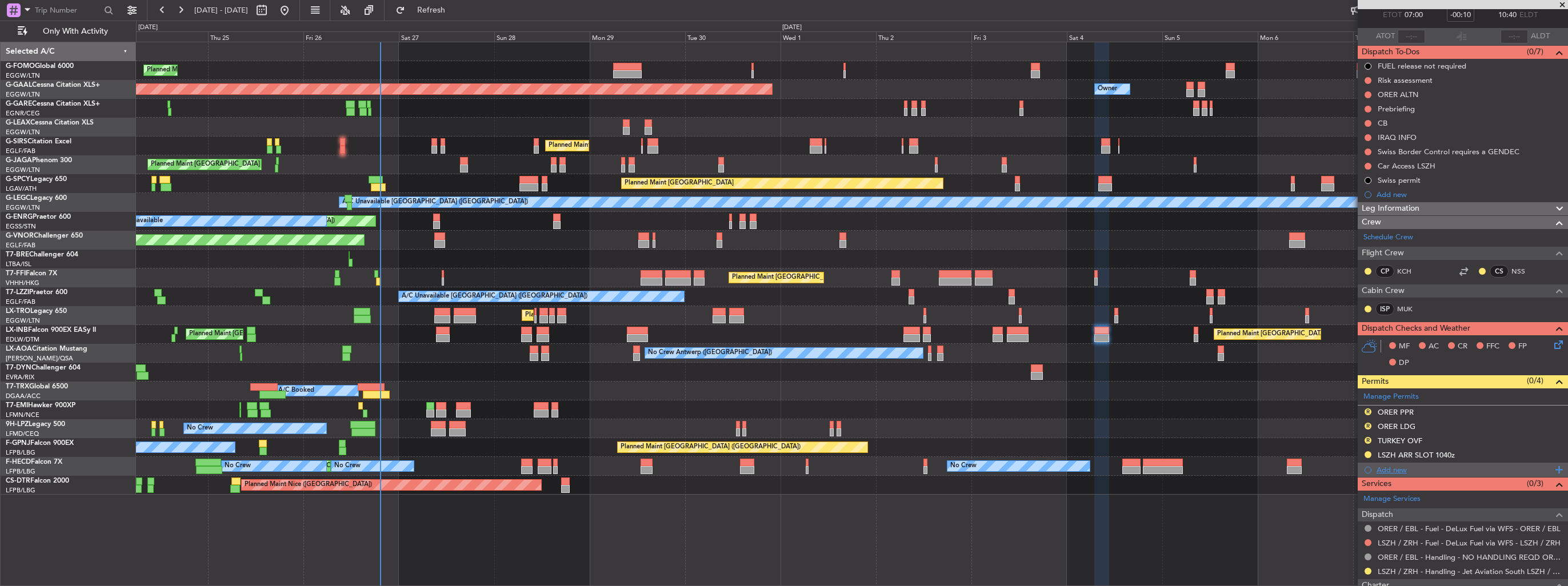
scroll to position [117, 0]
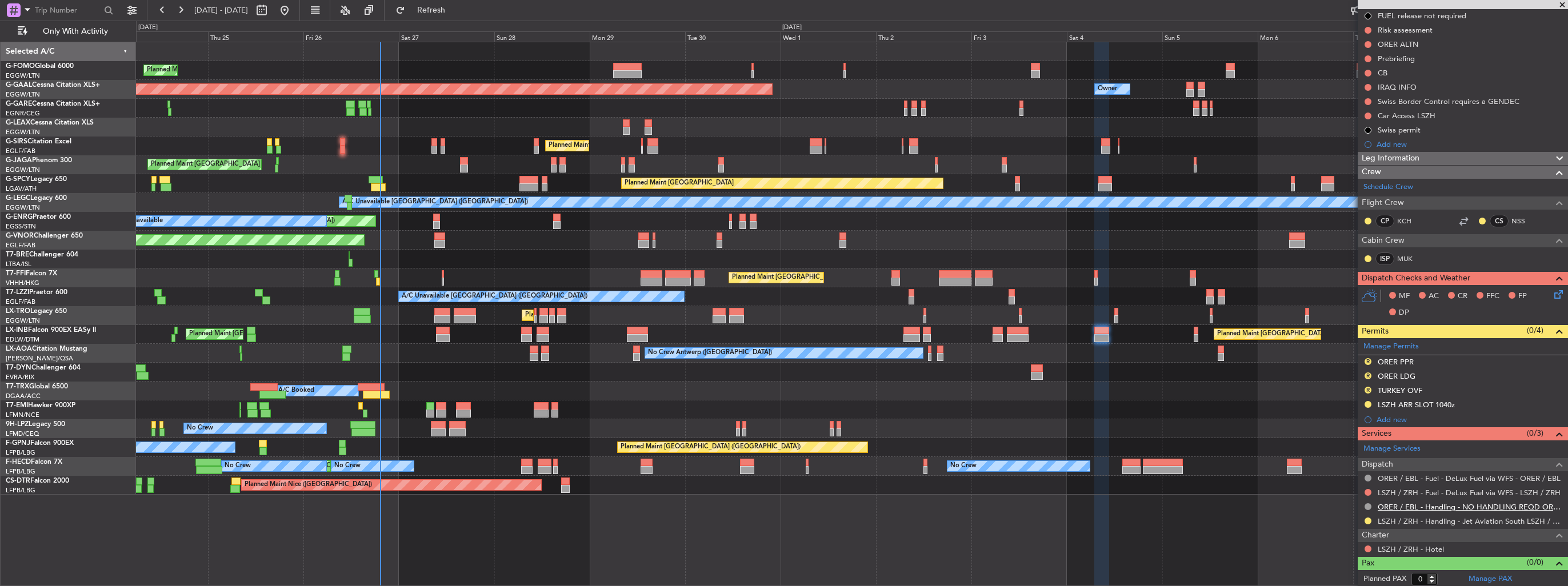
click at [1418, 504] on link "ORER / EBL - Handling - NO HANDLING REQD ORER/EBL" at bounding box center [1470, 507] width 185 height 10
click at [1366, 359] on button "R" at bounding box center [1368, 361] width 6 height 6
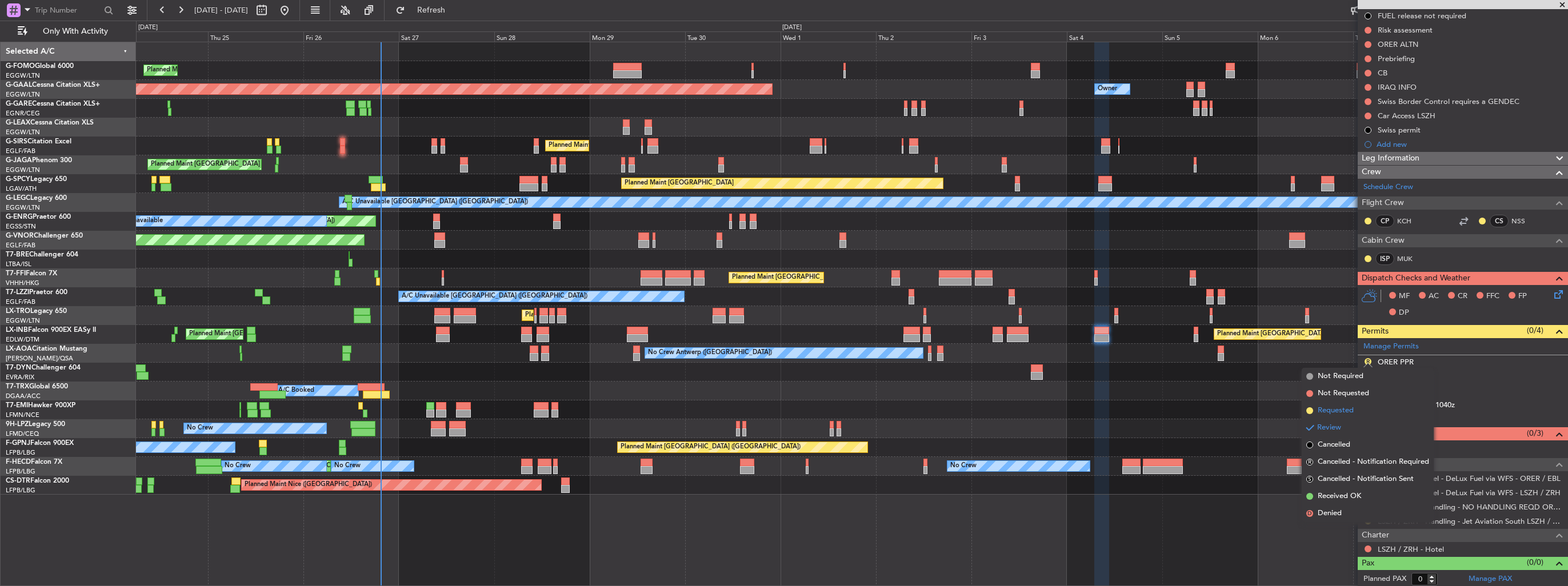
click at [1345, 410] on span "Requested" at bounding box center [1336, 410] width 36 height 11
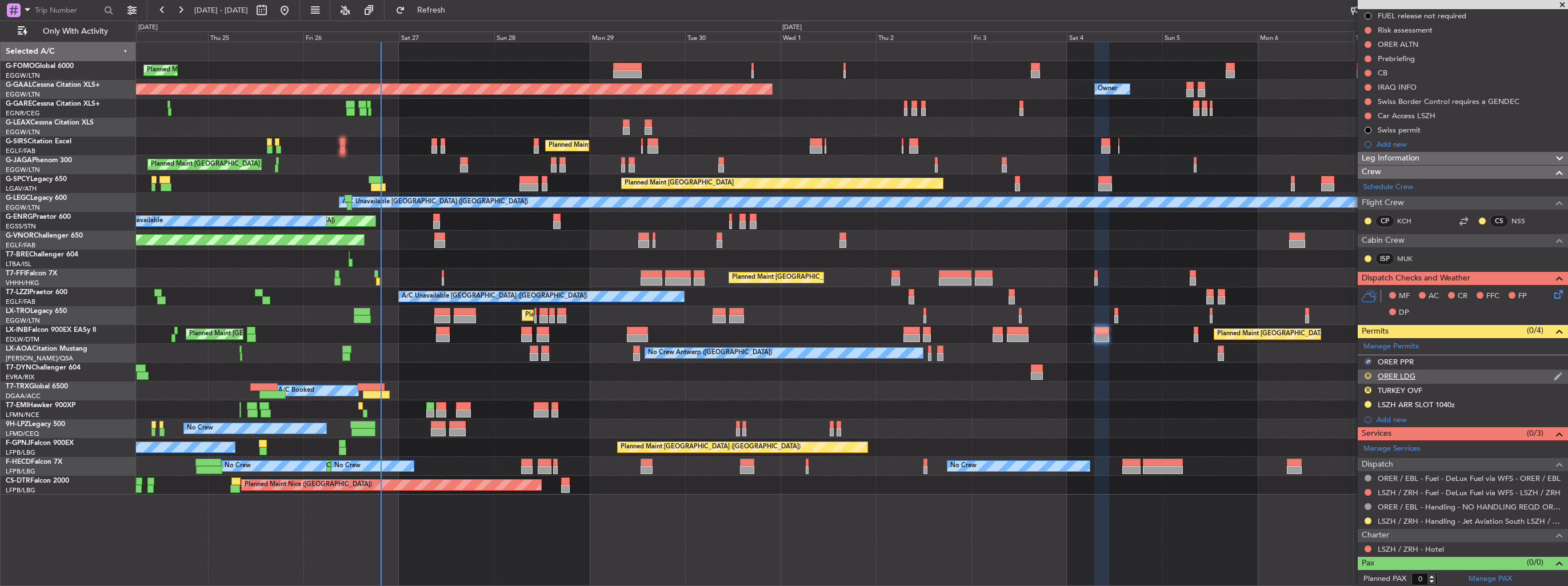
click at [1367, 373] on button "R" at bounding box center [1368, 376] width 6 height 6
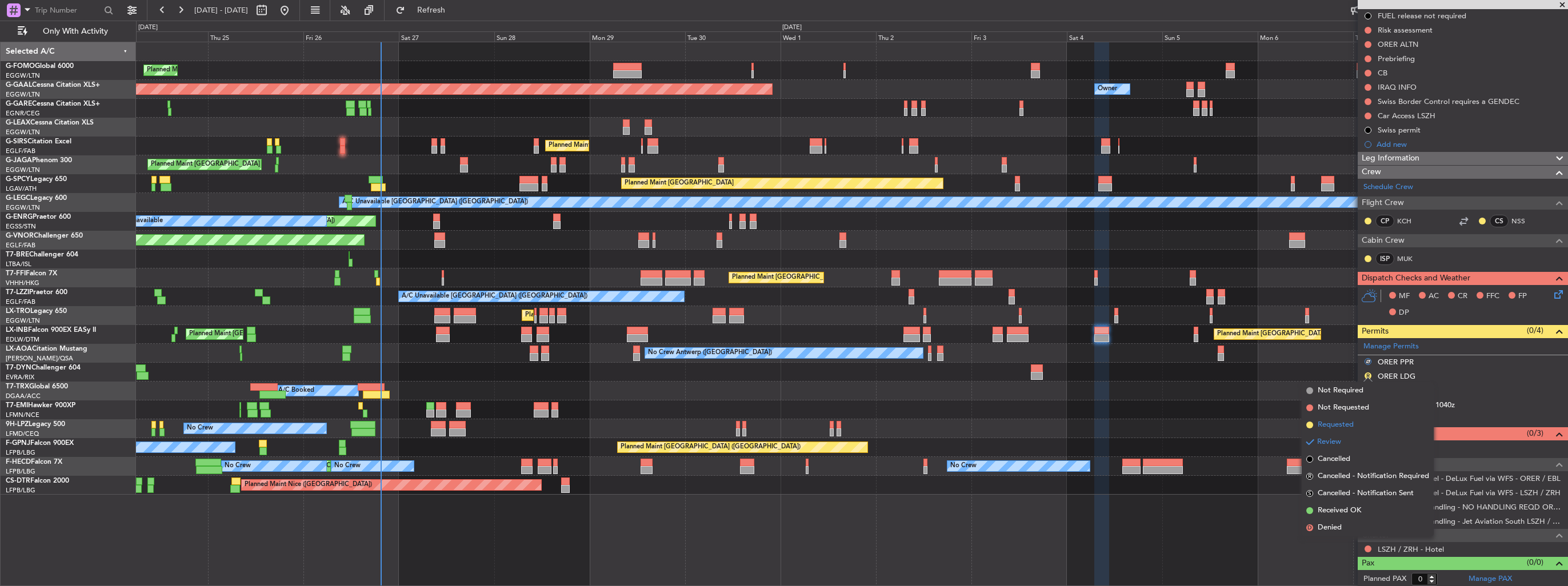
click at [1345, 420] on span "Requested" at bounding box center [1336, 425] width 36 height 11
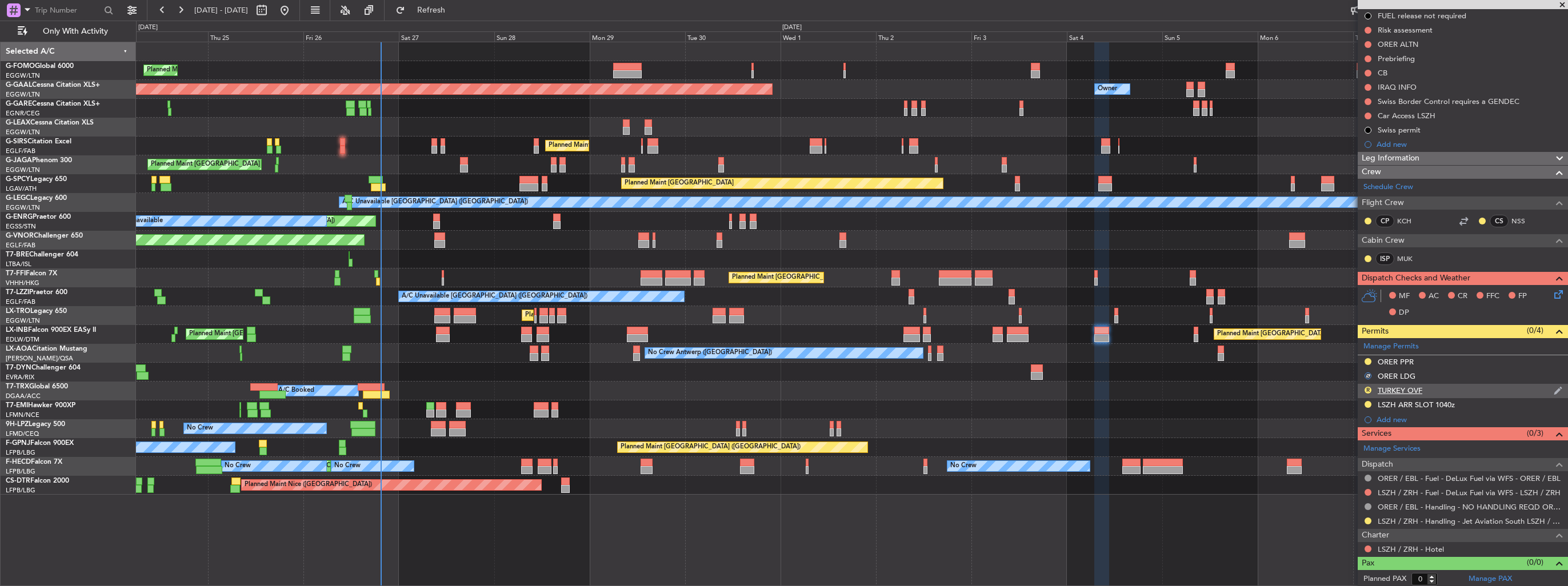
click at [1553, 391] on img at bounding box center [1557, 390] width 9 height 11
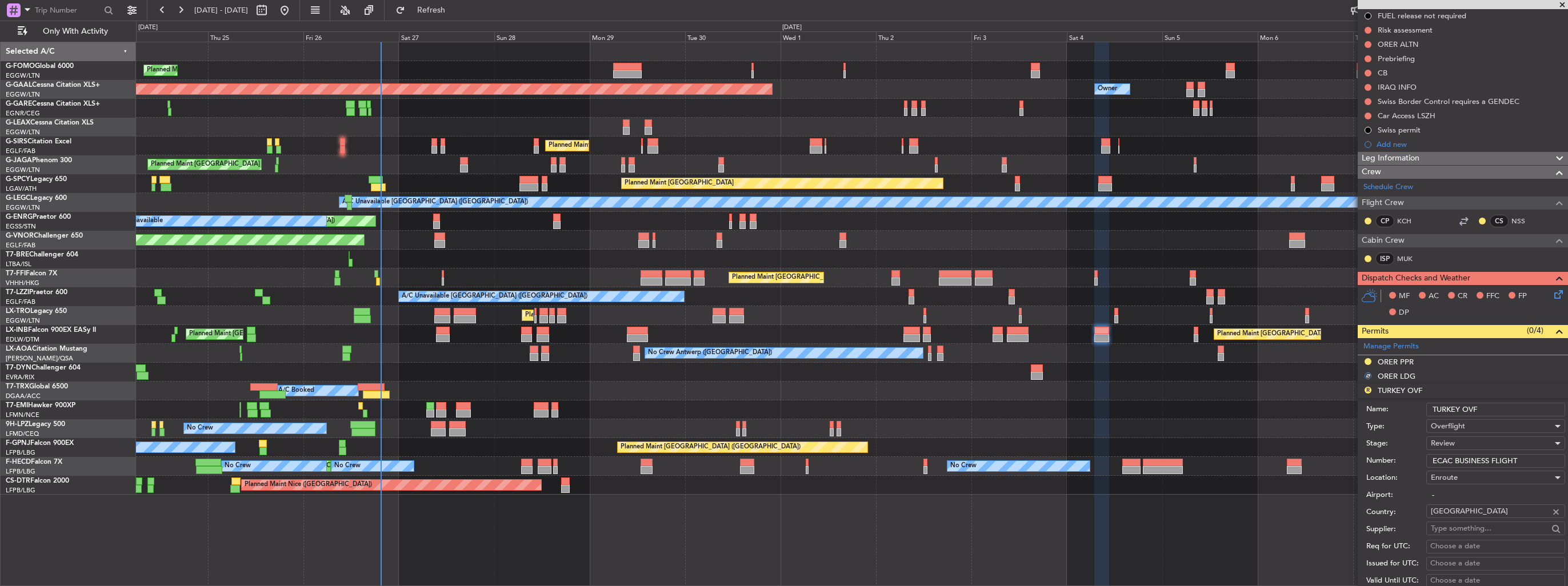
click at [1485, 439] on div "Review" at bounding box center [1492, 443] width 121 height 17
click at [1483, 528] on span "Received OK" at bounding box center [1491, 533] width 120 height 17
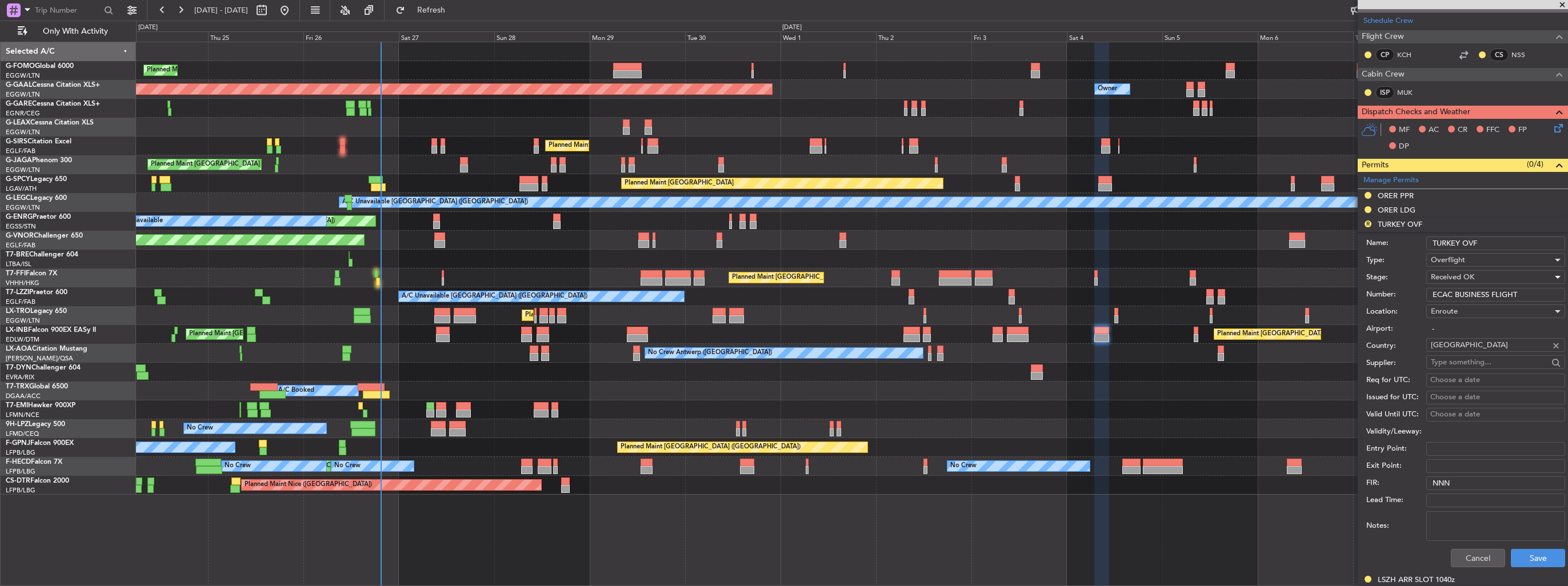
scroll to position [345, 0]
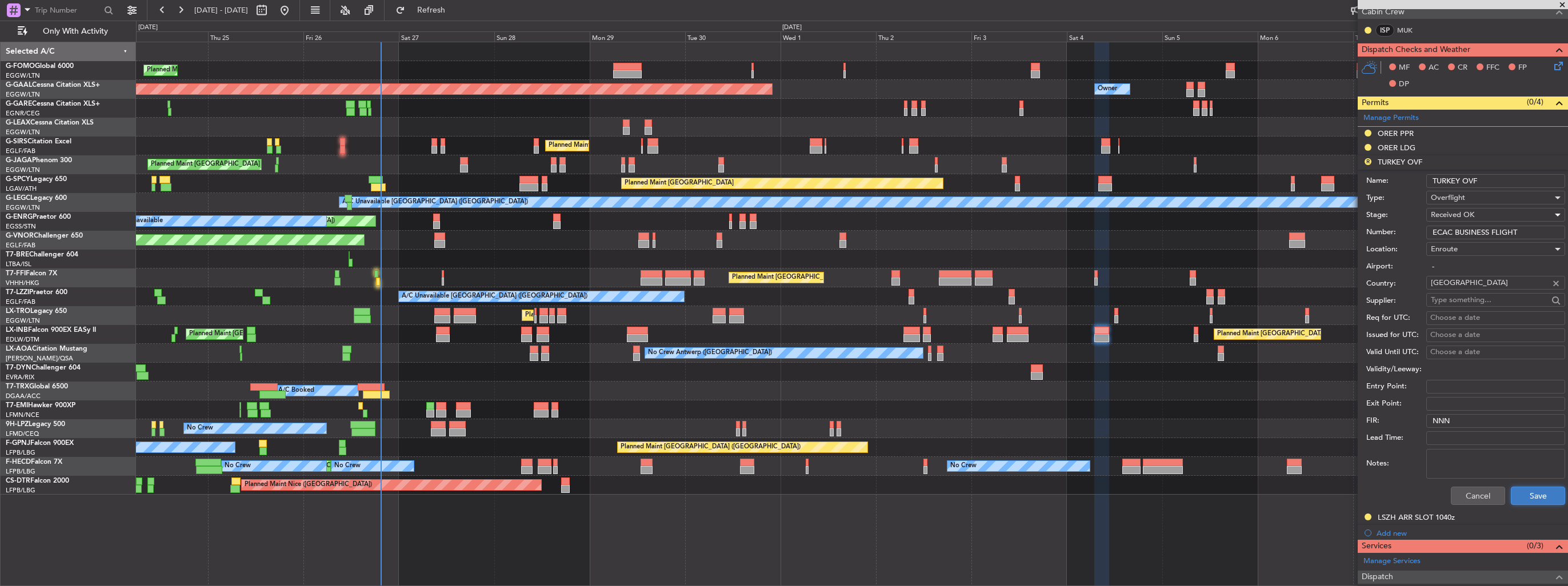
click at [1520, 492] on button "Save" at bounding box center [1537, 495] width 54 height 19
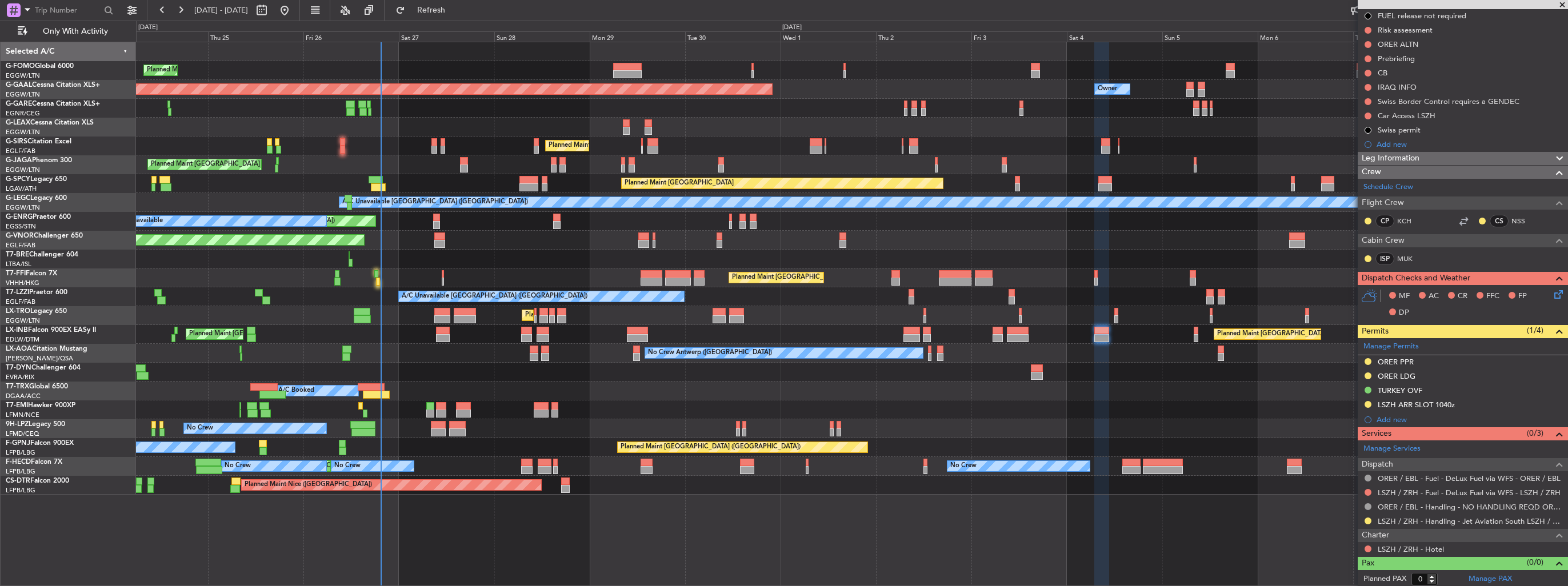
scroll to position [0, 0]
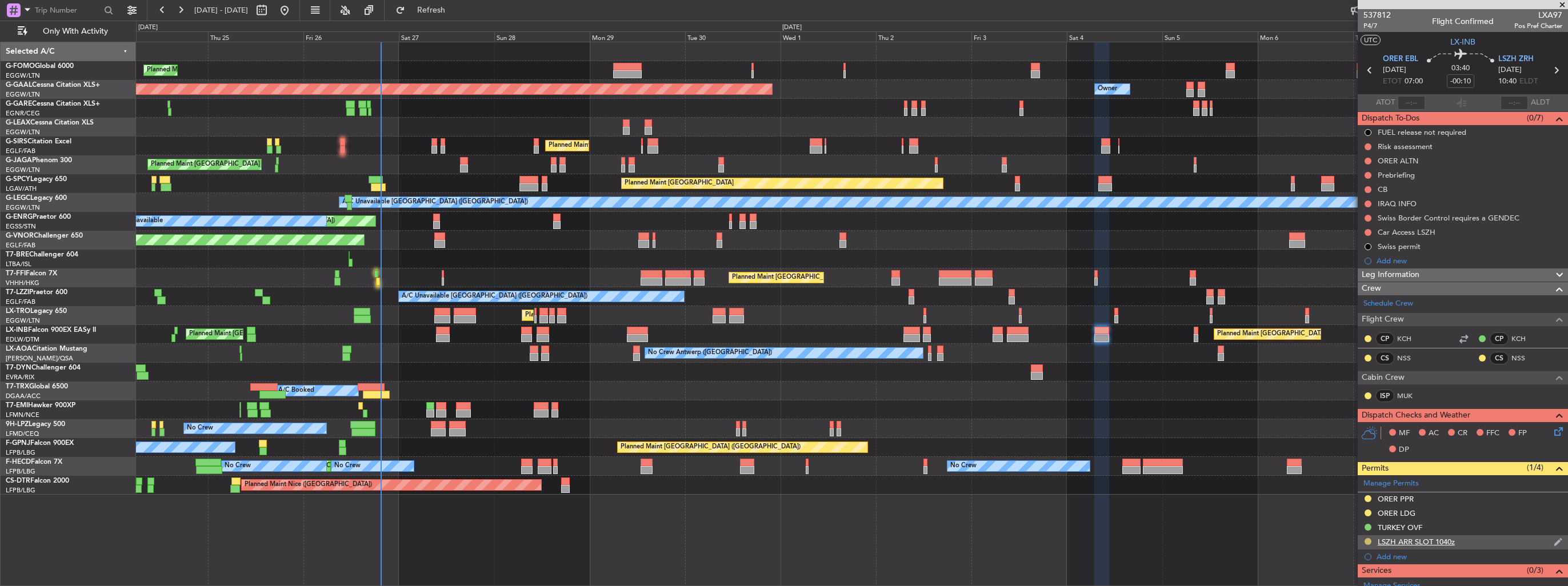
click at [1366, 541] on button at bounding box center [1368, 541] width 6 height 6
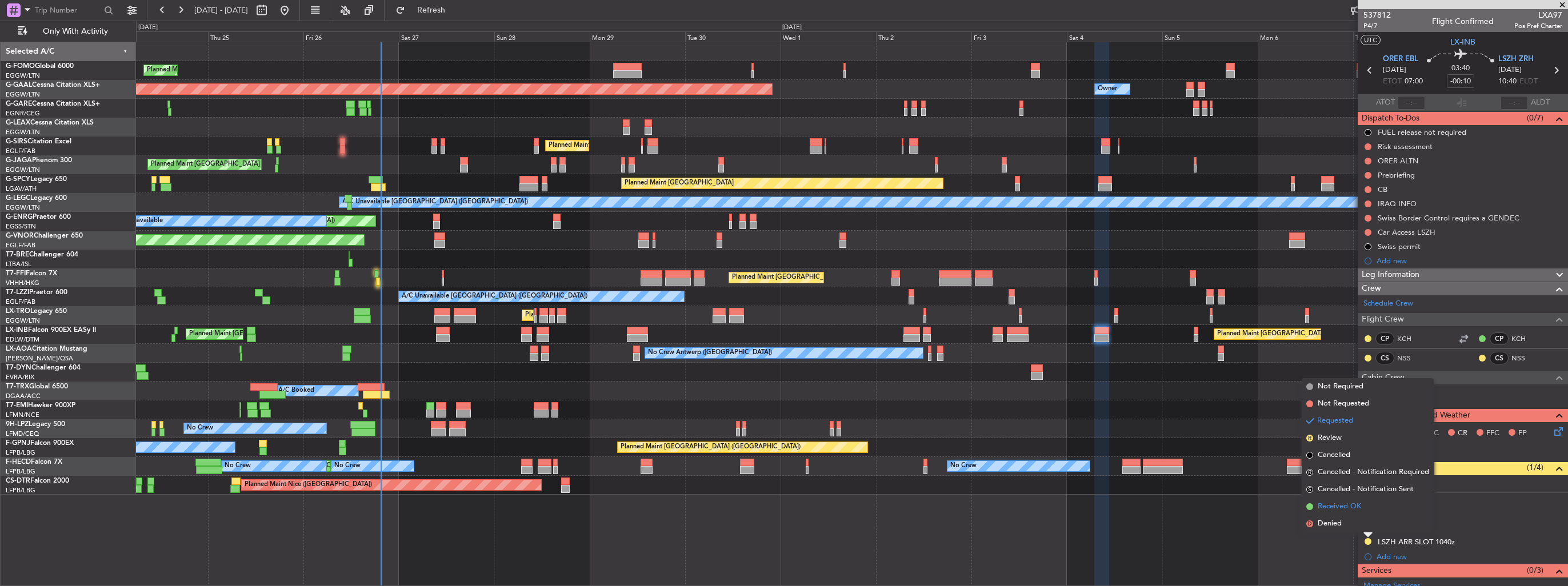
click at [1350, 505] on span "Received OK" at bounding box center [1340, 507] width 44 height 11
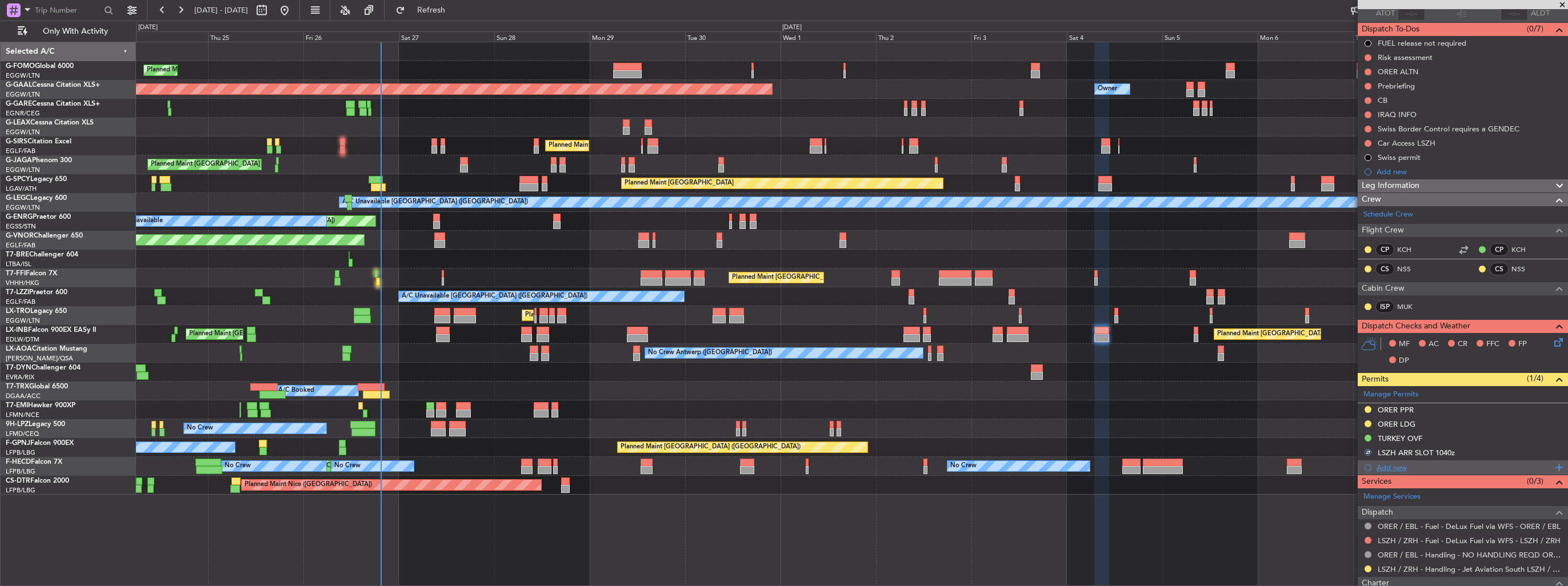
scroll to position [137, 0]
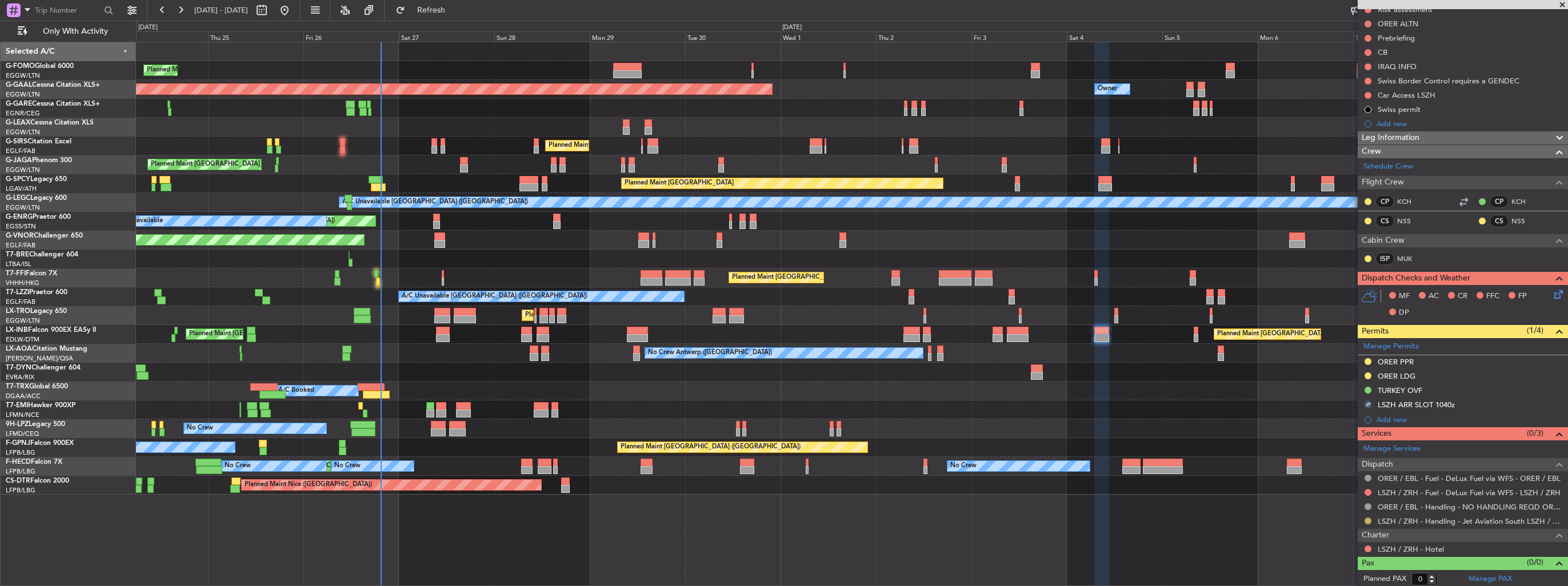
click at [1368, 520] on button at bounding box center [1368, 520] width 6 height 6
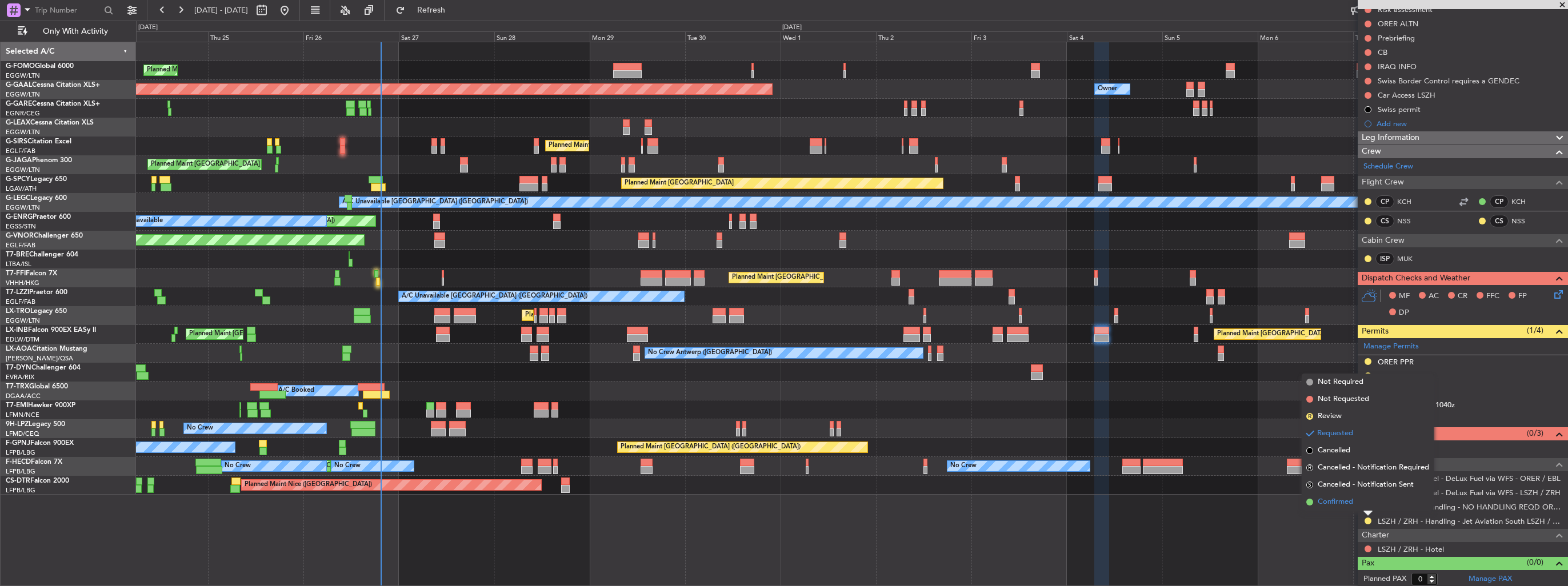
click at [1354, 499] on li "Confirmed" at bounding box center [1367, 502] width 132 height 17
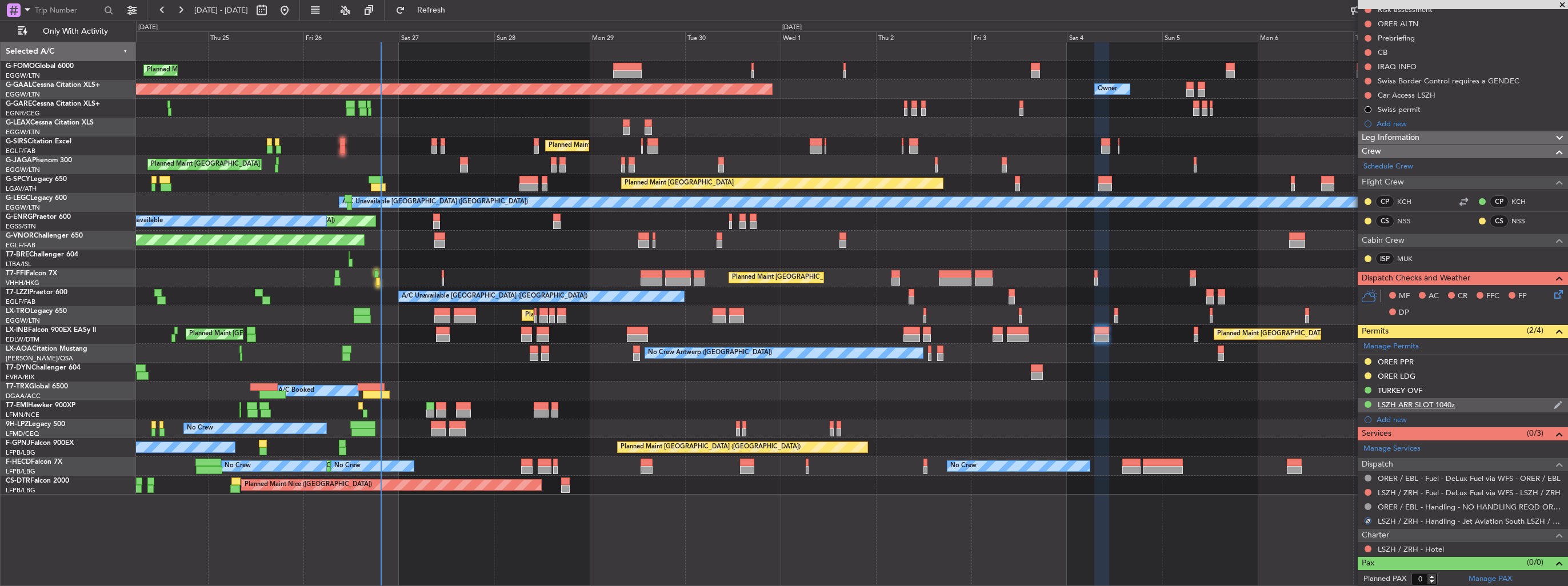
click at [1553, 401] on img at bounding box center [1557, 405] width 9 height 11
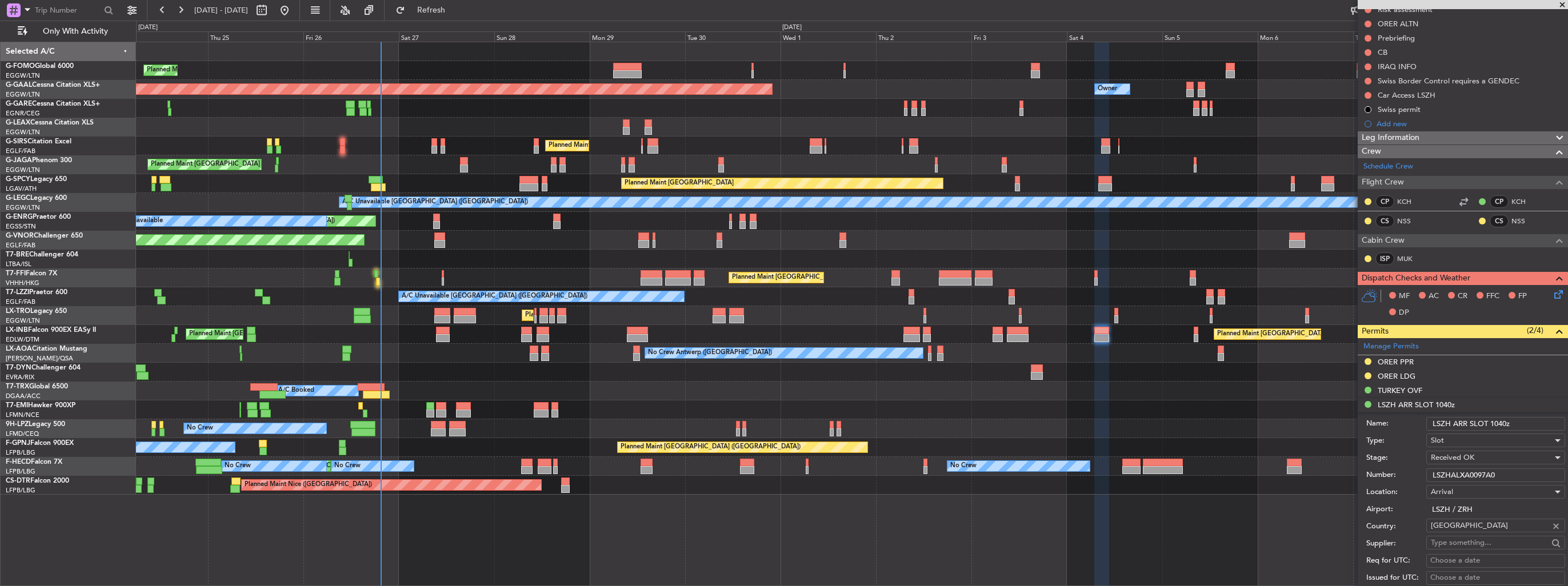
drag, startPoint x: 1506, startPoint y: 473, endPoint x: 1397, endPoint y: 475, distance: 109.0
click at [1397, 475] on div "Number: LSZHALXA0097A0" at bounding box center [1466, 474] width 199 height 17
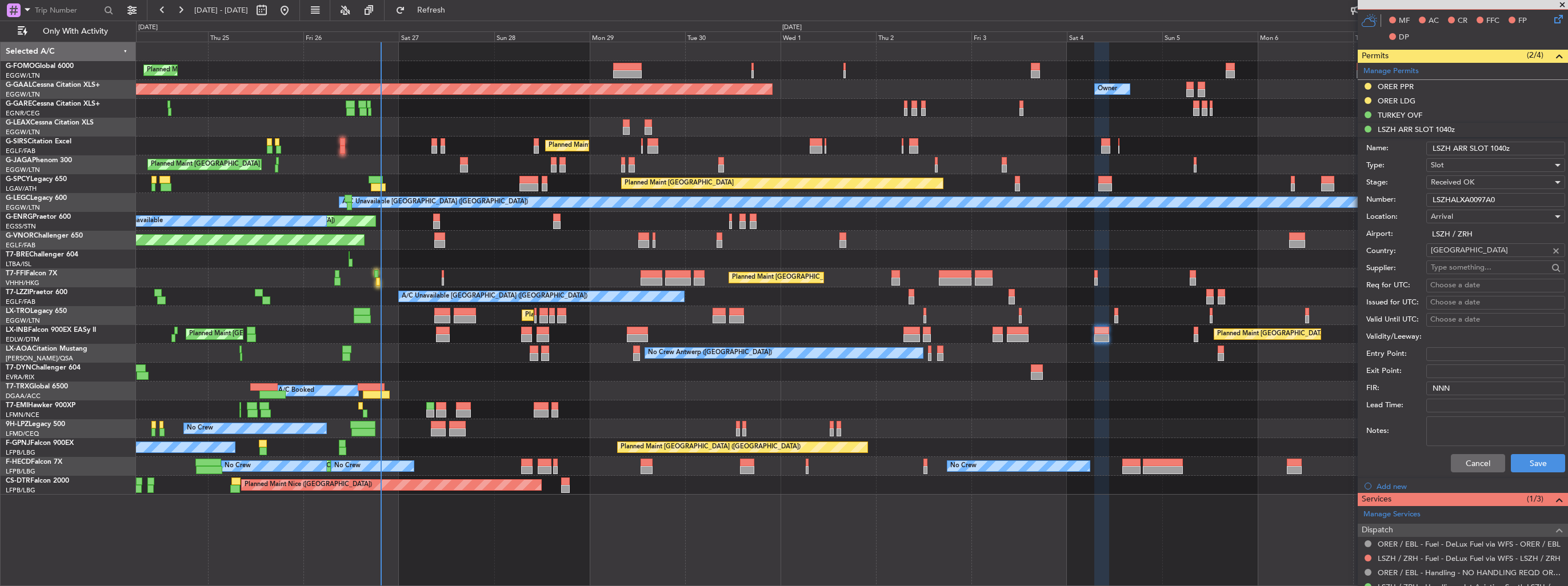
scroll to position [423, 0]
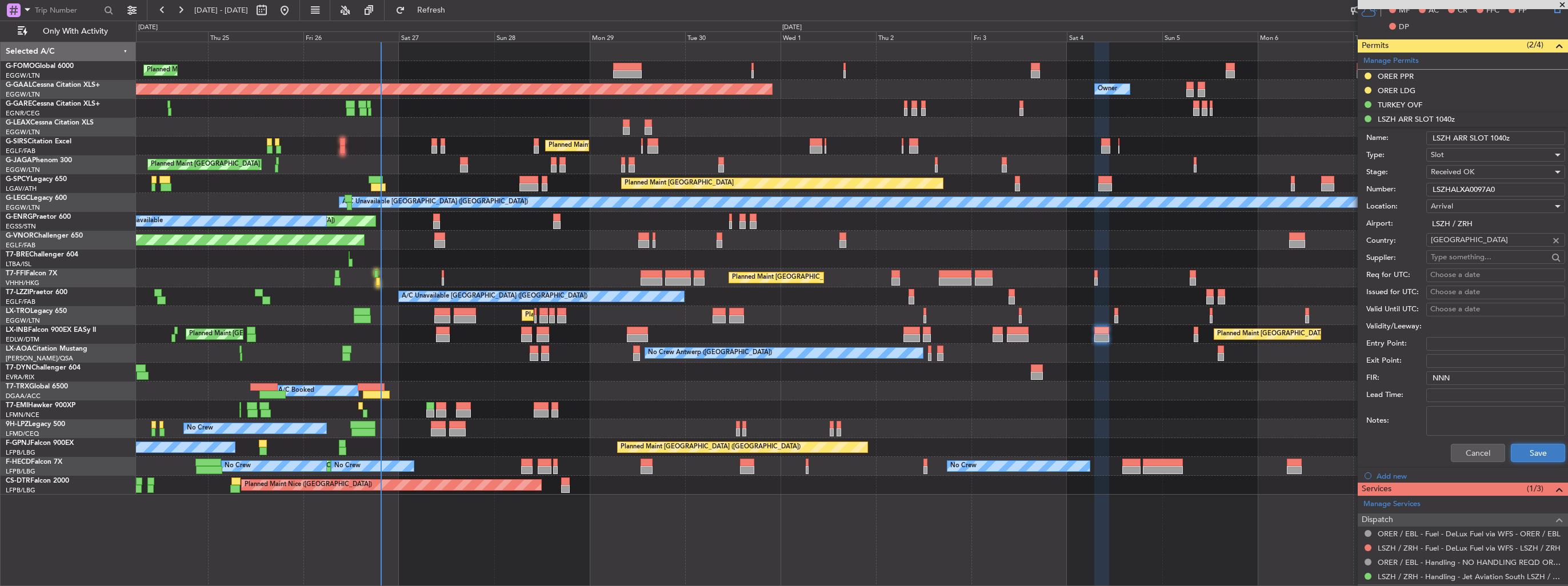
click at [1527, 451] on button "Save" at bounding box center [1537, 452] width 54 height 19
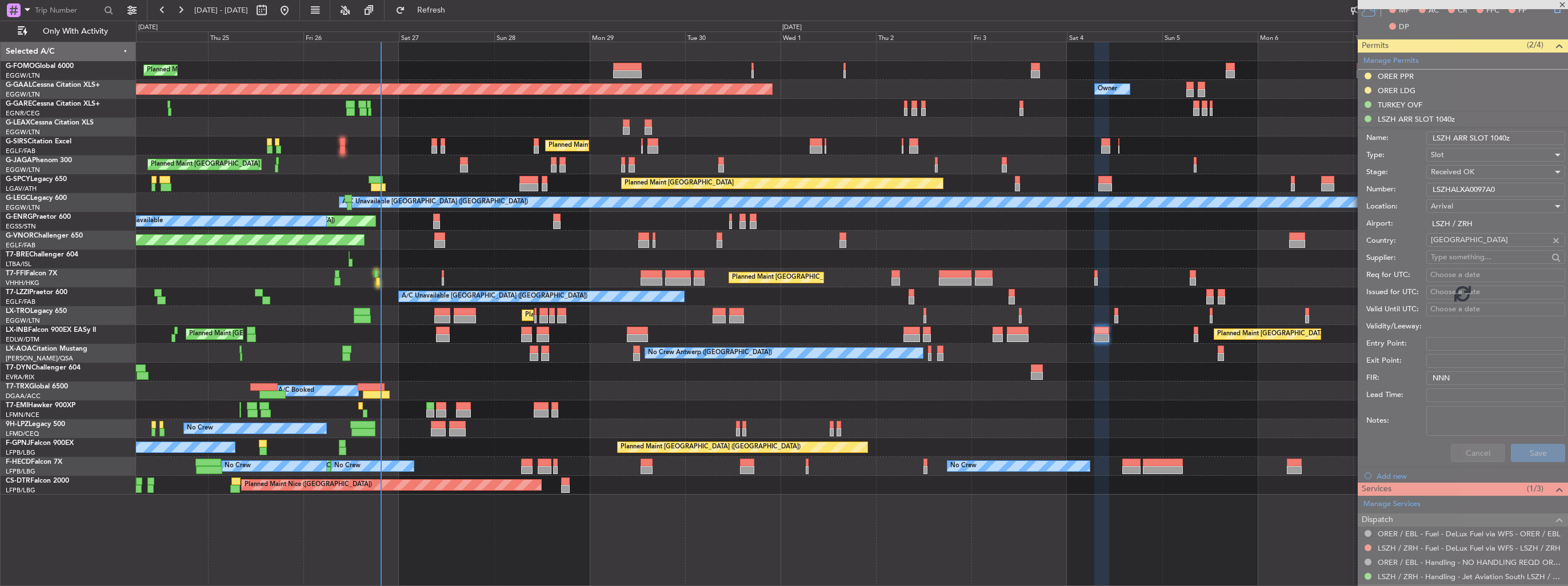
scroll to position [137, 0]
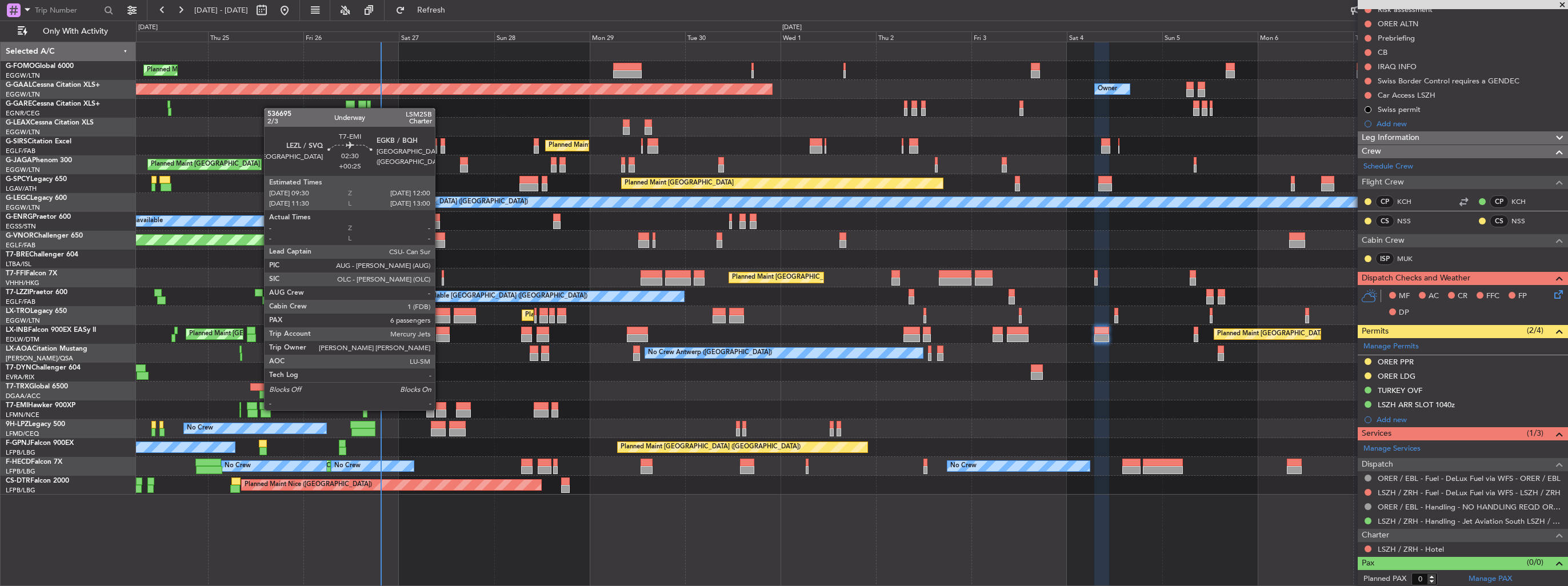
click at [440, 410] on div at bounding box center [441, 414] width 11 height 8
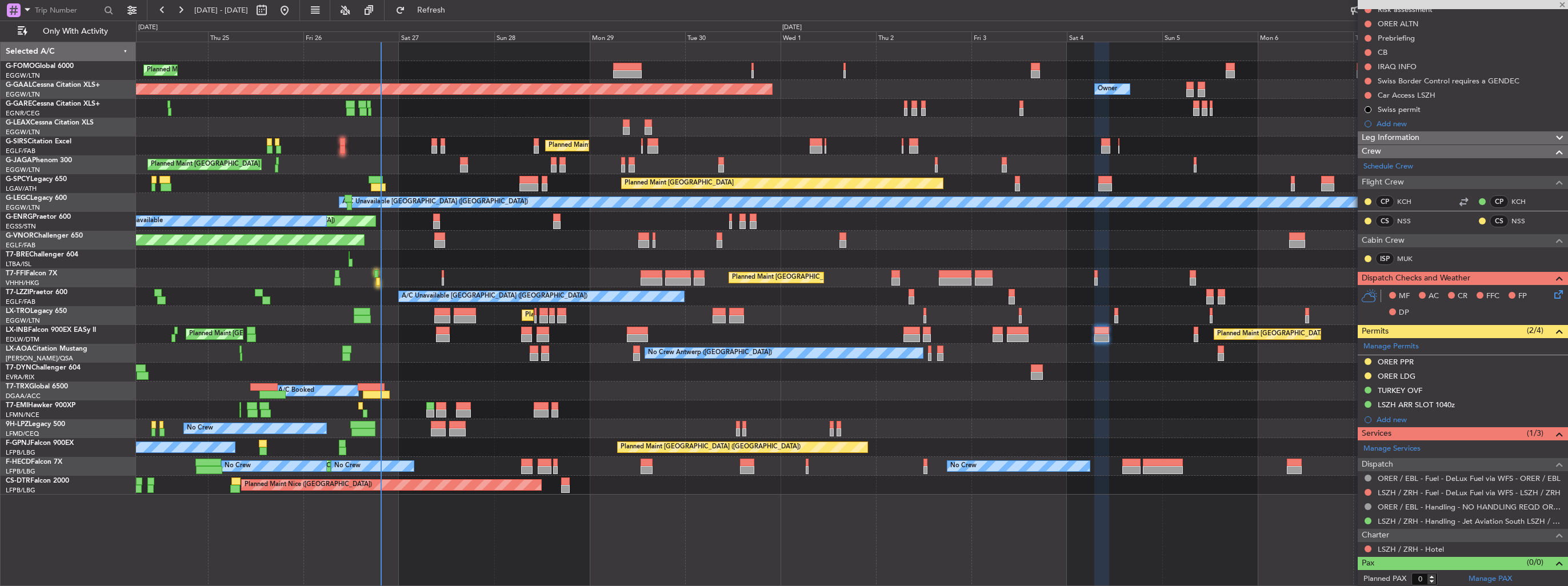
type input "+00:25"
type input "6"
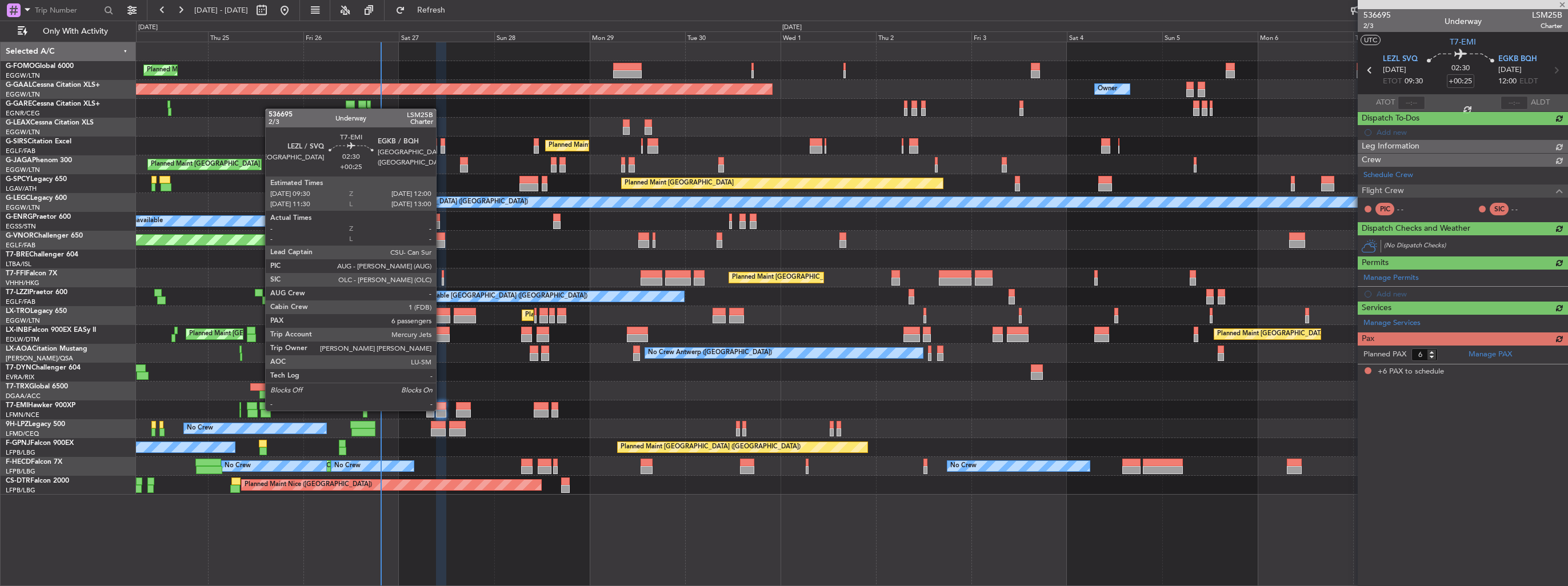
scroll to position [0, 0]
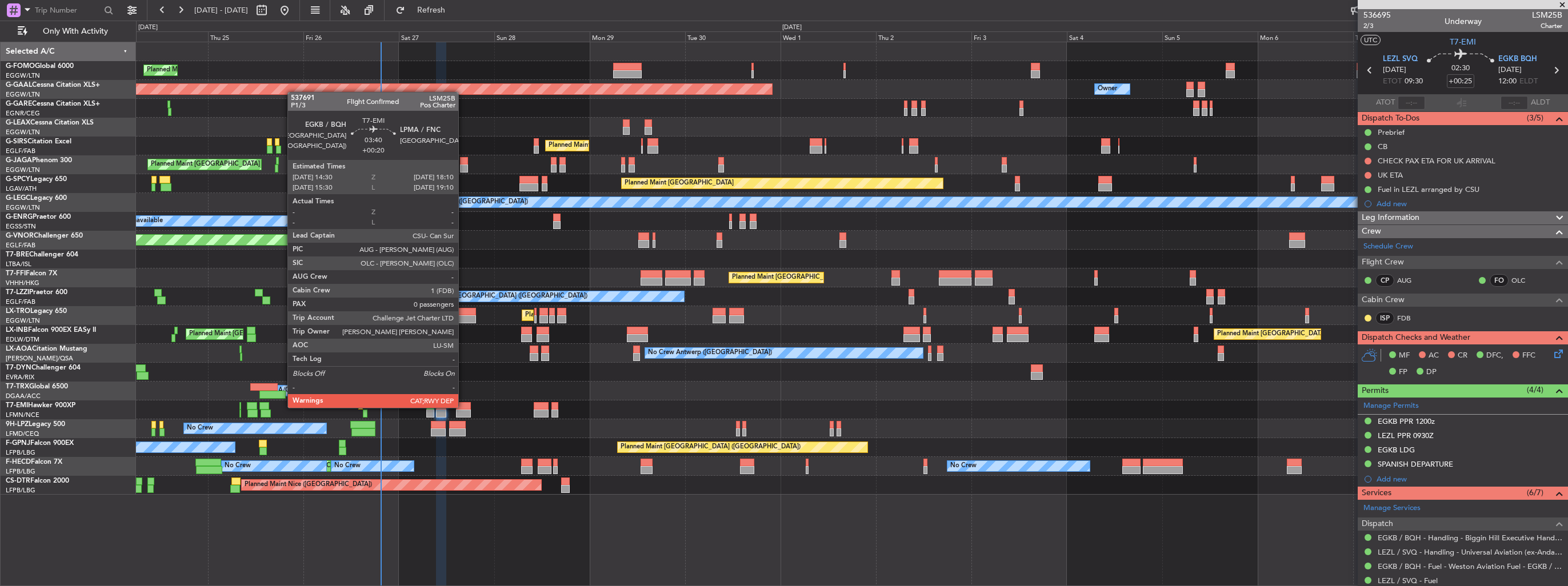
click at [463, 406] on div at bounding box center [463, 406] width 15 height 8
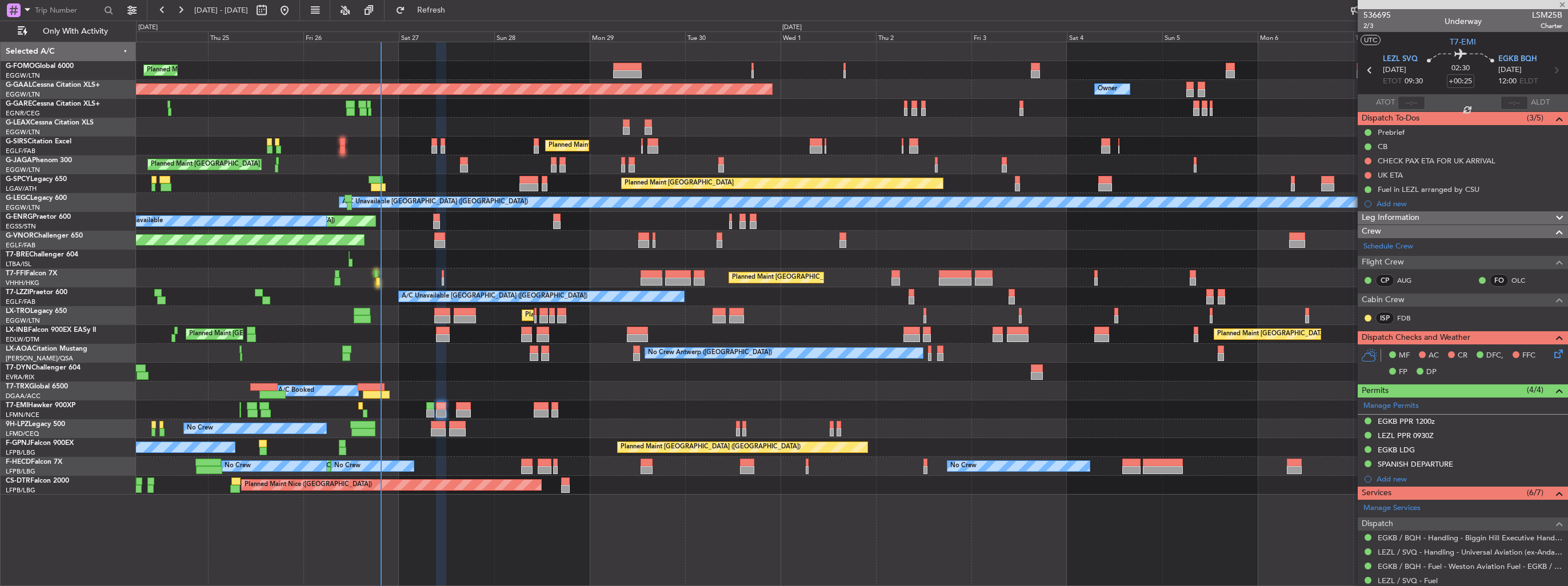
type input "+00:20"
type input "0"
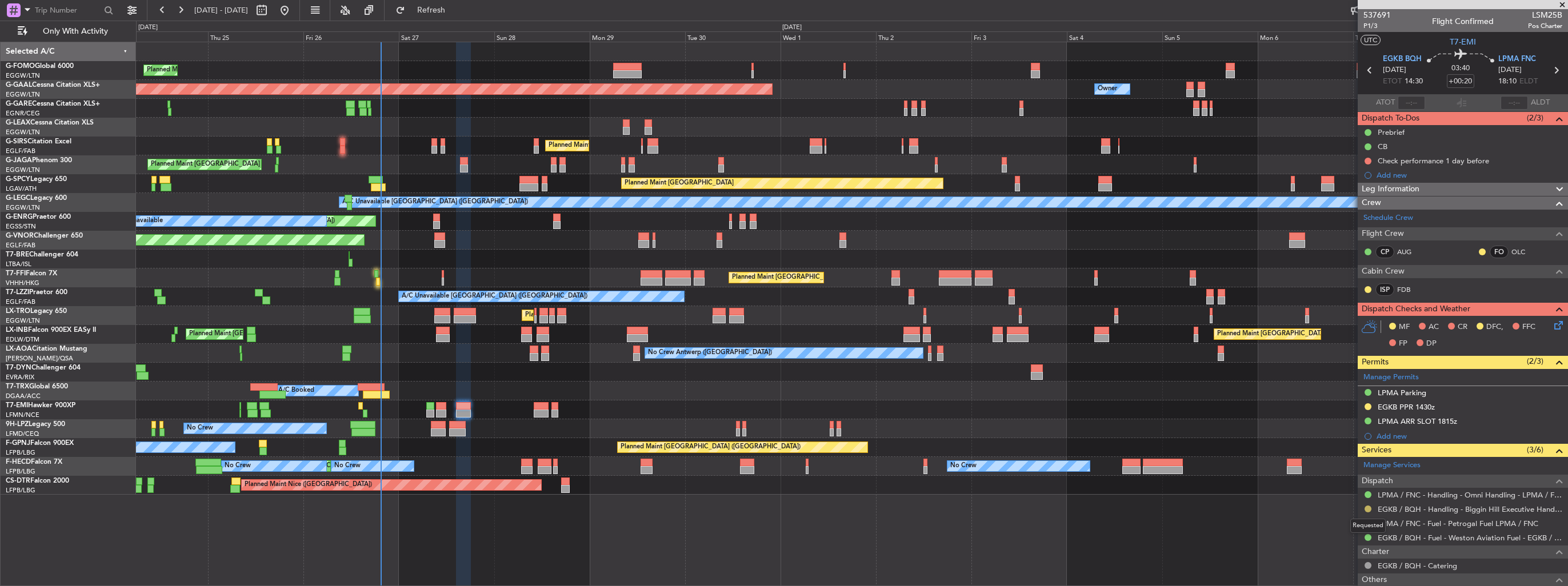
click at [1366, 506] on button at bounding box center [1368, 508] width 6 height 6
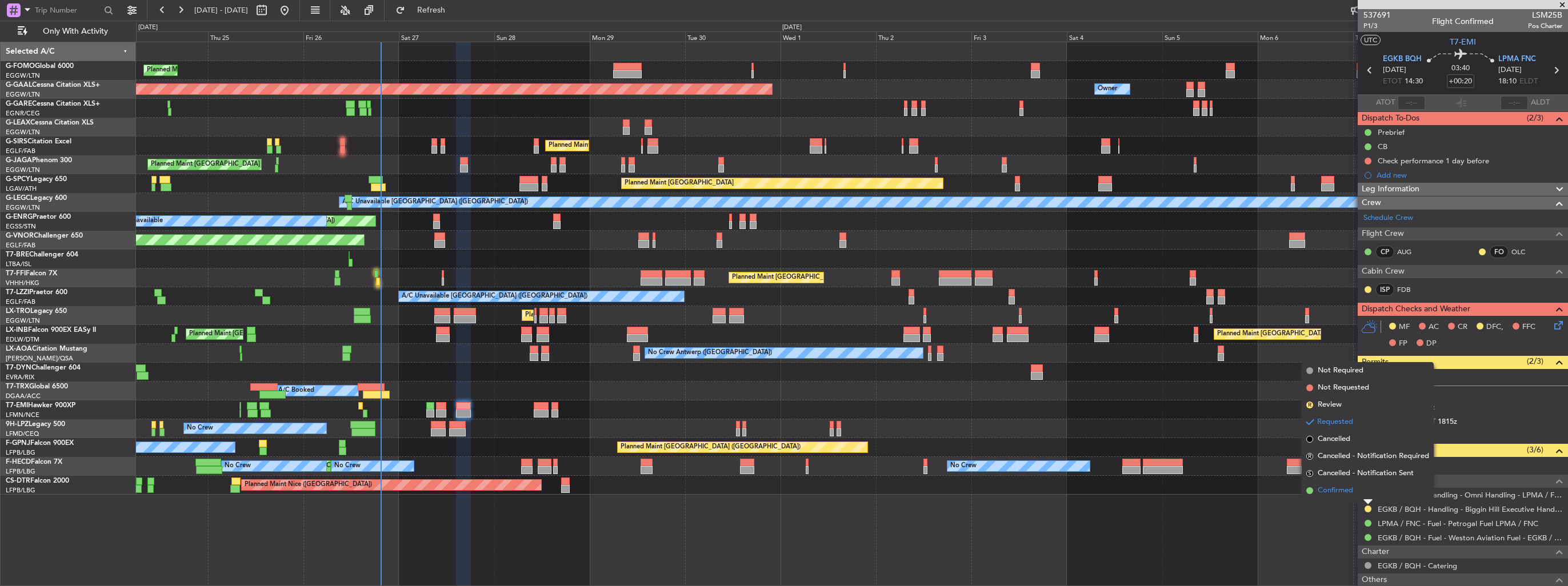
click at [1339, 488] on span "Confirmed" at bounding box center [1336, 490] width 36 height 11
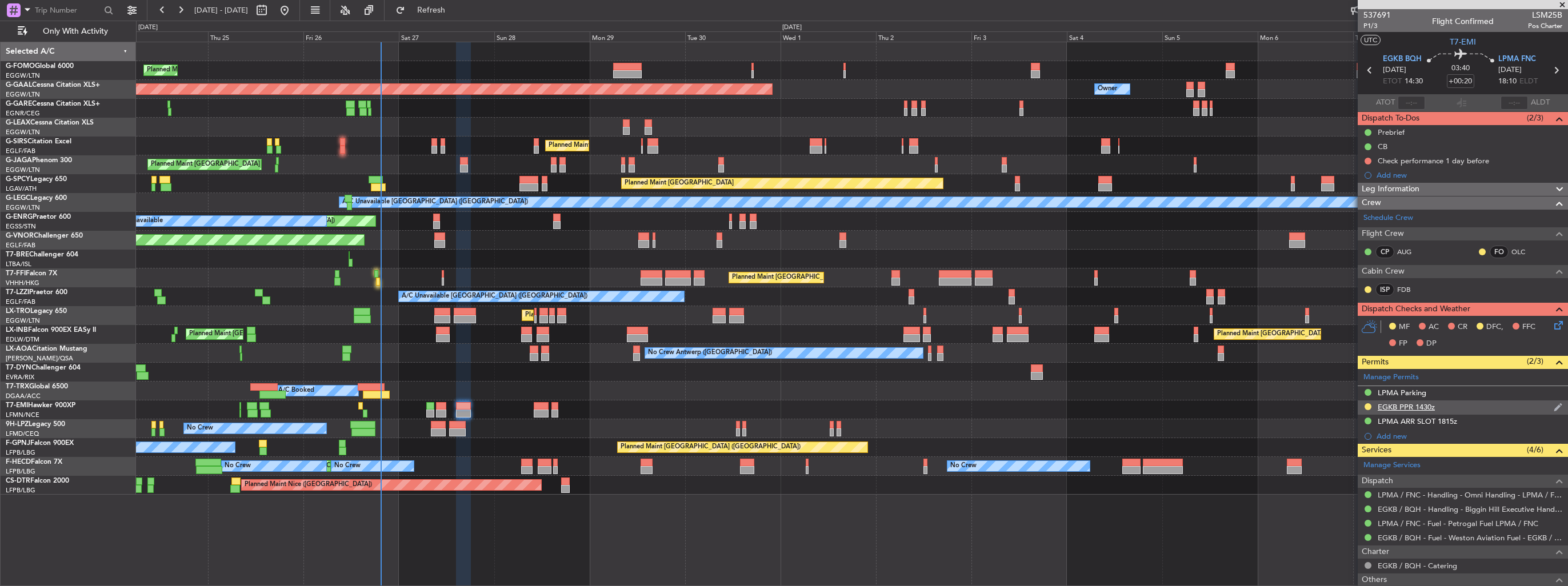
click at [1553, 403] on img at bounding box center [1557, 407] width 9 height 11
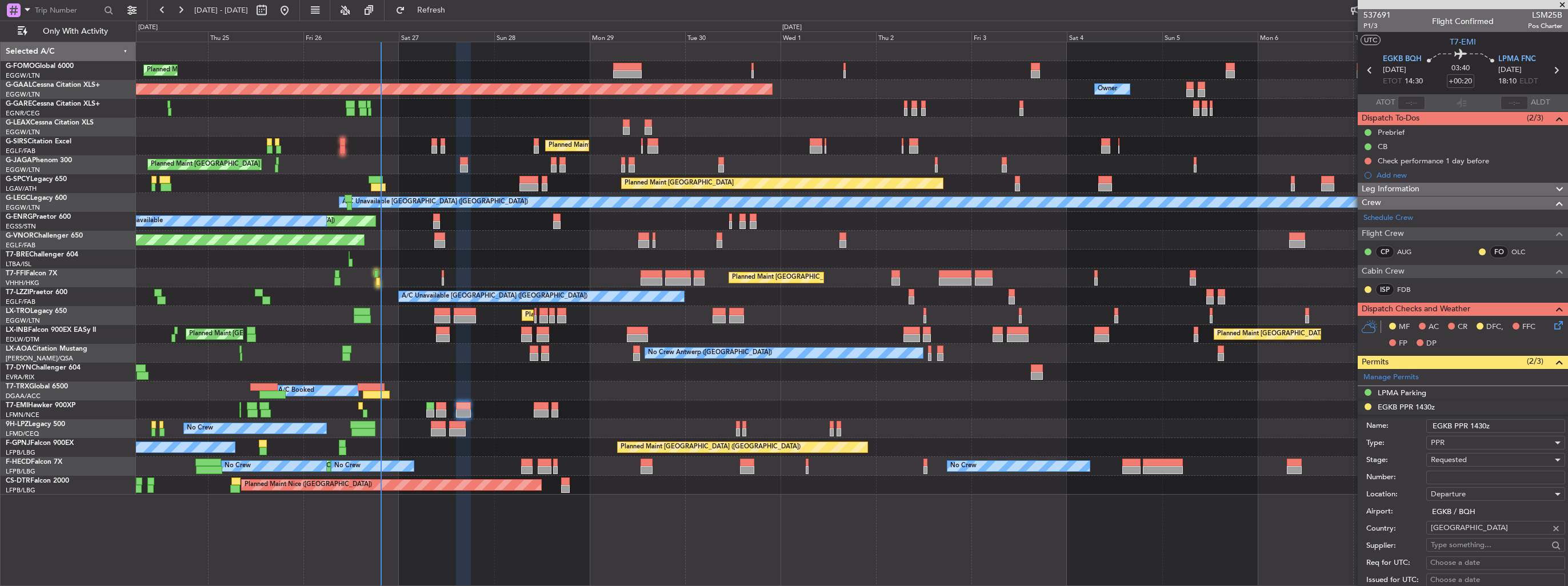
click at [1481, 455] on div "Requested" at bounding box center [1492, 459] width 121 height 17
click at [1473, 547] on span "Received OK" at bounding box center [1491, 550] width 120 height 17
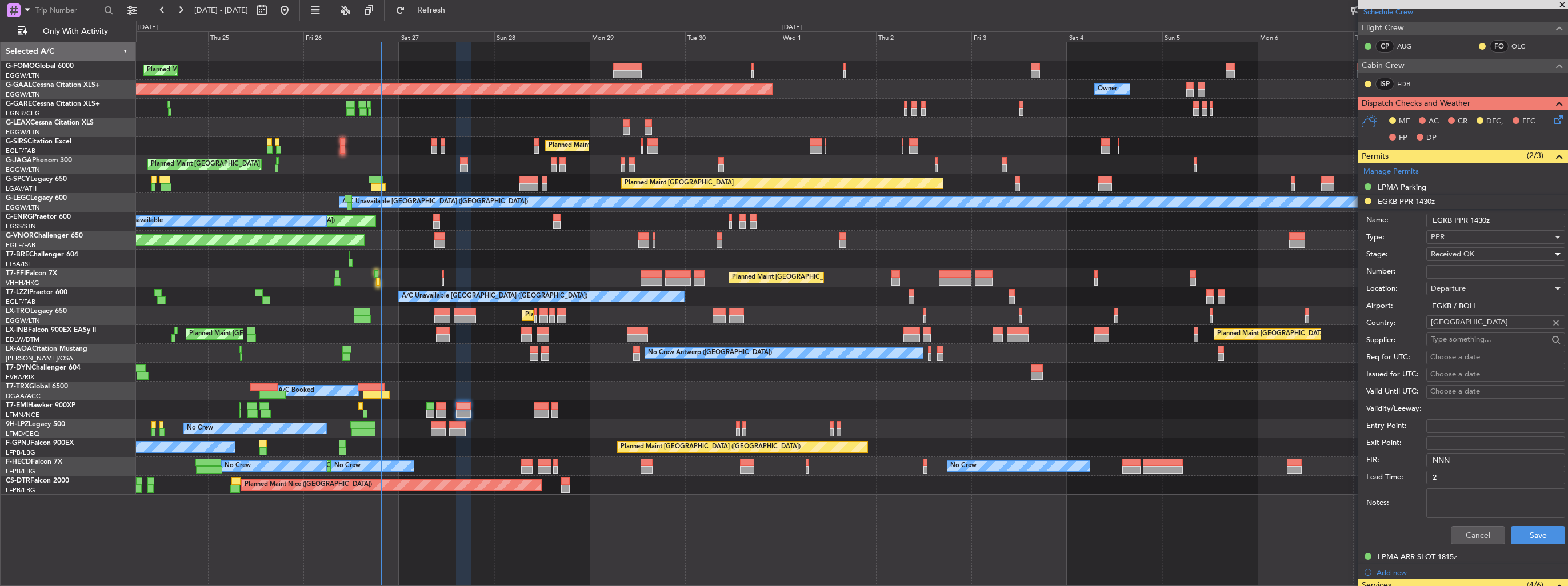
scroll to position [286, 0]
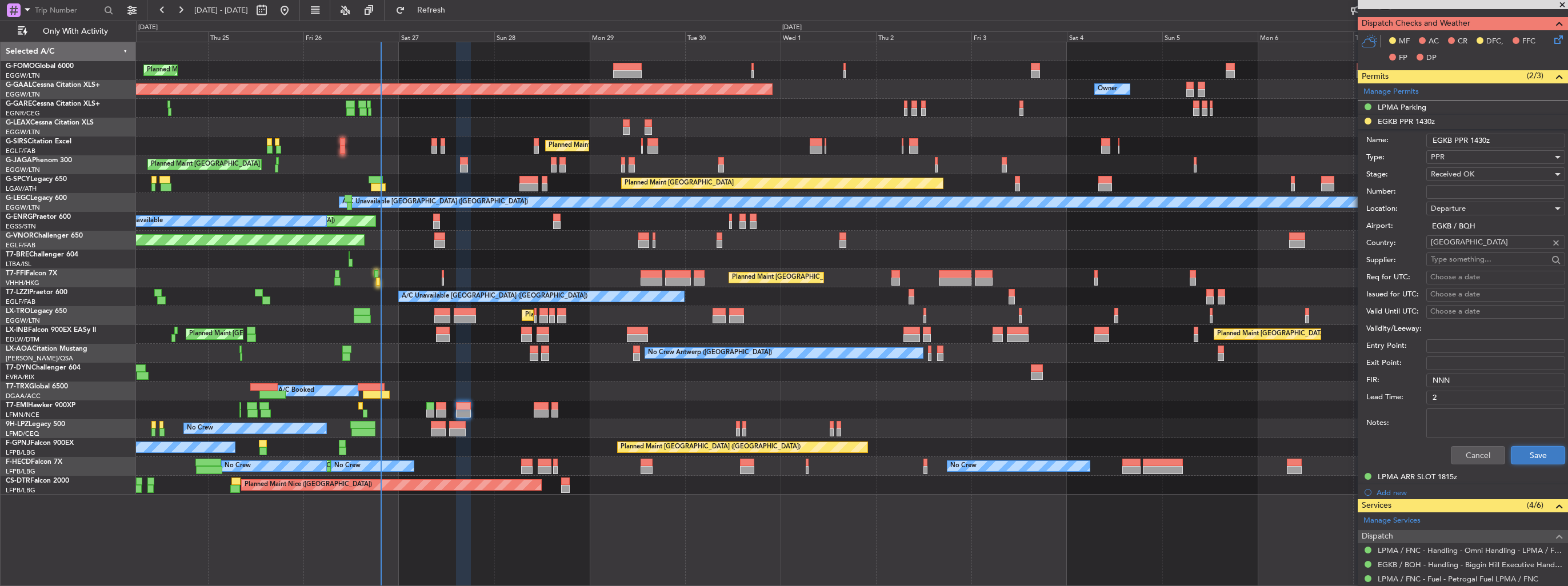
click at [1524, 452] on button "Save" at bounding box center [1537, 455] width 54 height 19
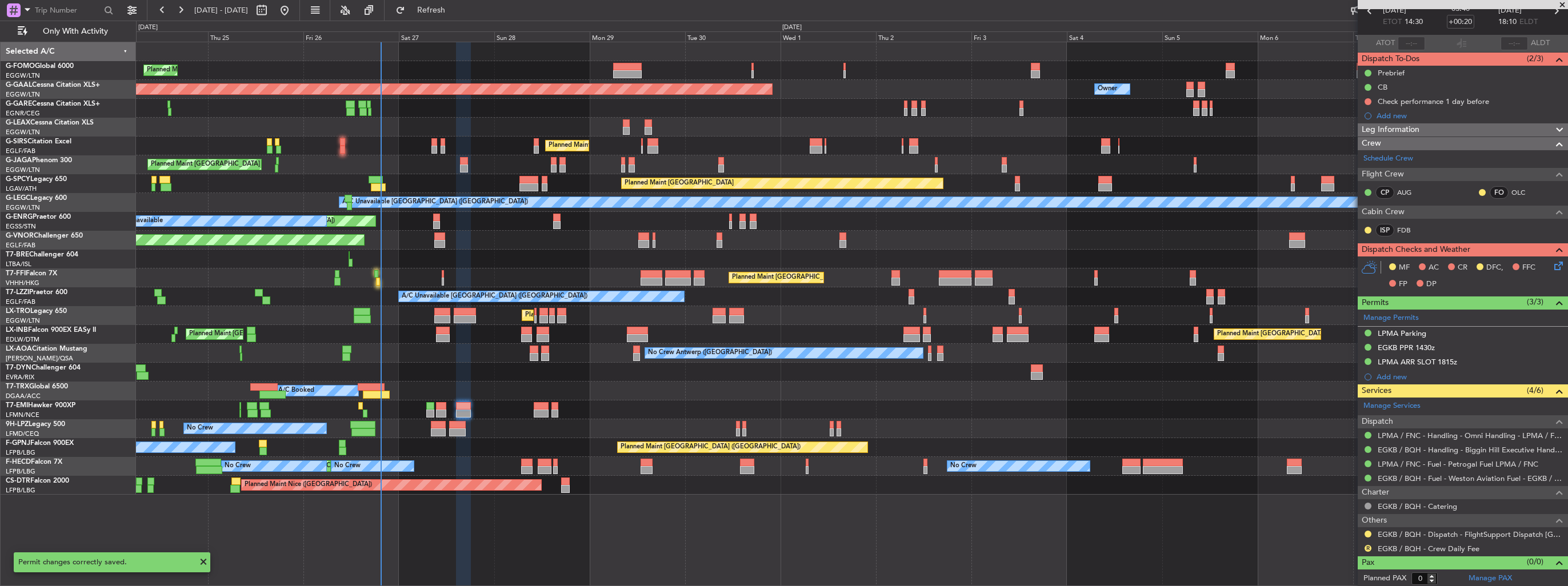
scroll to position [0, 0]
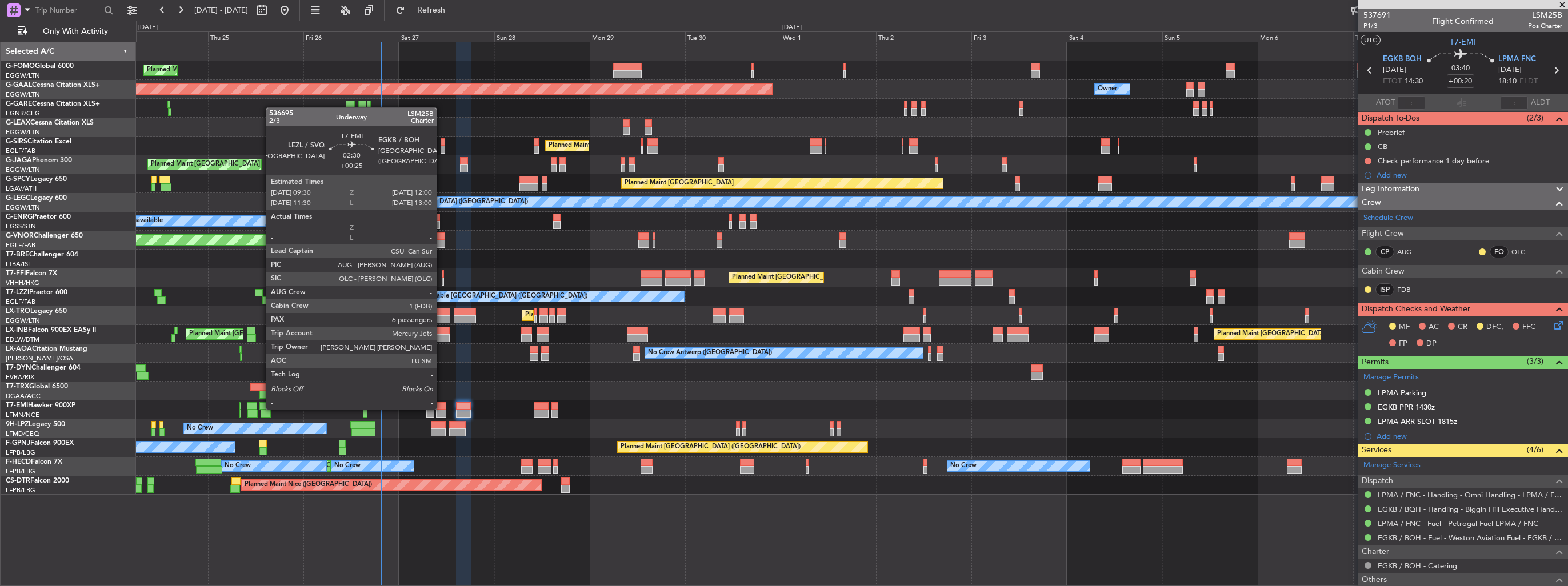
click at [441, 408] on div at bounding box center [441, 406] width 11 height 8
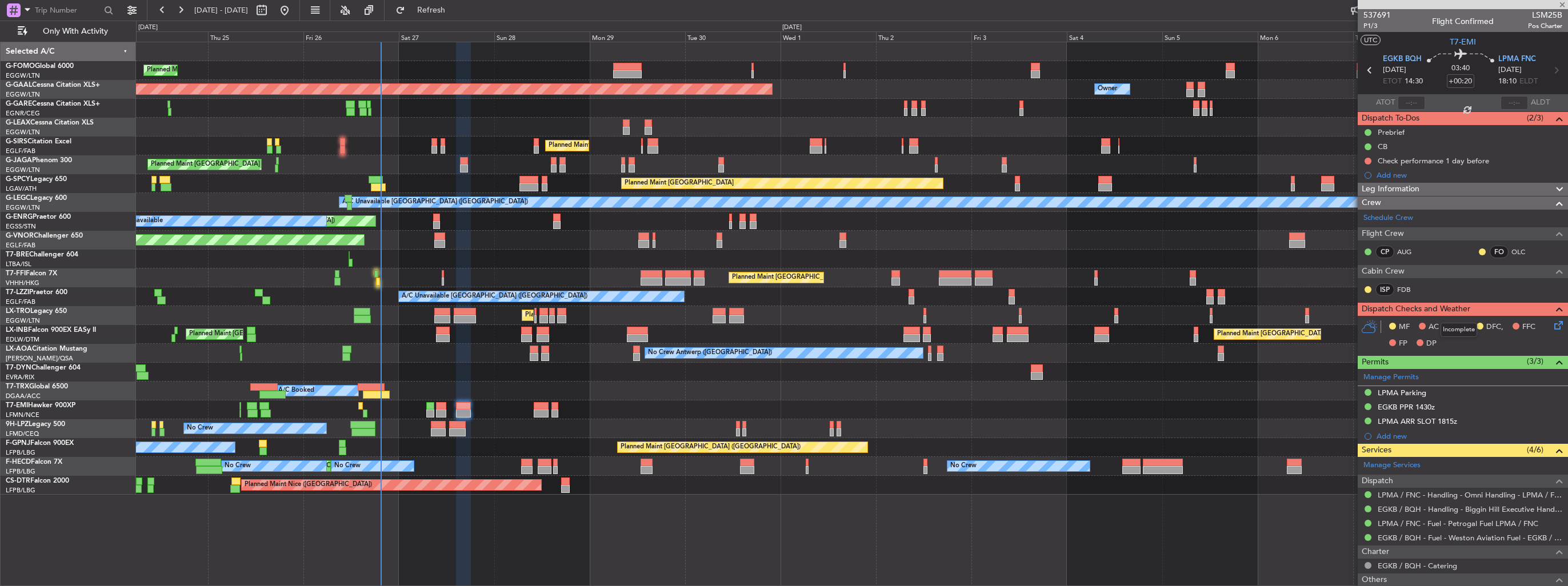
type input "+00:25"
type input "6"
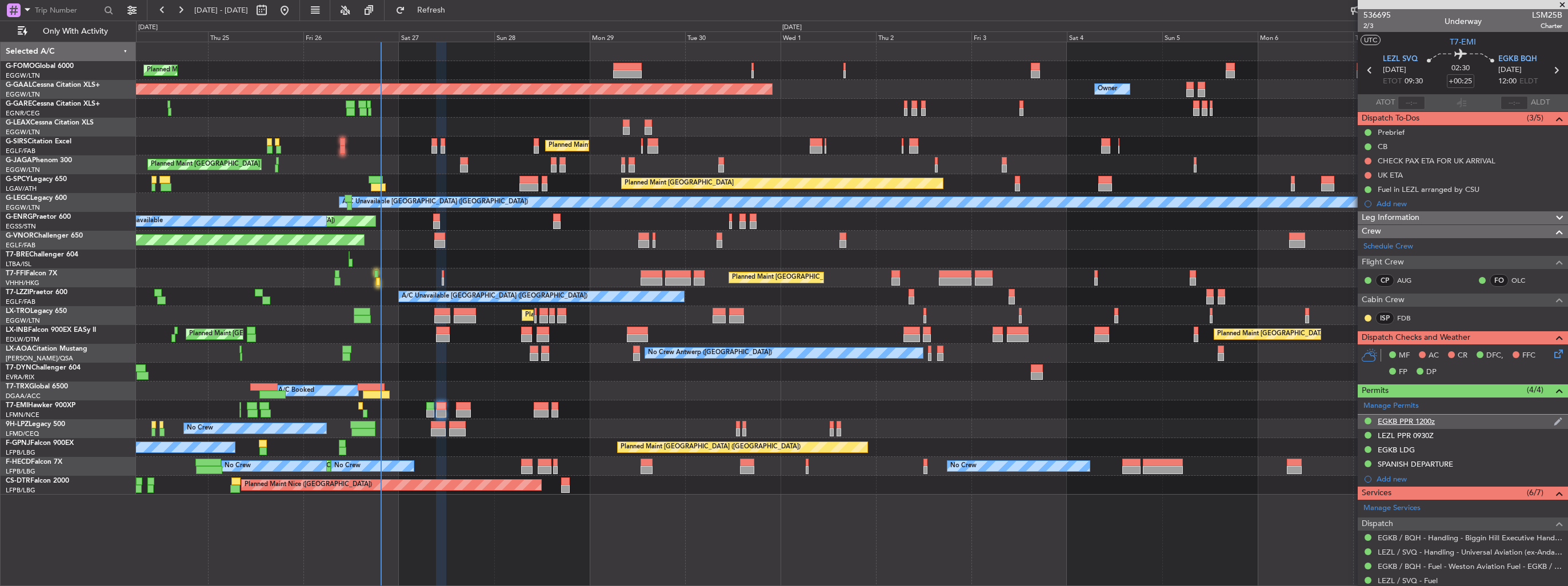
click at [1553, 418] on img at bounding box center [1557, 421] width 9 height 11
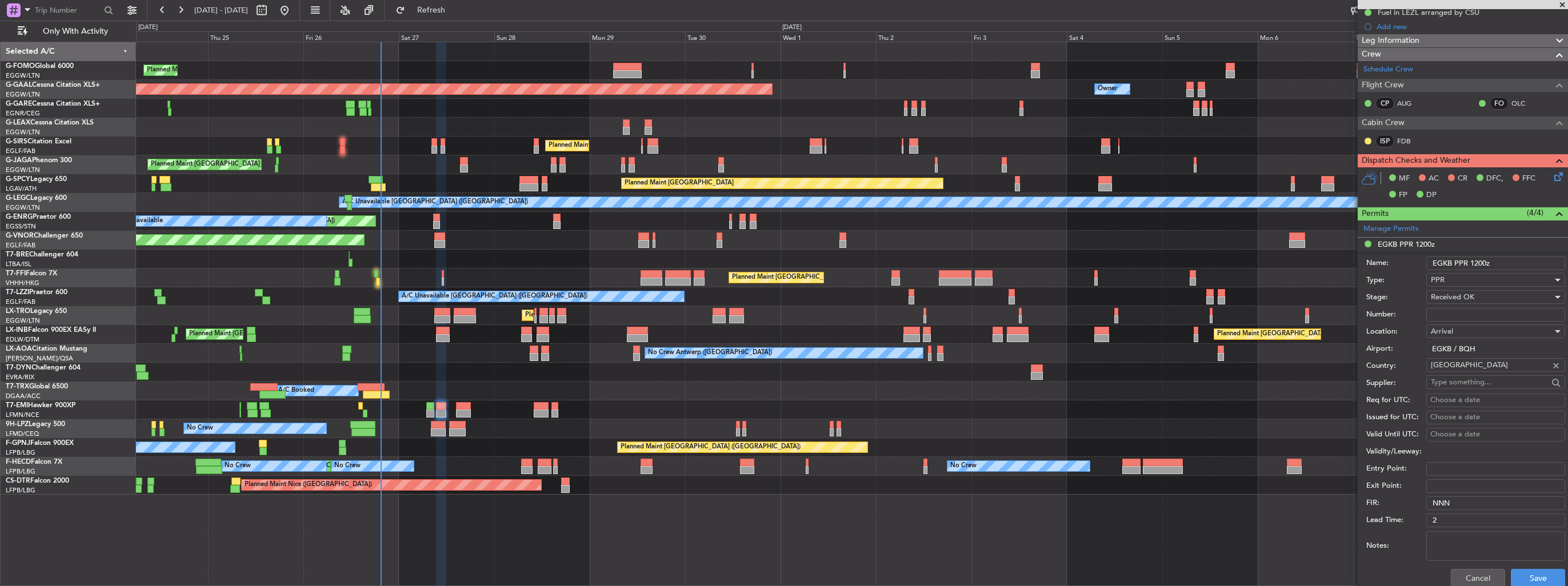
scroll to position [286, 0]
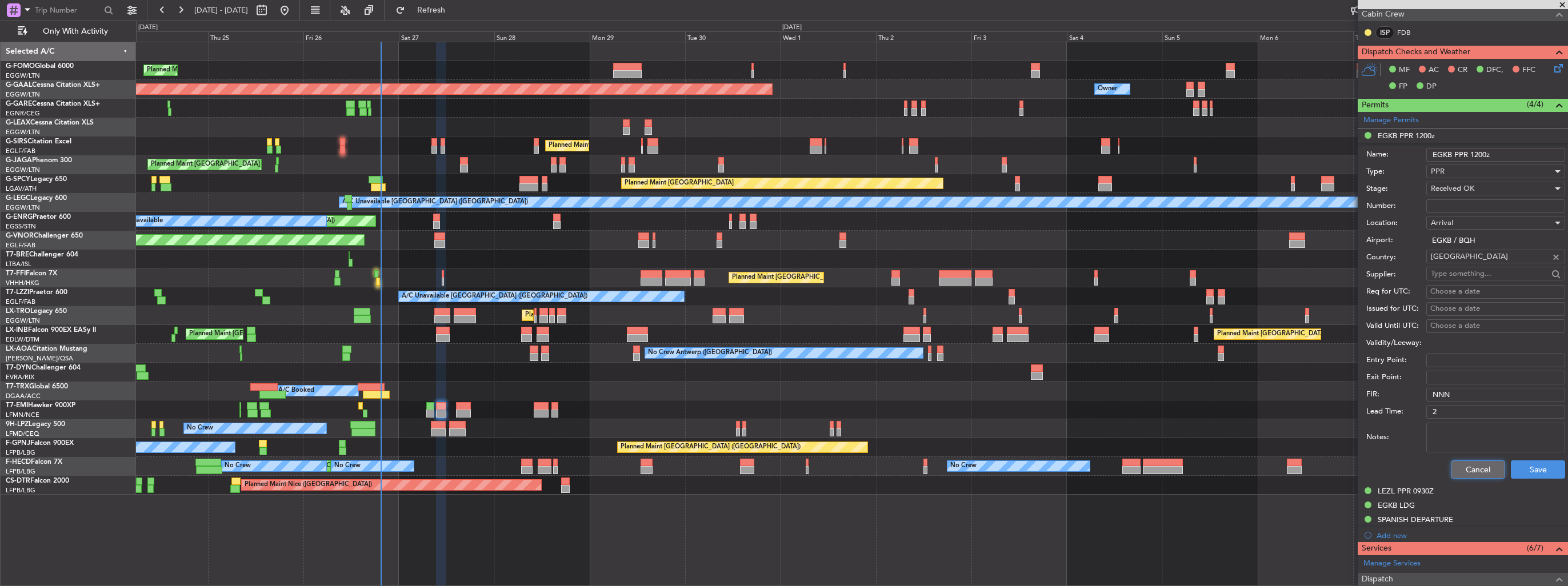
click at [1477, 464] on button "Cancel" at bounding box center [1477, 469] width 54 height 19
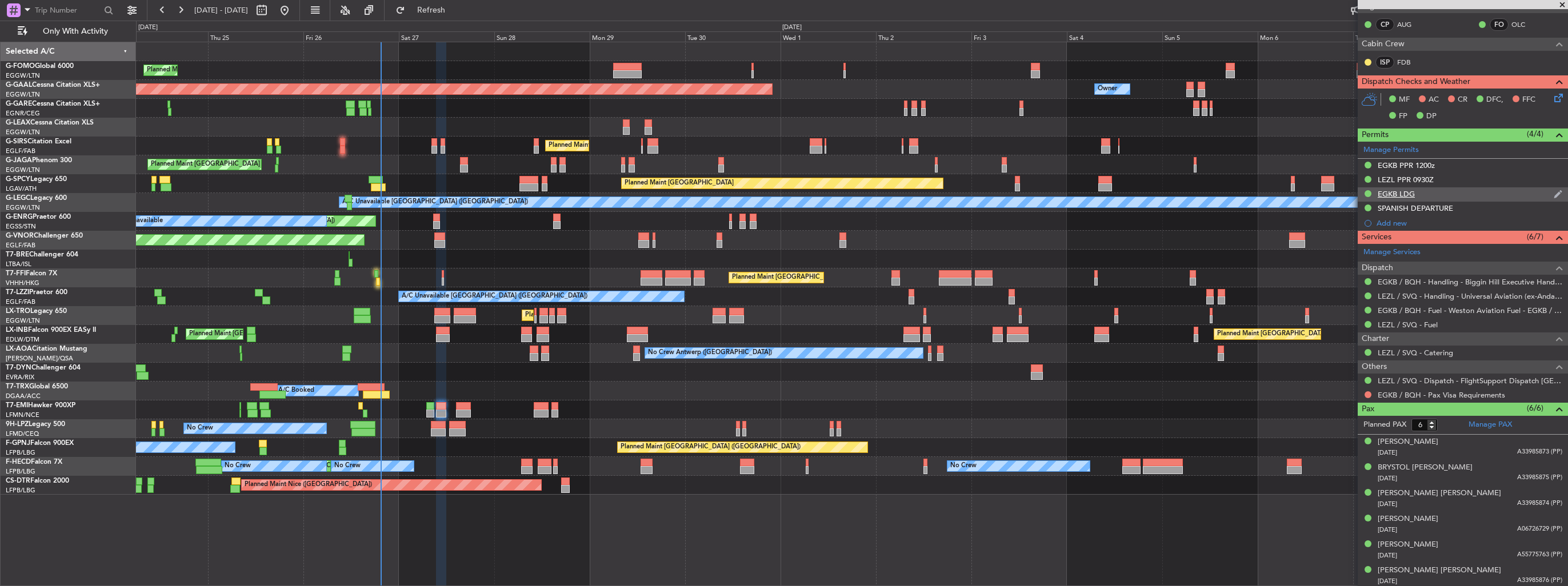
click at [1553, 193] on img at bounding box center [1557, 194] width 9 height 11
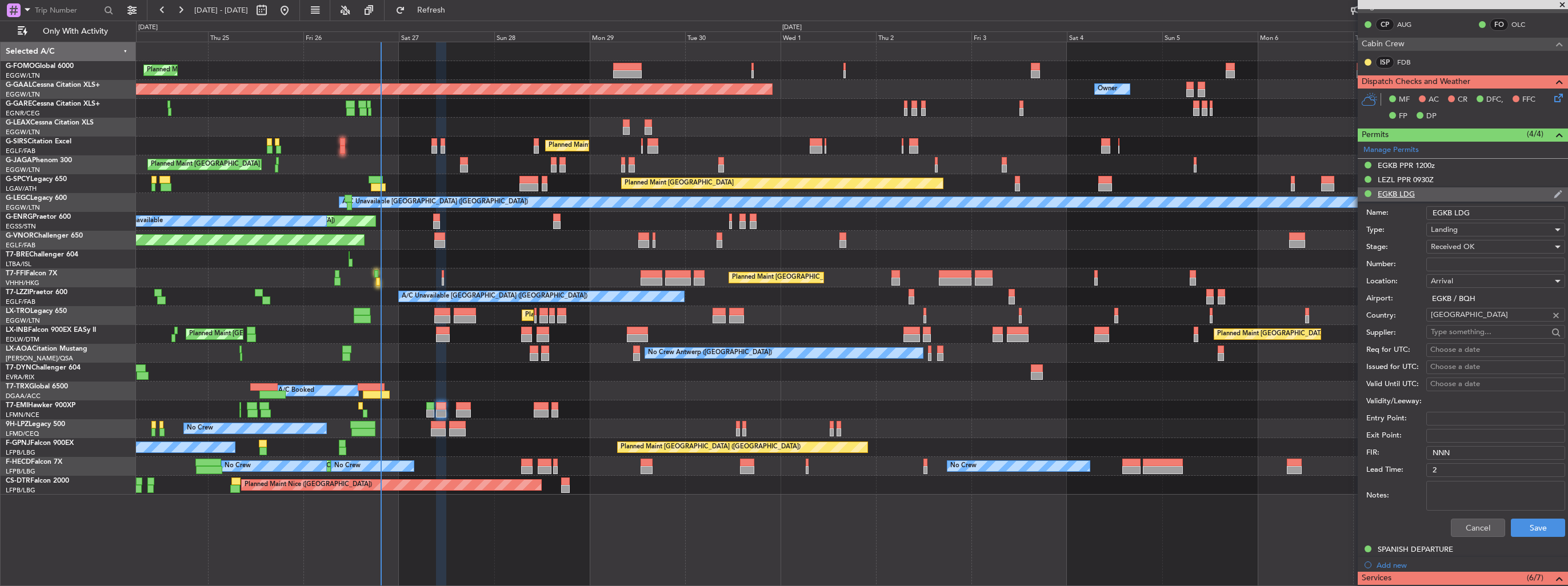
scroll to position [286, 0]
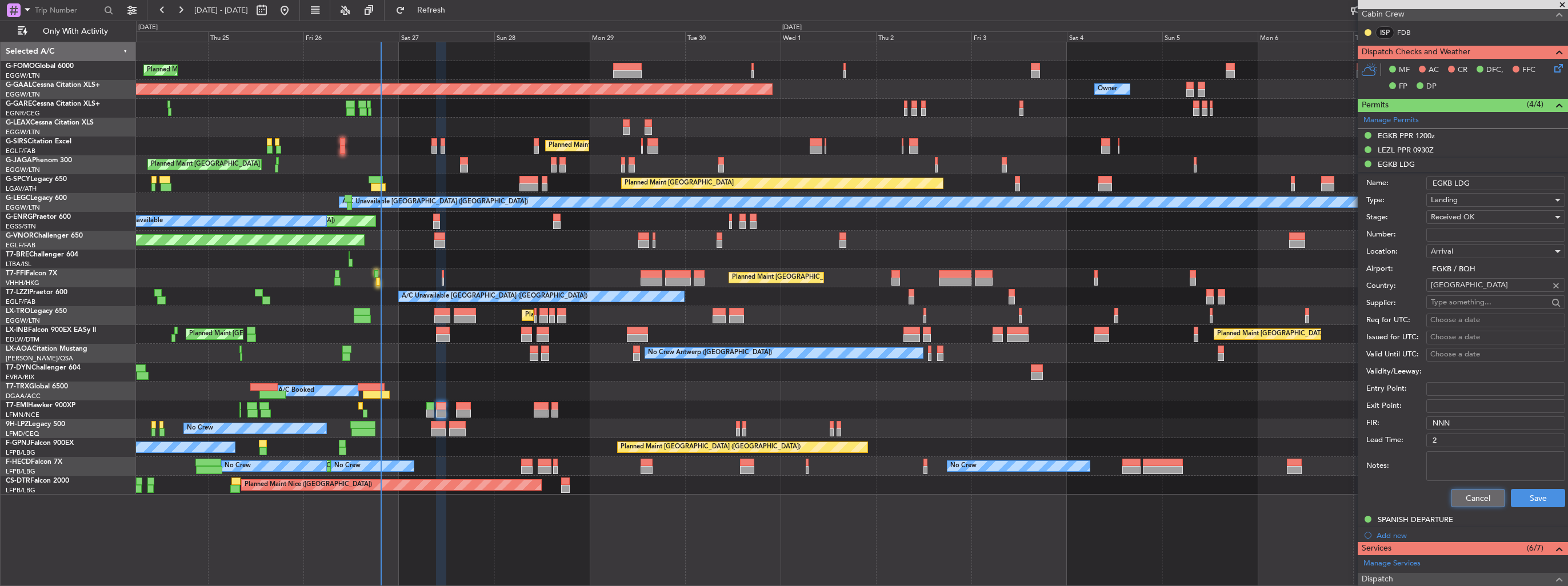
click at [1458, 499] on button "Cancel" at bounding box center [1477, 498] width 54 height 19
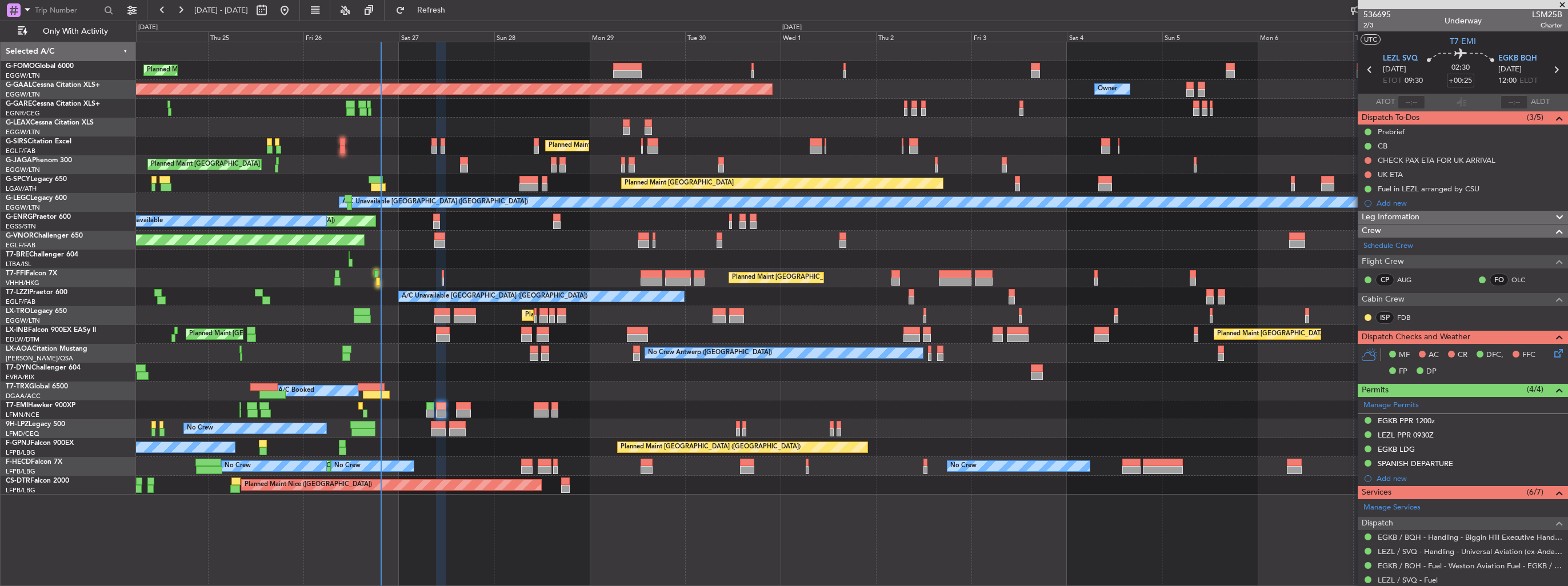
scroll to position [0, 0]
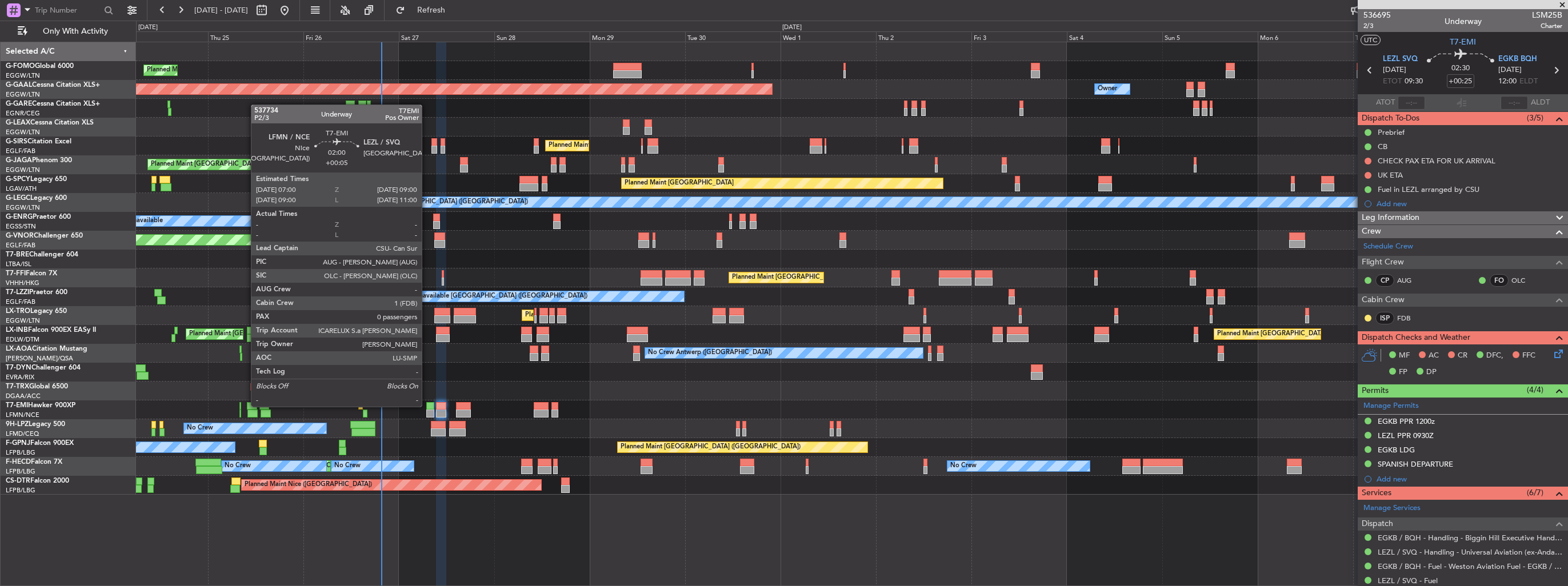
click at [427, 406] on div at bounding box center [430, 406] width 8 height 8
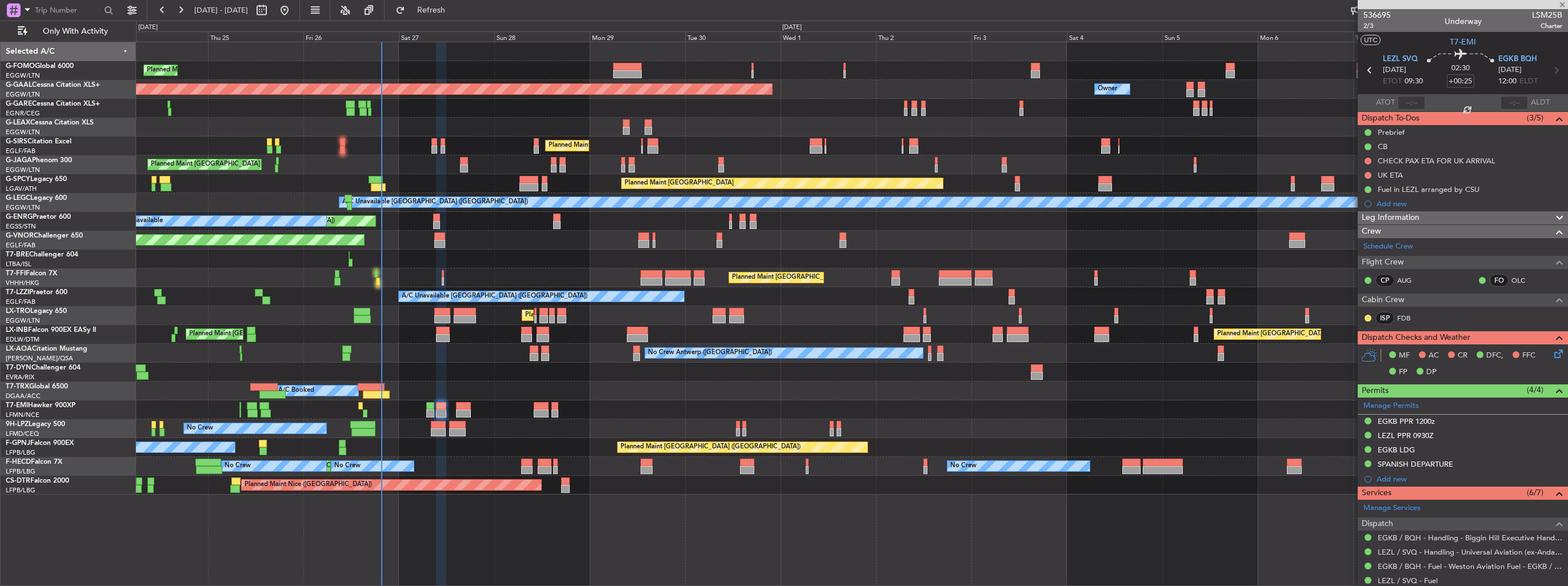
type input "+00:05"
type input "0"
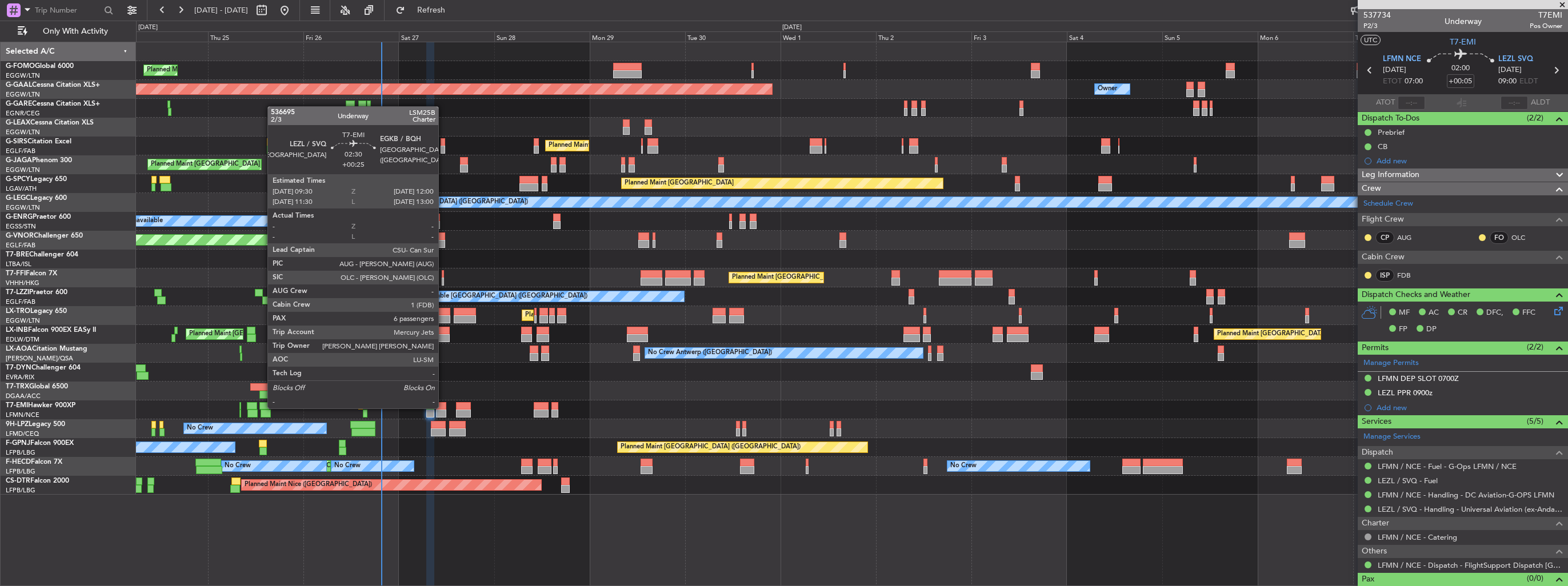
click at [443, 407] on div at bounding box center [441, 406] width 11 height 8
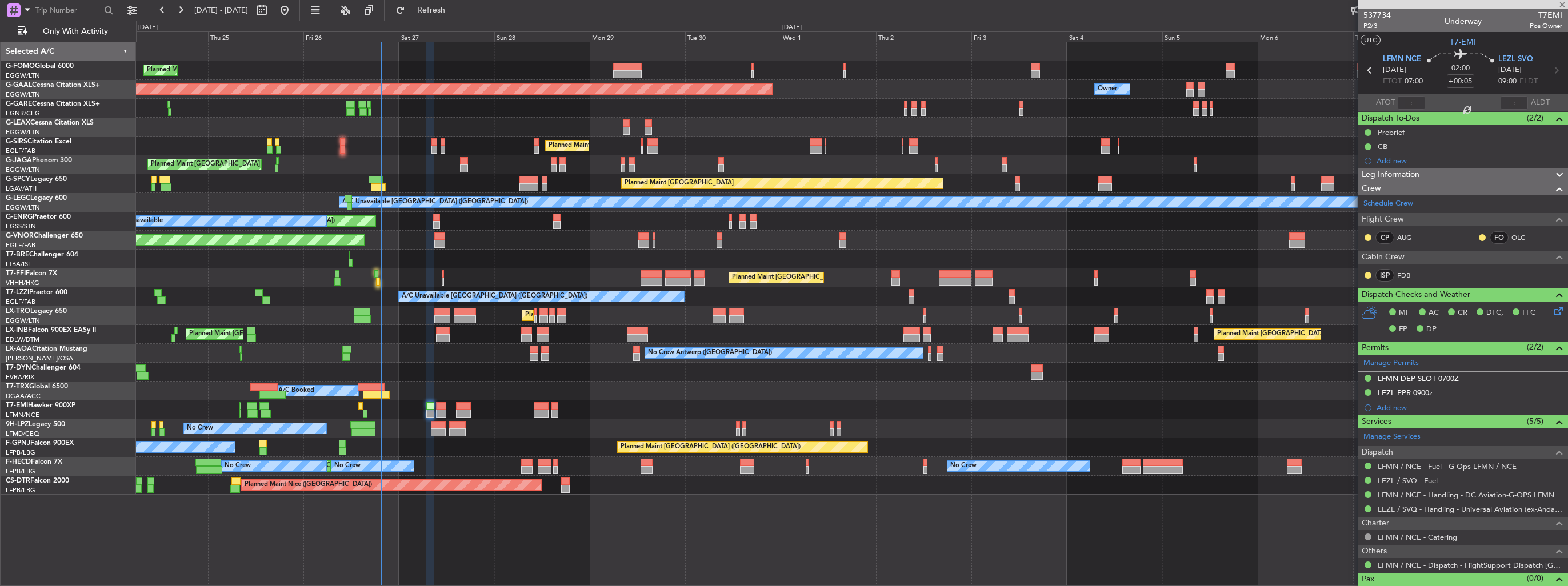
type input "+00:25"
type input "6"
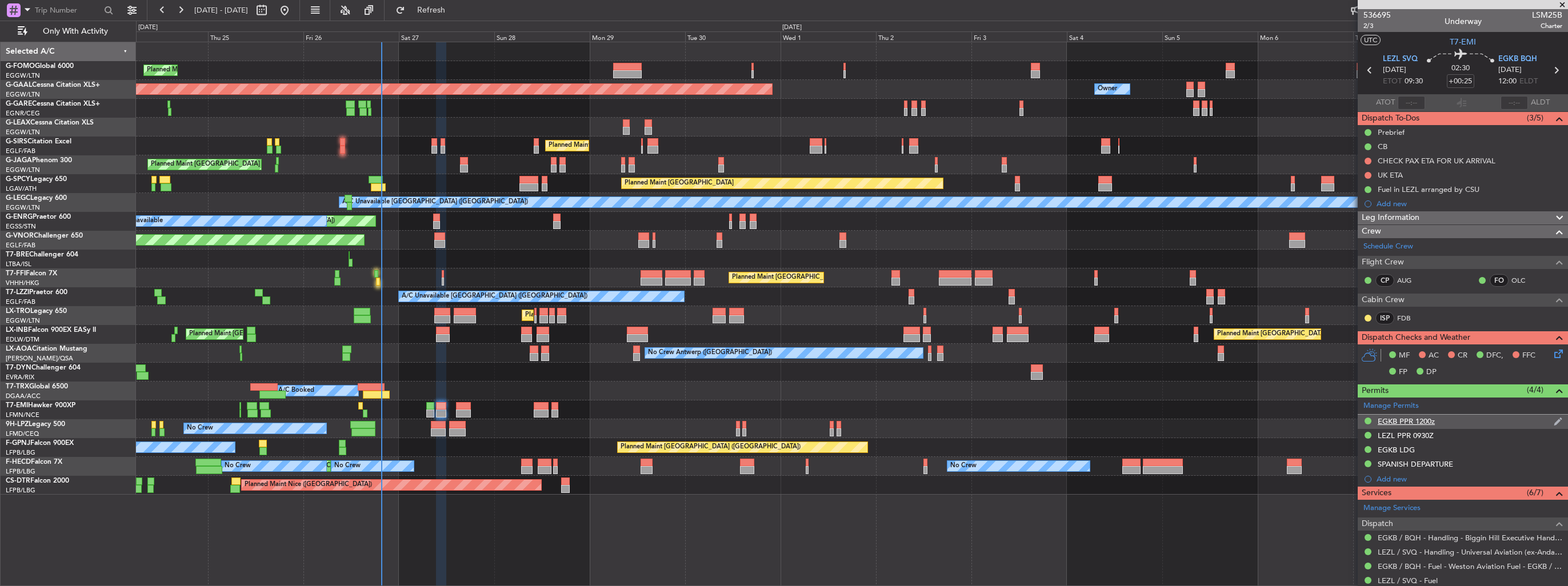
click at [1543, 421] on div "EGKB PPR 1200z" at bounding box center [1463, 422] width 211 height 15
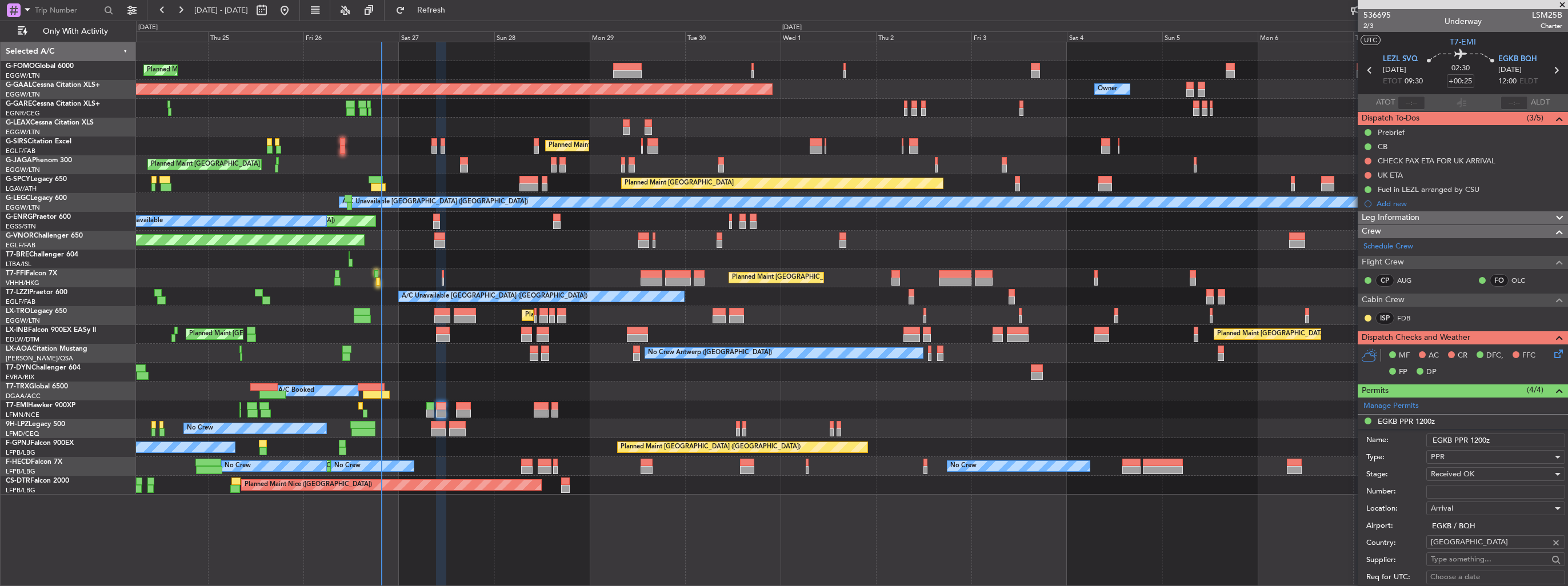
click at [1505, 488] on input "Number:" at bounding box center [1495, 491] width 138 height 14
paste input "BQH-238031"
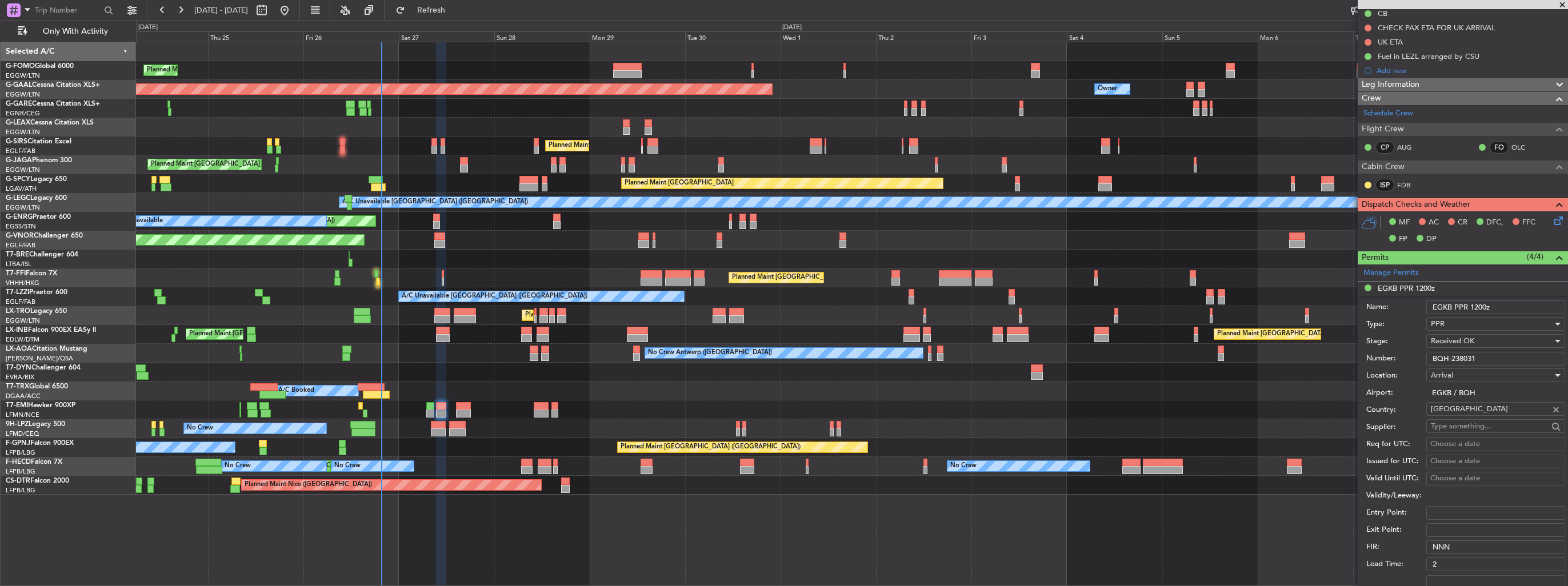
scroll to position [286, 0]
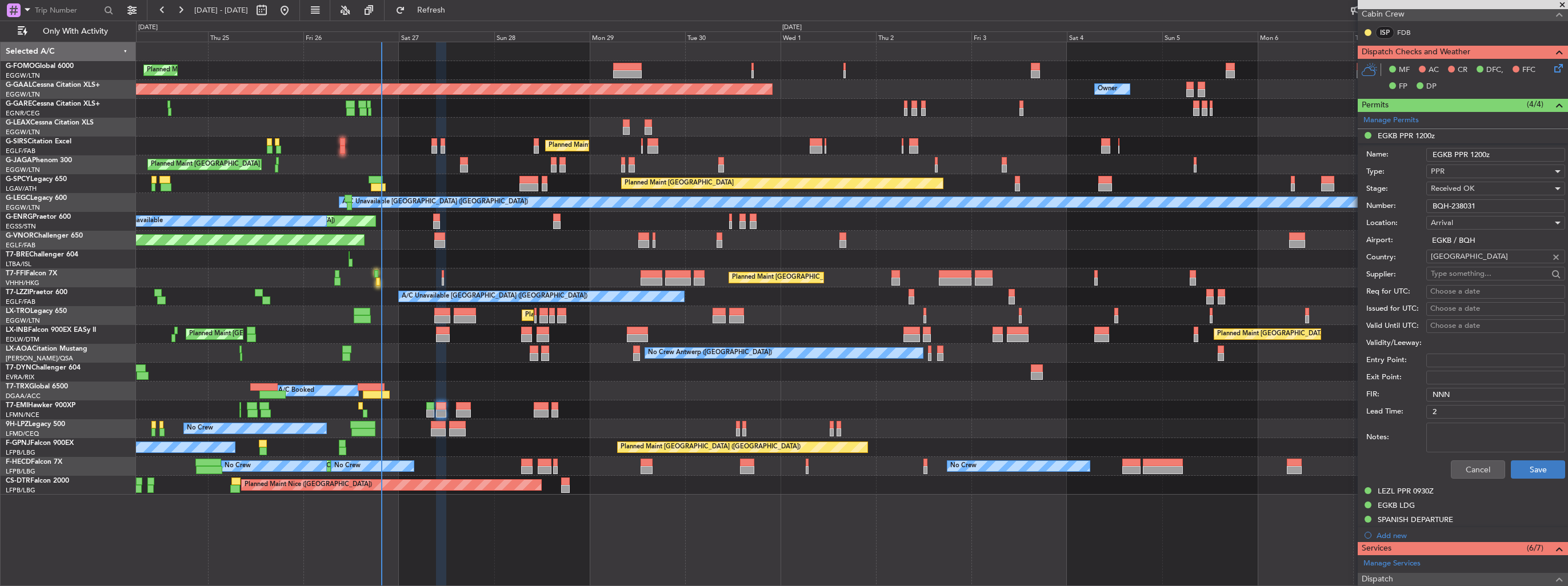
type input "BQH-238031"
click at [1522, 469] on button "Save" at bounding box center [1537, 469] width 54 height 19
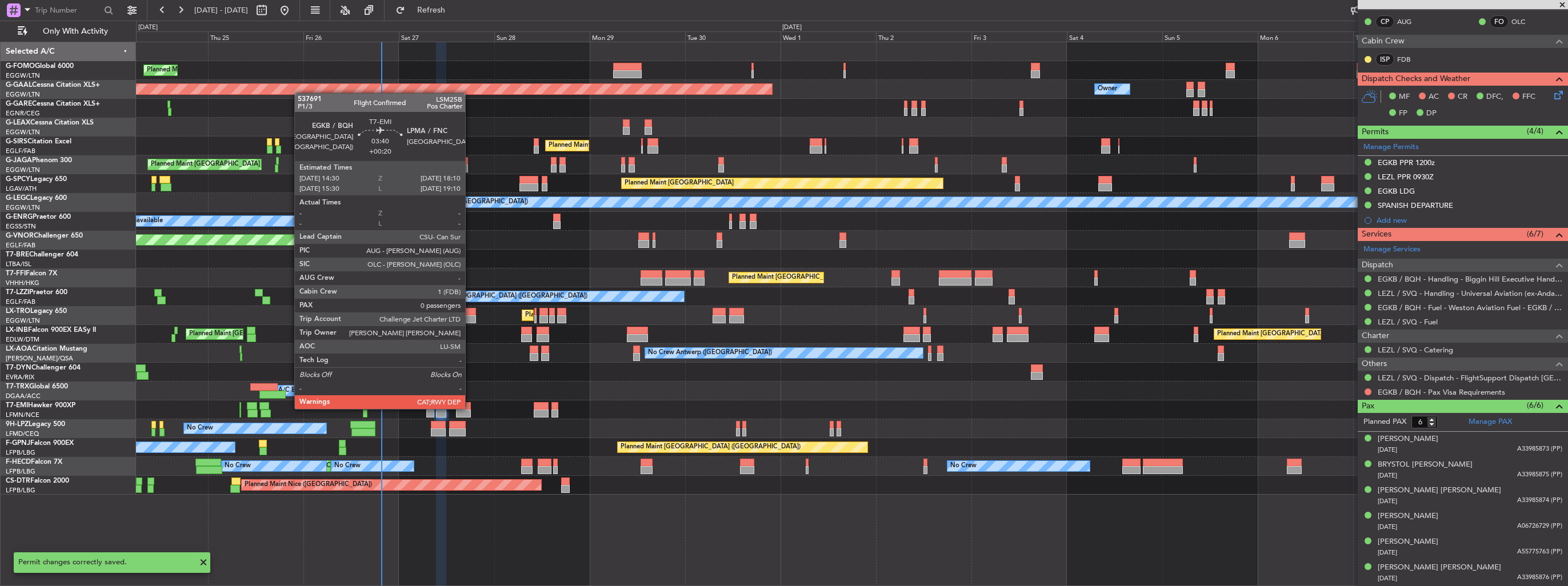
scroll to position [256, 0]
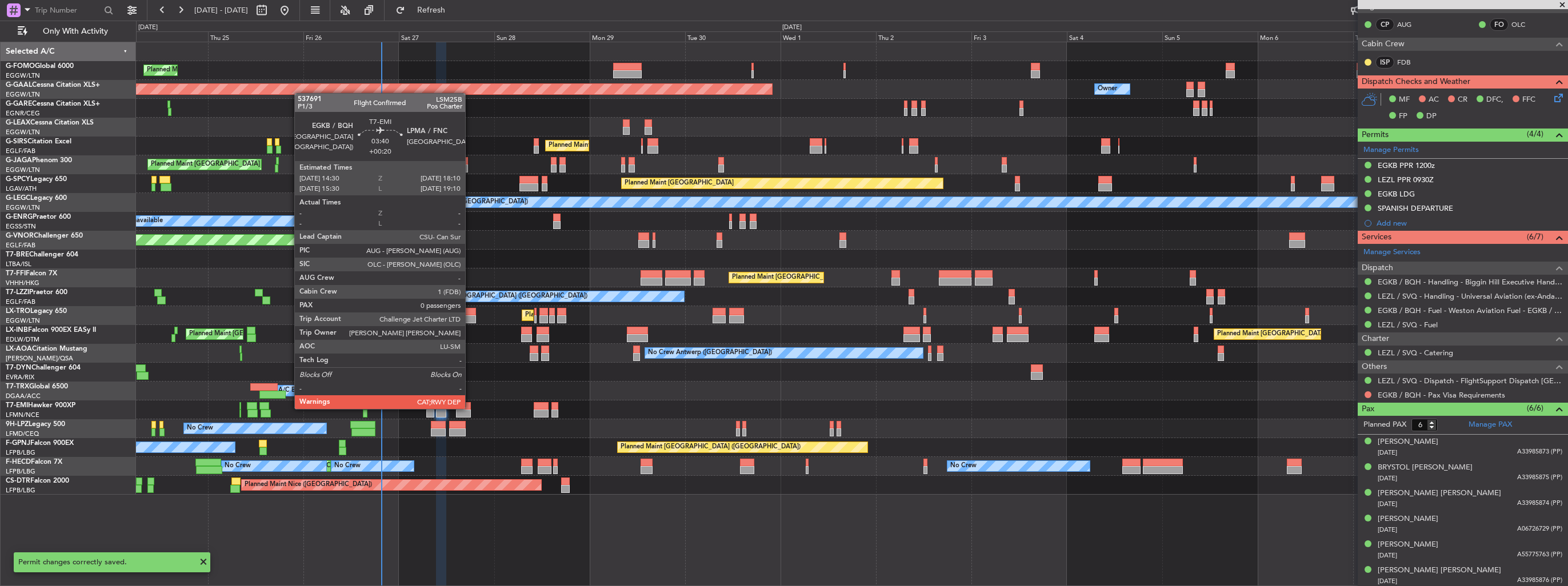
click at [471, 408] on div at bounding box center [463, 406] width 15 height 8
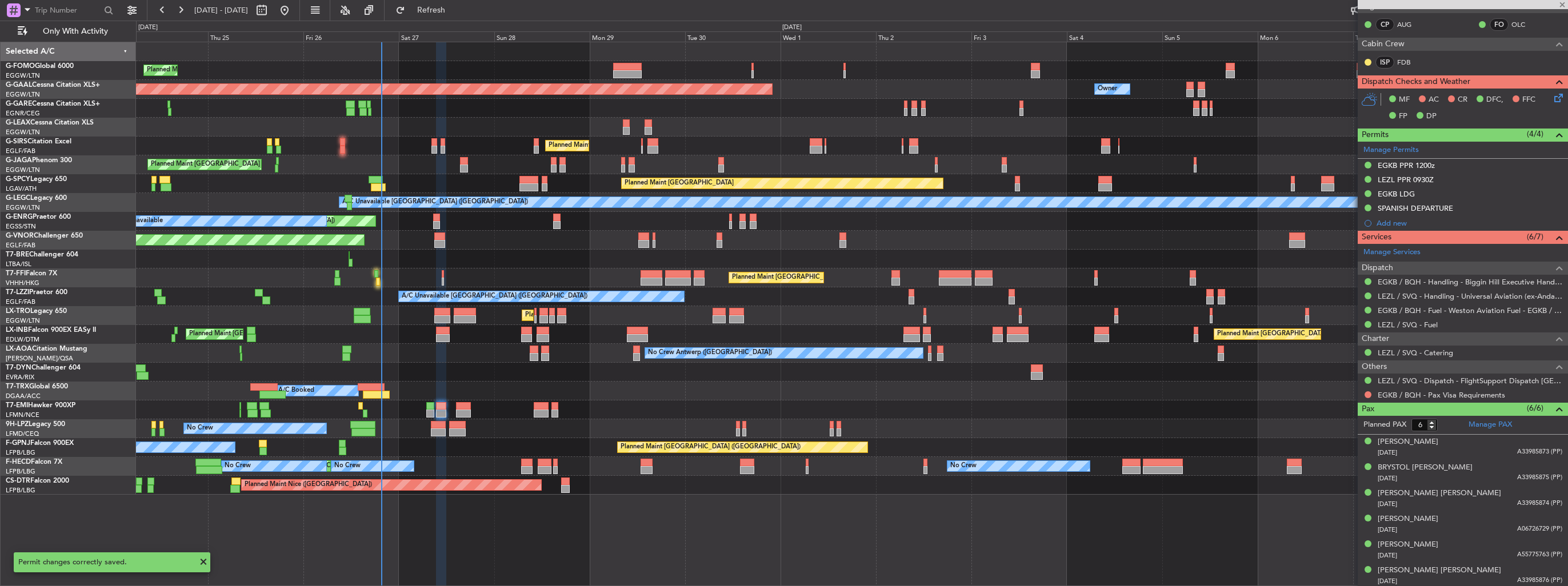
type input "+00:20"
type input "0"
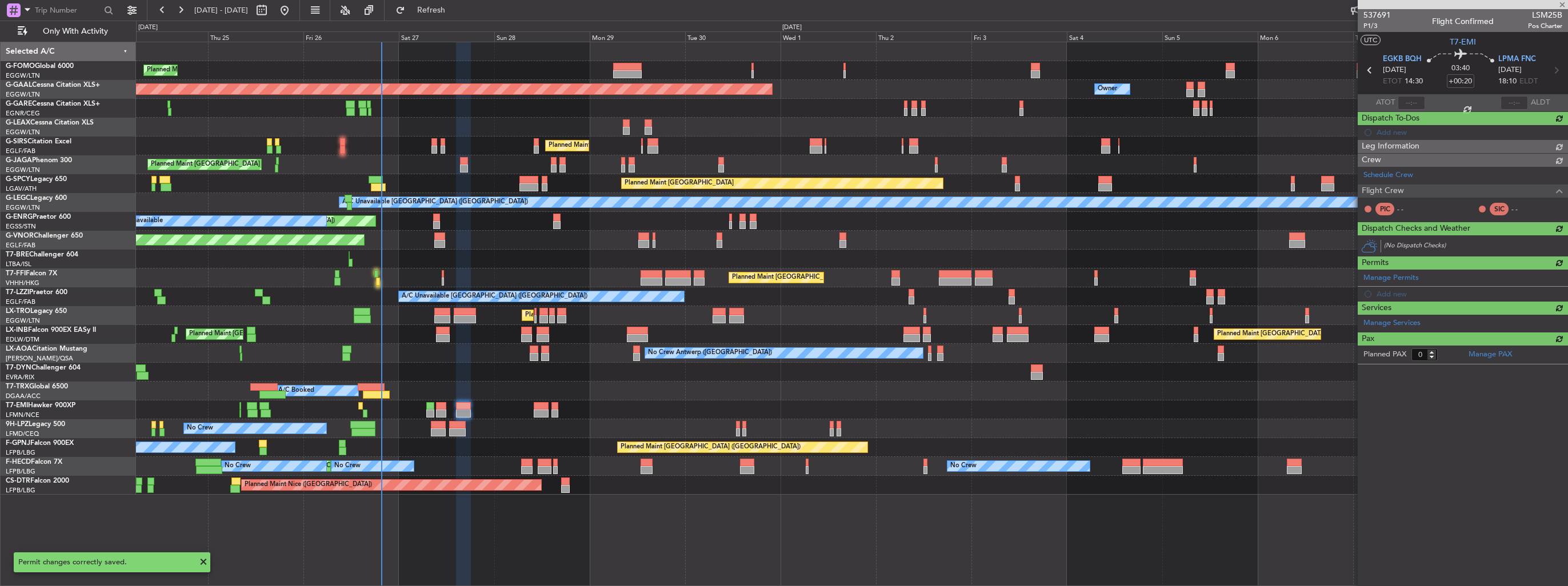
scroll to position [0, 0]
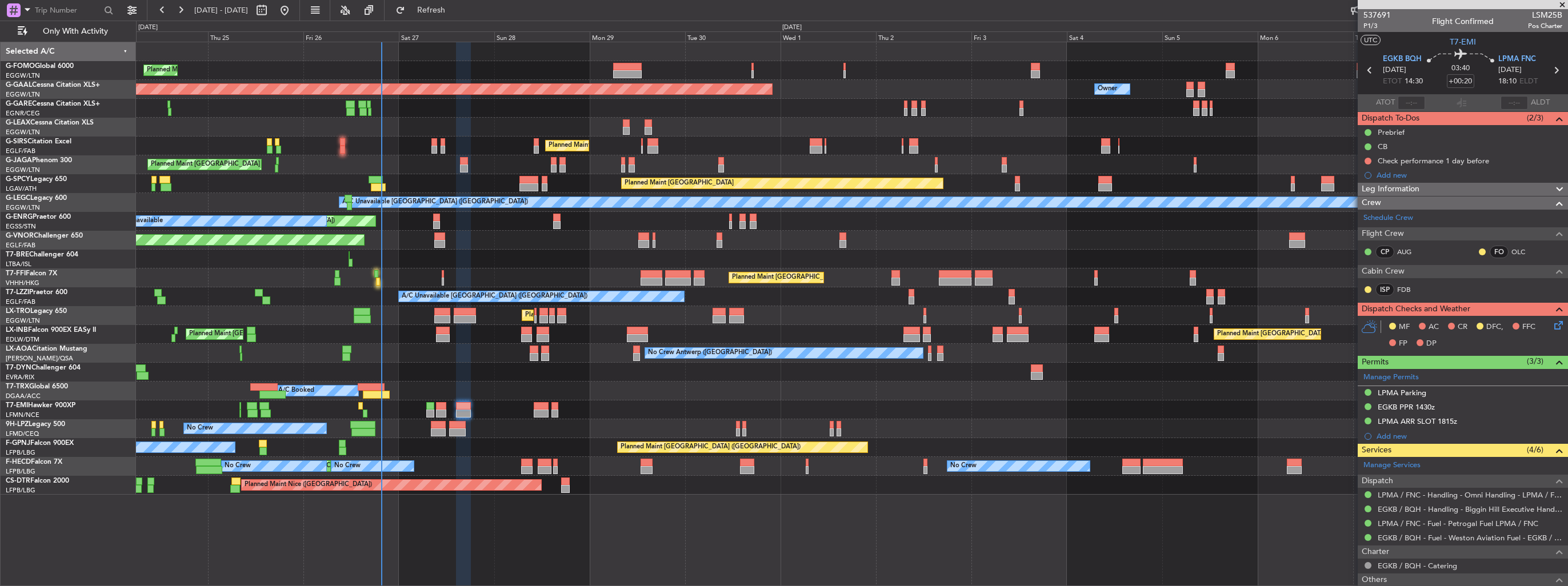
click at [0, 0] on img at bounding box center [0, 0] width 0 height 0
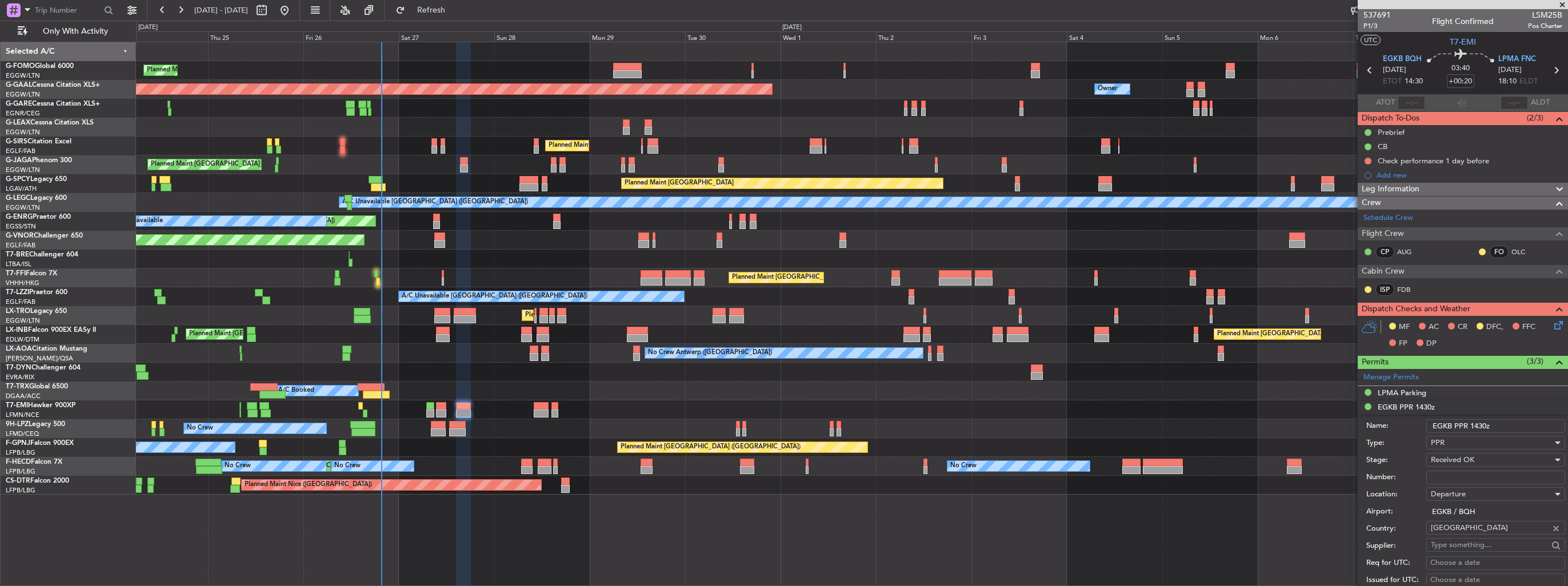
click at [1489, 474] on input "Number:" at bounding box center [1495, 477] width 138 height 14
paste input "BQH-238031"
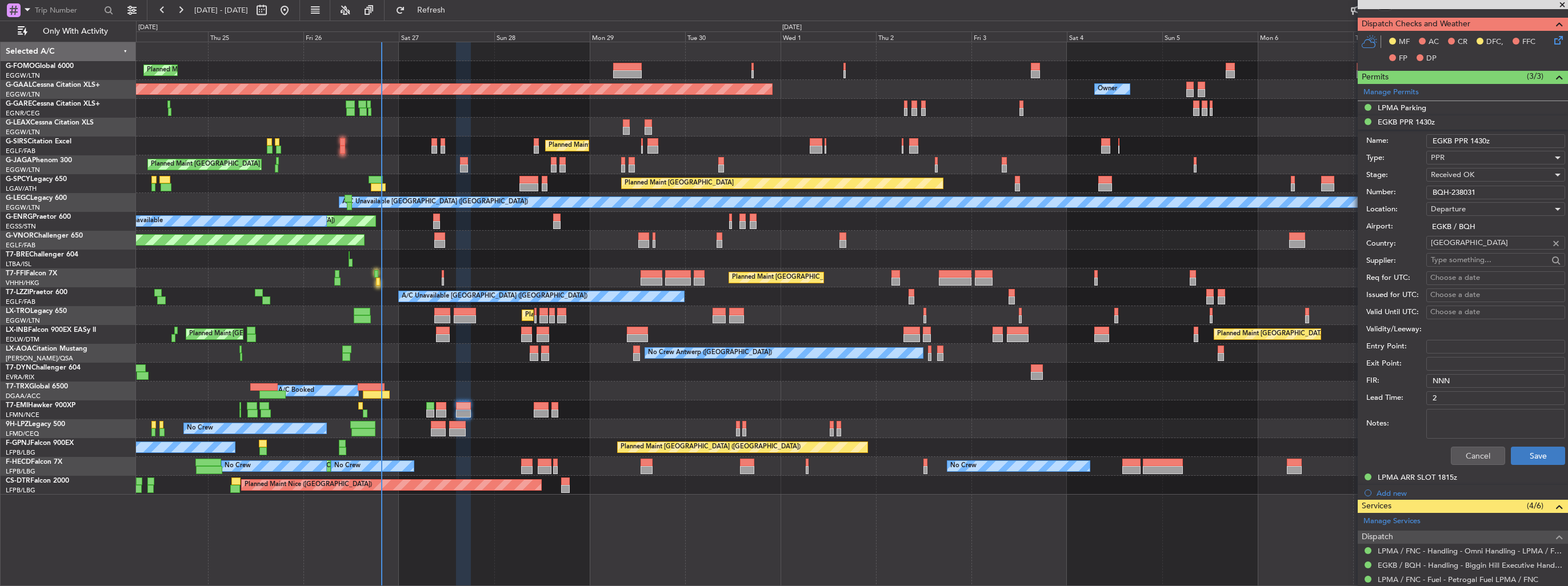
scroll to position [286, 0]
type input "BQH-238031"
click at [1511, 446] on button "Save" at bounding box center [1537, 455] width 54 height 19
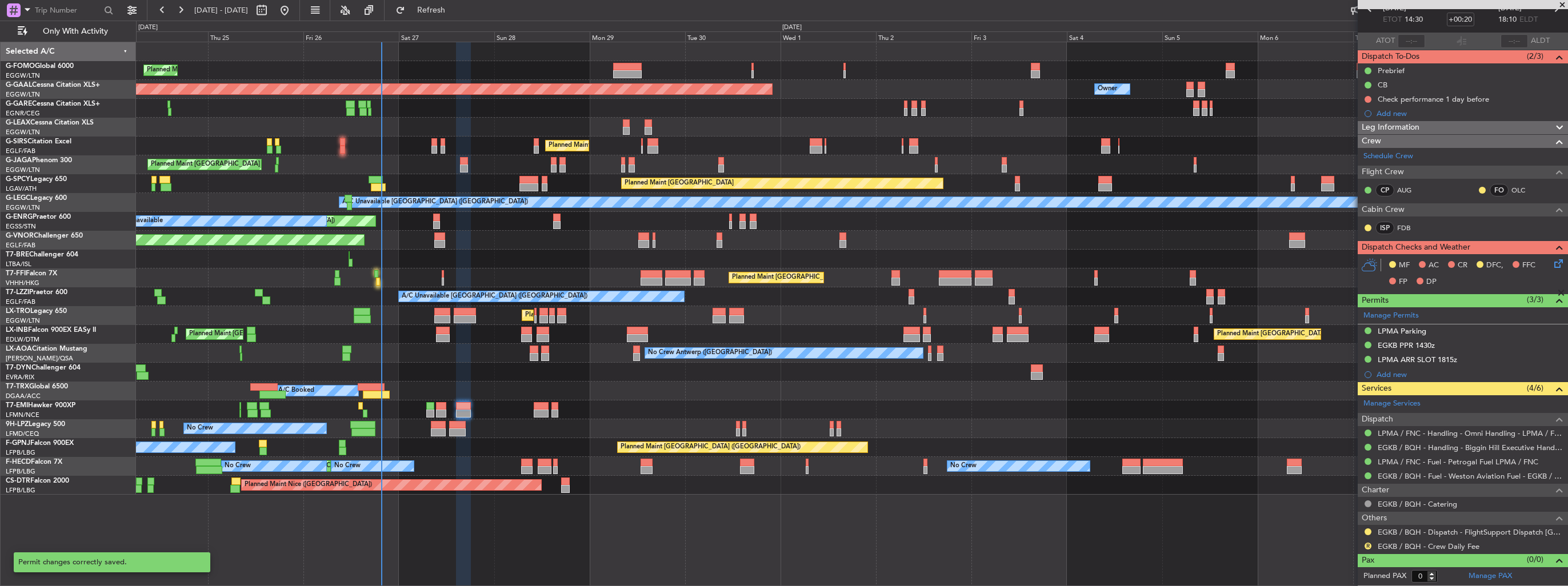
scroll to position [59, 0]
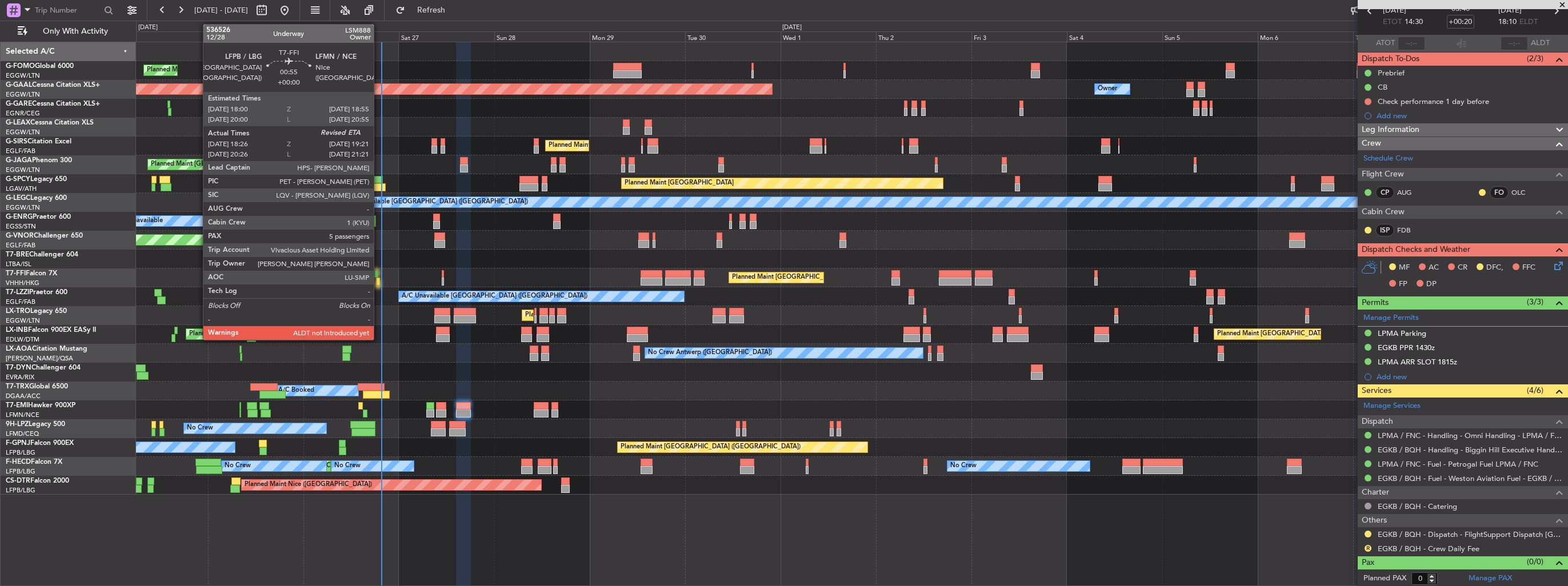
click at [379, 284] on div at bounding box center [377, 282] width 4 height 8
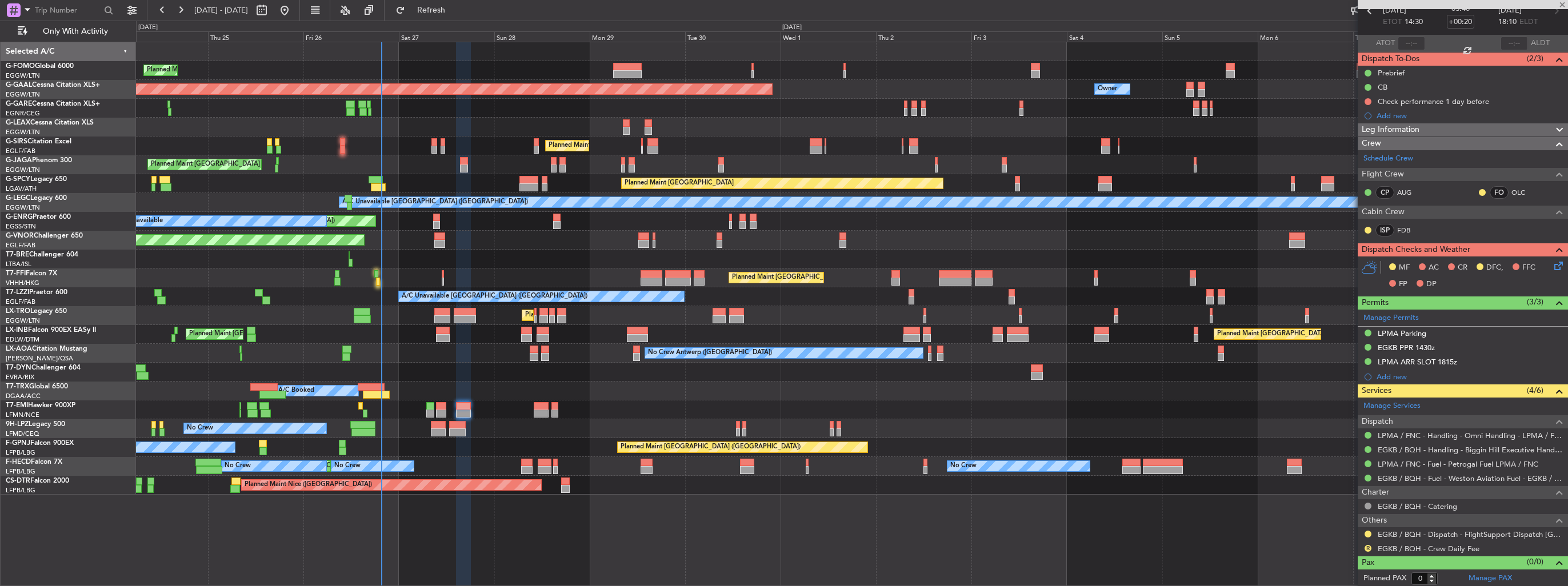
type input "18:26"
type input "5"
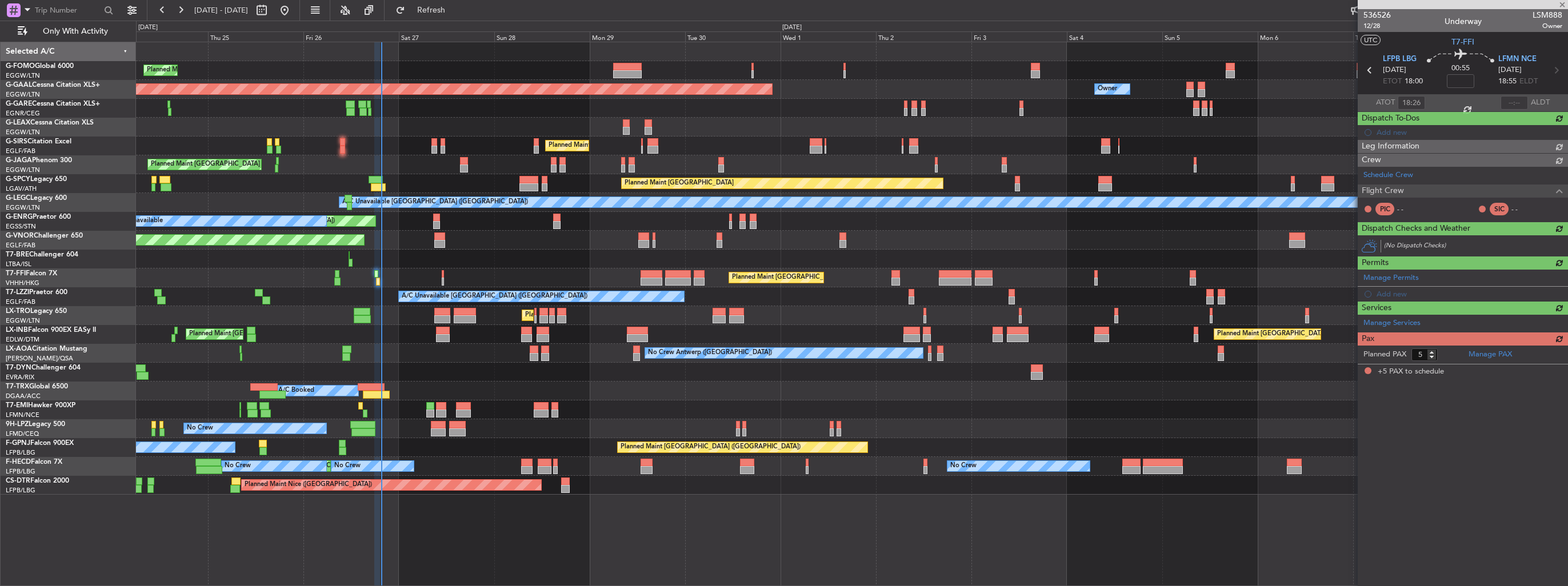
scroll to position [0, 0]
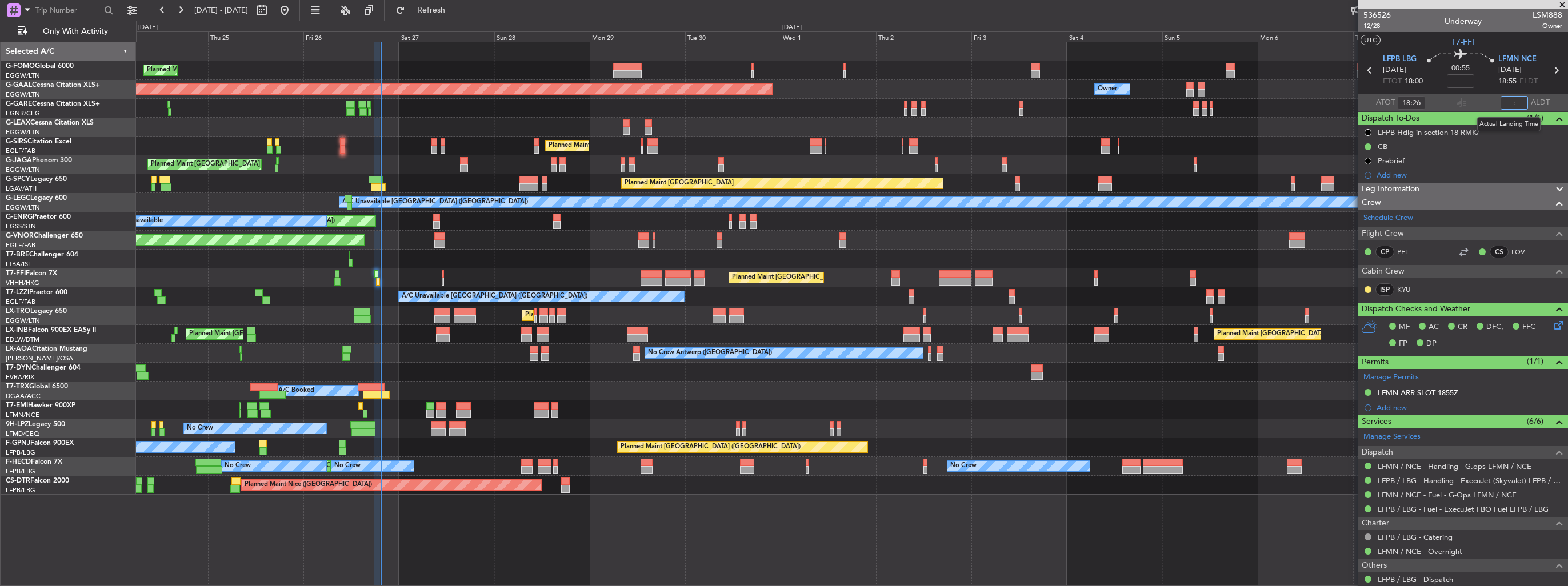
click at [1506, 104] on input "text" at bounding box center [1515, 103] width 28 height 14
type input "19:37"
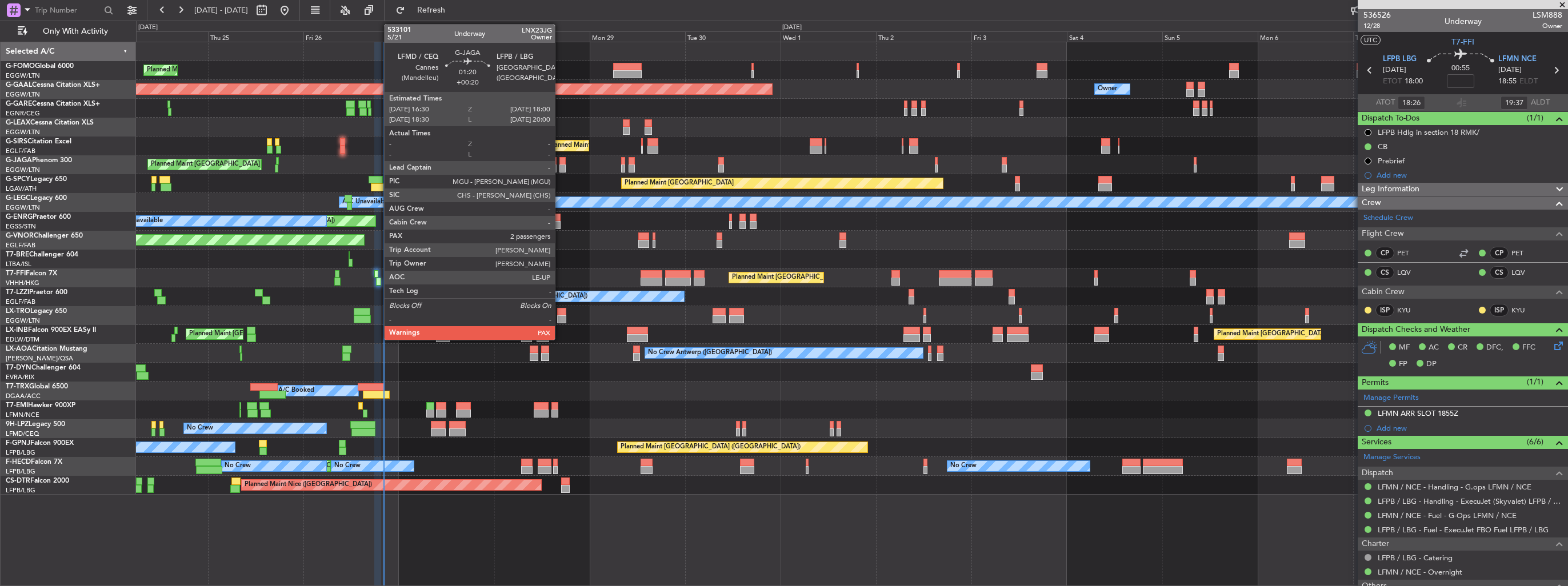
click at [560, 166] on div at bounding box center [563, 168] width 6 height 8
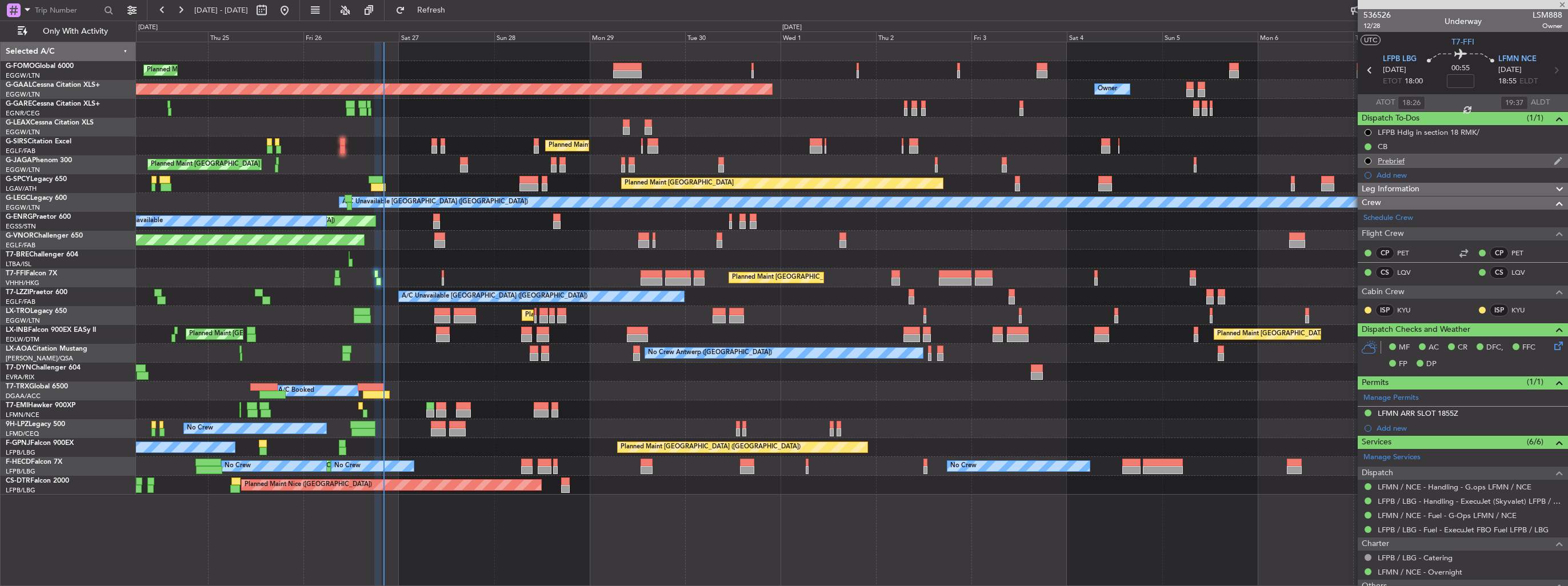
type input "+00:20"
type input "2"
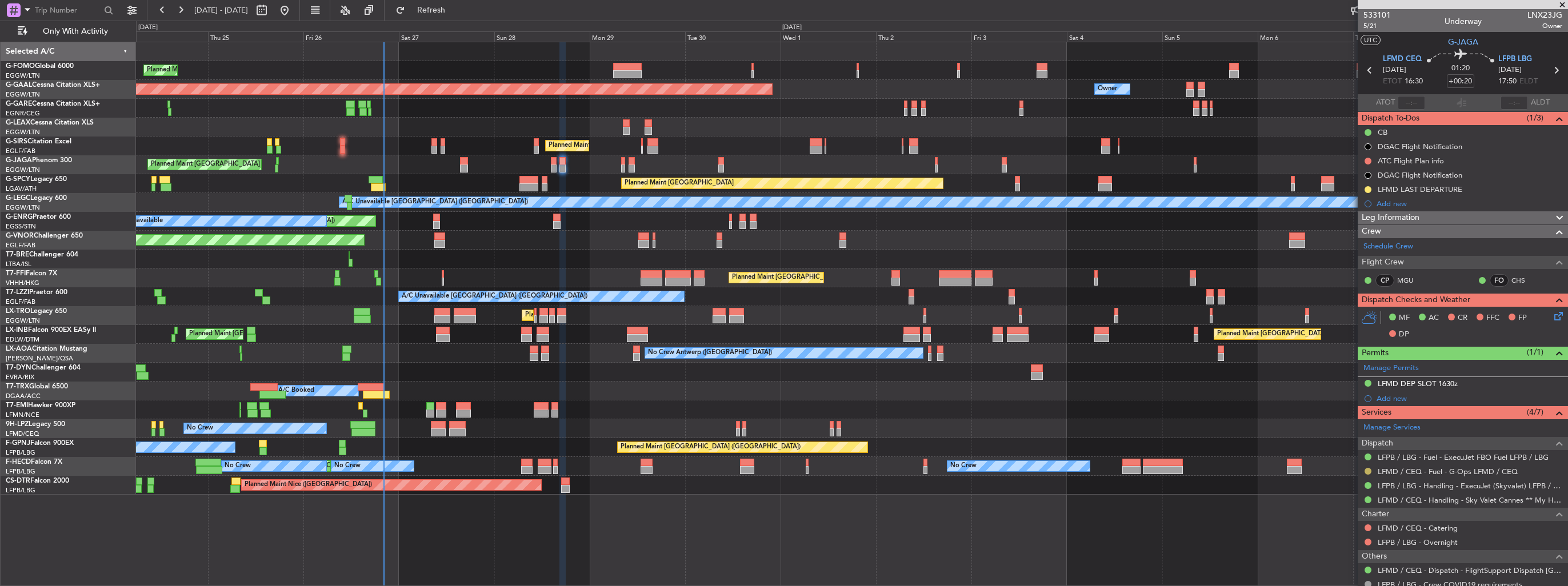
click at [1369, 470] on button at bounding box center [1368, 471] width 6 height 6
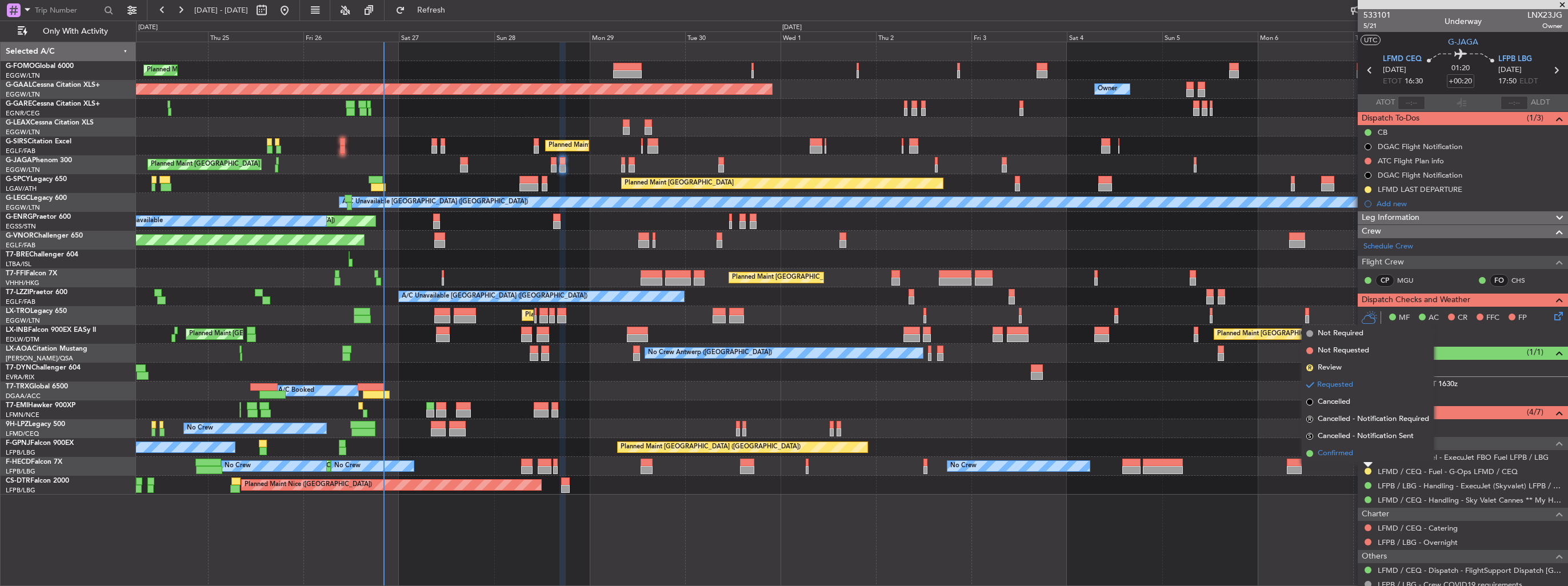
click at [1340, 451] on span "Confirmed" at bounding box center [1336, 453] width 36 height 11
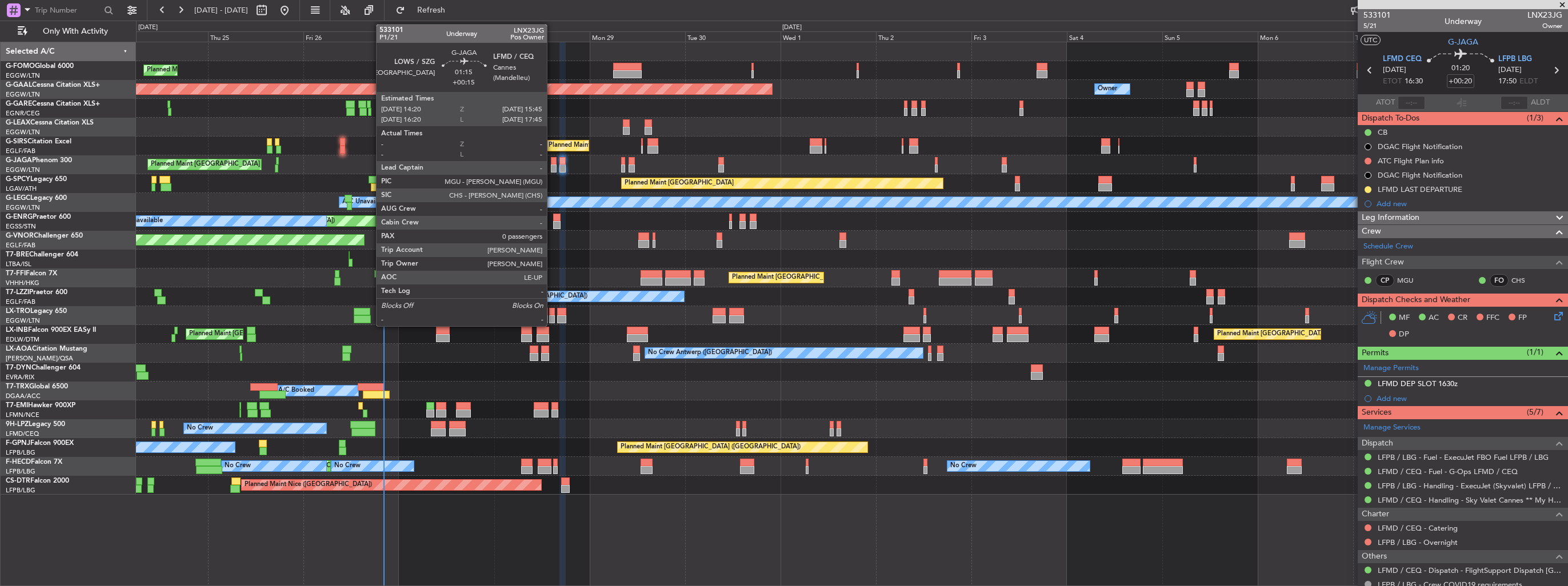
click at [552, 160] on div at bounding box center [553, 161] width 6 height 8
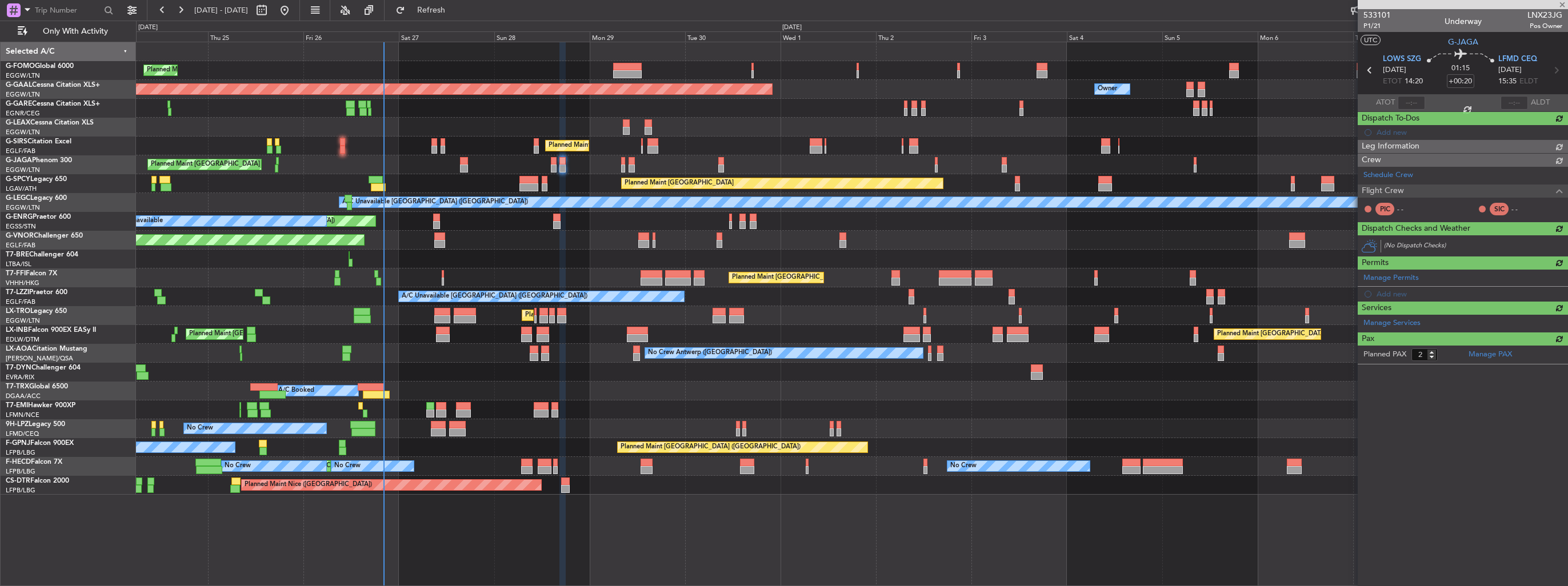
type input "+00:15"
type input "0"
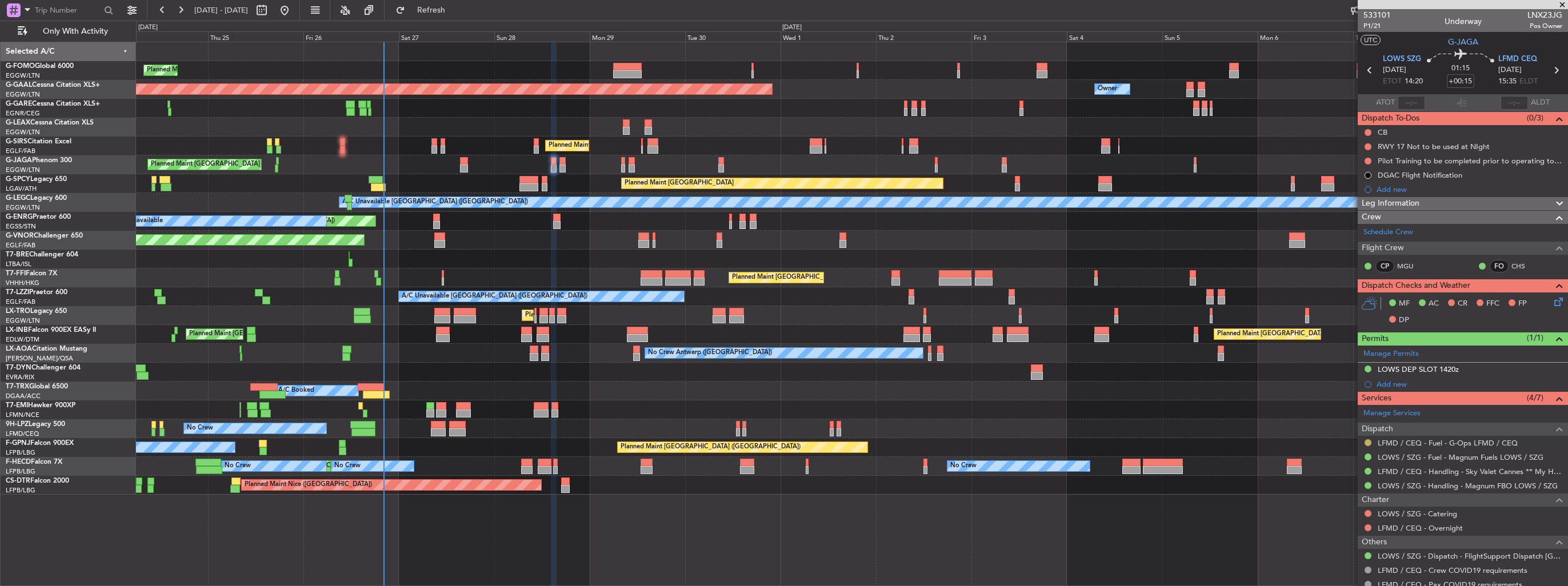
click at [1369, 440] on button at bounding box center [1368, 443] width 6 height 6
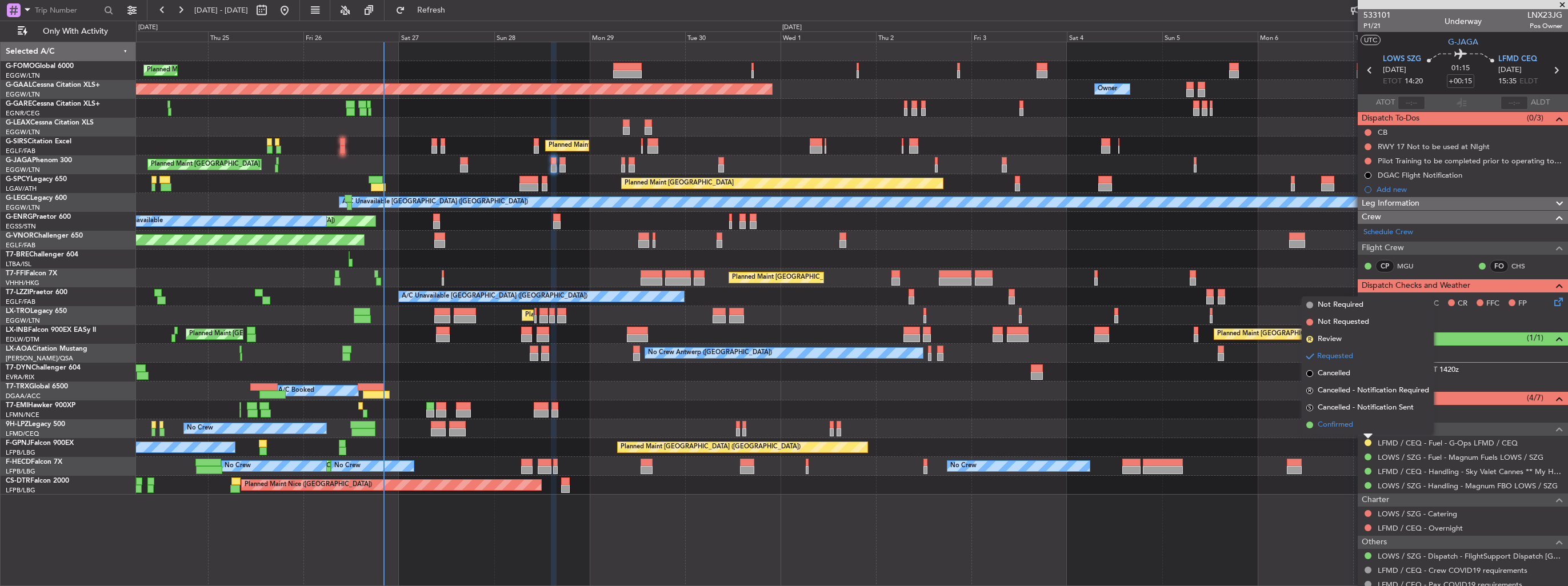
click at [1344, 425] on span "Confirmed" at bounding box center [1336, 425] width 36 height 11
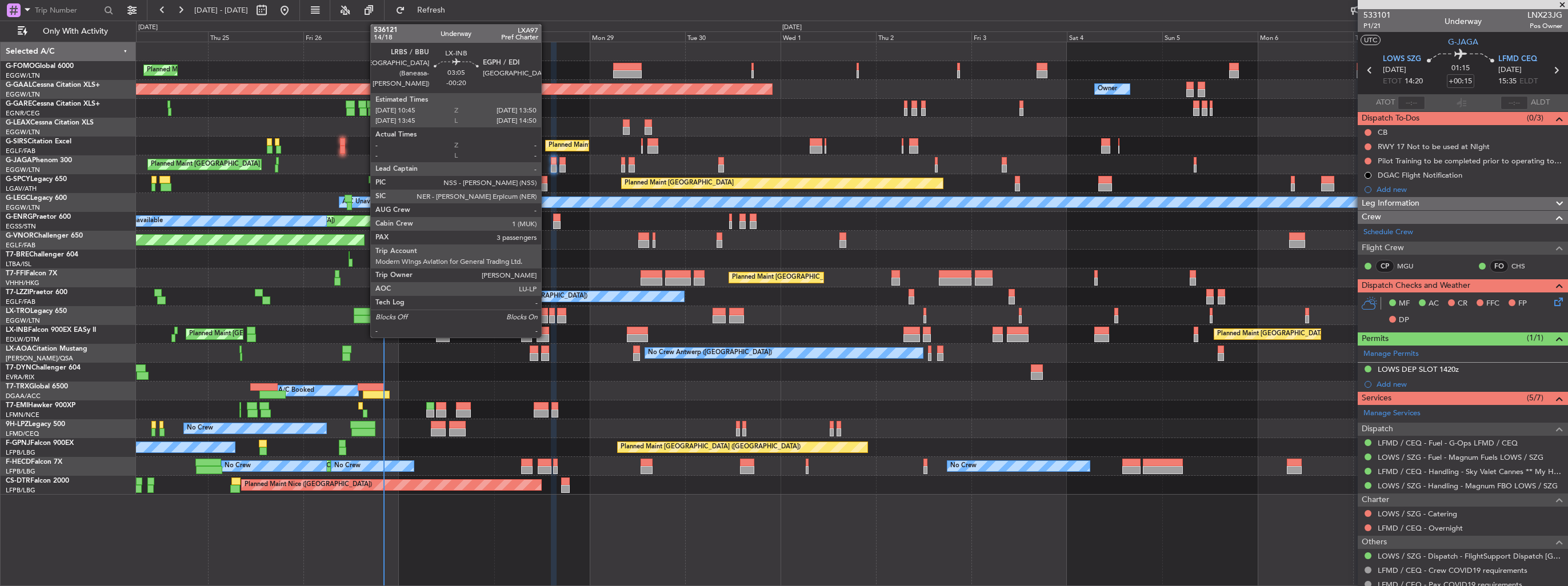
click at [546, 335] on div at bounding box center [543, 338] width 13 height 8
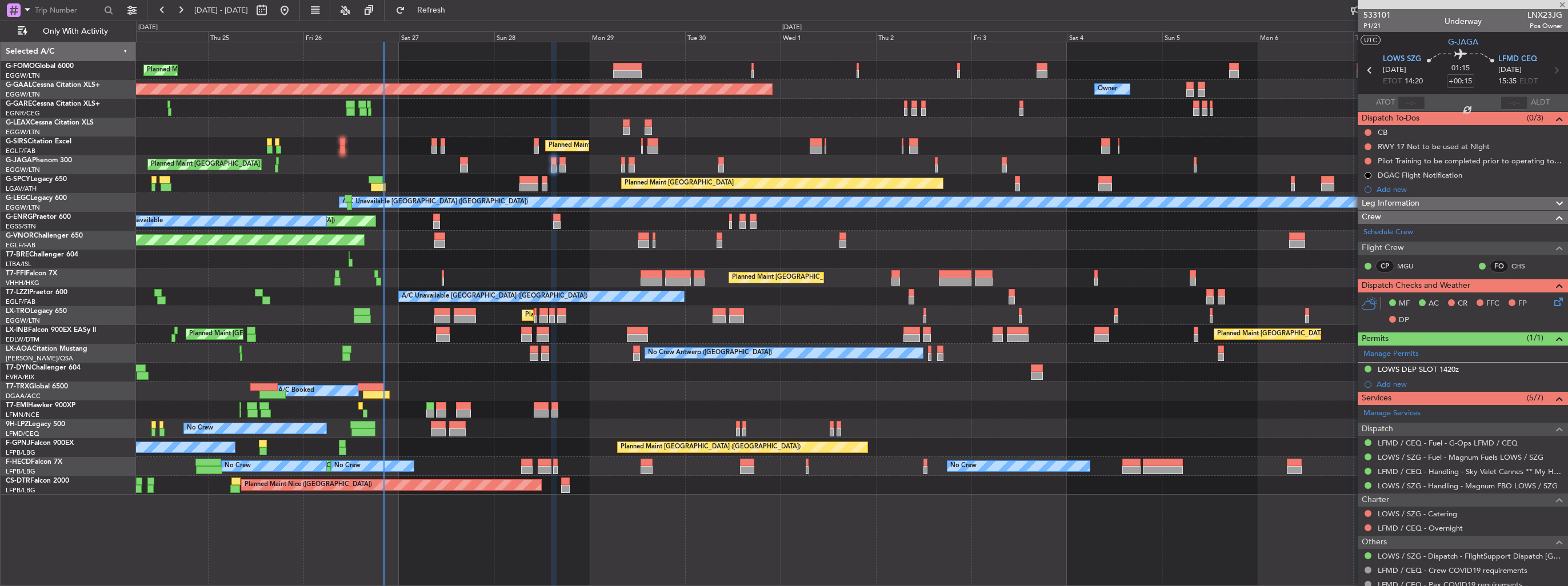
type input "-00:20"
type input "3"
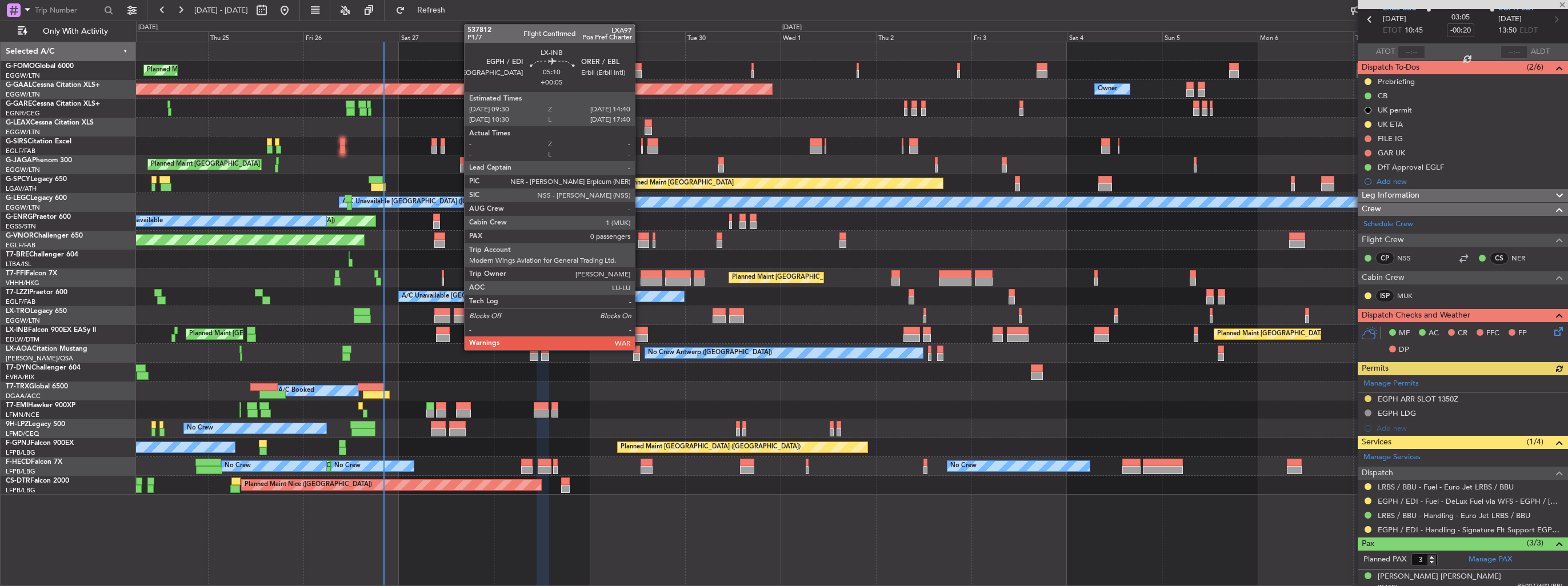
scroll to position [109, 0]
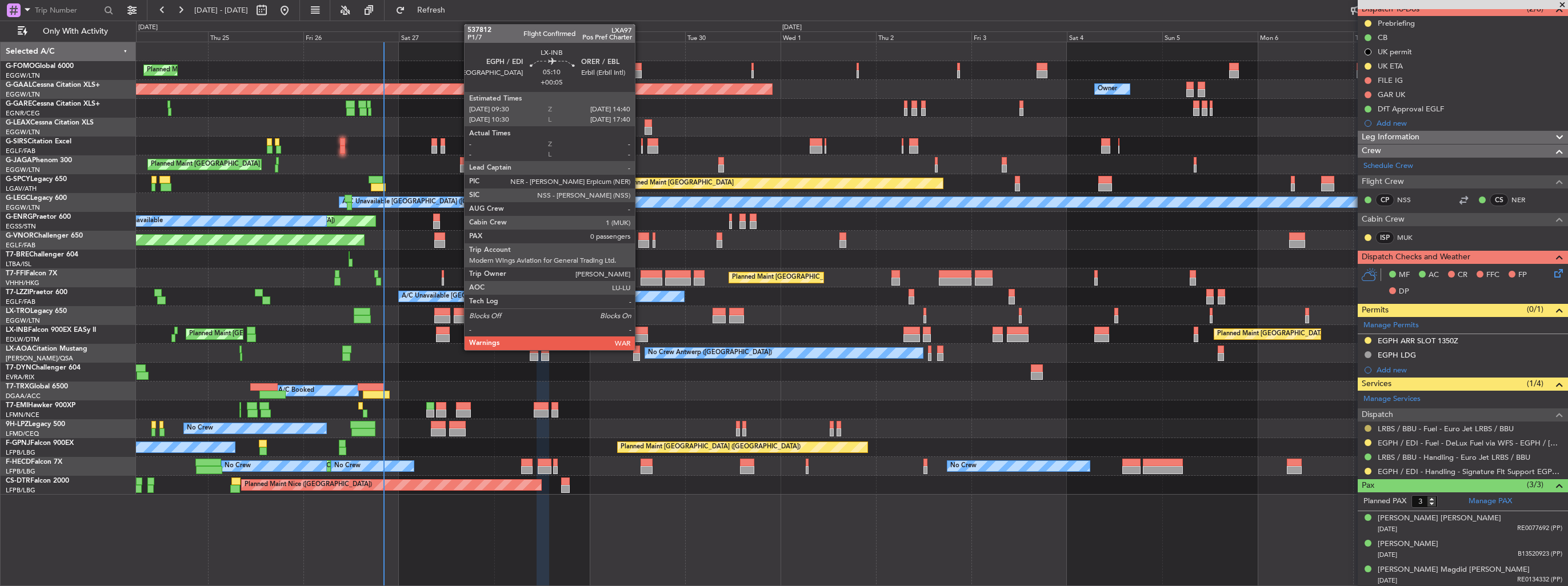
click at [1369, 426] on button at bounding box center [1368, 428] width 6 height 6
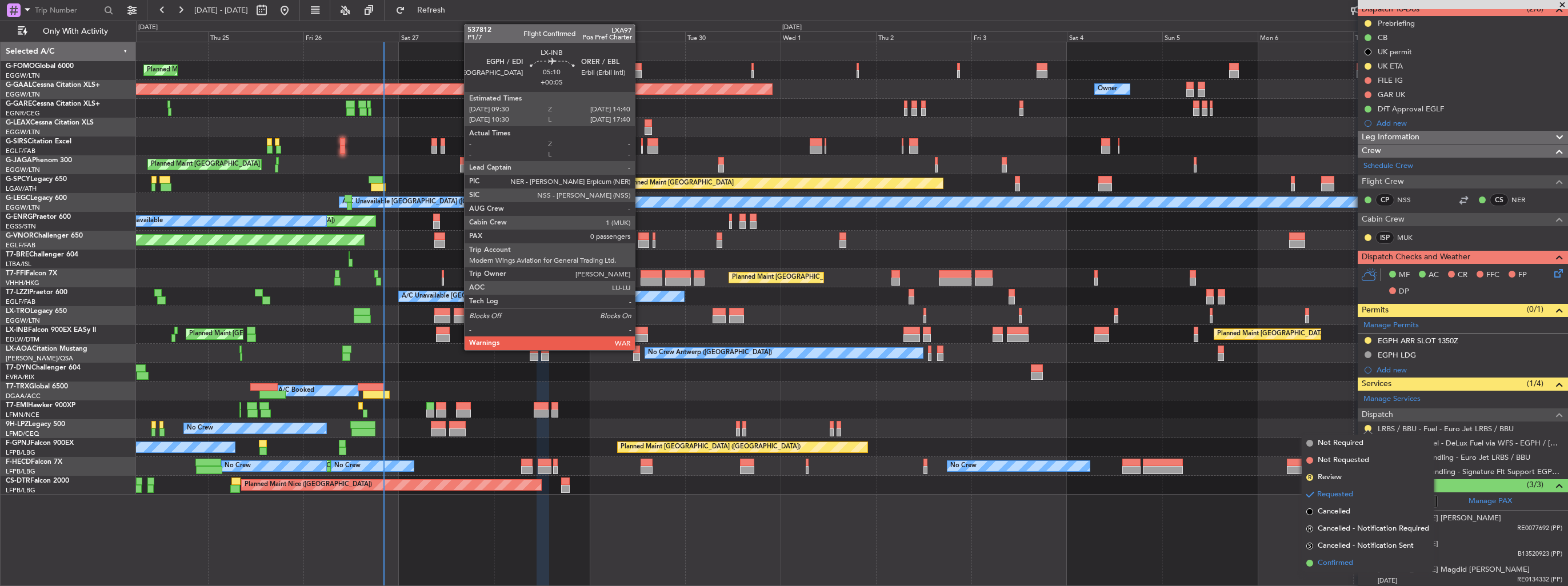
click at [1339, 561] on span "Confirmed" at bounding box center [1336, 563] width 36 height 11
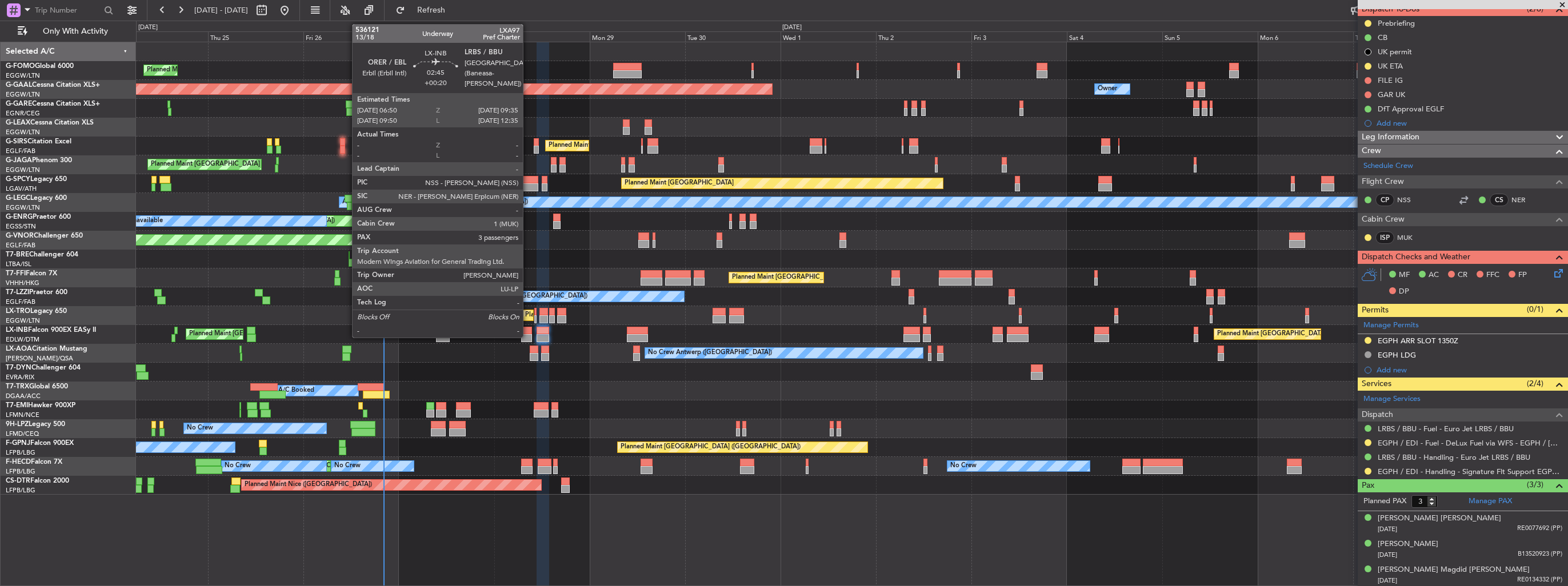
click at [528, 336] on div at bounding box center [526, 338] width 11 height 8
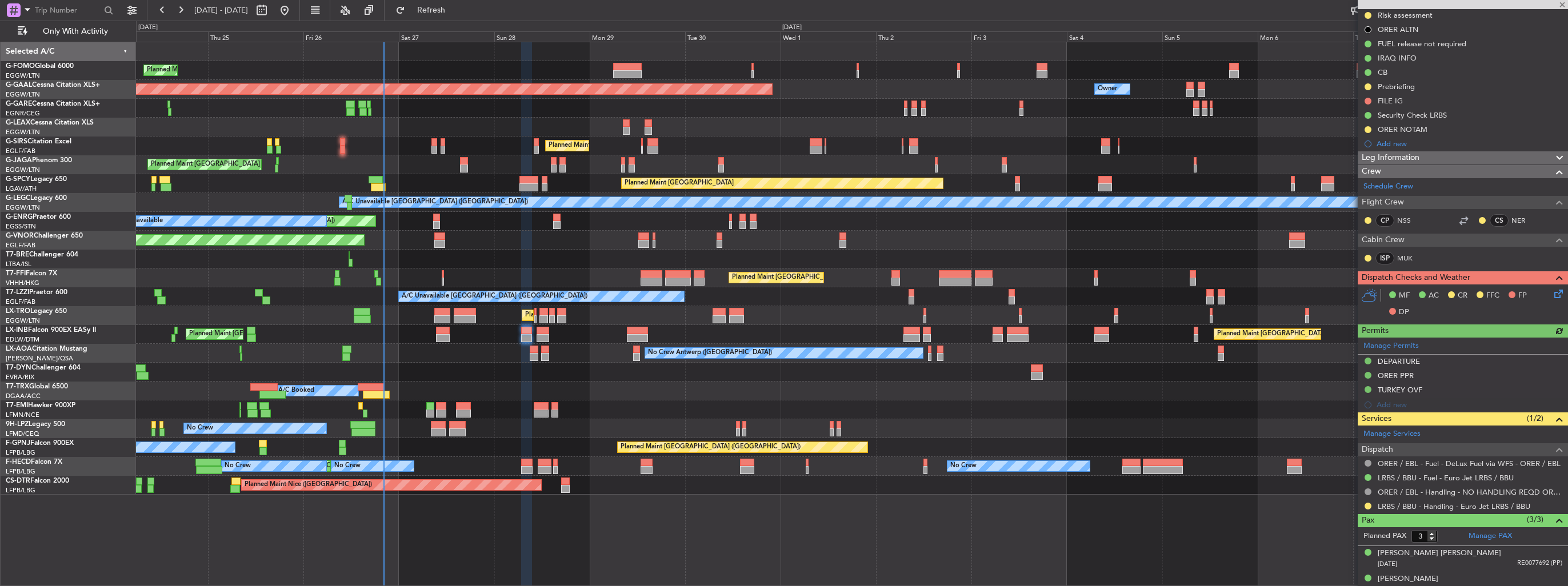
scroll to position [152, 0]
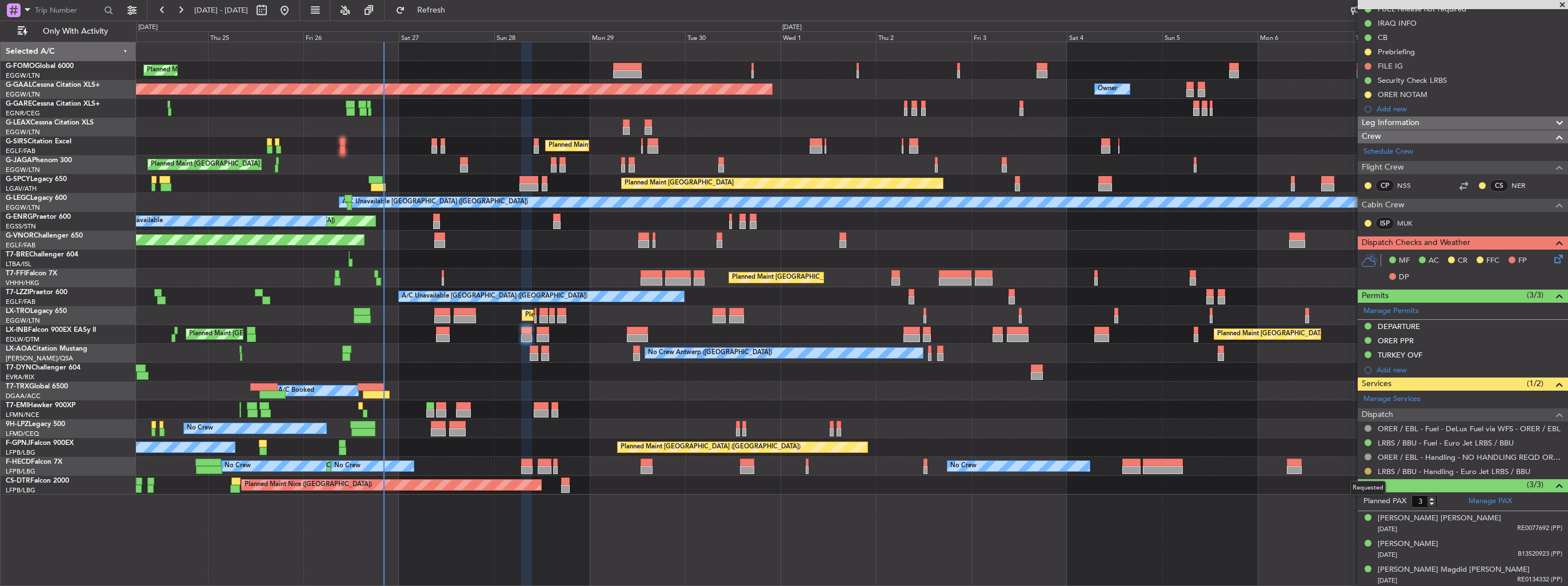
click at [1366, 468] on button at bounding box center [1368, 471] width 6 height 6
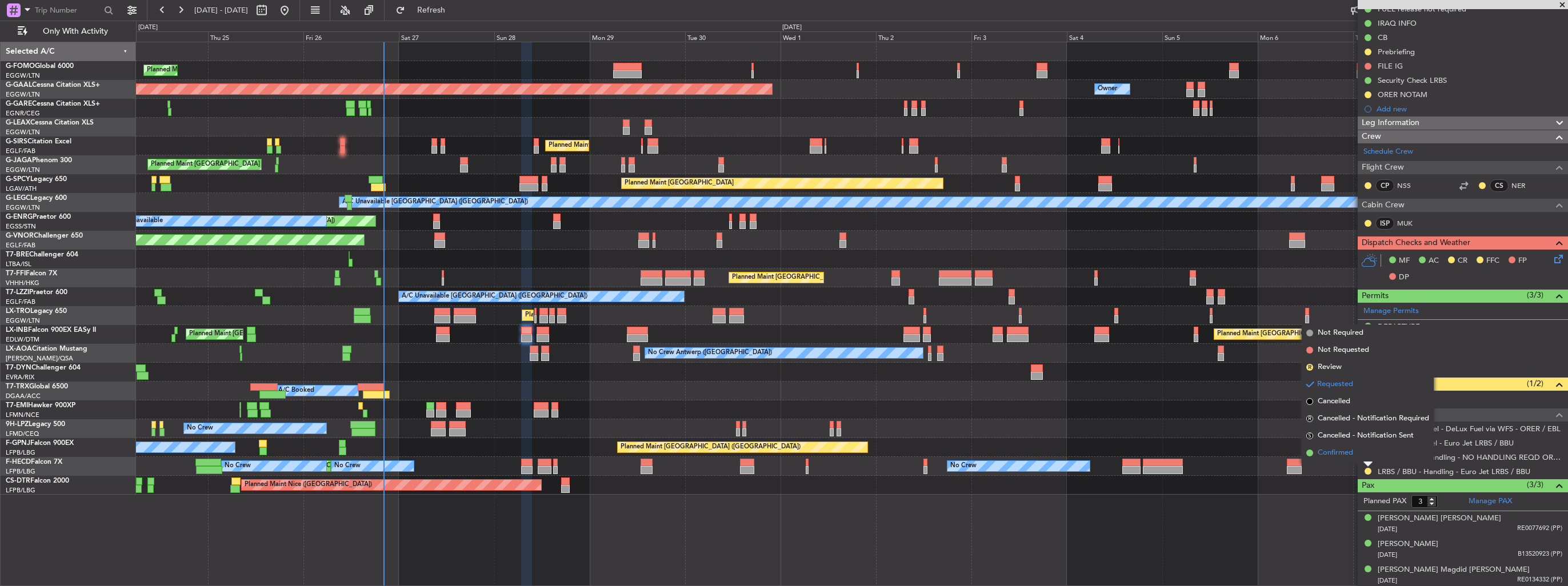
click at [1342, 449] on span "Confirmed" at bounding box center [1336, 452] width 36 height 11
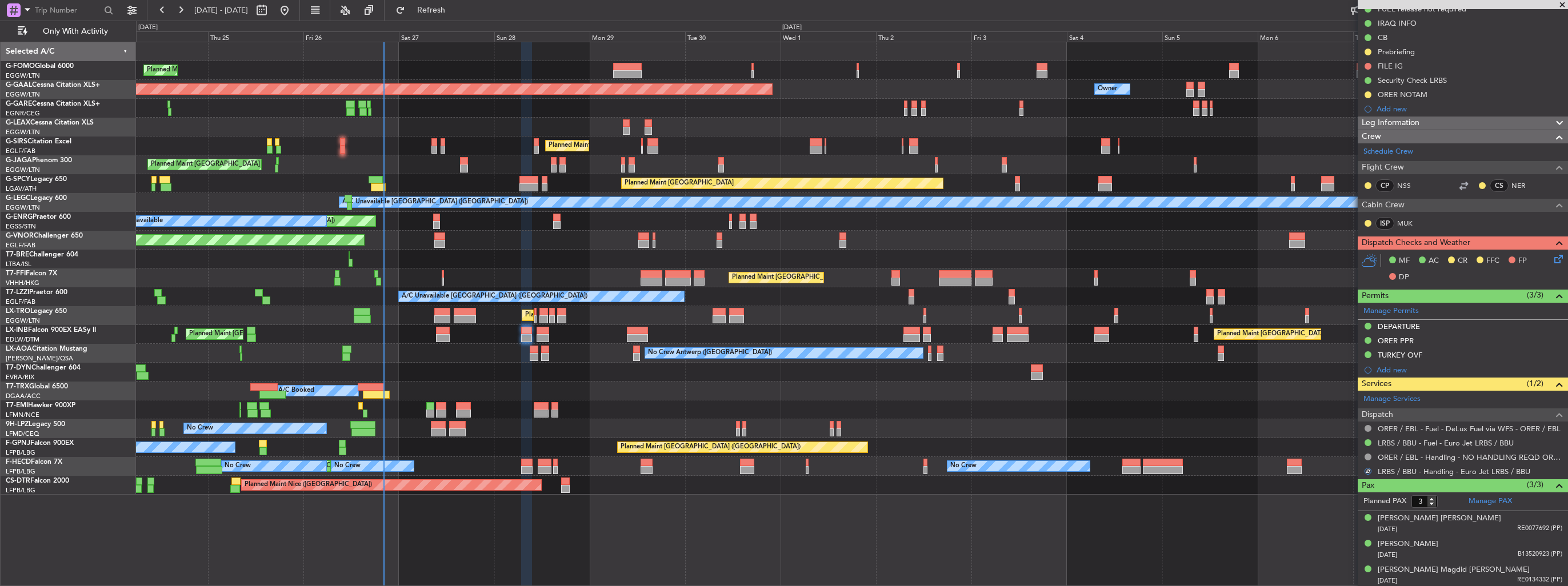
scroll to position [0, 0]
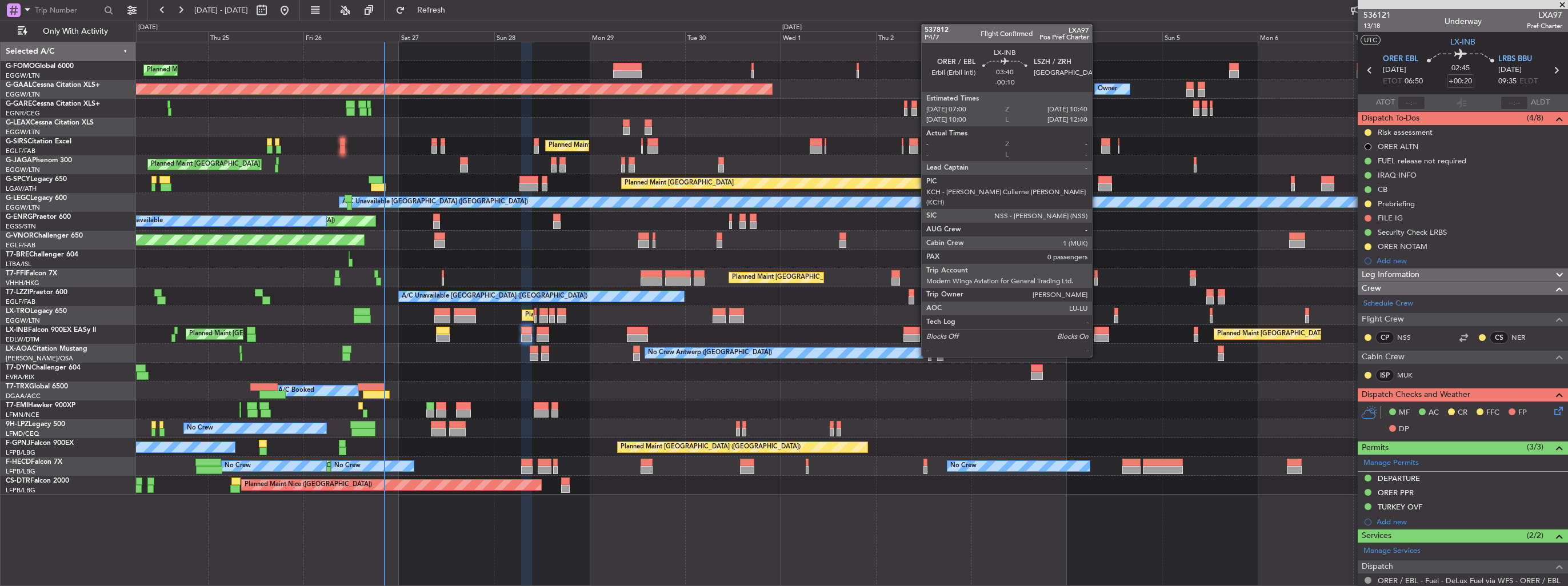
click at [1097, 334] on div at bounding box center [1101, 338] width 15 height 8
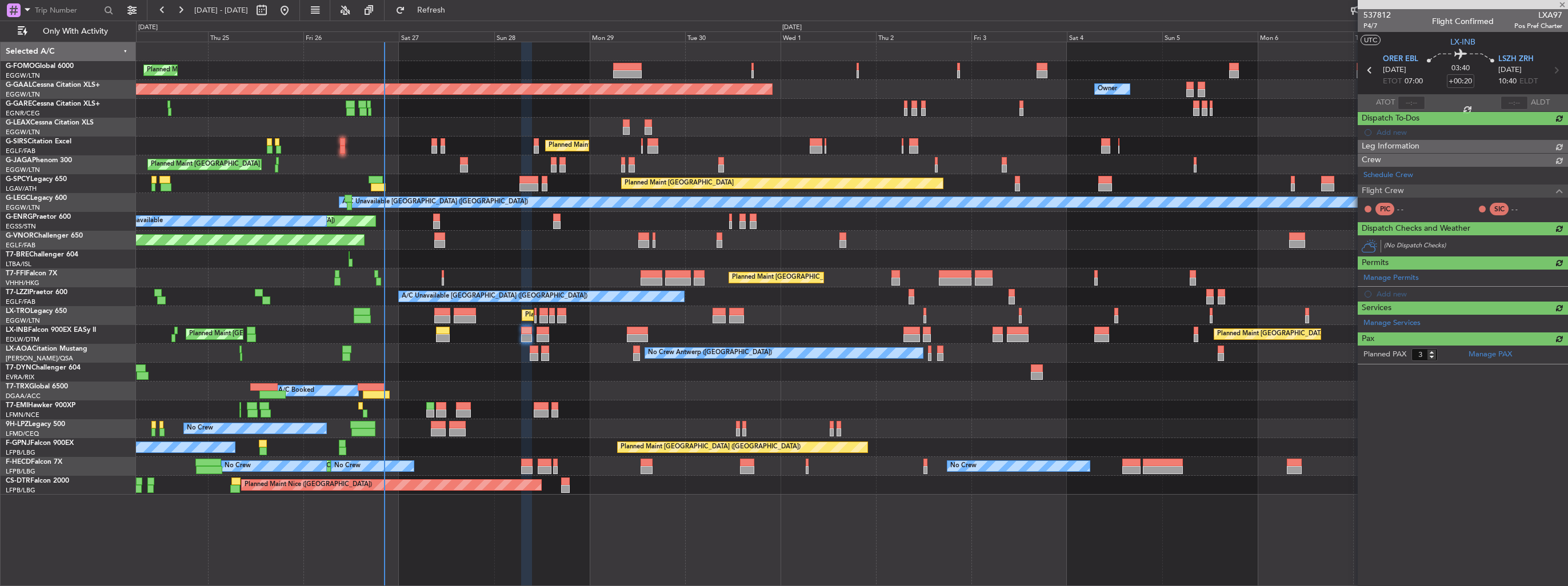
type input "-00:10"
type input "0"
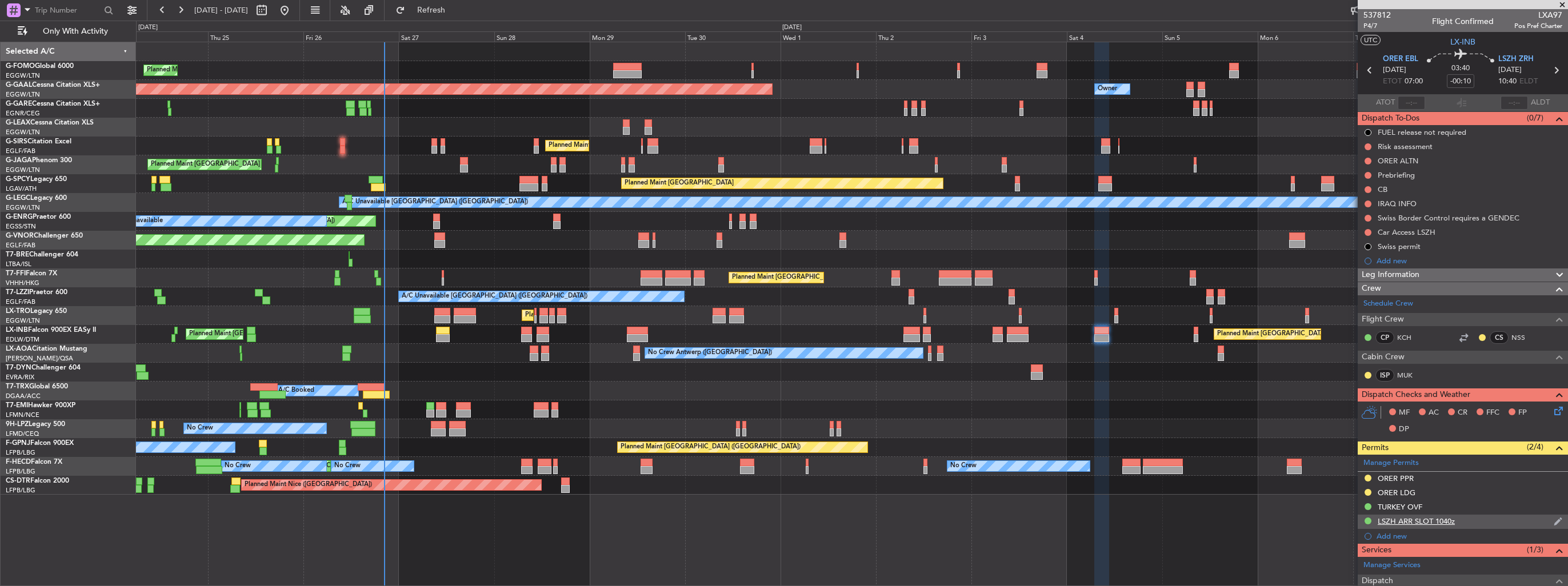
click at [1553, 517] on img at bounding box center [1557, 521] width 9 height 11
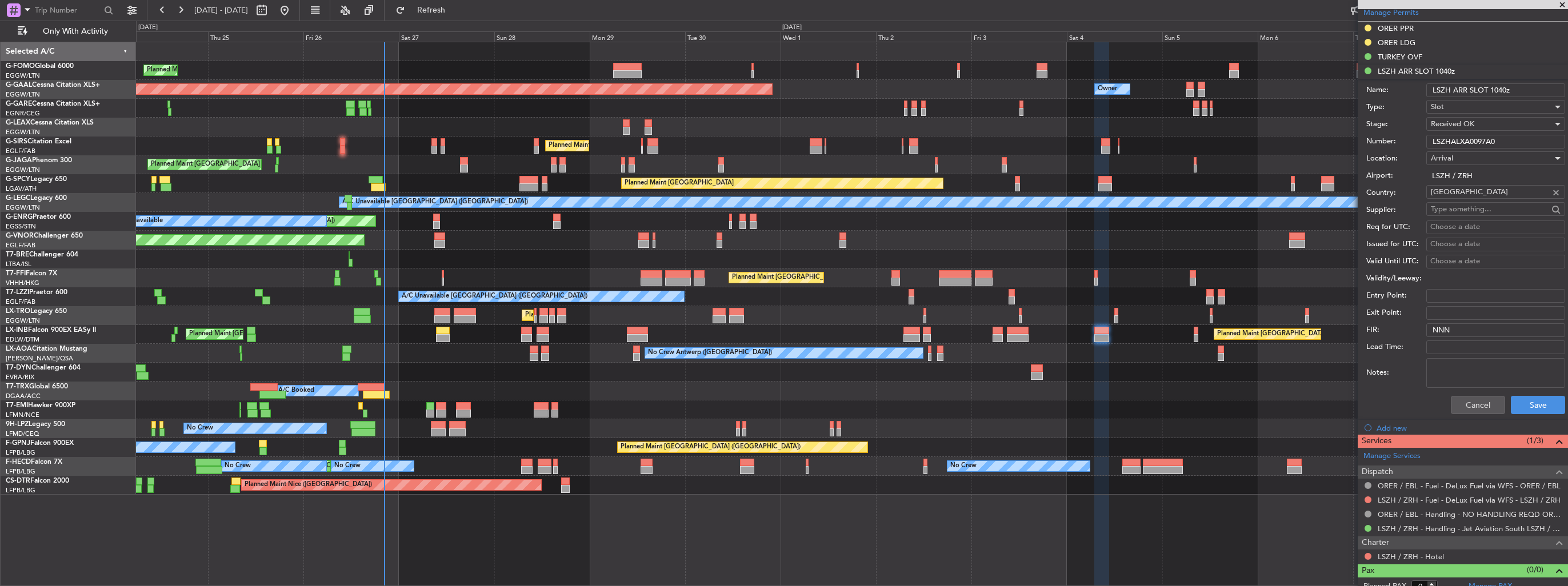
scroll to position [456, 0]
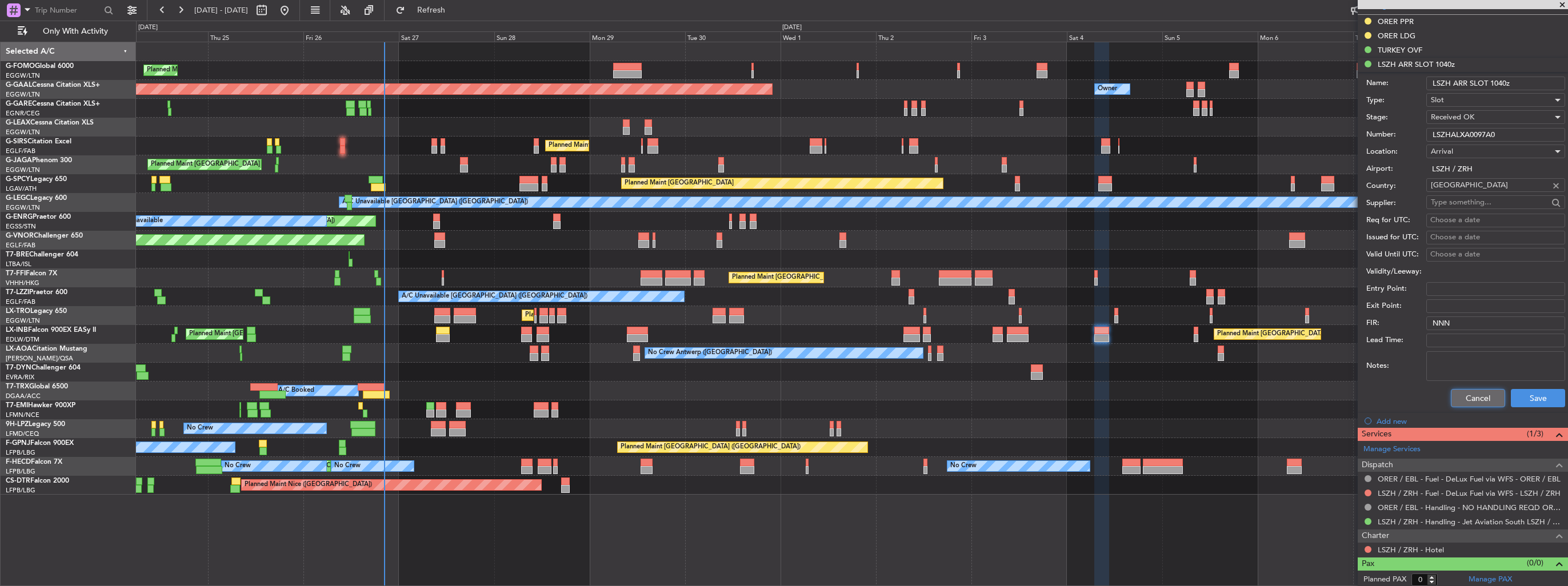
click at [1481, 398] on button "Cancel" at bounding box center [1477, 397] width 54 height 19
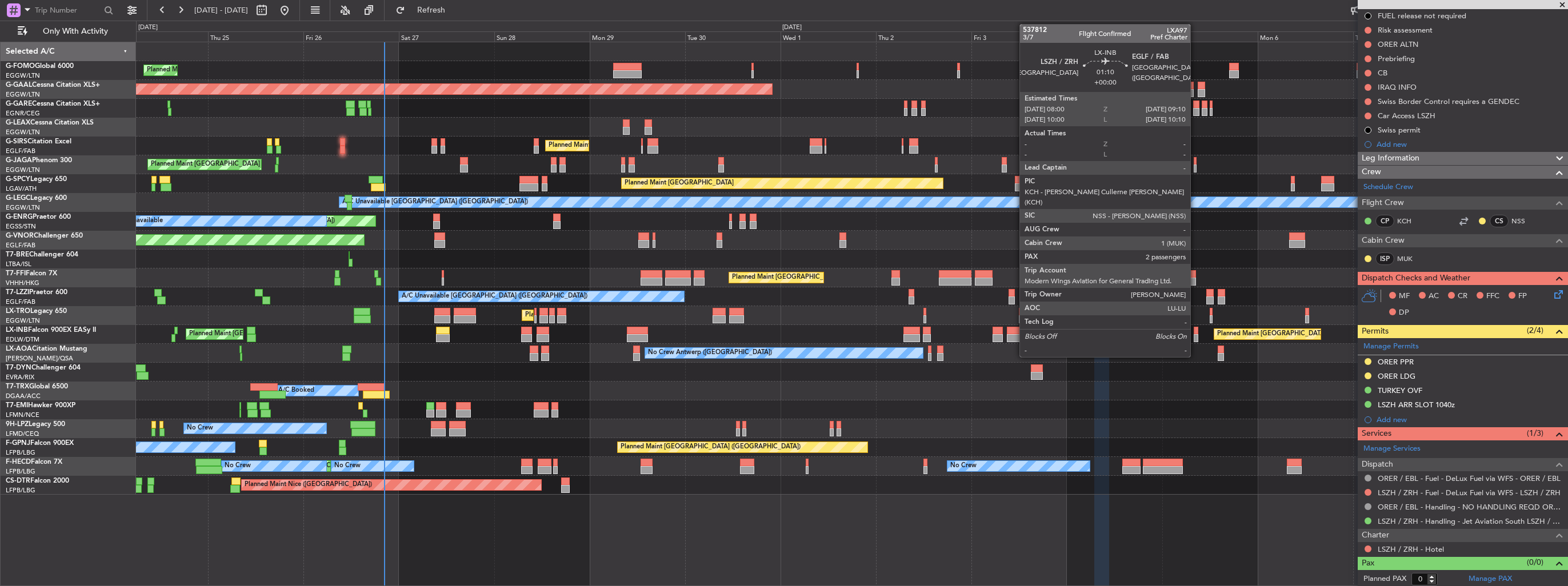
click at [1195, 333] on div at bounding box center [1196, 331] width 5 height 8
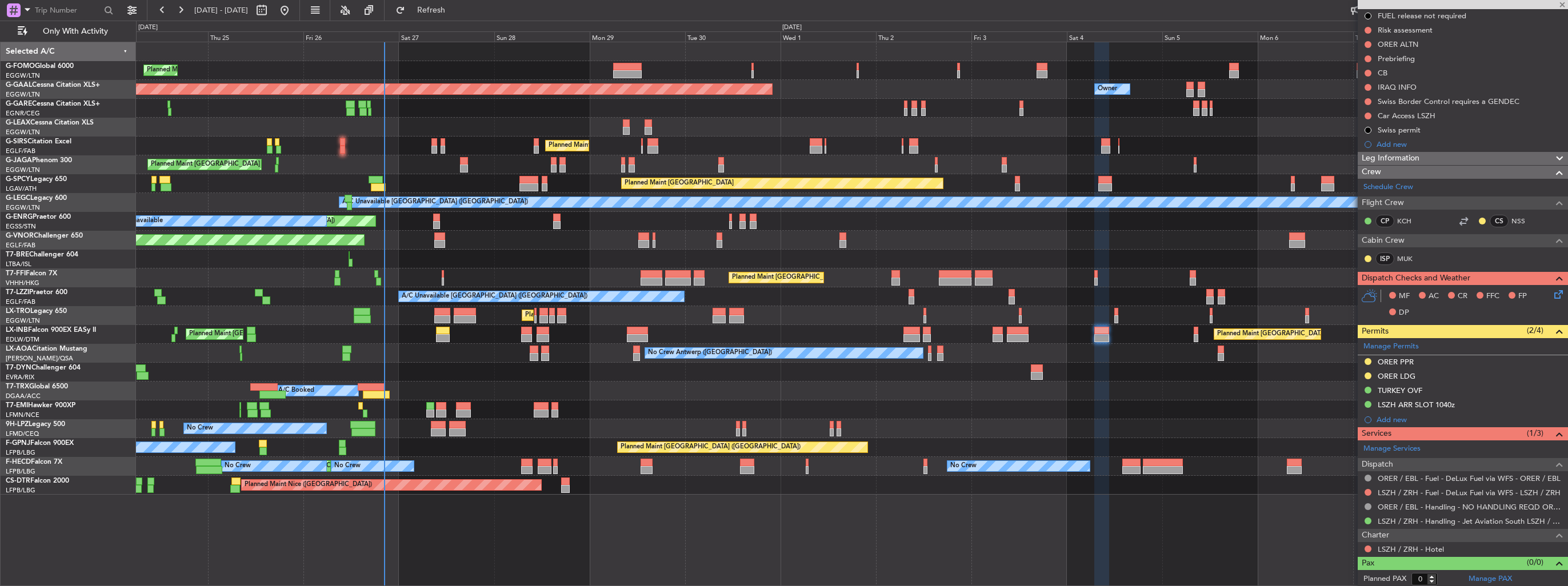
type input "2"
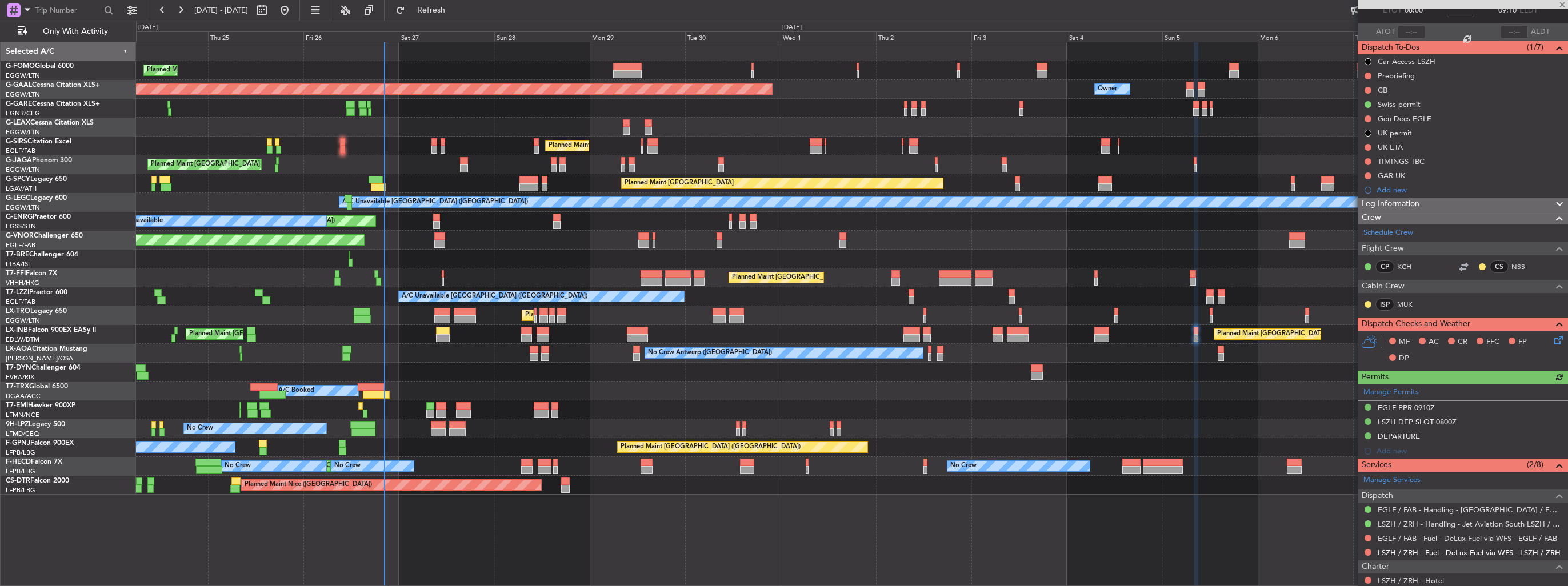
scroll to position [210, 0]
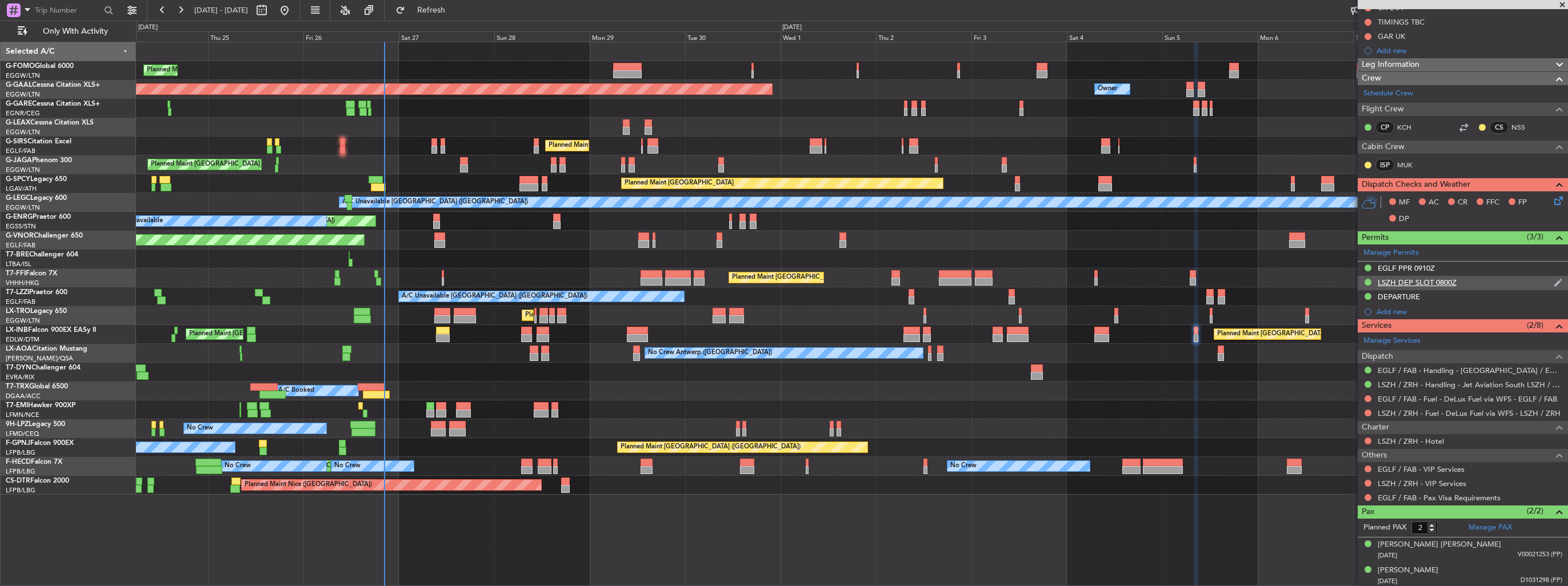
click at [1553, 278] on img at bounding box center [1557, 282] width 9 height 11
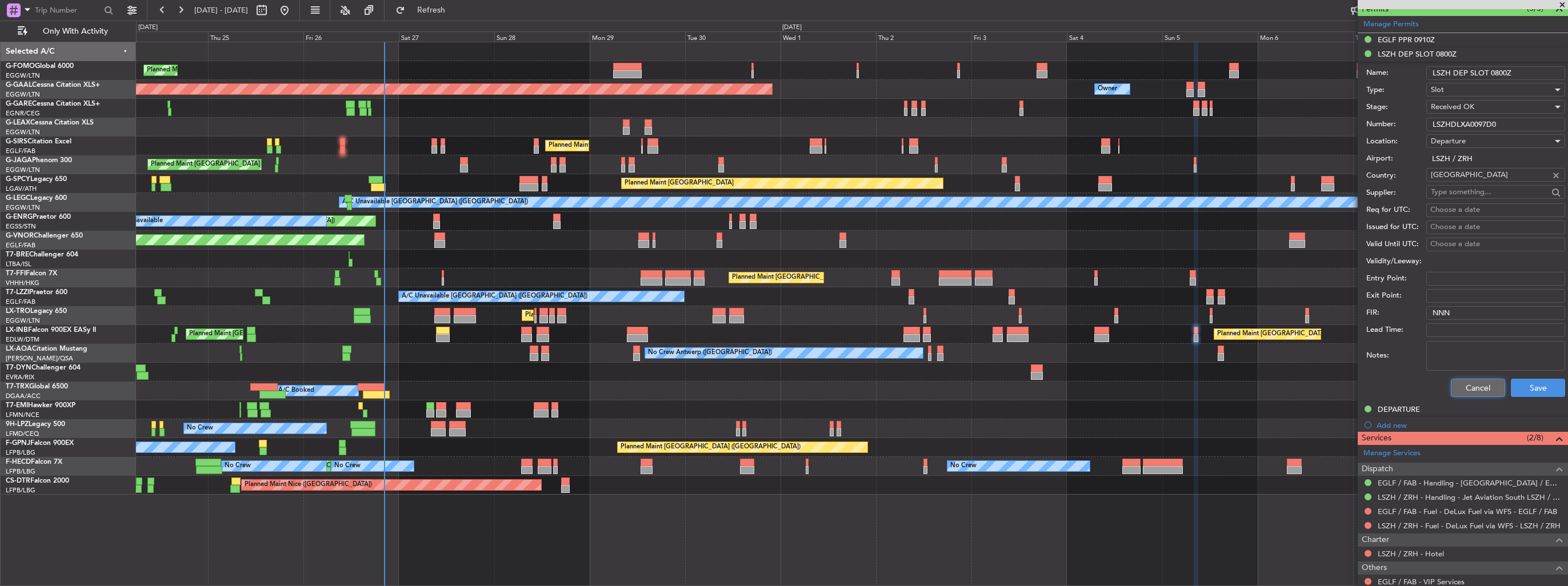
click at [1490, 387] on button "Cancel" at bounding box center [1477, 388] width 54 height 19
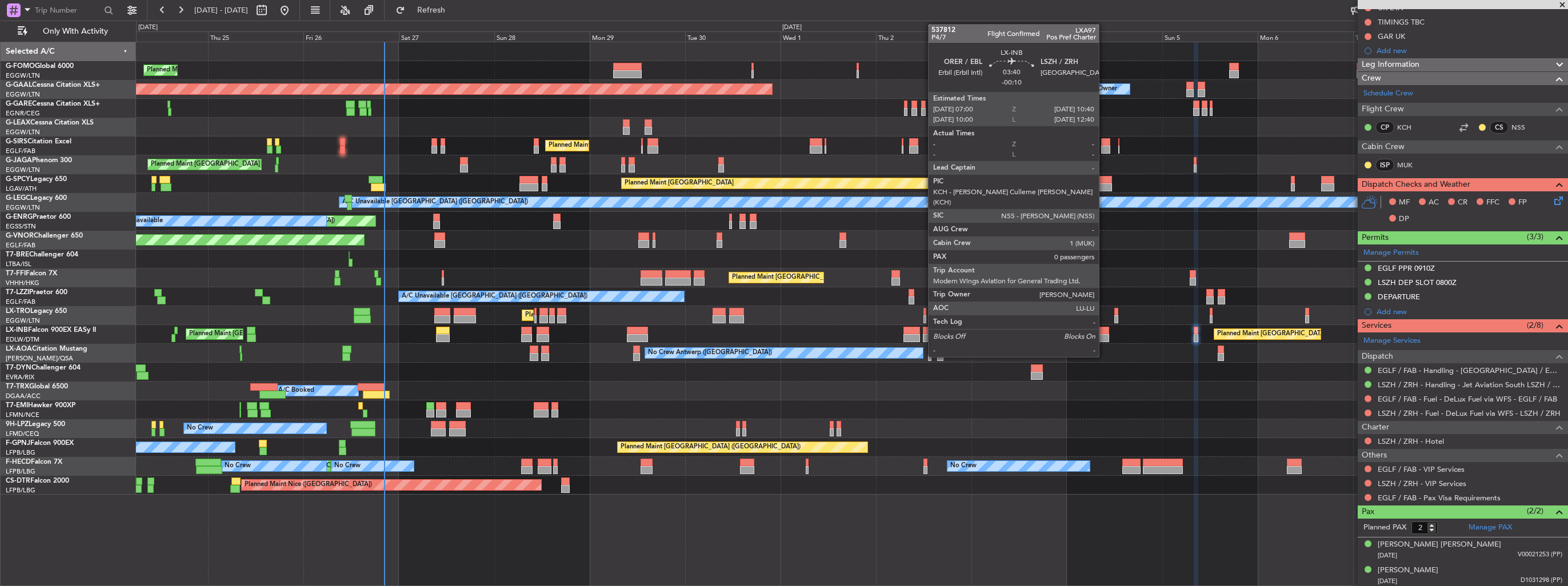
click at [1104, 334] on div at bounding box center [1101, 338] width 15 height 8
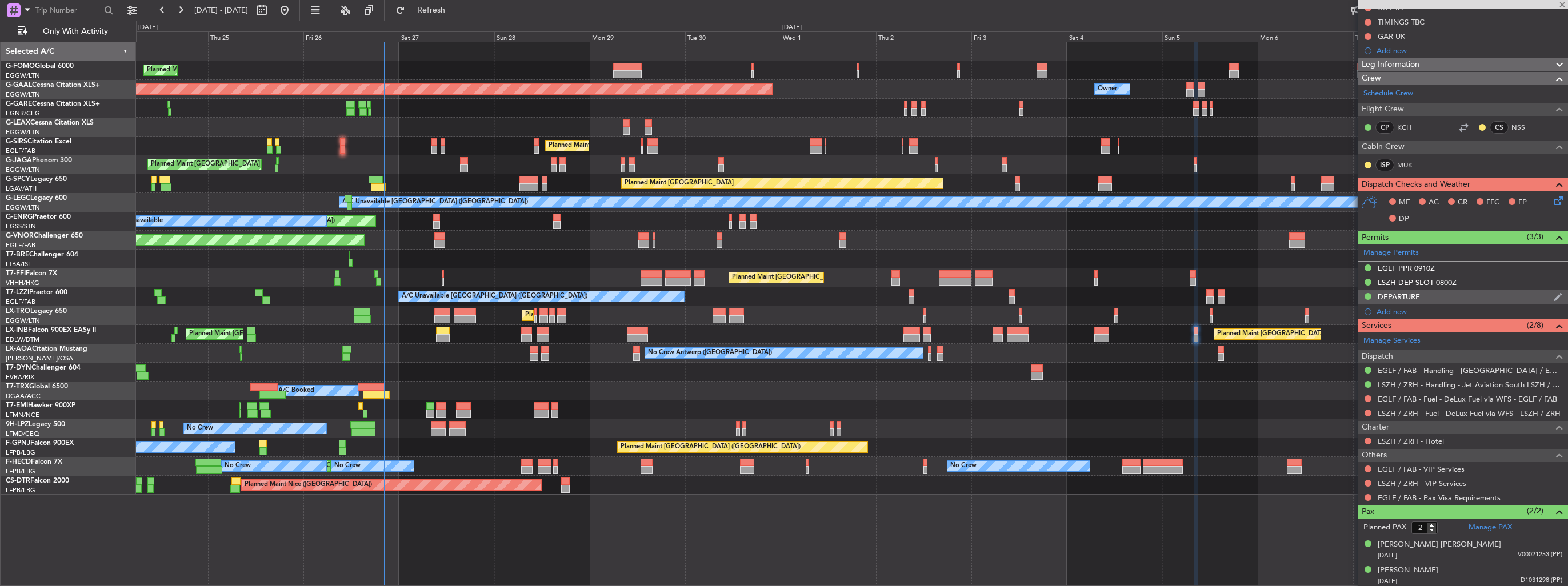
type input "-00:10"
type input "0"
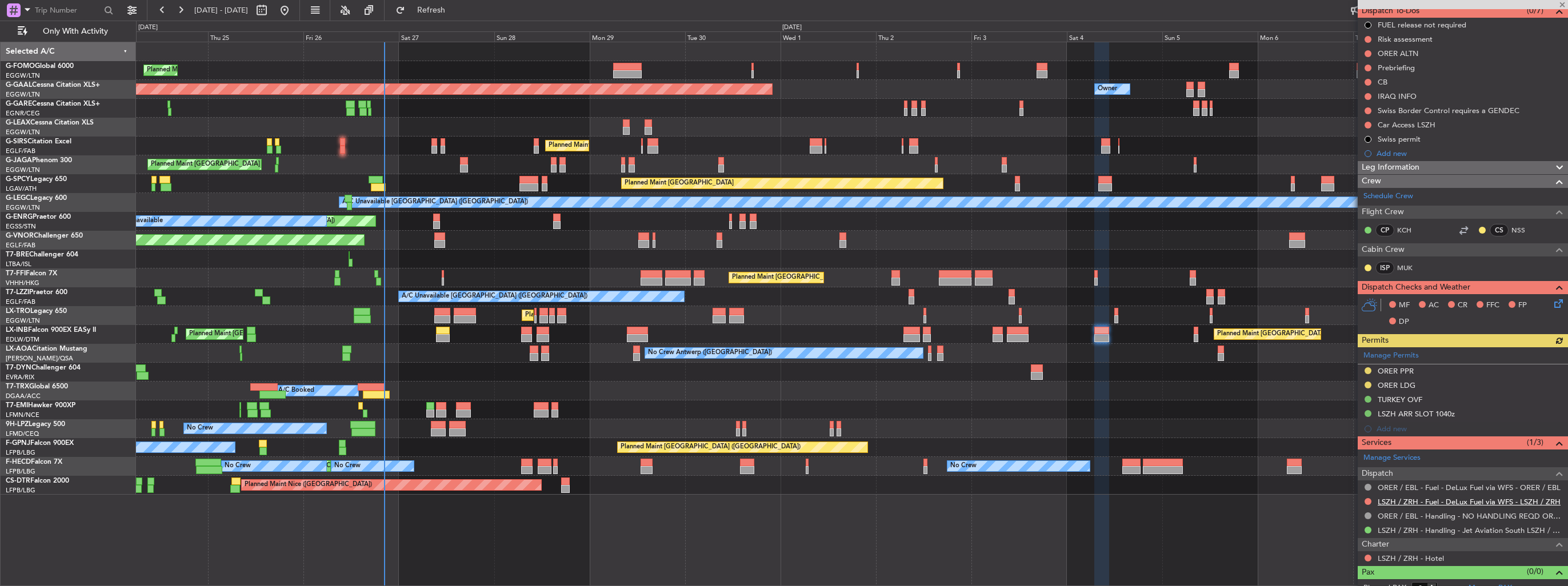
scroll to position [117, 0]
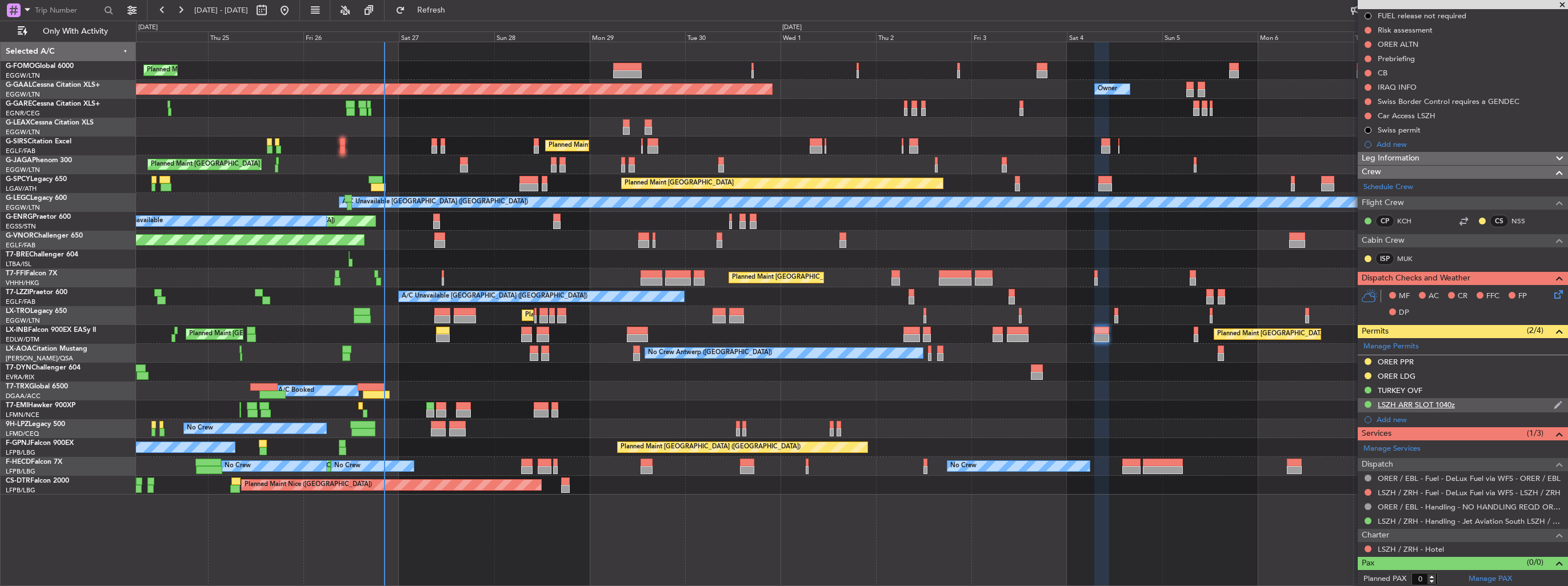
click at [1553, 400] on img at bounding box center [1557, 405] width 9 height 11
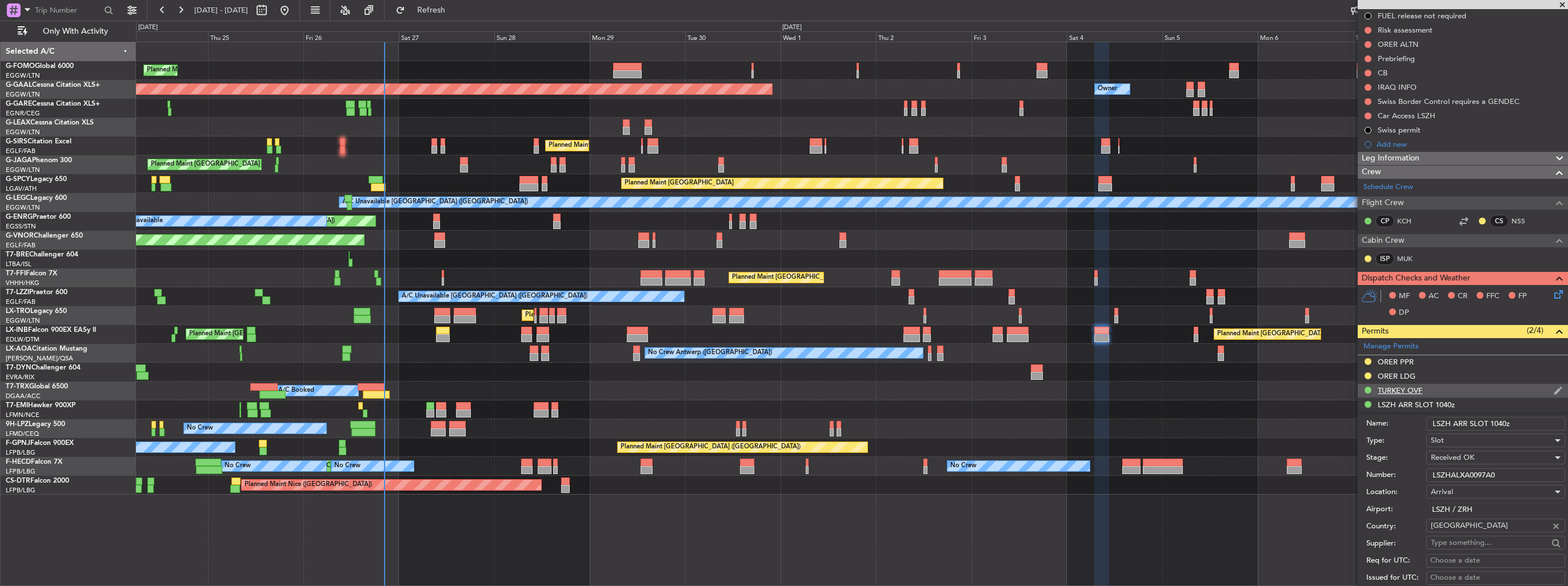
scroll to position [345, 0]
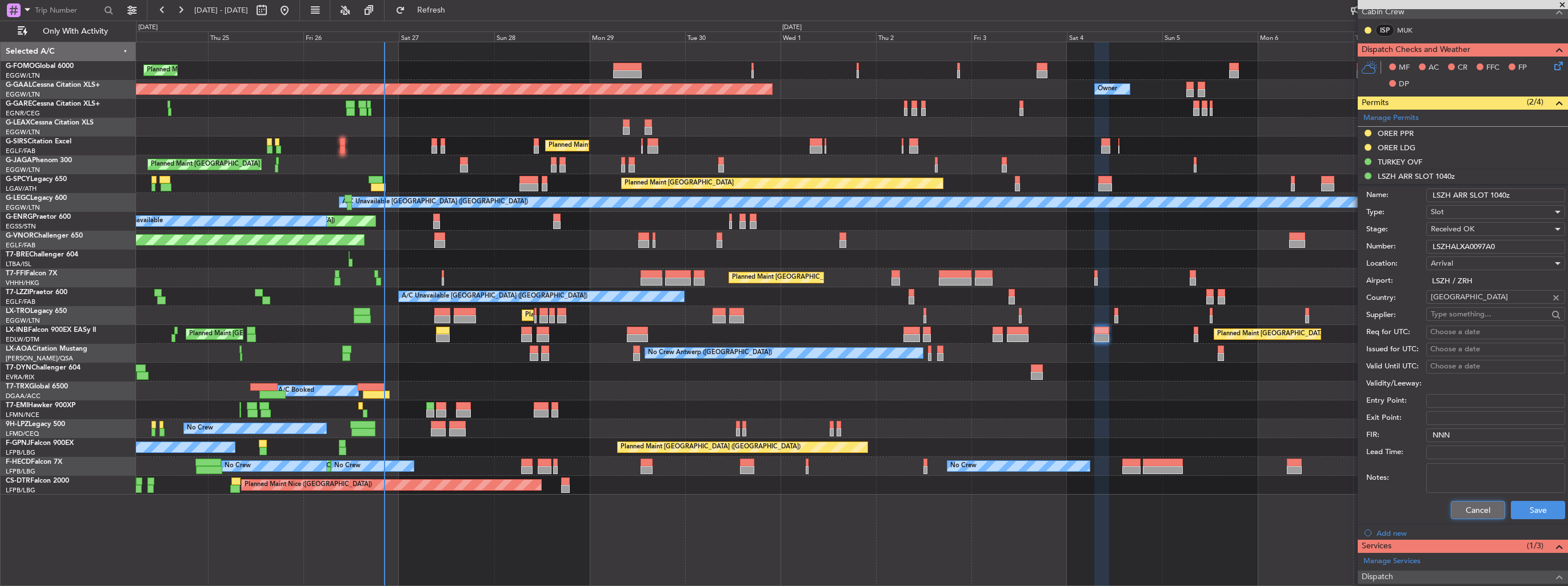
click at [1476, 511] on button "Cancel" at bounding box center [1477, 510] width 54 height 19
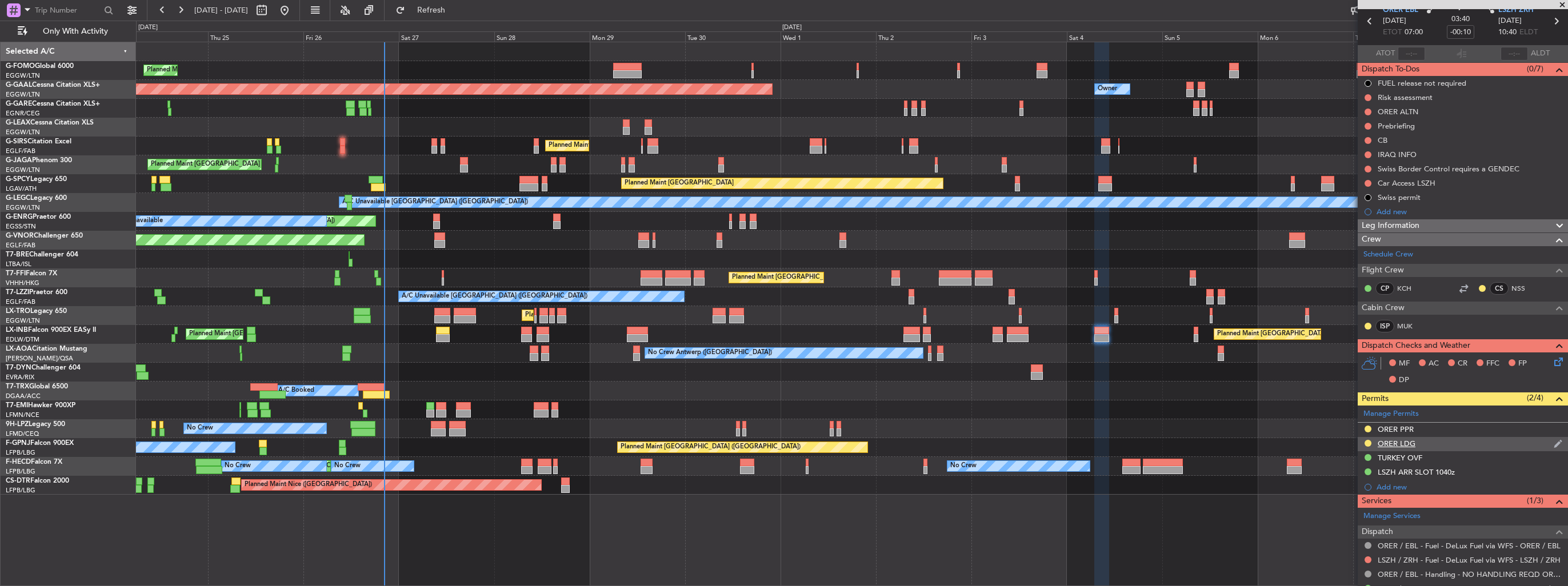
scroll to position [0, 0]
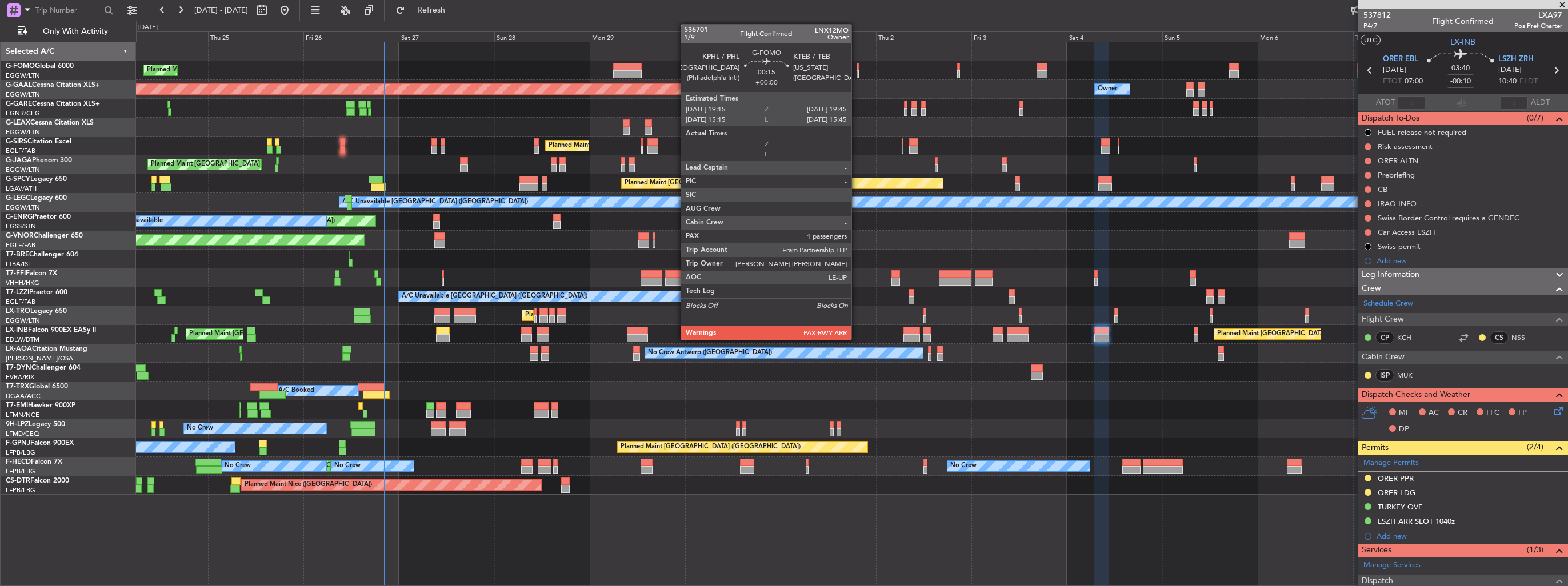
click at [857, 67] on div at bounding box center [858, 67] width 2 height 8
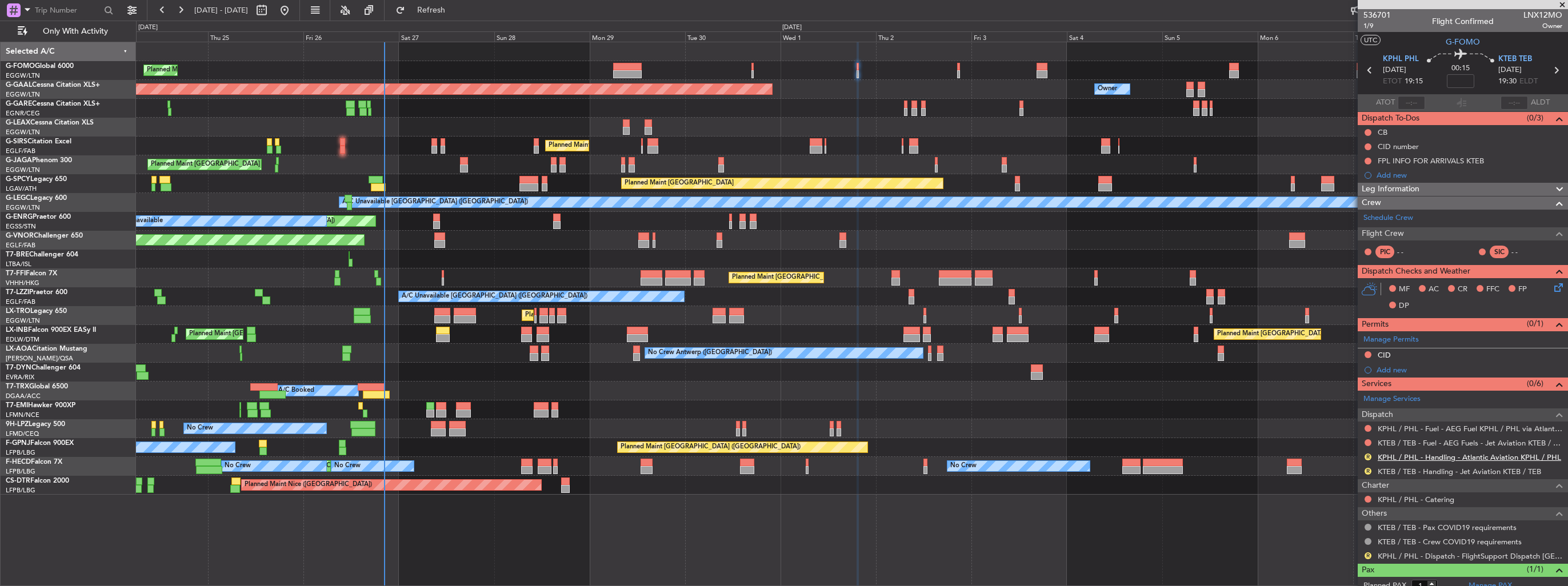
click at [1411, 458] on link "KPHL / PHL - Handling - Atlantic Aviation KPHL / PHL" at bounding box center [1469, 457] width 183 height 10
click at [1432, 470] on link "KTEB / TEB - Handling - Jet Aviation KTEB / TEB" at bounding box center [1459, 471] width 164 height 10
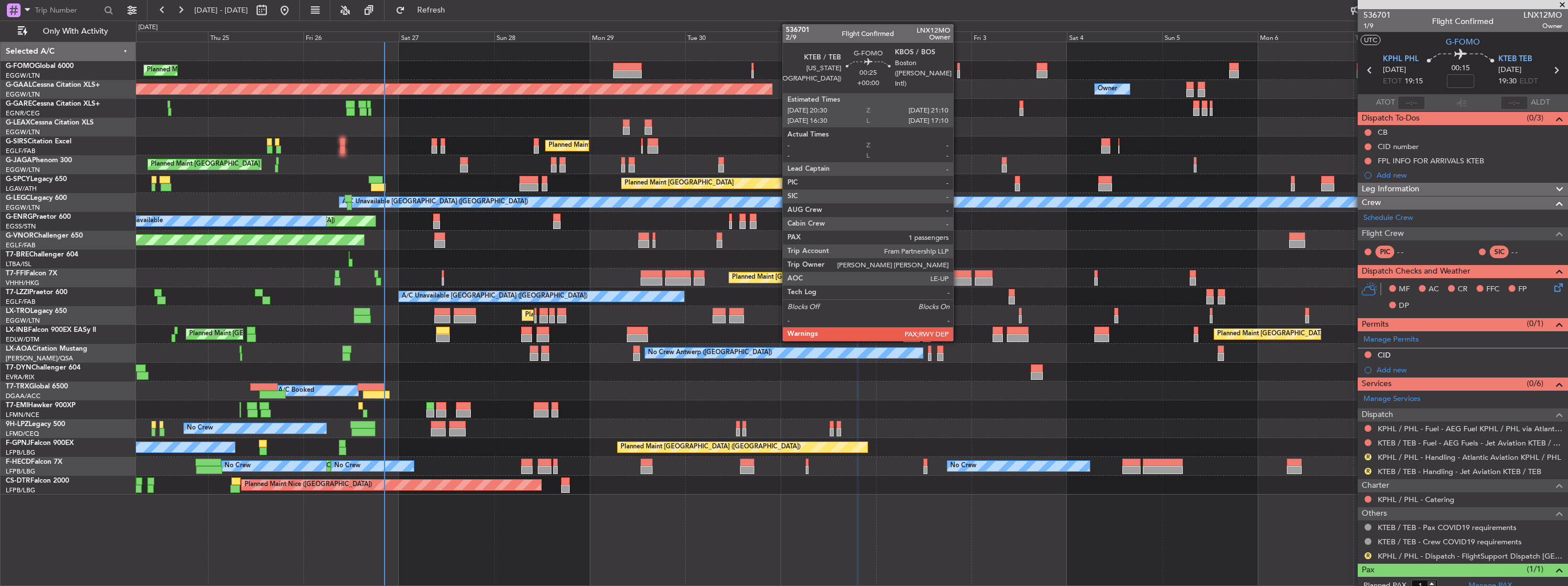
click at [958, 67] on div at bounding box center [959, 67] width 3 height 8
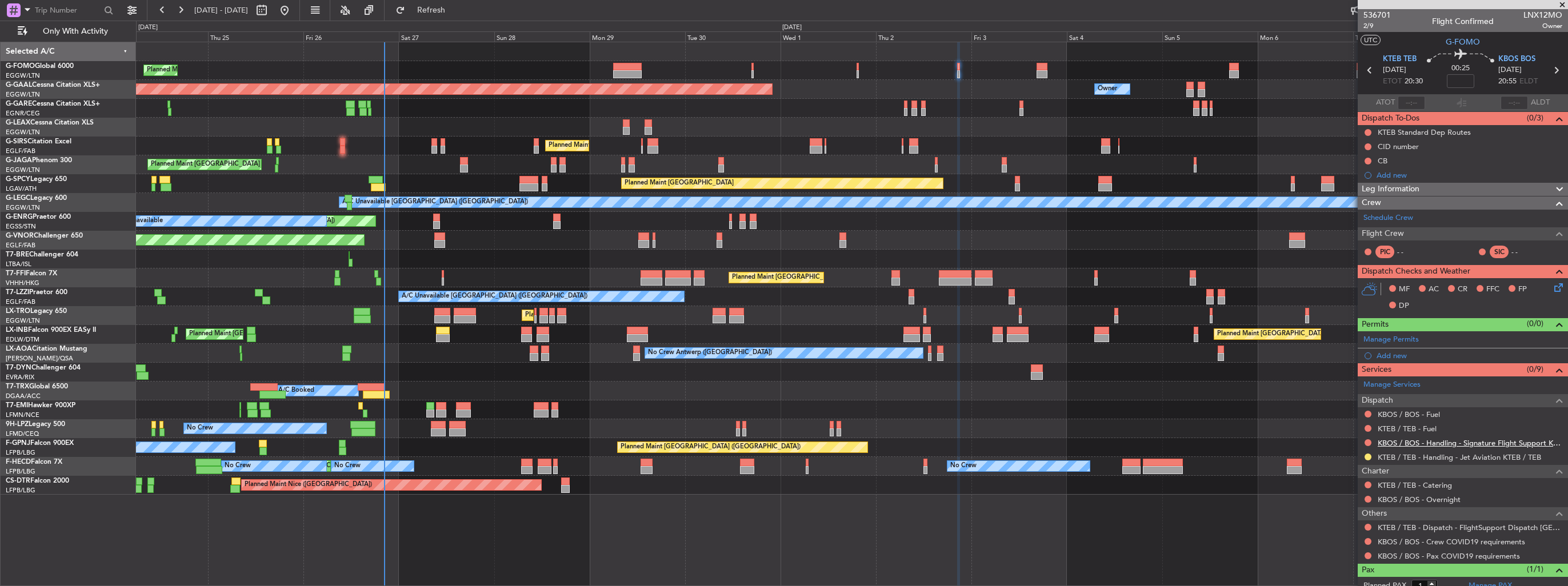
click at [1433, 441] on link "KBOS / BOS - Handling - Signature Flight Support KBOS / BOS" at bounding box center [1470, 443] width 185 height 10
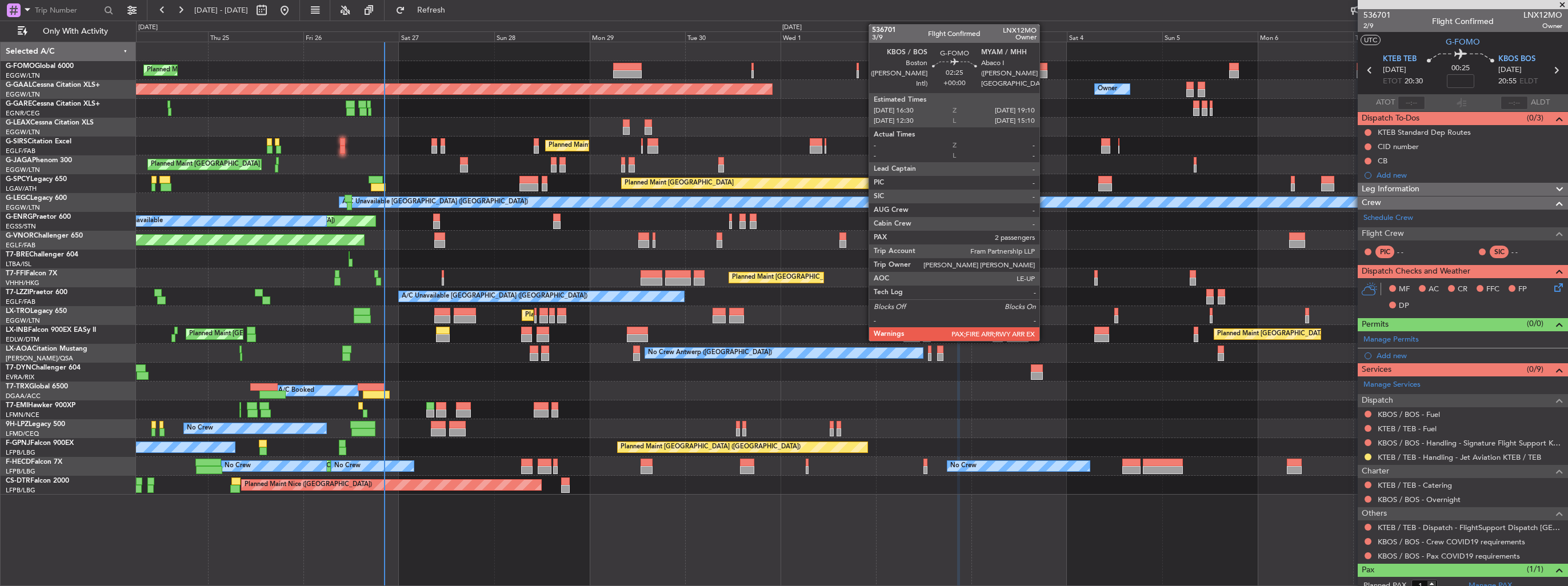
click at [1045, 67] on div at bounding box center [1042, 67] width 11 height 8
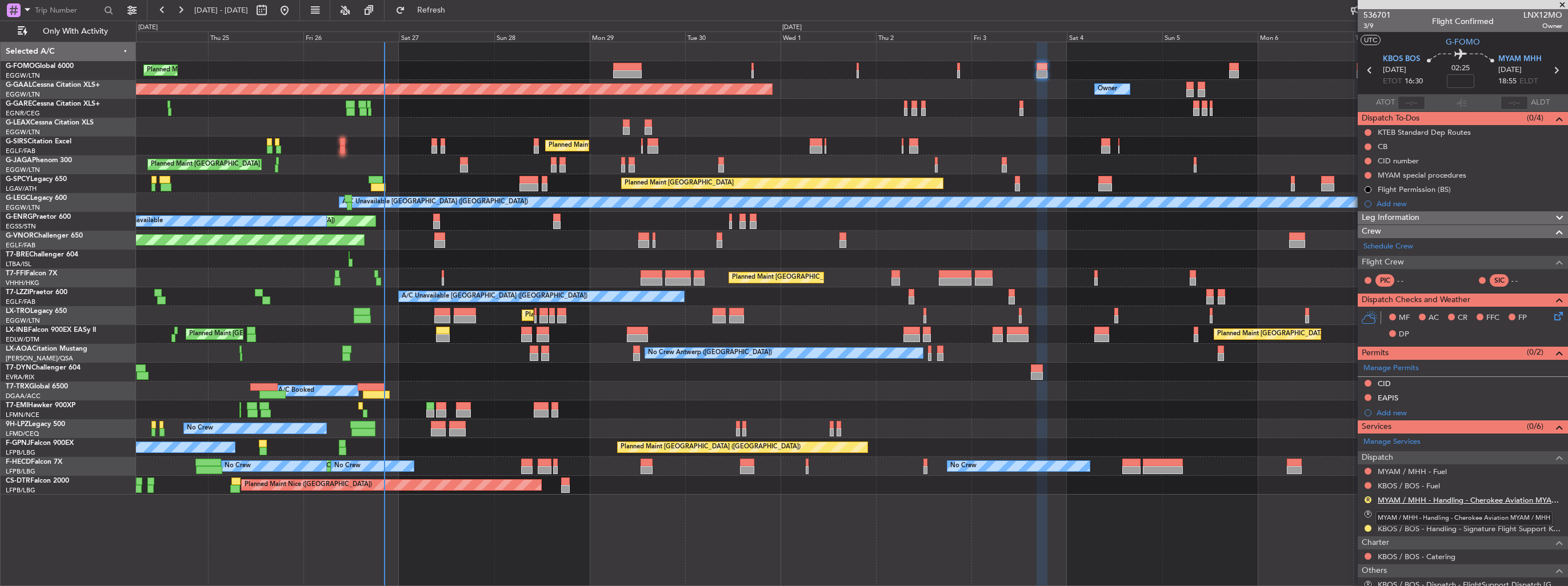
click at [1425, 496] on link "MYAM / MHH - Handling - Cherokee Aviation MYAM / MHH" at bounding box center [1470, 500] width 185 height 10
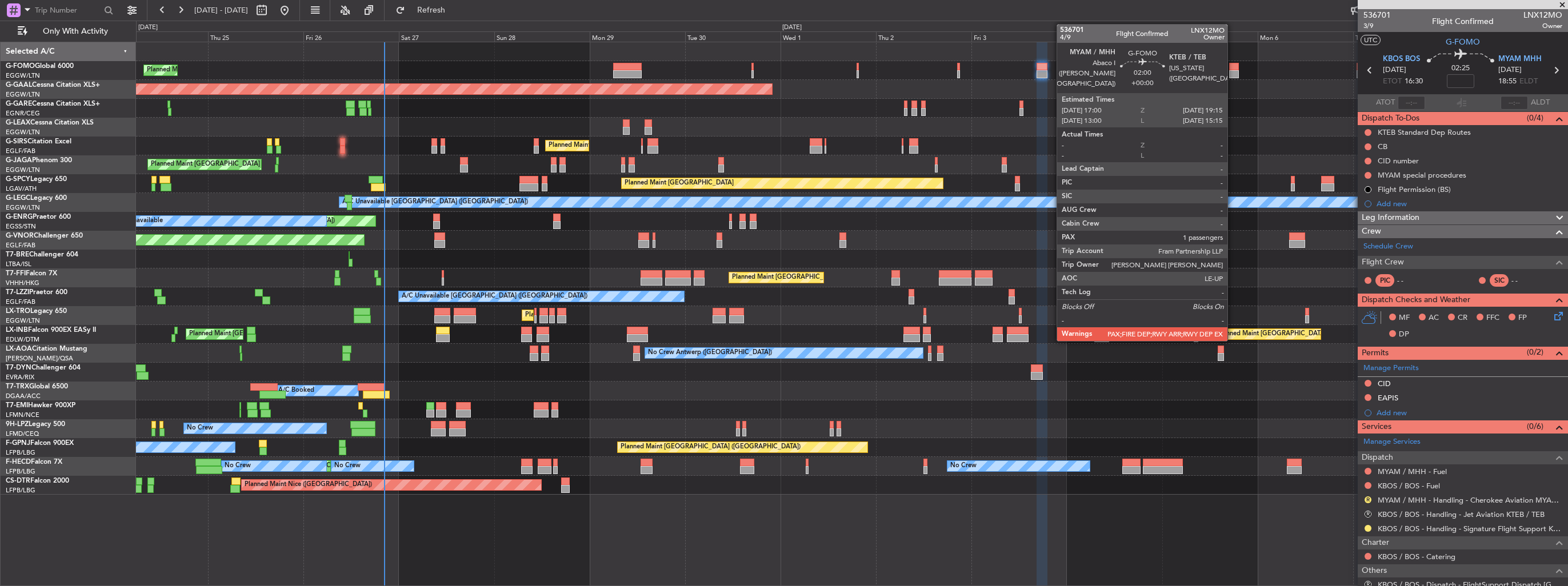
click at [1233, 67] on div at bounding box center [1233, 67] width 9 height 8
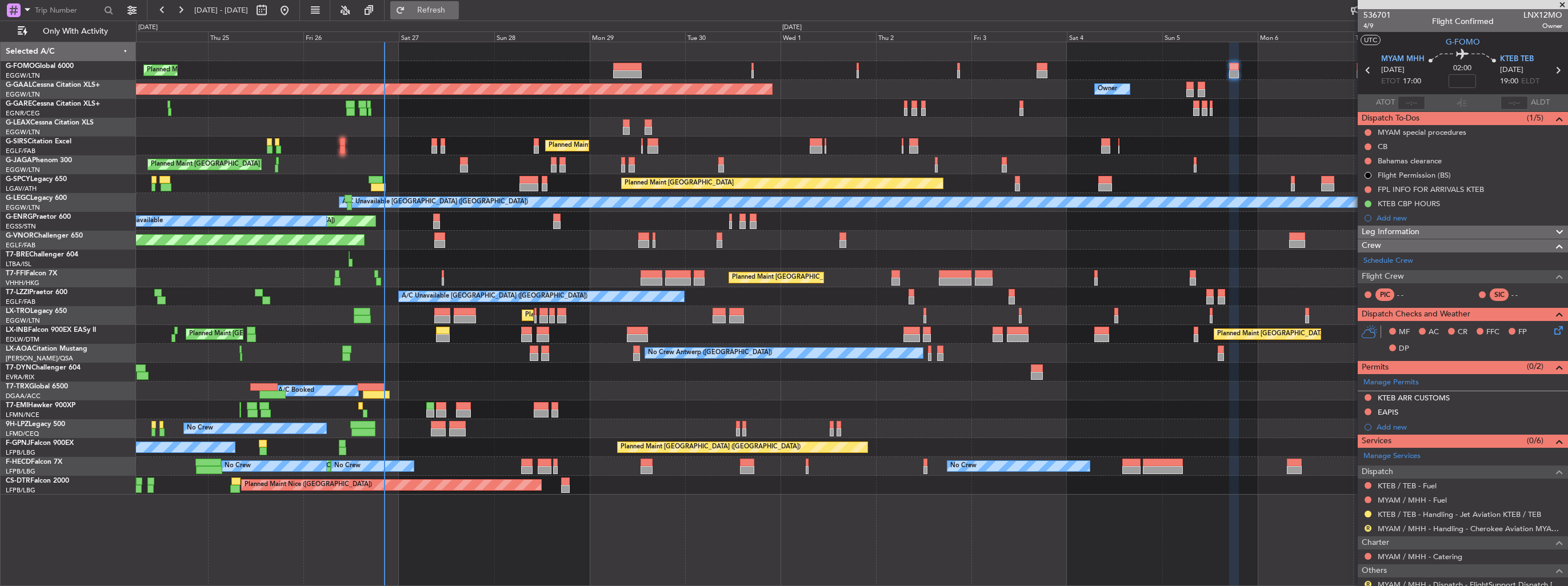
click at [455, 12] on span "Refresh" at bounding box center [431, 11] width 48 height 8
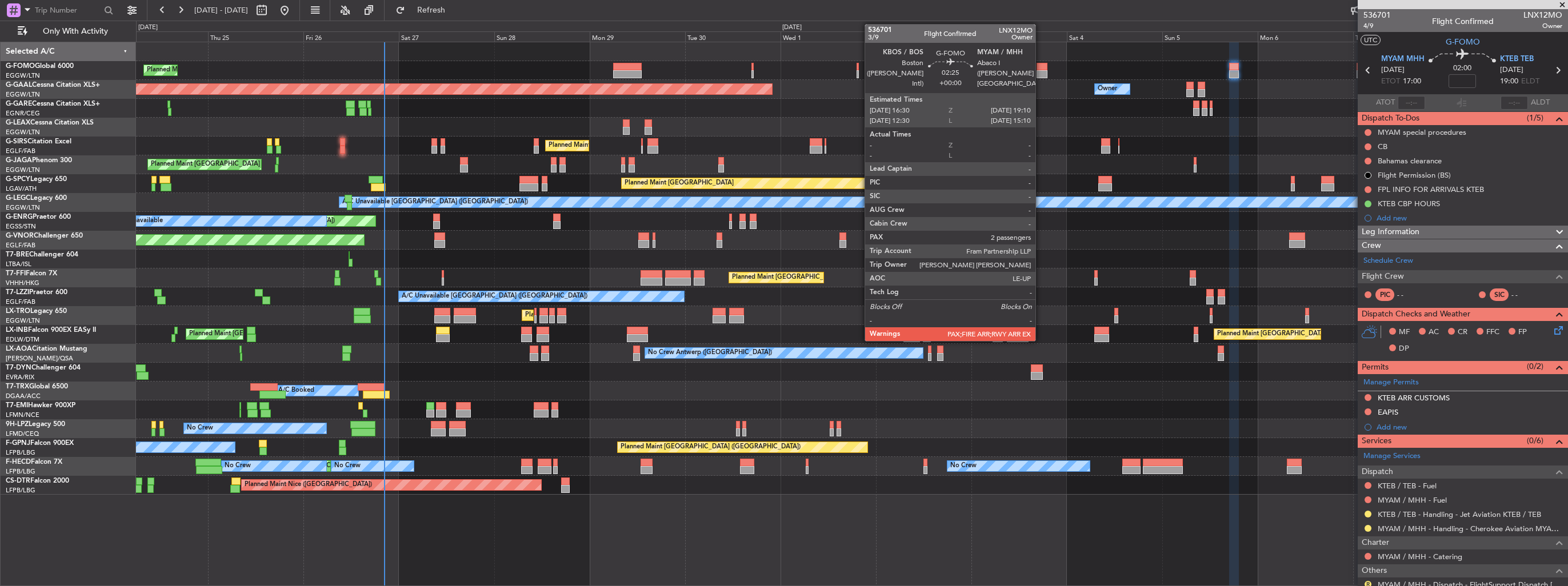
click at [1041, 66] on div at bounding box center [1042, 67] width 11 height 8
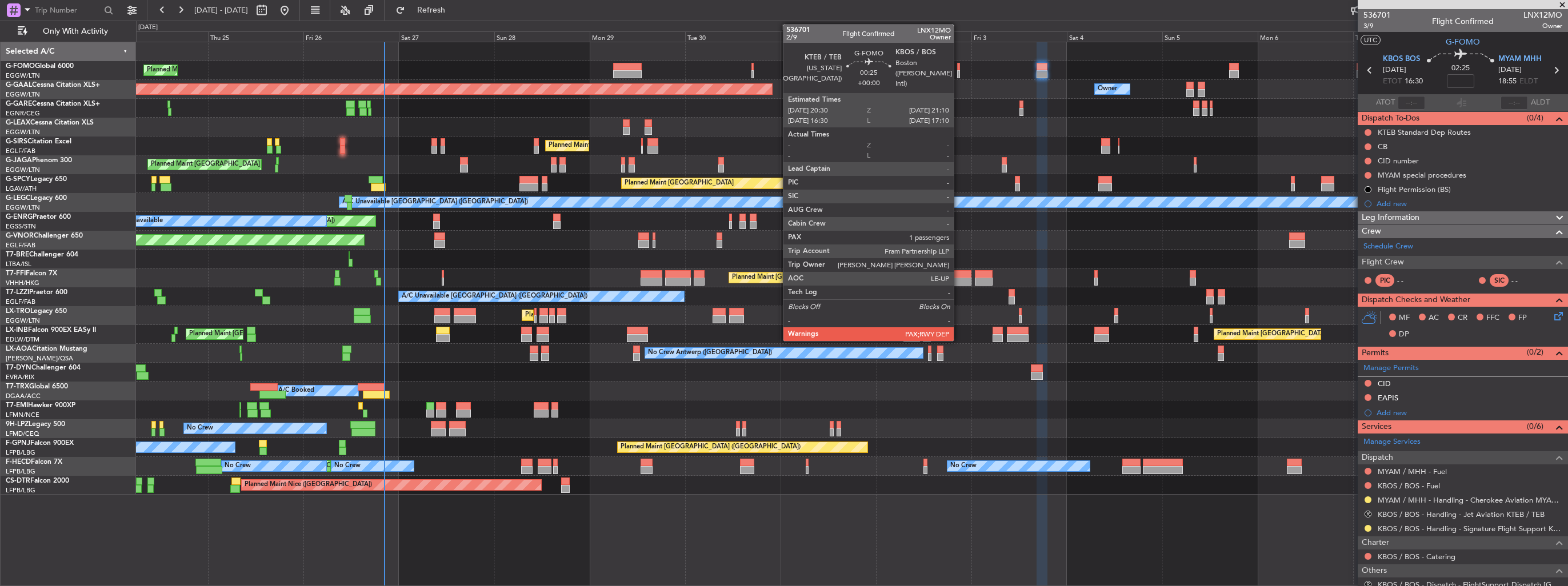
click at [959, 72] on div at bounding box center [959, 74] width 3 height 8
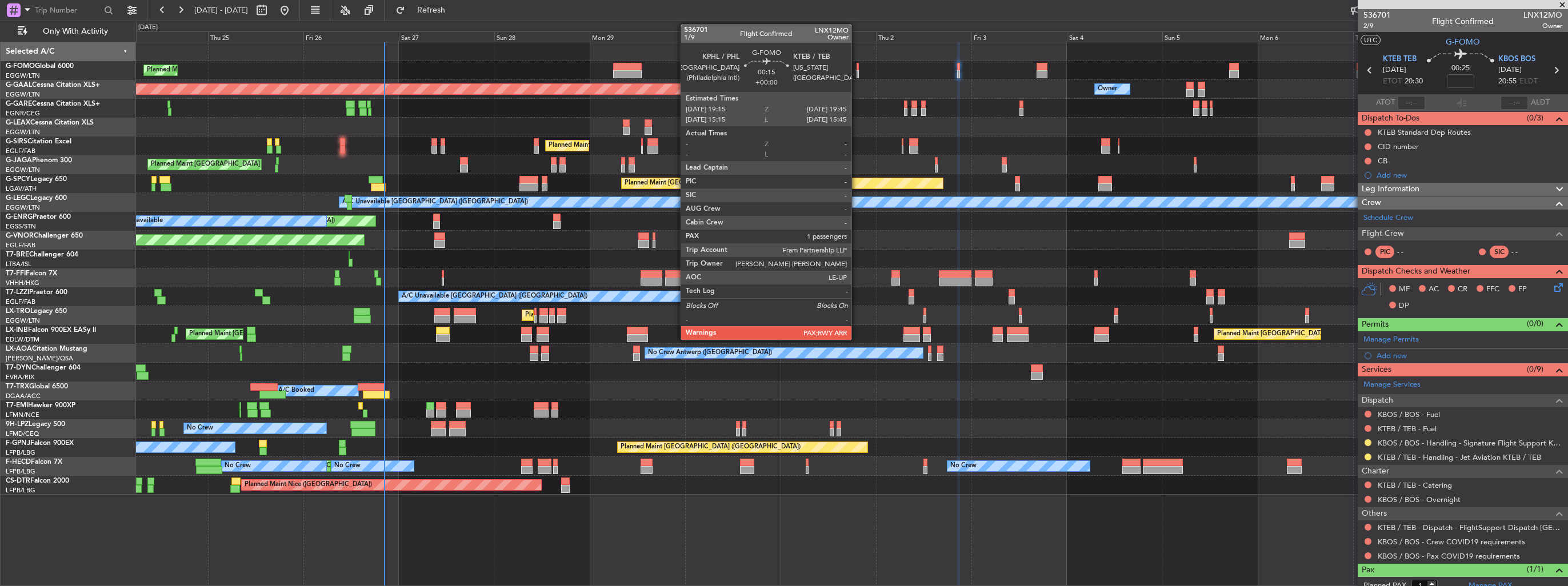
click at [857, 74] on div at bounding box center [858, 74] width 2 height 8
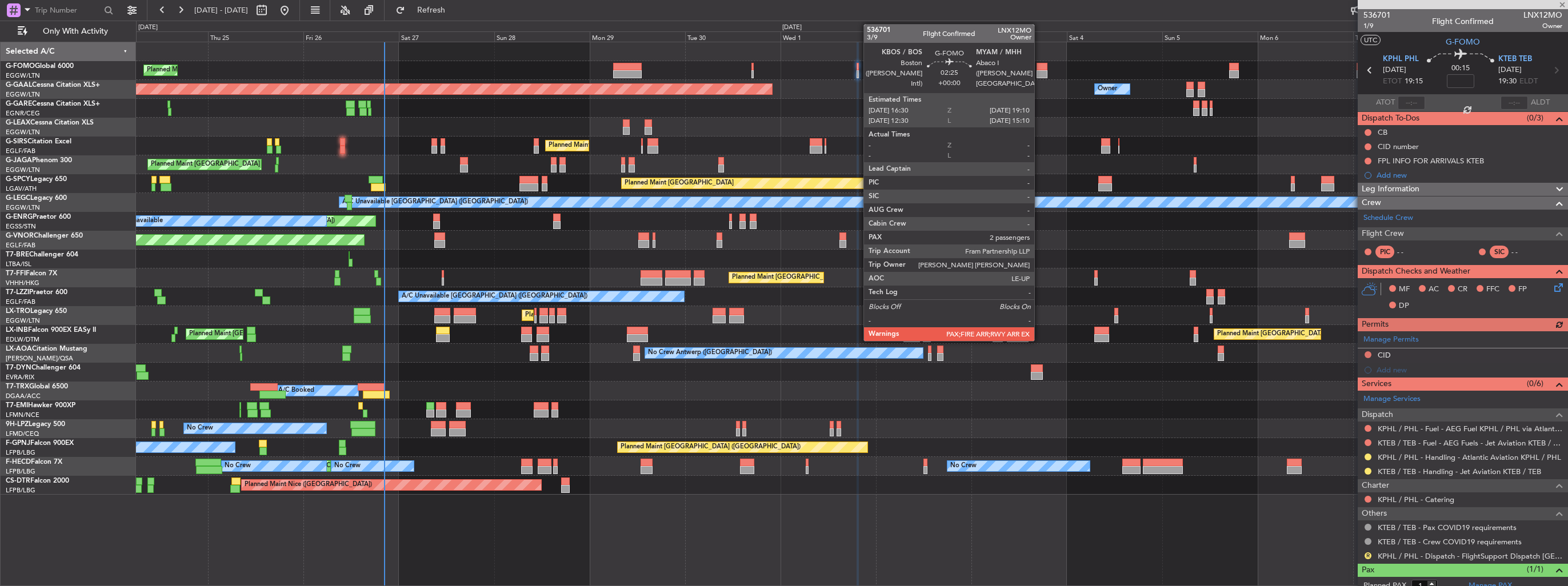
click at [1039, 70] on div at bounding box center [1042, 74] width 11 height 8
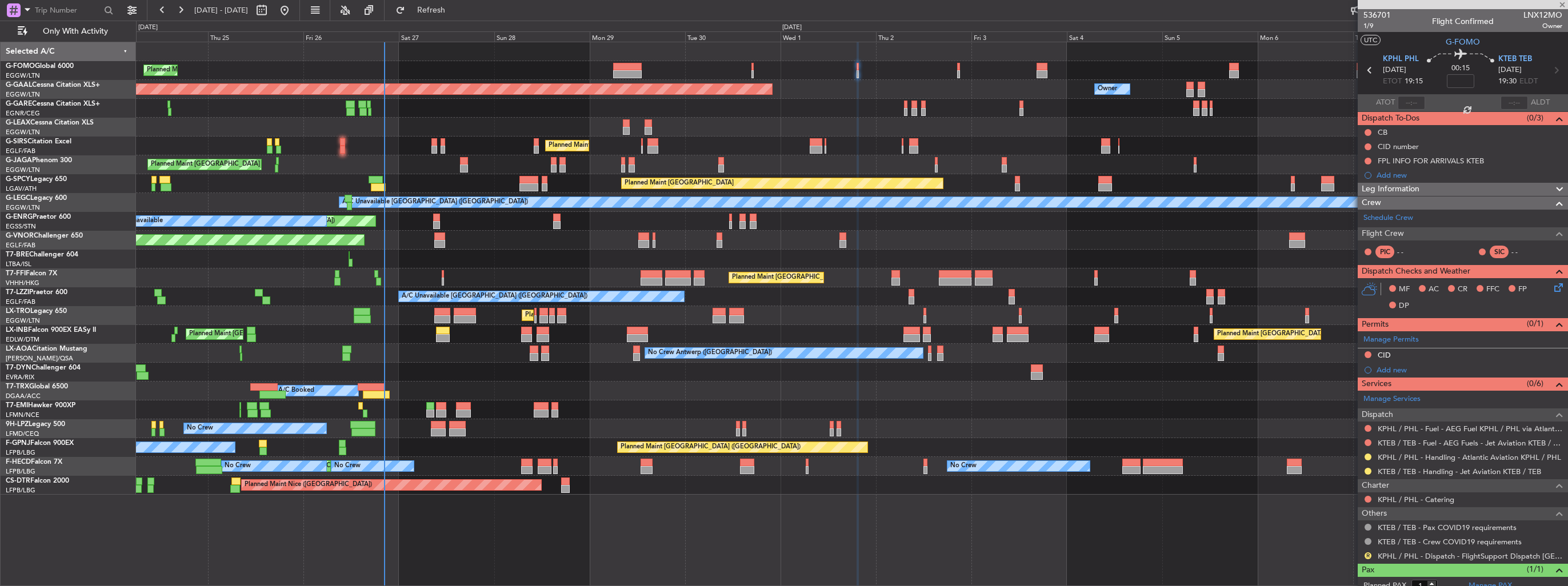
type input "2"
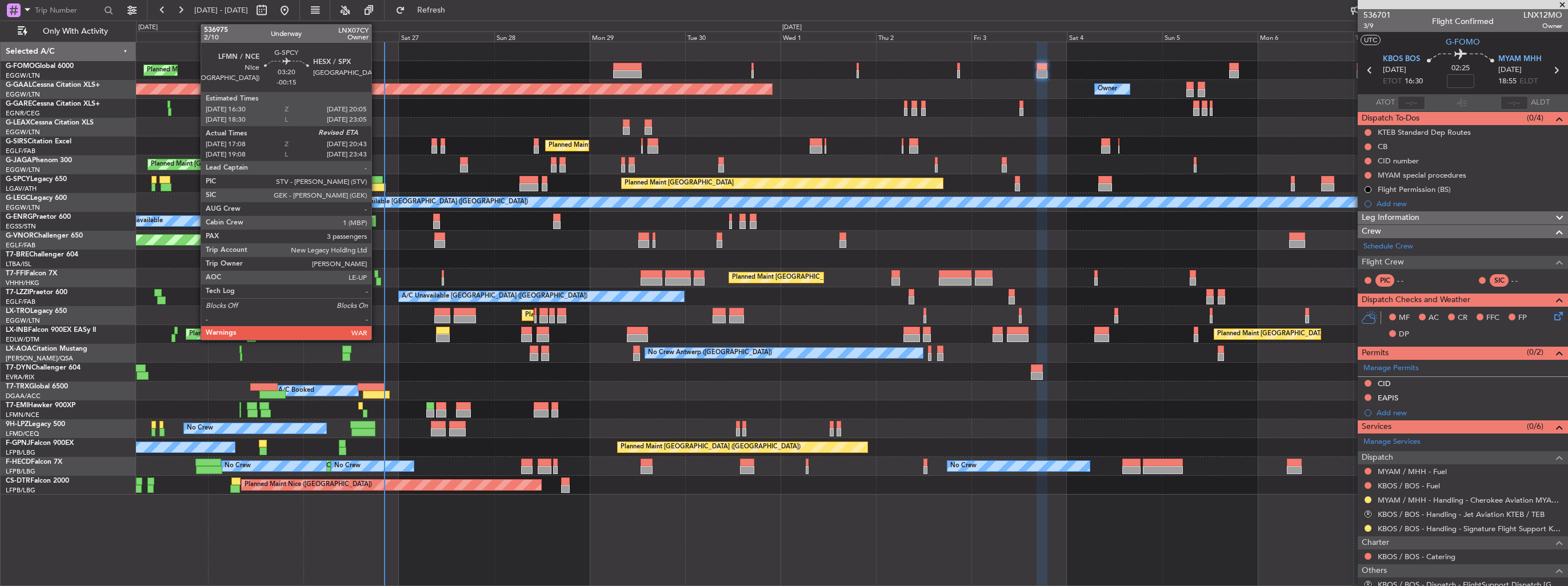
click at [377, 185] on div at bounding box center [378, 187] width 15 height 8
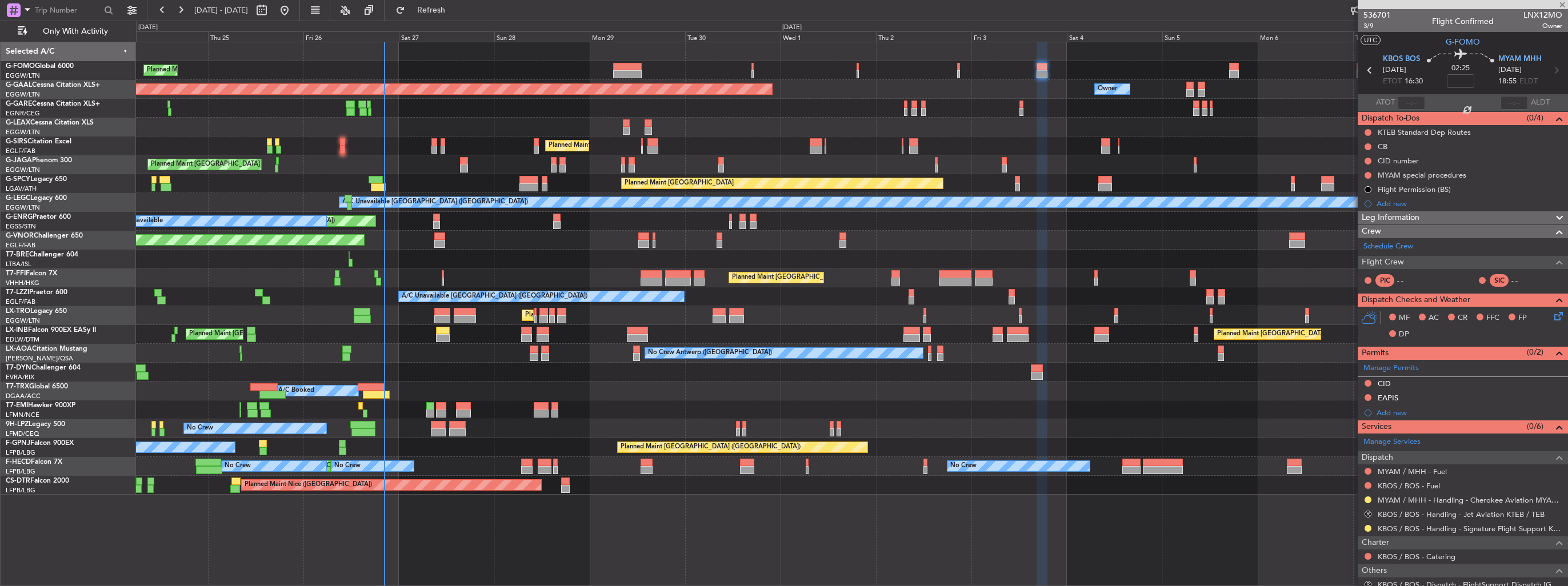
type input "-00:15"
type input "17:08"
type input "3"
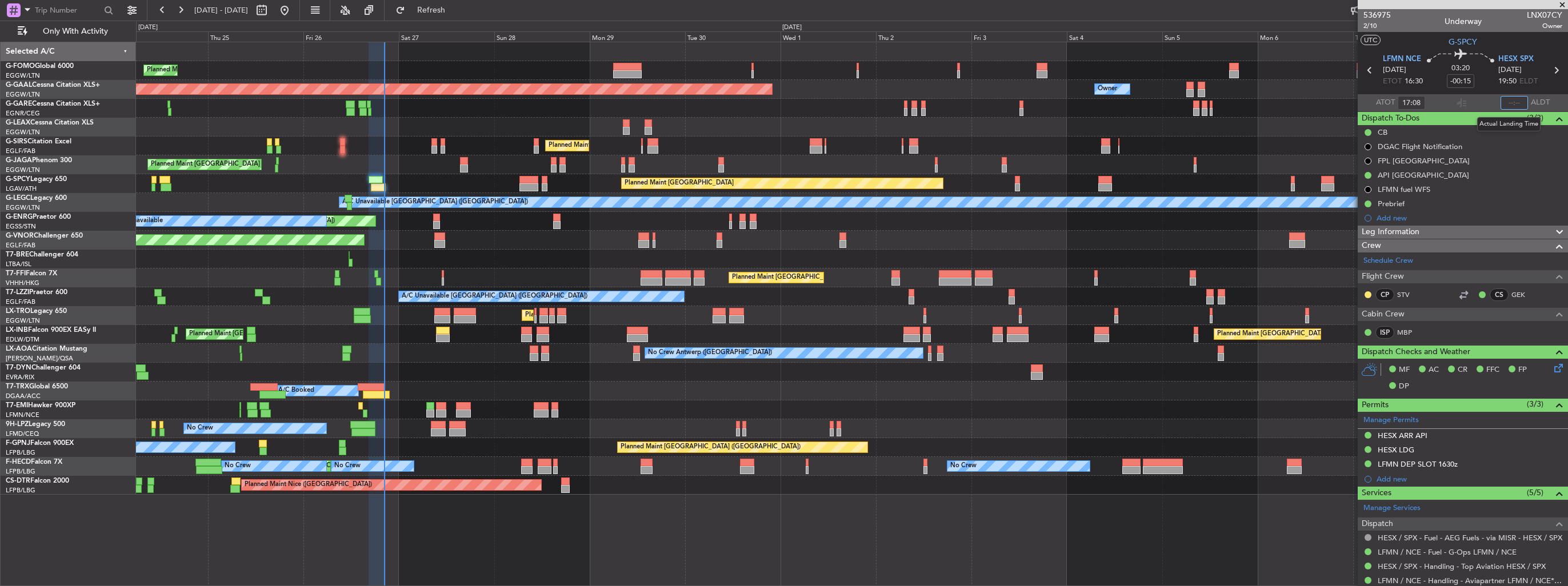
click at [1505, 104] on input "text" at bounding box center [1515, 103] width 28 height 14
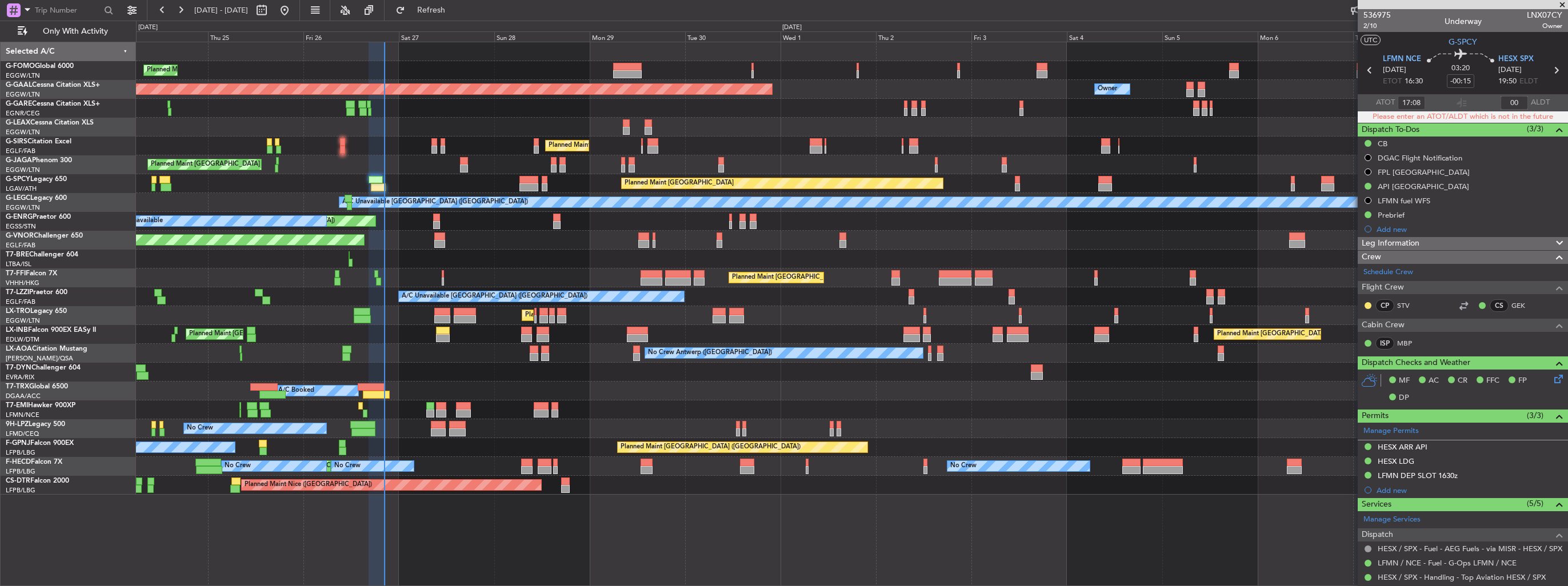
type input "0"
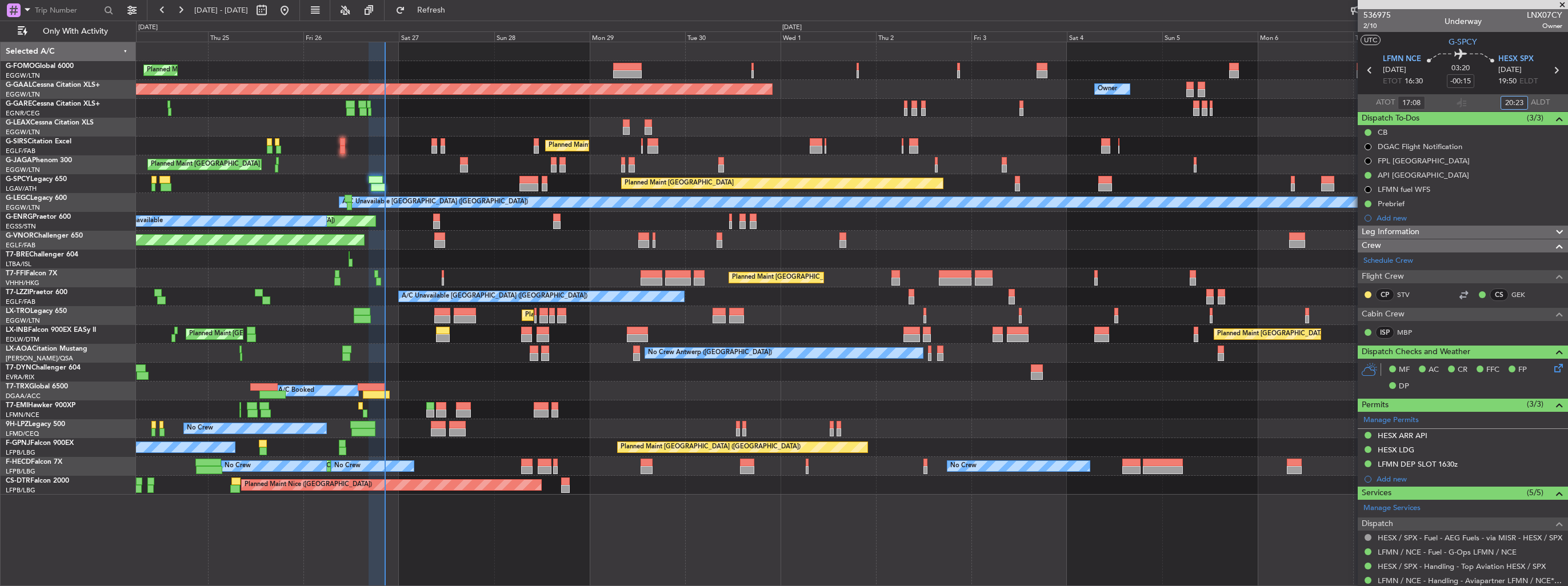
type input "20:23"
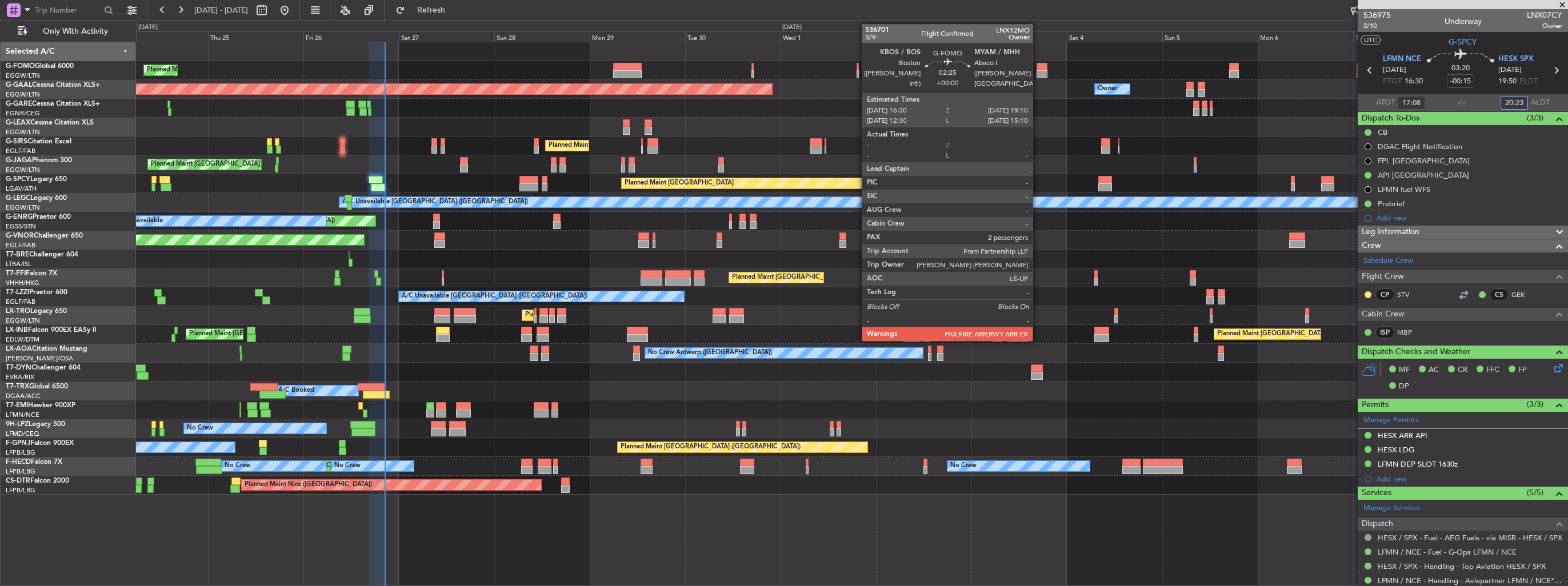
click at [1038, 72] on div at bounding box center [1042, 74] width 11 height 8
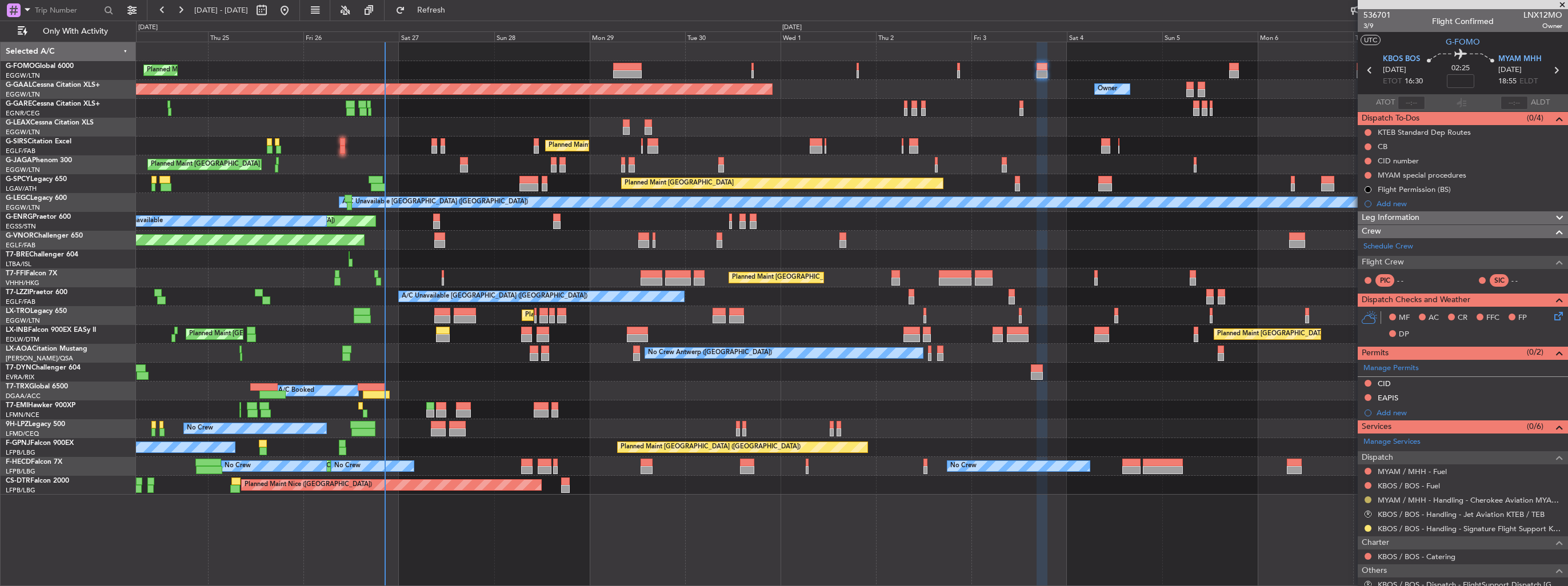
click at [1366, 499] on button at bounding box center [1368, 499] width 6 height 6
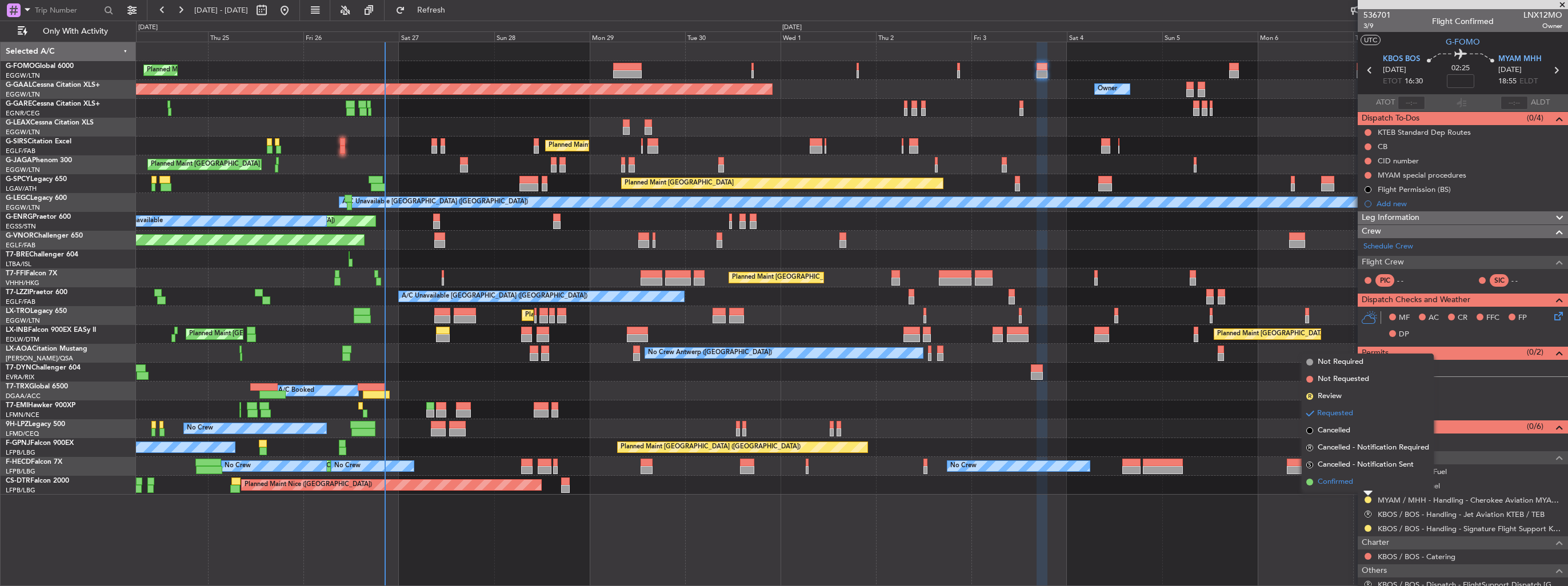
click at [1338, 485] on span "Confirmed" at bounding box center [1336, 482] width 36 height 11
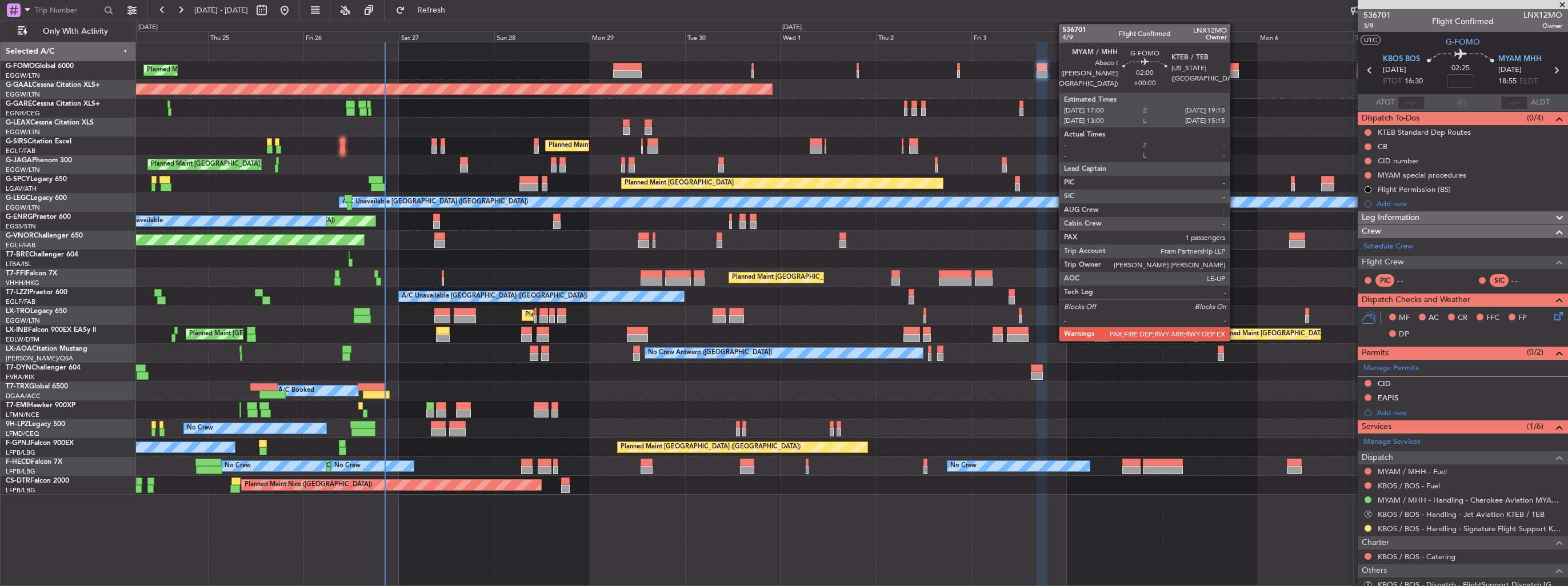
click at [1235, 74] on div at bounding box center [1233, 74] width 9 height 8
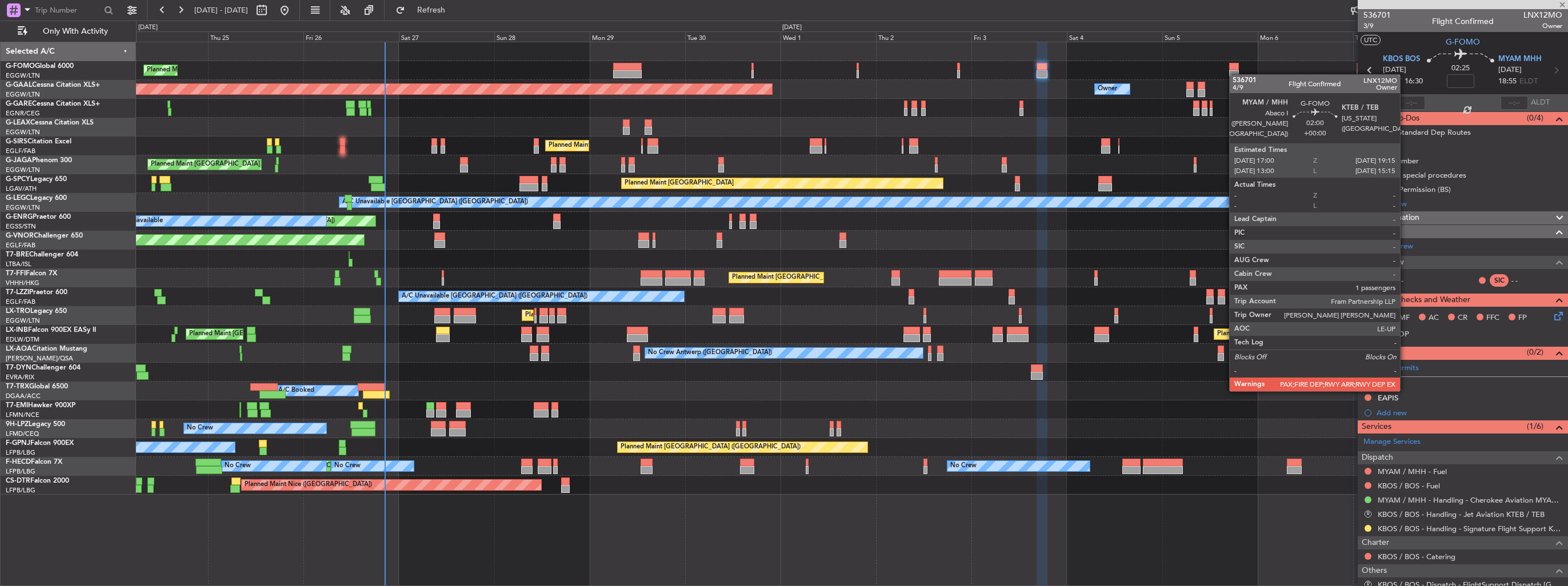
type input "1"
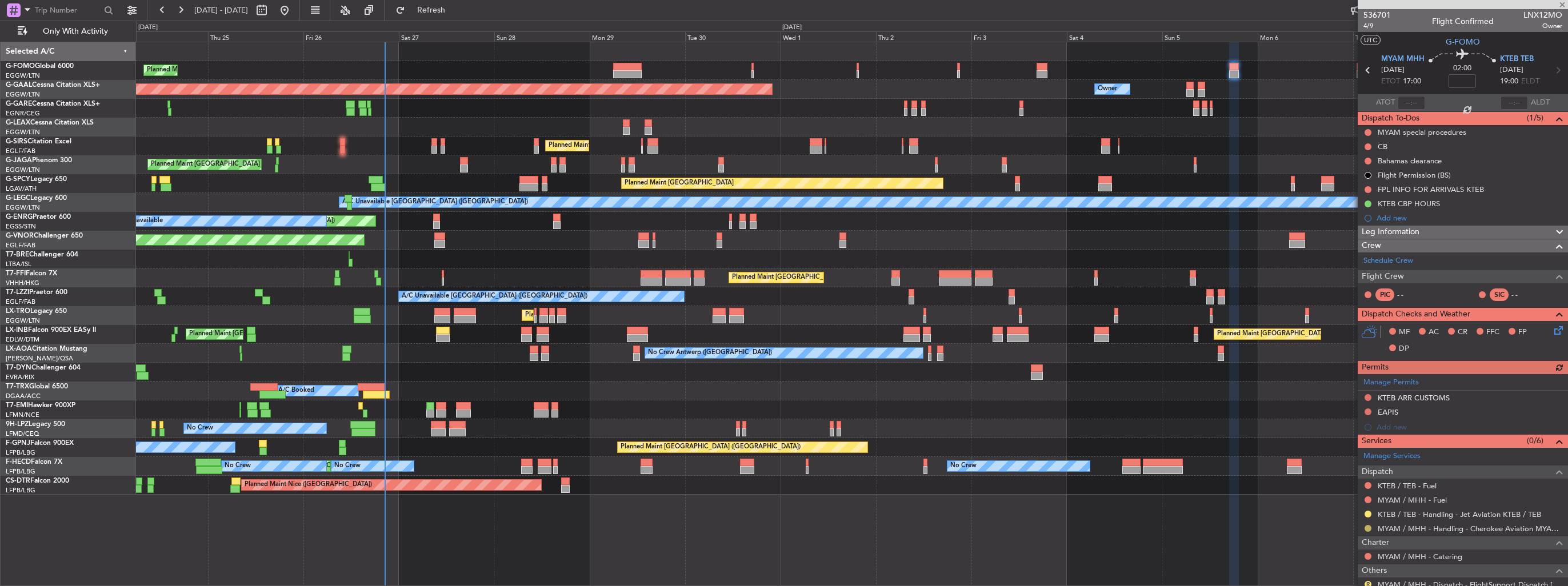
click at [1370, 529] on button at bounding box center [1368, 528] width 6 height 6
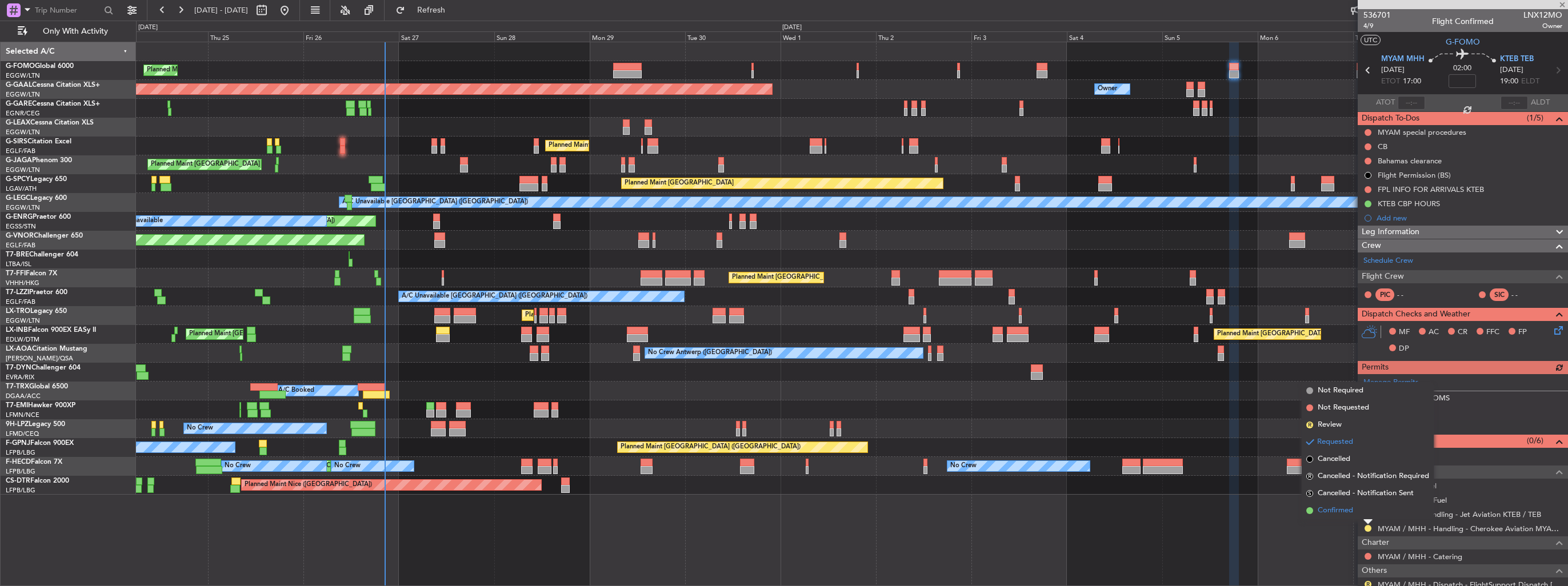
click at [1349, 511] on span "Confirmed" at bounding box center [1336, 511] width 36 height 11
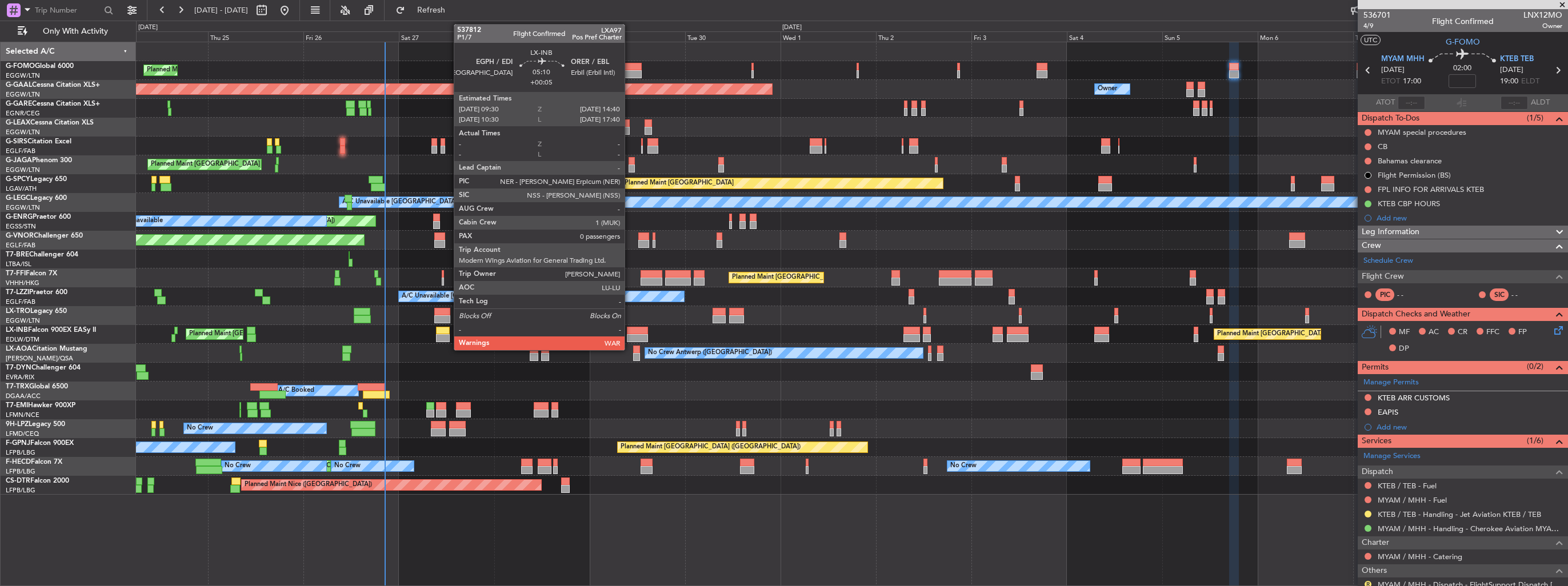
click at [629, 334] on div at bounding box center [637, 338] width 20 height 8
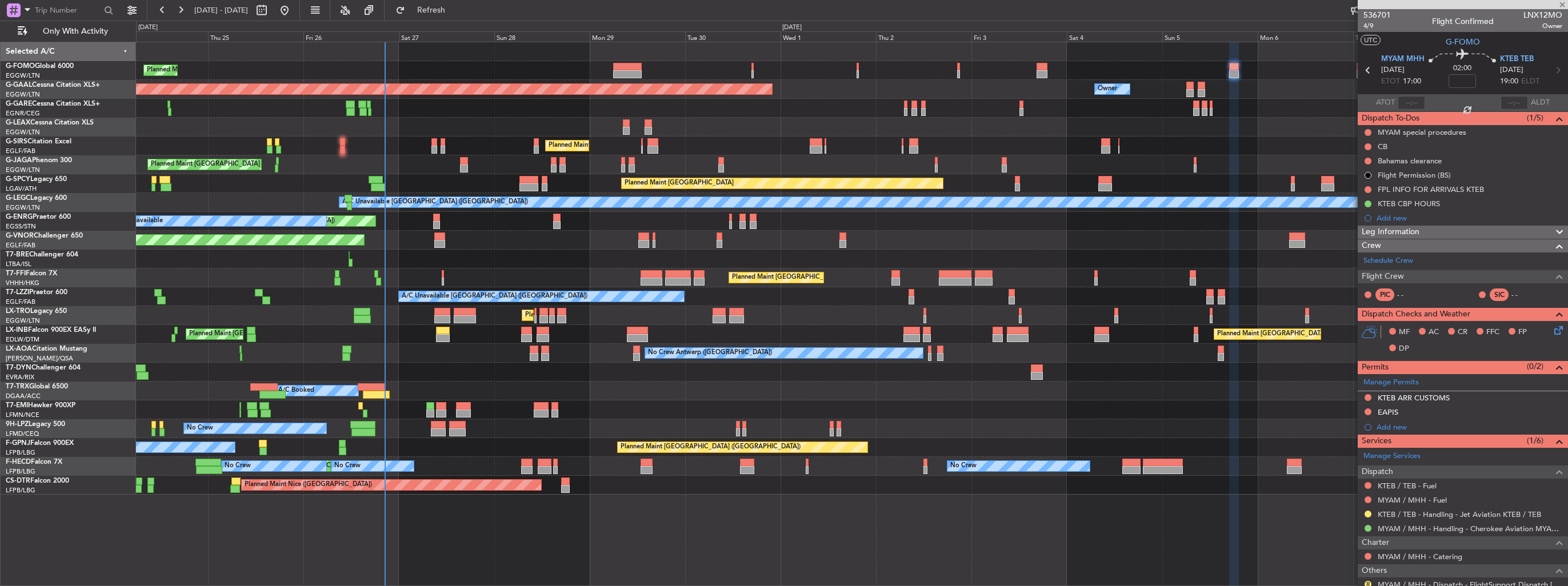
type input "+00:05"
type input "0"
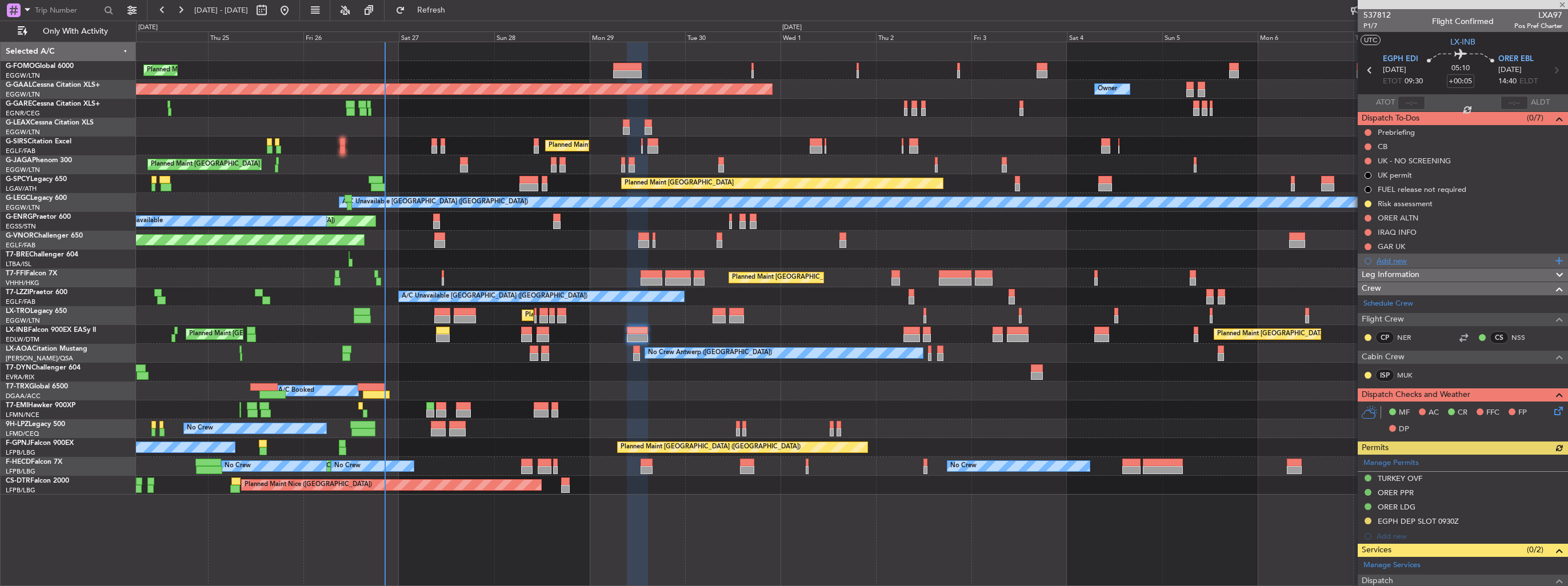
click at [1383, 262] on div "Add new" at bounding box center [1464, 261] width 176 height 10
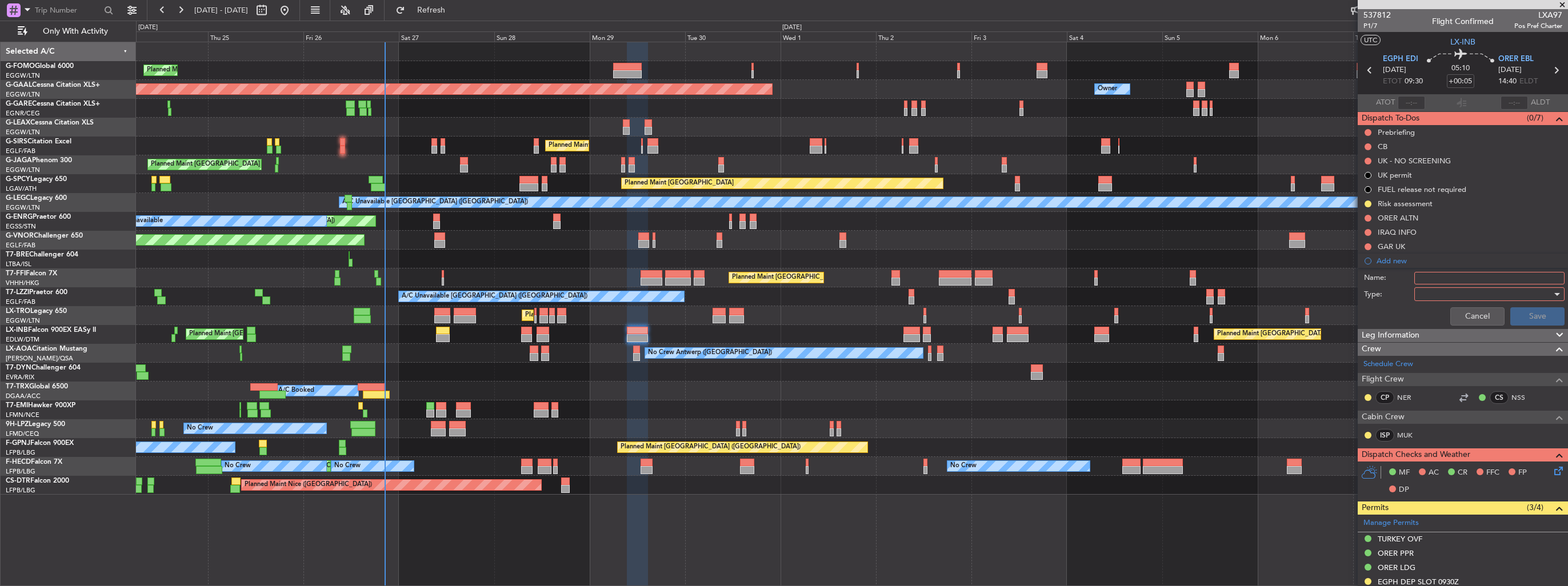
click at [1444, 278] on input "Name:" at bounding box center [1489, 278] width 151 height 13
type input "FUEL IN EGPH VIA JETEX"
click at [1442, 293] on div at bounding box center [1485, 294] width 133 height 17
click at [1444, 314] on span "Generic" at bounding box center [1484, 316] width 134 height 17
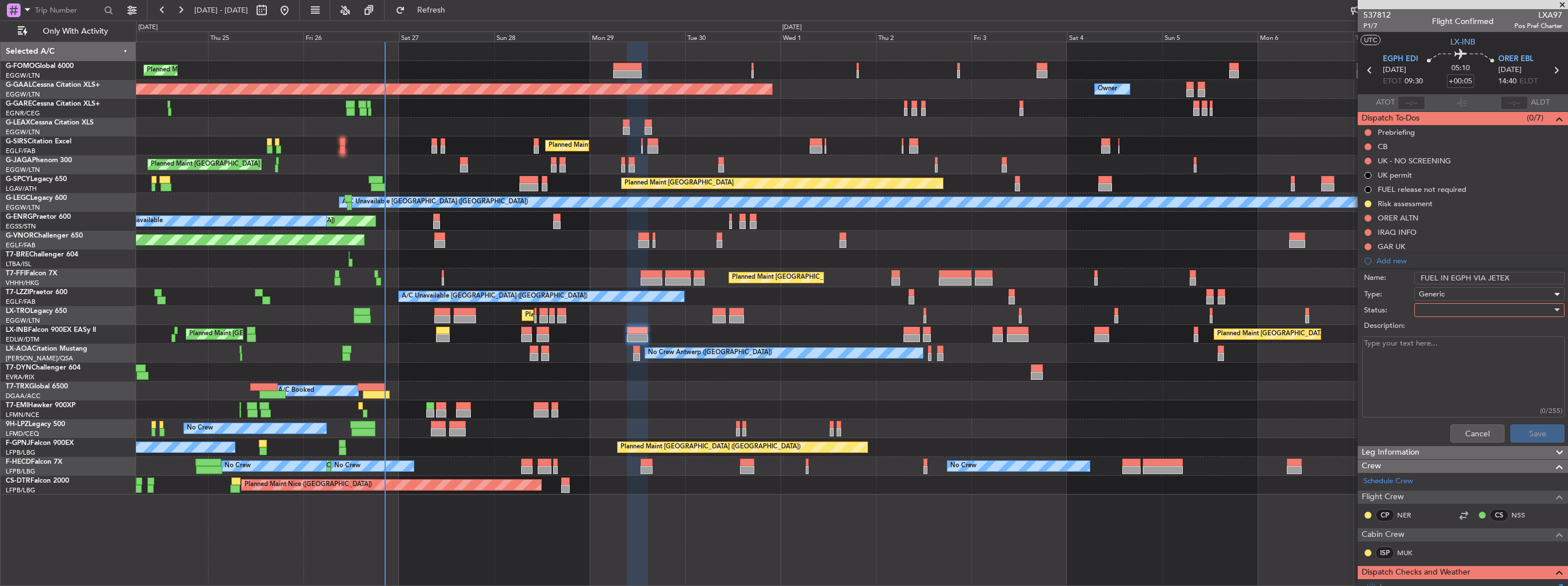
click at [1444, 309] on div at bounding box center [1485, 309] width 133 height 17
click at [1450, 346] on span "In Progress" at bounding box center [1484, 349] width 134 height 17
click at [1524, 435] on button "Save" at bounding box center [1537, 433] width 54 height 19
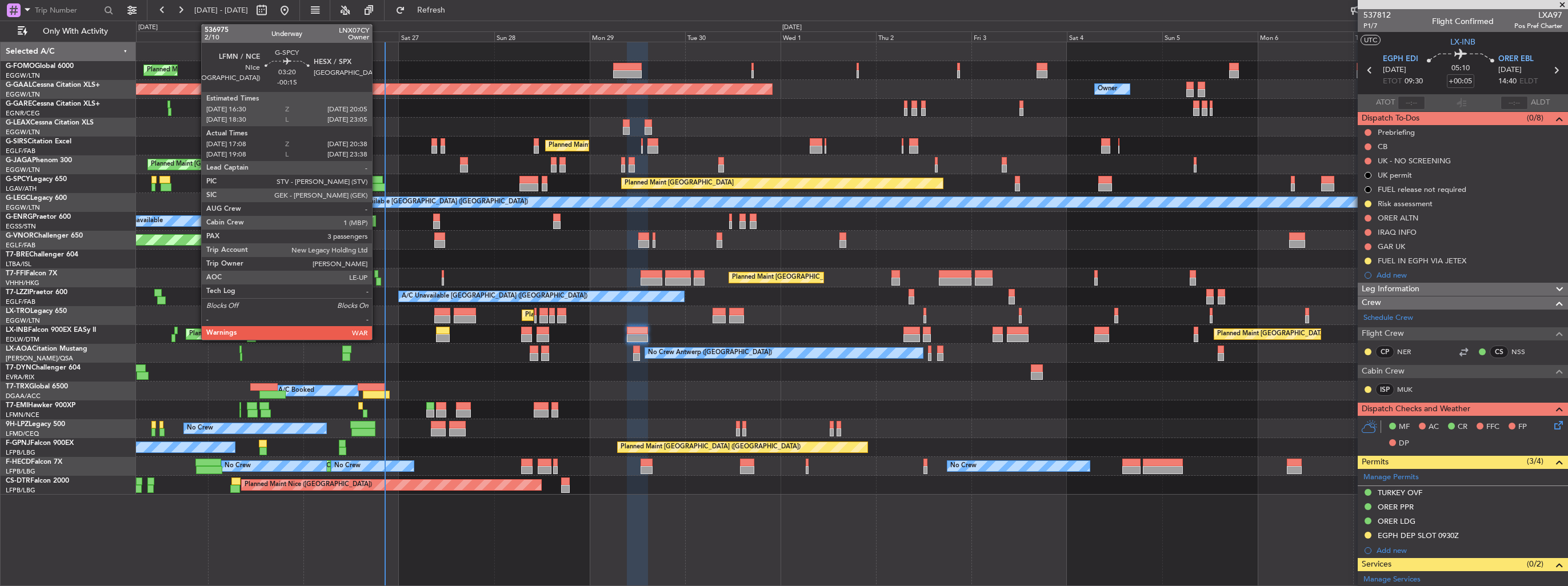
click at [377, 186] on div at bounding box center [378, 187] width 15 height 8
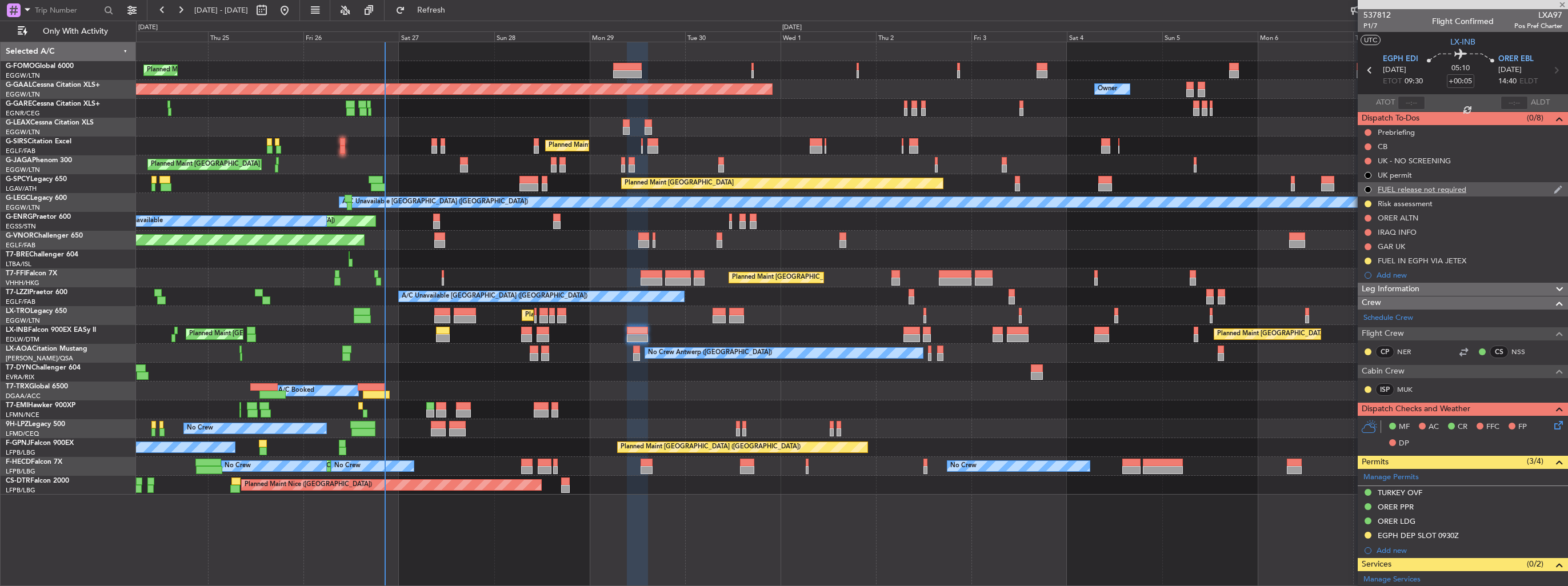
type input "-00:15"
type input "17:08"
type input "20:23"
type input "3"
